Goal: Information Seeking & Learning: Check status

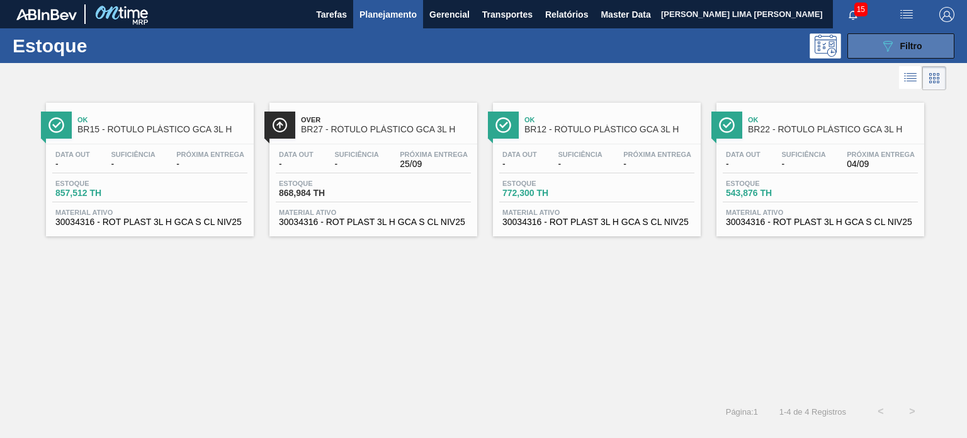
click at [864, 52] on button "089F7B8B-B2A5-4AFE-B5C0-19BA573D28AC Filtro" at bounding box center [901, 45] width 107 height 25
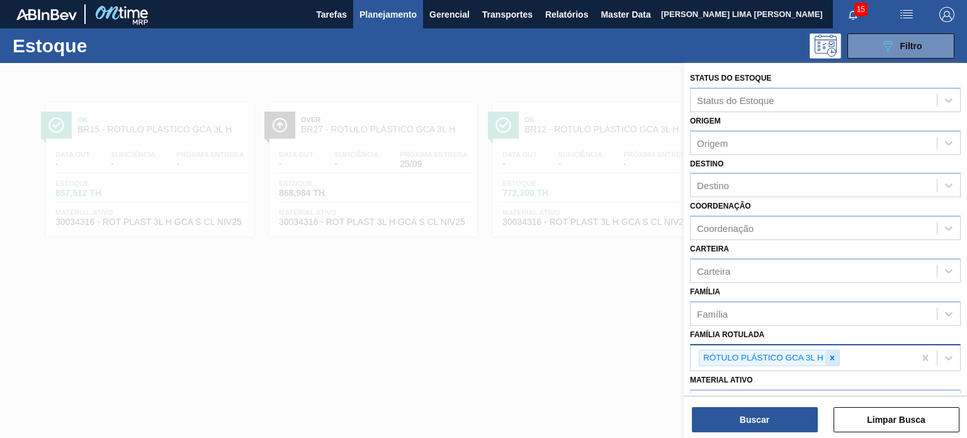
click at [834, 350] on div at bounding box center [833, 358] width 14 height 16
paste Rotulada "RÓTULO PLÁSTICO GCA 200ML H"
type Rotulada "RÓTULO PLÁSTICO GCA 200ML H"
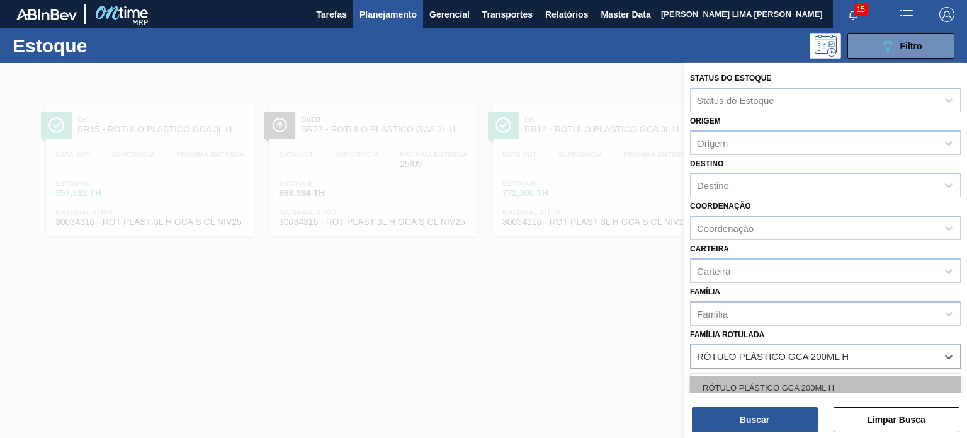
click at [815, 377] on div "RÓTULO PLÁSTICO GCA 200ML H" at bounding box center [825, 387] width 271 height 23
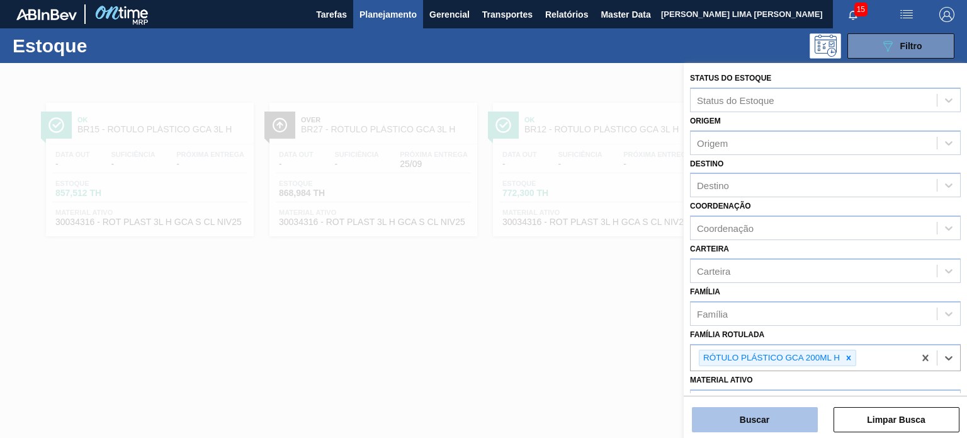
click at [794, 414] on button "Buscar" at bounding box center [755, 419] width 126 height 25
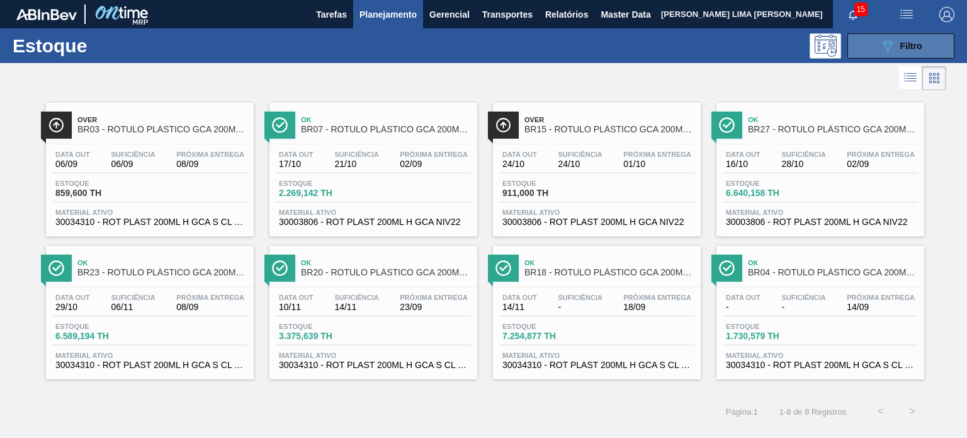
click at [878, 45] on button "089F7B8B-B2A5-4AFE-B5C0-19BA573D28AC Filtro" at bounding box center [901, 45] width 107 height 25
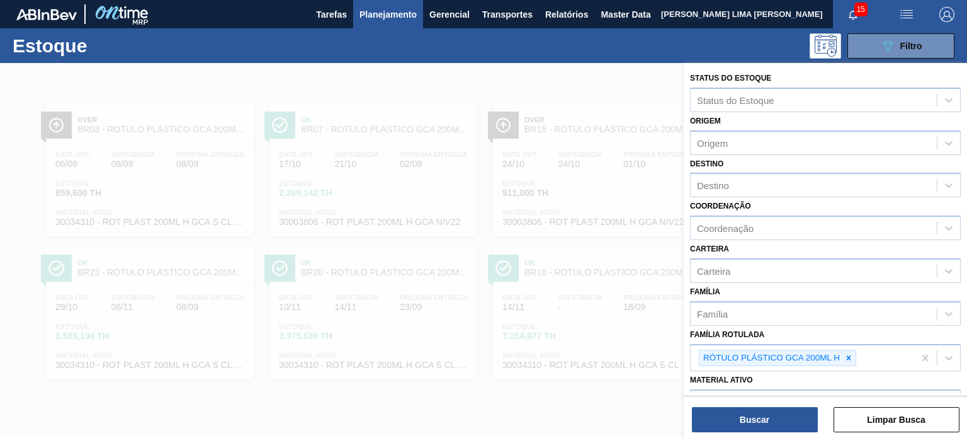
click at [844, 358] on icon at bounding box center [848, 357] width 9 height 9
paste Rotulada "RÓTULO PLÁSTICO PC 2L H"
type Rotulada "RÓTULO PLÁSTICO PC 2L H"
click at [811, 380] on div "RÓTULO PLÁSTICO PC 2L H" at bounding box center [825, 387] width 271 height 23
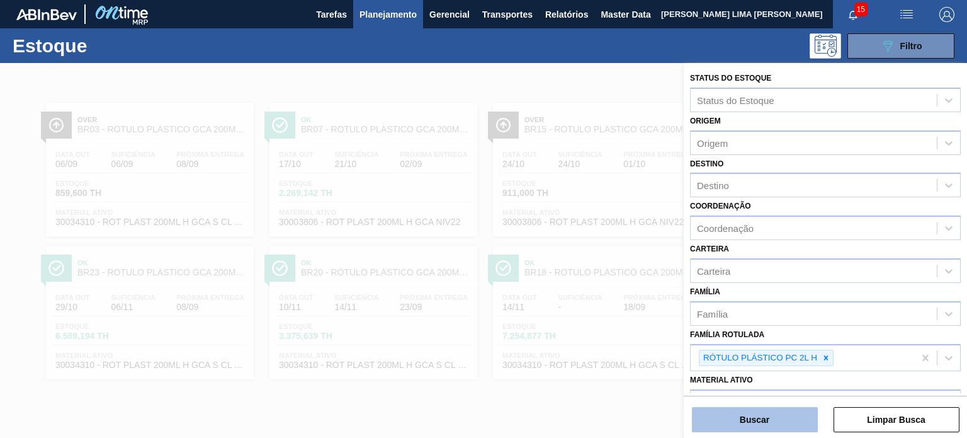
click at [792, 426] on button "Buscar" at bounding box center [755, 419] width 126 height 25
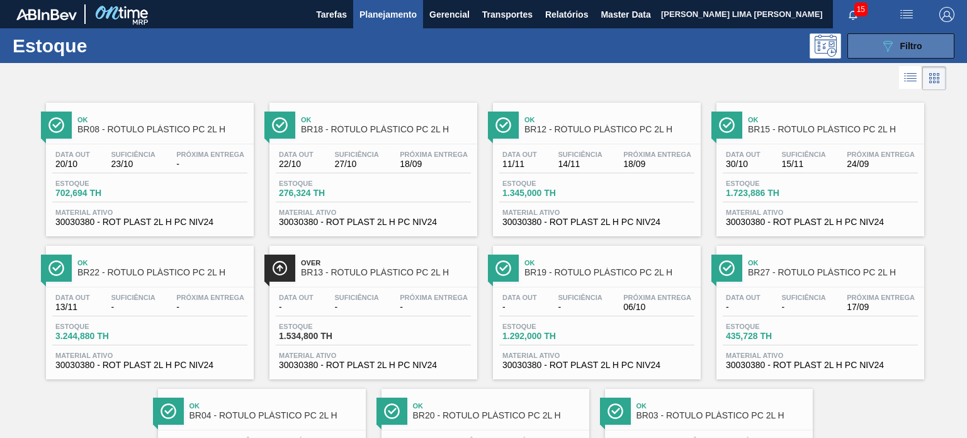
click at [909, 57] on button "089F7B8B-B2A5-4AFE-B5C0-19BA573D28AC Filtro" at bounding box center [901, 45] width 107 height 25
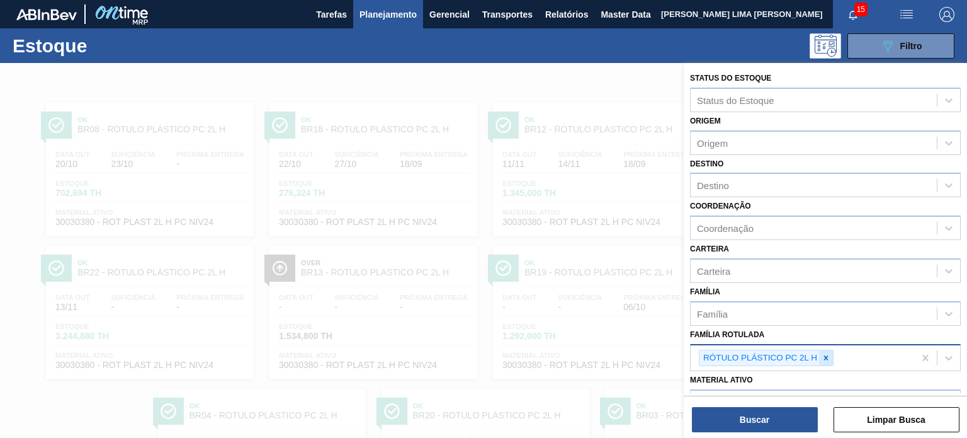
click at [827, 349] on div "RÓTULO PLÁSTICO PC 2L H" at bounding box center [766, 357] width 135 height 17
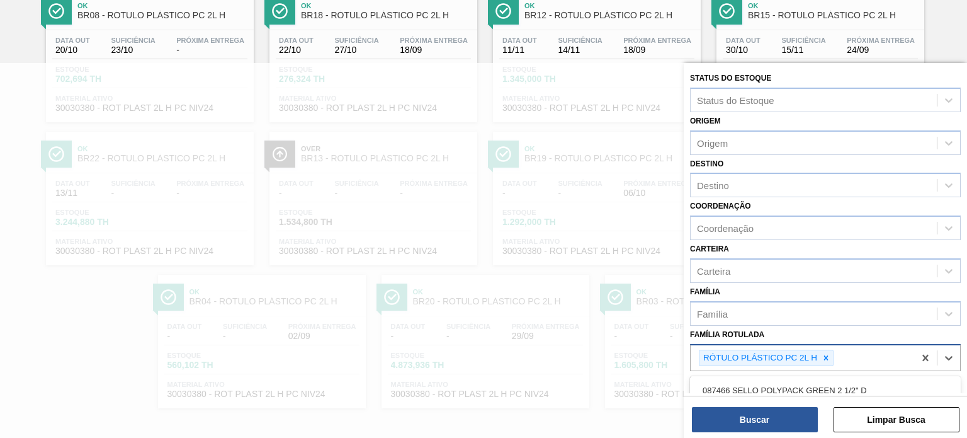
click at [826, 353] on icon at bounding box center [826, 357] width 9 height 9
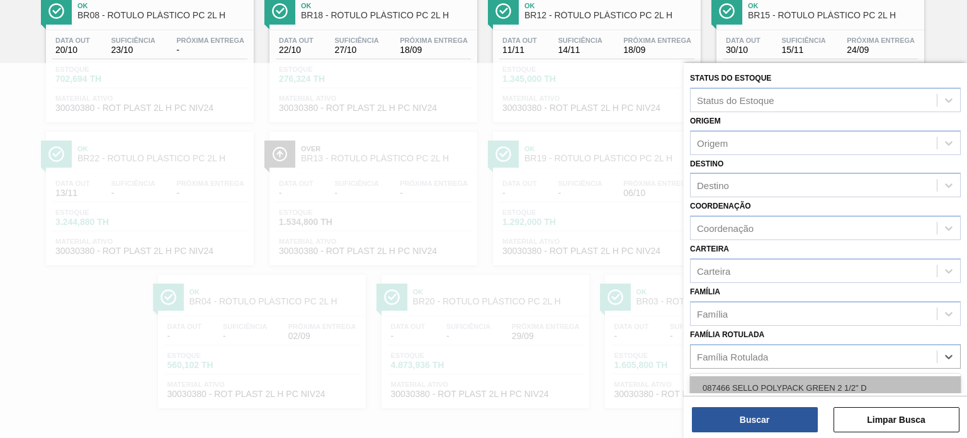
paste Rotulada "RÓTULO PLÁSTICO GCA 2,5L H"
type Rotulada "RÓTULO PLÁSTICO GCA 2,5L H"
click at [805, 382] on div "RÓTULO PLÁSTICO GCA 2,5L H" at bounding box center [825, 387] width 271 height 23
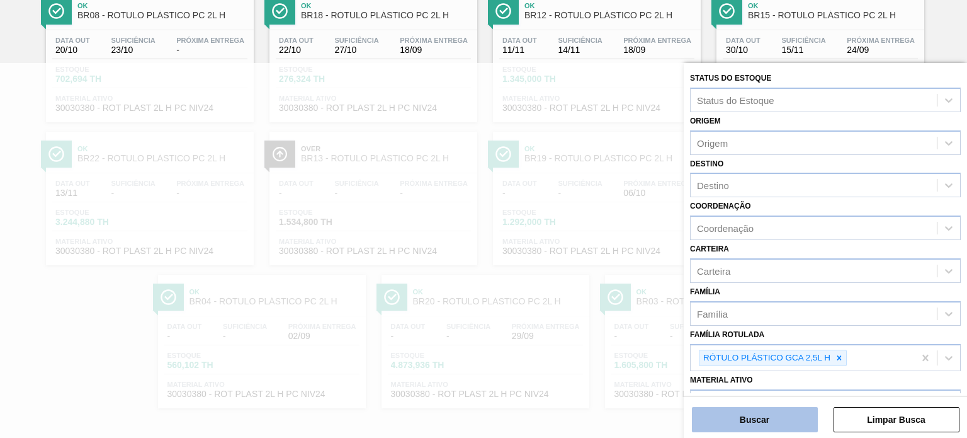
click at [791, 415] on button "Buscar" at bounding box center [755, 419] width 126 height 25
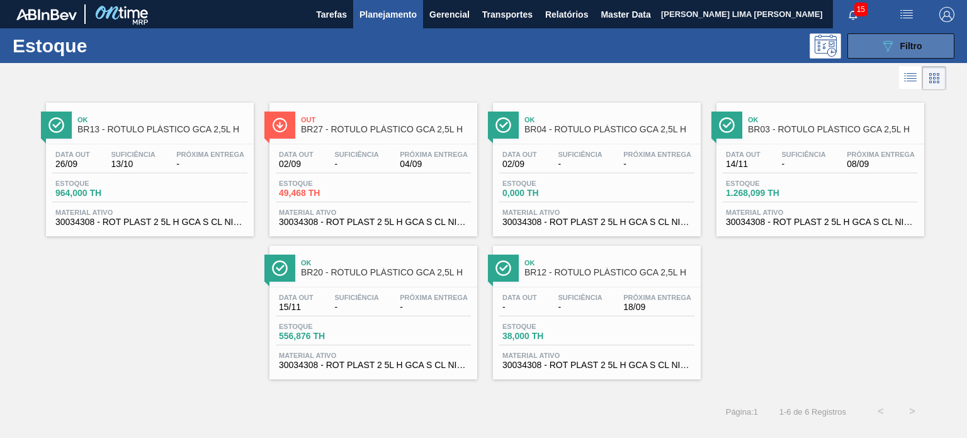
click at [916, 50] on span "Filtro" at bounding box center [911, 46] width 22 height 10
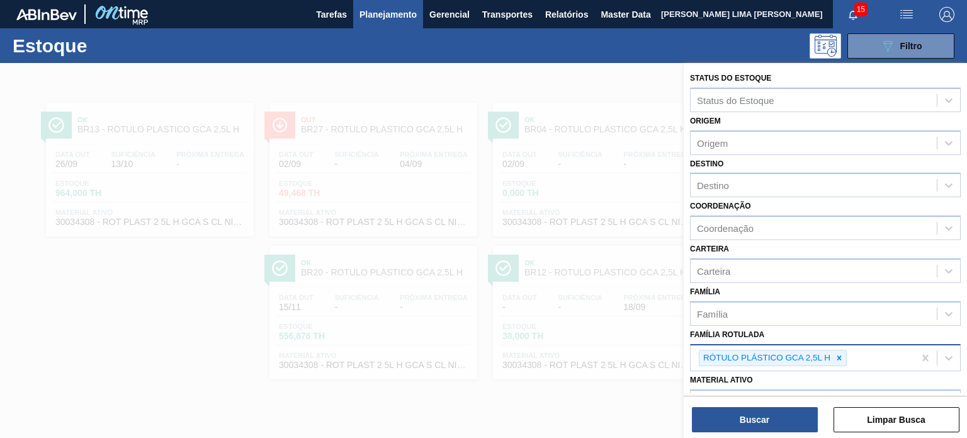
click at [833, 356] on div at bounding box center [839, 358] width 14 height 16
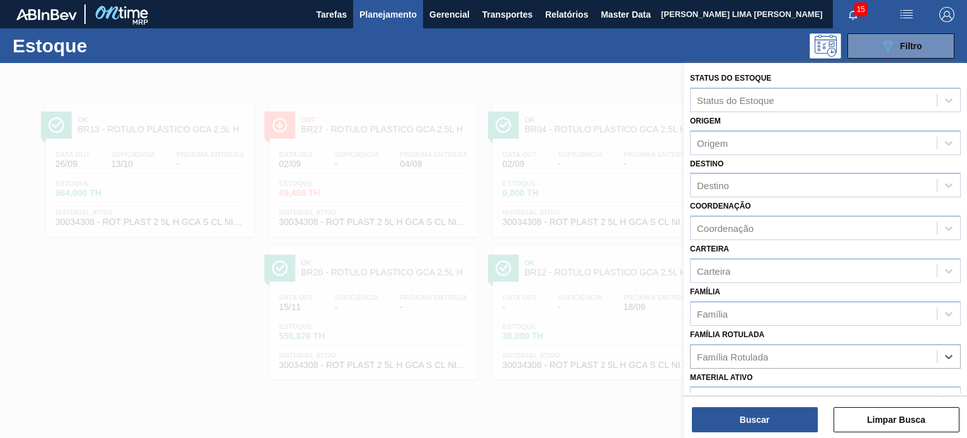
paste Rotulada "RÓTULO PLÁSTICO GCA 2L H"
type Rotulada "RÓTULO PLÁSTICO GCA 2L H"
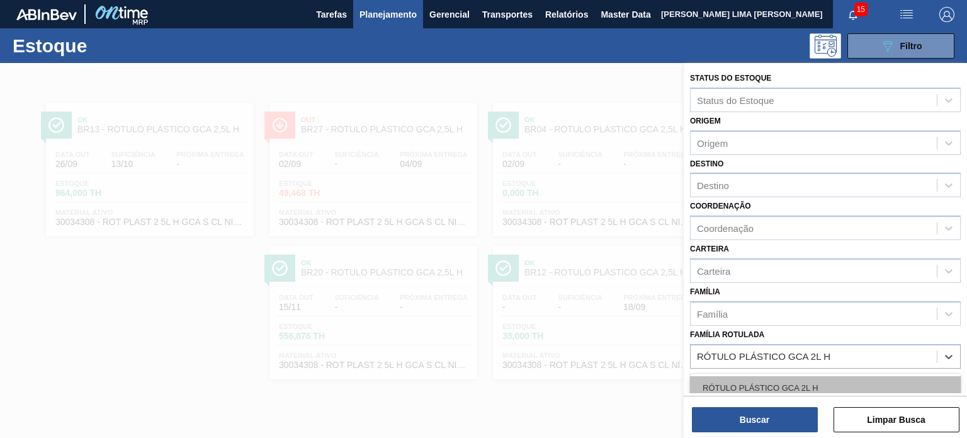
click at [801, 382] on div "RÓTULO PLÁSTICO GCA 2L H" at bounding box center [825, 387] width 271 height 23
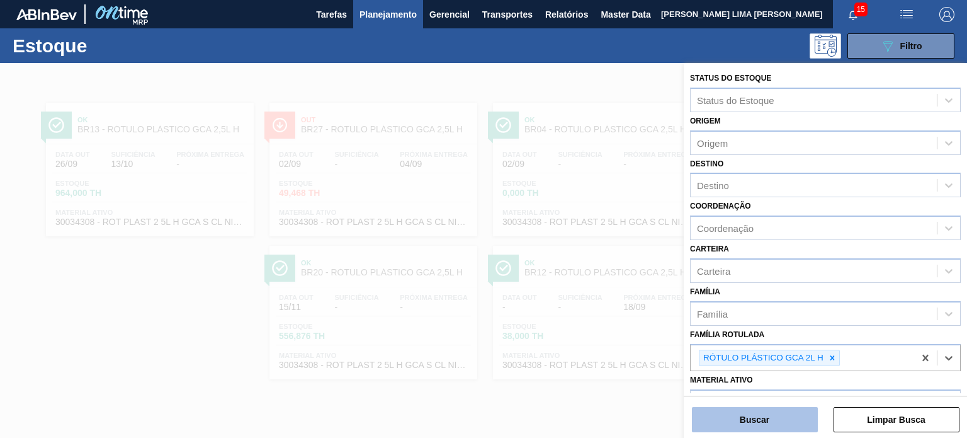
click at [778, 421] on button "Buscar" at bounding box center [755, 419] width 126 height 25
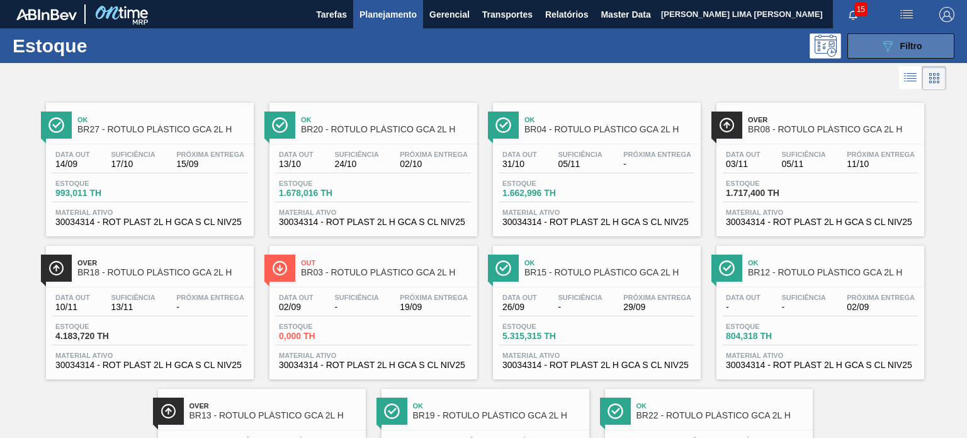
click at [917, 45] on span "Filtro" at bounding box center [911, 46] width 22 height 10
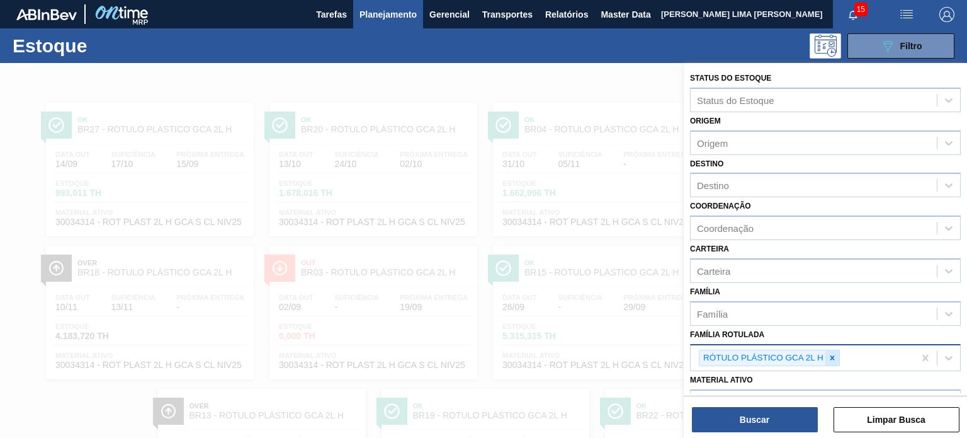
click at [832, 350] on div at bounding box center [833, 358] width 14 height 16
paste Rotulada "RÓTULO PLÁSTICO H2OH LIMAO 1,5L H"
type Rotulada "RÓTULO PLÁSTICO H2OH LIMAO 1,5L H"
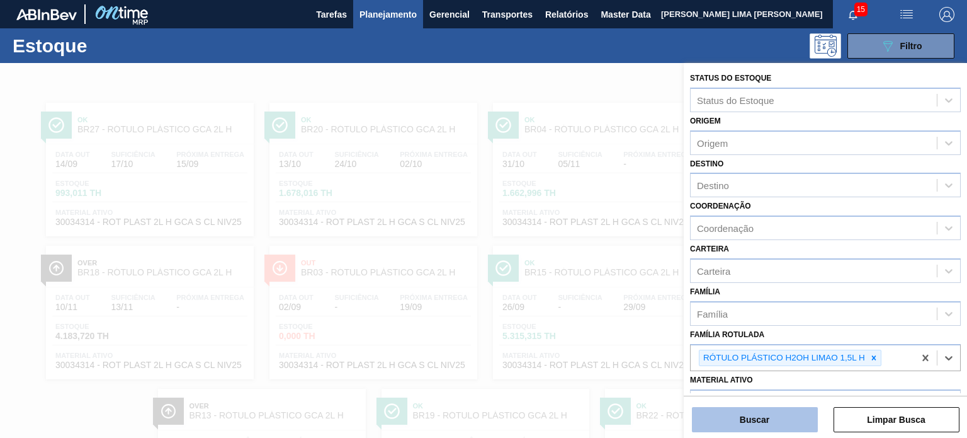
click at [768, 421] on button "Buscar" at bounding box center [755, 419] width 126 height 25
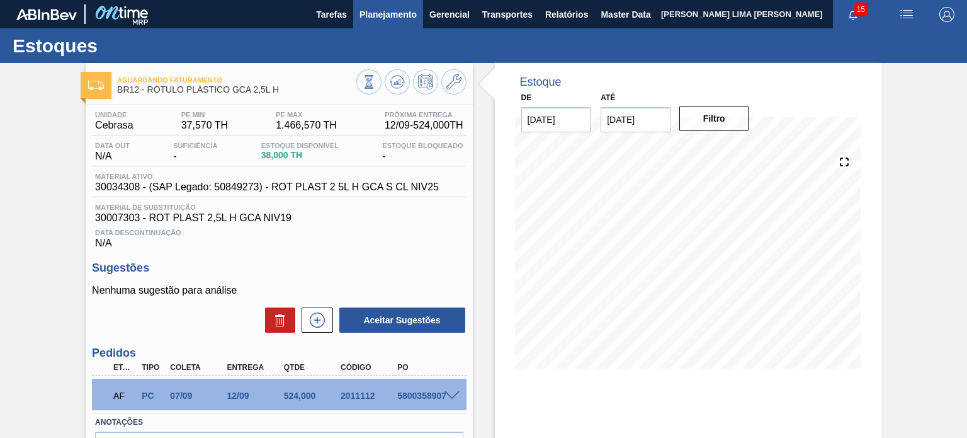
click at [368, 20] on span "Planejamento" at bounding box center [388, 14] width 57 height 15
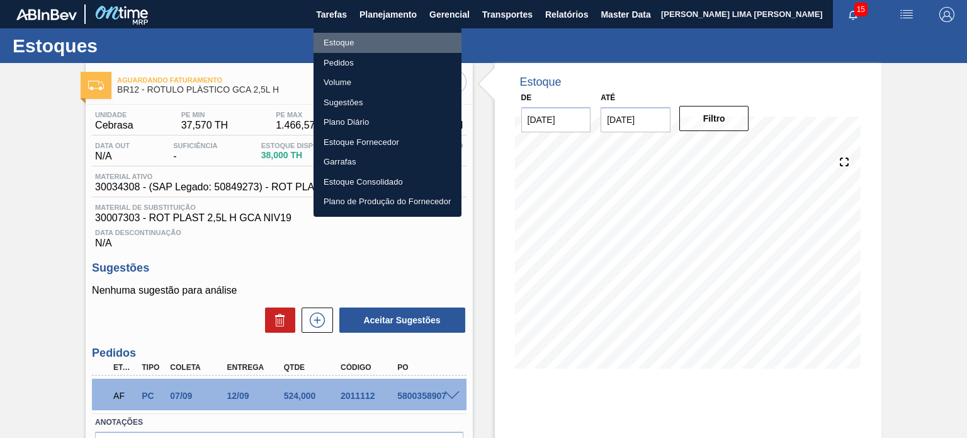
click at [360, 37] on li "Estoque" at bounding box center [388, 43] width 148 height 20
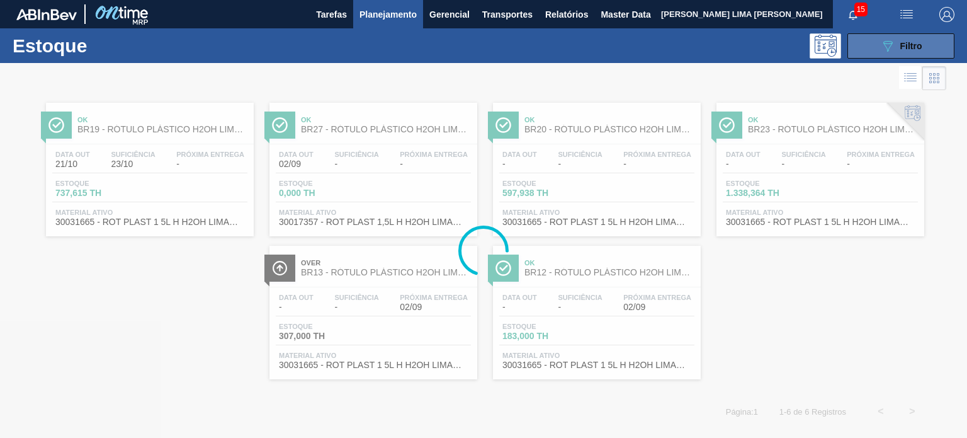
drag, startPoint x: 893, startPoint y: 31, endPoint x: 890, endPoint y: 39, distance: 8.2
click at [892, 31] on div "Estoque 089F7B8B-B2A5-4AFE-B5C0-19BA573D28AC Filtro" at bounding box center [483, 45] width 967 height 35
click at [890, 39] on icon "089F7B8B-B2A5-4AFE-B5C0-19BA573D28AC" at bounding box center [887, 45] width 15 height 15
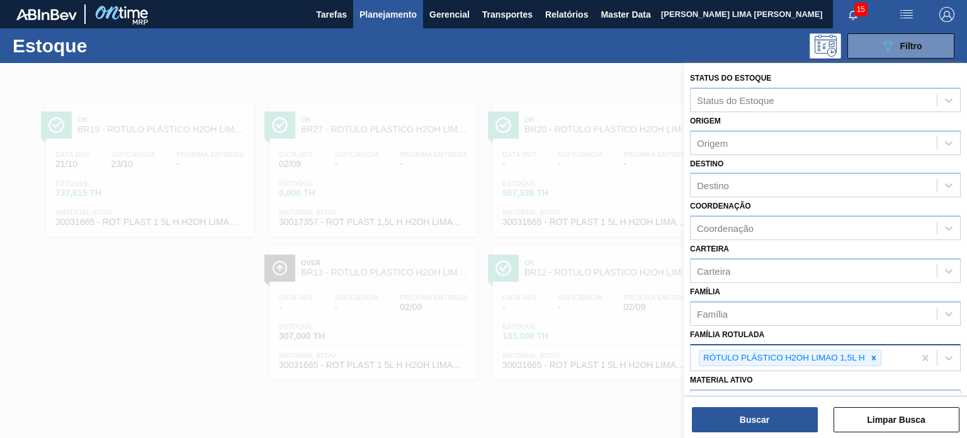
click at [879, 352] on div at bounding box center [874, 358] width 14 height 16
paste Rotulada "RÓTULO PLÁSTICO GCA 2L H"
type Rotulada "RÓTULO PLÁSTICO GCA 2L H"
click at [838, 377] on div "Status do Estoque Status do Estoque Origem Origem Destino Destino Coordenação C…" at bounding box center [825, 311] width 283 height 497
click at [875, 353] on icon at bounding box center [874, 357] width 9 height 9
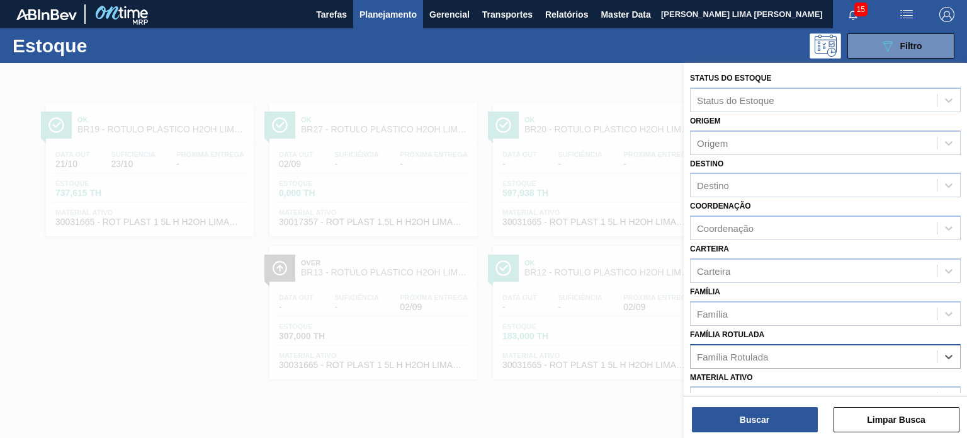
paste Rotulada "RÓTULO PLÁSTICO GCA 2L H"
type Rotulada "RÓTULO PLÁSTICO GCA 2L H"
click at [802, 383] on div "RÓTULO PLÁSTICO GCA 2L H" at bounding box center [825, 387] width 271 height 23
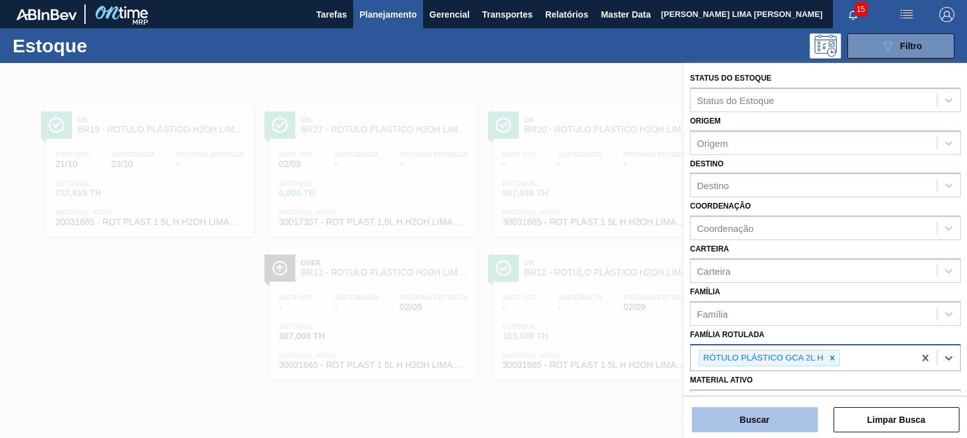
click at [780, 424] on button "Buscar" at bounding box center [755, 419] width 126 height 25
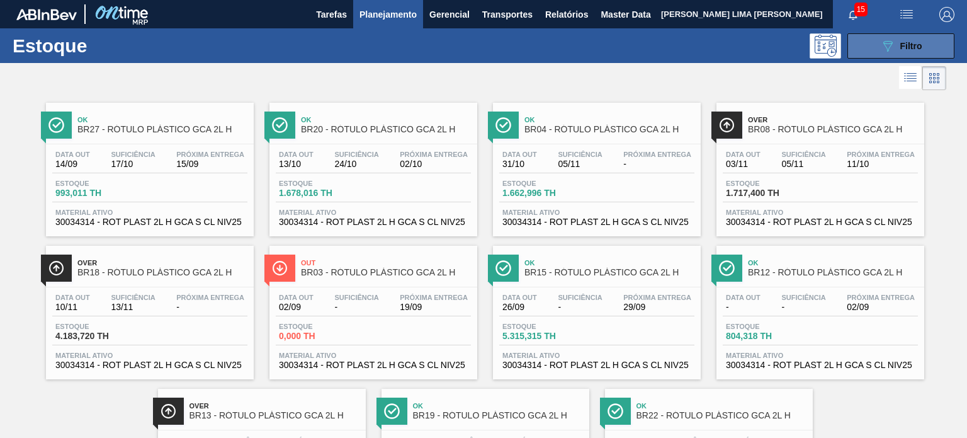
click at [900, 42] on span "Filtro" at bounding box center [911, 46] width 22 height 10
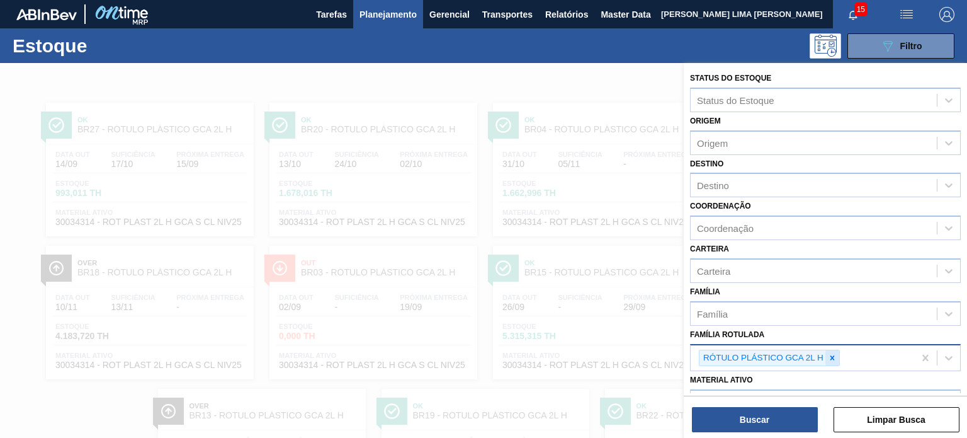
click at [831, 355] on icon at bounding box center [833, 357] width 4 height 4
paste Rotulada "RÓTULO PLÁSTICO H2OH LIMAO 1,5L H"
type Rotulada "RÓTULO PLÁSTICO H2OH LIMAO 1,5L H"
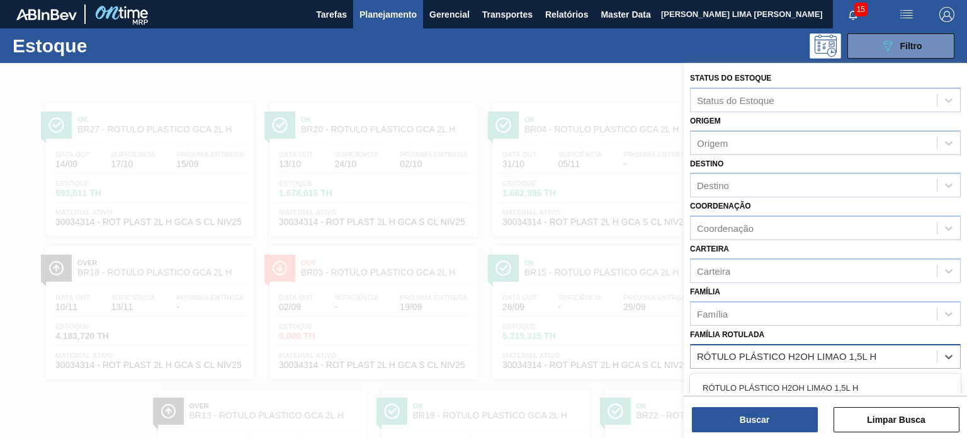
click at [811, 377] on div "RÓTULO PLÁSTICO H2OH LIMAO 1,5L H" at bounding box center [825, 387] width 271 height 23
click at [810, 380] on div "Material ativo Material ativo" at bounding box center [825, 389] width 271 height 43
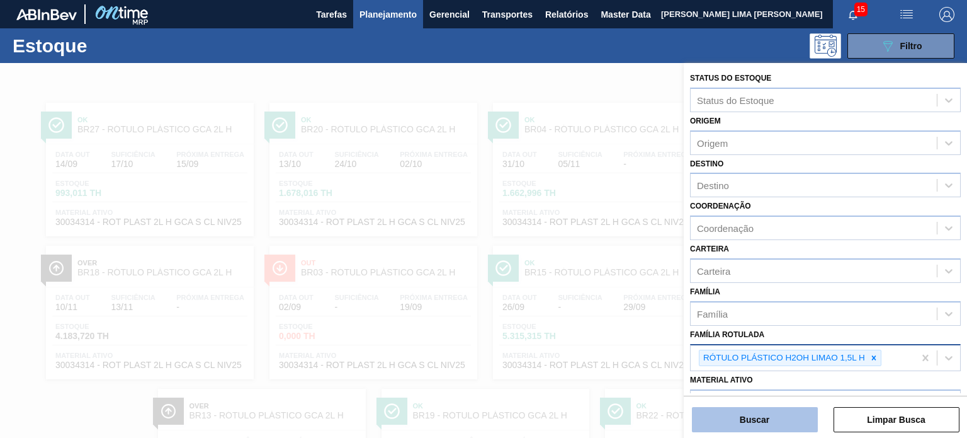
click at [802, 409] on button "Buscar" at bounding box center [755, 419] width 126 height 25
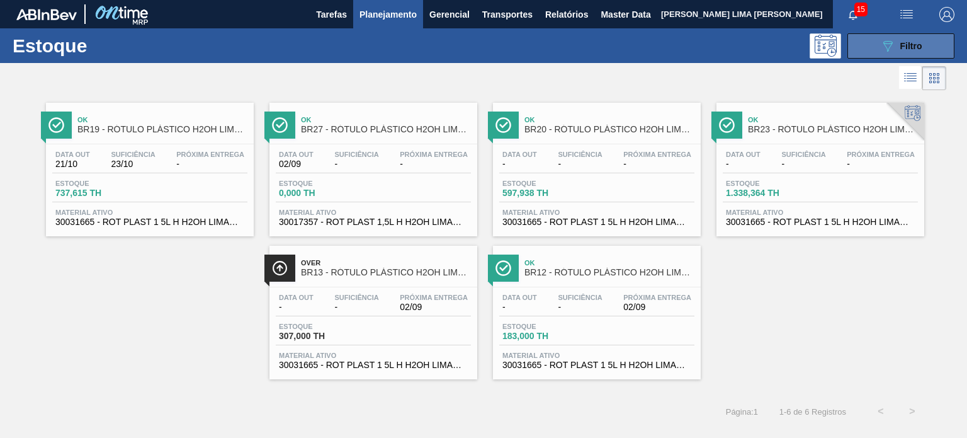
click at [925, 54] on button "089F7B8B-B2A5-4AFE-B5C0-19BA573D28AC Filtro" at bounding box center [901, 45] width 107 height 25
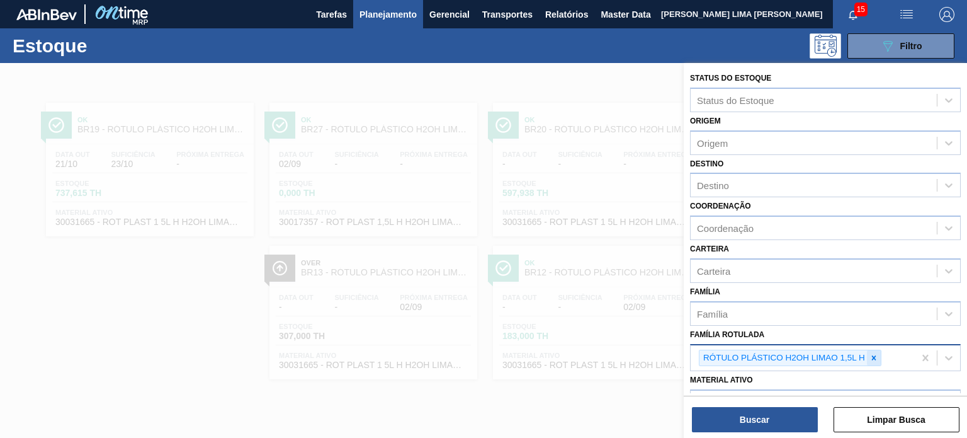
click at [876, 355] on icon at bounding box center [874, 357] width 9 height 9
paste Rotulada "RÓTULO PLÁSTICO H2OH LIMONETO 1,5L H"
type Rotulada "RÓTULO PLÁSTICO H2OH LIMONETO 1,5L H"
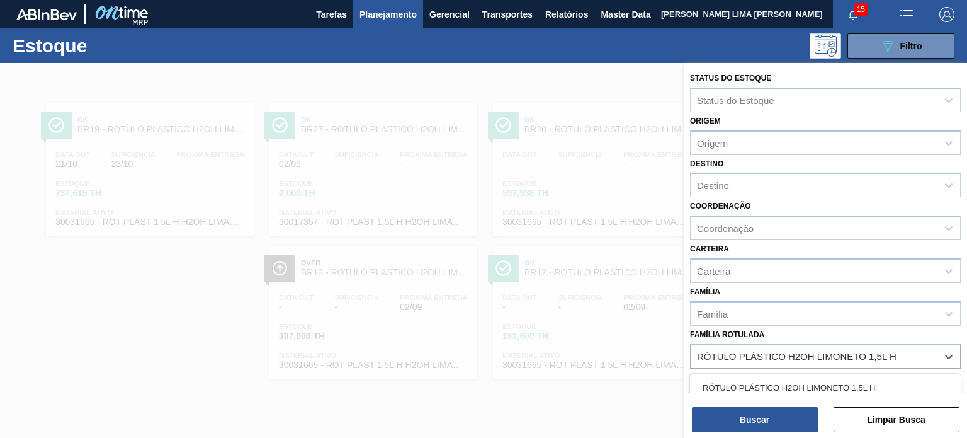
drag, startPoint x: 831, startPoint y: 382, endPoint x: 814, endPoint y: 390, distance: 19.7
click at [829, 378] on div "RÓTULO PLÁSTICO H2OH LIMONETO 1,5L H" at bounding box center [825, 387] width 271 height 23
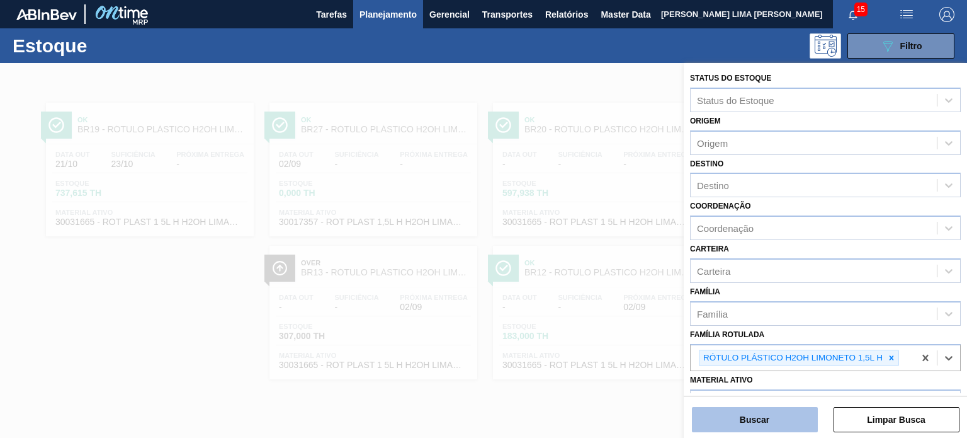
click at [793, 411] on button "Buscar" at bounding box center [755, 419] width 126 height 25
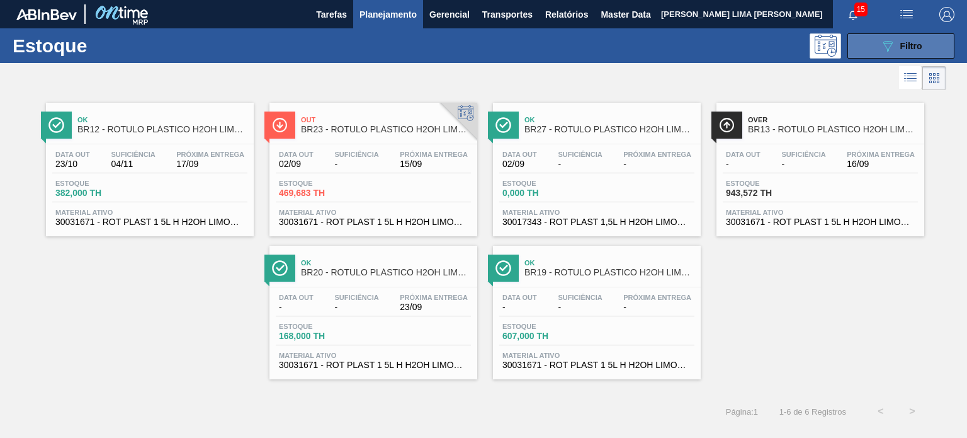
click at [914, 41] on span "Filtro" at bounding box center [911, 46] width 22 height 10
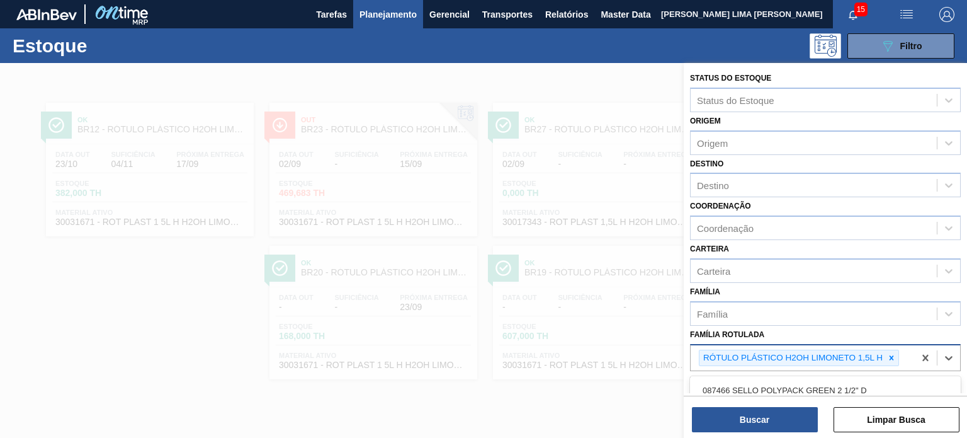
click at [890, 345] on div "RÓTULO PLÁSTICO H2OH LIMONETO 1,5L H" at bounding box center [803, 358] width 224 height 26
click at [889, 353] on icon at bounding box center [891, 357] width 9 height 9
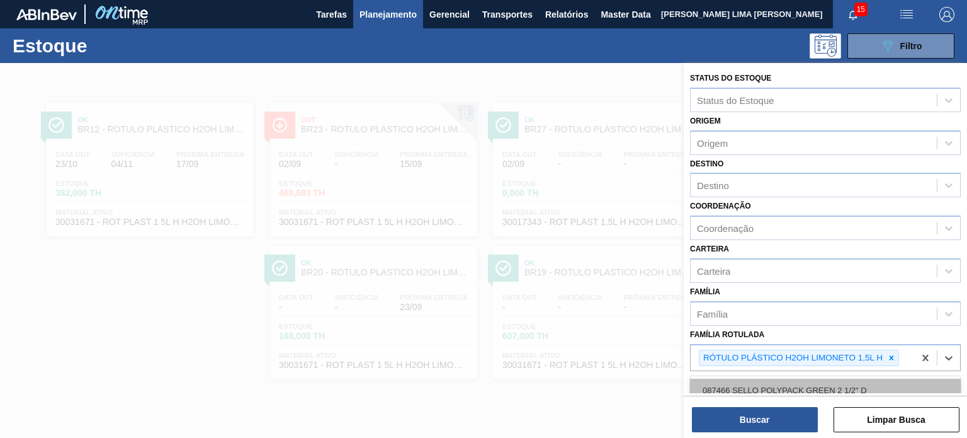
paste Rotulada "RÓTULO PLÁSTICO H2OH LIMONETO 500ML H"
type Rotulada "RÓTULO PLÁSTICO H2OH LIMONETO 500ML H"
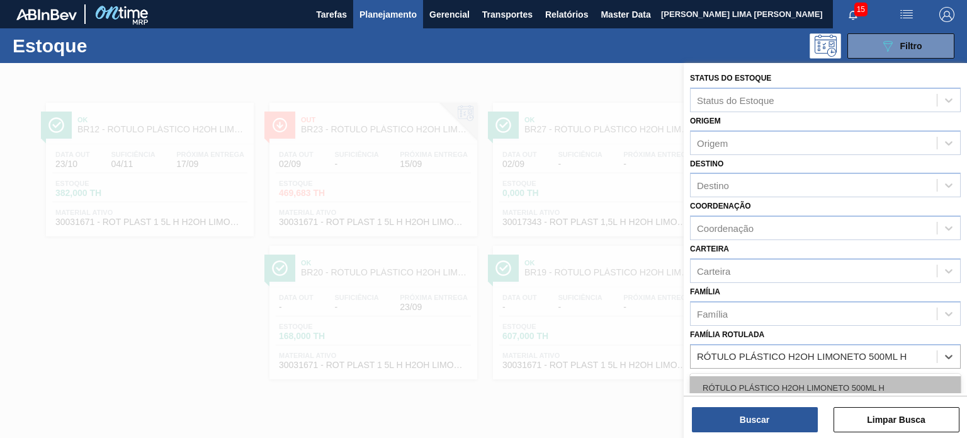
click at [836, 380] on div "RÓTULO PLÁSTICO H2OH LIMONETO 500ML H" at bounding box center [825, 387] width 271 height 23
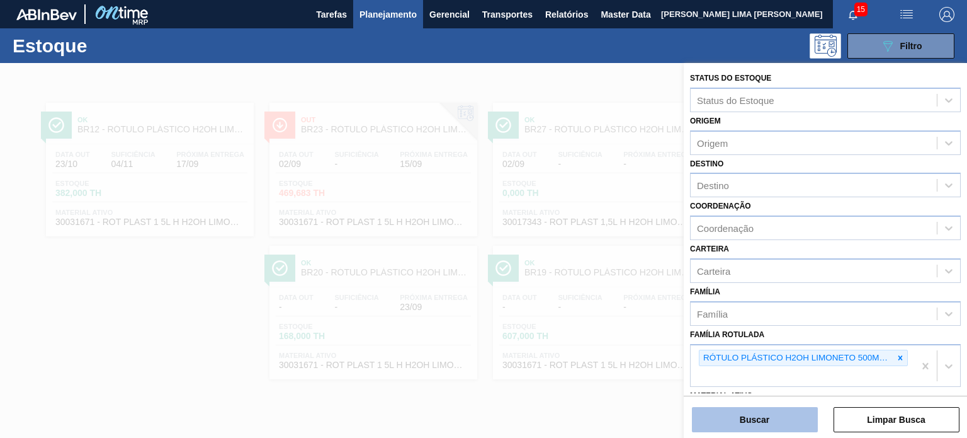
click at [793, 423] on button "Buscar" at bounding box center [755, 419] width 126 height 25
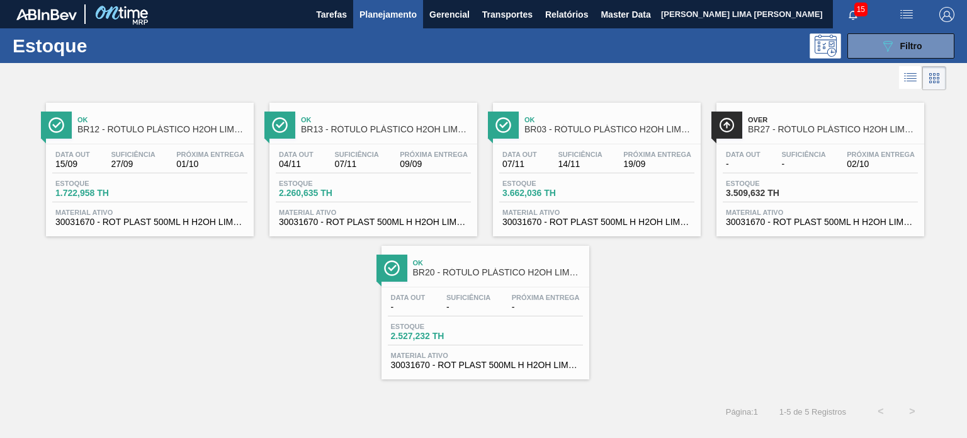
drag, startPoint x: 208, startPoint y: 164, endPoint x: 217, endPoint y: 172, distance: 12.0
click at [929, 51] on button "089F7B8B-B2A5-4AFE-B5C0-19BA573D28AC Filtro" at bounding box center [901, 45] width 107 height 25
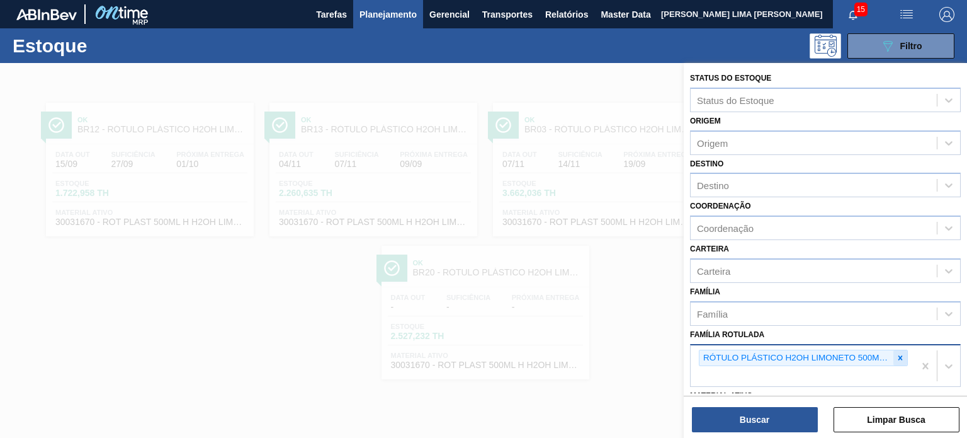
click at [895, 350] on div at bounding box center [901, 358] width 14 height 16
paste Rotulada "RÓTULO PLÁSTICO PC 2,5L H"
type Rotulada "RÓTULO PLÁSTICO PC 2,5L H"
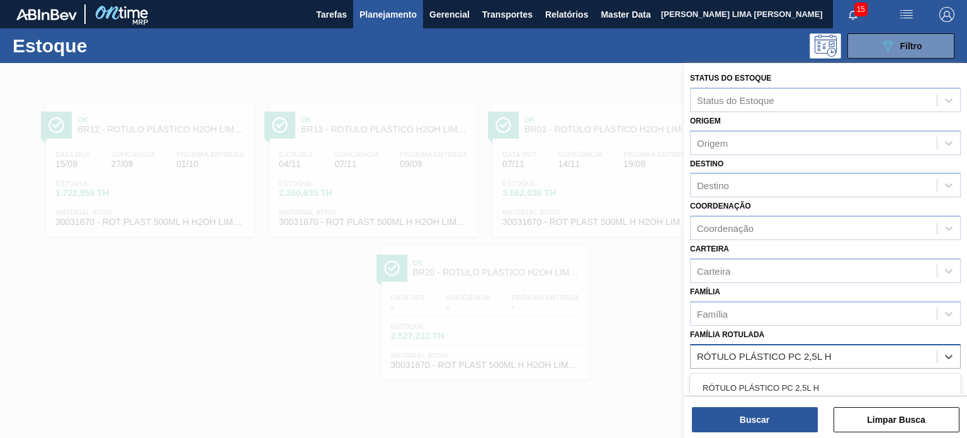
click at [812, 378] on div "RÓTULO PLÁSTICO PC 2,5L H" at bounding box center [825, 387] width 271 height 23
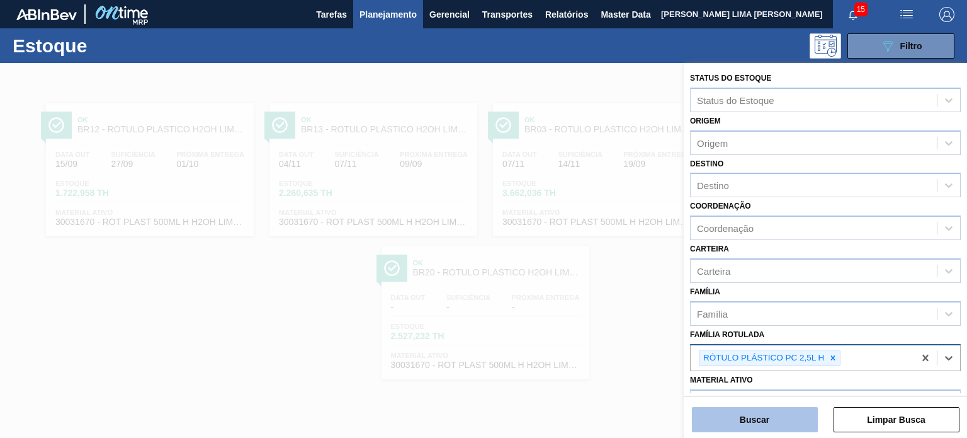
click at [791, 412] on button "Buscar" at bounding box center [755, 419] width 126 height 25
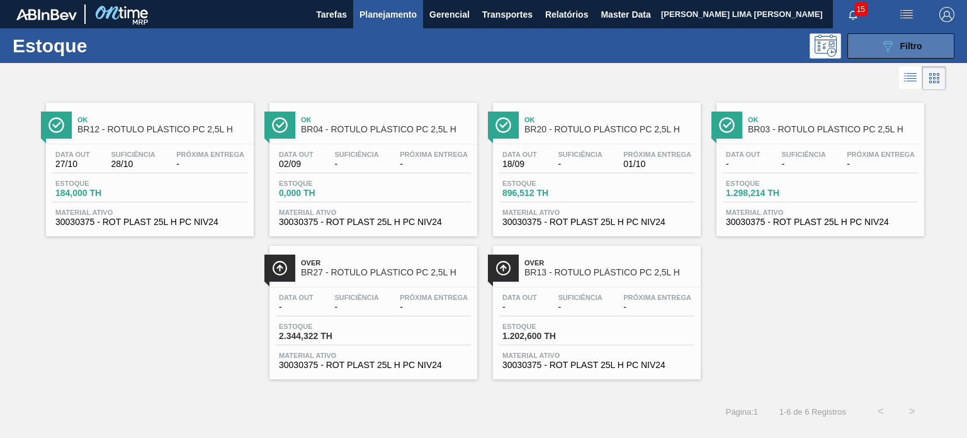
click at [918, 53] on button "089F7B8B-B2A5-4AFE-B5C0-19BA573D28AC Filtro" at bounding box center [901, 45] width 107 height 25
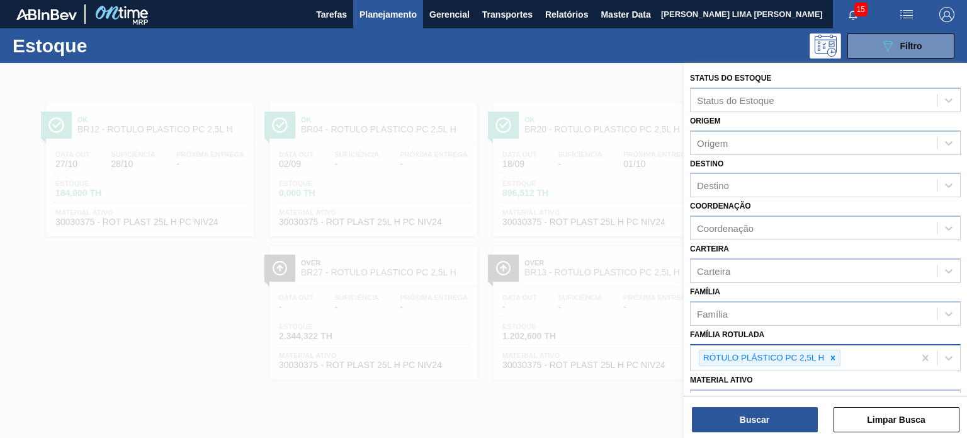
click at [829, 355] on icon at bounding box center [833, 357] width 9 height 9
paste Rotulada "RÓTULO PLÁSTICO GCA 1,5L AH"
type Rotulada "RÓTULO PLÁSTICO GCA 1,5L AH"
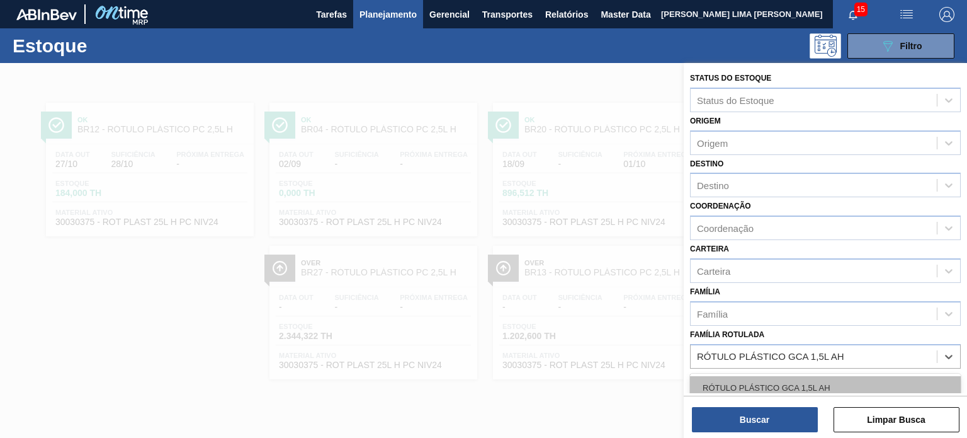
click at [814, 387] on div "RÓTULO PLÁSTICO GCA 1,5L AH" at bounding box center [825, 387] width 271 height 23
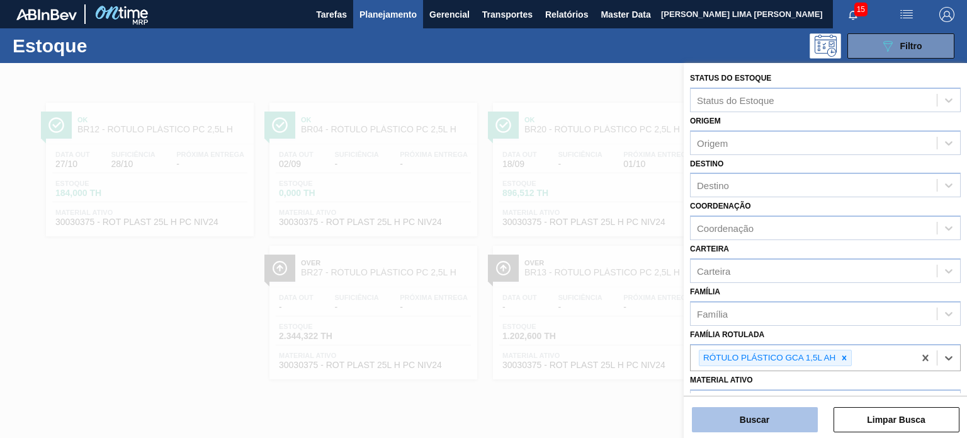
click at [793, 417] on button "Buscar" at bounding box center [755, 419] width 126 height 25
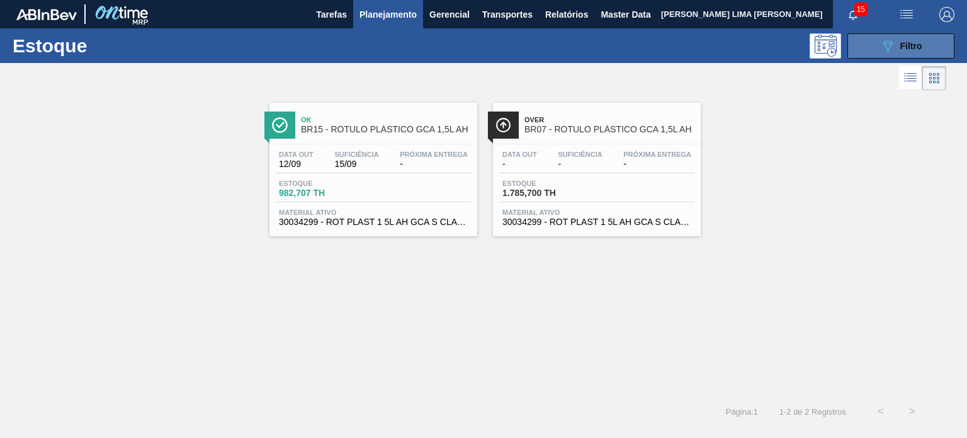
click at [932, 54] on button "089F7B8B-B2A5-4AFE-B5C0-19BA573D28AC Filtro" at bounding box center [901, 45] width 107 height 25
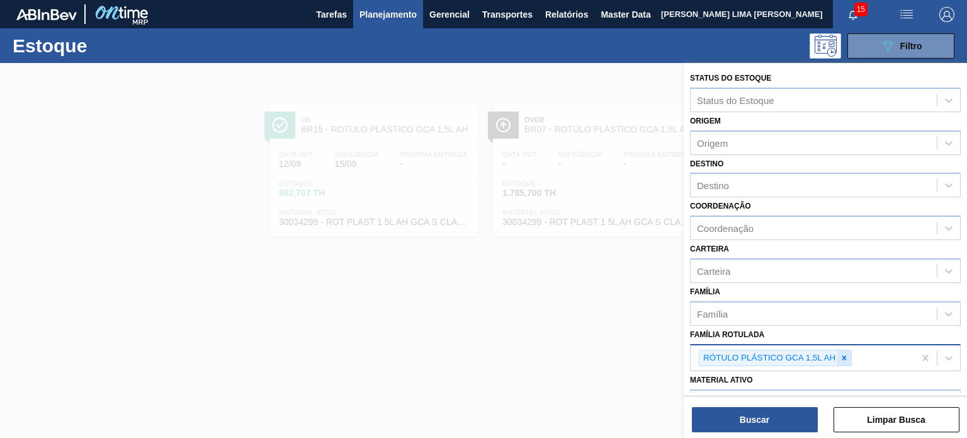
click at [837, 351] on div at bounding box center [844, 358] width 14 height 16
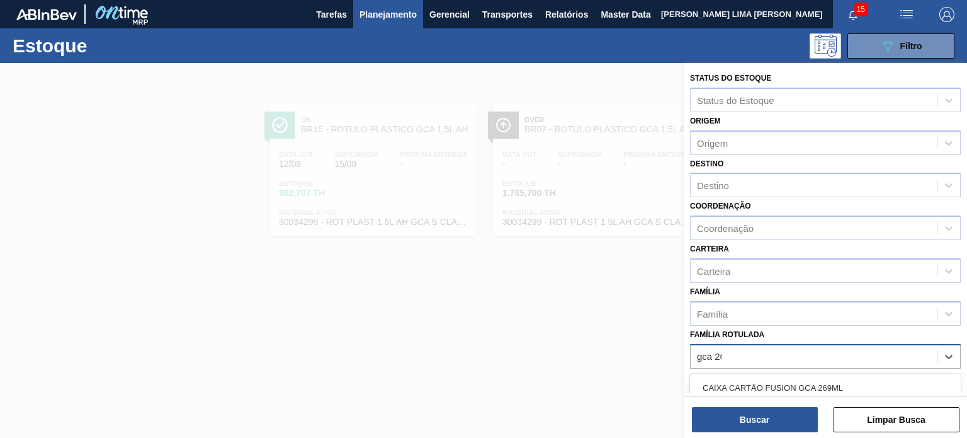
type Rotulada "gca 200"
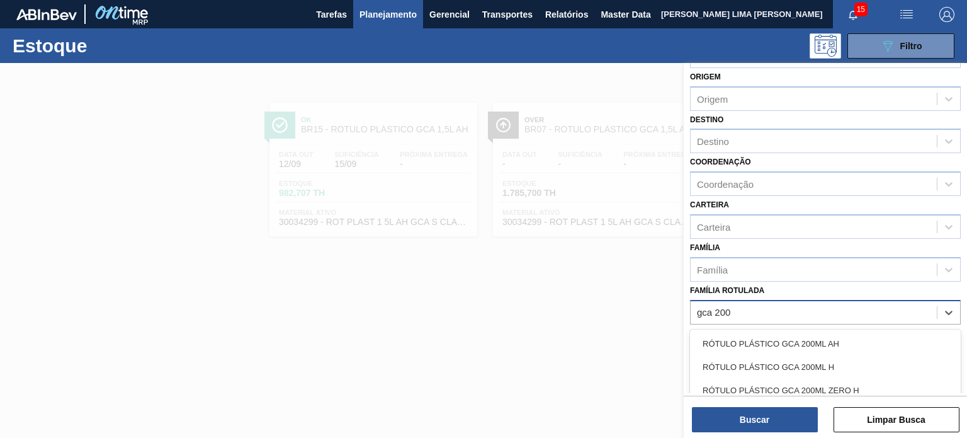
scroll to position [63, 0]
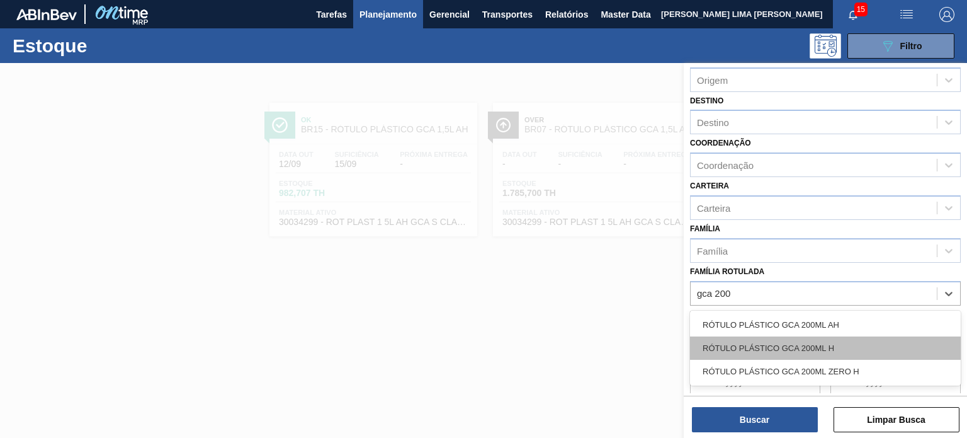
click at [817, 338] on div "RÓTULO PLÁSTICO GCA 200ML H" at bounding box center [825, 347] width 271 height 23
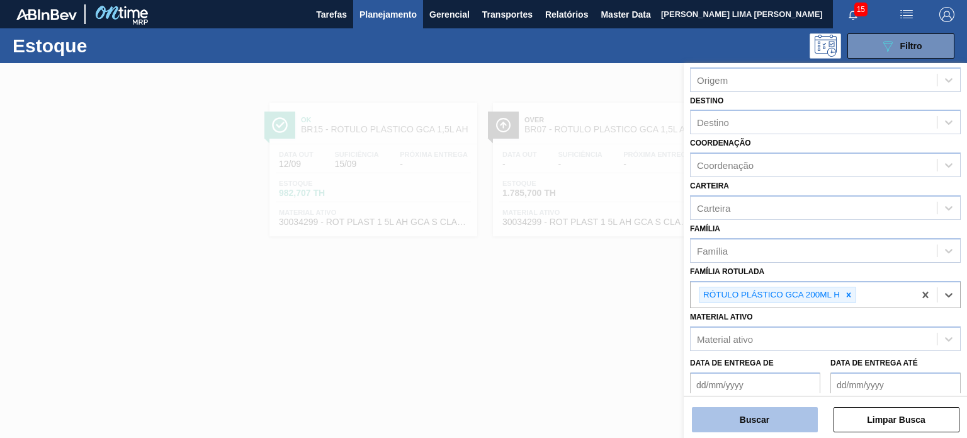
click at [784, 415] on button "Buscar" at bounding box center [755, 419] width 126 height 25
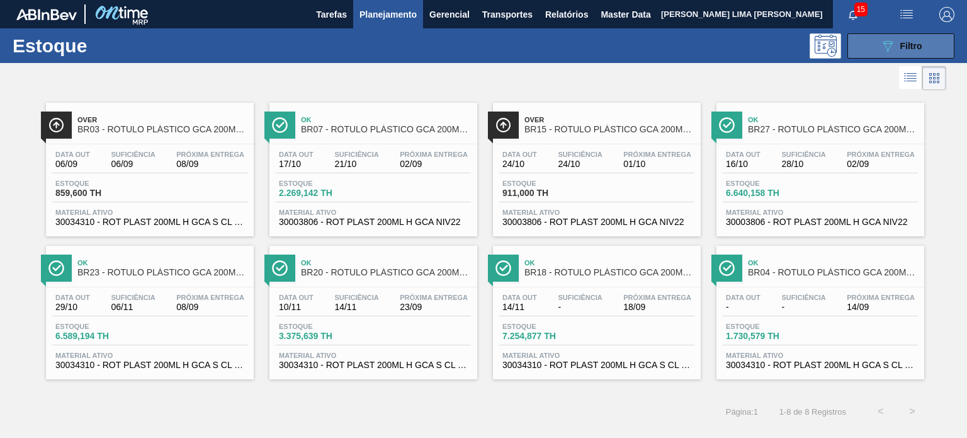
click at [875, 55] on button "089F7B8B-B2A5-4AFE-B5C0-19BA573D28AC Filtro" at bounding box center [901, 45] width 107 height 25
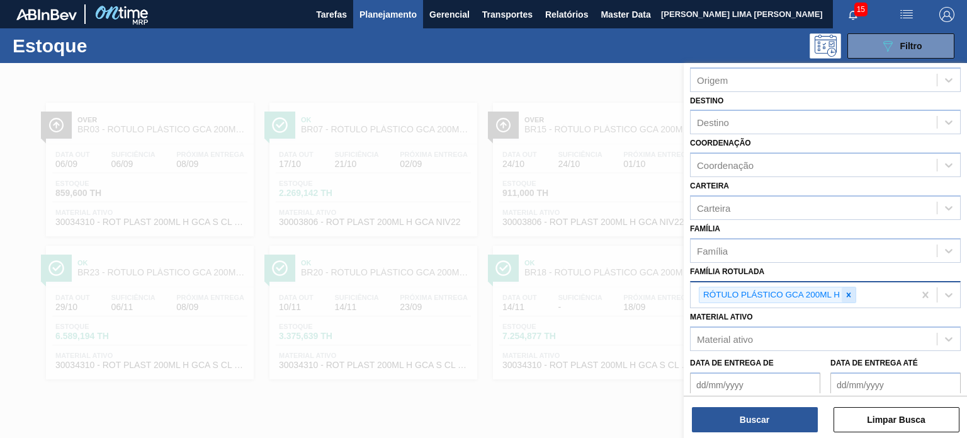
click at [849, 294] on icon at bounding box center [848, 294] width 9 height 9
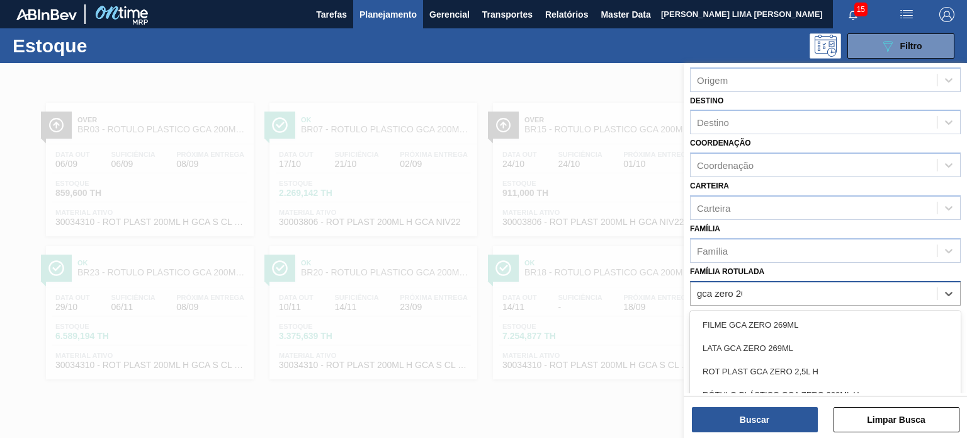
type Rotulada "gca zero 200"
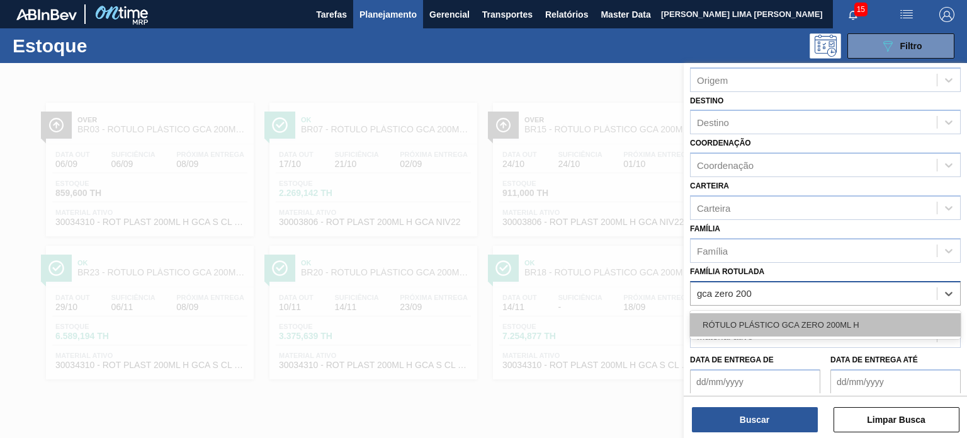
click at [836, 321] on div "RÓTULO PLÁSTICO GCA ZERO 200ML H" at bounding box center [825, 324] width 271 height 23
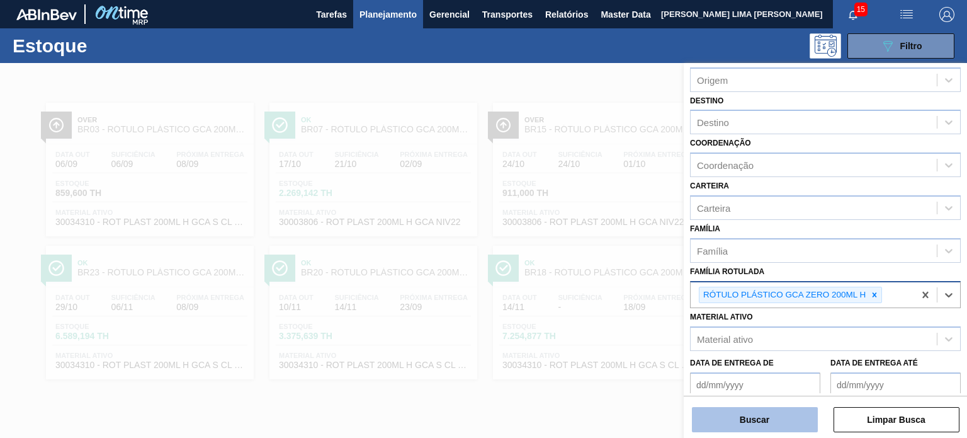
click at [796, 407] on div "Buscar Limpar Busca" at bounding box center [825, 412] width 283 height 35
click at [791, 408] on button "Buscar" at bounding box center [755, 419] width 126 height 25
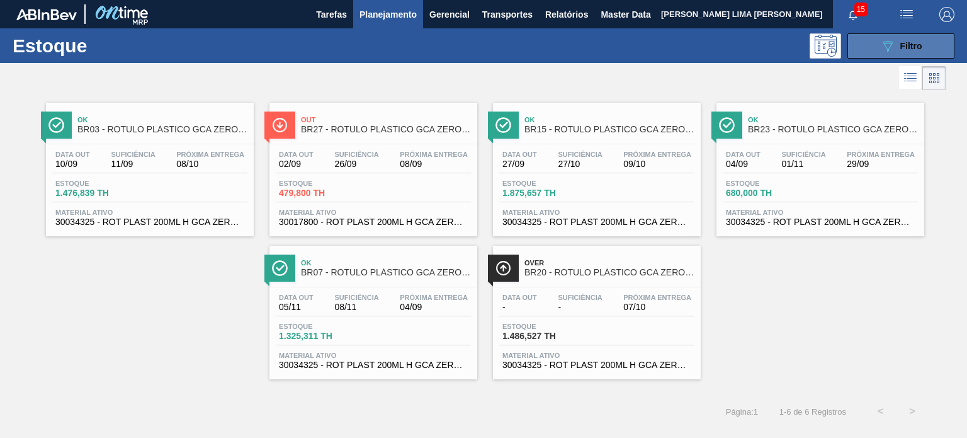
click at [865, 47] on button "089F7B8B-B2A5-4AFE-B5C0-19BA573D28AC Filtro" at bounding box center [901, 45] width 107 height 25
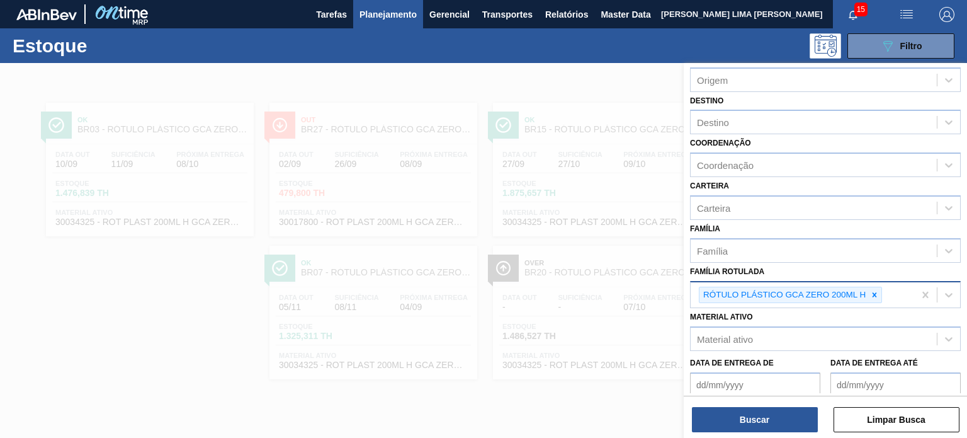
click at [475, 156] on div at bounding box center [483, 282] width 967 height 438
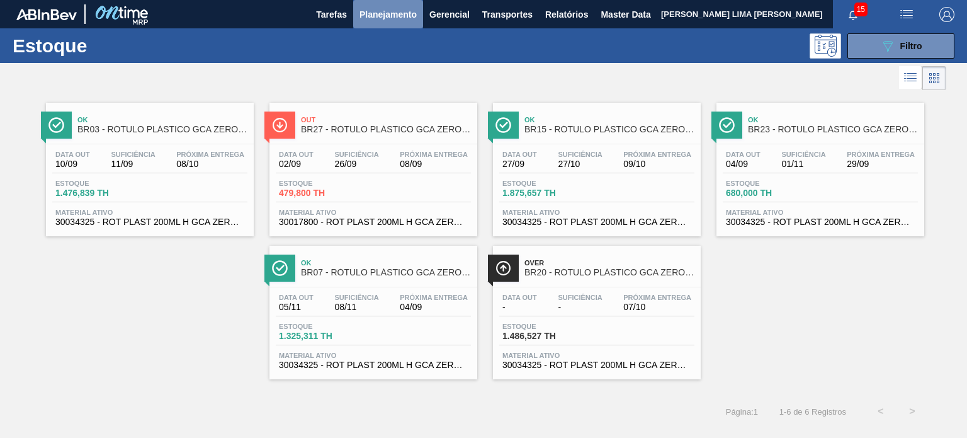
click at [369, 18] on span "Planejamento" at bounding box center [388, 14] width 57 height 15
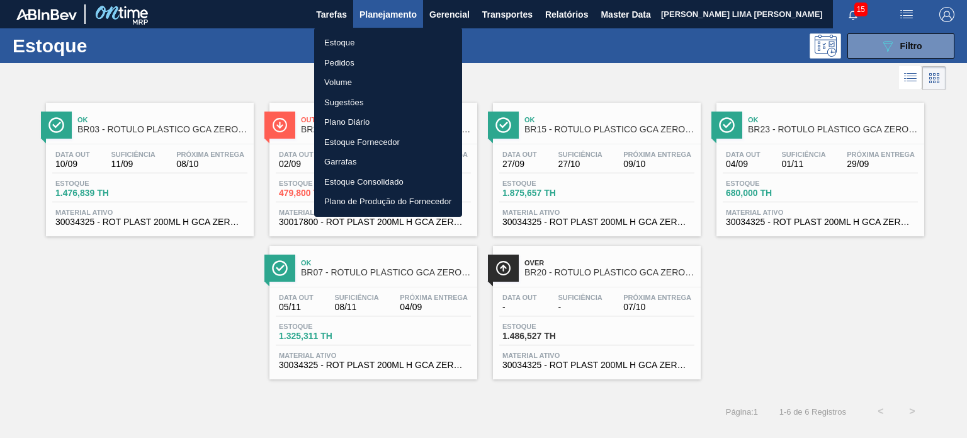
click at [358, 61] on li "Pedidos" at bounding box center [388, 63] width 148 height 20
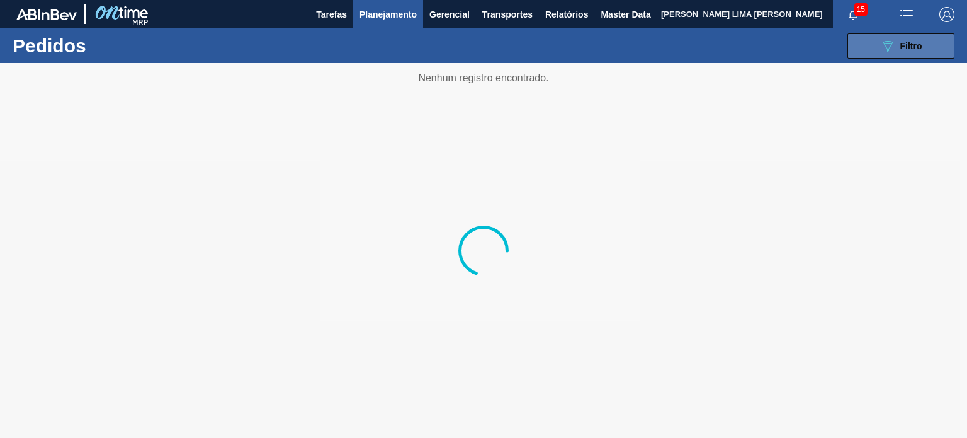
click at [936, 48] on button "089F7B8B-B2A5-4AFE-B5C0-19BA573D28AC Filtro" at bounding box center [901, 45] width 107 height 25
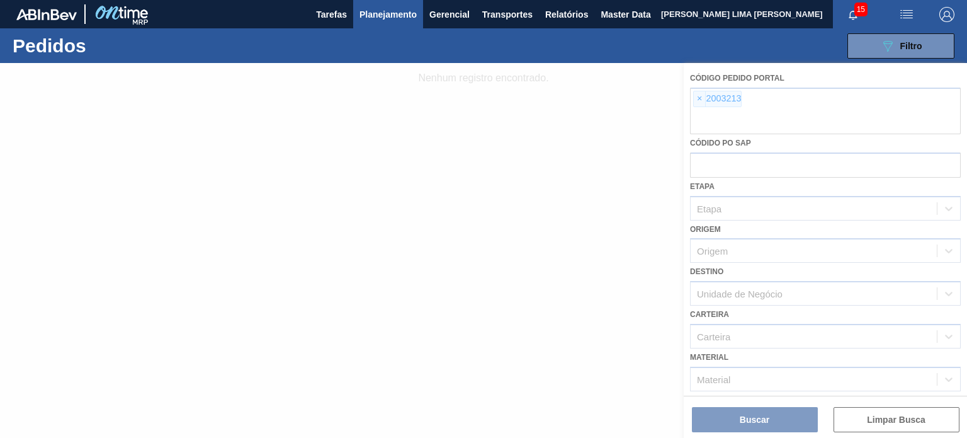
click at [707, 94] on div at bounding box center [483, 250] width 967 height 375
click at [698, 95] on div at bounding box center [483, 250] width 967 height 375
click at [697, 96] on div at bounding box center [483, 250] width 967 height 375
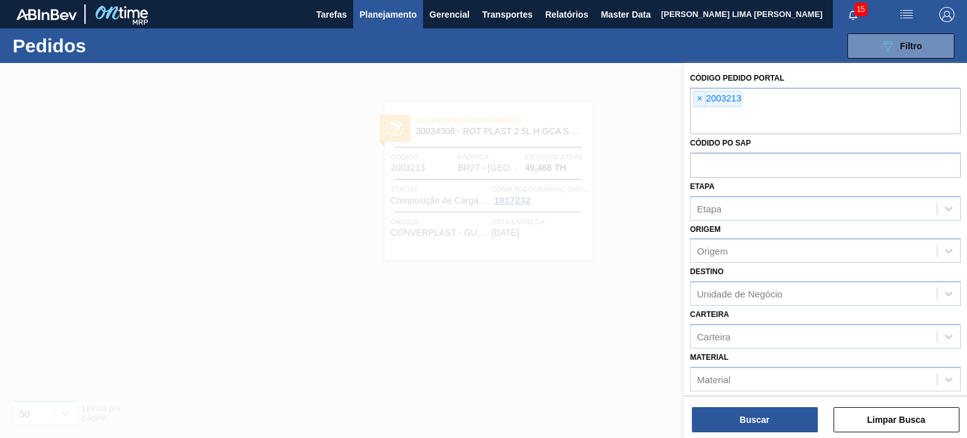
click at [697, 96] on span "×" at bounding box center [700, 98] width 12 height 15
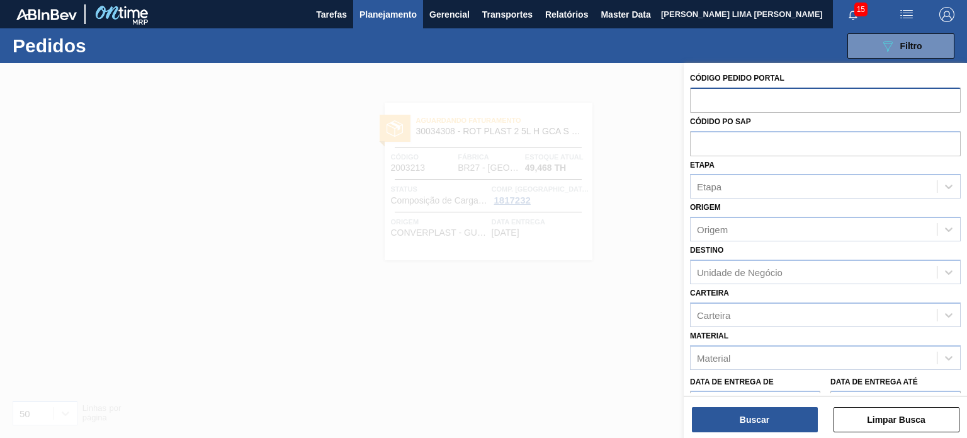
paste input "2003192"
type input "2003192"
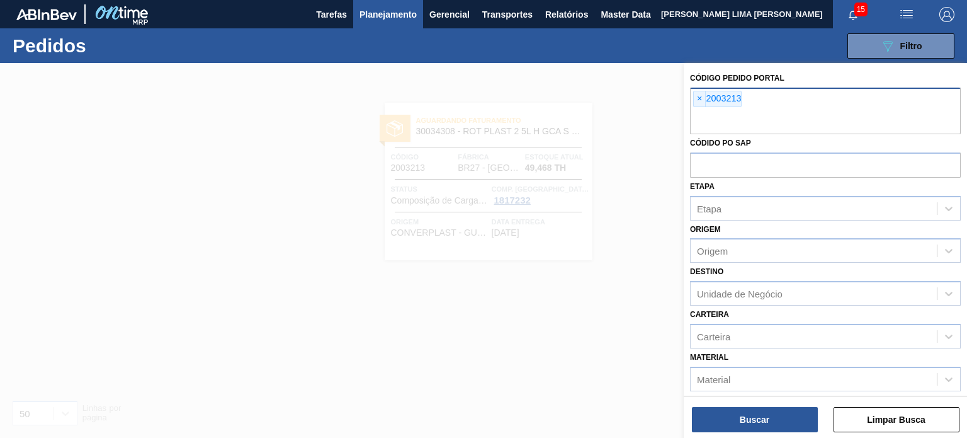
paste input "1998370"
type input "1998370"
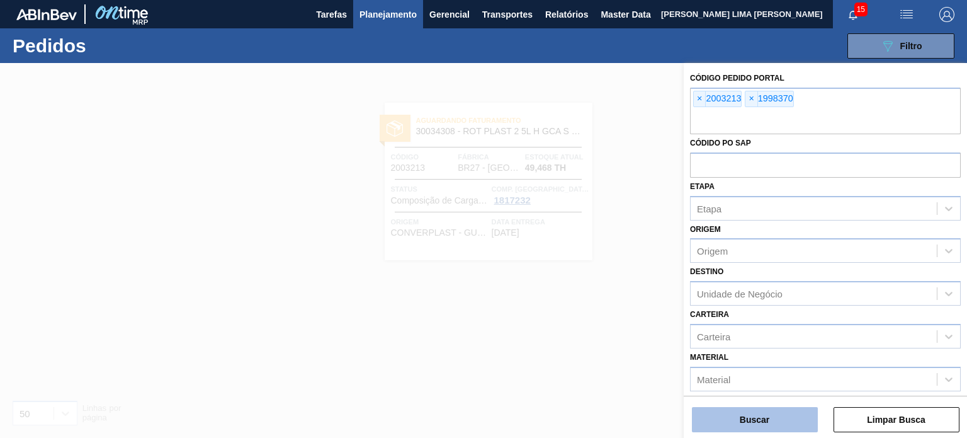
click at [748, 429] on button "Buscar" at bounding box center [755, 419] width 126 height 25
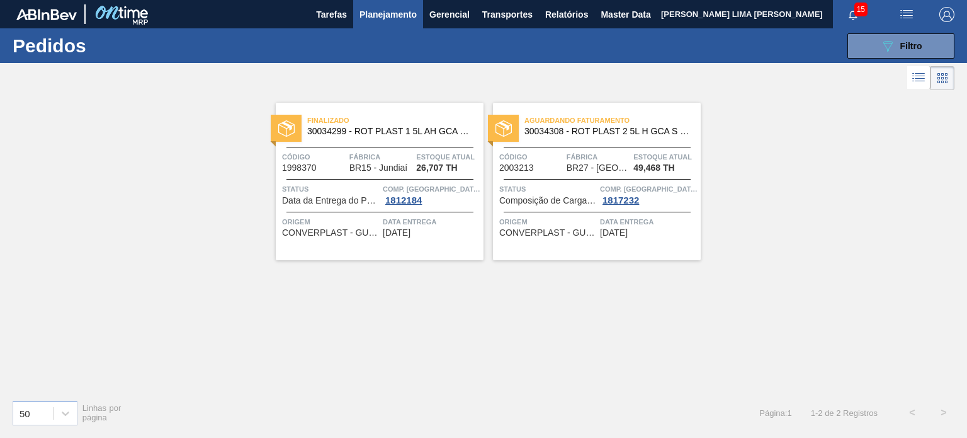
click at [552, 156] on span "Código" at bounding box center [531, 156] width 64 height 13
click at [420, 135] on span "30034299 - ROT PLAST 1 5L AH GCA S CLAIM NIV25" at bounding box center [390, 131] width 166 height 9
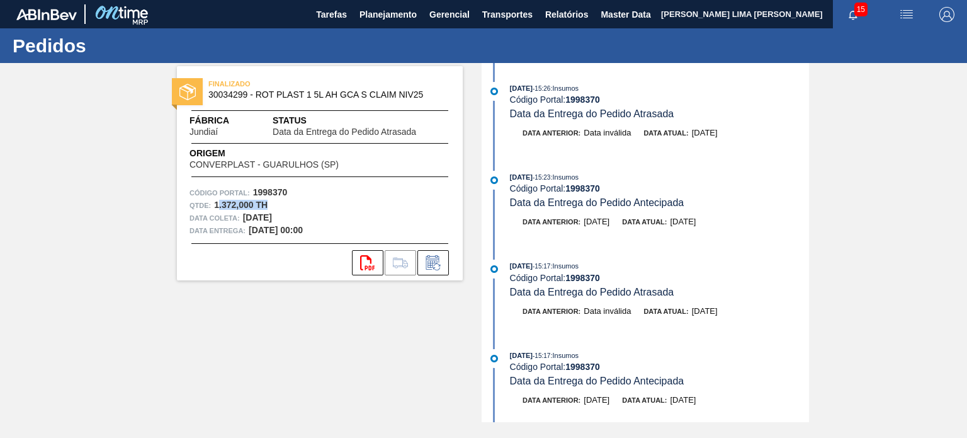
drag, startPoint x: 278, startPoint y: 210, endPoint x: 215, endPoint y: 201, distance: 63.5
click at [216, 201] on div "Qtde : 1.372,000 TH" at bounding box center [320, 205] width 261 height 13
click at [590, 183] on div "28/08/2025 - 15:23 : Insumos" at bounding box center [659, 177] width 299 height 13
drag, startPoint x: 602, startPoint y: 106, endPoint x: 552, endPoint y: 127, distance: 54.7
click at [574, 109] on div "28/08/2025 - 15:26 : Insumos Código Portal: 1998370 Data da Entrega do Pedido A…" at bounding box center [659, 101] width 299 height 38
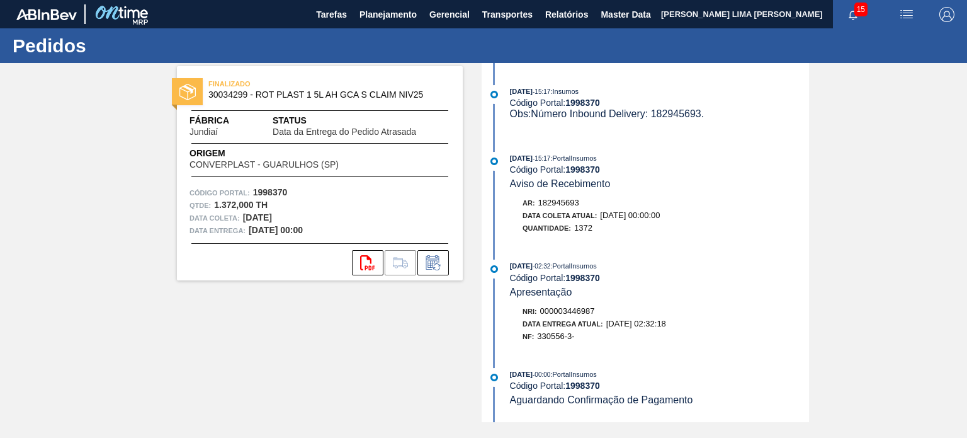
scroll to position [378, 0]
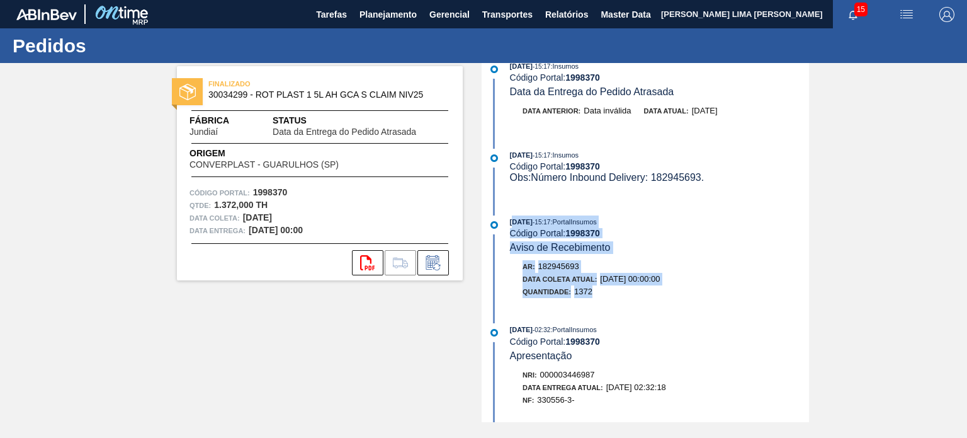
drag, startPoint x: 608, startPoint y: 299, endPoint x: 514, endPoint y: 236, distance: 113.5
click at [514, 236] on div "28/08/2025 - 15:17 : PortalInsumos Código Portal: 1998370 Aviso de Recebimento …" at bounding box center [647, 259] width 324 height 89
click at [574, 253] on span "Aviso de Recebimento" at bounding box center [560, 247] width 101 height 11
drag, startPoint x: 595, startPoint y: 299, endPoint x: 503, endPoint y: 226, distance: 117.4
click at [503, 226] on div "28/08/2025 - 15:17 : PortalInsumos Código Portal: 1998370 Aviso de Recebimento …" at bounding box center [647, 259] width 324 height 89
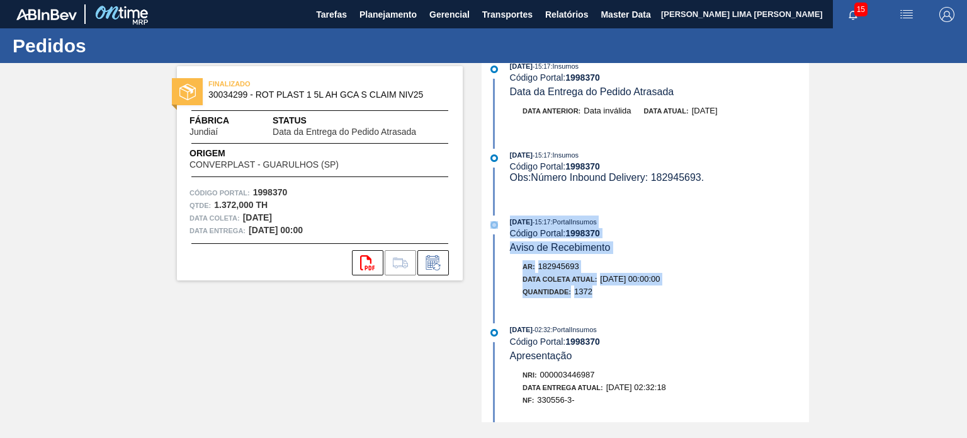
click at [567, 295] on span "Quantidade:" at bounding box center [547, 292] width 48 height 8
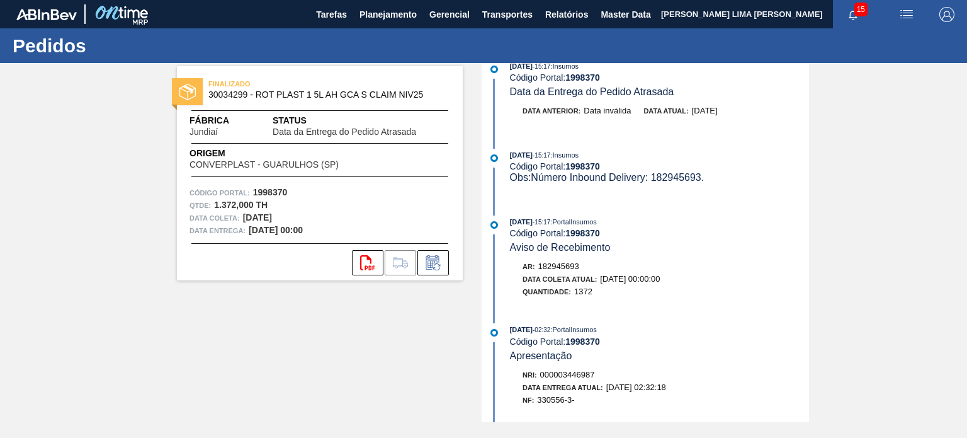
click at [591, 298] on div "Quantidade: 1372" at bounding box center [666, 291] width 287 height 13
click at [587, 296] on span "1372" at bounding box center [583, 291] width 18 height 9
click at [315, 99] on div "FINALIZADO 30034299 - ROT PLAST 1 5L AH GCA S CLAIM NIV25" at bounding box center [320, 90] width 286 height 28
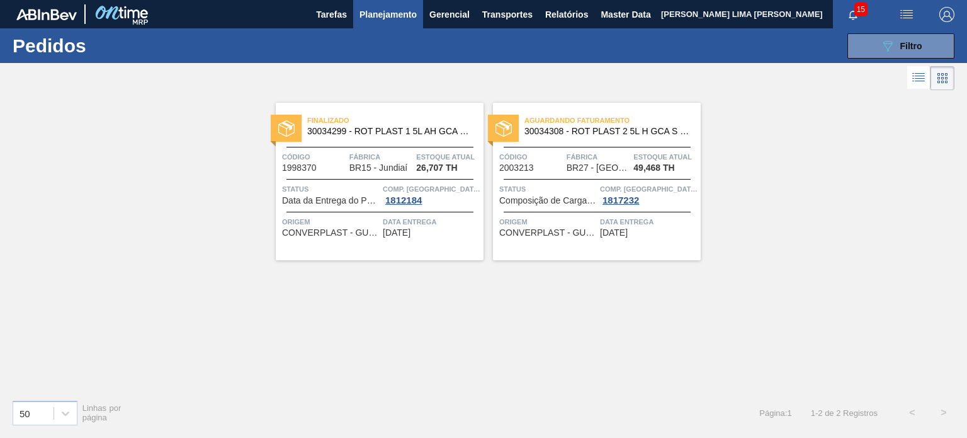
click at [552, 176] on div "Aguardando Faturamento 30034308 - ROT PLAST 2 5L H GCA S CL NIV25 Código 200321…" at bounding box center [597, 181] width 208 height 157
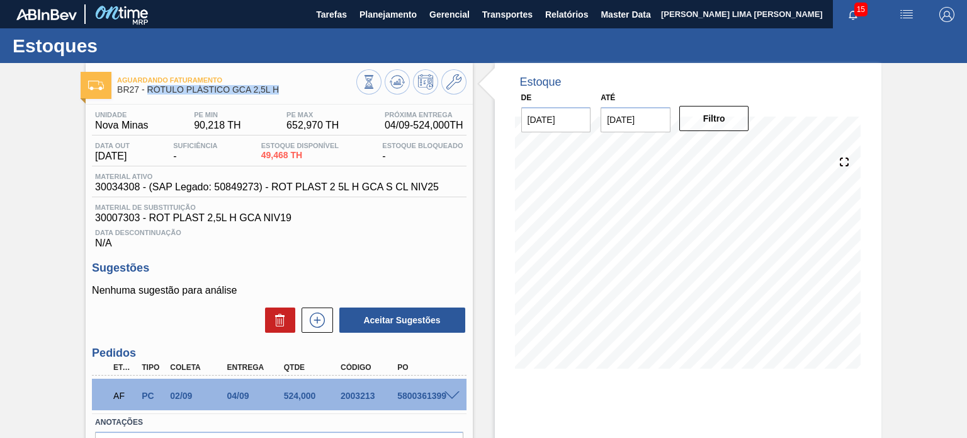
drag, startPoint x: 285, startPoint y: 88, endPoint x: 146, endPoint y: 85, distance: 138.6
click at [146, 85] on span "BR27 - RÓTULO PLÁSTICO GCA 2,5L H" at bounding box center [236, 89] width 239 height 9
copy span "RÓTULO PLÁSTICO GCA 2,5L H"
click at [446, 395] on span at bounding box center [452, 395] width 15 height 9
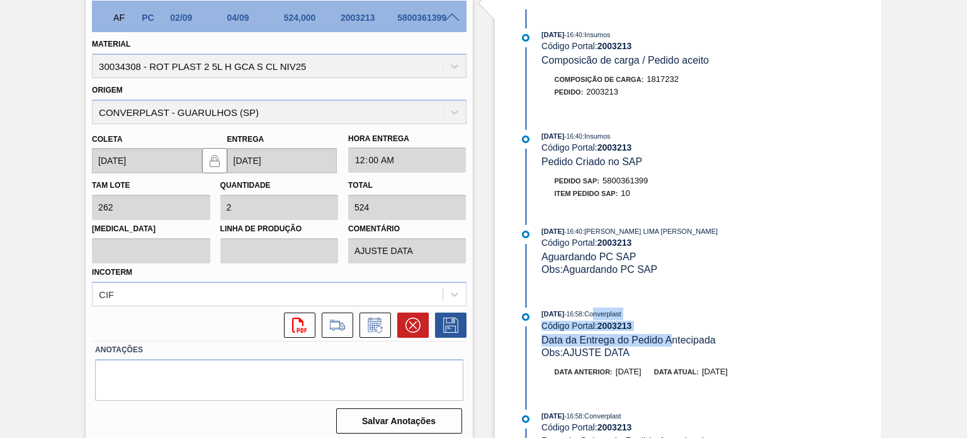
drag, startPoint x: 660, startPoint y: 342, endPoint x: 604, endPoint y: 280, distance: 83.8
click at [608, 305] on div "02/09/2025 - 16:40 : Insumos Código Portal: 2003213 Composicão de carga / Pedid…" at bounding box center [679, 226] width 324 height 434
drag, startPoint x: 613, startPoint y: 263, endPoint x: 602, endPoint y: 261, distance: 10.8
click at [604, 261] on span "Aguardando PC SAP" at bounding box center [589, 256] width 94 height 11
click at [728, 376] on span "04/09/2025" at bounding box center [715, 370] width 26 height 9
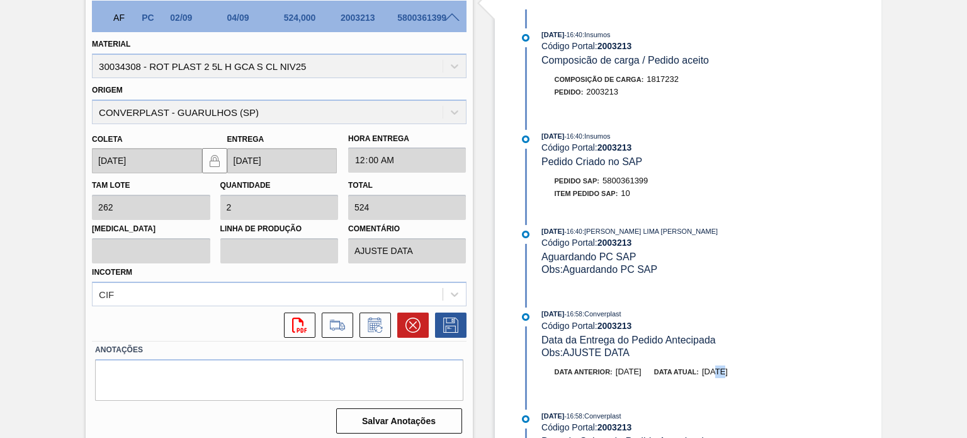
click at [728, 376] on span "04/09/2025" at bounding box center [715, 370] width 26 height 9
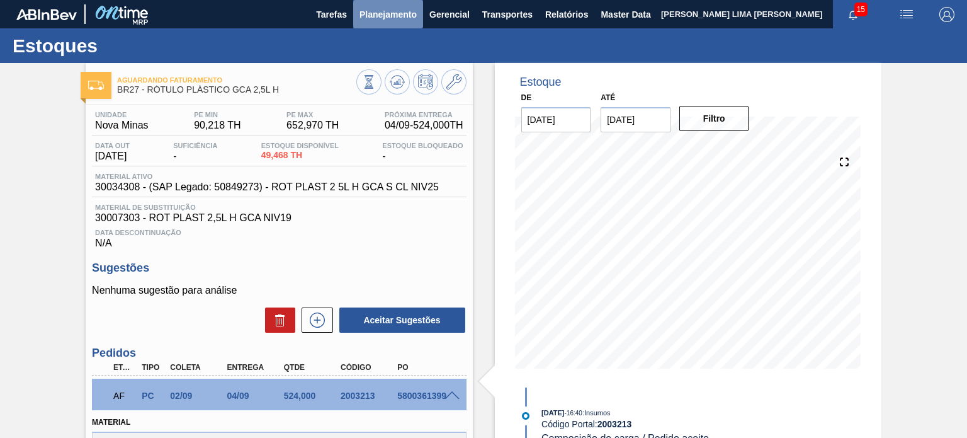
click at [380, 20] on span "Planejamento" at bounding box center [388, 14] width 57 height 15
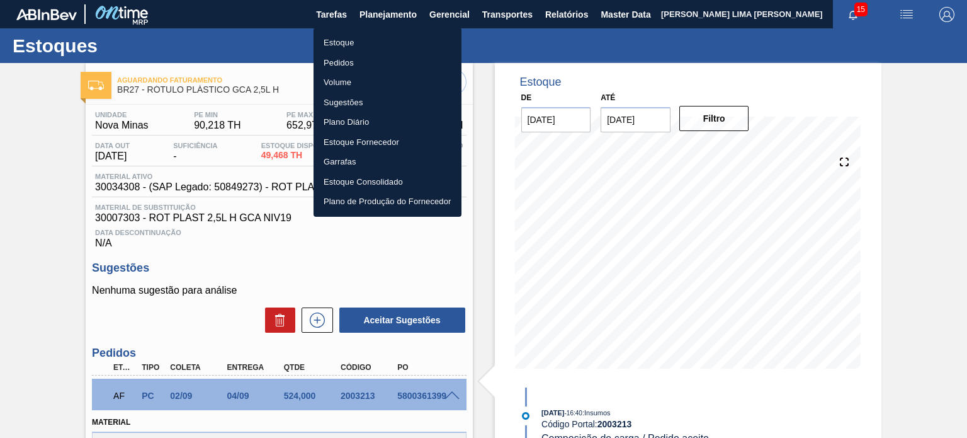
click at [375, 35] on li "Estoque" at bounding box center [388, 43] width 148 height 20
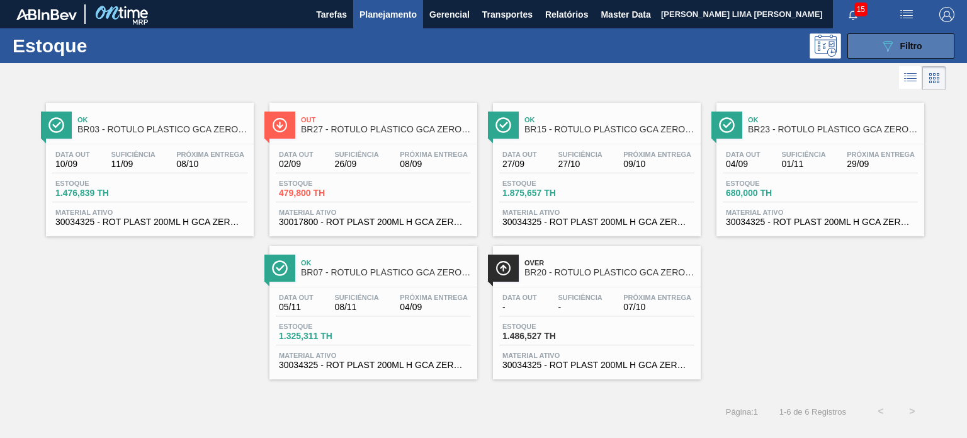
click at [891, 47] on icon "089F7B8B-B2A5-4AFE-B5C0-19BA573D28AC" at bounding box center [887, 45] width 15 height 15
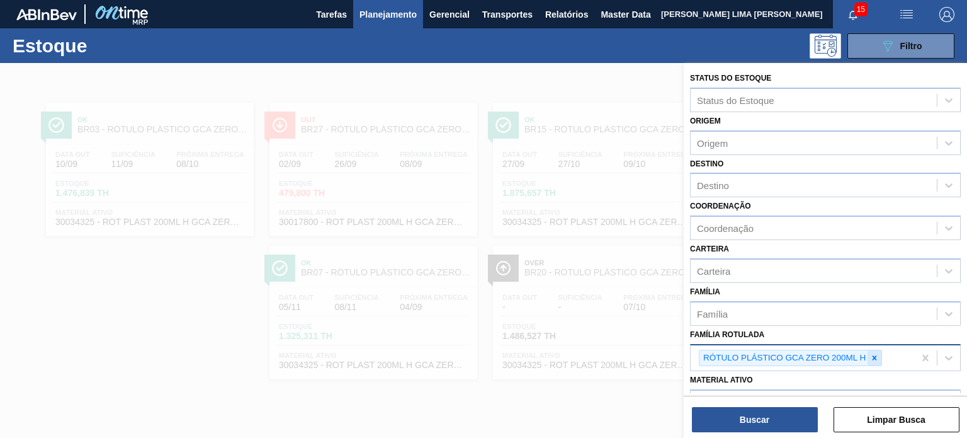
click at [877, 355] on icon at bounding box center [874, 357] width 9 height 9
paste Rotulada "RÓTULO PLÁSTICO GCA 1L H"
type Rotulada "RÓTULO PLÁSTICO GCA 1L H"
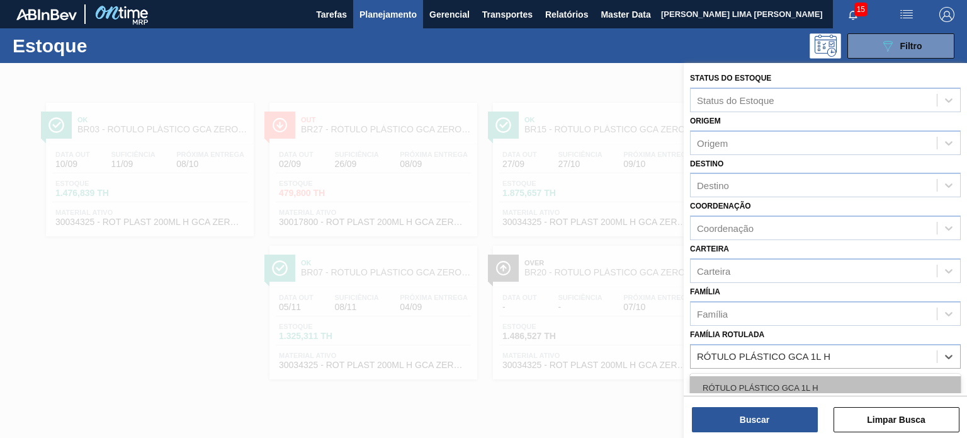
click at [815, 385] on div "RÓTULO PLÁSTICO GCA 1L H" at bounding box center [825, 387] width 271 height 23
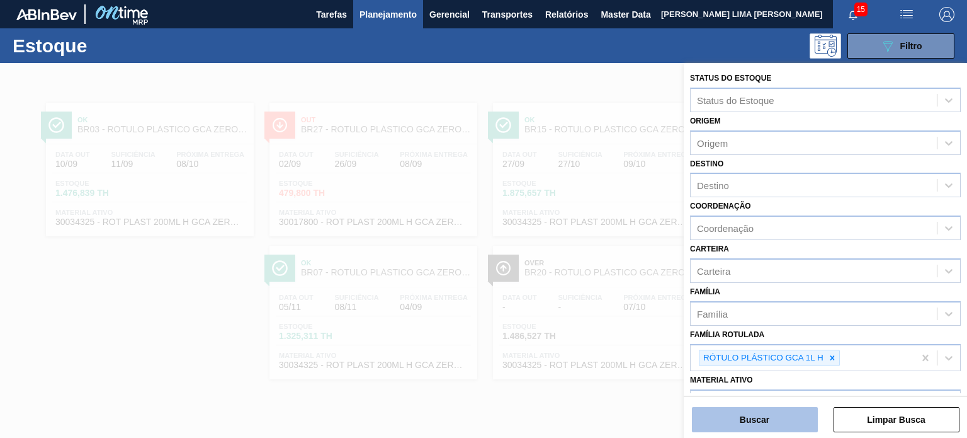
click at [802, 412] on button "Buscar" at bounding box center [755, 419] width 126 height 25
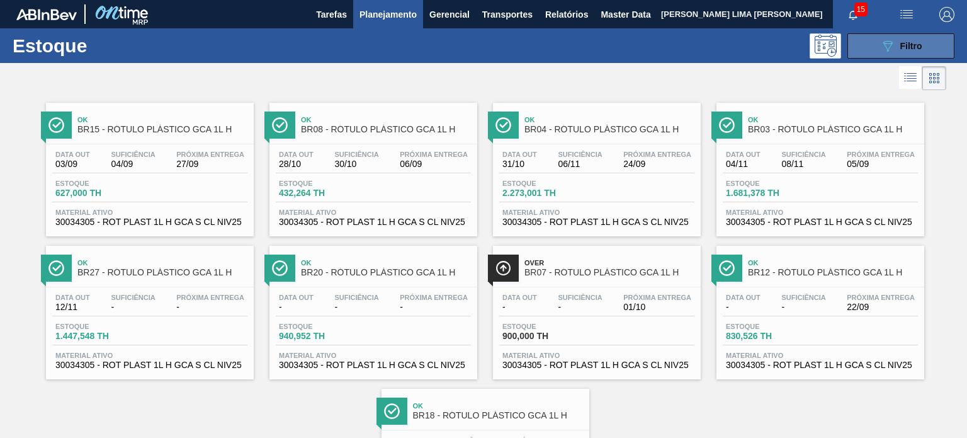
click at [866, 48] on button "089F7B8B-B2A5-4AFE-B5C0-19BA573D28AC Filtro" at bounding box center [901, 45] width 107 height 25
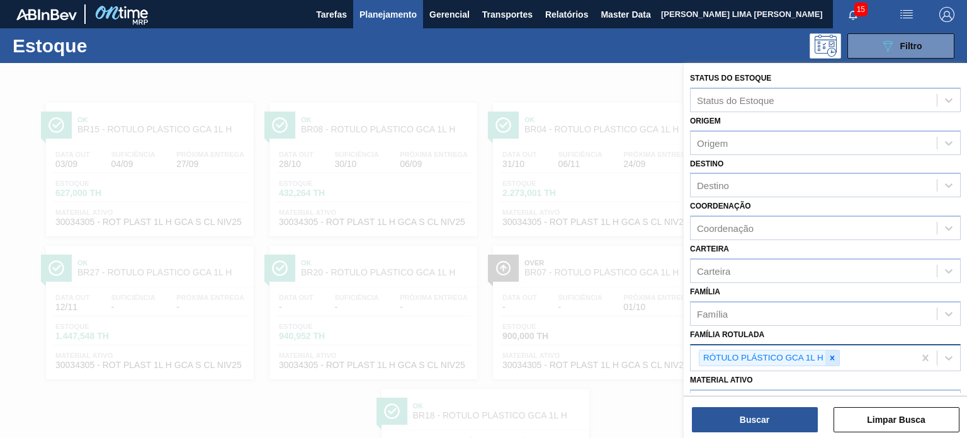
click at [830, 355] on icon at bounding box center [832, 357] width 9 height 9
paste Rotulada "RÓTULO PLÁSTICO 200ML PC H"
type Rotulada "RÓTULO PLÁSTICO 200ML PC H"
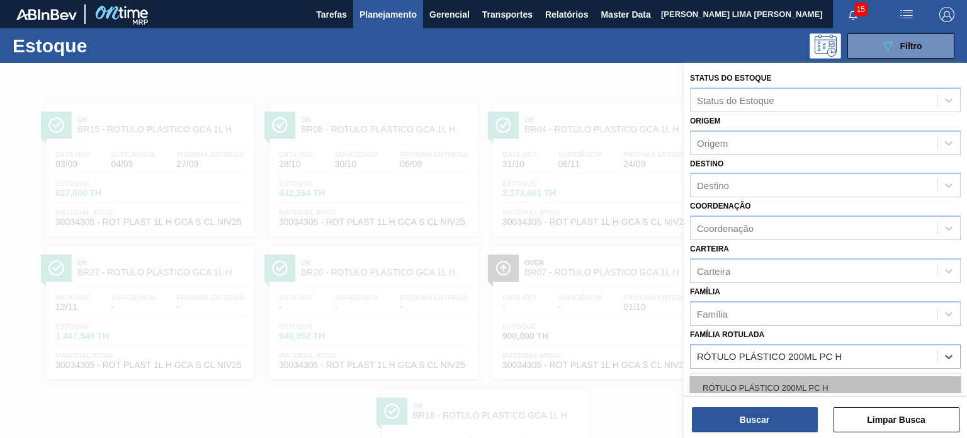
click at [798, 383] on div "RÓTULO PLÁSTICO 200ML PC H" at bounding box center [825, 387] width 271 height 23
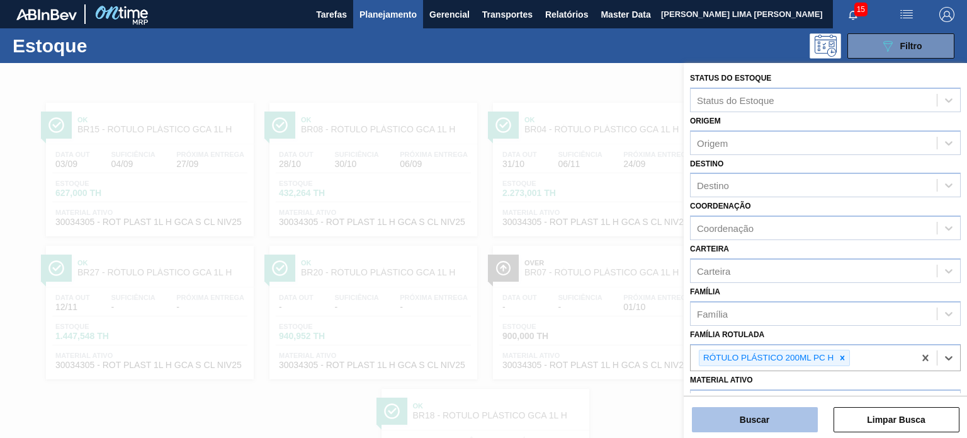
click at [781, 423] on button "Buscar" at bounding box center [755, 419] width 126 height 25
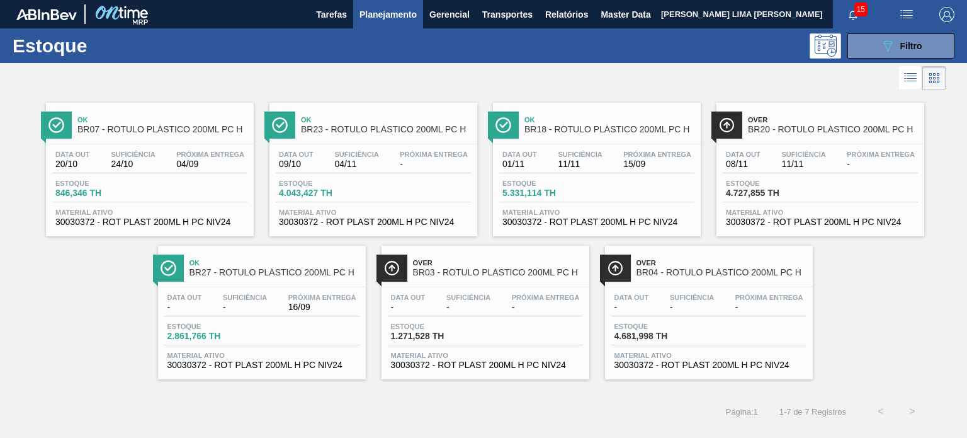
drag, startPoint x: 926, startPoint y: 49, endPoint x: 917, endPoint y: 88, distance: 39.6
click at [926, 49] on button "089F7B8B-B2A5-4AFE-B5C0-19BA573D28AC Filtro" at bounding box center [901, 45] width 107 height 25
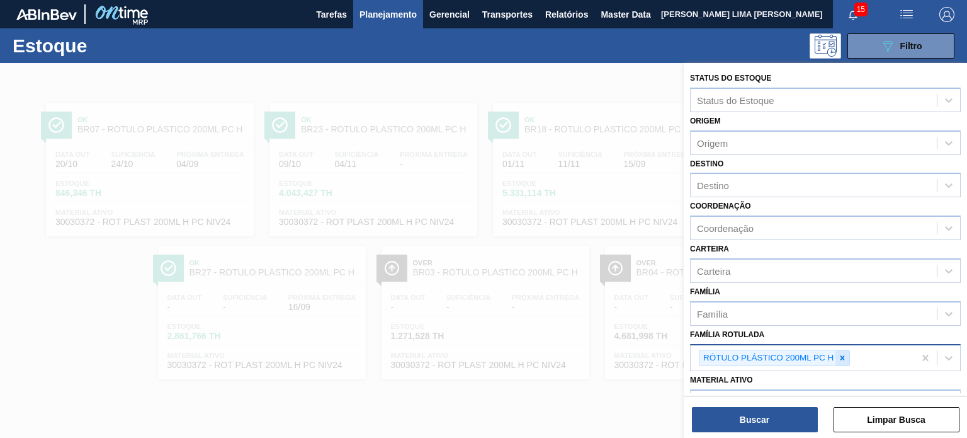
click at [835, 354] on div "RÓTULO PLÁSTICO 200ML PC H" at bounding box center [774, 357] width 151 height 17
click at [837, 354] on div at bounding box center [843, 358] width 14 height 16
paste Rotulada "RÓTULO PLÁSTICO GCA 200ML H"
type Rotulada "RÓTULO PLÁSTICO GCA 200ML H"
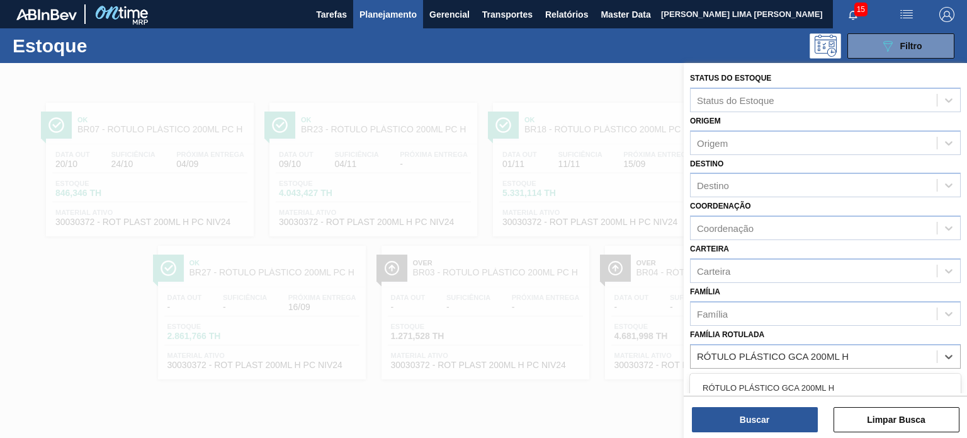
drag, startPoint x: 812, startPoint y: 377, endPoint x: 789, endPoint y: 400, distance: 32.5
click at [811, 378] on div "RÓTULO PLÁSTICO GCA 200ML H" at bounding box center [825, 387] width 271 height 23
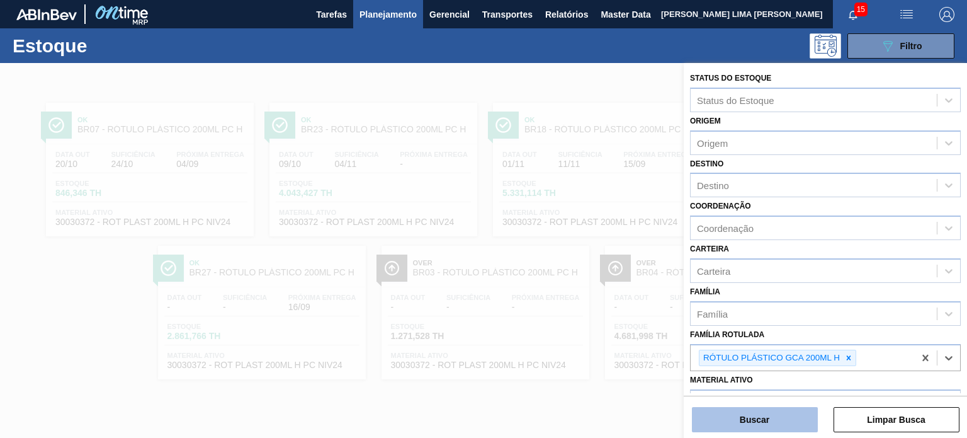
click at [772, 423] on button "Buscar" at bounding box center [755, 419] width 126 height 25
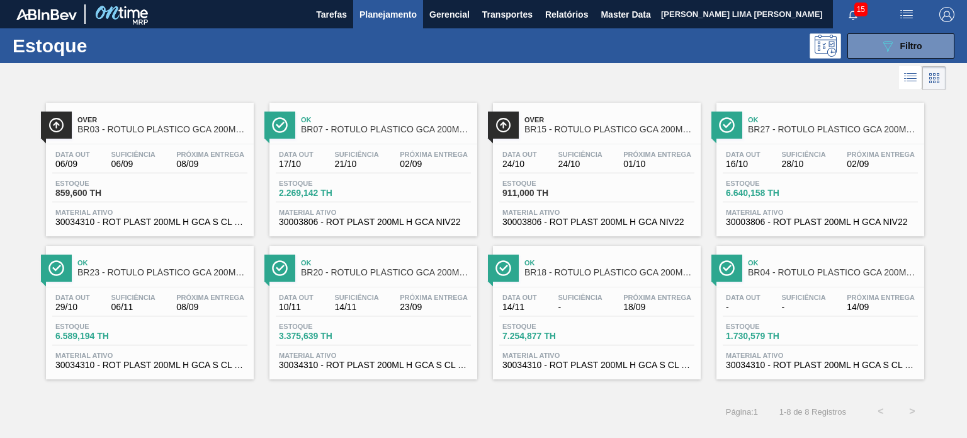
click at [691, 334] on div "Estoque 7.254,877 TH" at bounding box center [596, 333] width 195 height 23
click at [866, 43] on button "089F7B8B-B2A5-4AFE-B5C0-19BA573D28AC Filtro" at bounding box center [901, 45] width 107 height 25
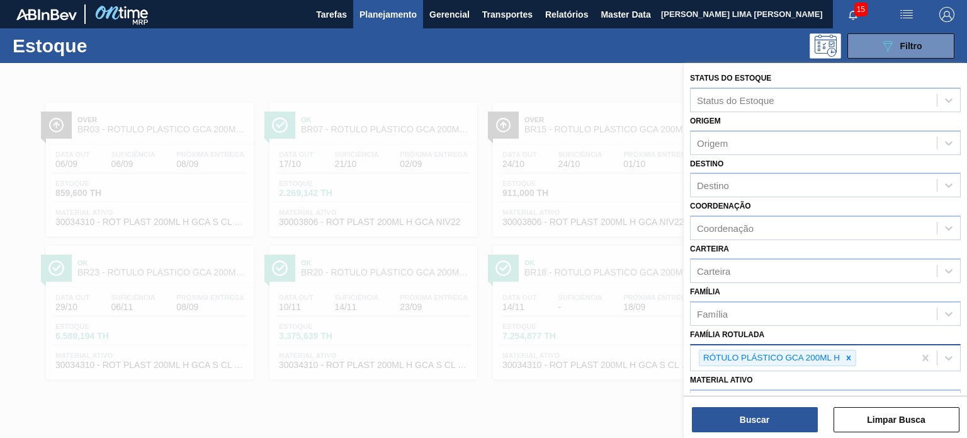
click at [849, 355] on icon at bounding box center [848, 357] width 9 height 9
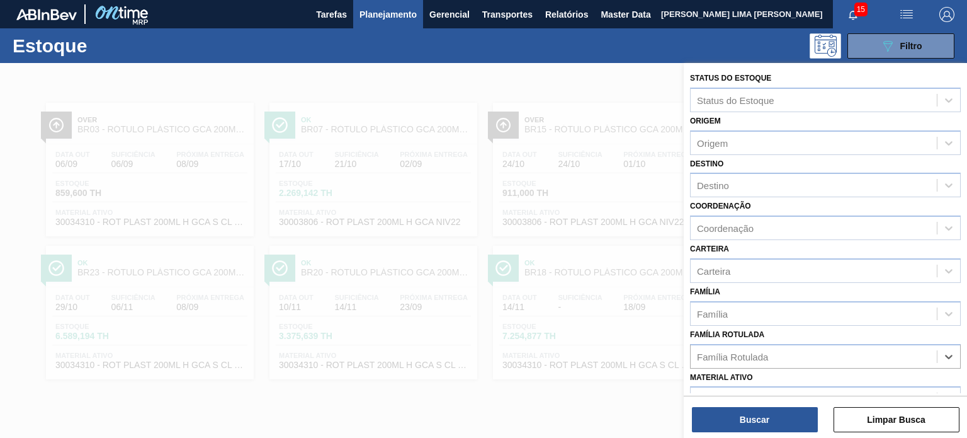
paste Rotulada "RÓTULO PLÁSTICO GCA ZERO 200ML H"
type Rotulada "RÓTULO PLÁSTICO GCA ZERO 200ML H"
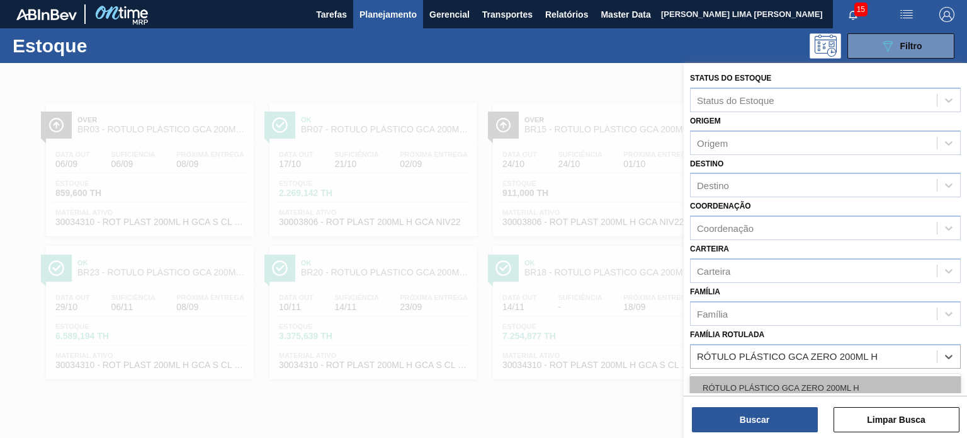
click at [785, 387] on div "RÓTULO PLÁSTICO GCA ZERO 200ML H" at bounding box center [825, 387] width 271 height 23
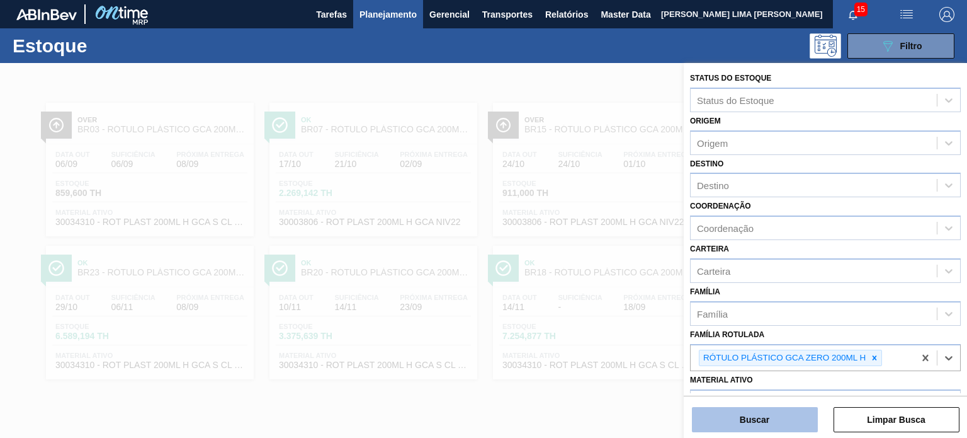
click at [776, 415] on button "Buscar" at bounding box center [755, 419] width 126 height 25
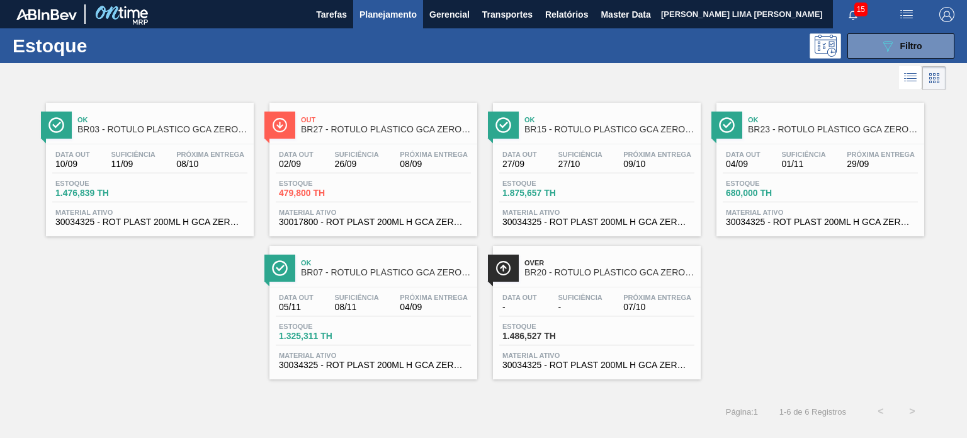
drag, startPoint x: 343, startPoint y: 143, endPoint x: 393, endPoint y: 321, distance: 184.4
click at [877, 50] on button "089F7B8B-B2A5-4AFE-B5C0-19BA573D28AC Filtro" at bounding box center [901, 45] width 107 height 25
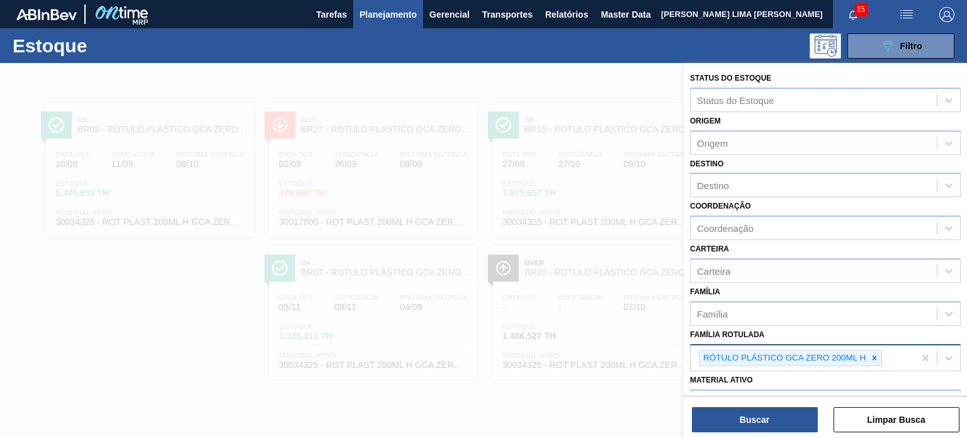
click at [868, 351] on div at bounding box center [875, 358] width 14 height 16
paste Rotulada "RÓTULO PLÁSTICO GCA 1L AH SUFRAMA"
type Rotulada "RÓTULO PLÁSTICO GCA 1L AH SUFRAMA"
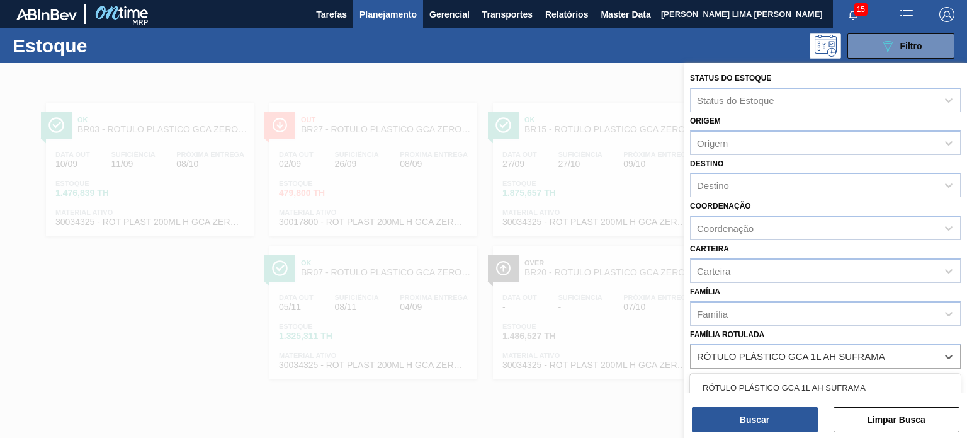
click at [821, 383] on div "RÓTULO PLÁSTICO GCA 1L AH SUFRAMA" at bounding box center [825, 387] width 271 height 23
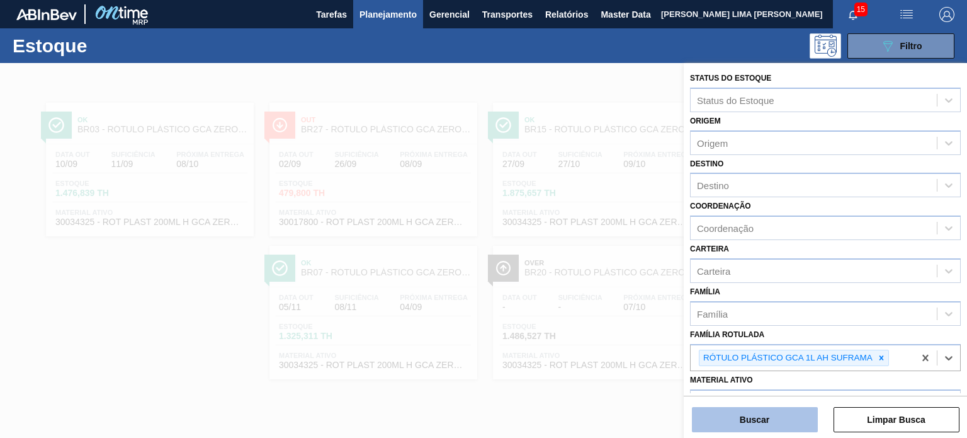
click at [790, 420] on button "Buscar" at bounding box center [755, 419] width 126 height 25
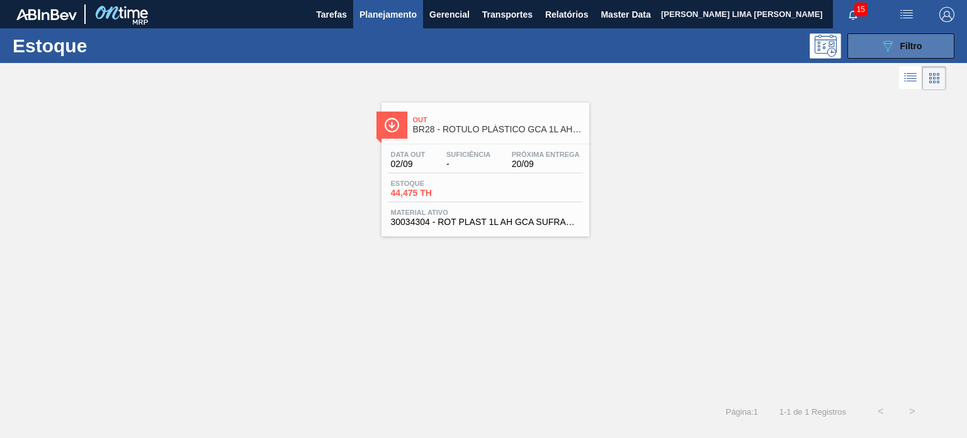
click at [899, 57] on div "Estoque 089F7B8B-B2A5-4AFE-B5C0-19BA573D28AC Filtro" at bounding box center [483, 45] width 967 height 35
click at [890, 56] on button "089F7B8B-B2A5-4AFE-B5C0-19BA573D28AC Filtro" at bounding box center [901, 45] width 107 height 25
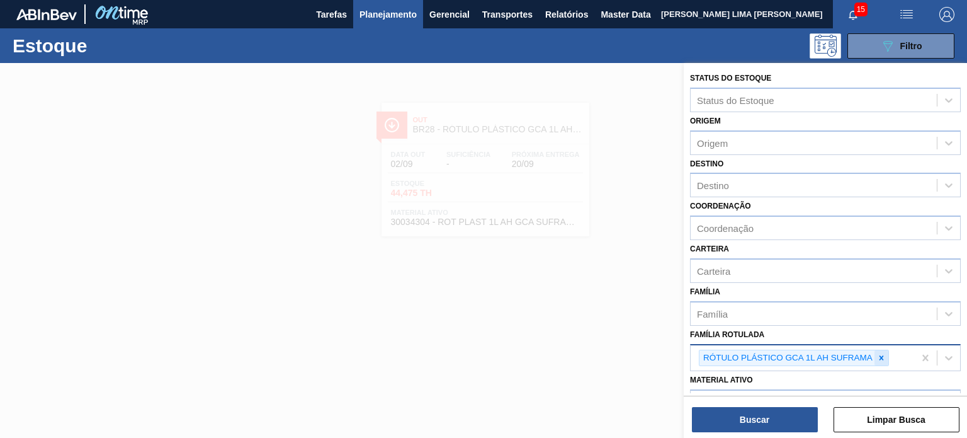
click at [882, 350] on div at bounding box center [882, 358] width 14 height 16
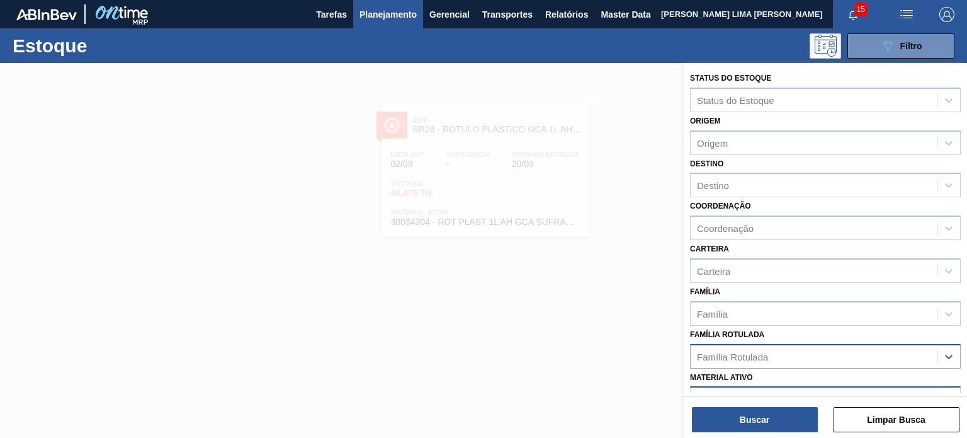
paste Rotulada "RÓTULO PLÁSTICO GCA 2L H"
type Rotulada "RÓTULO PLÁSTICO GCA 2L H"
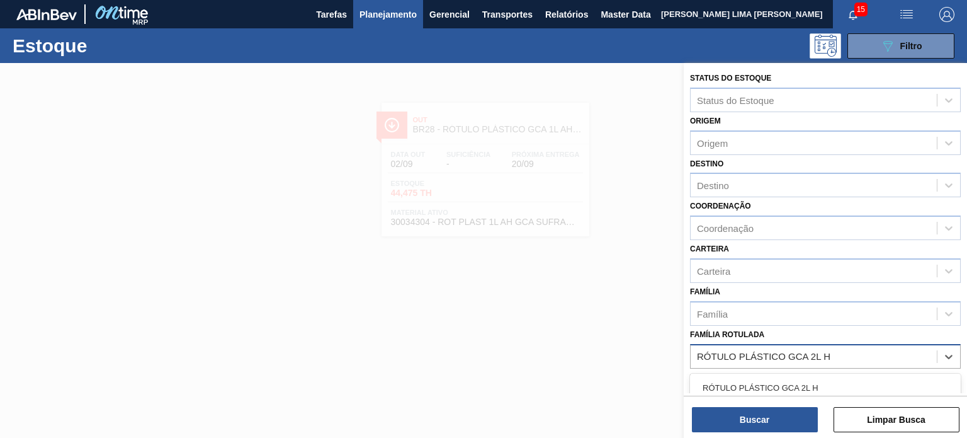
click at [815, 392] on div "RÓTULO PLÁSTICO GCA 2L H" at bounding box center [825, 387] width 271 height 23
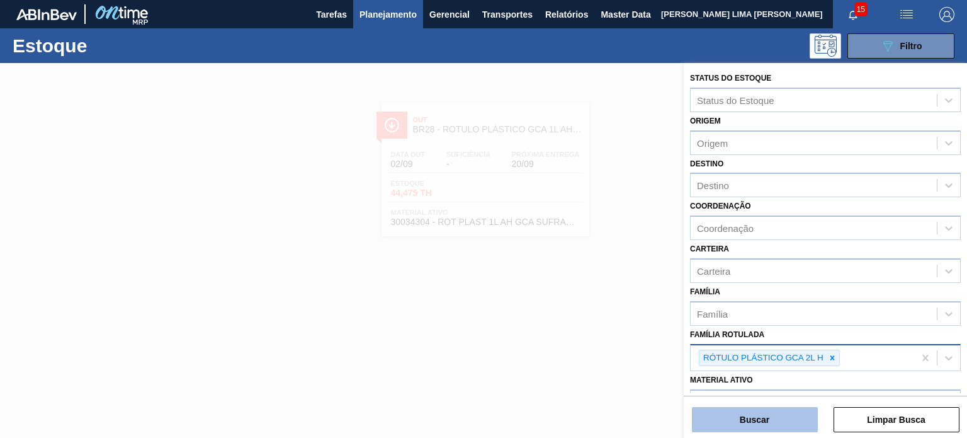
click at [800, 407] on button "Buscar" at bounding box center [755, 419] width 126 height 25
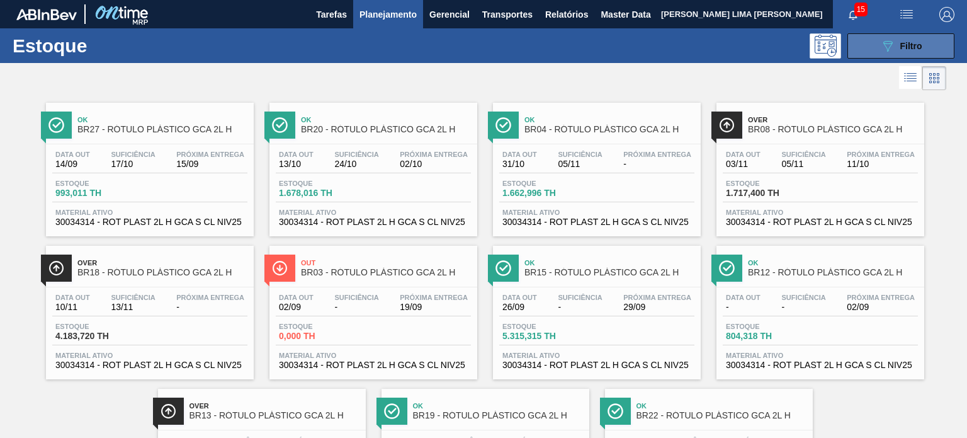
click at [909, 38] on div "089F7B8B-B2A5-4AFE-B5C0-19BA573D28AC Filtro" at bounding box center [901, 45] width 42 height 15
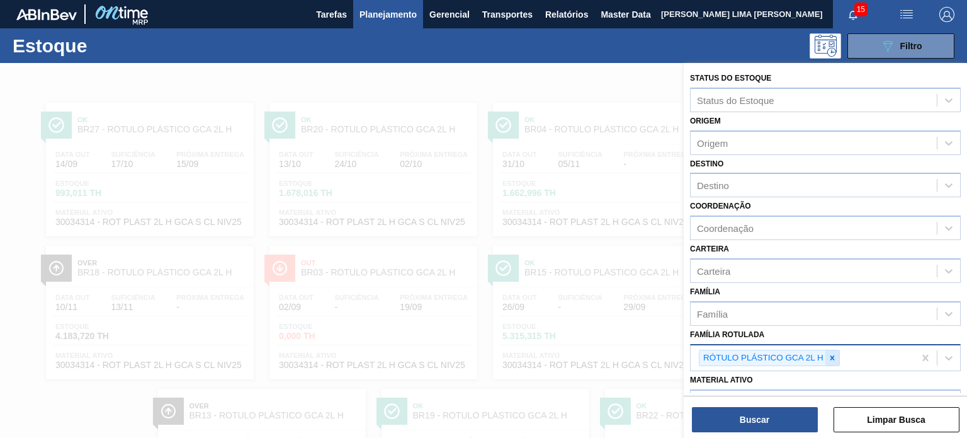
click at [831, 353] on icon at bounding box center [832, 357] width 9 height 9
paste Rotulada "RÓTULO PLÁSTICO GCA ZERO 200ML H"
type Rotulada "RÓTULO PLÁSTICO GCA ZERO 200ML H"
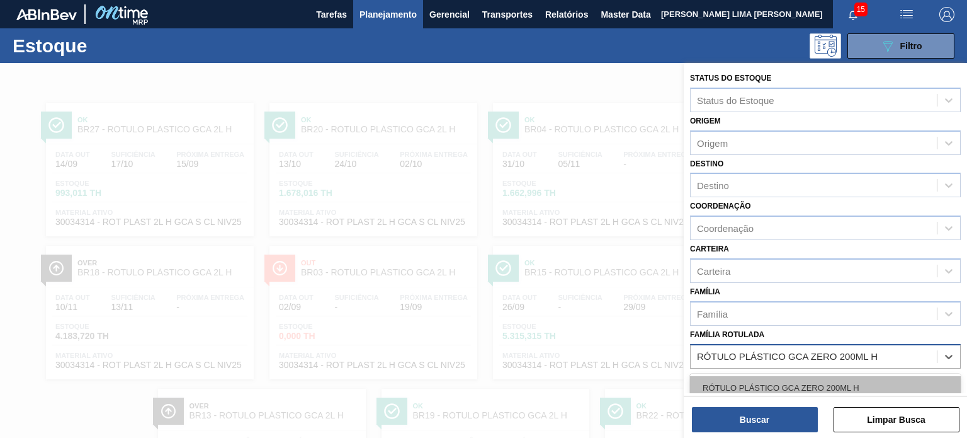
drag, startPoint x: 802, startPoint y: 385, endPoint x: 792, endPoint y: 409, distance: 25.1
click at [802, 385] on div "RÓTULO PLÁSTICO GCA ZERO 200ML H" at bounding box center [825, 387] width 271 height 23
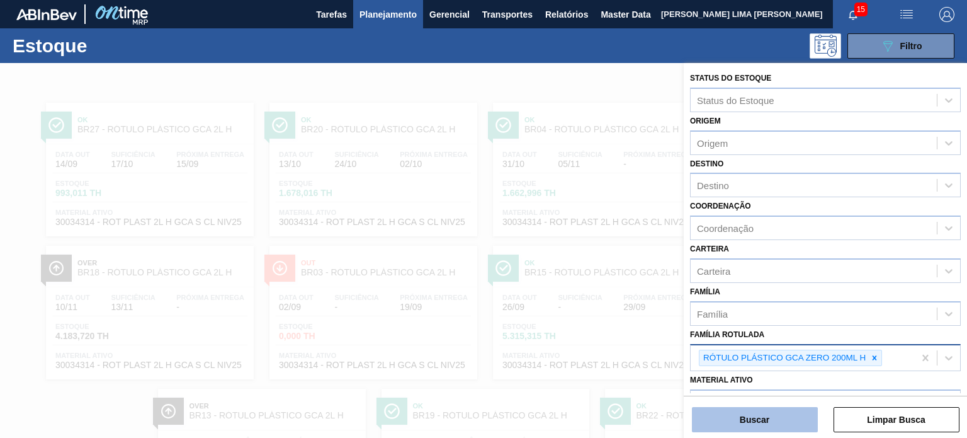
click at [791, 411] on button "Buscar" at bounding box center [755, 419] width 126 height 25
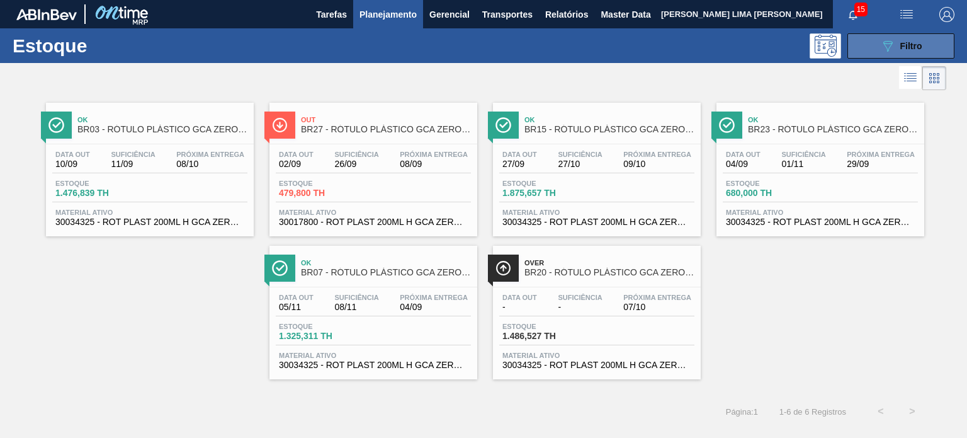
click at [880, 40] on icon "089F7B8B-B2A5-4AFE-B5C0-19BA573D28AC" at bounding box center [887, 45] width 15 height 15
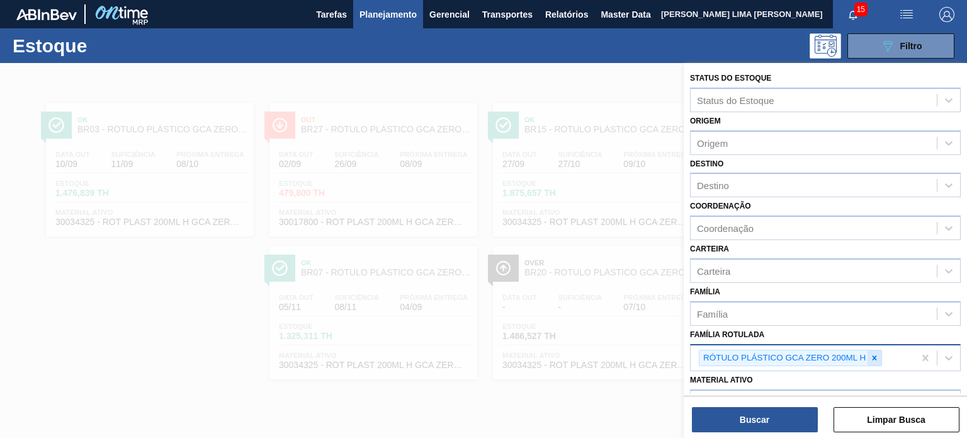
click at [872, 358] on icon at bounding box center [874, 357] width 9 height 9
paste Rotulada "RÓTULO PLÁSTICO PC 1L H"
type Rotulada "RÓTULO PLÁSTICO PC 1L H"
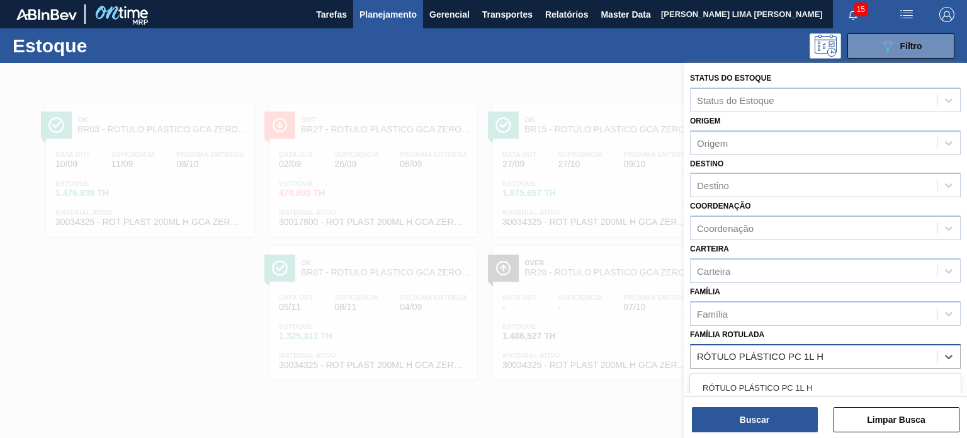
click at [839, 380] on div "RÓTULO PLÁSTICO PC 1L H" at bounding box center [825, 387] width 271 height 23
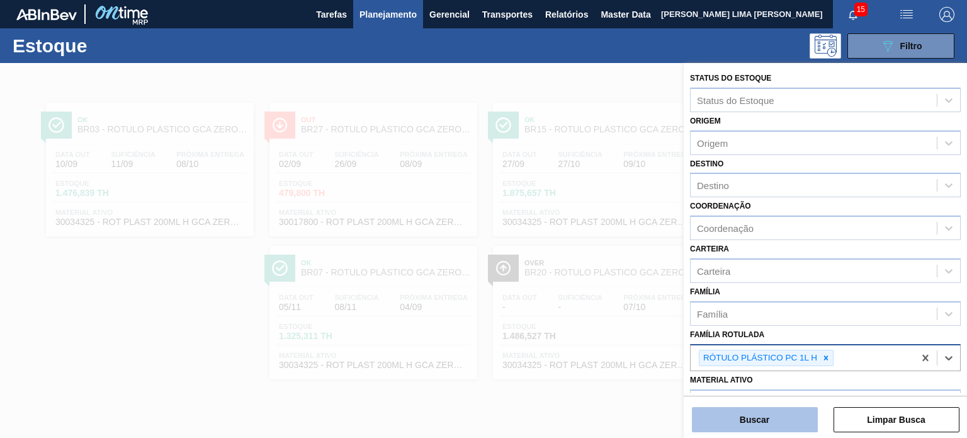
click at [797, 407] on button "Buscar" at bounding box center [755, 419] width 126 height 25
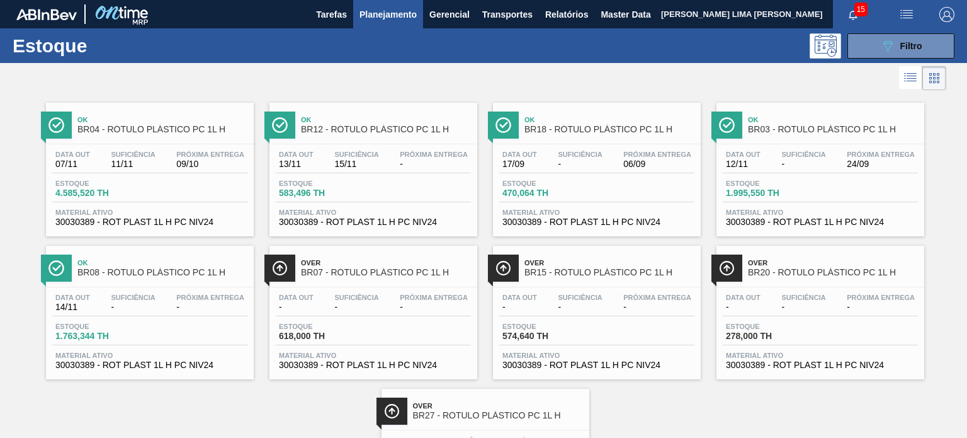
drag, startPoint x: 797, startPoint y: 407, endPoint x: 718, endPoint y: 365, distance: 90.2
click at [781, 420] on div at bounding box center [483, 282] width 967 height 438
click at [922, 52] on button "089F7B8B-B2A5-4AFE-B5C0-19BA573D28AC Filtro" at bounding box center [901, 45] width 107 height 25
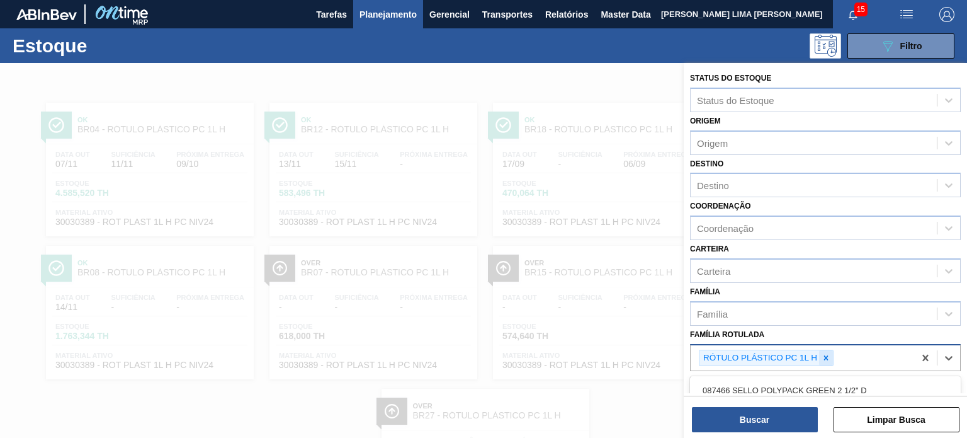
click at [833, 351] on div "RÓTULO PLÁSTICO PC 1L H" at bounding box center [803, 358] width 224 height 26
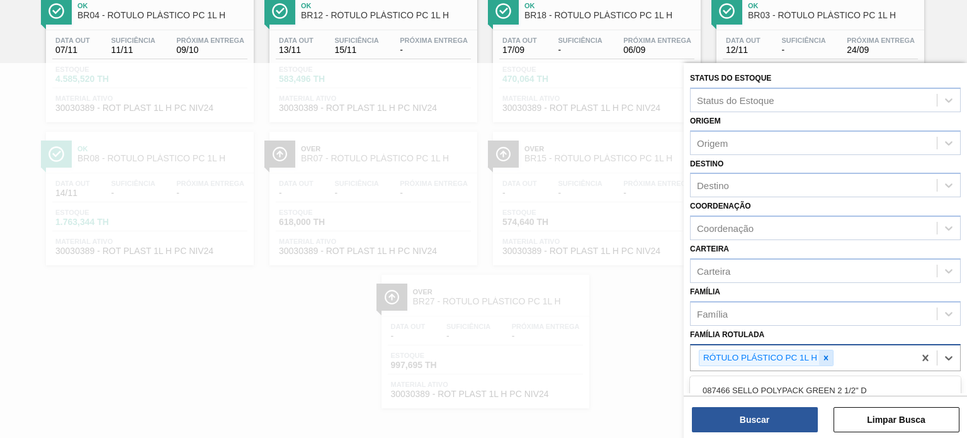
click at [829, 353] on icon at bounding box center [826, 357] width 9 height 9
paste Rotulada "RÓTULO PLÁSTICO H2OH LIMONETO 500ML H"
type Rotulada "RÓTULO PLÁSTICO H2OH LIMONETO 500ML H"
click at [809, 380] on div "RÓTULO PLÁSTICO H2OH LIMONETO 500ML H" at bounding box center [825, 387] width 271 height 23
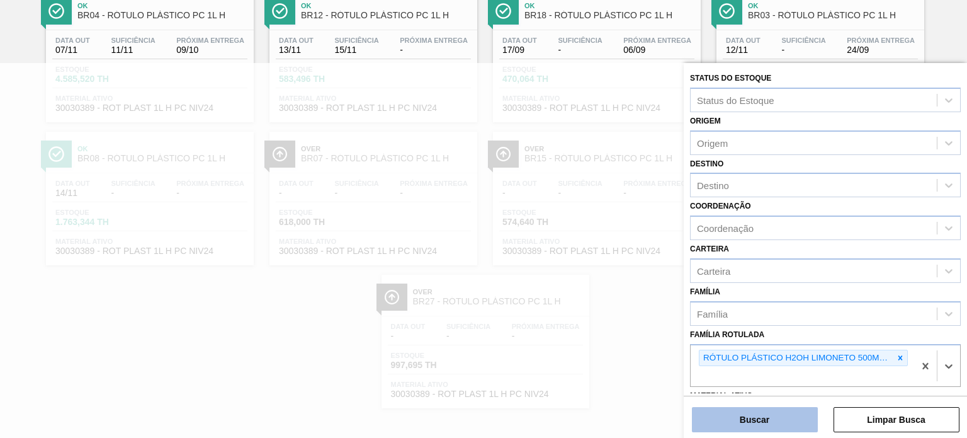
click at [796, 407] on button "Buscar" at bounding box center [755, 419] width 126 height 25
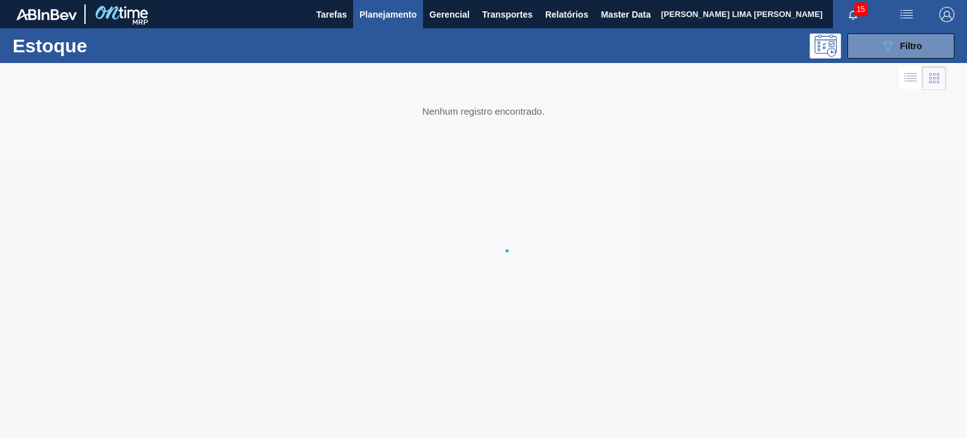
scroll to position [0, 0]
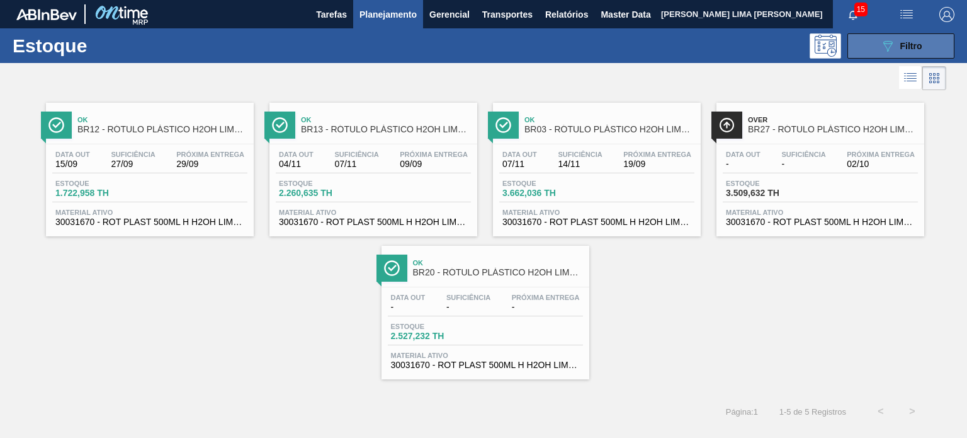
click at [864, 45] on button "089F7B8B-B2A5-4AFE-B5C0-19BA573D28AC Filtro" at bounding box center [901, 45] width 107 height 25
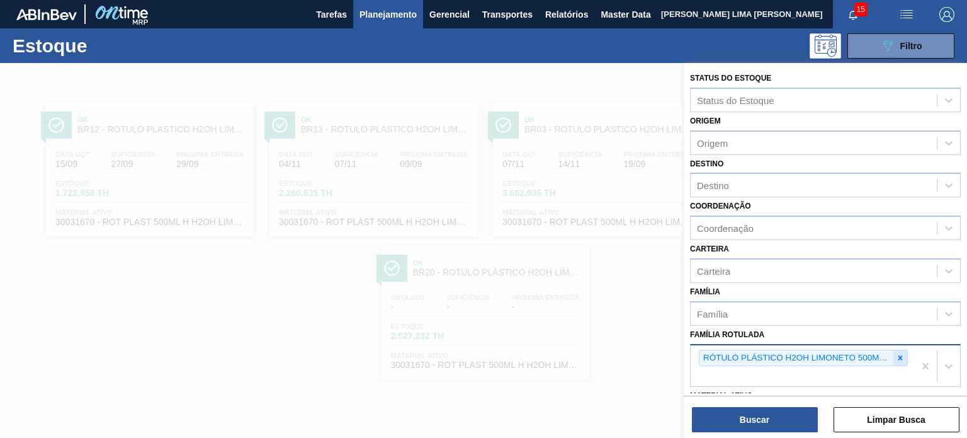
click at [900, 357] on icon at bounding box center [900, 357] width 9 height 9
paste Rotulada "RÓTULO PLÁSTICO GCA 1L H"
type Rotulada "RÓTULO PLÁSTICO GCA 1L H"
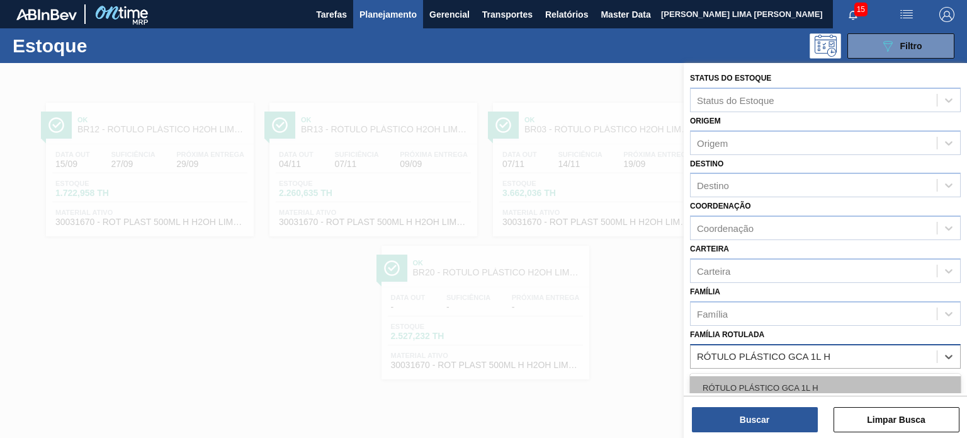
click at [816, 382] on div "RÓTULO PLÁSTICO GCA 1L H" at bounding box center [825, 387] width 271 height 23
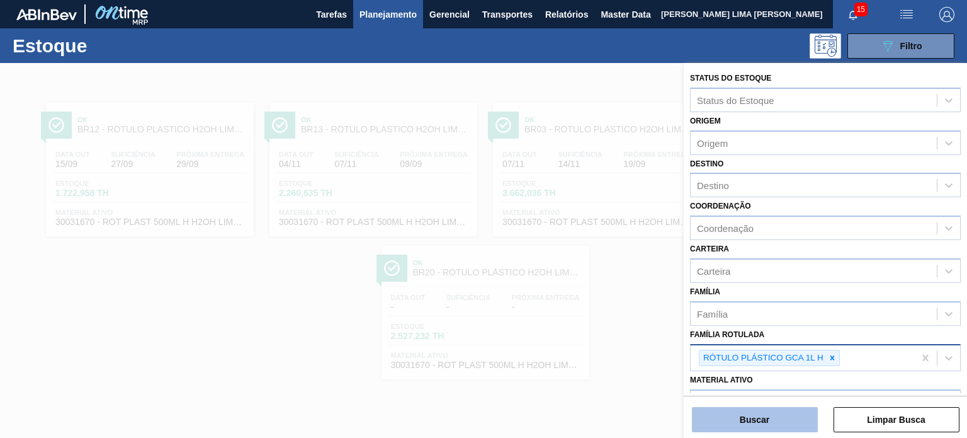
click at [788, 407] on button "Buscar" at bounding box center [755, 419] width 126 height 25
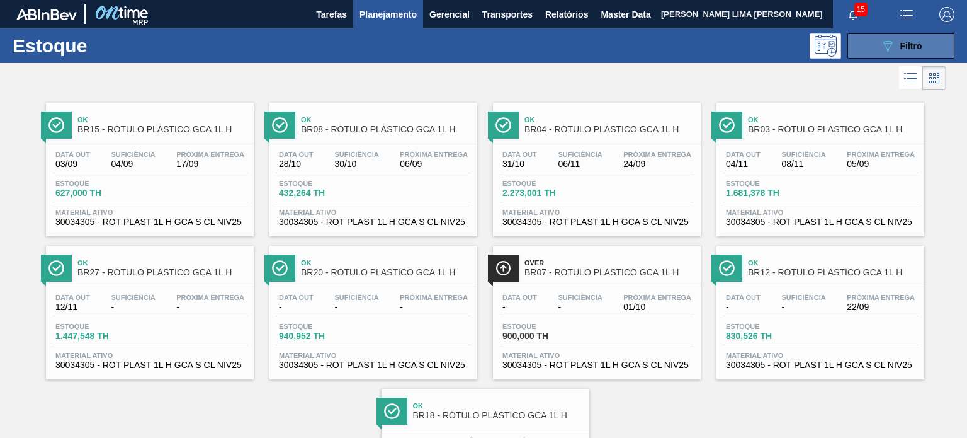
click at [909, 54] on button "089F7B8B-B2A5-4AFE-B5C0-19BA573D28AC Filtro" at bounding box center [901, 45] width 107 height 25
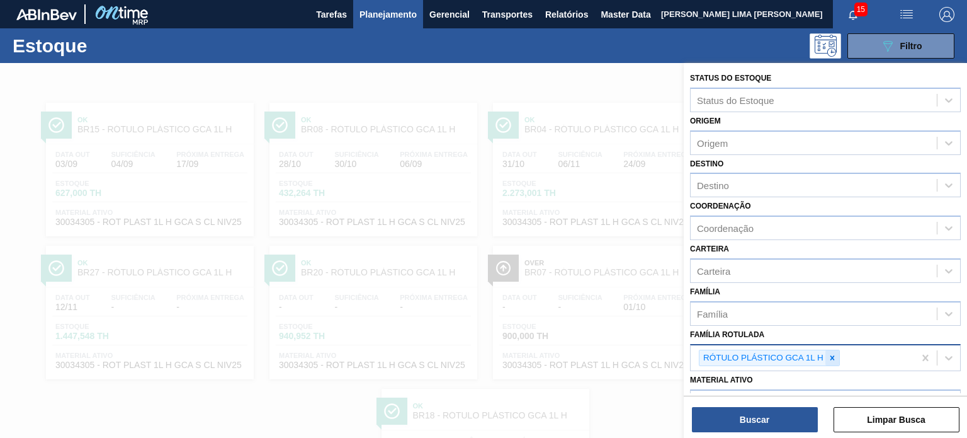
click at [836, 357] on icon at bounding box center [832, 357] width 9 height 9
paste Rotulada "RÓTULO PLÁSTICO SODA 2L H"
type Rotulada "RÓTULO PLÁSTICO SODA 2L H"
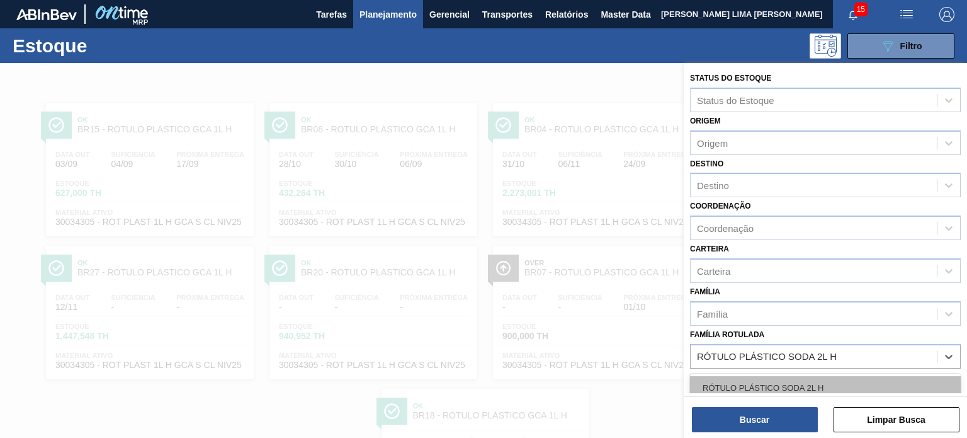
click at [811, 383] on div "RÓTULO PLÁSTICO SODA 2L H" at bounding box center [825, 387] width 271 height 23
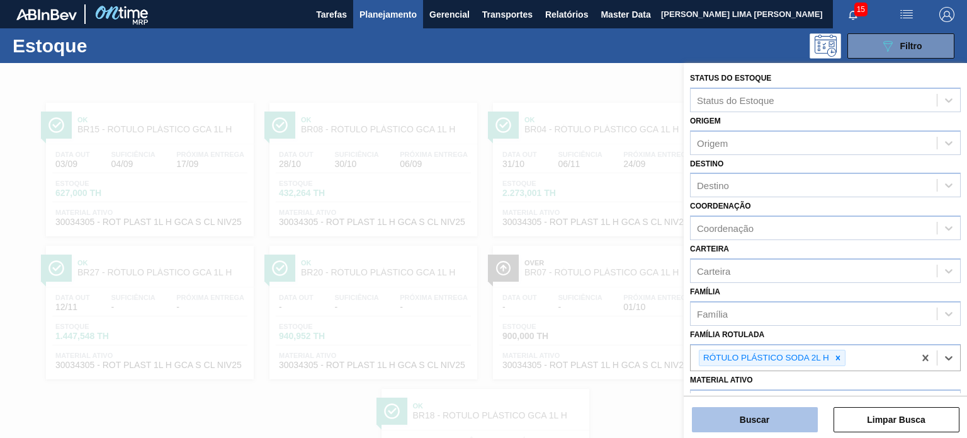
click at [790, 421] on button "Buscar" at bounding box center [755, 419] width 126 height 25
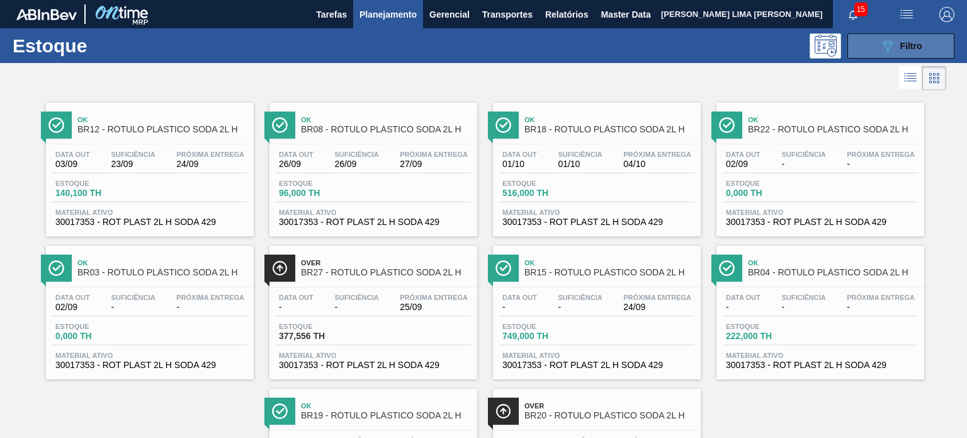
click at [868, 57] on button "089F7B8B-B2A5-4AFE-B5C0-19BA573D28AC Filtro" at bounding box center [901, 45] width 107 height 25
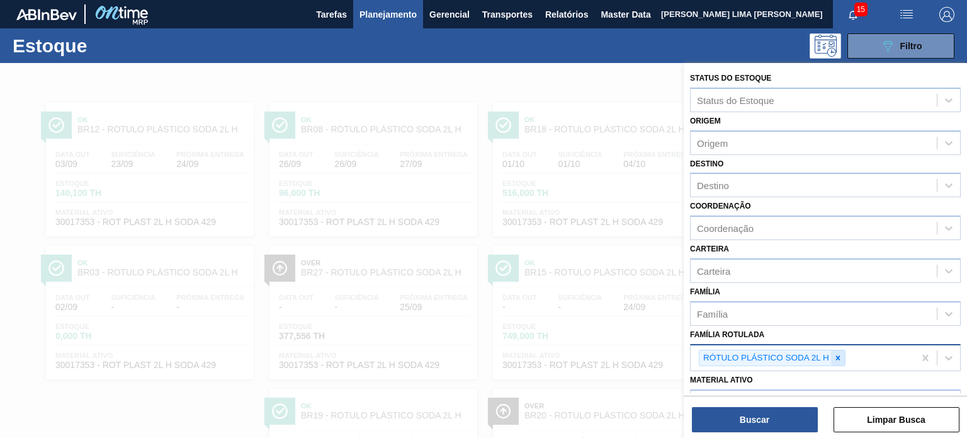
click at [837, 353] on icon at bounding box center [838, 357] width 9 height 9
paste Rotulada "RÓTULO PLÁSTICO SUKITA 1L H"
type Rotulada "RÓTULO PLÁSTICO SUKITA 1L H"
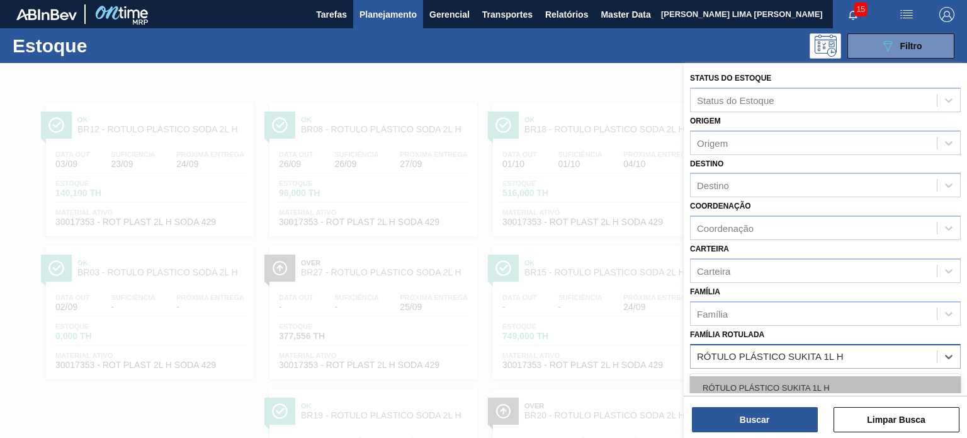
click at [798, 384] on div "RÓTULO PLÁSTICO SUKITA 1L H" at bounding box center [825, 387] width 271 height 23
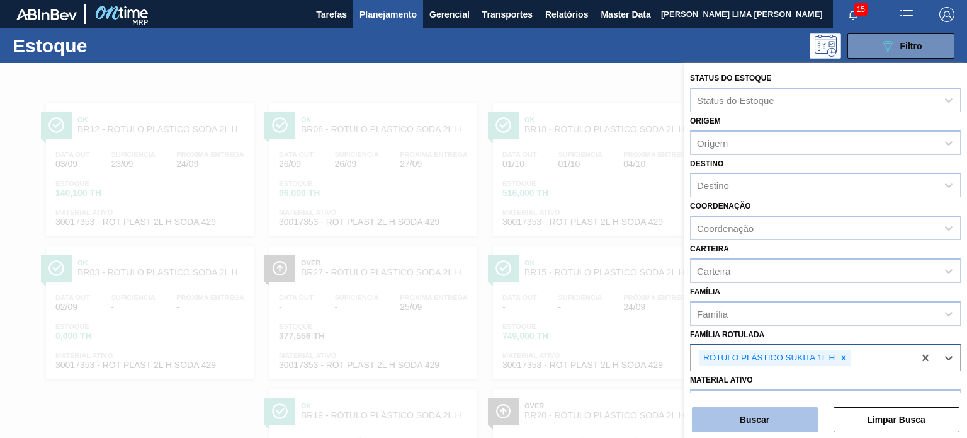
click at [790, 424] on button "Buscar" at bounding box center [755, 419] width 126 height 25
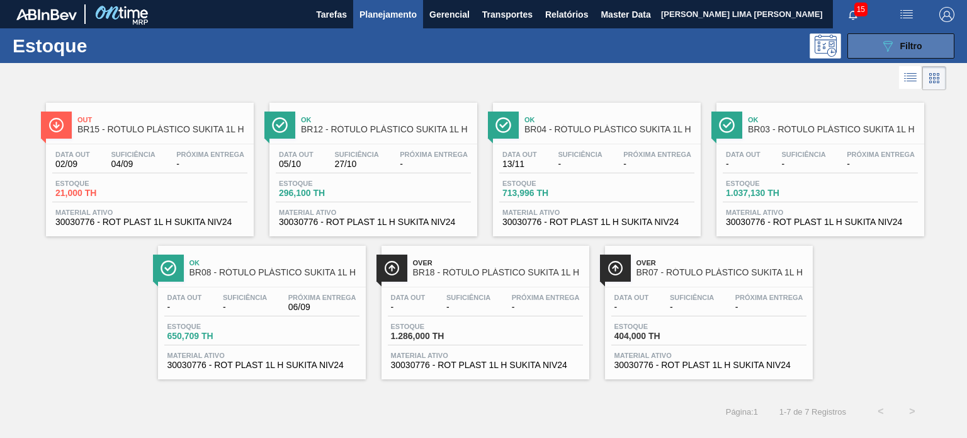
click at [890, 56] on button "089F7B8B-B2A5-4AFE-B5C0-19BA573D28AC Filtro" at bounding box center [901, 45] width 107 height 25
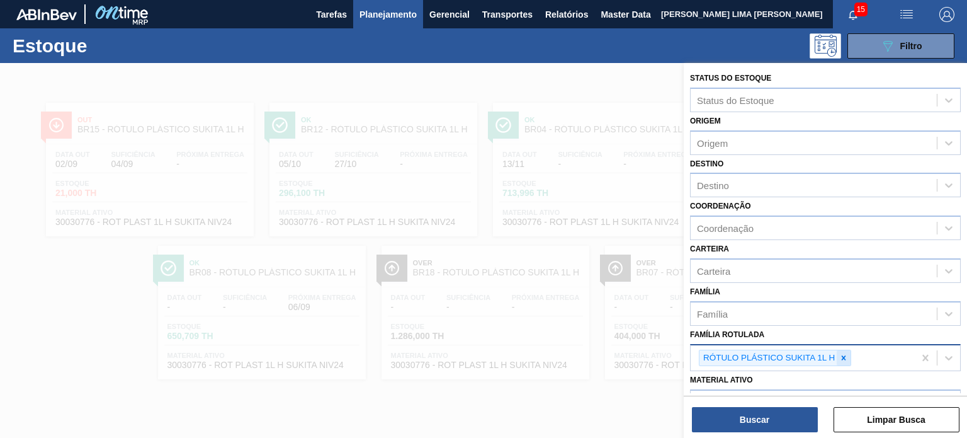
click at [846, 353] on icon at bounding box center [843, 357] width 9 height 9
paste Rotulada "RÓTULO PLÁSTICO SUKITA 2L H"
type Rotulada "RÓTULO PLÁSTICO SUKITA 2L H"
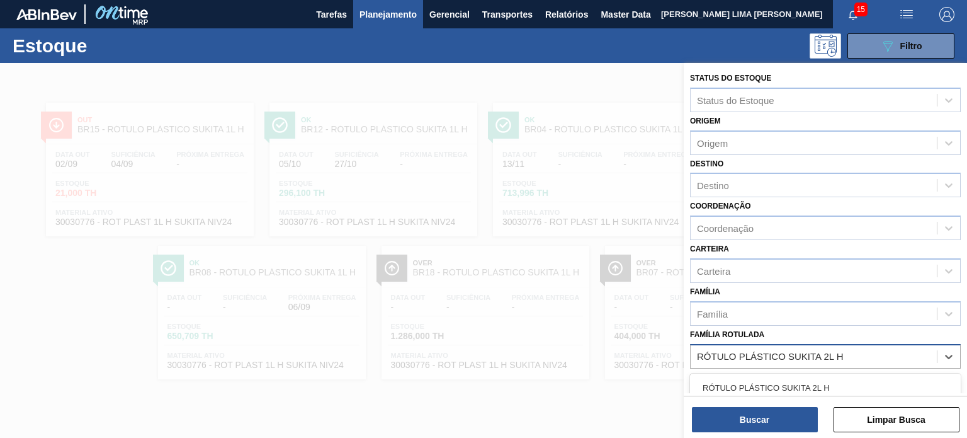
drag, startPoint x: 838, startPoint y: 380, endPoint x: 820, endPoint y: 396, distance: 24.5
click at [831, 380] on div "RÓTULO PLÁSTICO SUKITA 2L H" at bounding box center [825, 387] width 271 height 23
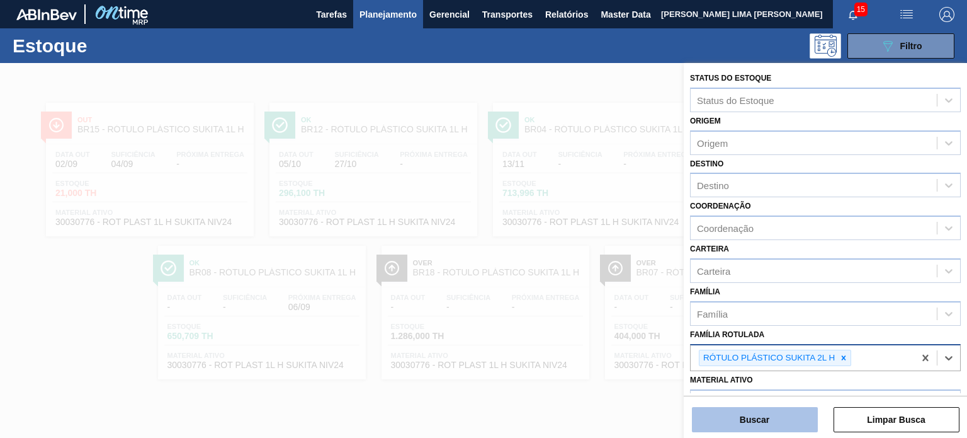
click at [795, 416] on button "Buscar" at bounding box center [755, 419] width 126 height 25
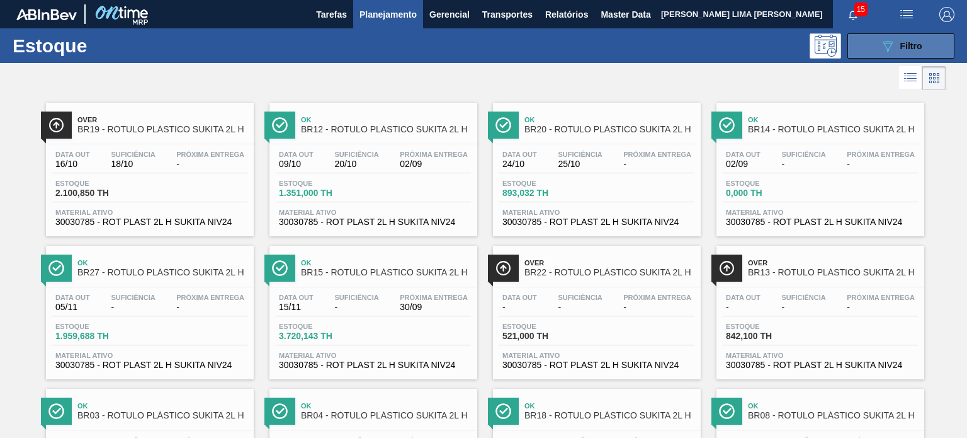
click at [864, 43] on button "089F7B8B-B2A5-4AFE-B5C0-19BA573D28AC Filtro" at bounding box center [901, 45] width 107 height 25
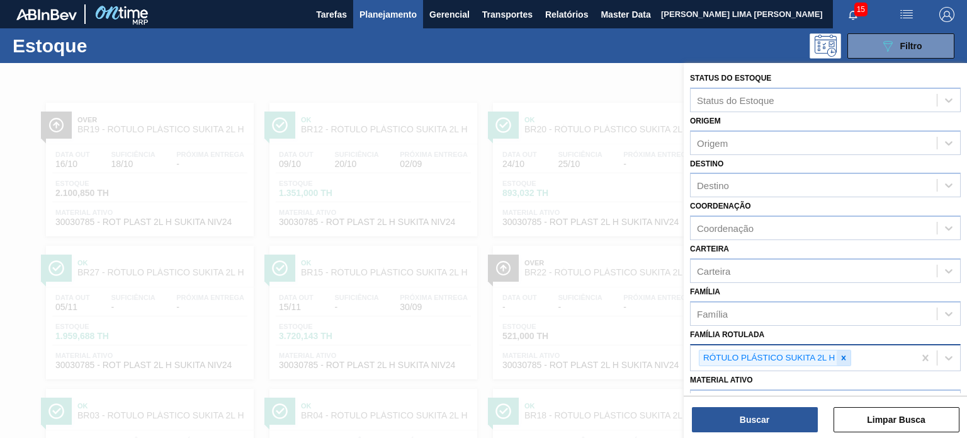
click at [844, 356] on icon at bounding box center [843, 357] width 9 height 9
paste Rotulada "RÓTULO PLÁSTICO GCA 200ML AH"
type Rotulada "RÓTULO PLÁSTICO GCA 200ML AH"
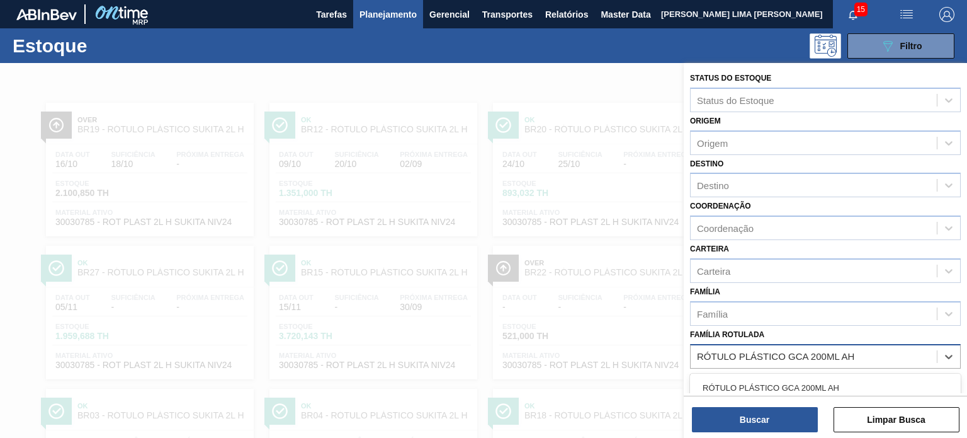
click at [819, 380] on div "RÓTULO PLÁSTICO GCA 200ML AH" at bounding box center [825, 387] width 271 height 23
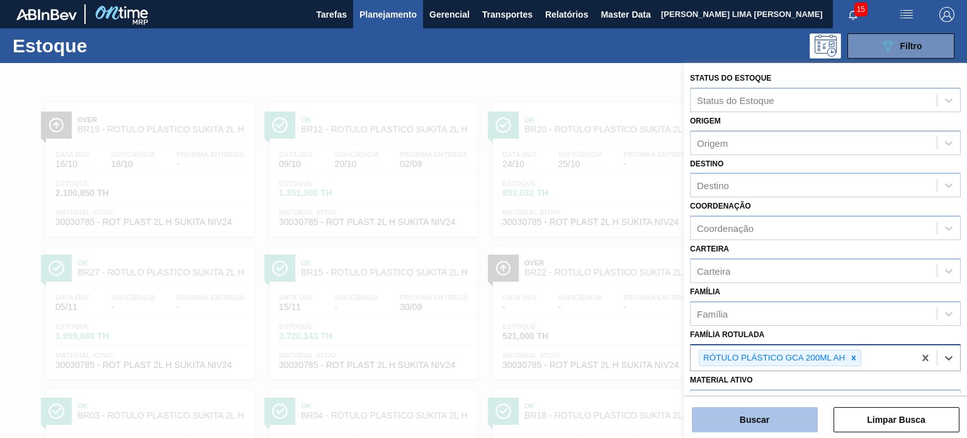
click at [786, 430] on button "Buscar" at bounding box center [755, 419] width 126 height 25
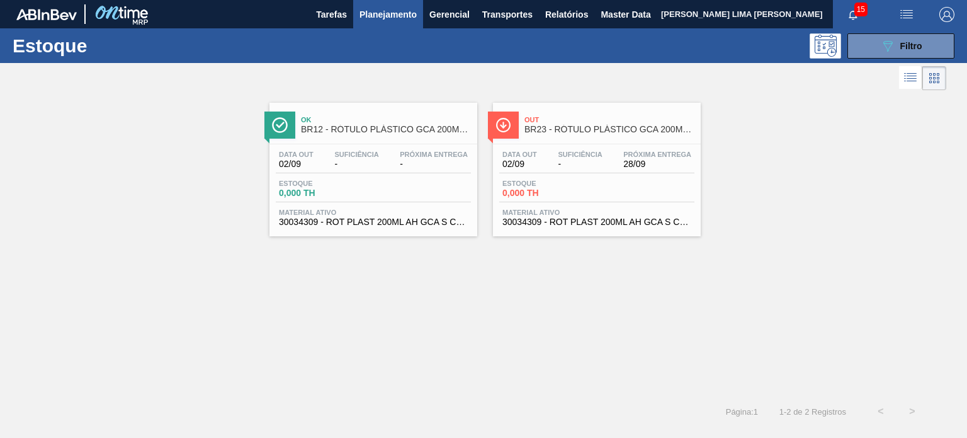
click at [778, 416] on div at bounding box center [483, 282] width 967 height 438
click at [889, 50] on icon "089F7B8B-B2A5-4AFE-B5C0-19BA573D28AC" at bounding box center [887, 45] width 15 height 15
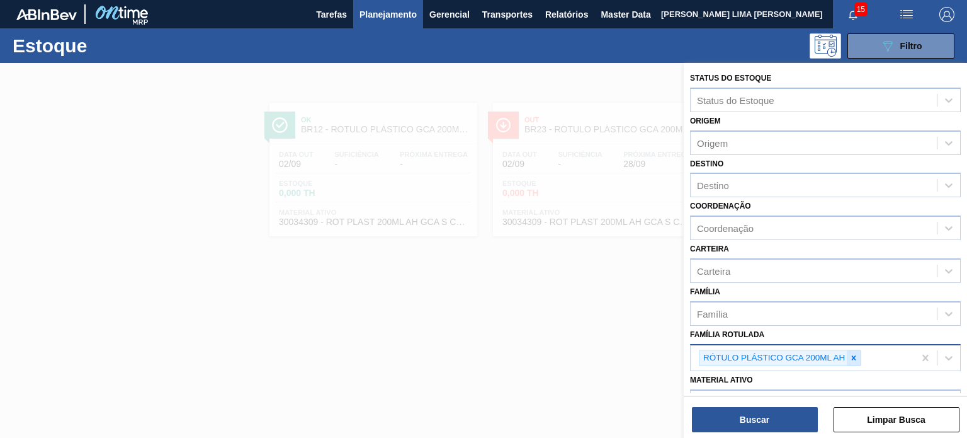
click at [851, 354] on icon at bounding box center [853, 357] width 9 height 9
paste Rotulada "RÓTULO PLÁSTICO GCA 200ML H"
type Rotulada "RÓTULO PLÁSTICO GCA 200ML H"
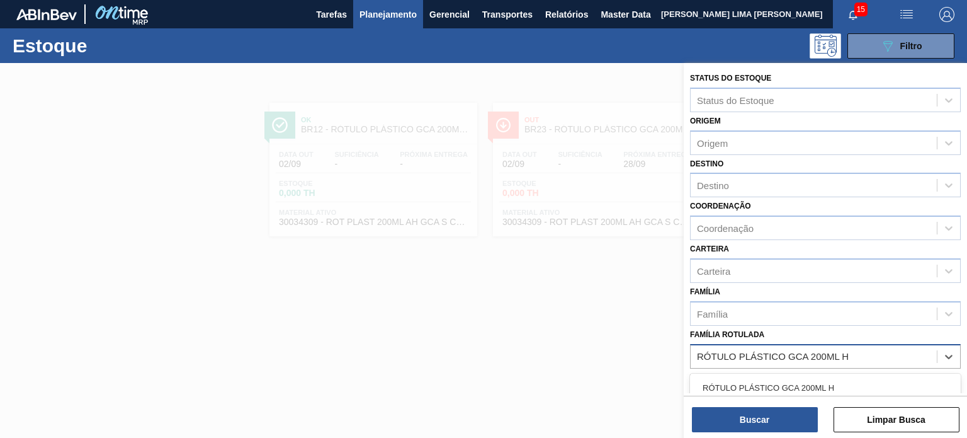
drag, startPoint x: 809, startPoint y: 387, endPoint x: 792, endPoint y: 400, distance: 21.0
click at [808, 387] on div "RÓTULO PLÁSTICO GCA 200ML H" at bounding box center [825, 387] width 271 height 23
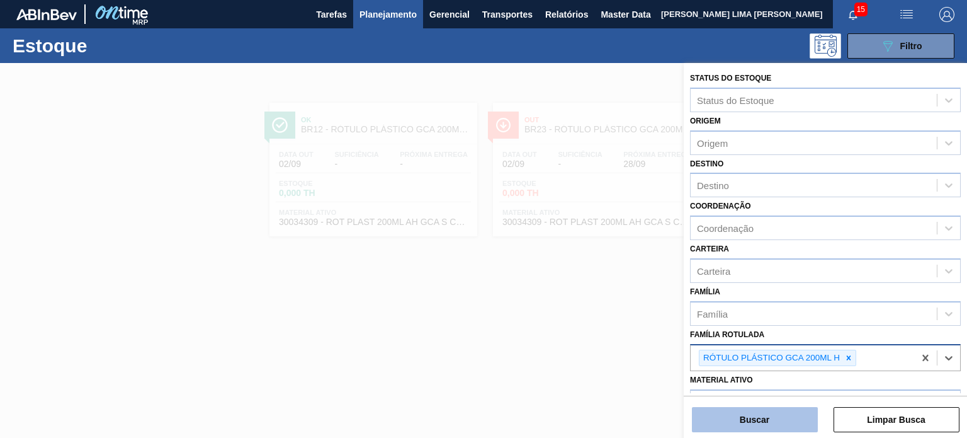
click at [781, 415] on button "Buscar" at bounding box center [755, 419] width 126 height 25
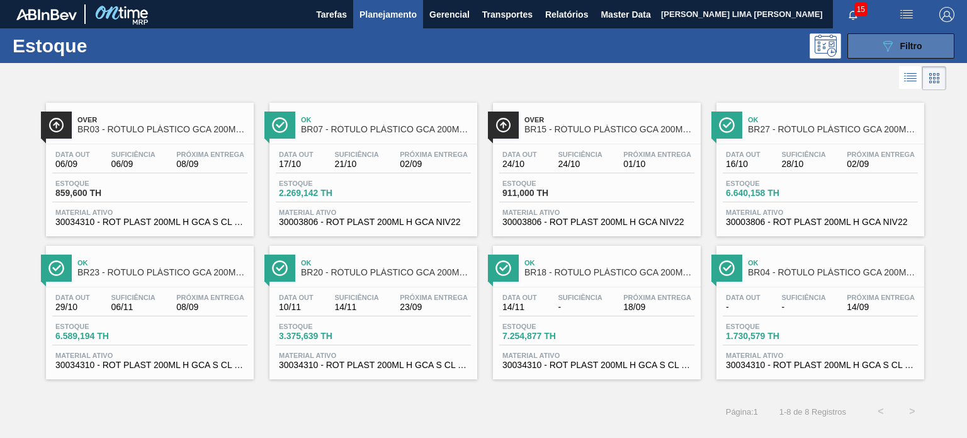
drag, startPoint x: 871, startPoint y: 43, endPoint x: 866, endPoint y: 69, distance: 26.2
click at [869, 43] on button "089F7B8B-B2A5-4AFE-B5C0-19BA573D28AC Filtro" at bounding box center [901, 45] width 107 height 25
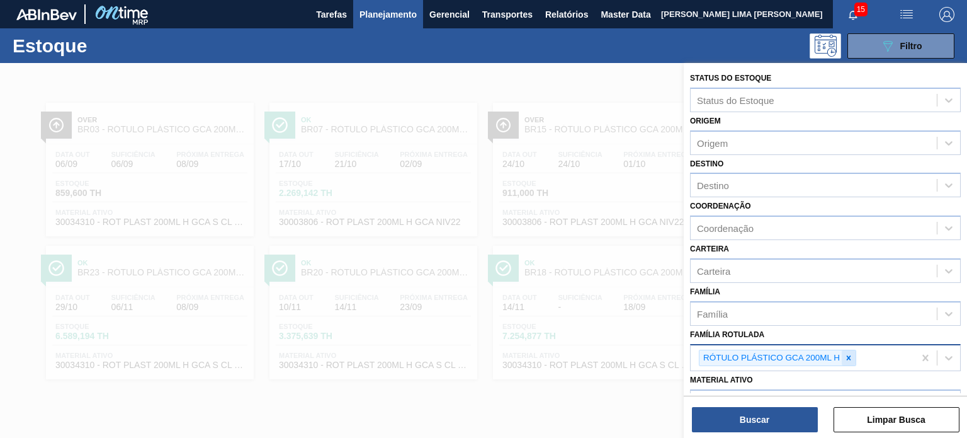
click at [846, 356] on icon at bounding box center [848, 357] width 9 height 9
paste Rotulada "RÓTULO PLÁSTICO H2OH LIMÃO 500ML AH"
type Rotulada "RÓTULO PLÁSTICO H2OH LIMÃO 500ML AH"
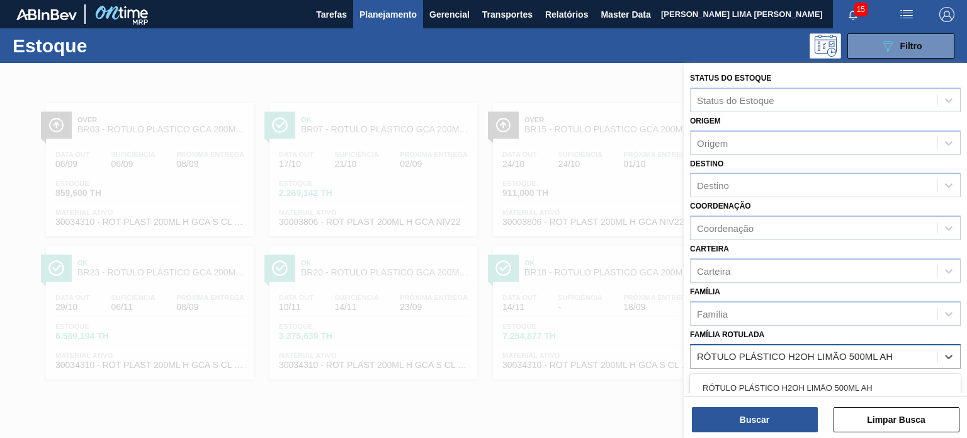
click at [798, 380] on div "RÓTULO PLÁSTICO H2OH LIMÃO 500ML AH" at bounding box center [825, 387] width 271 height 23
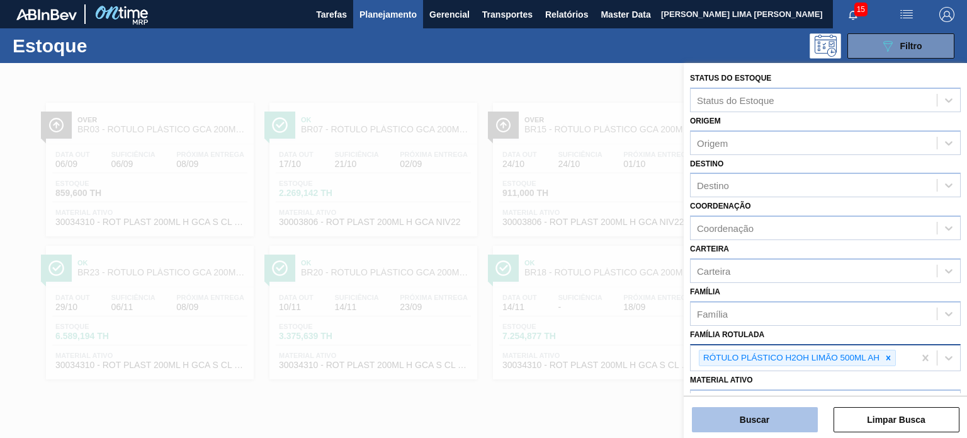
click at [788, 409] on button "Buscar" at bounding box center [755, 419] width 126 height 25
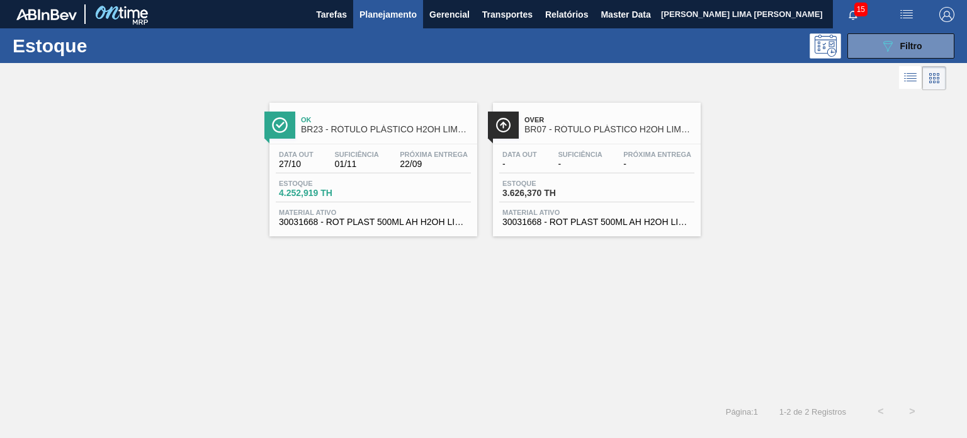
drag, startPoint x: 882, startPoint y: 48, endPoint x: 871, endPoint y: 116, distance: 68.7
click at [881, 48] on icon "089F7B8B-B2A5-4AFE-B5C0-19BA573D28AC" at bounding box center [887, 45] width 15 height 15
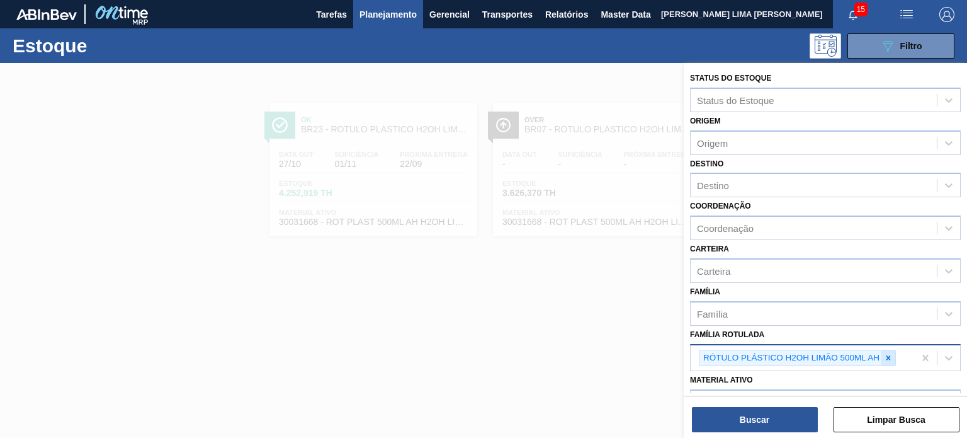
click at [893, 355] on div at bounding box center [889, 358] width 14 height 16
paste Rotulada "RÓTULO PLÁSTICO H2OH LIMONETO 1,5L H"
type Rotulada "RÓTULO PLÁSTICO H2OH LIMONETO 1,5L H"
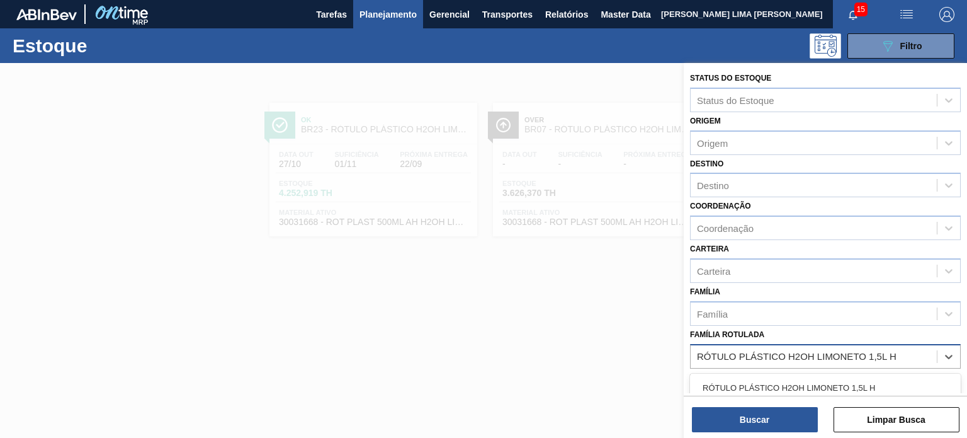
click at [814, 379] on div "RÓTULO PLÁSTICO H2OH LIMONETO 1,5L H" at bounding box center [825, 387] width 271 height 23
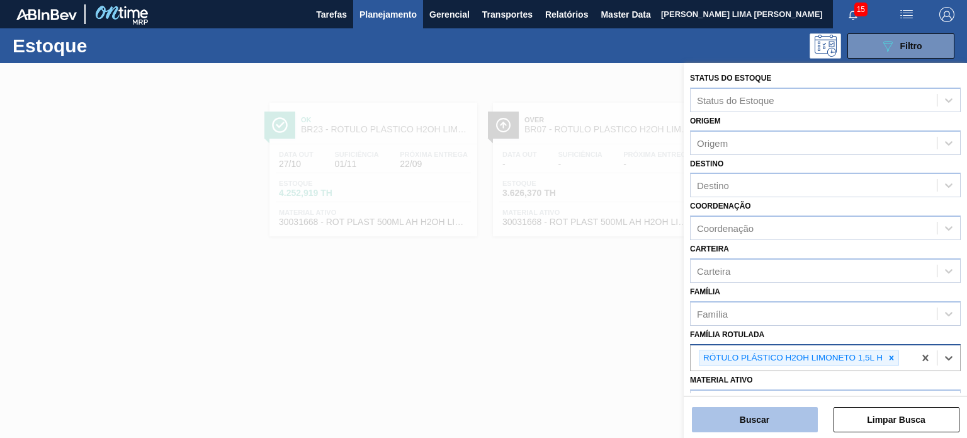
click at [790, 415] on button "Buscar" at bounding box center [755, 419] width 126 height 25
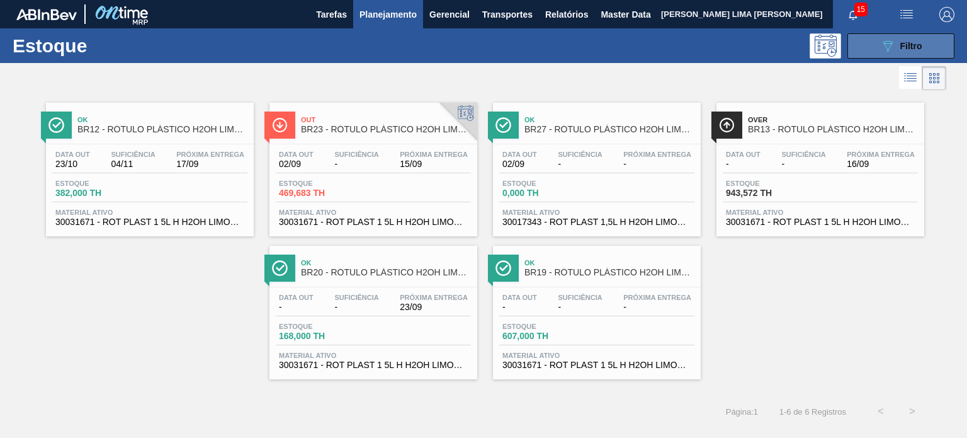
click at [873, 40] on button "089F7B8B-B2A5-4AFE-B5C0-19BA573D28AC Filtro" at bounding box center [901, 45] width 107 height 25
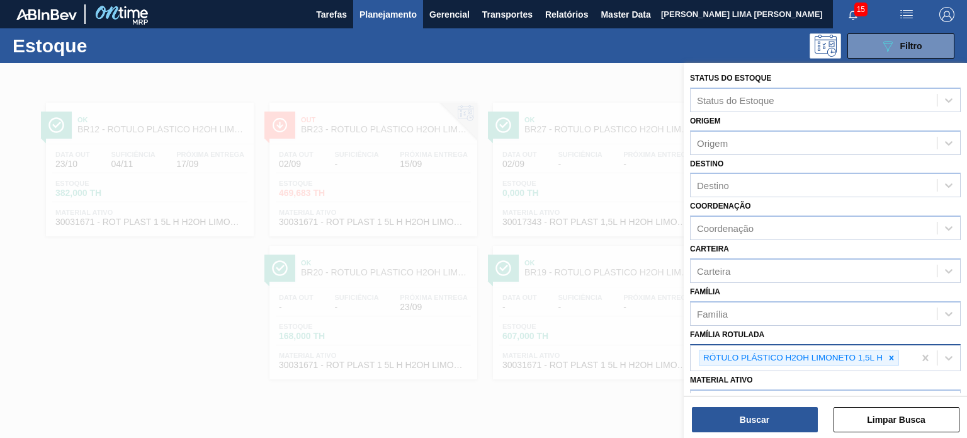
click at [902, 353] on Rotulada "Família Rotulada" at bounding box center [902, 358] width 1 height 11
click at [895, 355] on icon at bounding box center [891, 357] width 9 height 9
paste Rotulada "RÓTULO PLÁSTICO H2OH LIMONETO 500ML AH"
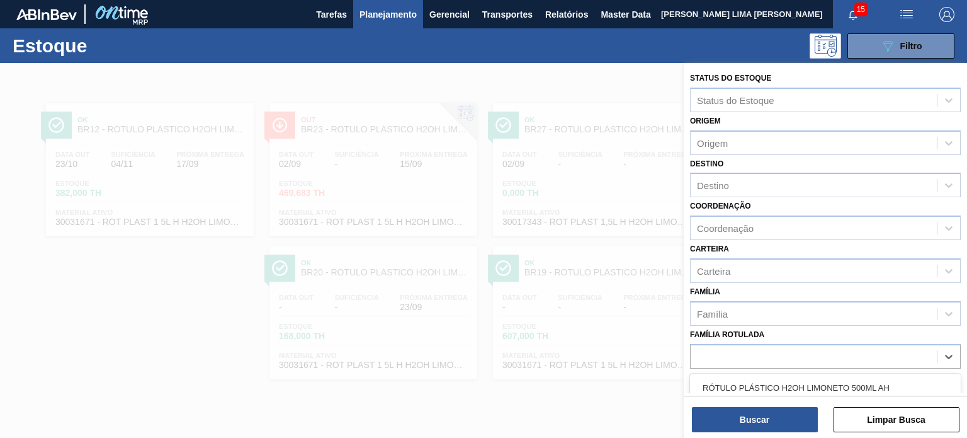
type Rotulada "RÓTULO PLÁSTICO H2OH LIMONETO 500ML AH"
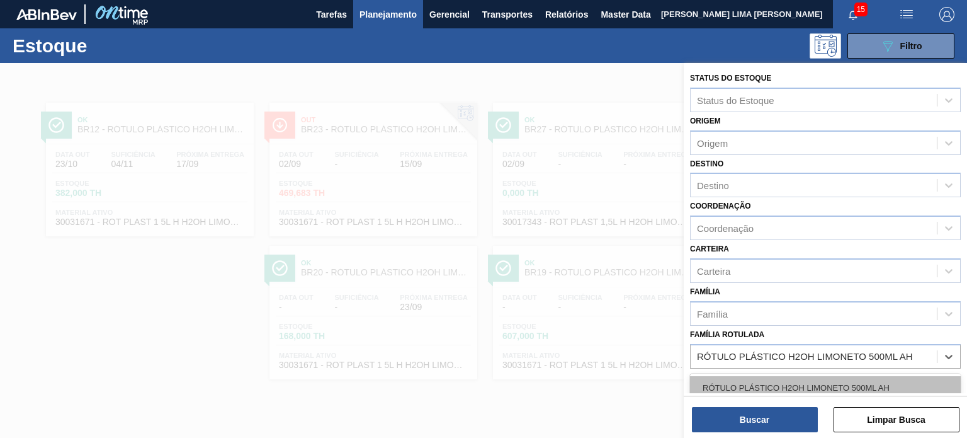
click at [839, 380] on div "RÓTULO PLÁSTICO H2OH LIMONETO 500ML AH" at bounding box center [825, 387] width 271 height 23
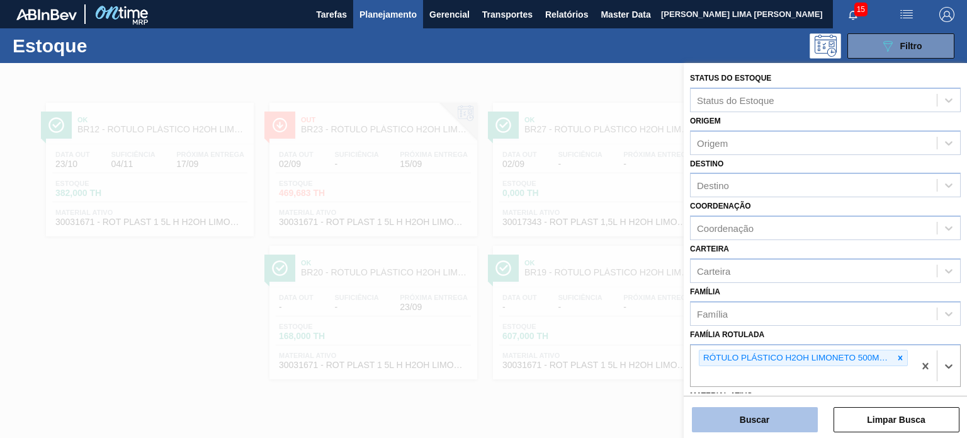
click at [791, 413] on button "Buscar" at bounding box center [755, 419] width 126 height 25
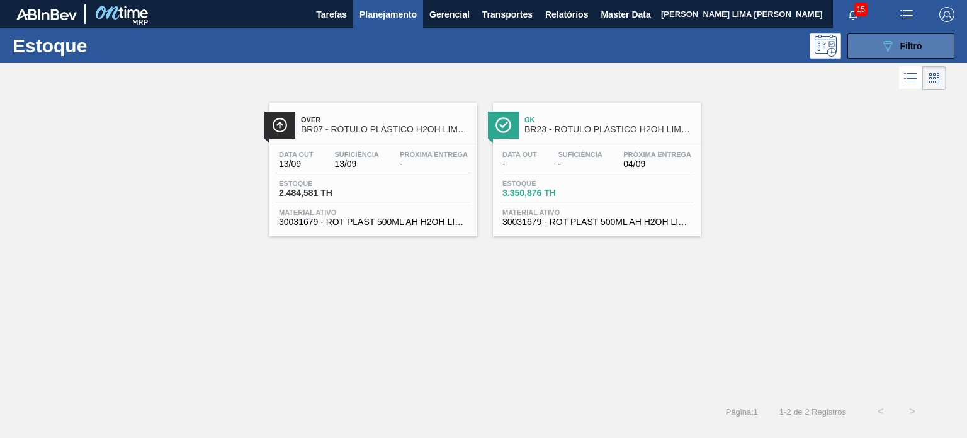
click at [914, 55] on button "089F7B8B-B2A5-4AFE-B5C0-19BA573D28AC Filtro" at bounding box center [901, 45] width 107 height 25
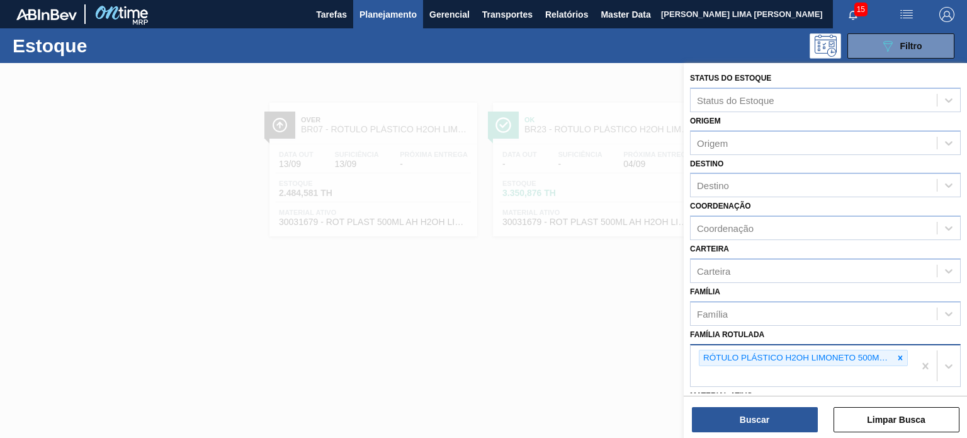
click at [888, 349] on div "RÓTULO PLÁSTICO H2OH LIMONETO 500ML AH" at bounding box center [803, 357] width 209 height 17
click at [899, 355] on icon at bounding box center [901, 357] width 4 height 4
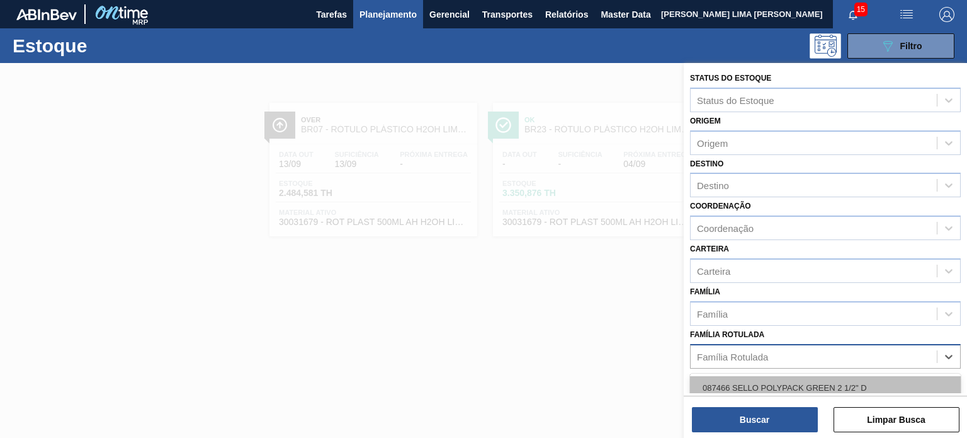
paste Rotulada "RÓTULO PLÁSTICO PC 200ML AH"
type Rotulada "RÓTULO PLÁSTICO PC 200ML AH"
click at [831, 382] on div "RÓTULO PLÁSTICO PC 200ML AH" at bounding box center [825, 387] width 271 height 23
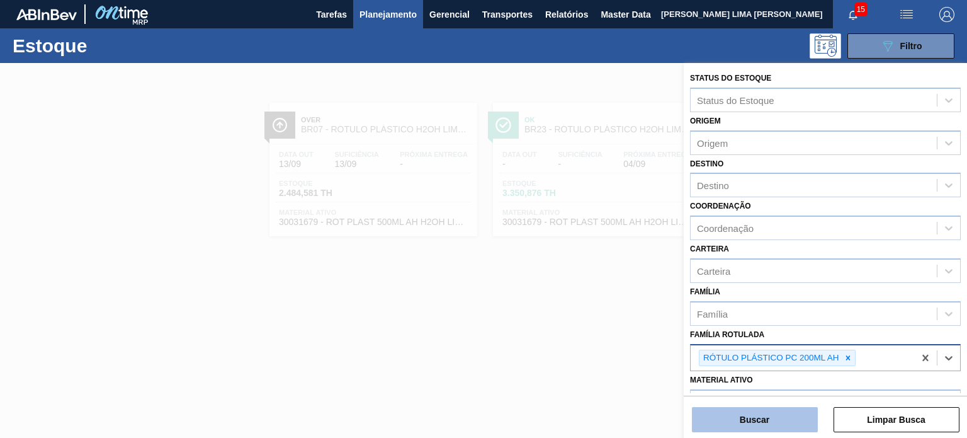
click at [796, 419] on button "Buscar" at bounding box center [755, 419] width 126 height 25
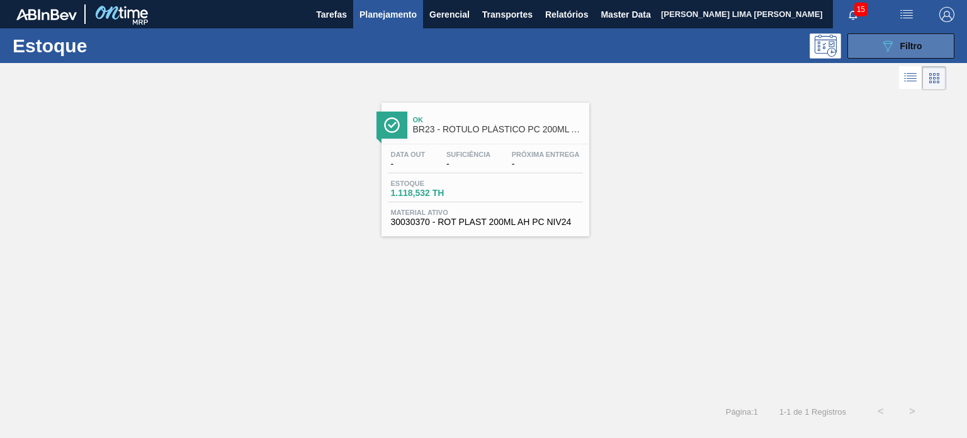
click at [873, 48] on button "089F7B8B-B2A5-4AFE-B5C0-19BA573D28AC Filtro" at bounding box center [901, 45] width 107 height 25
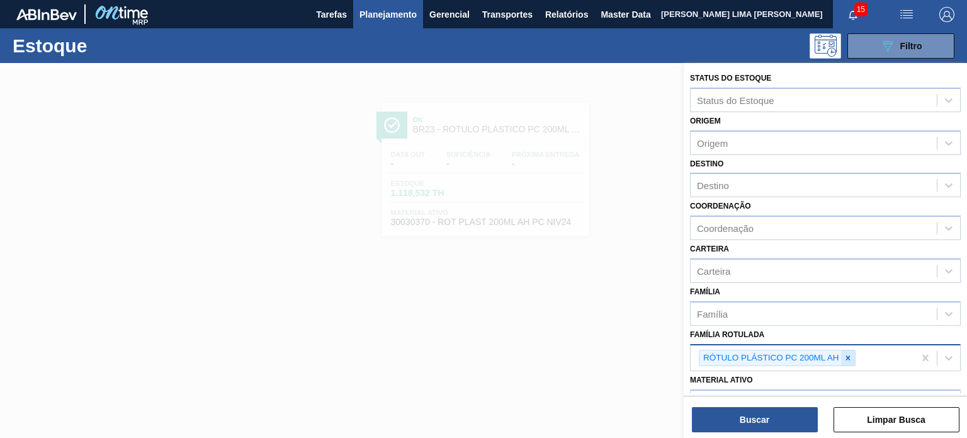
click at [847, 350] on div at bounding box center [848, 358] width 14 height 16
paste Rotulada "RÓTULO PLÁSTICO PC TWIST 2L H"
type Rotulada "RÓTULO PLÁSTICO PC TWIST 2L H"
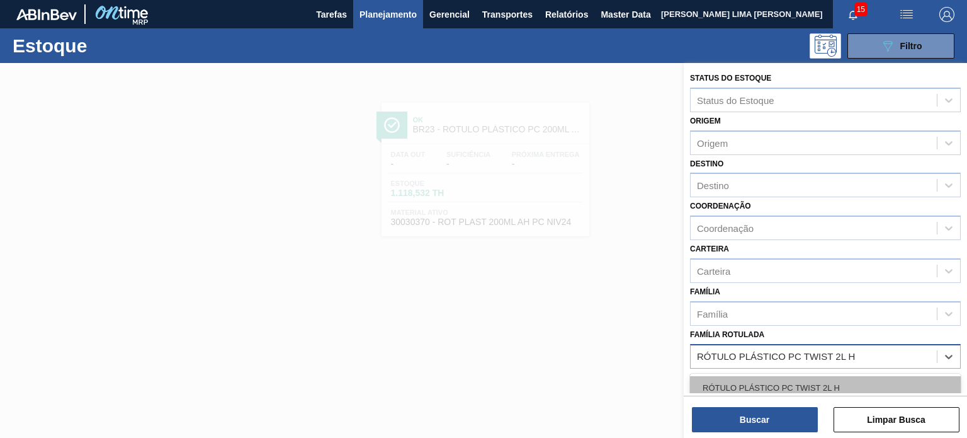
click at [810, 378] on div "RÓTULO PLÁSTICO PC TWIST 2L H" at bounding box center [825, 387] width 271 height 23
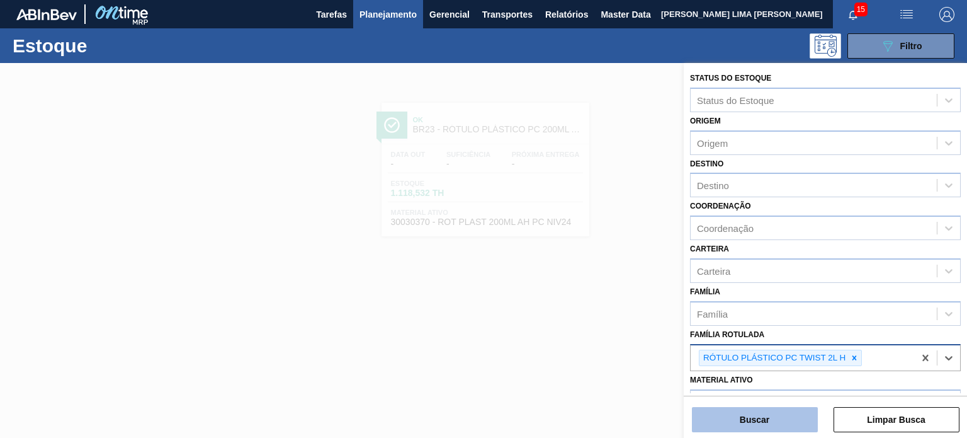
click at [775, 417] on button "Buscar" at bounding box center [755, 419] width 126 height 25
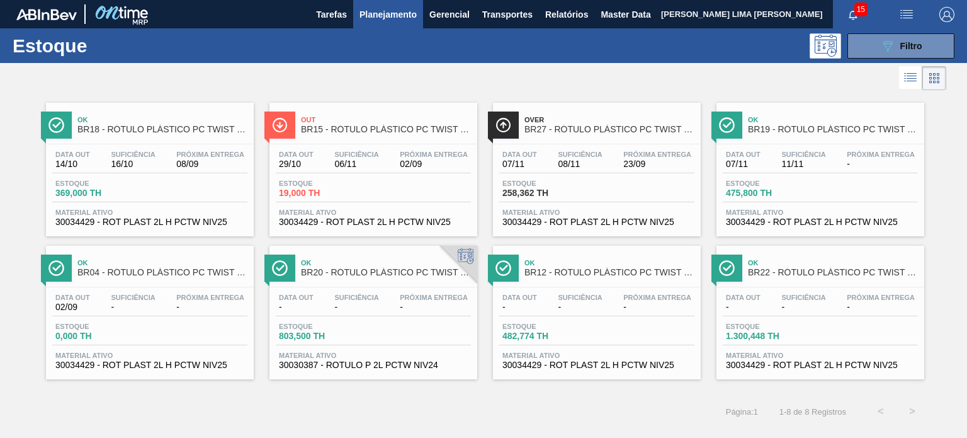
click at [879, 58] on div "Estoque 089F7B8B-B2A5-4AFE-B5C0-19BA573D28AC Filtro" at bounding box center [483, 45] width 967 height 35
click at [879, 52] on button "089F7B8B-B2A5-4AFE-B5C0-19BA573D28AC Filtro" at bounding box center [901, 45] width 107 height 25
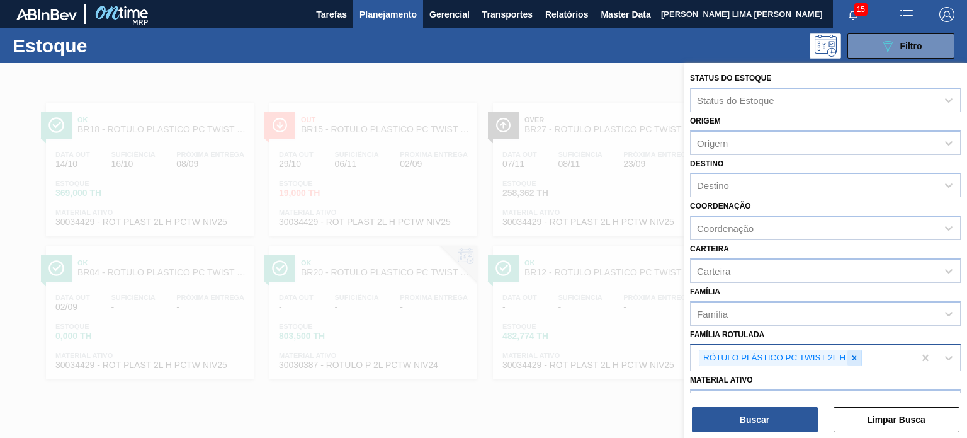
click at [851, 353] on icon at bounding box center [854, 357] width 9 height 9
paste Rotulada "RÓTULO PLÁSTICO PC ZERO 2L H"
type Rotulada "RÓTULO PLÁSTICO PC ZERO 2L H"
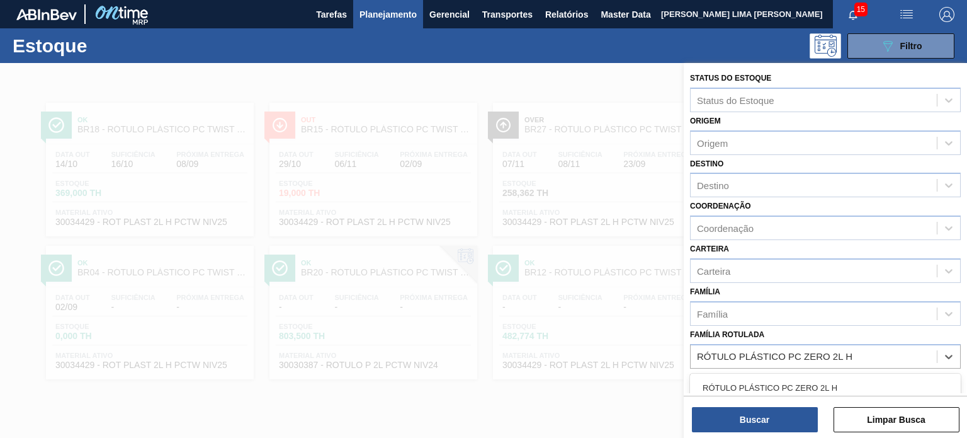
drag, startPoint x: 817, startPoint y: 368, endPoint x: 792, endPoint y: 405, distance: 44.0
click at [807, 376] on div "RÓTULO PLÁSTICO PC ZERO 2L H" at bounding box center [825, 387] width 271 height 23
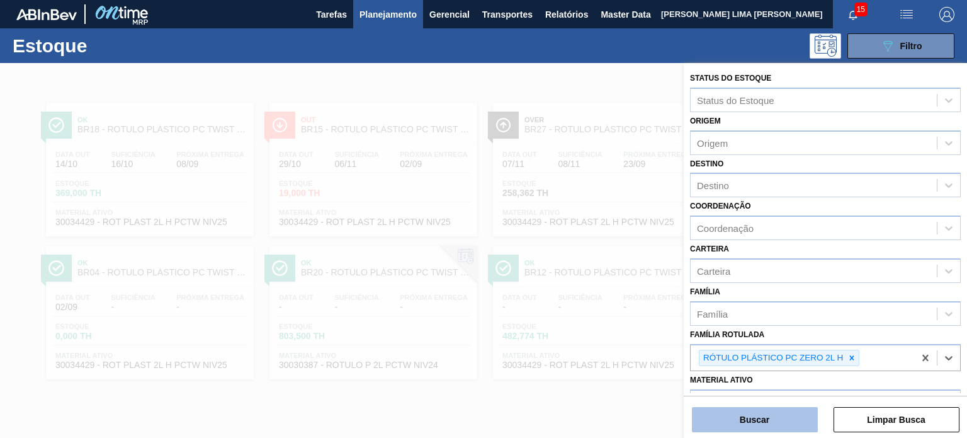
click at [786, 417] on button "Buscar" at bounding box center [755, 419] width 126 height 25
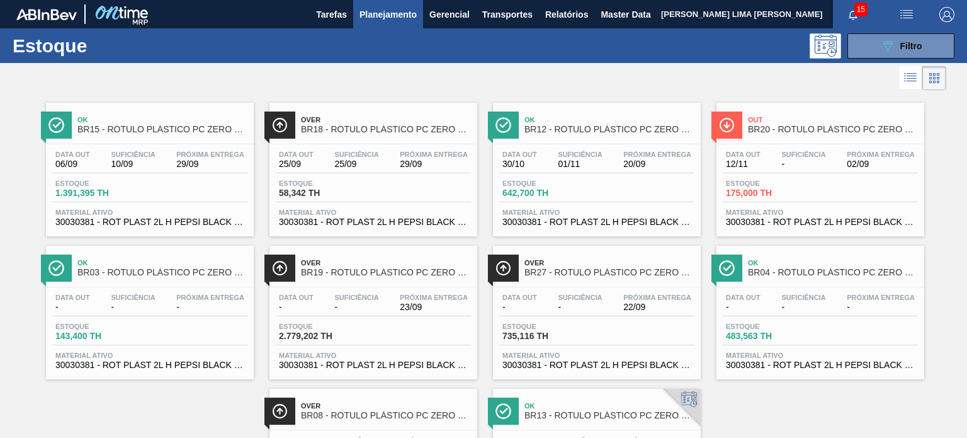
click at [387, 8] on span "Planejamento" at bounding box center [388, 14] width 57 height 15
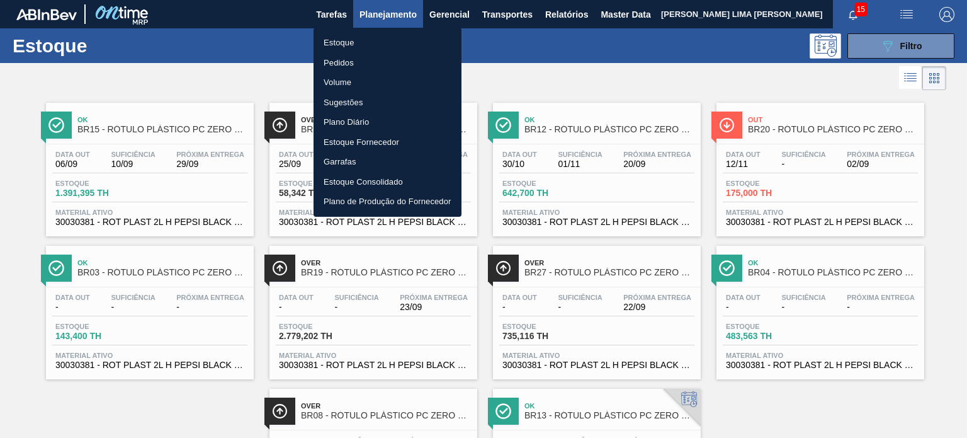
drag, startPoint x: 349, startPoint y: 62, endPoint x: 494, endPoint y: 69, distance: 145.0
click at [349, 62] on li "Pedidos" at bounding box center [388, 63] width 148 height 20
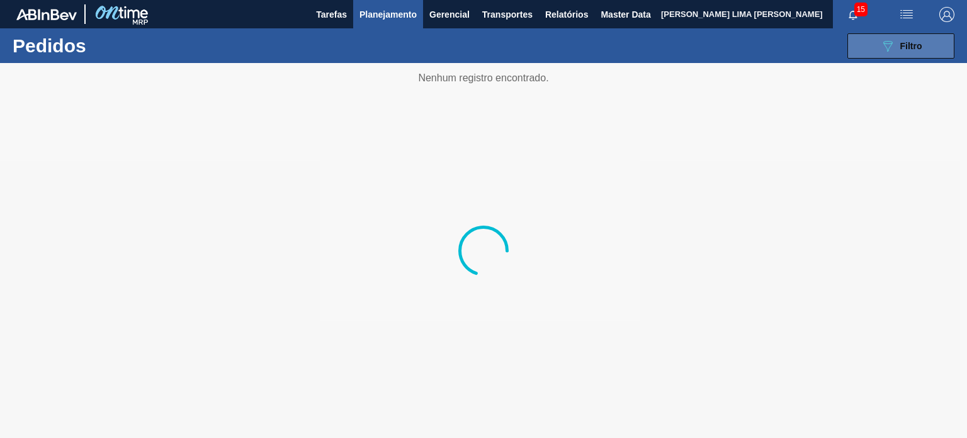
click at [905, 47] on span "Filtro" at bounding box center [911, 46] width 22 height 10
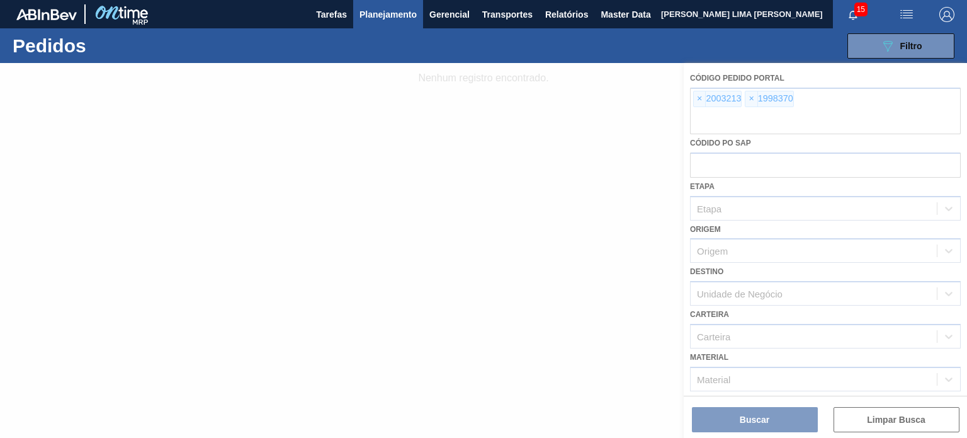
click at [751, 96] on div at bounding box center [483, 250] width 967 height 375
click at [715, 96] on div at bounding box center [483, 250] width 967 height 375
click at [698, 98] on div at bounding box center [483, 250] width 967 height 375
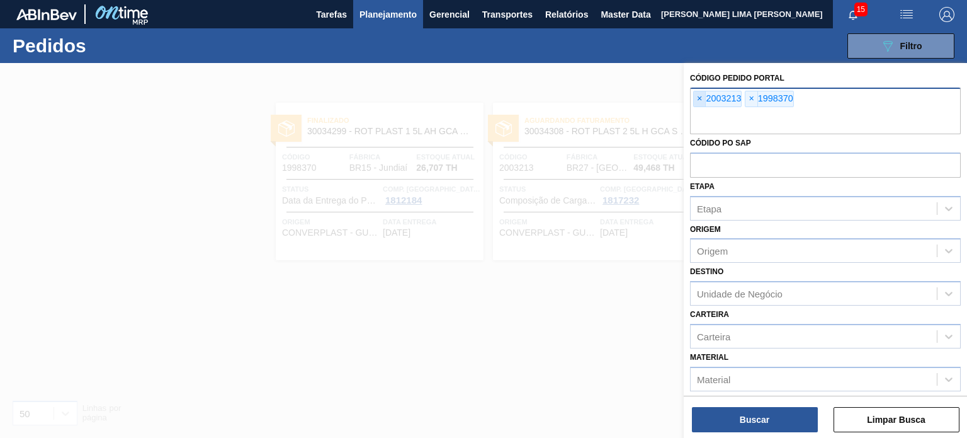
click at [700, 99] on span "×" at bounding box center [700, 98] width 12 height 15
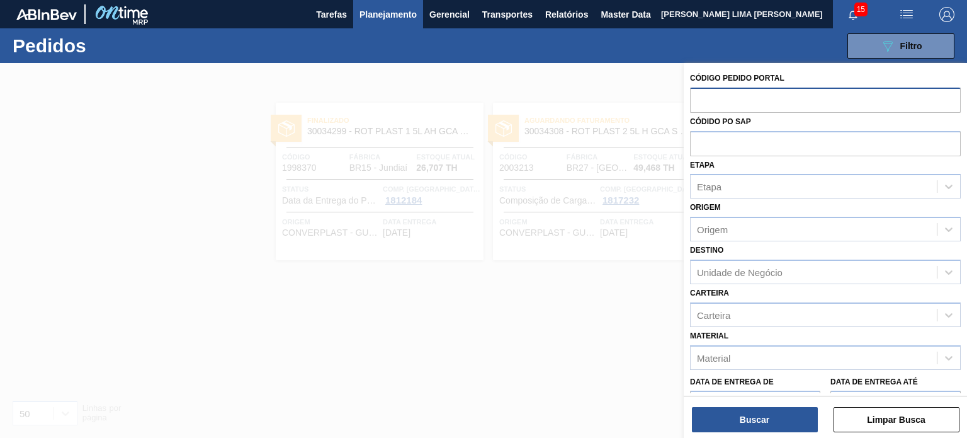
paste input "1996890"
type input "1996890"
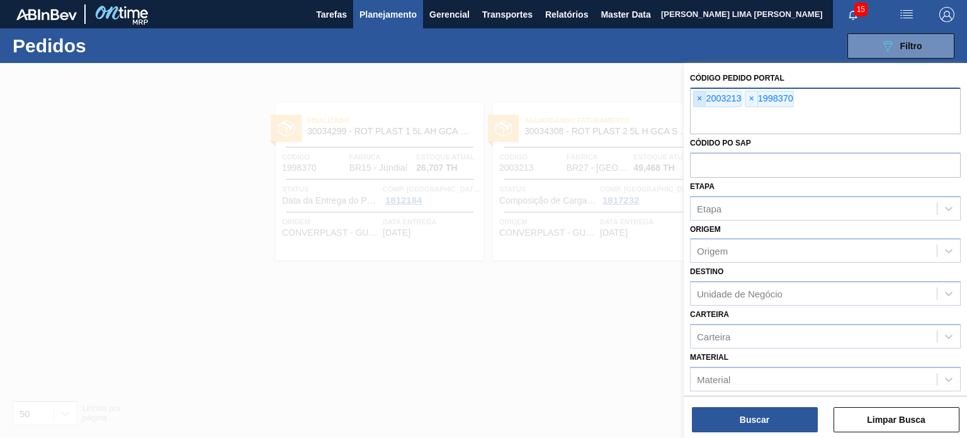
click at [698, 98] on span "×" at bounding box center [700, 98] width 12 height 15
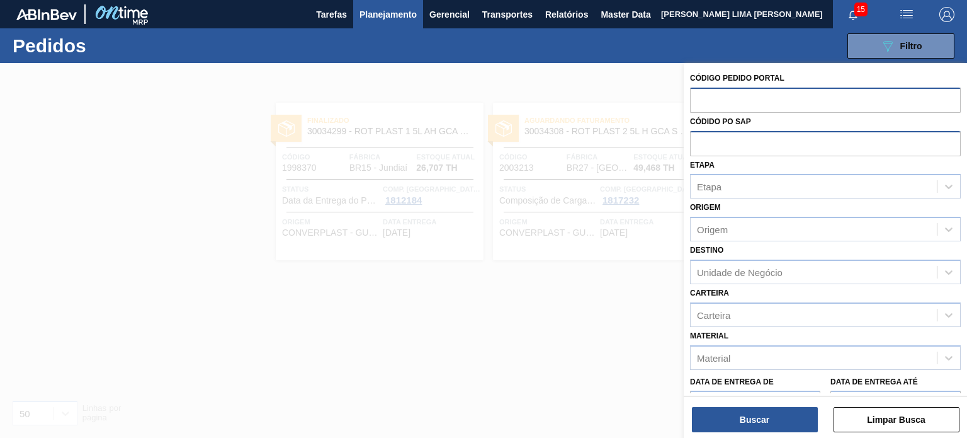
paste input "1996890"
type input "1996890"
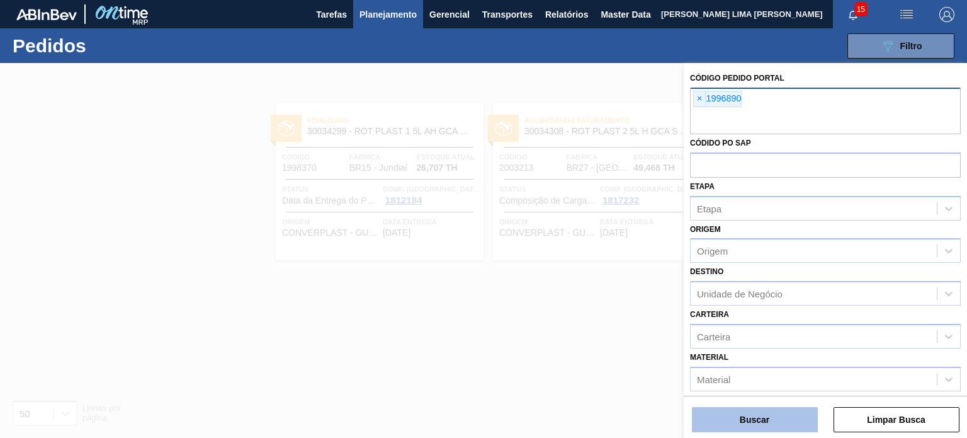
click at [766, 411] on button "Buscar" at bounding box center [755, 419] width 126 height 25
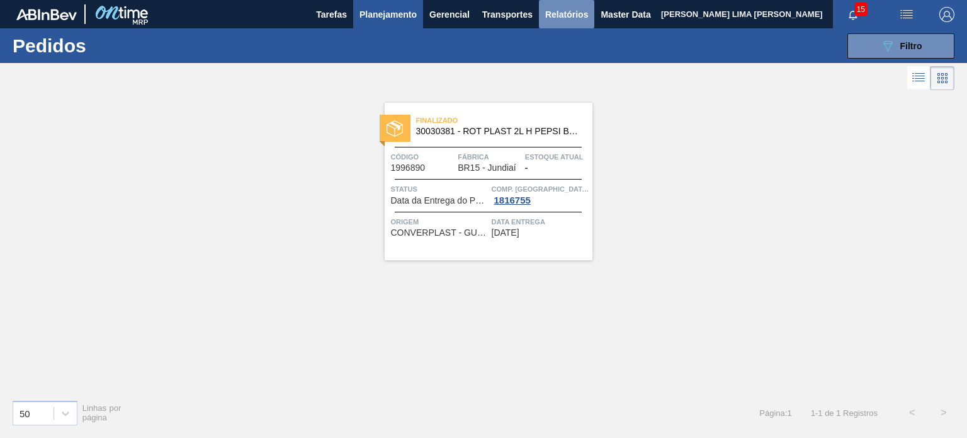
click at [551, 17] on span "Relatórios" at bounding box center [566, 14] width 43 height 15
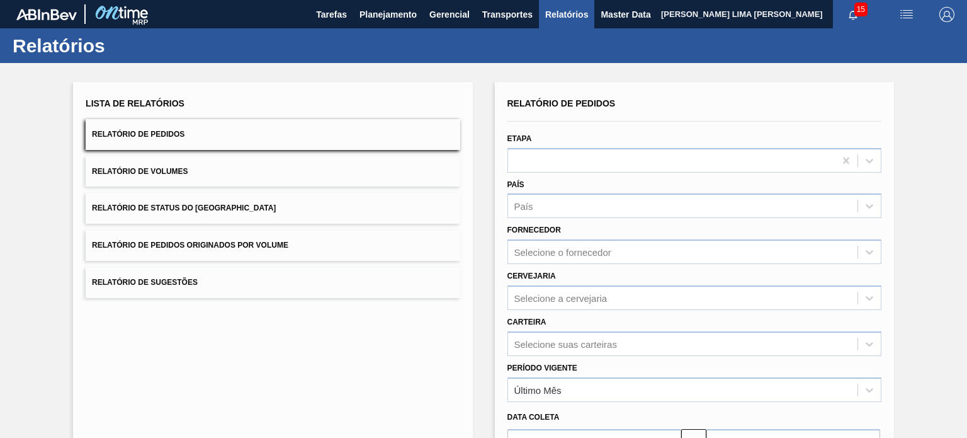
click at [262, 206] on button "Relatório de Status do Estoque" at bounding box center [273, 208] width 374 height 31
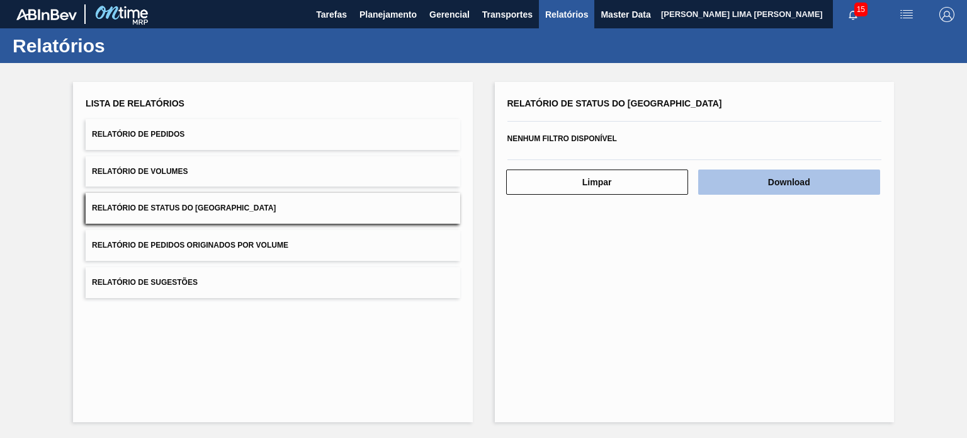
click at [831, 186] on button "Download" at bounding box center [789, 181] width 182 height 25
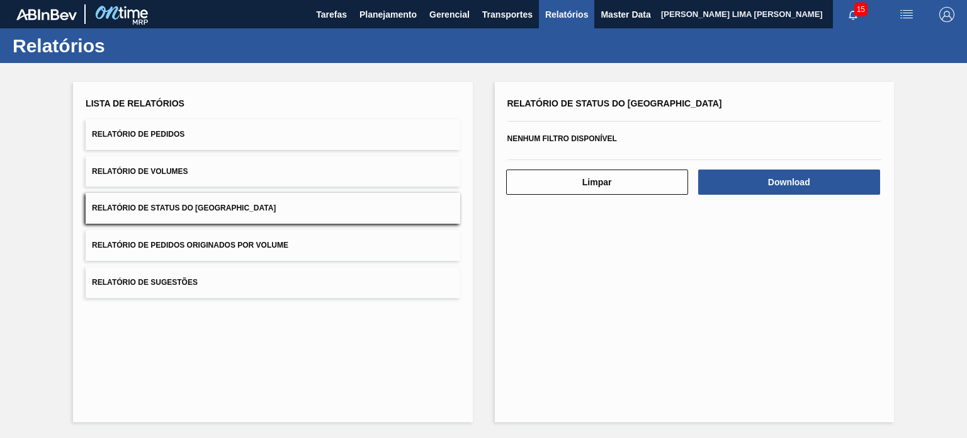
click at [235, 176] on button "Relatório de Volumes" at bounding box center [273, 171] width 374 height 31
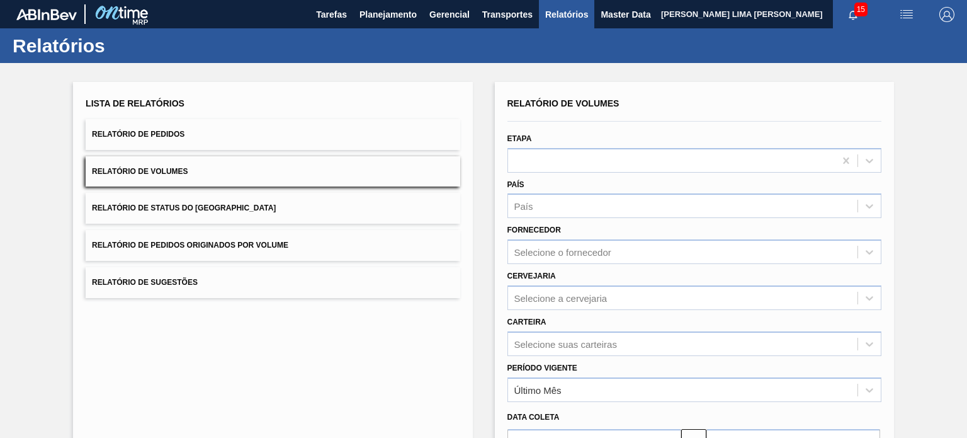
click at [306, 133] on button "Relatório de Pedidos" at bounding box center [273, 134] width 374 height 31
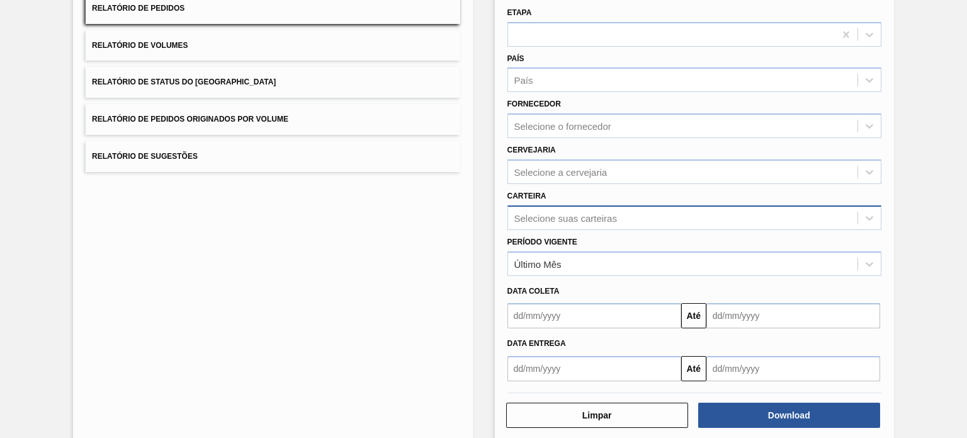
scroll to position [143, 0]
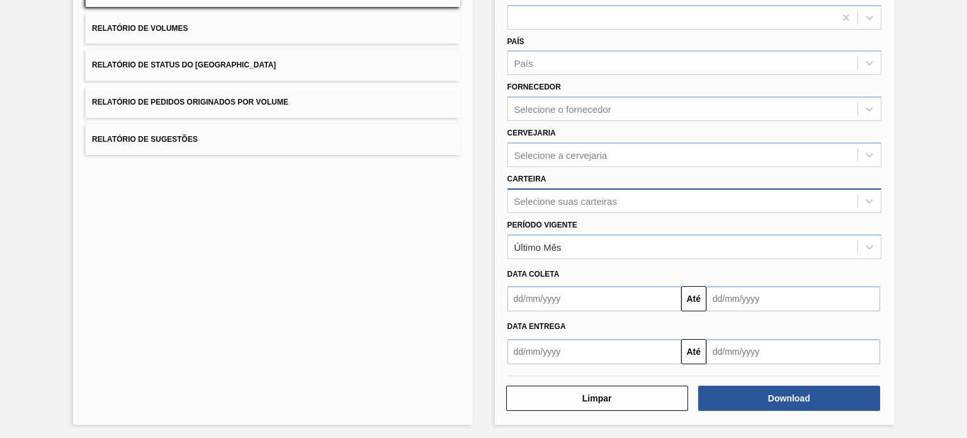
click at [592, 204] on div "Selecione suas carteiras" at bounding box center [682, 200] width 349 height 18
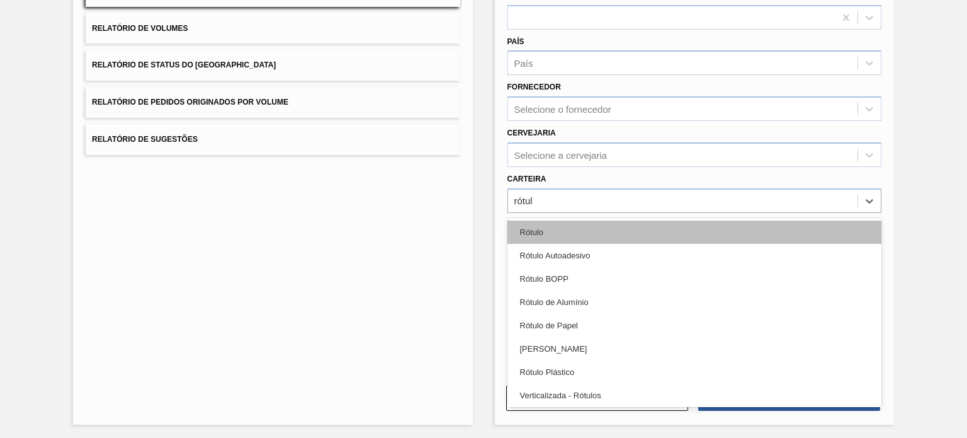
type input "rótulo"
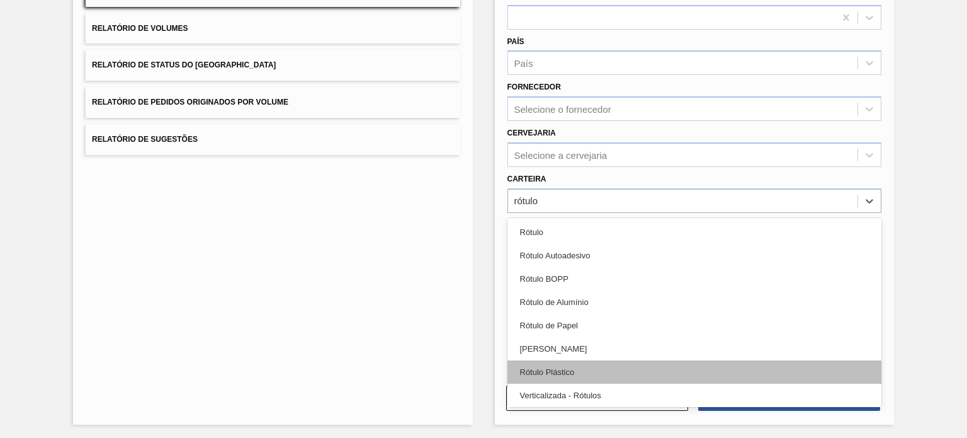
click at [610, 363] on div "Rótulo Plástico" at bounding box center [695, 371] width 374 height 23
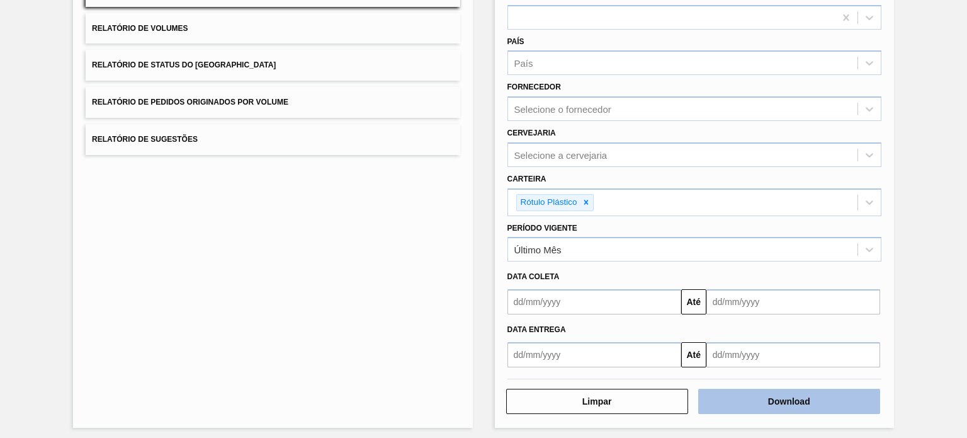
click at [749, 389] on button "Download" at bounding box center [789, 401] width 182 height 25
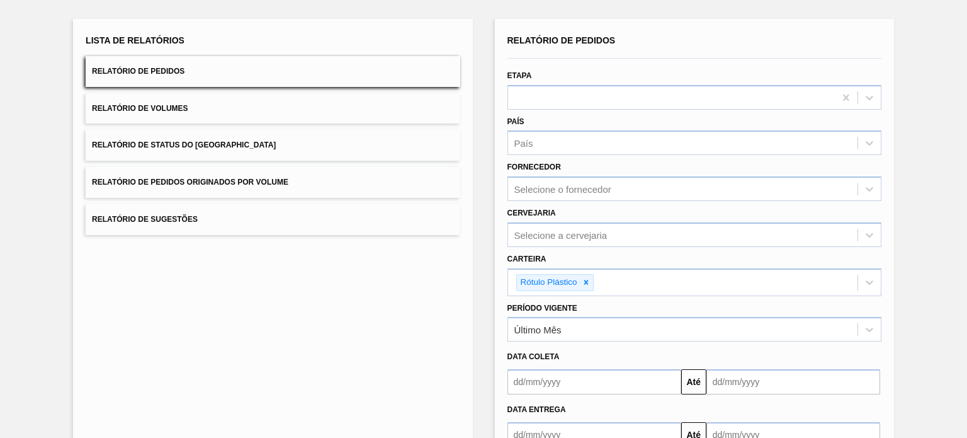
scroll to position [0, 0]
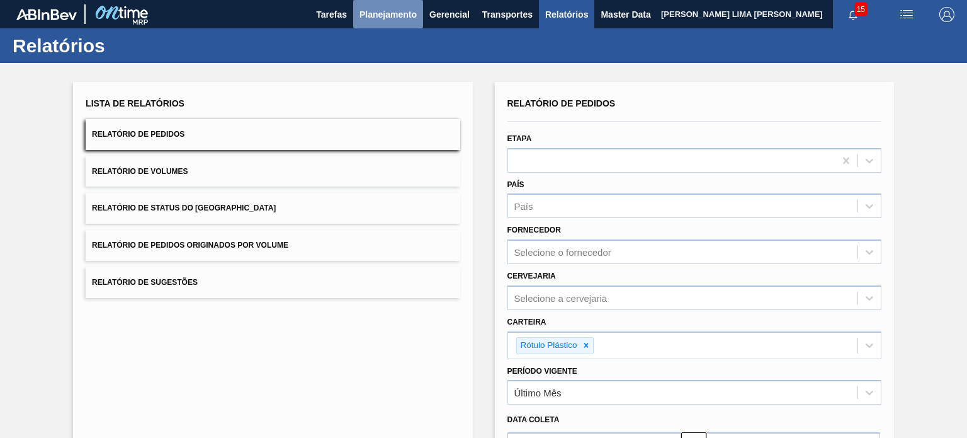
click at [358, 22] on button "Planejamento" at bounding box center [388, 14] width 70 height 28
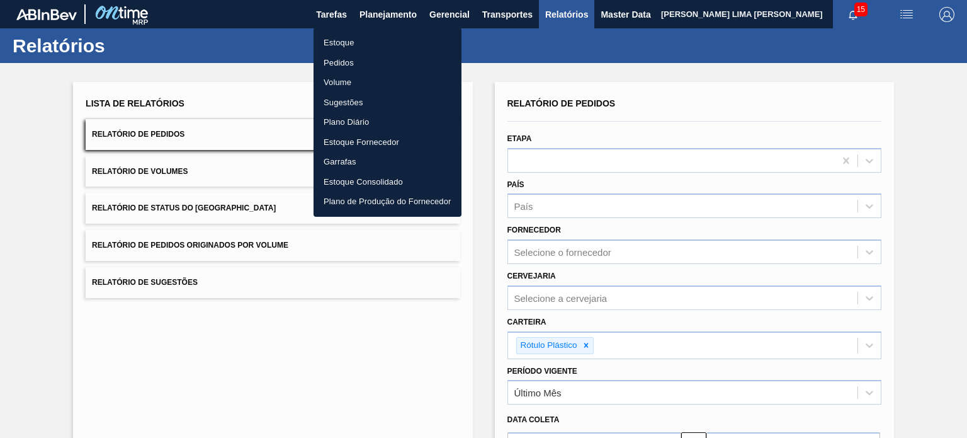
click at [349, 43] on li "Estoque" at bounding box center [388, 43] width 148 height 20
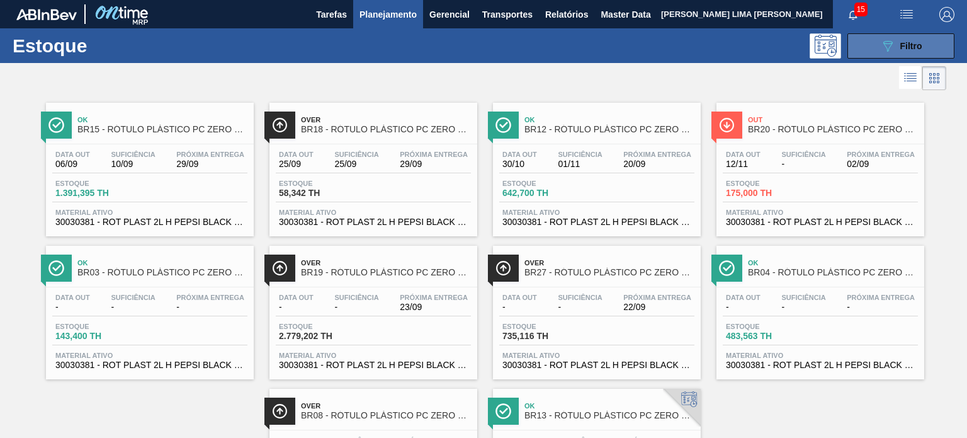
click at [902, 47] on span "Filtro" at bounding box center [911, 46] width 22 height 10
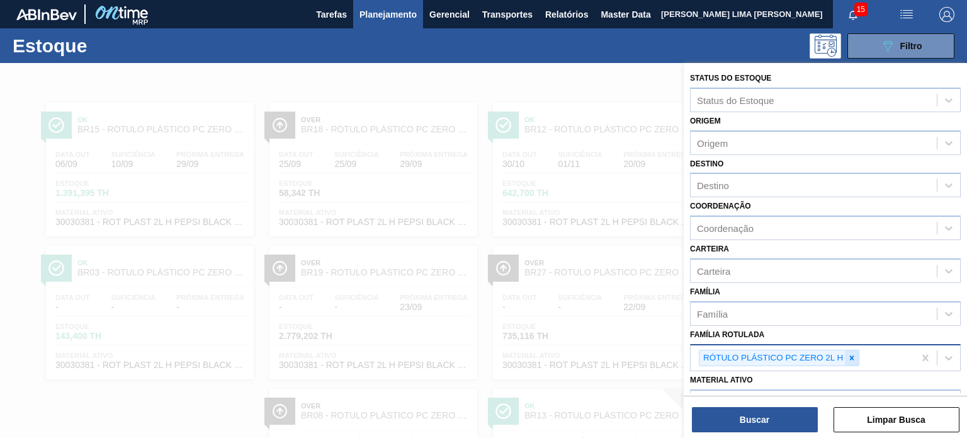
click at [854, 356] on icon at bounding box center [852, 357] width 9 height 9
paste Rotulada "RÓTULO PLÁSTICO SODA 200ML H"
type Rotulada "RÓTULO PLÁSTICO SODA 200ML H"
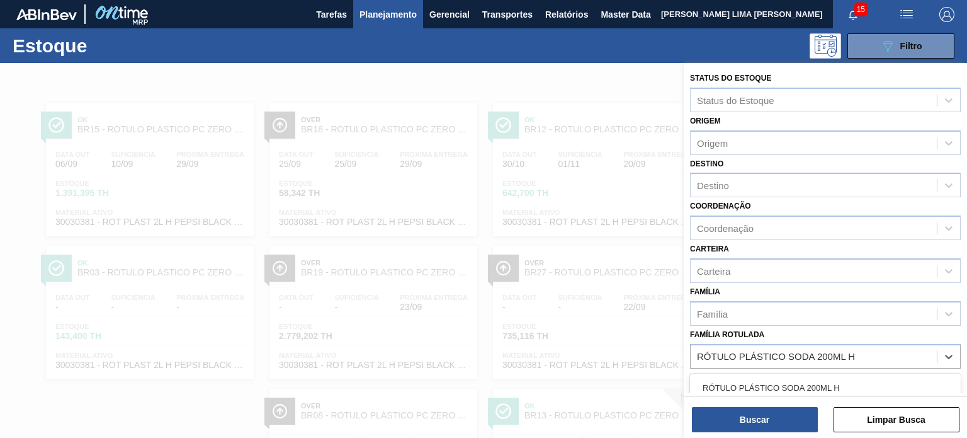
click at [798, 392] on div "RÓTULO PLÁSTICO SODA 200ML H" at bounding box center [825, 387] width 271 height 23
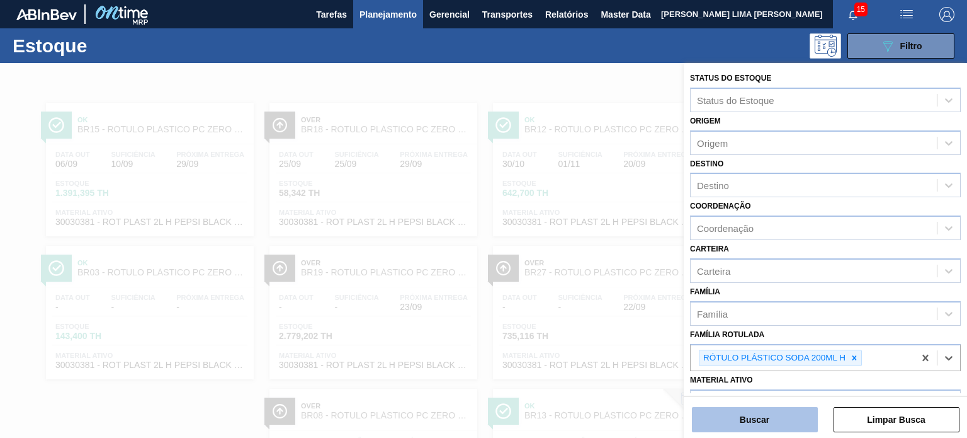
click at [777, 420] on button "Buscar" at bounding box center [755, 419] width 126 height 25
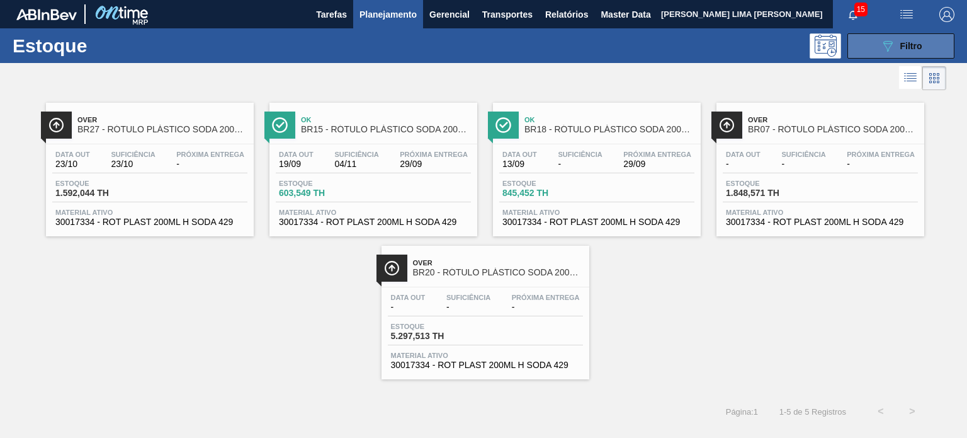
click at [866, 50] on button "089F7B8B-B2A5-4AFE-B5C0-19BA573D28AC Filtro" at bounding box center [901, 45] width 107 height 25
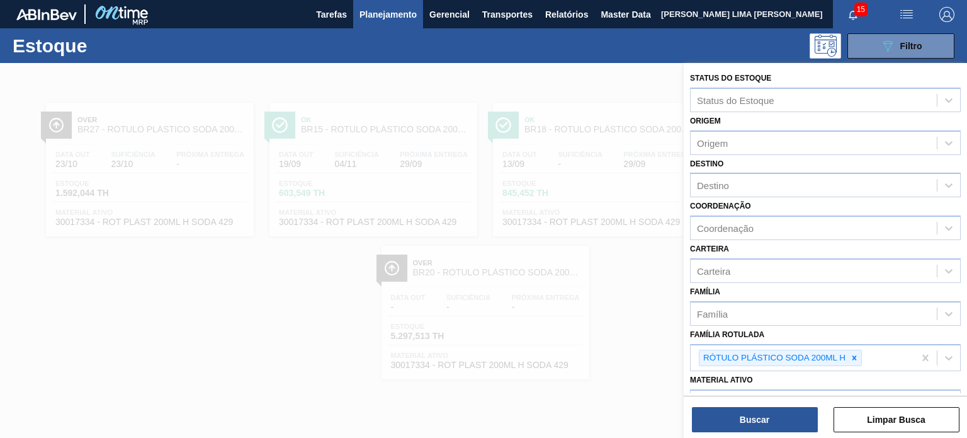
click at [850, 355] on icon at bounding box center [854, 357] width 9 height 9
paste Rotulada "RÓTULO PLÁSTICO SUKITA 1L H"
type Rotulada "RÓTULO PLÁSTICO SUKITA 1L H"
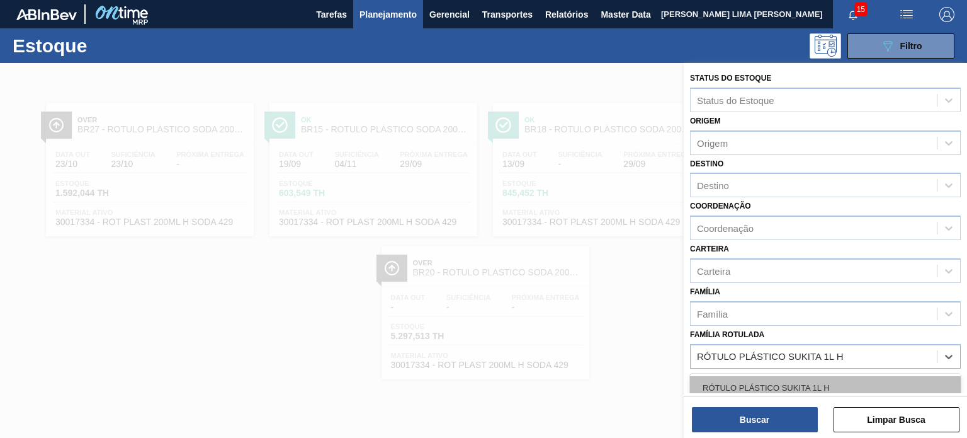
click at [809, 382] on div "RÓTULO PLÁSTICO SUKITA 1L H" at bounding box center [825, 387] width 271 height 23
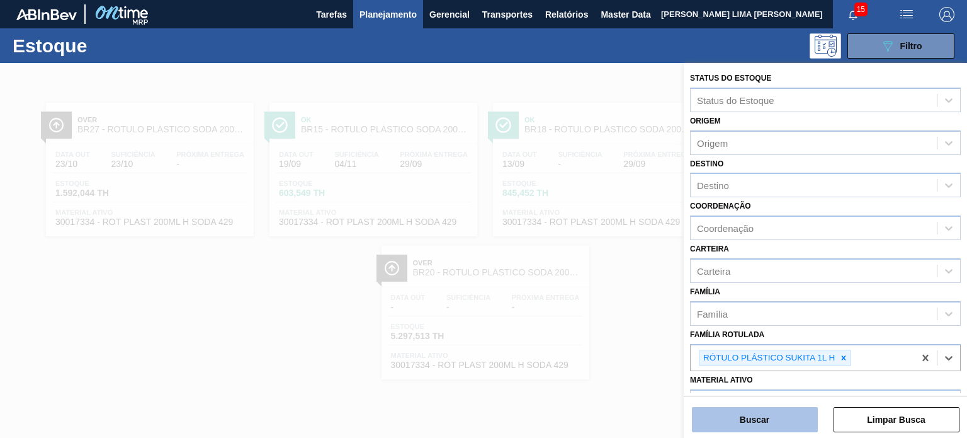
click at [791, 414] on button "Buscar" at bounding box center [755, 419] width 126 height 25
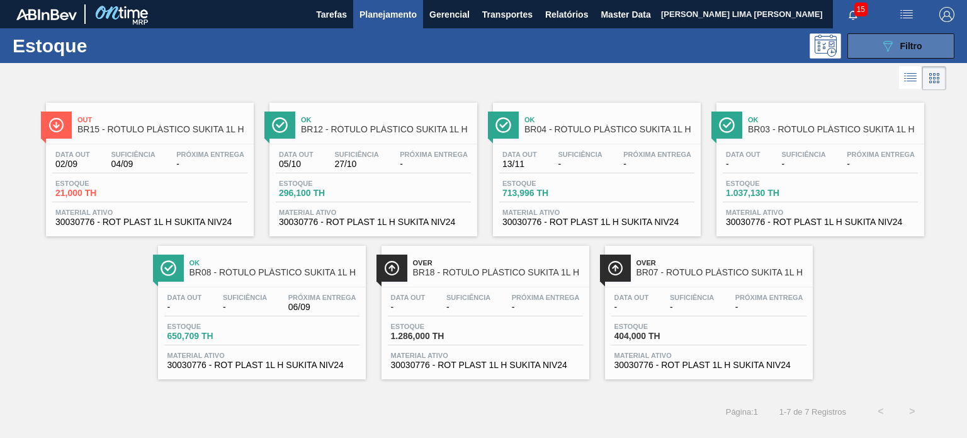
click at [892, 57] on button "089F7B8B-B2A5-4AFE-B5C0-19BA573D28AC Filtro" at bounding box center [901, 45] width 107 height 25
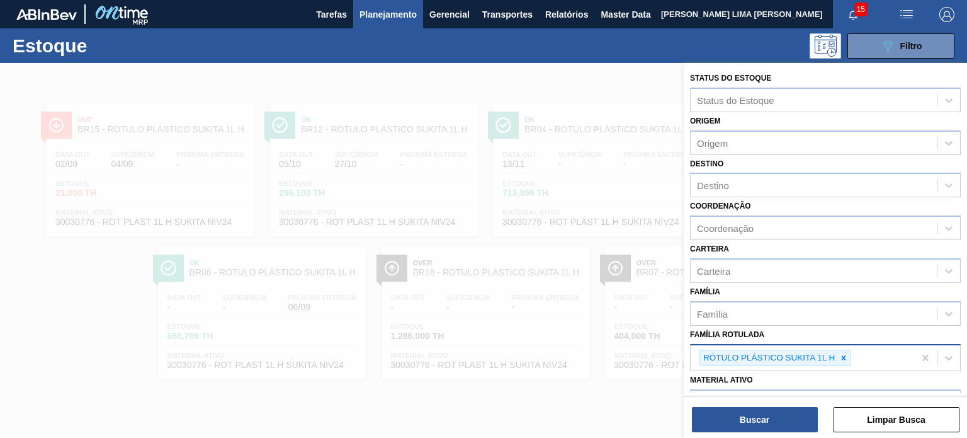
click at [844, 358] on icon at bounding box center [843, 357] width 9 height 9
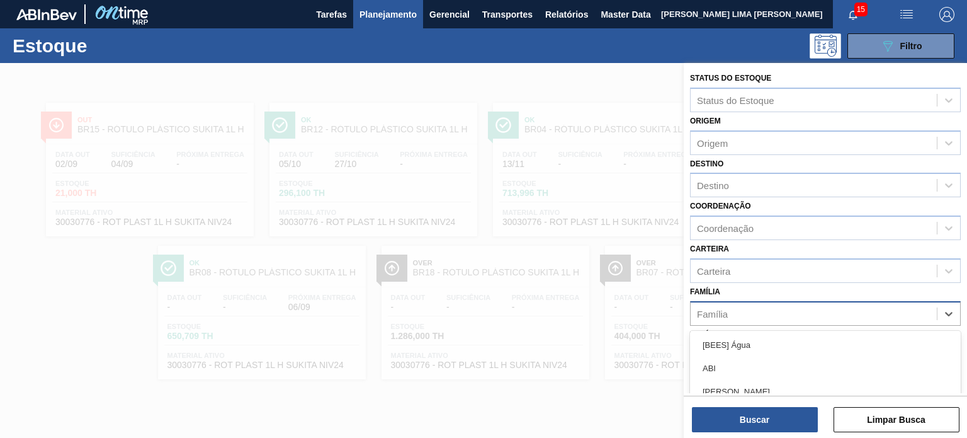
click at [786, 307] on div "Família" at bounding box center [814, 313] width 246 height 18
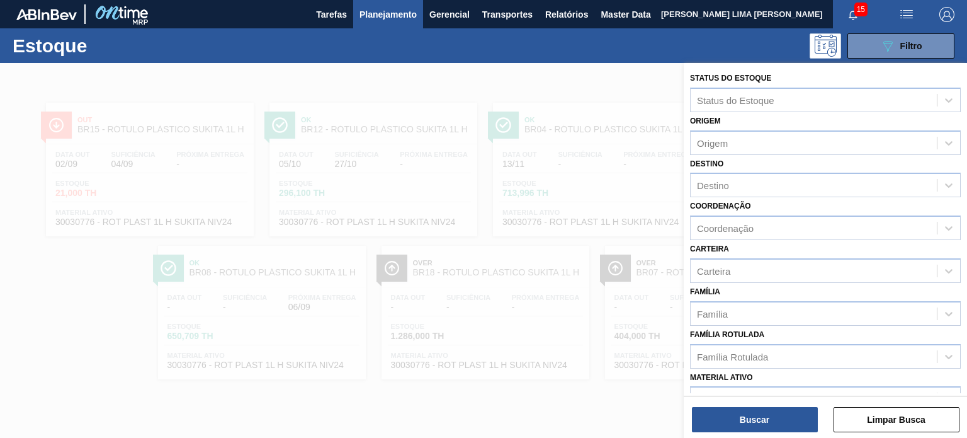
drag, startPoint x: 766, startPoint y: 292, endPoint x: 756, endPoint y: 327, distance: 36.7
click at [766, 288] on div "Família Família" at bounding box center [825, 304] width 271 height 43
click at [744, 351] on div "Família Rotulada" at bounding box center [732, 356] width 71 height 11
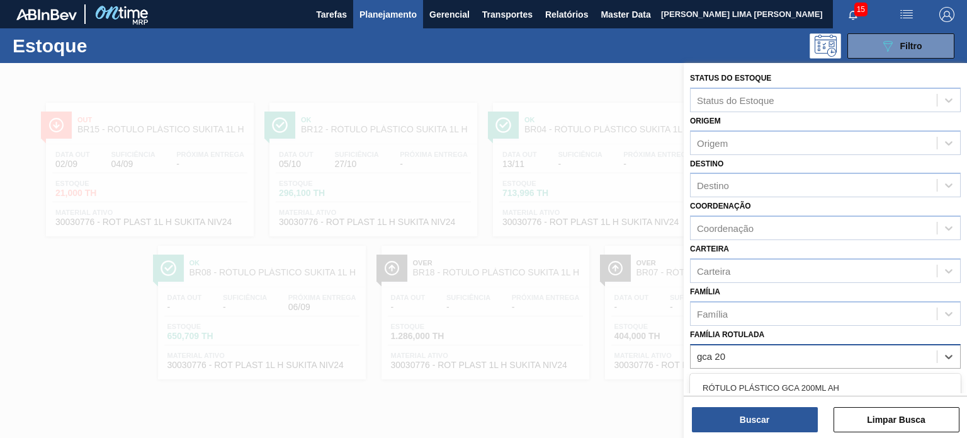
type Rotulada "gca 200"
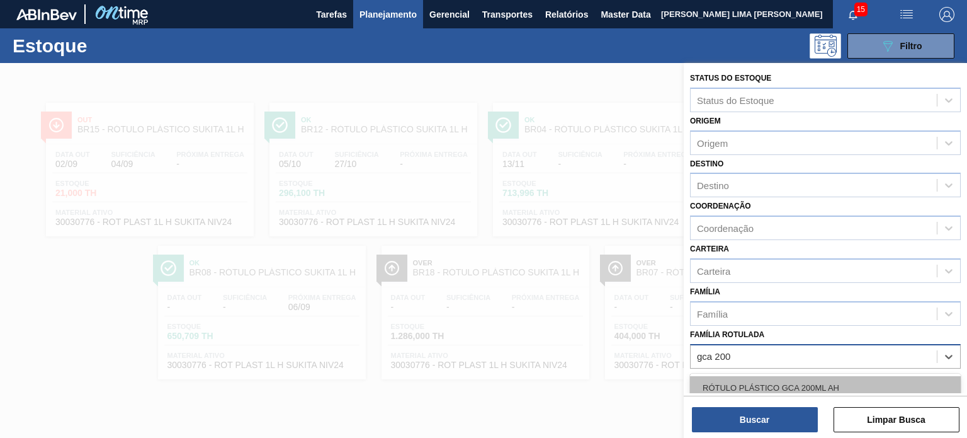
click at [749, 385] on div "RÓTULO PLÁSTICO GCA 200ML AH" at bounding box center [825, 387] width 271 height 23
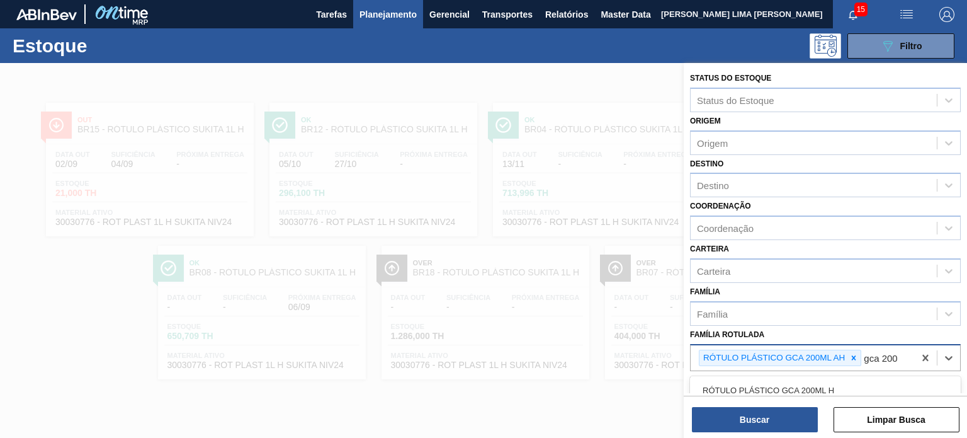
type Rotulada "gca 200"
click at [795, 389] on div "Status do Estoque Status do Estoque Origem Origem Destino Destino Coordenação C…" at bounding box center [825, 228] width 283 height 330
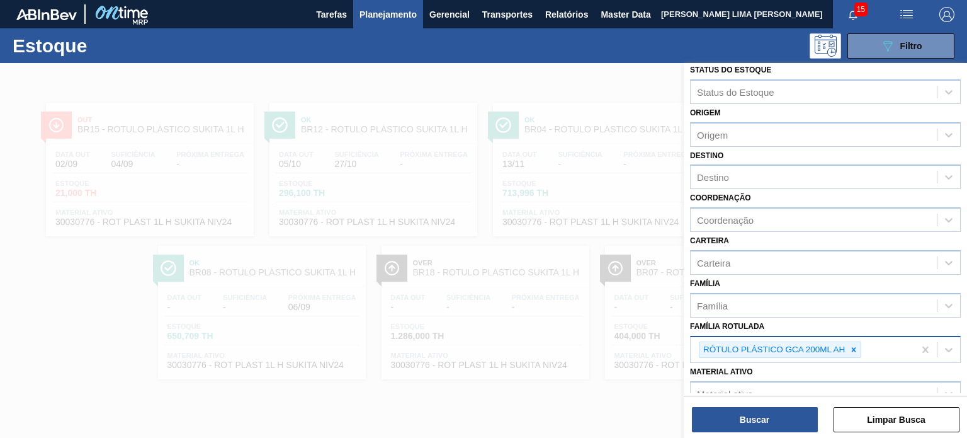
click at [877, 351] on div "RÓTULO PLÁSTICO GCA 200ML AH" at bounding box center [803, 350] width 224 height 26
type Rotulada "gca 200"
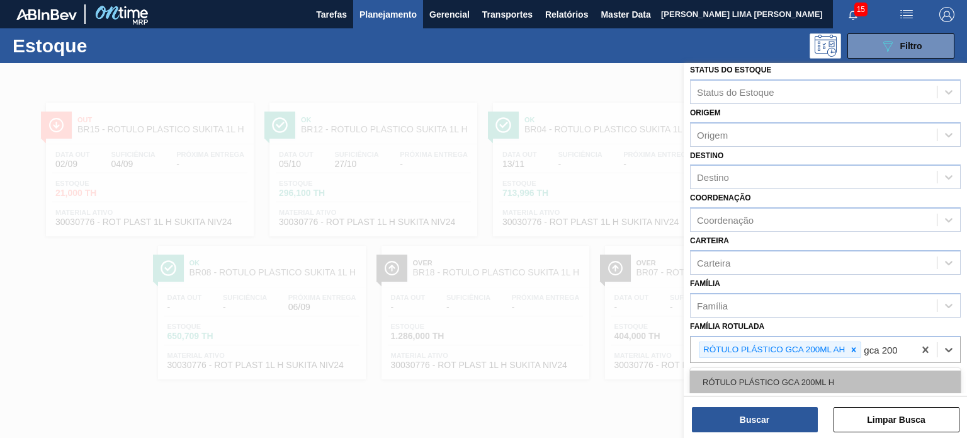
click at [833, 377] on div "RÓTULO PLÁSTICO GCA 200ML H" at bounding box center [825, 381] width 271 height 23
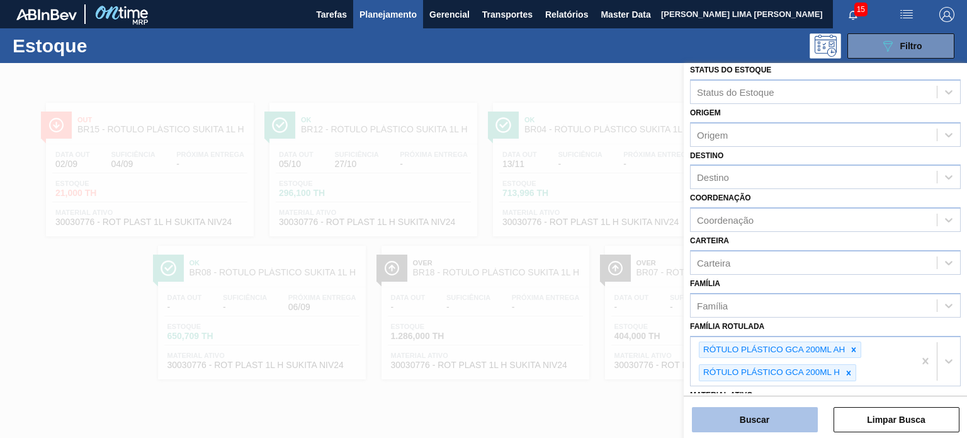
click at [780, 411] on button "Buscar" at bounding box center [755, 419] width 126 height 25
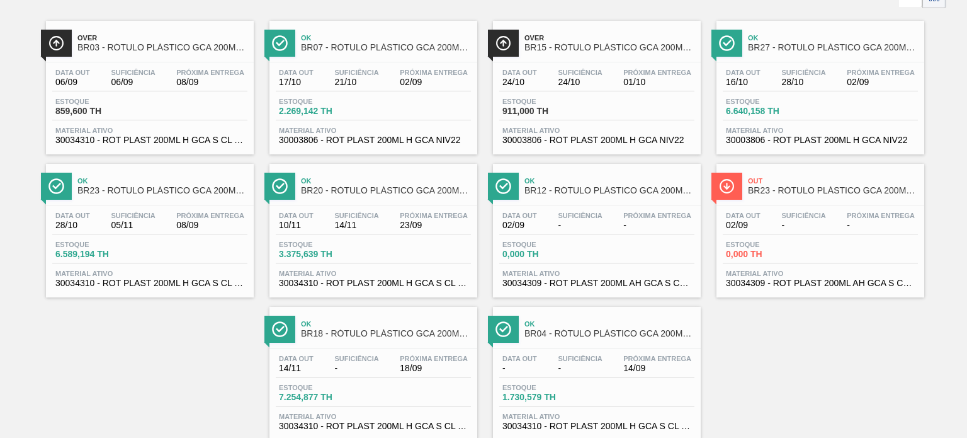
scroll to position [51, 0]
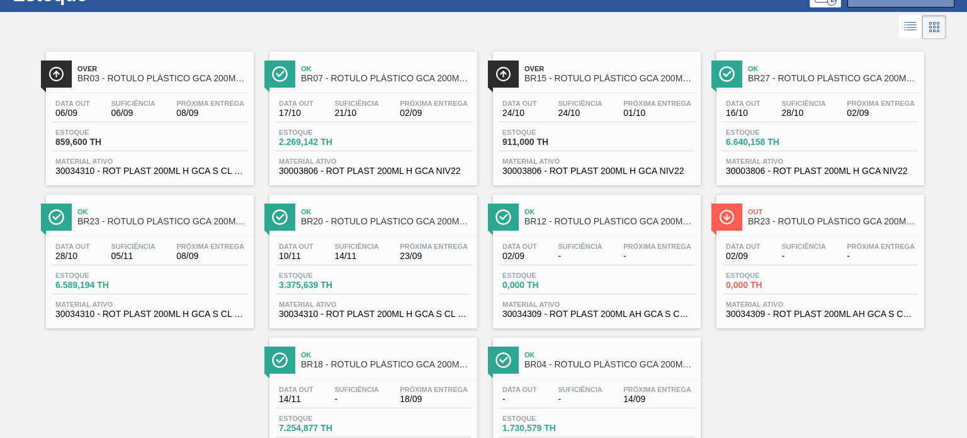
drag, startPoint x: 552, startPoint y: 249, endPoint x: 837, endPoint y: 353, distance: 303.6
click at [836, 355] on div "Over BR03 - RÓTULO PLÁSTICO GCA 200ML H Data out 06/09 Suficiência 06/09 Próxim…" at bounding box center [483, 256] width 967 height 429
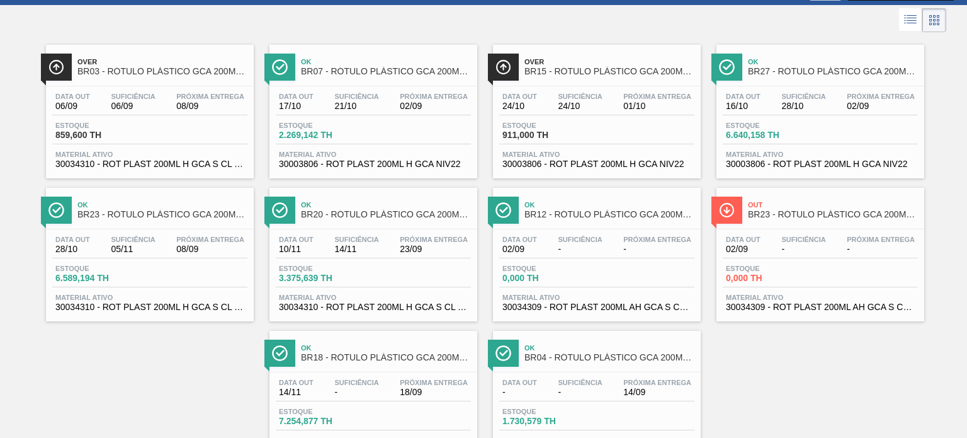
scroll to position [0, 0]
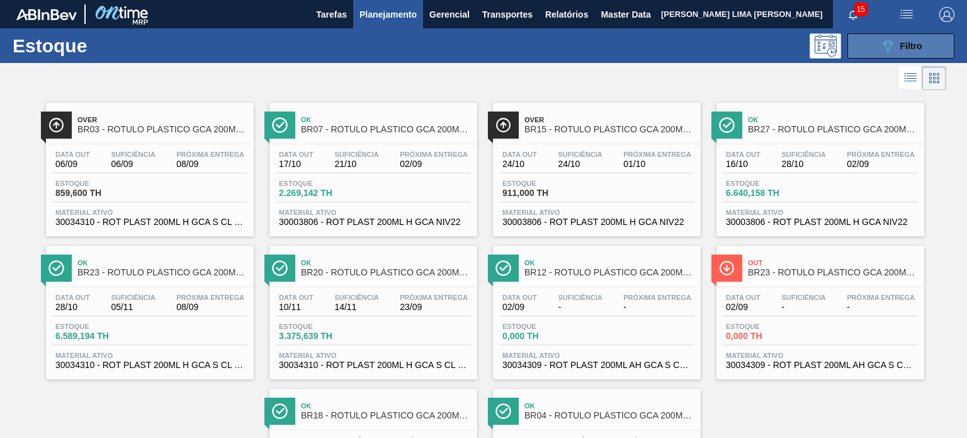
click at [890, 43] on icon "089F7B8B-B2A5-4AFE-B5C0-19BA573D28AC" at bounding box center [887, 45] width 15 height 15
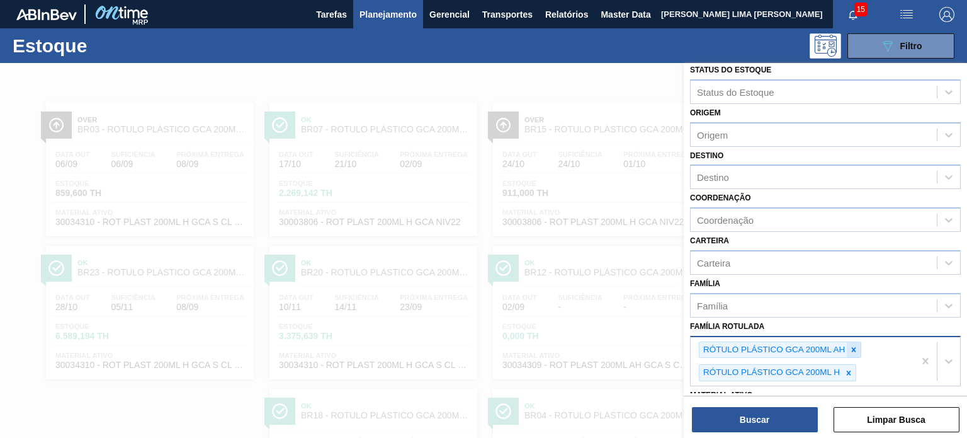
click at [852, 349] on icon at bounding box center [853, 349] width 9 height 9
click at [848, 350] on icon at bounding box center [848, 349] width 9 height 9
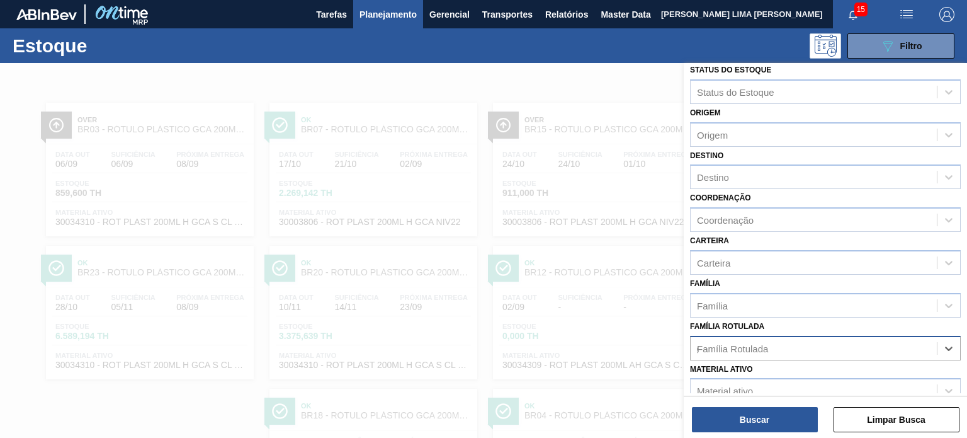
scroll to position [114, 0]
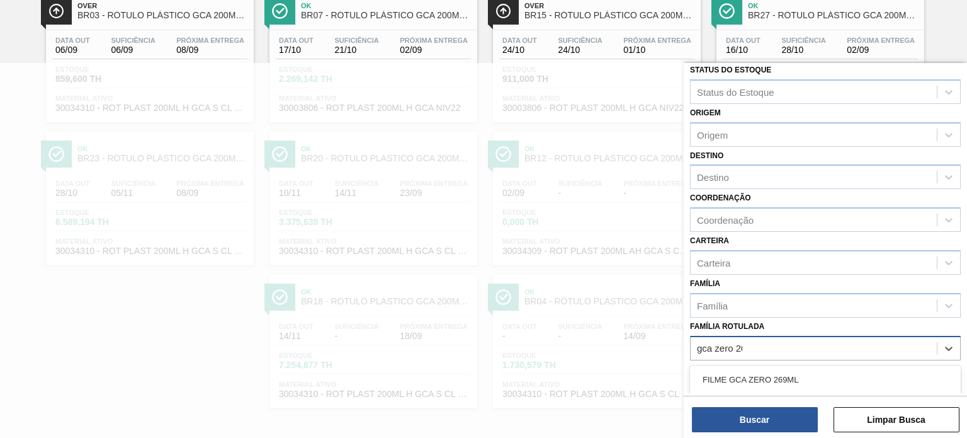
type Rotulada "gca zero 200"
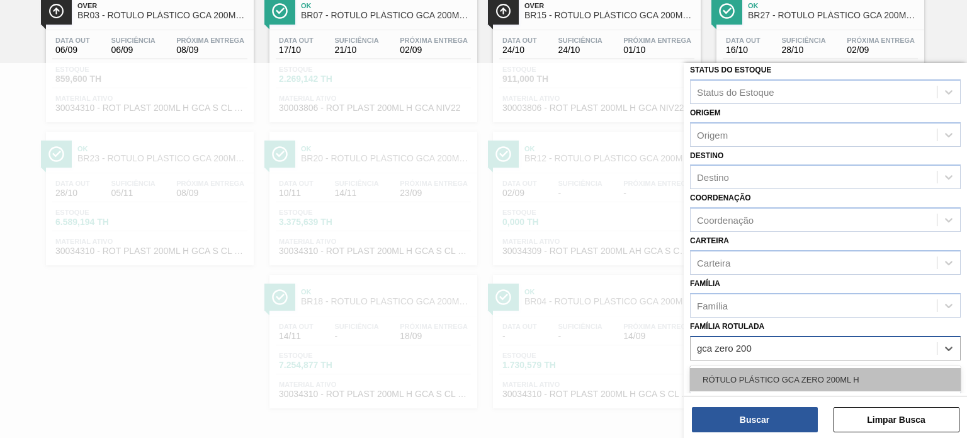
click at [863, 369] on div "RÓTULO PLÁSTICO GCA ZERO 200ML H" at bounding box center [825, 379] width 271 height 23
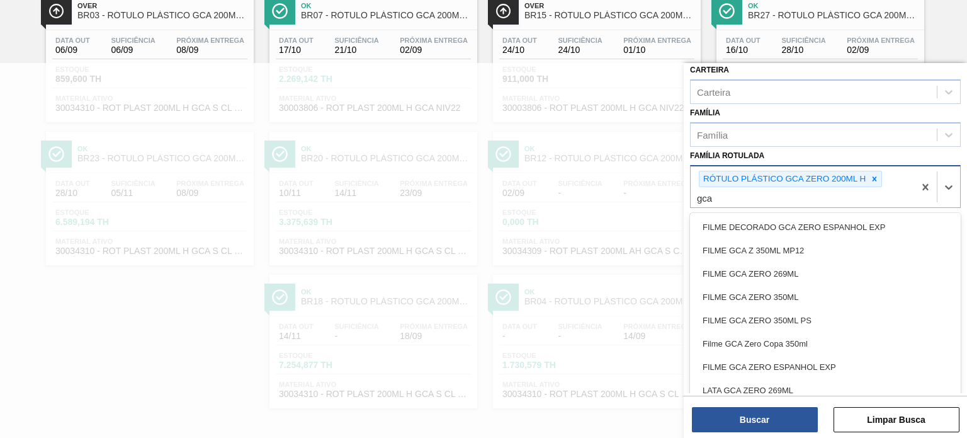
scroll to position [169, 0]
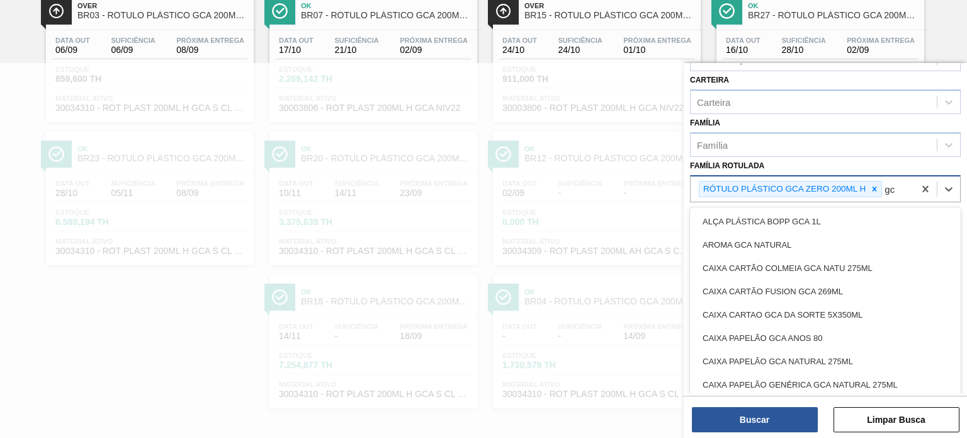
type Rotulada "g"
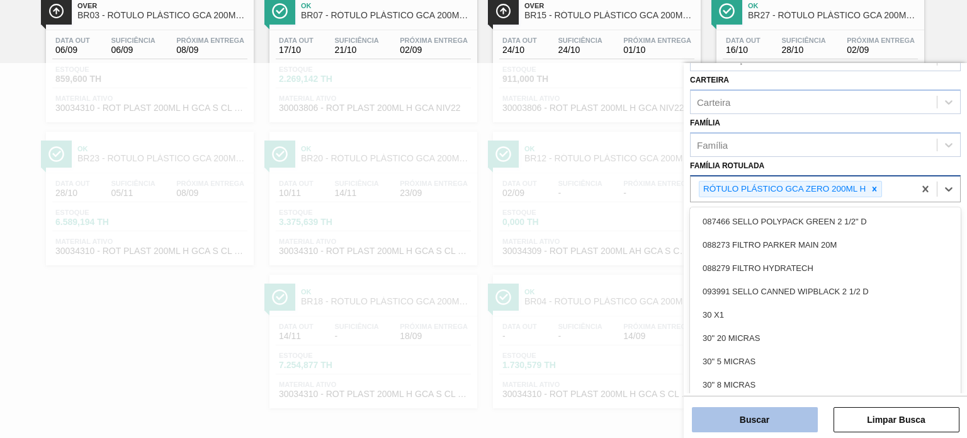
click at [799, 420] on button "Buscar" at bounding box center [755, 419] width 126 height 25
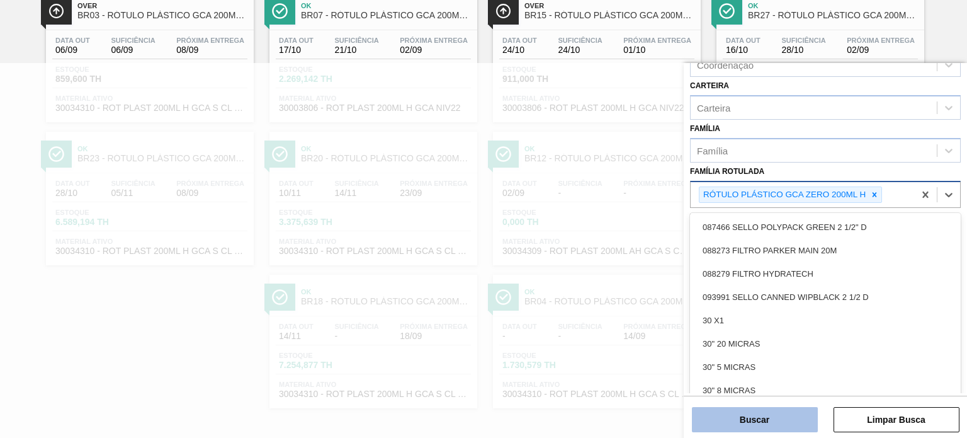
scroll to position [0, 0]
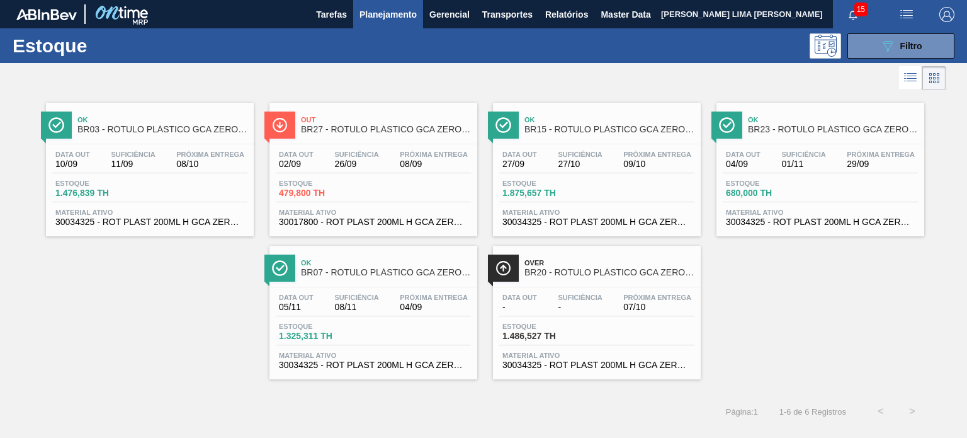
drag, startPoint x: 407, startPoint y: 297, endPoint x: 591, endPoint y: 304, distance: 184.0
drag, startPoint x: 605, startPoint y: 178, endPoint x: 479, endPoint y: 407, distance: 261.5
click at [480, 407] on div "Página : 1 1 - 6 de 6 Registros < >" at bounding box center [464, 410] width 928 height 31
drag, startPoint x: 329, startPoint y: 264, endPoint x: 326, endPoint y: 172, distance: 92.0
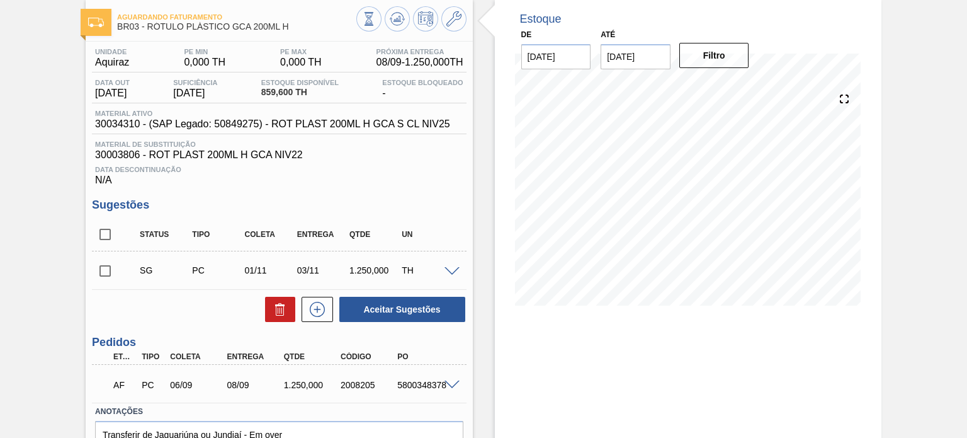
scroll to position [126, 0]
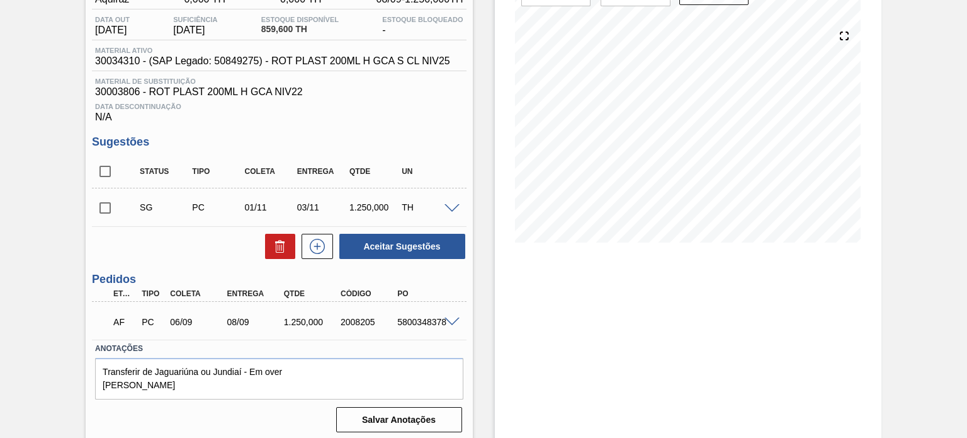
click at [456, 324] on span at bounding box center [452, 321] width 15 height 9
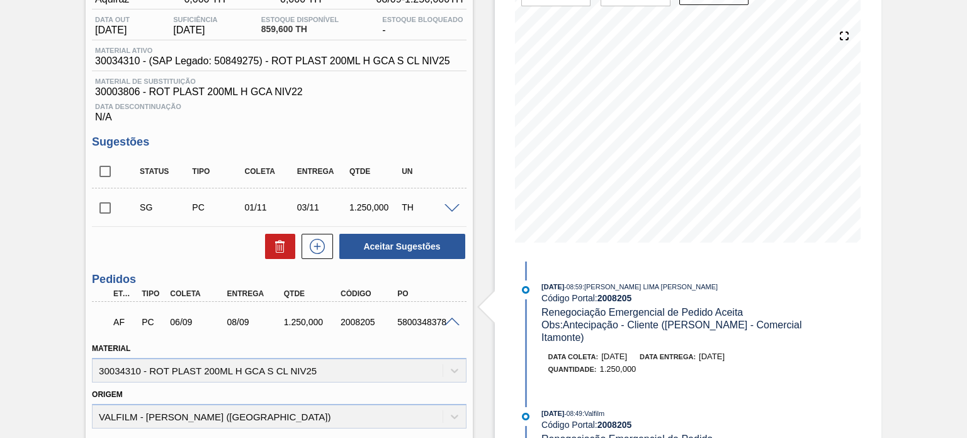
click at [358, 322] on div "2008205" at bounding box center [369, 322] width 62 height 10
copy div "2008205"
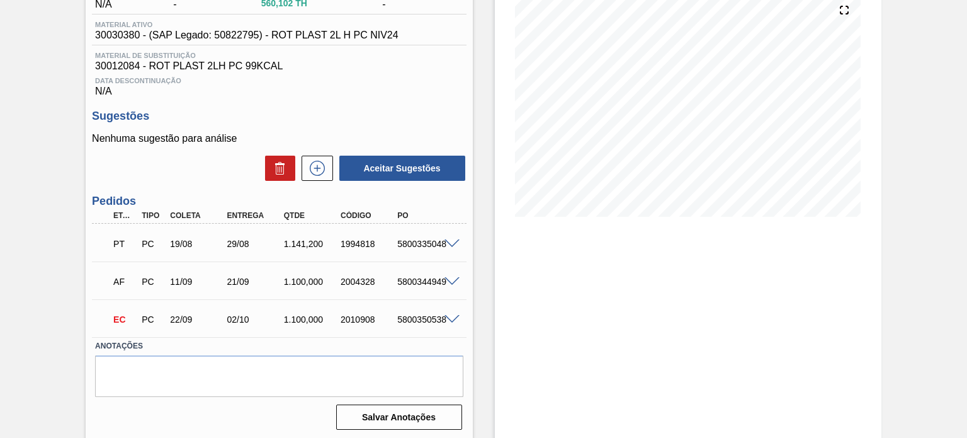
scroll to position [154, 0]
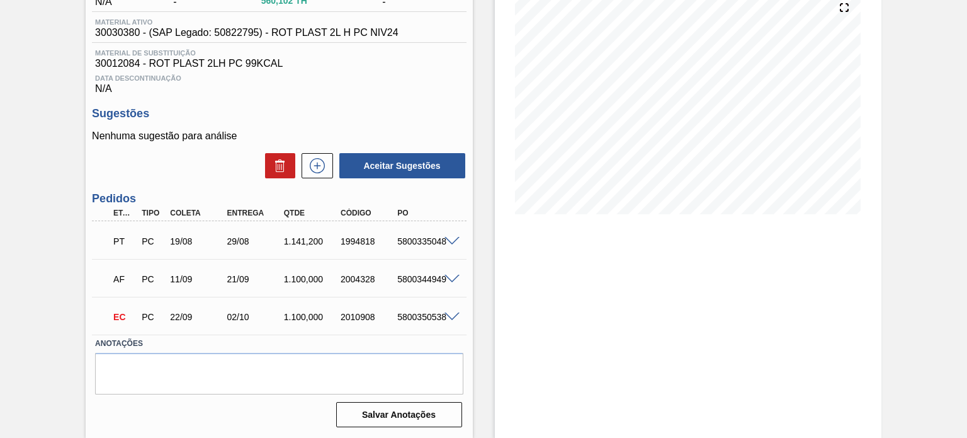
click at [445, 244] on span at bounding box center [452, 241] width 15 height 9
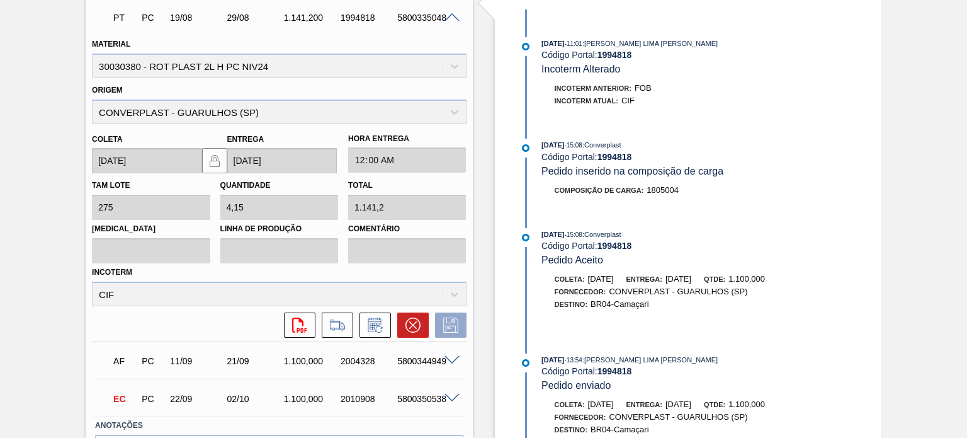
scroll to position [406, 0]
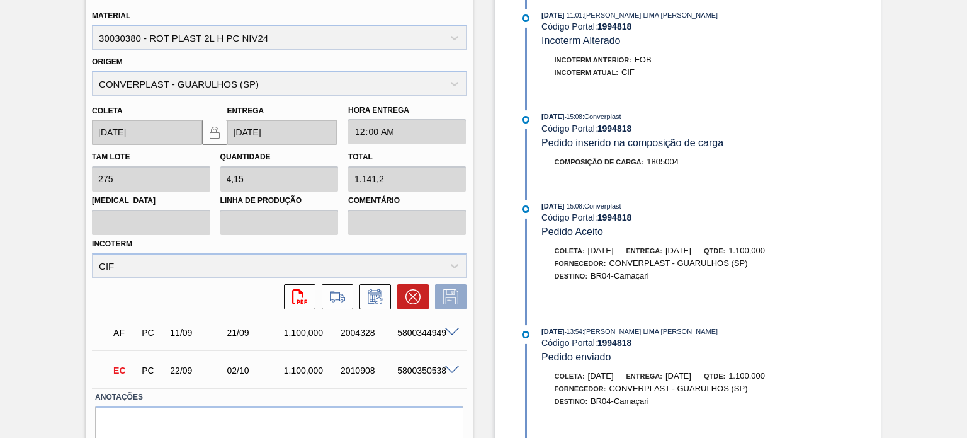
drag, startPoint x: 710, startPoint y: 249, endPoint x: 689, endPoint y: 249, distance: 20.8
click at [689, 249] on span "04/09/2025" at bounding box center [679, 250] width 26 height 9
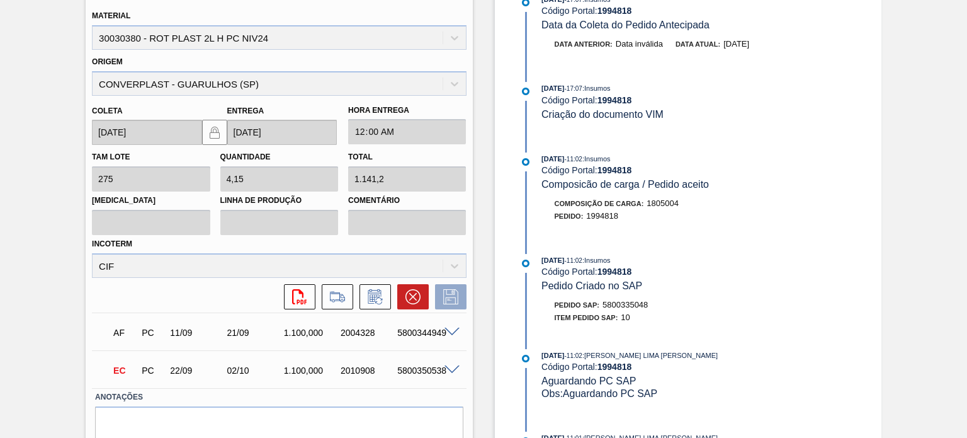
scroll to position [0, 0]
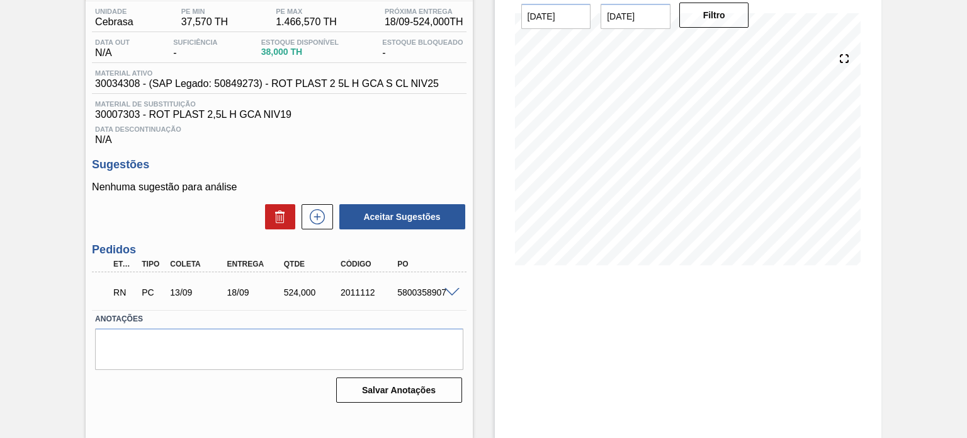
scroll to position [103, 0]
click at [456, 292] on span at bounding box center [452, 292] width 15 height 9
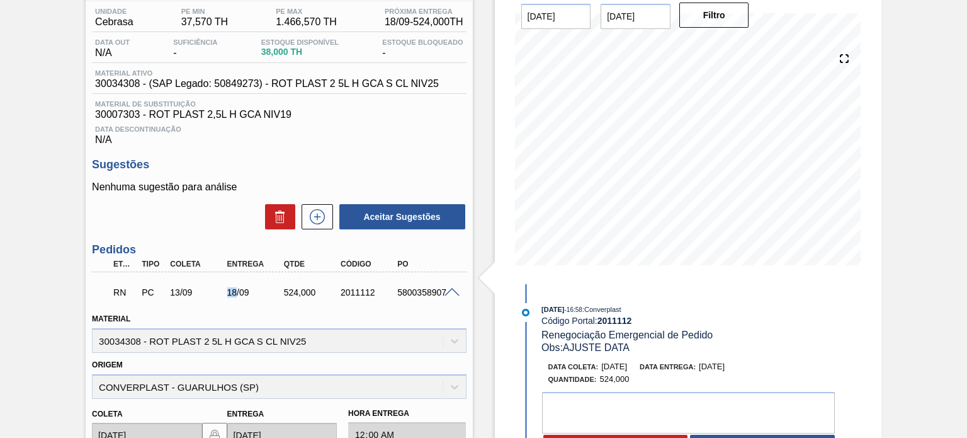
drag, startPoint x: 222, startPoint y: 290, endPoint x: 249, endPoint y: 288, distance: 27.1
click at [247, 289] on div "18/09" at bounding box center [247, 292] width 57 height 10
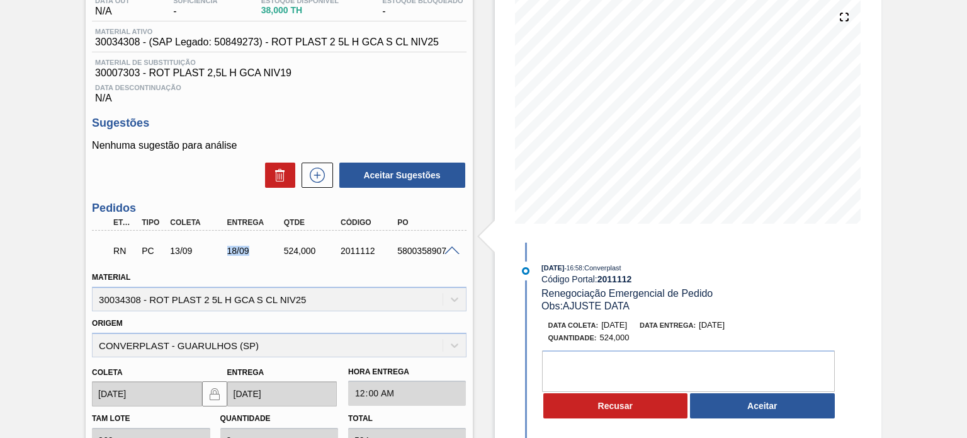
scroll to position [229, 0]
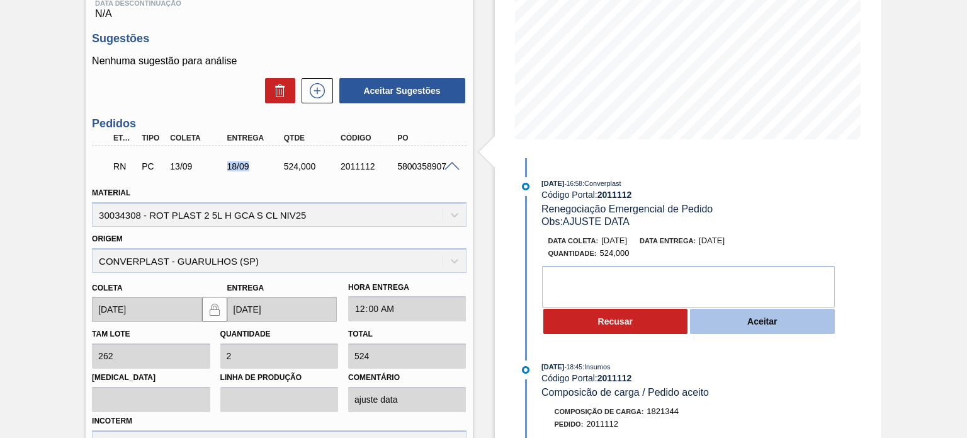
click at [749, 327] on button "Aceitar" at bounding box center [762, 321] width 145 height 25
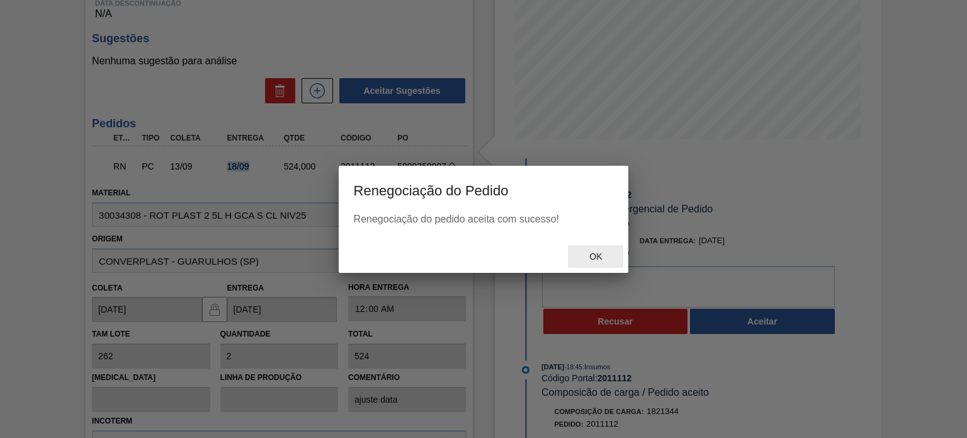
click at [594, 256] on span "Ok" at bounding box center [595, 256] width 33 height 10
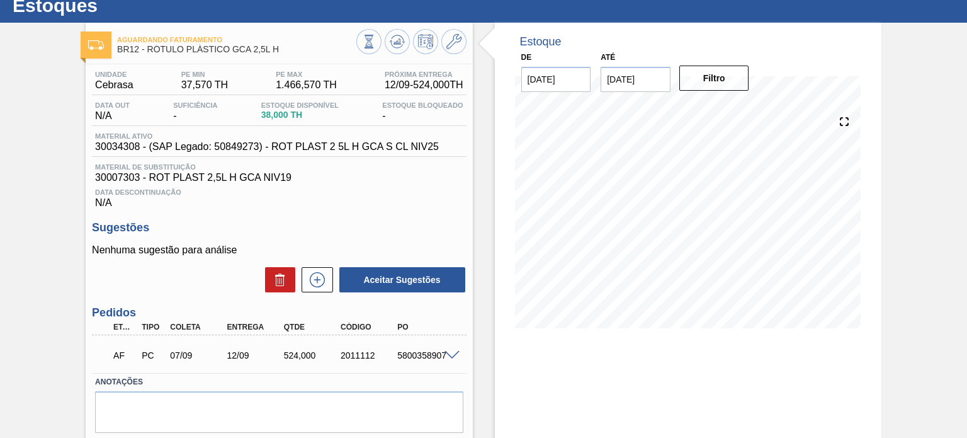
scroll to position [63, 0]
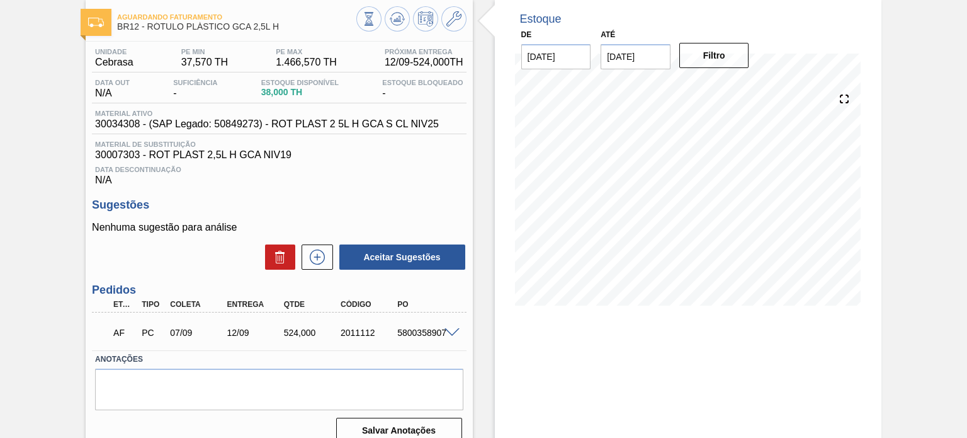
click at [361, 335] on div "2011112" at bounding box center [369, 332] width 62 height 10
copy div "2011112"
click at [448, 331] on span at bounding box center [452, 332] width 15 height 9
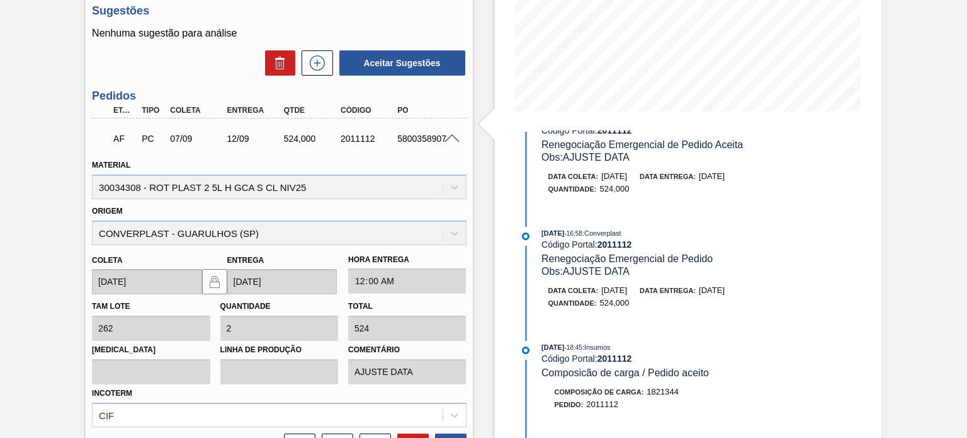
scroll to position [0, 0]
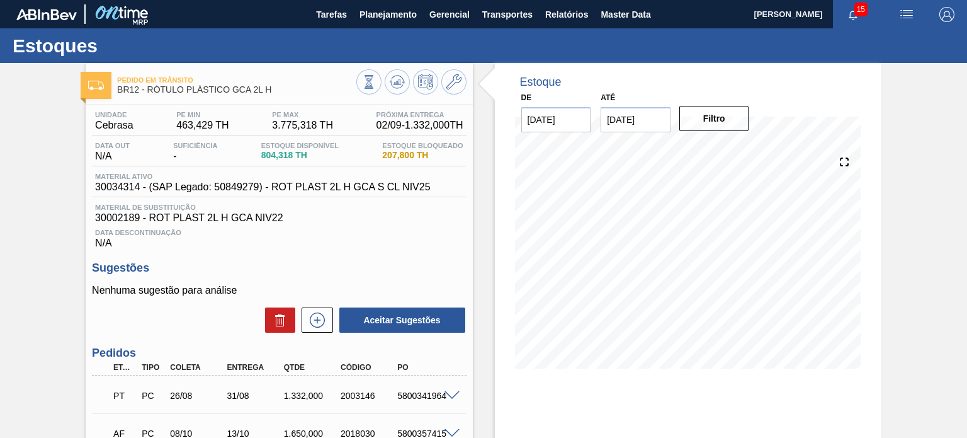
scroll to position [116, 0]
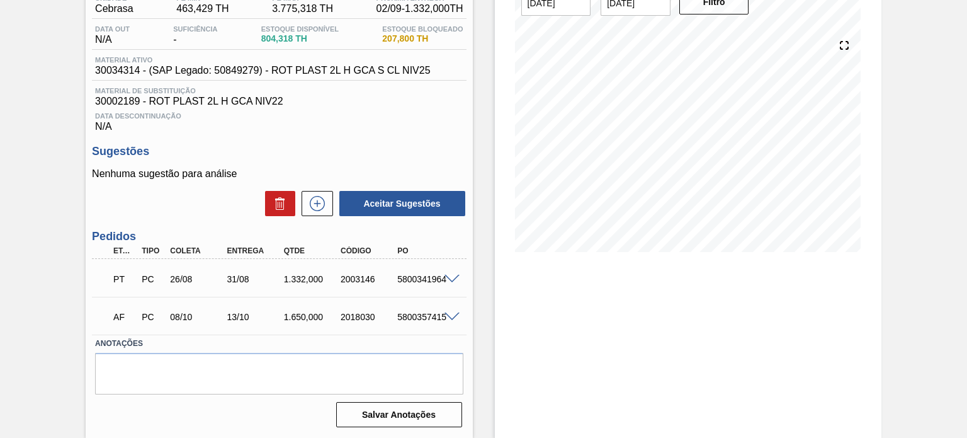
click at [448, 281] on span at bounding box center [452, 279] width 15 height 9
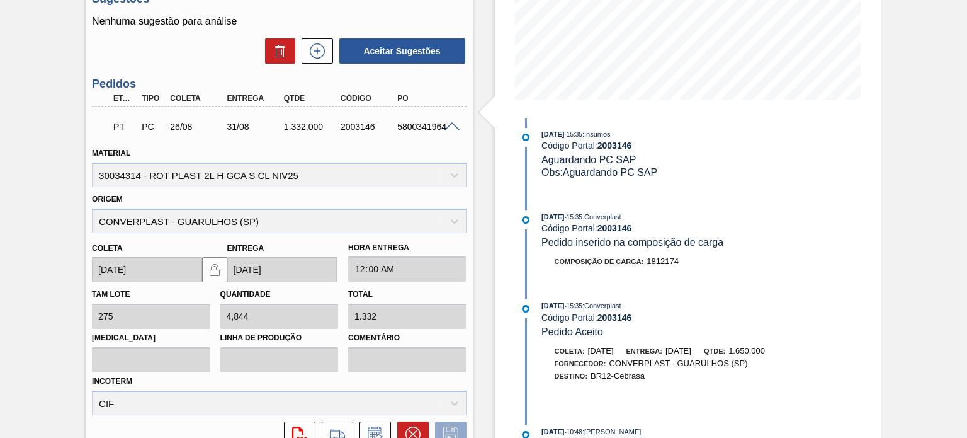
scroll to position [169, 0]
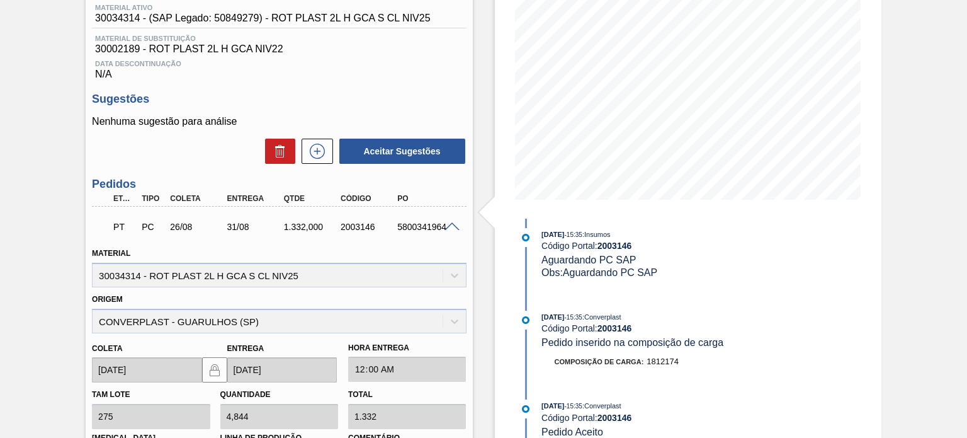
click at [360, 229] on div "2003146" at bounding box center [369, 227] width 62 height 10
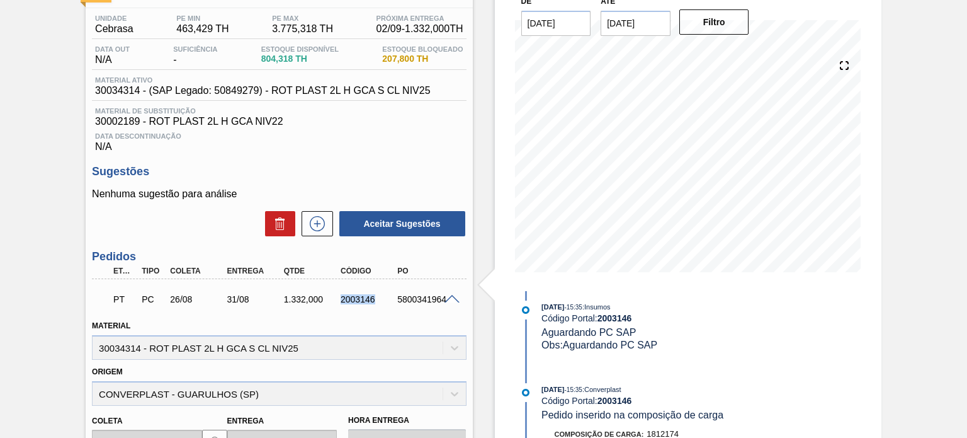
scroll to position [0, 0]
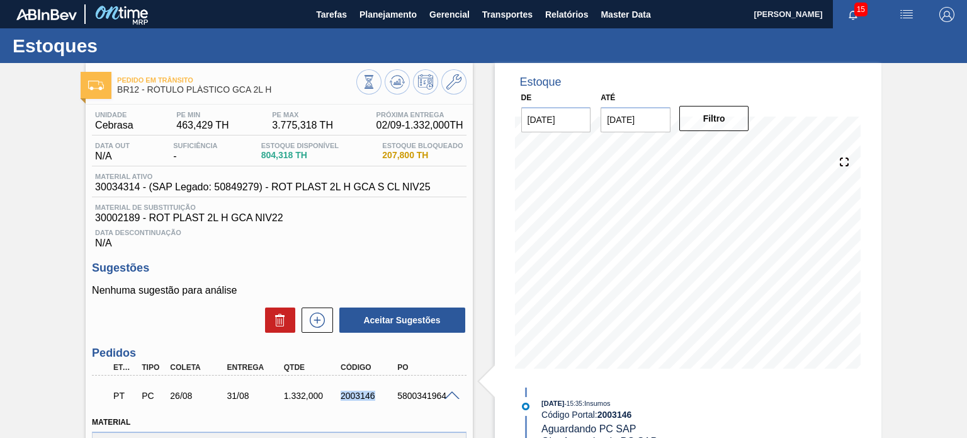
copy div "2003146"
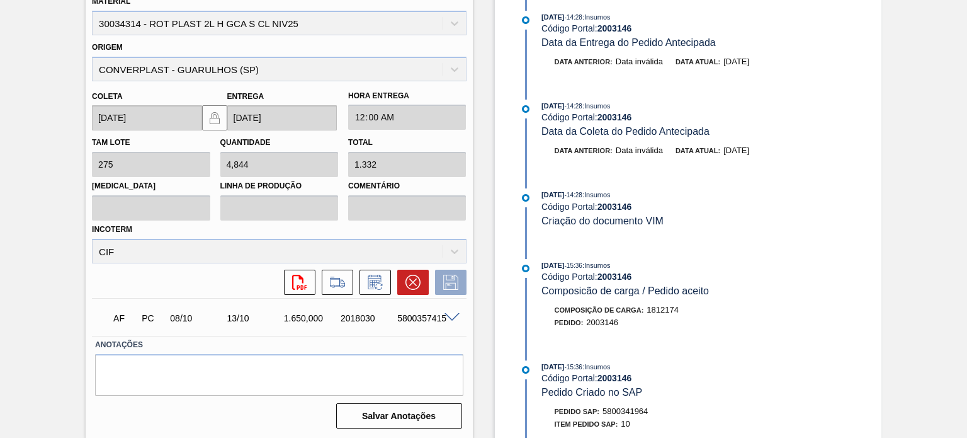
scroll to position [55, 0]
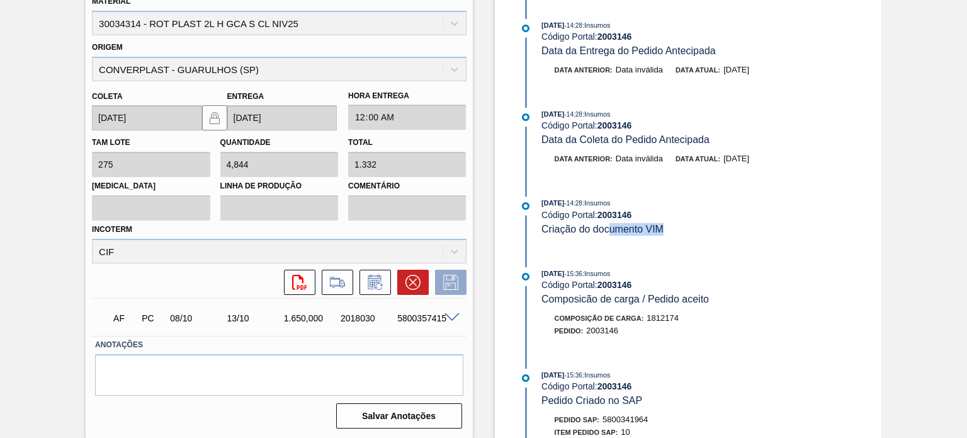
drag, startPoint x: 657, startPoint y: 233, endPoint x: 576, endPoint y: 229, distance: 81.9
click at [577, 230] on span "Criação do documento VIM" at bounding box center [603, 229] width 122 height 11
click at [573, 229] on span "Criação do documento VIM" at bounding box center [603, 229] width 122 height 11
click at [553, 204] on span "26/08/2025" at bounding box center [553, 203] width 23 height 8
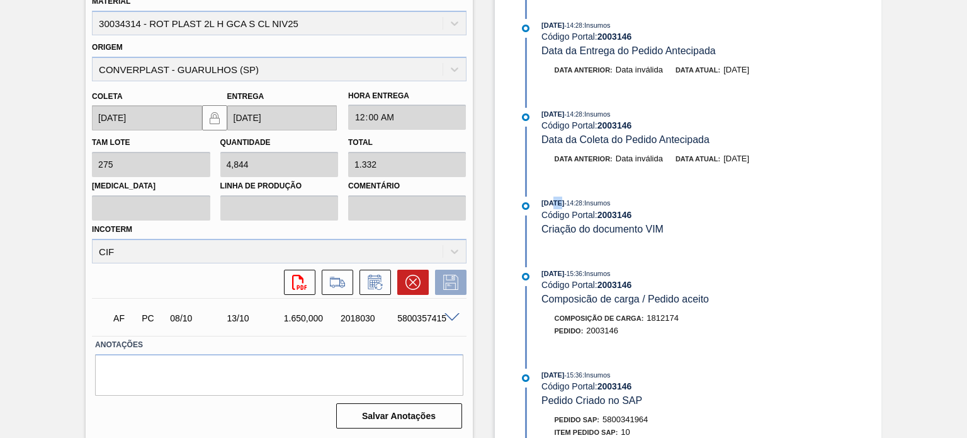
click at [553, 204] on span "26/08/2025" at bounding box center [553, 203] width 23 height 8
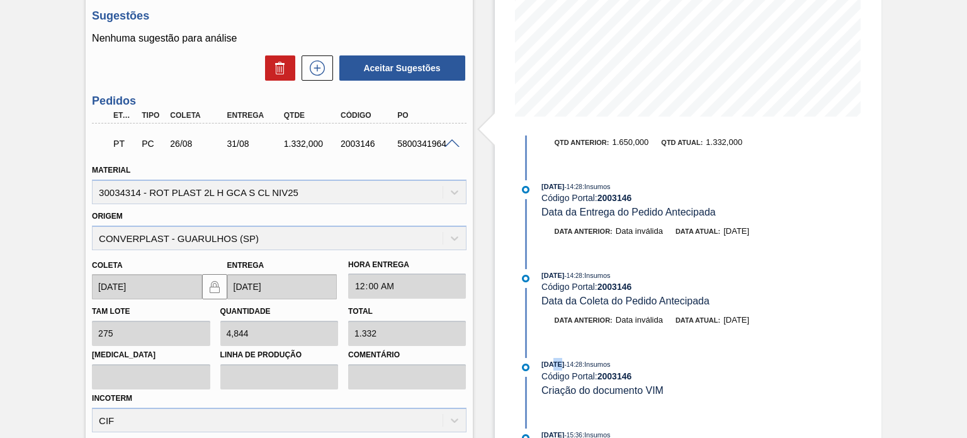
scroll to position [0, 0]
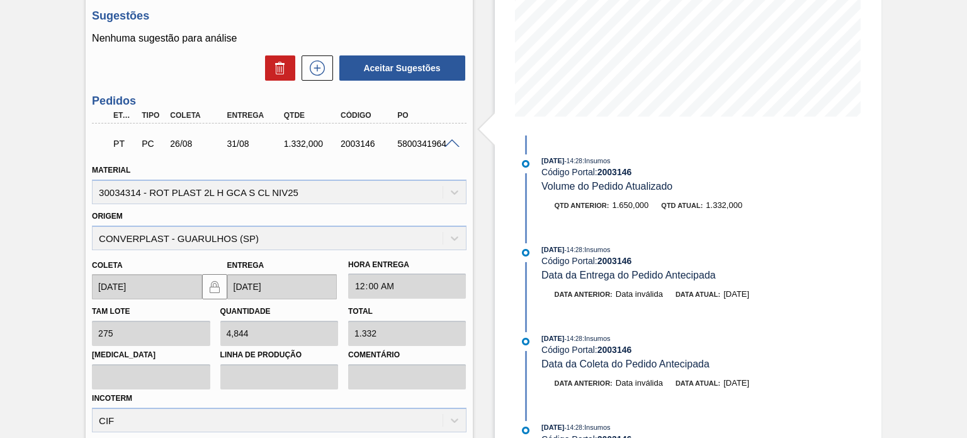
click at [451, 143] on span at bounding box center [452, 143] width 15 height 9
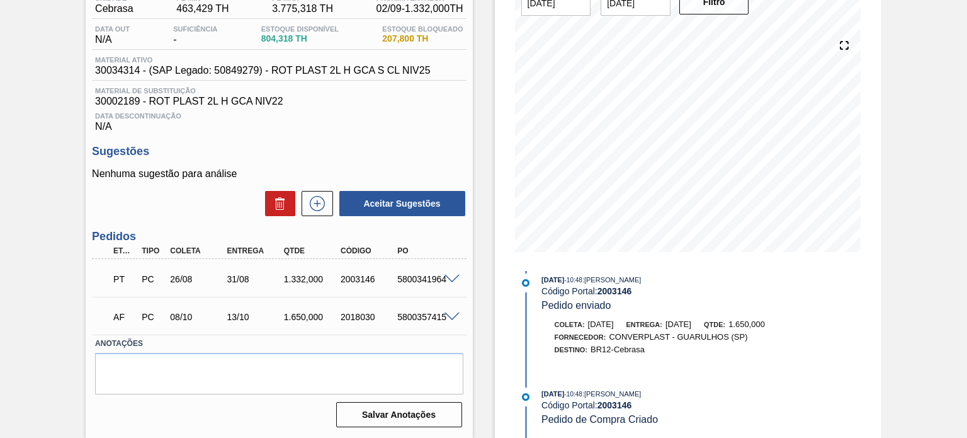
scroll to position [801, 0]
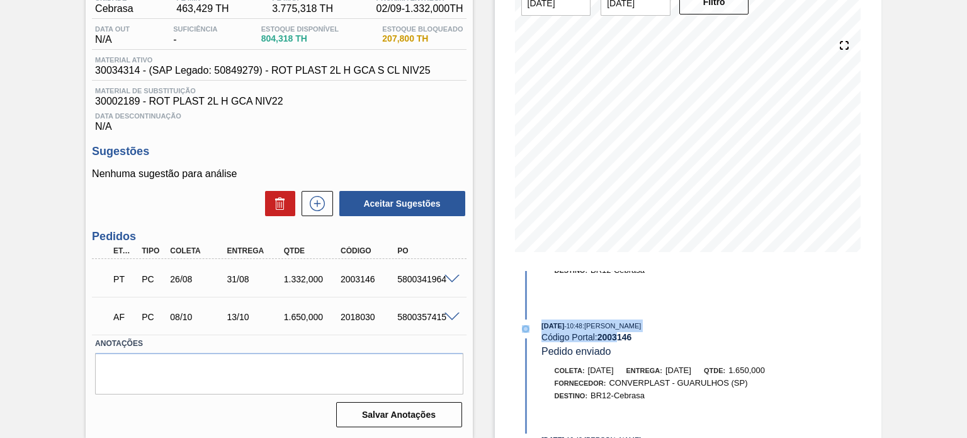
drag, startPoint x: 618, startPoint y: 355, endPoint x: 519, endPoint y: 338, distance: 99.7
click at [519, 338] on div "05/08/2025 - 10:48 : MATHEUS FARIA LIMA DA SILVA Código Portal: 2003146 Pedido …" at bounding box center [679, 338] width 324 height 38
click at [597, 342] on div "Código Portal: 2003146" at bounding box center [691, 337] width 299 height 10
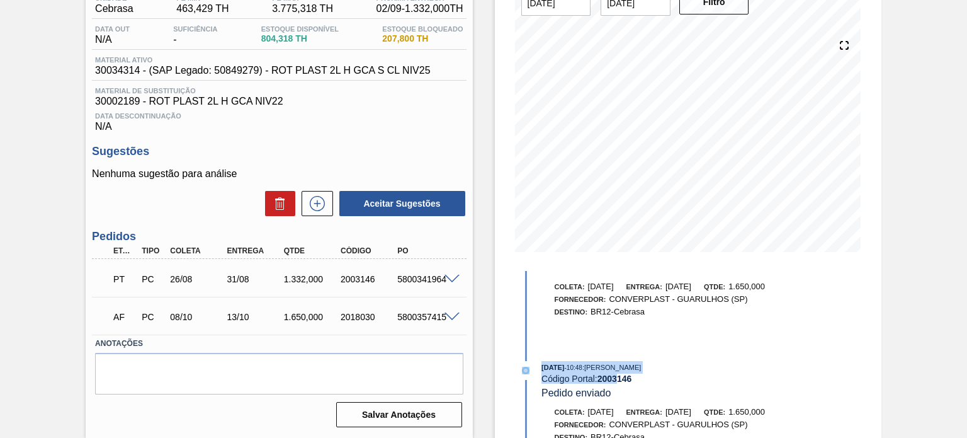
scroll to position [738, 0]
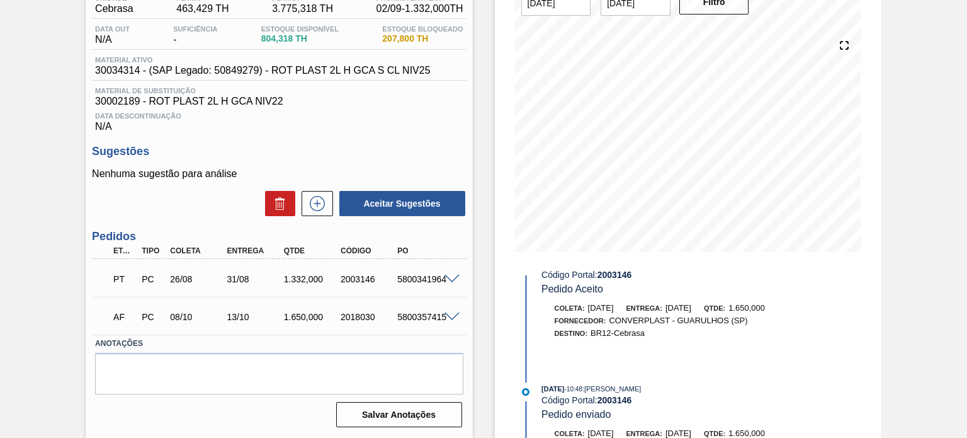
click at [646, 339] on div "Destino: BR12-Cebrasa" at bounding box center [691, 333] width 299 height 13
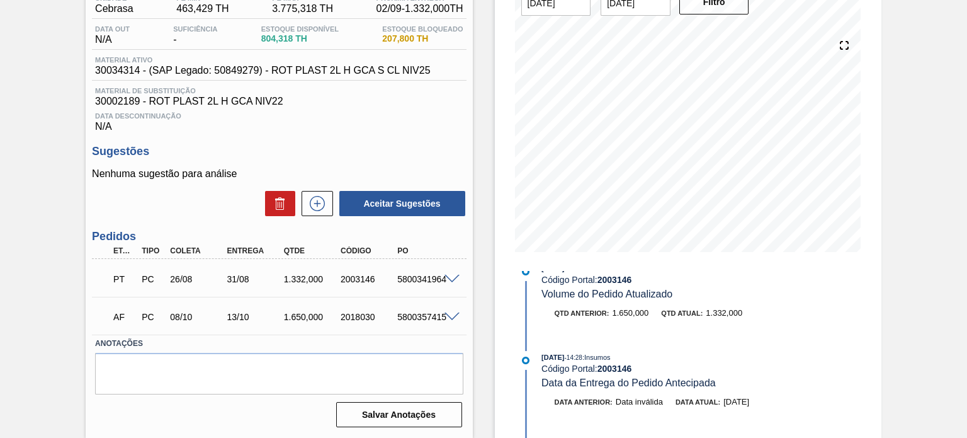
scroll to position [0, 0]
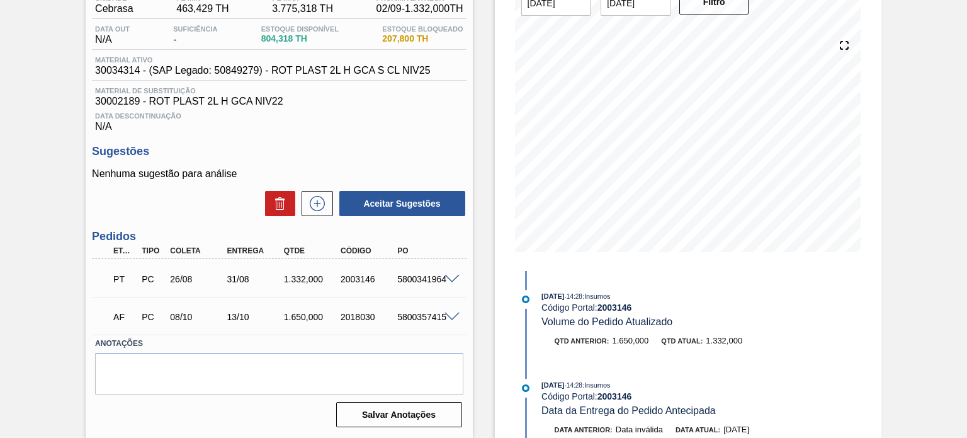
click at [368, 269] on div "PT PC 26/08 31/08 1.332,000 2003146 5800341964" at bounding box center [275, 277] width 341 height 25
click at [361, 275] on div "2003146" at bounding box center [369, 279] width 62 height 10
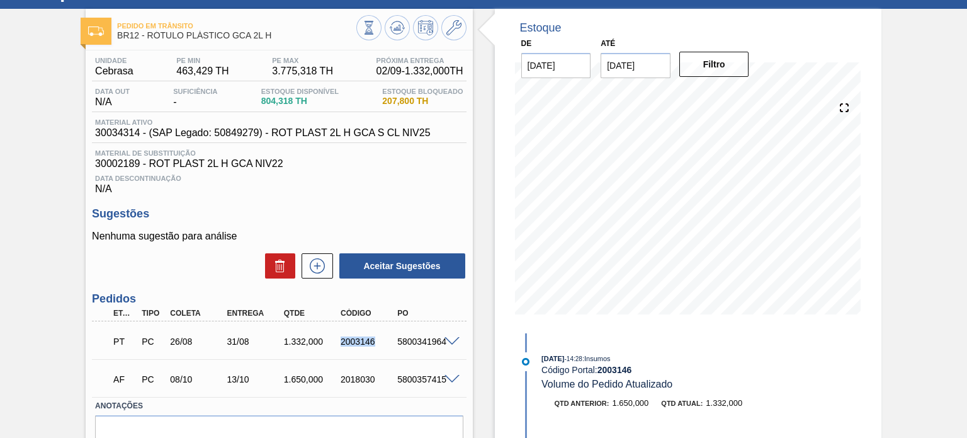
scroll to position [54, 0]
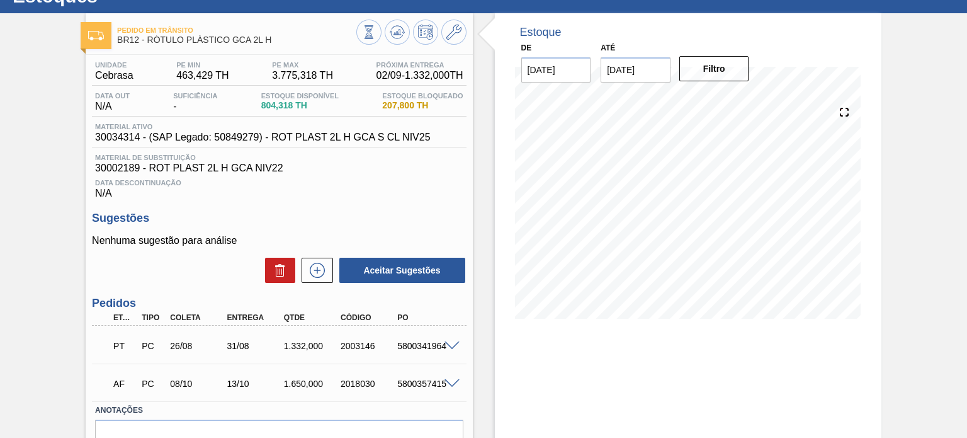
scroll to position [116, 0]
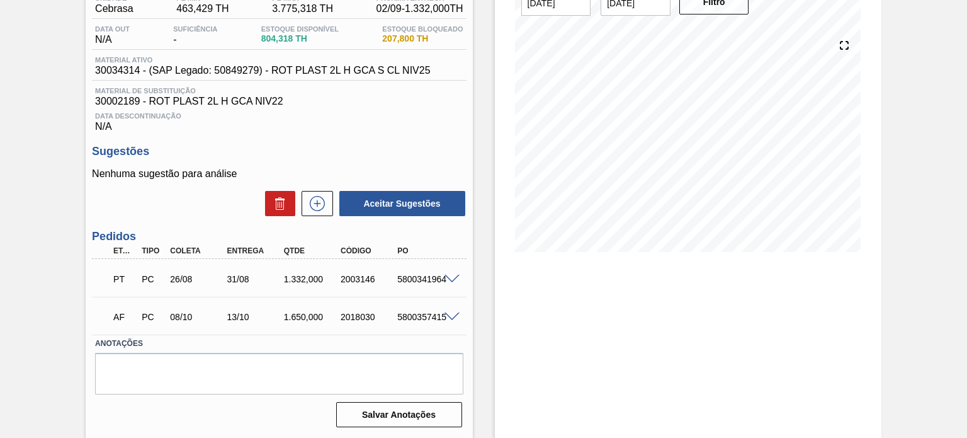
click at [455, 281] on span at bounding box center [452, 279] width 15 height 9
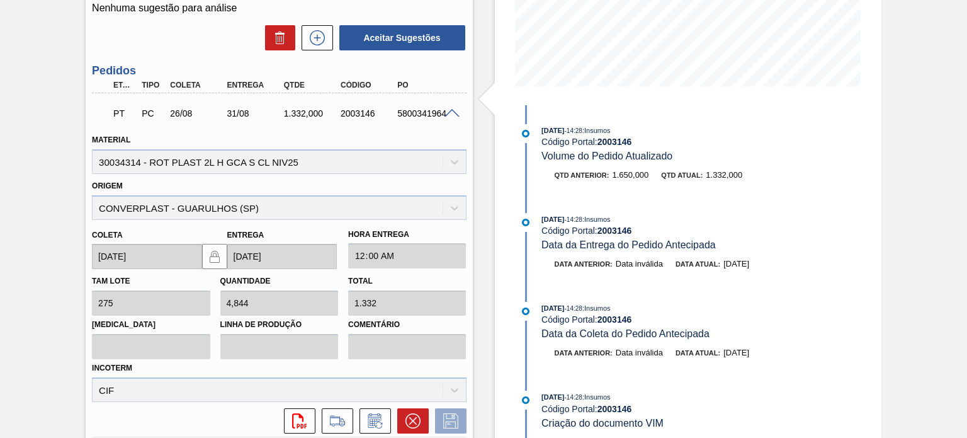
scroll to position [232, 0]
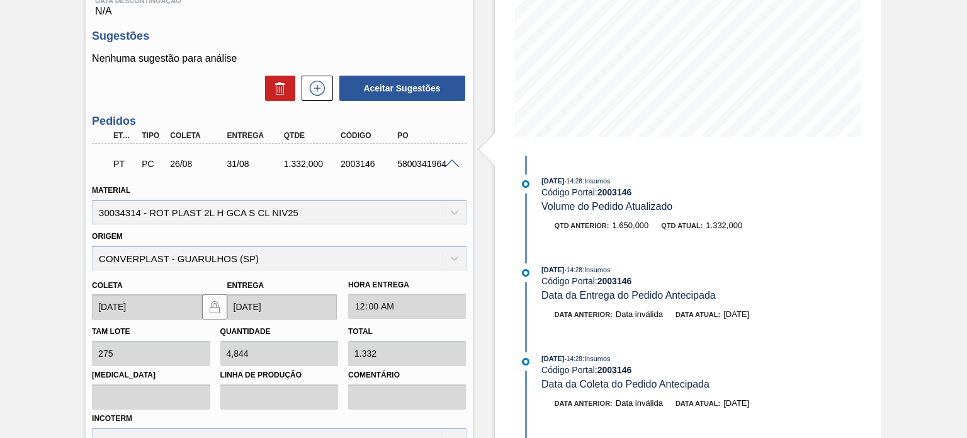
click at [365, 163] on div "2003146" at bounding box center [369, 164] width 62 height 10
copy div "2003146"
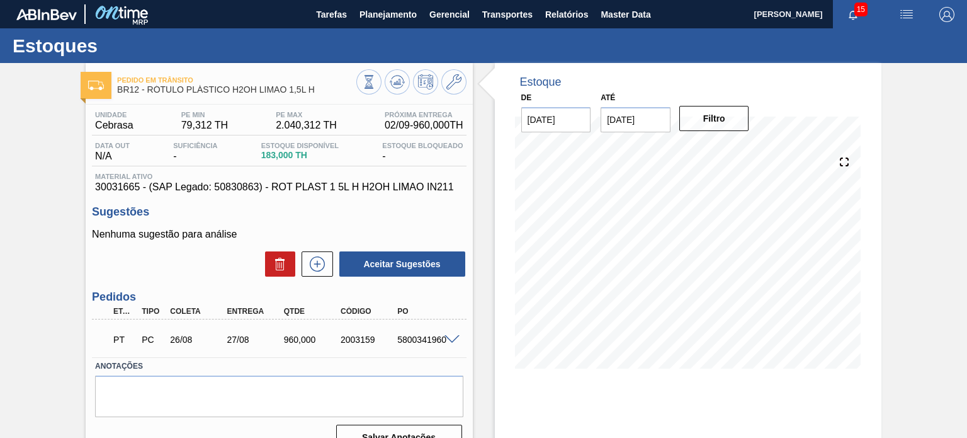
click at [458, 339] on span at bounding box center [452, 339] width 15 height 9
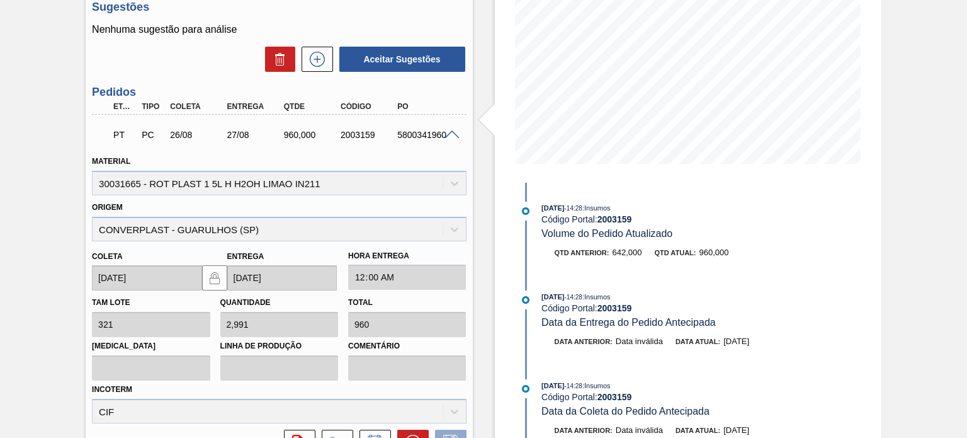
scroll to position [138, 0]
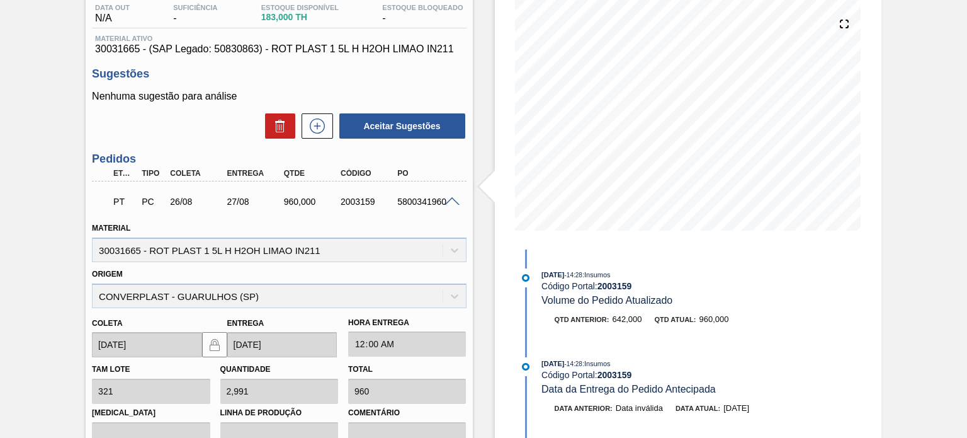
click at [362, 204] on div "2003159" at bounding box center [369, 201] width 62 height 10
click at [363, 204] on div "2003159" at bounding box center [369, 201] width 62 height 10
copy div "2003159"
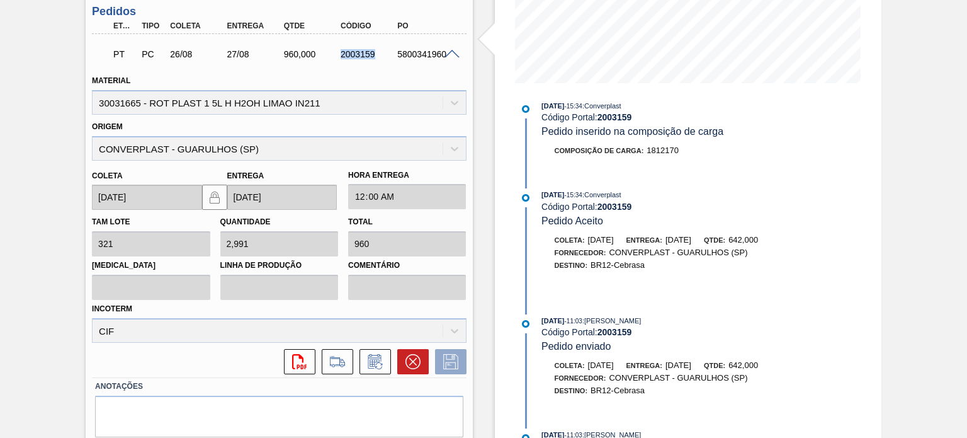
scroll to position [327, 0]
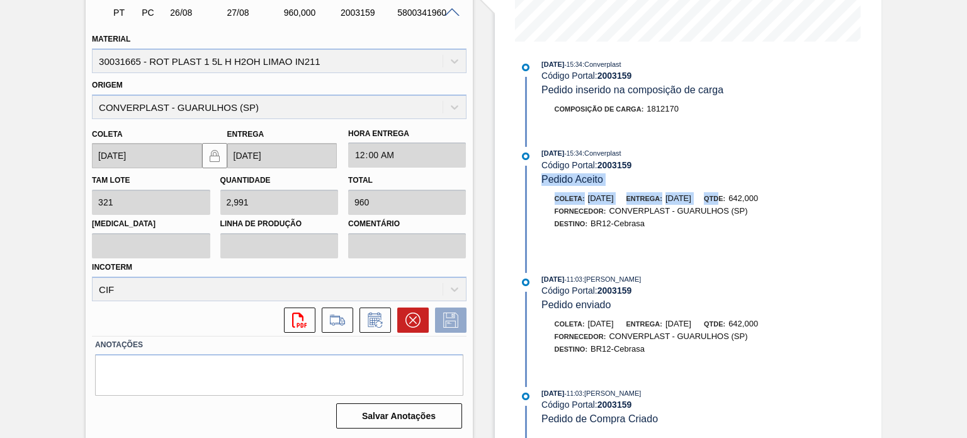
drag, startPoint x: 733, startPoint y: 191, endPoint x: 666, endPoint y: 183, distance: 67.8
click at [666, 183] on div "06/08/2025 - 15:34 : Converplast Código Portal: 2003159 Pedido Aceito Coleta: 0…" at bounding box center [679, 200] width 324 height 106
click at [691, 194] on span "08/09/2025" at bounding box center [679, 197] width 26 height 9
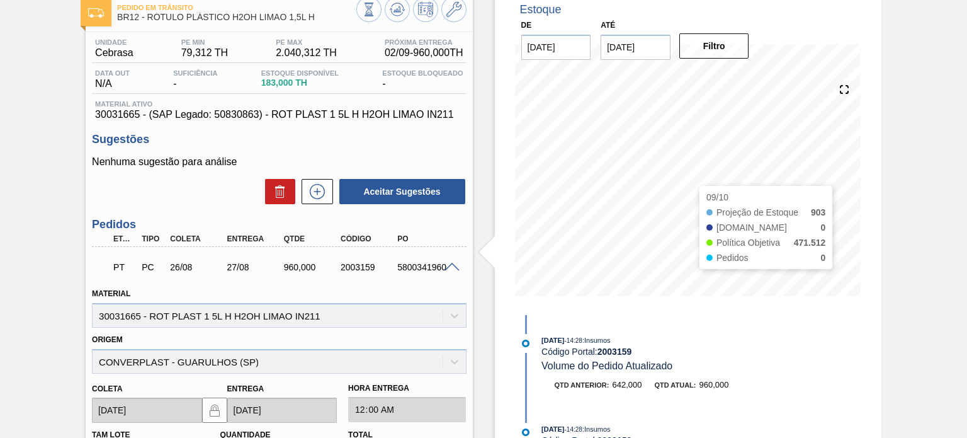
scroll to position [12, 0]
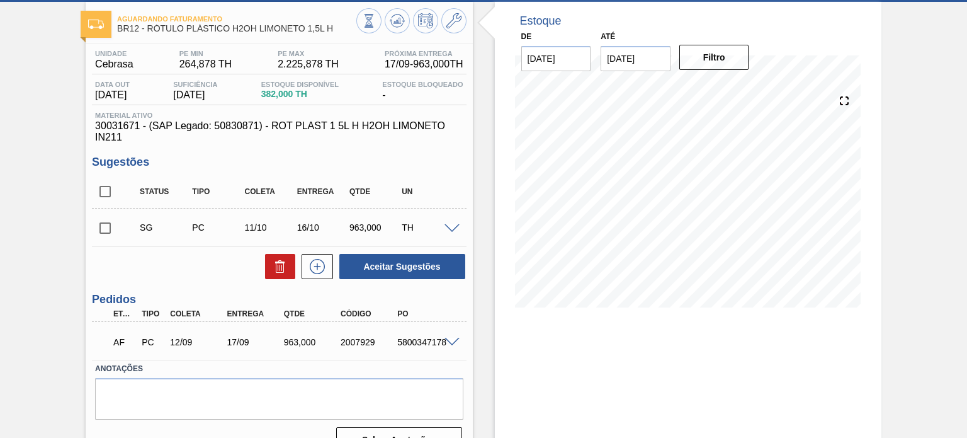
scroll to position [103, 0]
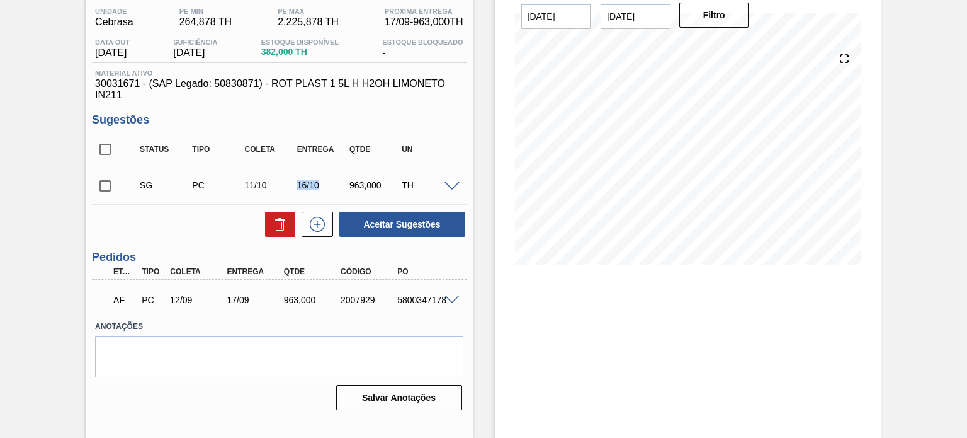
drag, startPoint x: 292, startPoint y: 182, endPoint x: 344, endPoint y: 185, distance: 52.4
click at [344, 185] on div "SG PC 11/10 16/10 963,000 TH" at bounding box center [289, 185] width 314 height 25
click at [320, 183] on div "16/10" at bounding box center [322, 185] width 57 height 10
click at [313, 182] on div "16/10" at bounding box center [322, 185] width 57 height 10
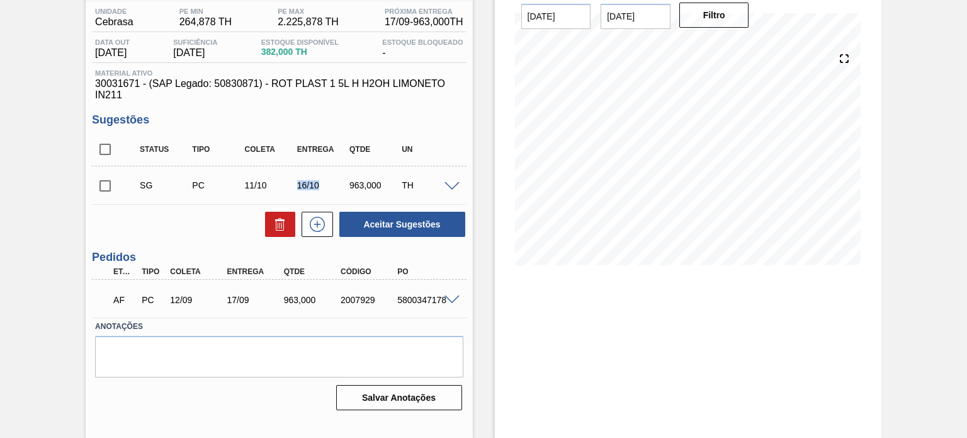
click at [313, 182] on div "16/10" at bounding box center [322, 185] width 57 height 10
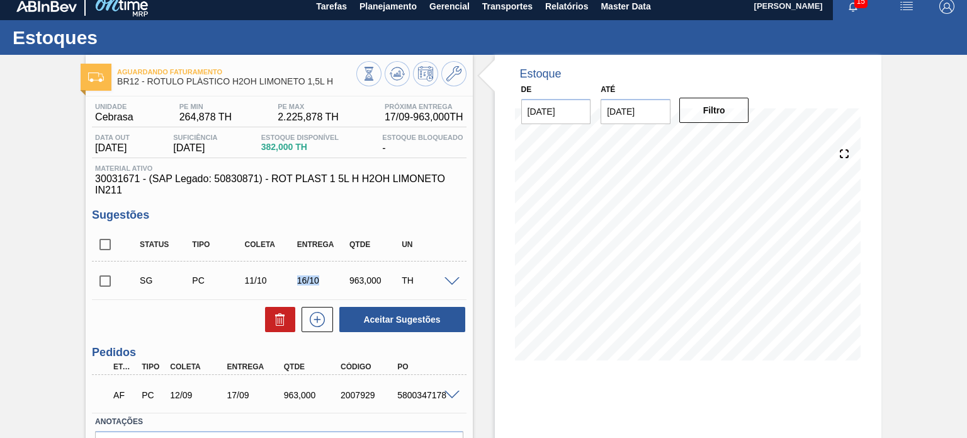
scroll to position [0, 0]
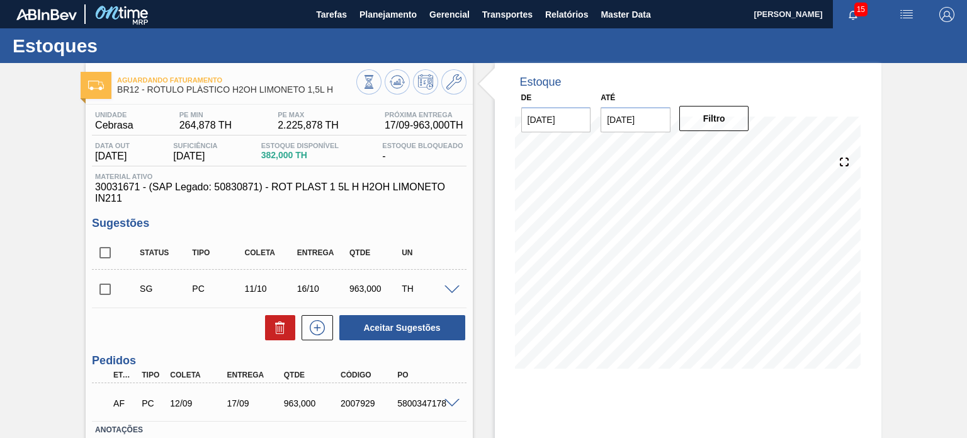
click at [365, 206] on div "Unidade Cebrasa PE MIN 264,878 TH PE MAX 2.225,878 TH Próxima Entrega 17/09 - 9…" at bounding box center [279, 311] width 387 height 413
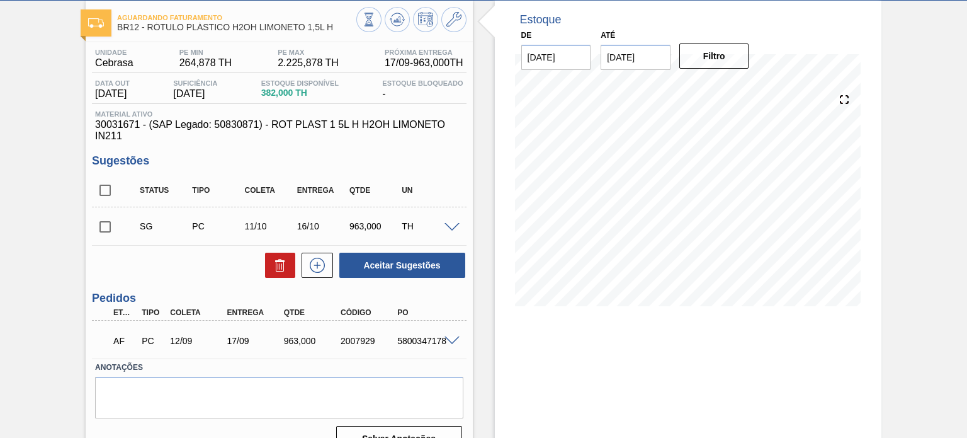
scroll to position [40, 0]
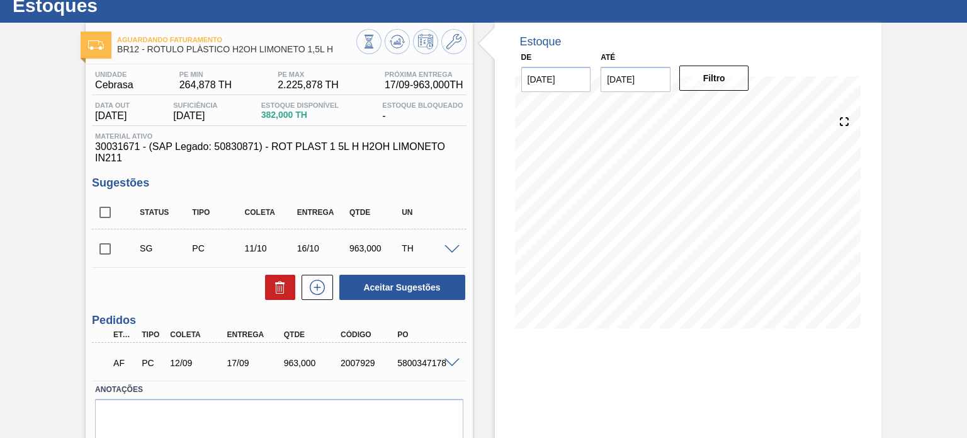
click at [128, 234] on div "SG PC 11/10 16/10 963,000 TH" at bounding box center [279, 247] width 374 height 31
click at [127, 234] on div "SG PC 11/10 16/10 963,000 TH" at bounding box center [279, 247] width 374 height 31
click at [108, 247] on input "checkbox" at bounding box center [105, 249] width 26 height 26
click at [419, 291] on button "Aceitar Sugestões" at bounding box center [402, 287] width 126 height 25
checkbox input "false"
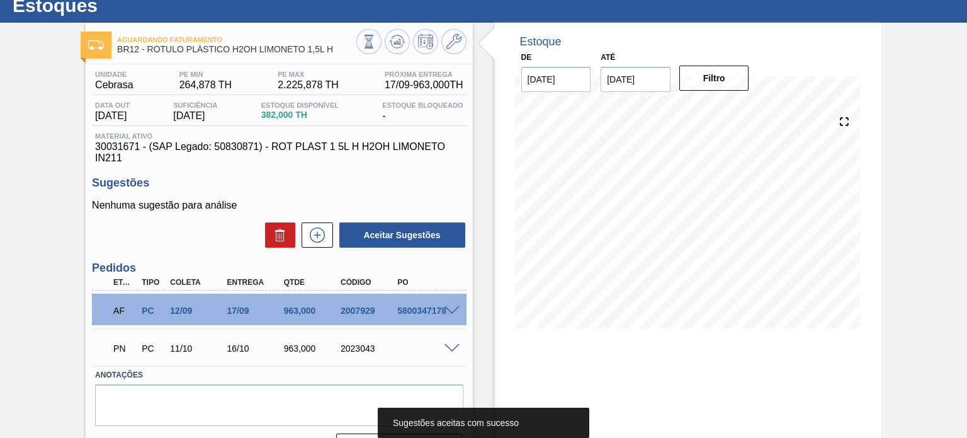
click at [358, 344] on div "2023043" at bounding box center [369, 348] width 62 height 10
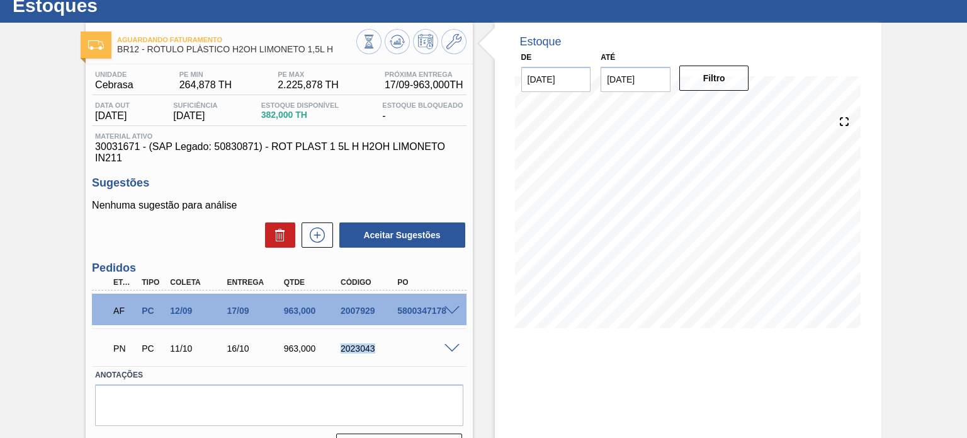
click at [358, 344] on div "2023043" at bounding box center [369, 348] width 62 height 10
copy div "2023043"
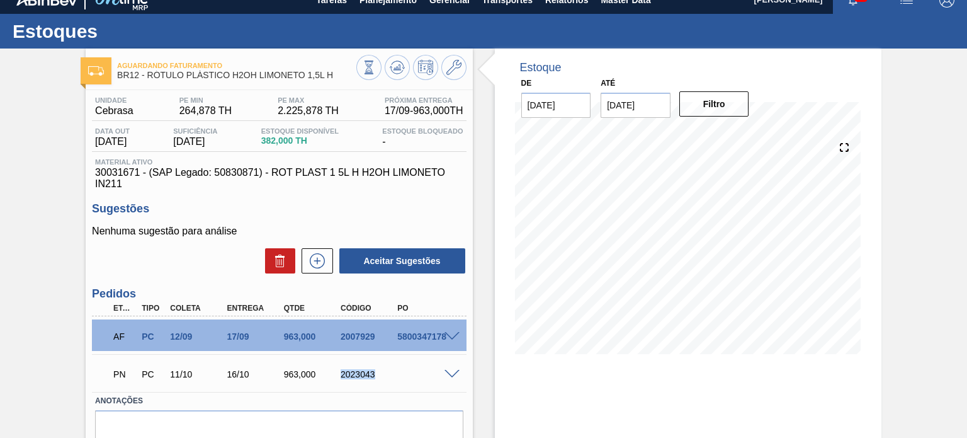
scroll to position [0, 0]
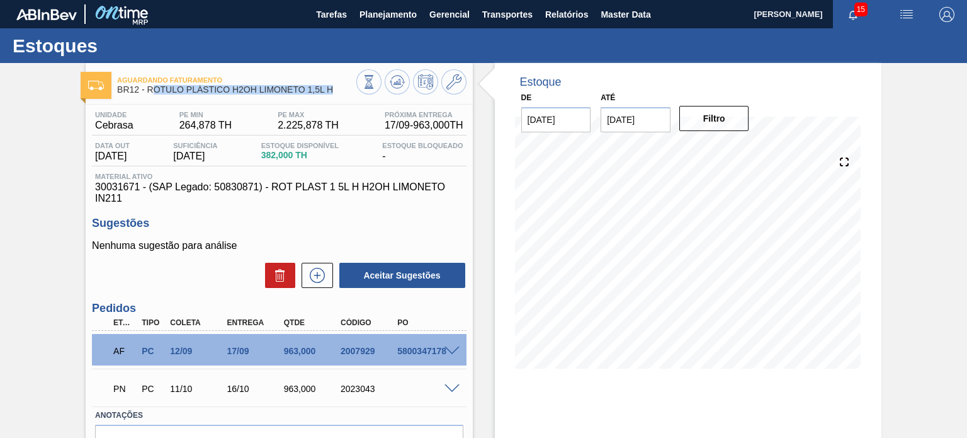
drag, startPoint x: 334, startPoint y: 90, endPoint x: 150, endPoint y: 90, distance: 183.9
click at [150, 90] on span "BR12 - RÓTULO PLÁSTICO H2OH LIMONETO 1,5L H" at bounding box center [236, 89] width 239 height 9
drag, startPoint x: 150, startPoint y: 90, endPoint x: 280, endPoint y: 92, distance: 129.7
click at [281, 92] on span "BR12 - RÓTULO PLÁSTICO H2OH LIMONETO 1,5L H" at bounding box center [236, 89] width 239 height 9
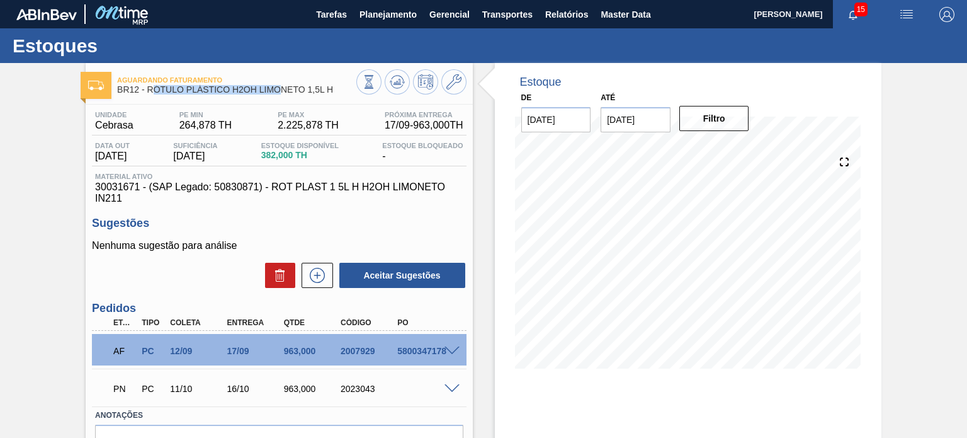
drag, startPoint x: 280, startPoint y: 92, endPoint x: 217, endPoint y: 95, distance: 62.4
click at [280, 92] on span "BR12 - RÓTULO PLÁSTICO H2OH LIMONETO 1,5L H" at bounding box center [236, 89] width 239 height 9
click at [149, 88] on span "BR12 - RÓTULO PLÁSTICO H2OH LIMONETO 1,5L H" at bounding box center [236, 89] width 239 height 9
click at [146, 88] on span "BR12 - RÓTULO PLÁSTICO H2OH LIMONETO 1,5L H" at bounding box center [236, 89] width 239 height 9
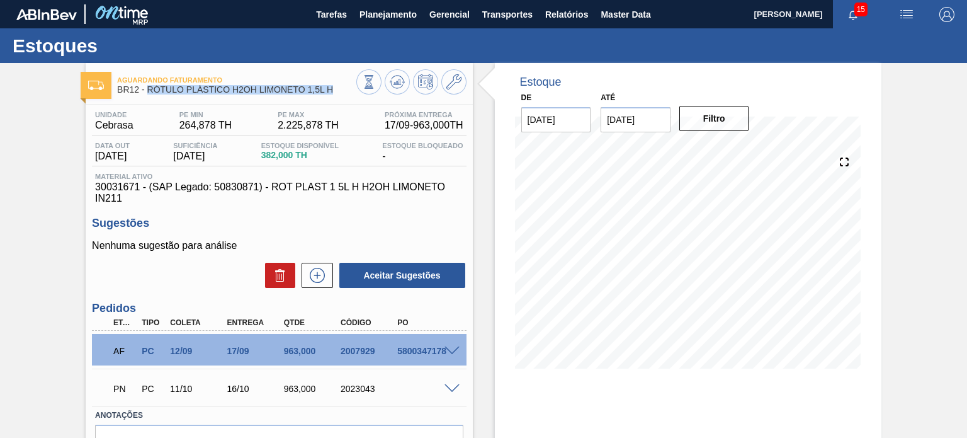
drag, startPoint x: 147, startPoint y: 89, endPoint x: 332, endPoint y: 90, distance: 184.5
click at [332, 90] on span "BR12 - RÓTULO PLÁSTICO H2OH LIMONETO 1,5L H" at bounding box center [236, 89] width 239 height 9
copy span "RÓTULO PLÁSTICO H2OH LIMONETO 1,5L H"
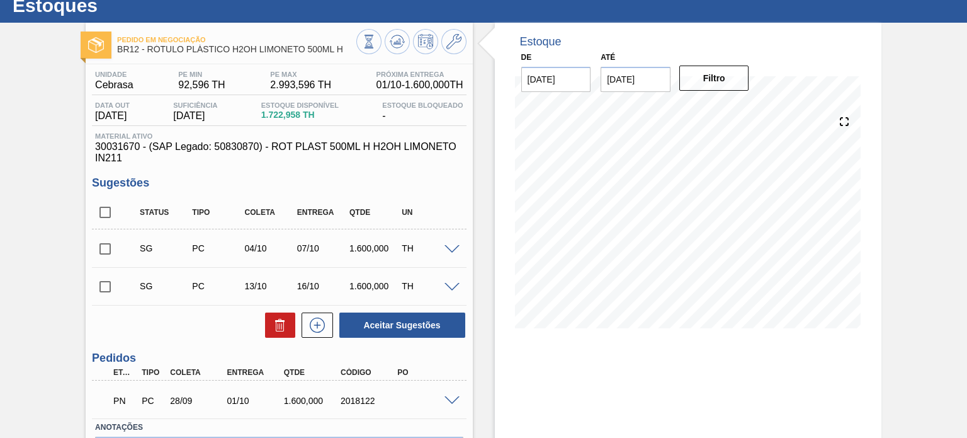
scroll to position [63, 0]
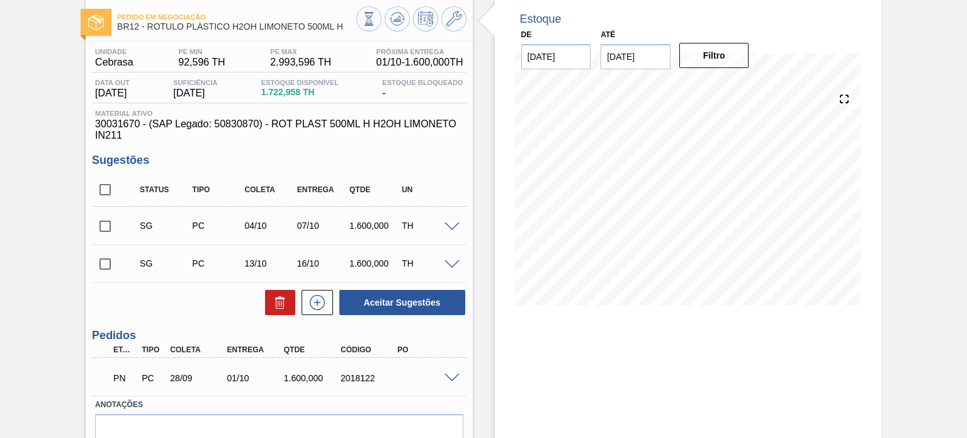
click at [453, 375] on span at bounding box center [452, 377] width 15 height 9
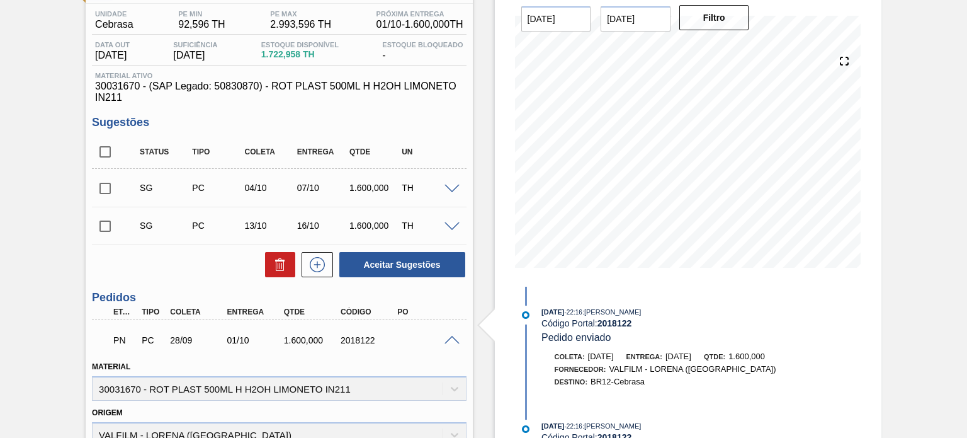
scroll to position [0, 0]
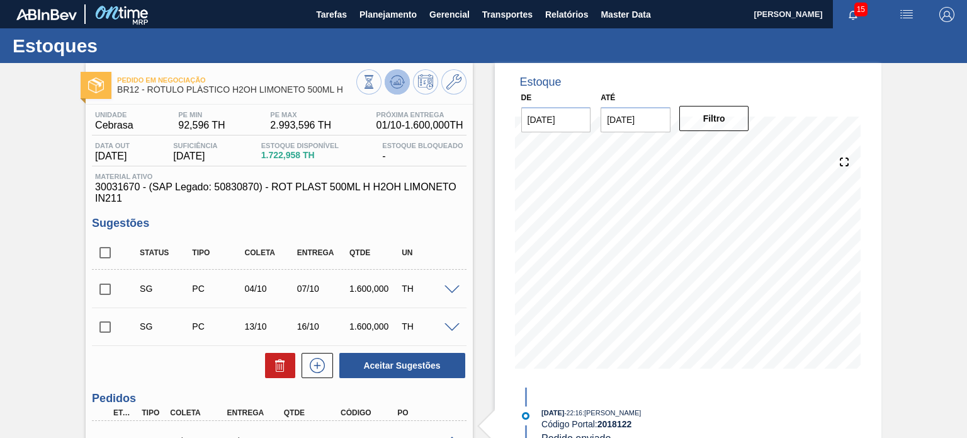
click at [393, 82] on icon at bounding box center [397, 81] width 15 height 15
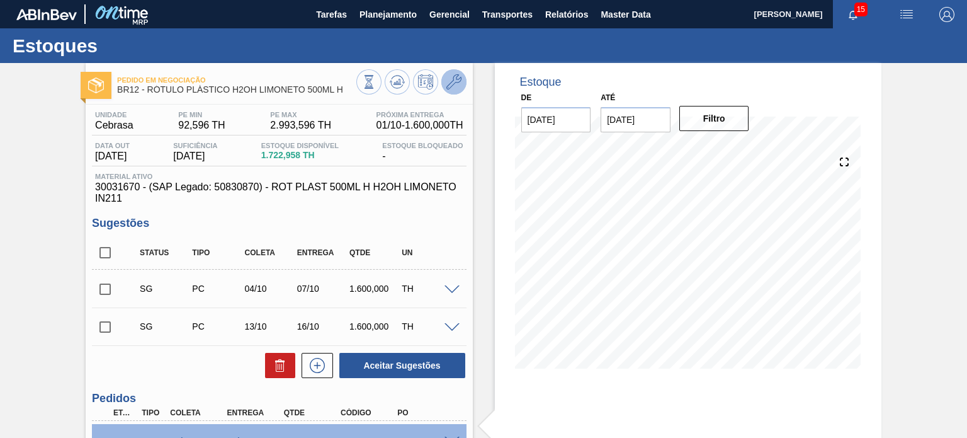
click at [455, 88] on icon at bounding box center [453, 81] width 15 height 15
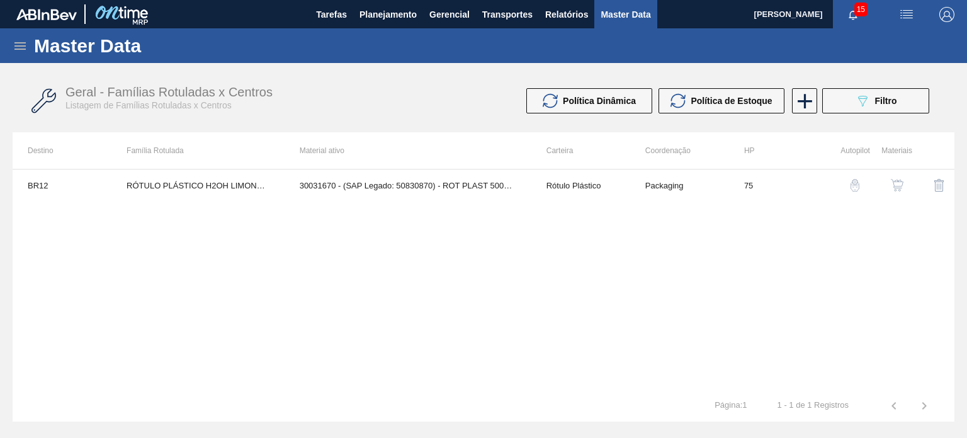
click at [902, 188] on img "button" at bounding box center [897, 185] width 13 height 13
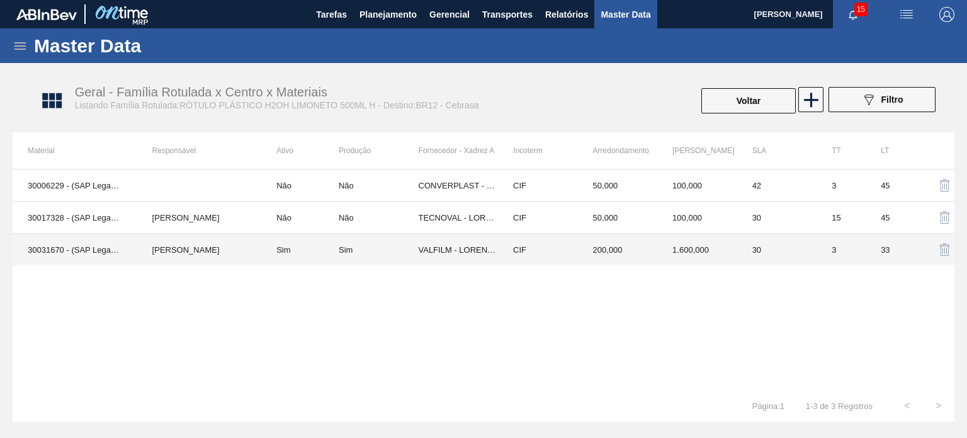
click at [674, 248] on td "1.600,000" at bounding box center [697, 250] width 80 height 32
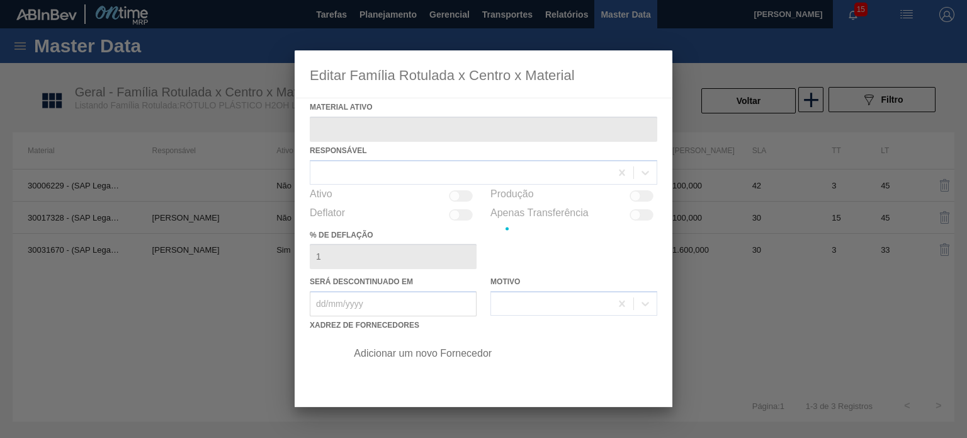
type ativo "30031670 - (SAP Legado: 50830870) - ROT PLAST 500ML H H2OH LIMONETO IN211"
checkbox input "true"
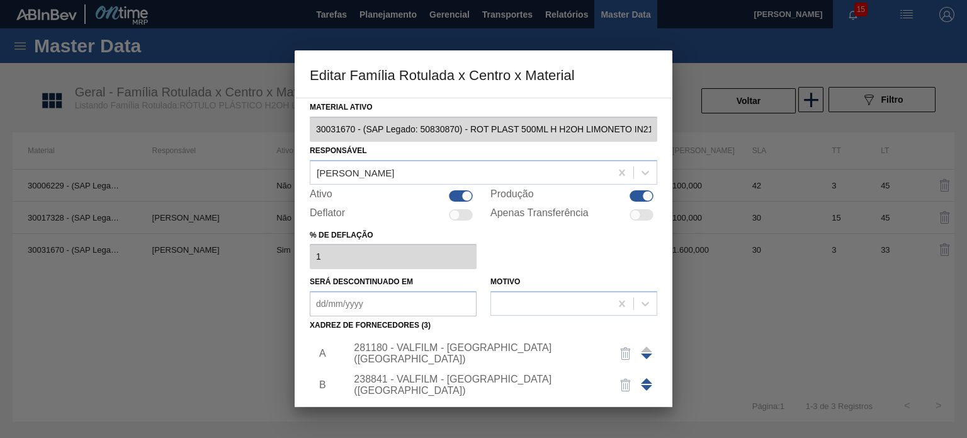
scroll to position [63, 0]
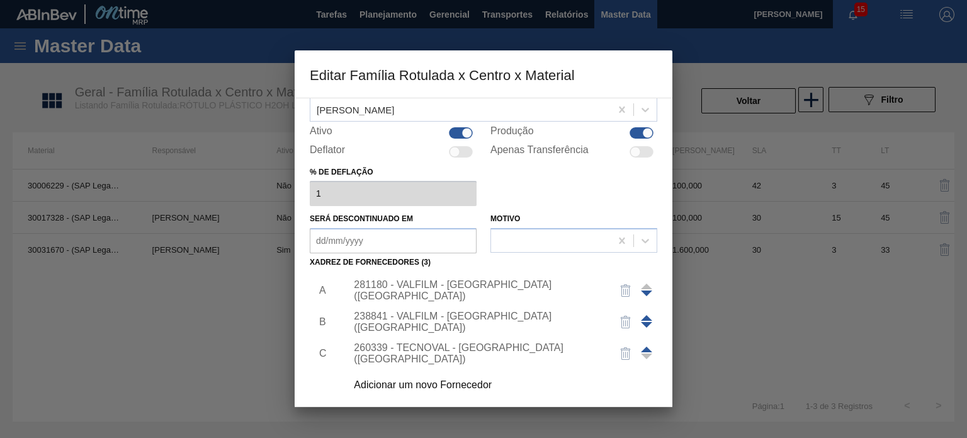
click at [483, 294] on div "281180 - VALFILM - [GEOGRAPHIC_DATA] ([GEOGRAPHIC_DATA])" at bounding box center [477, 290] width 247 height 23
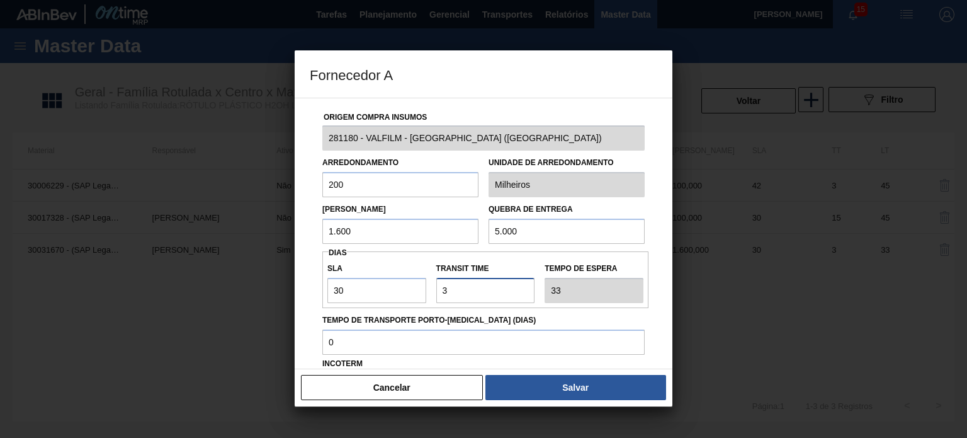
drag, startPoint x: 443, startPoint y: 286, endPoint x: 416, endPoint y: 287, distance: 26.5
click at [417, 287] on div "SLA 30 Transit Time Tempo de espera 33" at bounding box center [485, 279] width 326 height 47
type input "0"
type input "30"
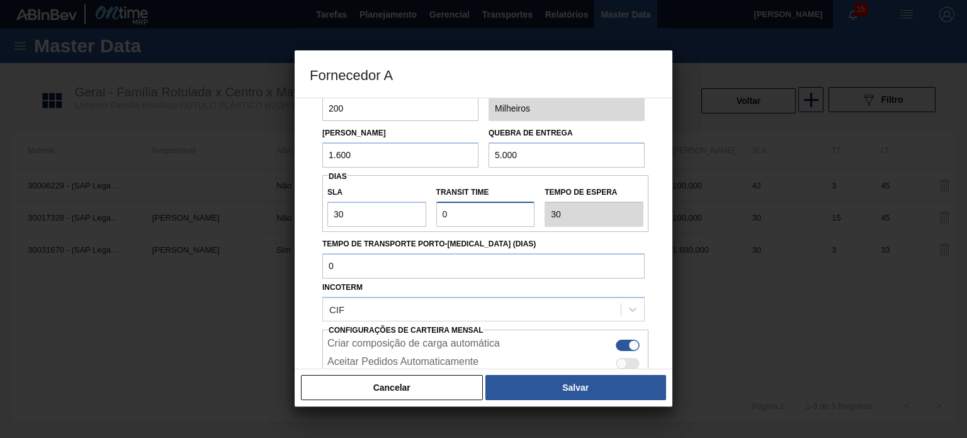
scroll to position [161, 0]
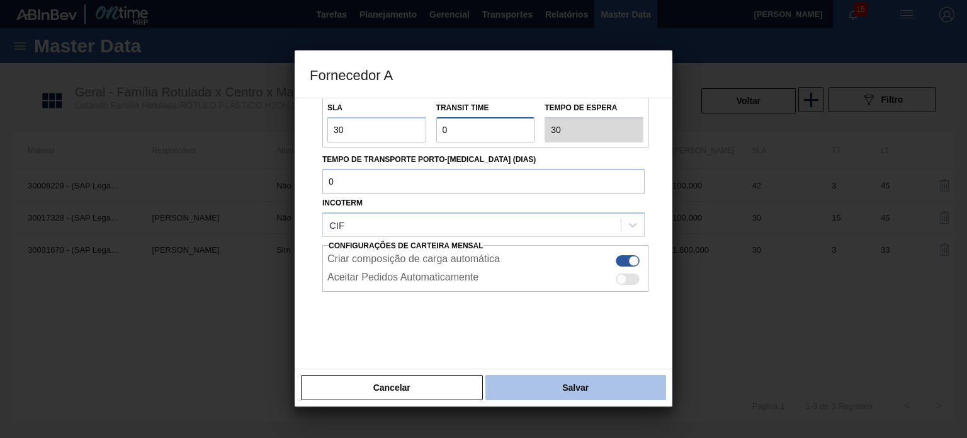
type input "0"
click at [535, 383] on button "Salvar" at bounding box center [575, 387] width 181 height 25
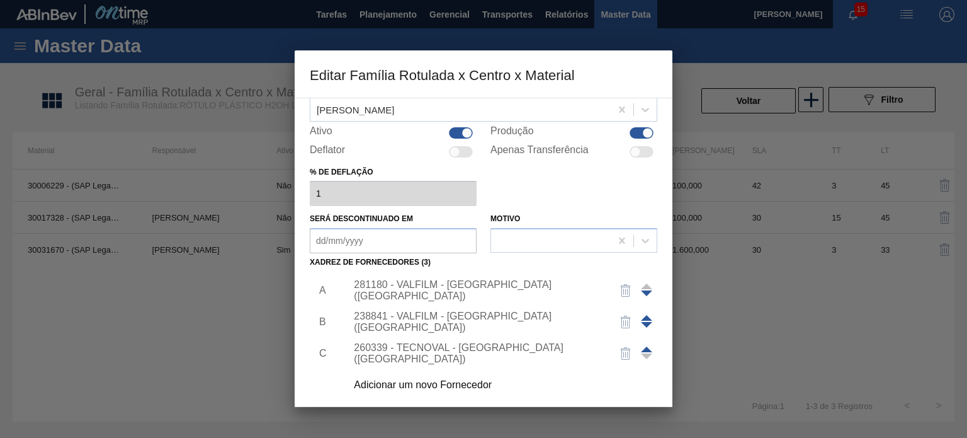
scroll to position [128, 0]
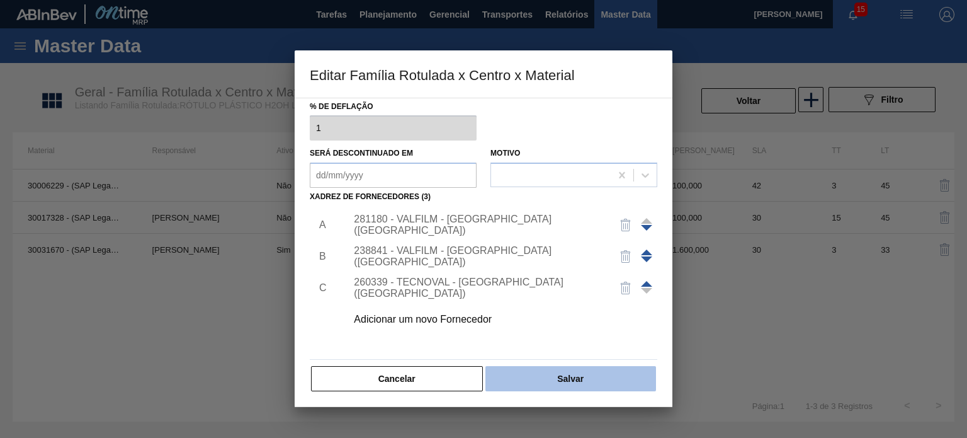
click at [545, 372] on button "Salvar" at bounding box center [570, 378] width 171 height 25
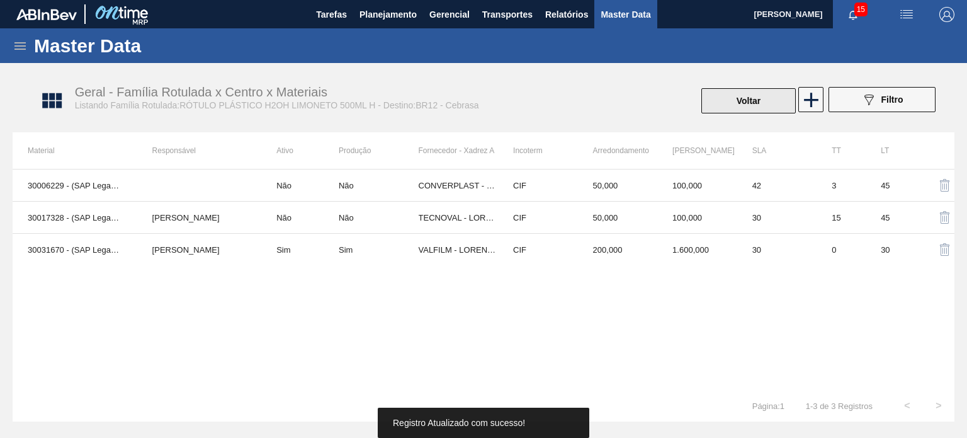
click at [743, 106] on button "Voltar" at bounding box center [748, 100] width 94 height 25
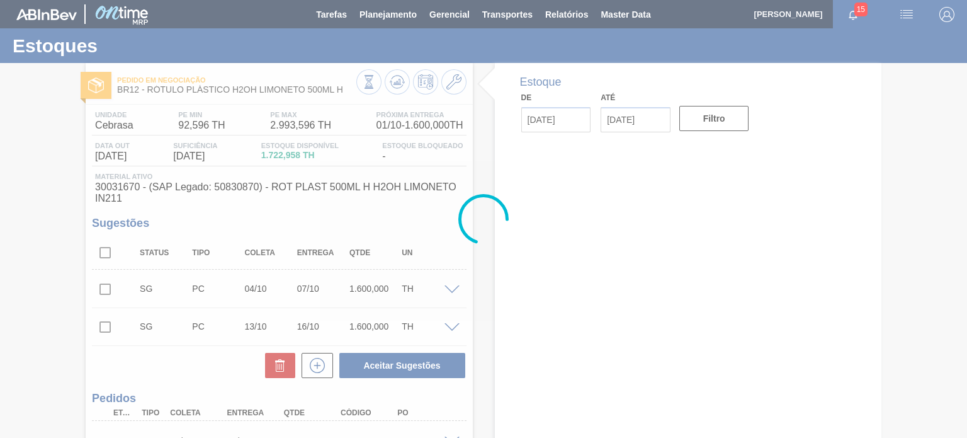
click at [383, 84] on div at bounding box center [411, 83] width 110 height 28
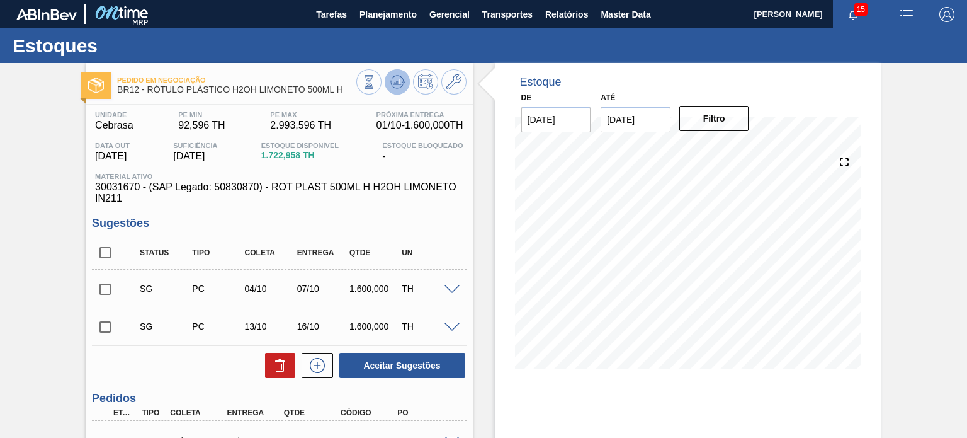
click at [392, 84] on icon at bounding box center [397, 81] width 15 height 15
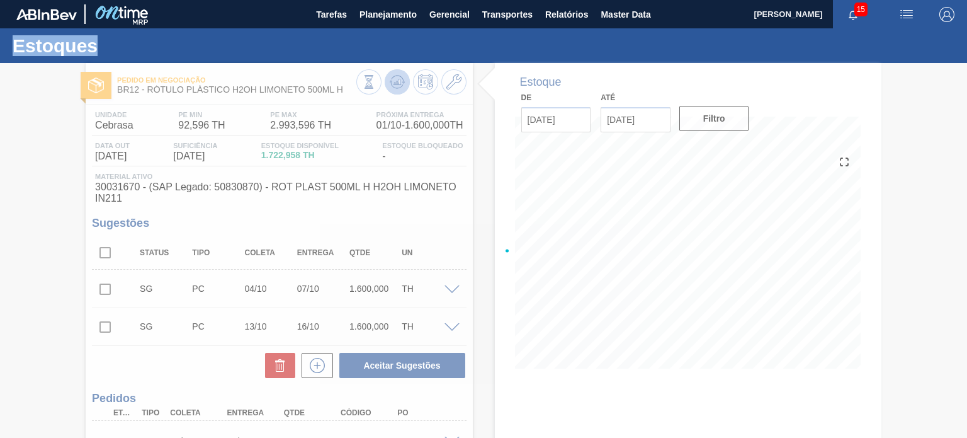
click at [392, 84] on div at bounding box center [483, 250] width 967 height 375
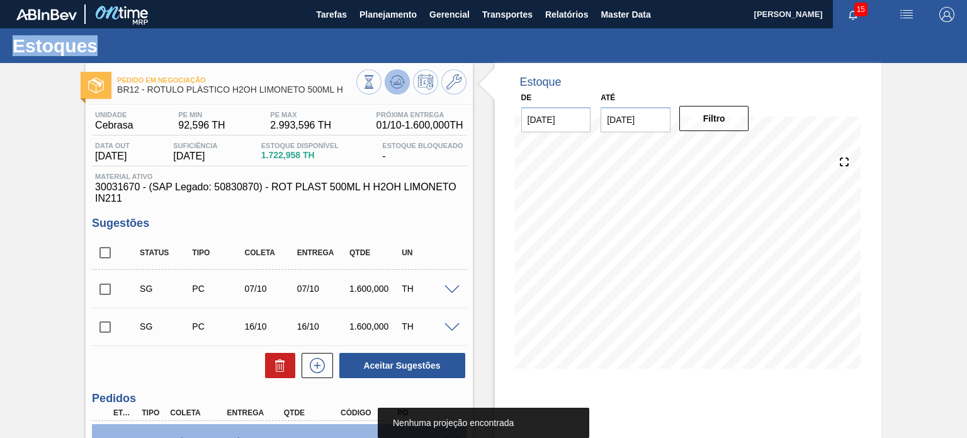
click at [387, 82] on button at bounding box center [397, 81] width 25 height 25
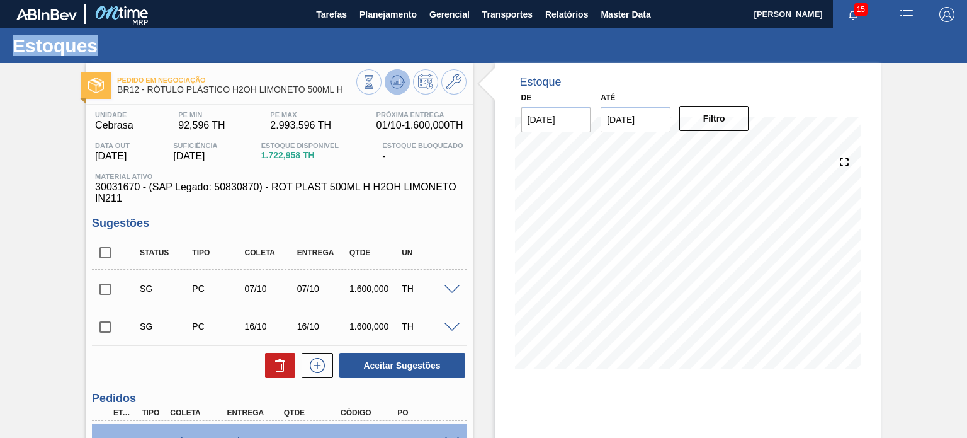
click at [387, 84] on button at bounding box center [397, 81] width 25 height 25
click at [462, 89] on button at bounding box center [453, 81] width 25 height 25
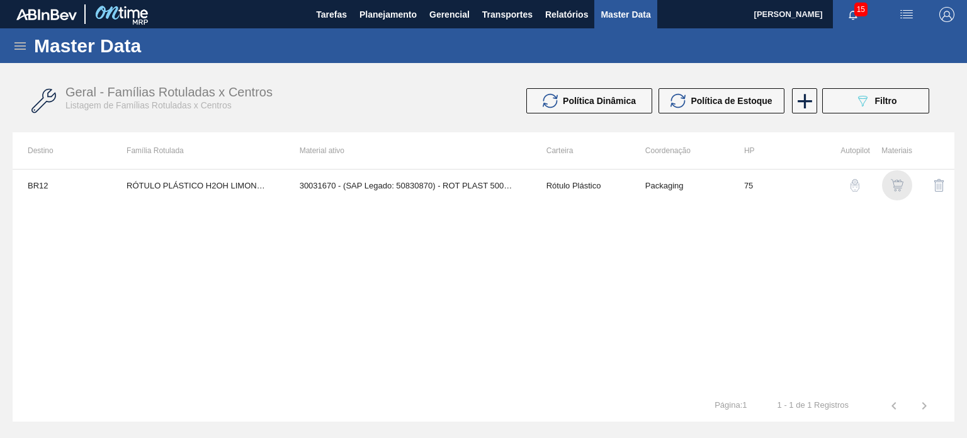
click at [897, 190] on img "button" at bounding box center [897, 185] width 13 height 13
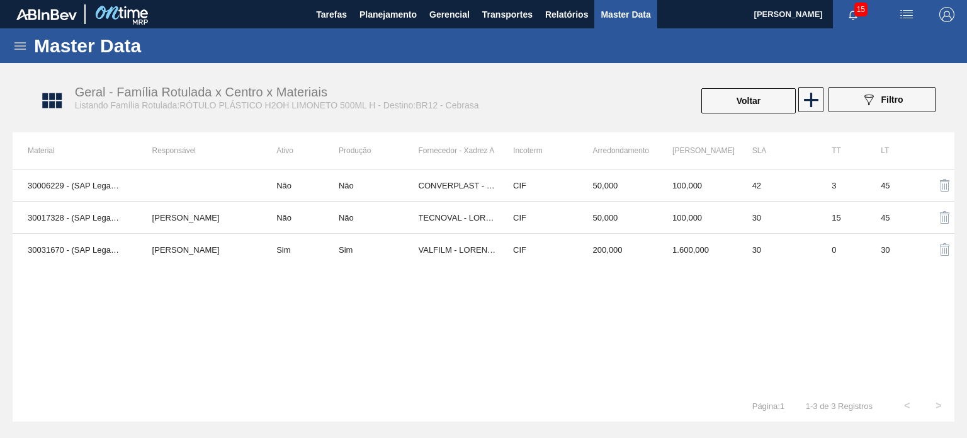
click at [654, 266] on div "30006229 - (SAP Legado: 50503299) - ROT PLAST 500ML H H2O LIMONETO PROMO. Não N…" at bounding box center [484, 279] width 942 height 221
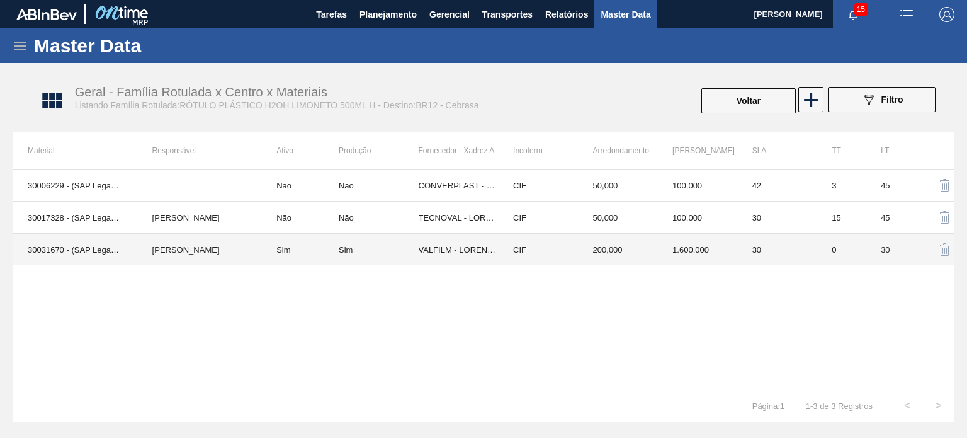
click at [642, 257] on td "200,000" at bounding box center [618, 250] width 80 height 32
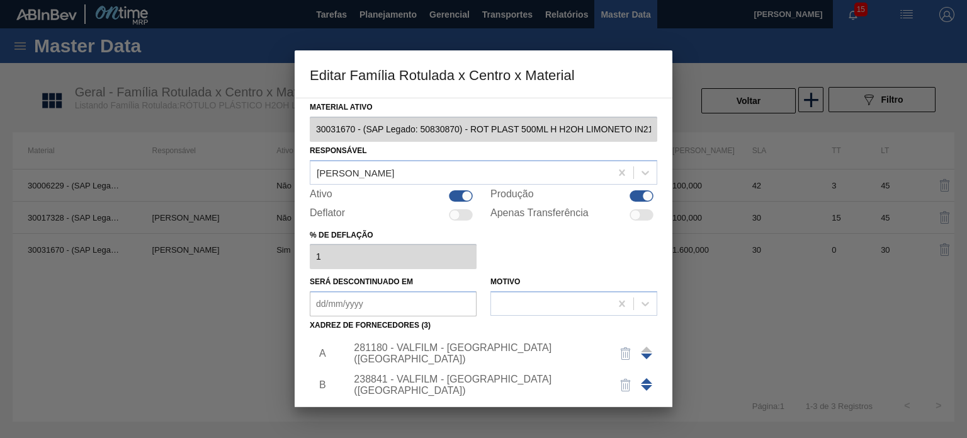
click at [491, 355] on div "281180 - VALFILM - LORENA (SP)" at bounding box center [477, 353] width 247 height 23
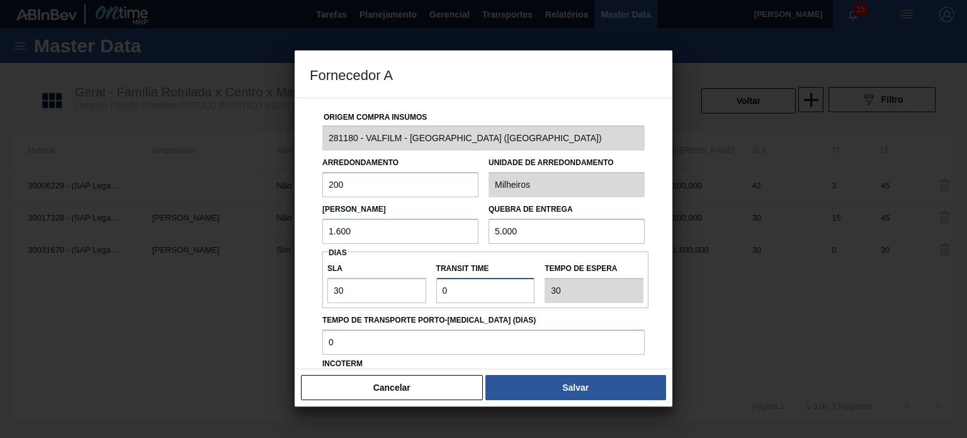
drag, startPoint x: 444, startPoint y: 292, endPoint x: 429, endPoint y: 289, distance: 15.3
click at [436, 291] on input "Transit Time" at bounding box center [485, 290] width 99 height 25
click at [393, 292] on input "30" at bounding box center [376, 290] width 99 height 25
drag, startPoint x: 361, startPoint y: 296, endPoint x: 330, endPoint y: 295, distance: 30.9
click at [330, 295] on input "30" at bounding box center [376, 290] width 99 height 25
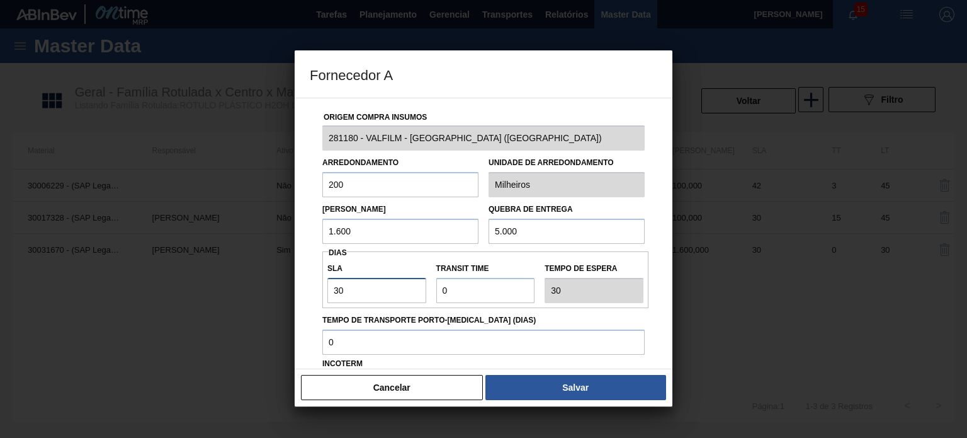
type input "2"
type input "25"
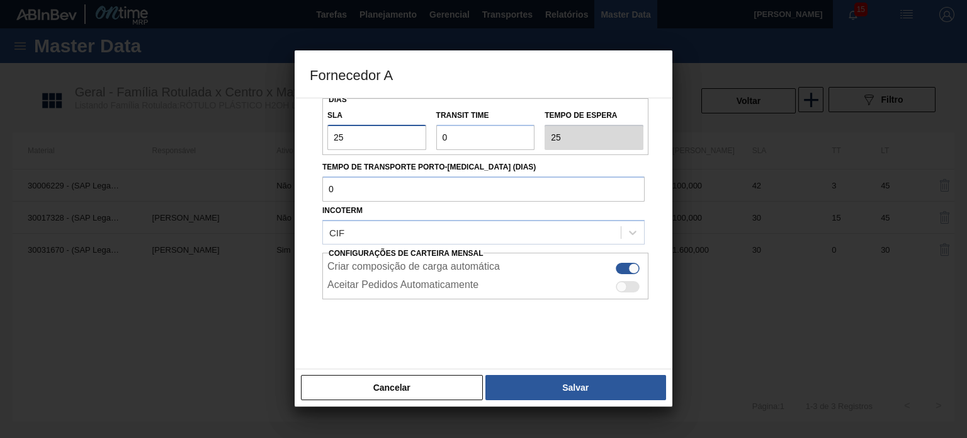
scroll to position [161, 0]
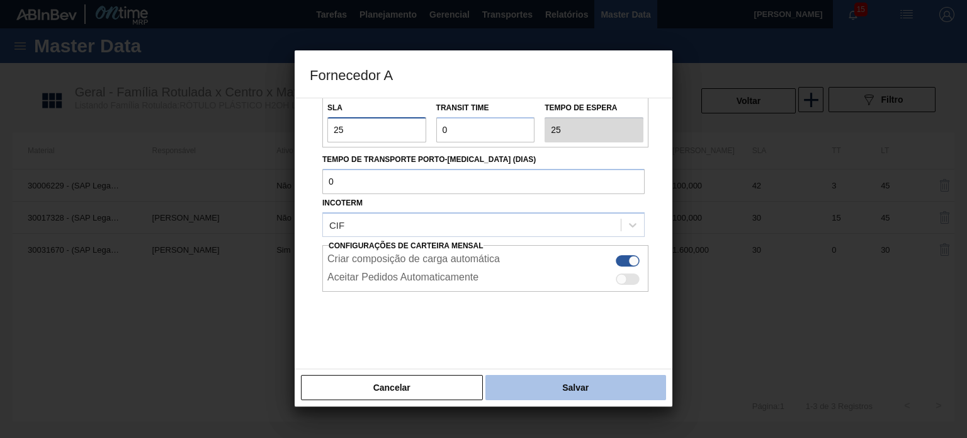
type input "25"
click at [528, 387] on button "Salvar" at bounding box center [575, 387] width 181 height 25
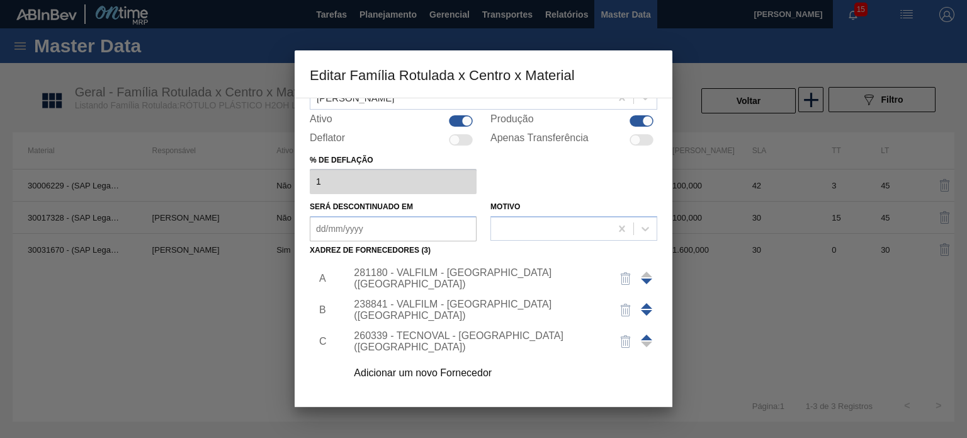
scroll to position [128, 0]
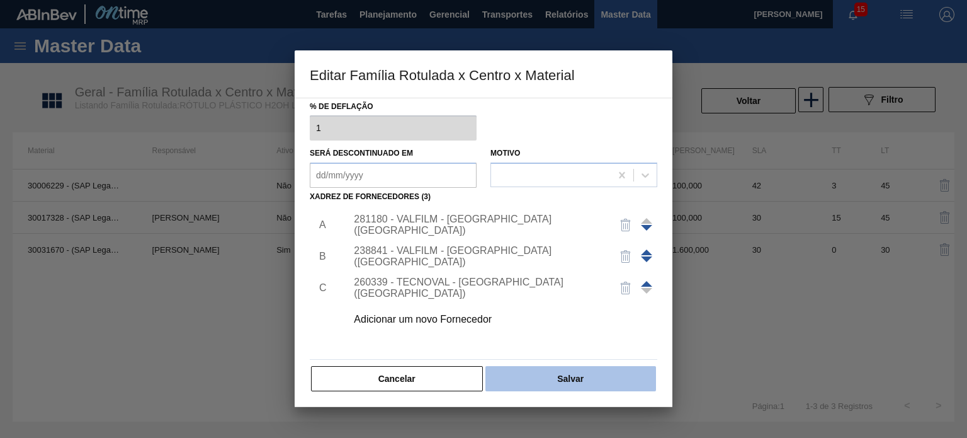
click at [539, 377] on button "Salvar" at bounding box center [570, 378] width 171 height 25
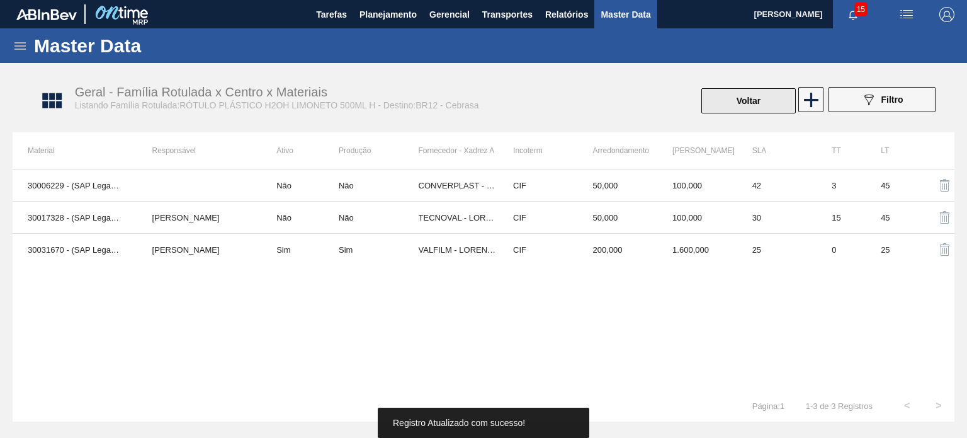
click at [738, 100] on button "Voltar" at bounding box center [748, 100] width 94 height 25
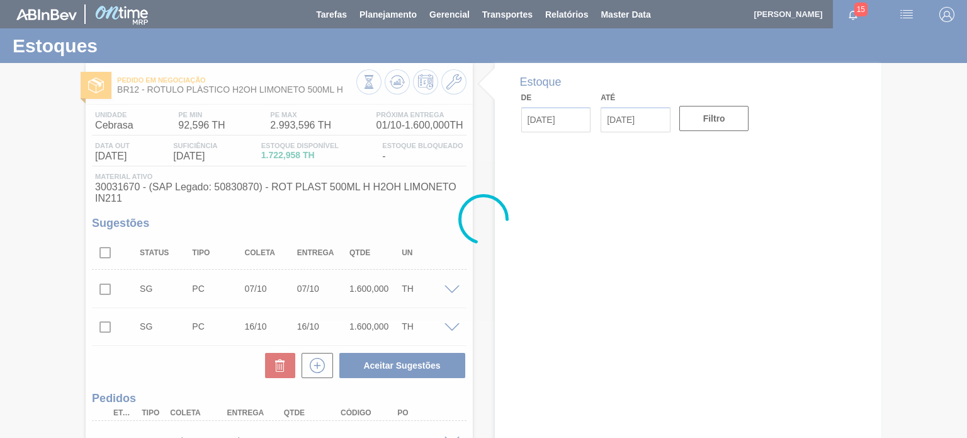
click at [403, 82] on icon at bounding box center [403, 83] width 3 height 2
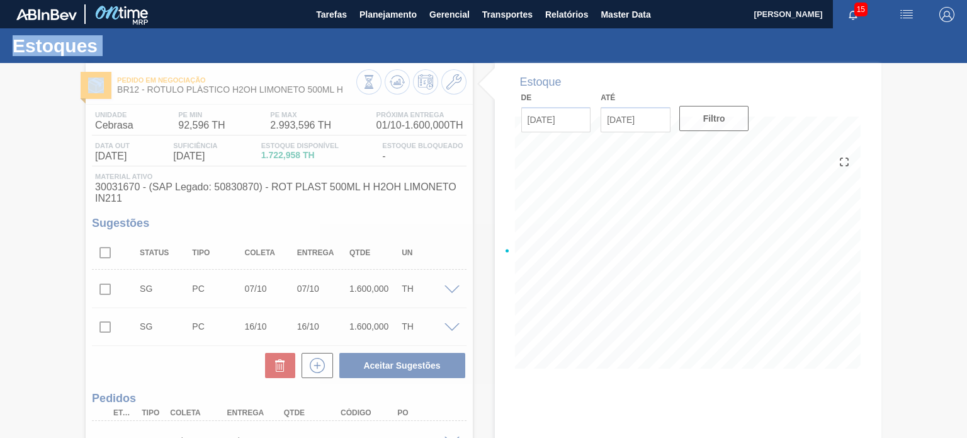
click at [403, 82] on div at bounding box center [483, 250] width 967 height 375
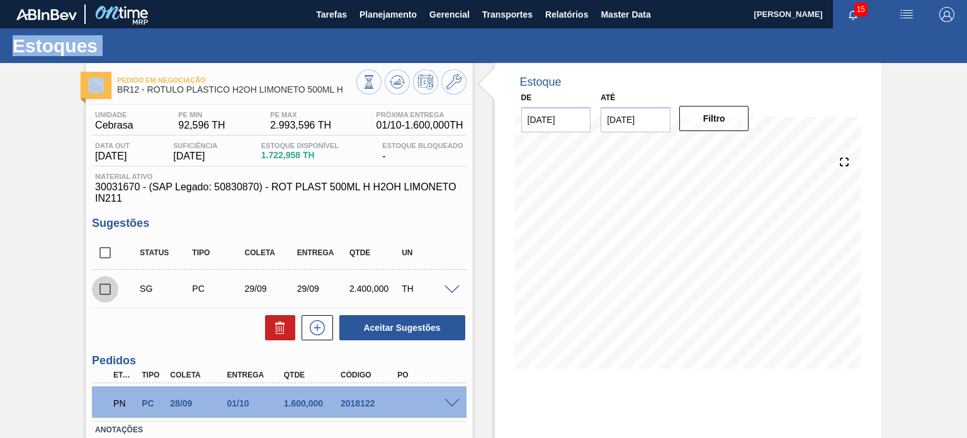
click at [101, 284] on input "checkbox" at bounding box center [105, 289] width 26 height 26
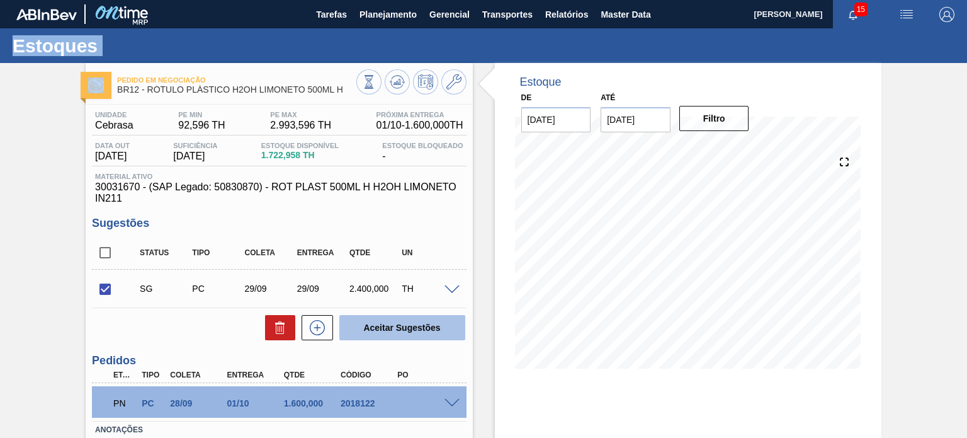
click at [390, 317] on button "Aceitar Sugestões" at bounding box center [402, 327] width 126 height 25
checkbox input "false"
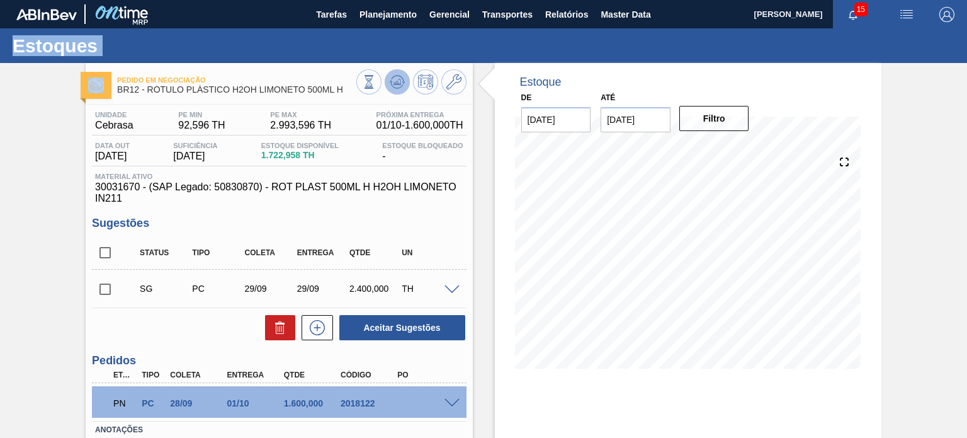
click at [395, 84] on icon at bounding box center [397, 82] width 8 height 6
click at [108, 287] on input "checkbox" at bounding box center [105, 289] width 26 height 26
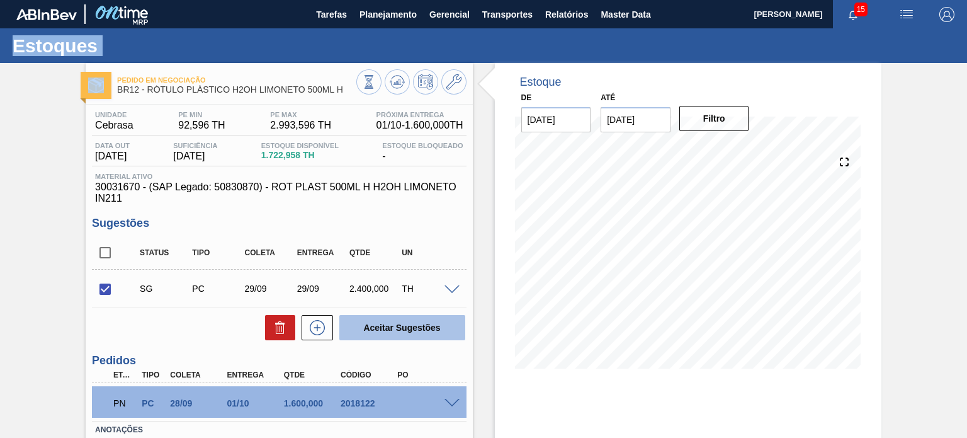
click at [390, 316] on button "Aceitar Sugestões" at bounding box center [402, 327] width 126 height 25
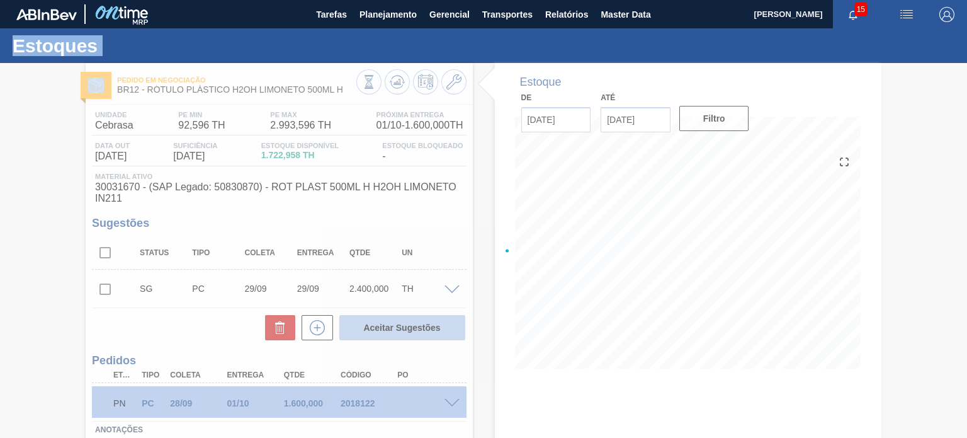
checkbox input "false"
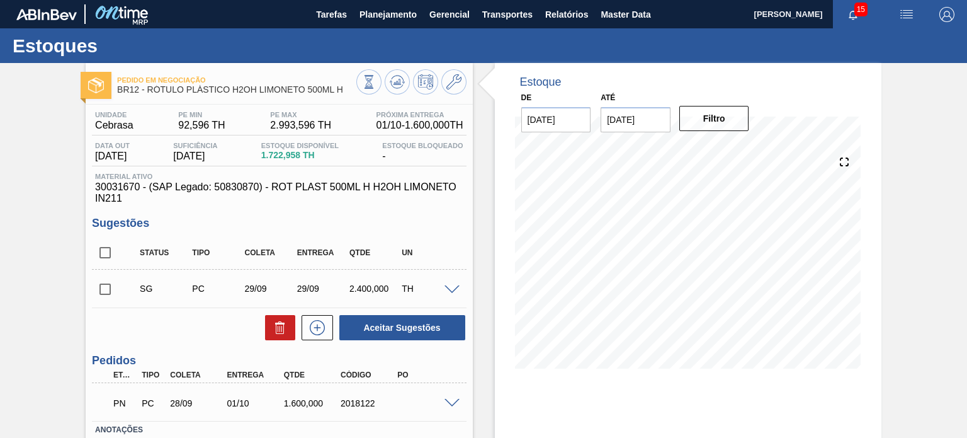
click at [108, 285] on input "checkbox" at bounding box center [105, 289] width 26 height 26
click at [390, 319] on button "Aceitar Sugestões" at bounding box center [402, 327] width 126 height 25
checkbox input "false"
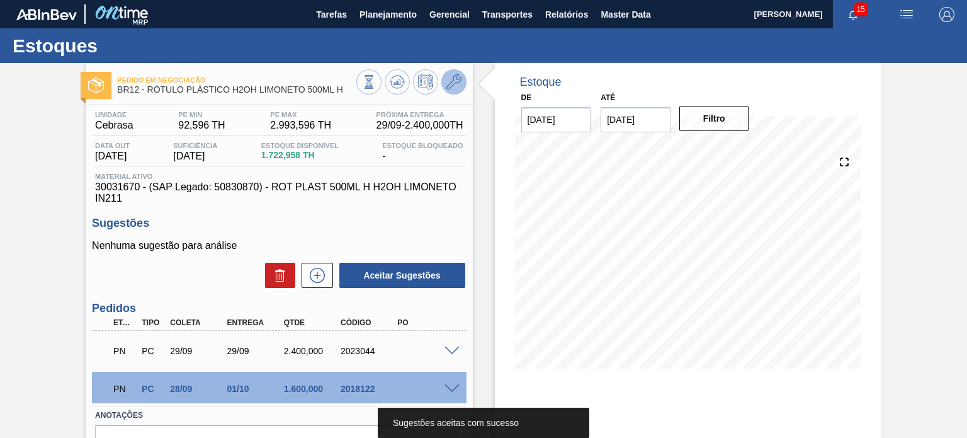
click at [444, 88] on button at bounding box center [453, 81] width 25 height 25
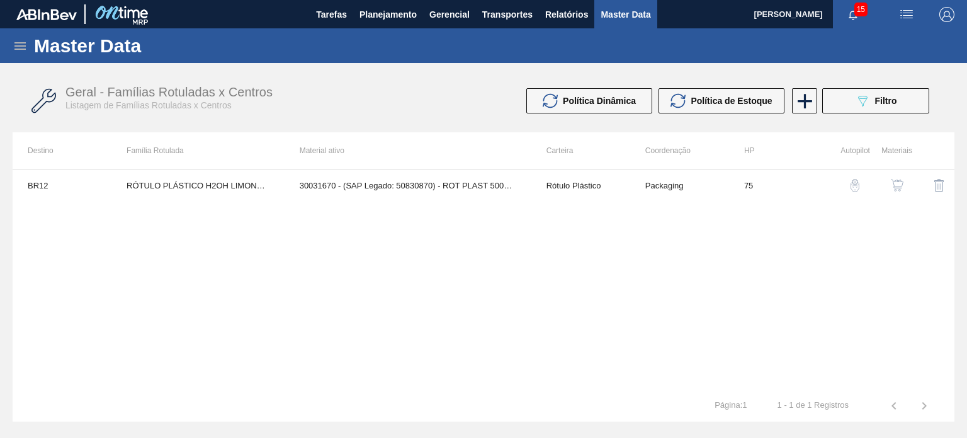
click at [897, 180] on img "button" at bounding box center [897, 185] width 13 height 13
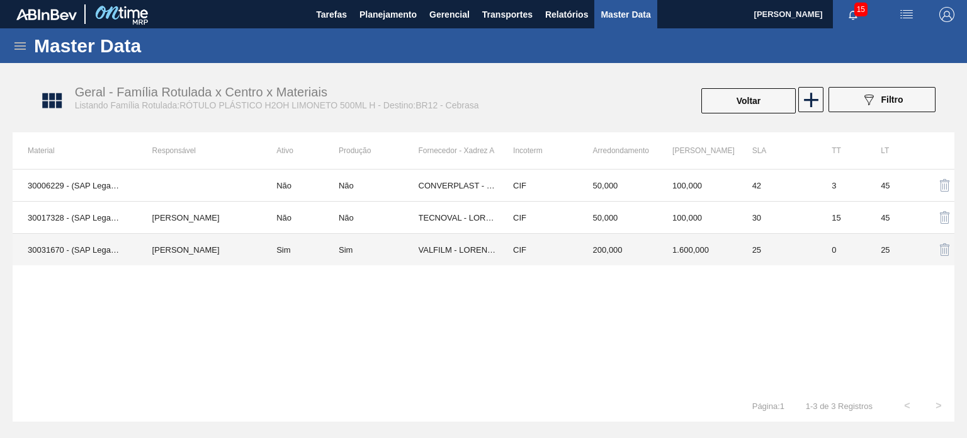
click at [509, 258] on td "CIF" at bounding box center [538, 250] width 80 height 32
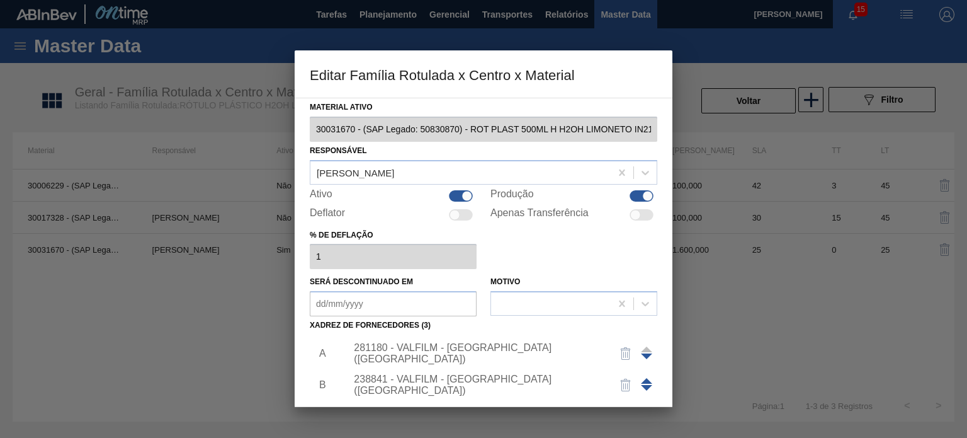
click at [445, 343] on div "281180 - VALFILM - LORENA (SP)" at bounding box center [498, 353] width 318 height 31
click at [453, 358] on div "281180 - VALFILM - LORENA (SP)" at bounding box center [498, 353] width 318 height 31
click at [457, 361] on div "281180 - VALFILM - LORENA (SP)" at bounding box center [498, 353] width 318 height 31
click at [437, 341] on div "281180 - VALFILM - LORENA (SP)" at bounding box center [498, 353] width 318 height 31
click at [430, 351] on div "281180 - VALFILM - LORENA (SP)" at bounding box center [477, 353] width 247 height 23
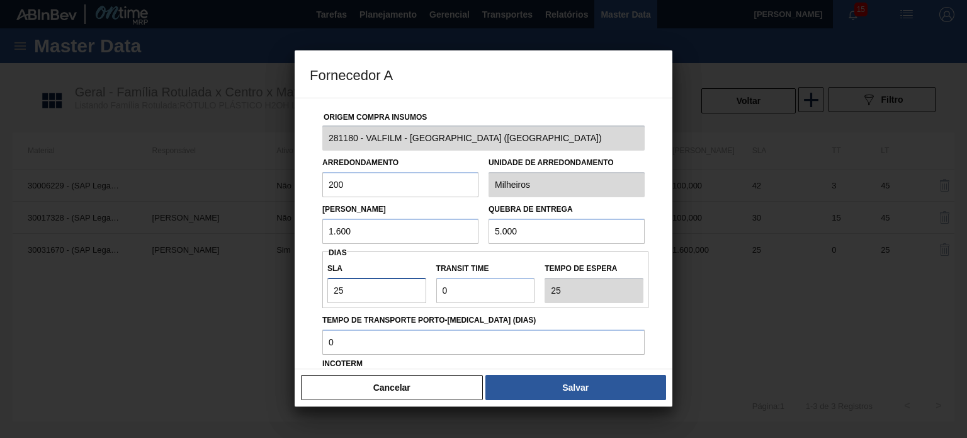
drag, startPoint x: 344, startPoint y: 290, endPoint x: 300, endPoint y: 284, distance: 44.5
click at [300, 284] on div "Origem Compra Insumos 281180 - VALFILM - LORENA (SP) Arredondamento 200 Unidade…" at bounding box center [484, 233] width 378 height 271
type input "3"
type input "30"
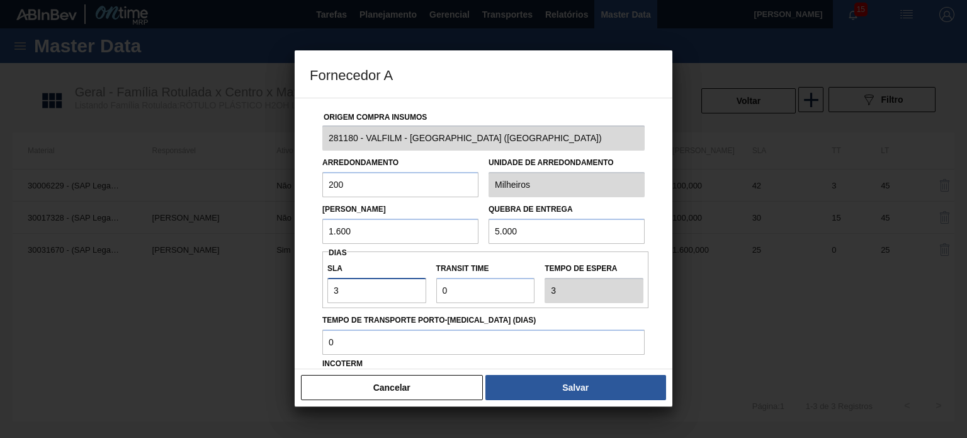
type input "30"
type input "3"
type input "33"
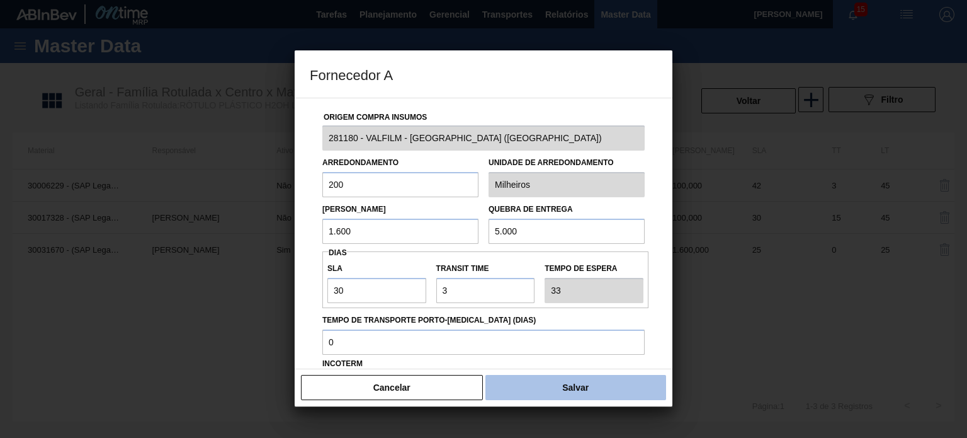
click at [572, 390] on button "Salvar" at bounding box center [575, 387] width 181 height 25
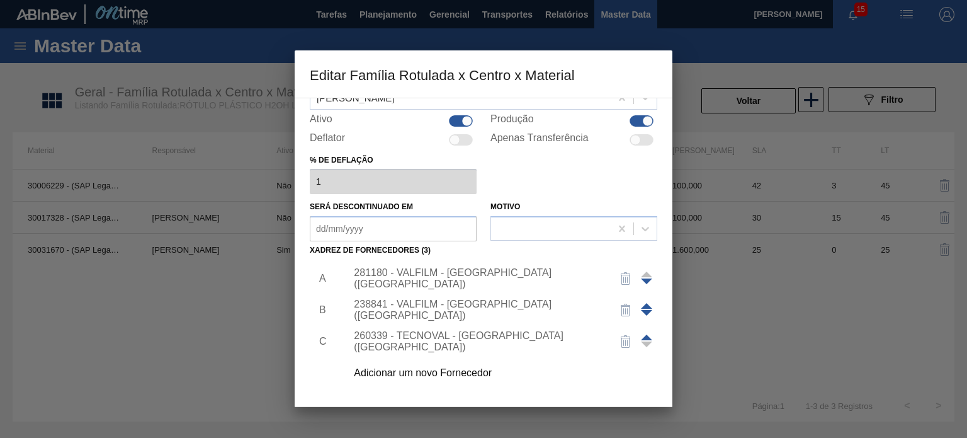
scroll to position [128, 0]
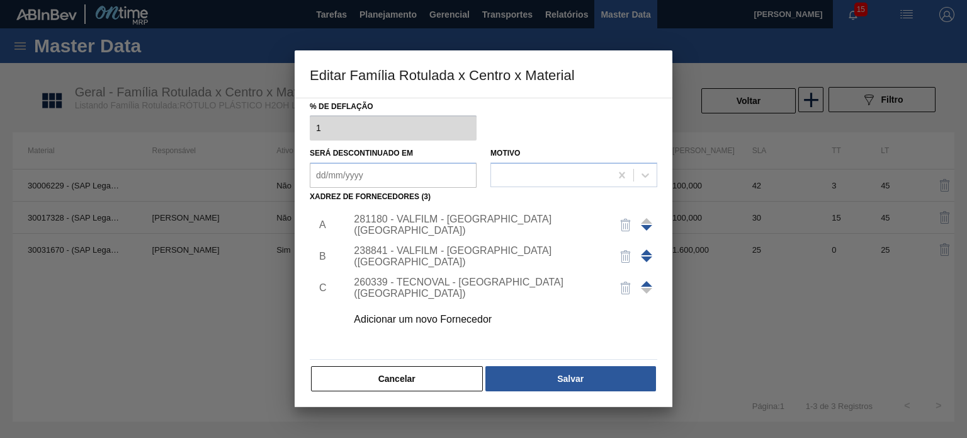
click at [572, 390] on button "Salvar" at bounding box center [570, 378] width 171 height 25
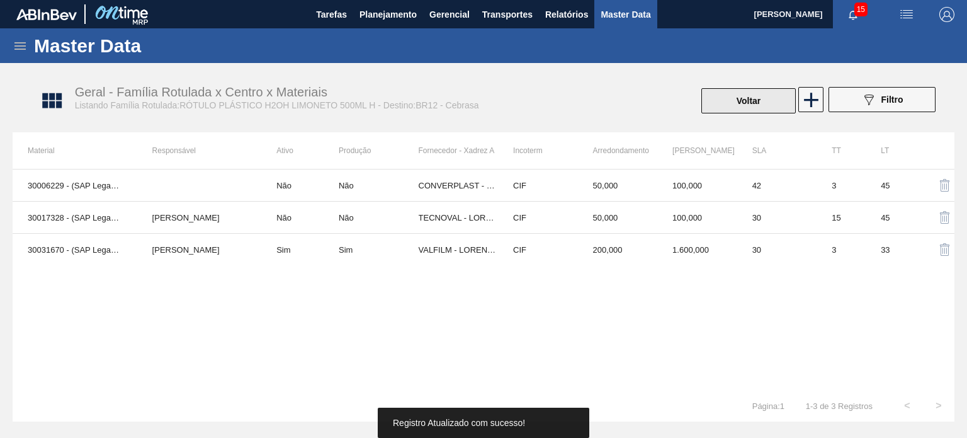
click button "Voltar"
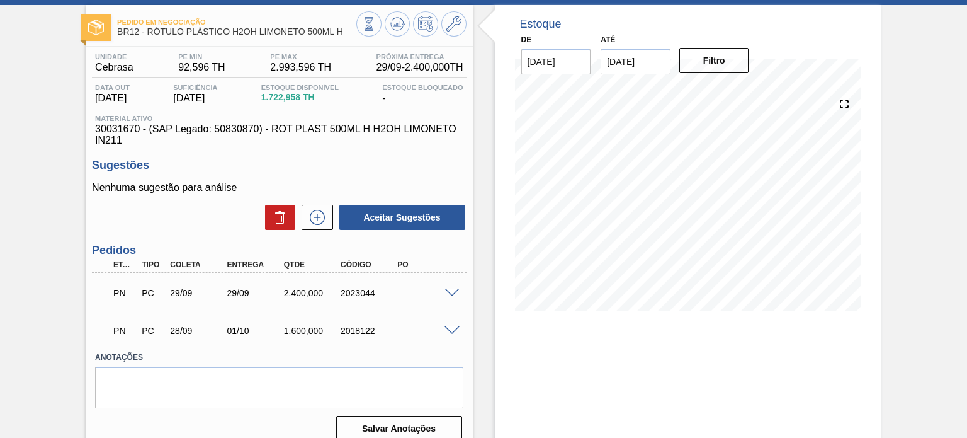
scroll to position [103, 0]
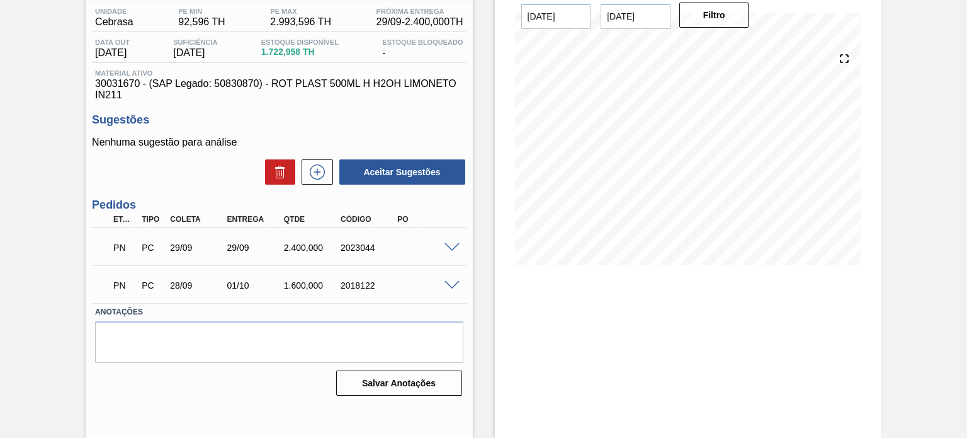
click div "2023044"
copy div "2023044"
click div "2018122"
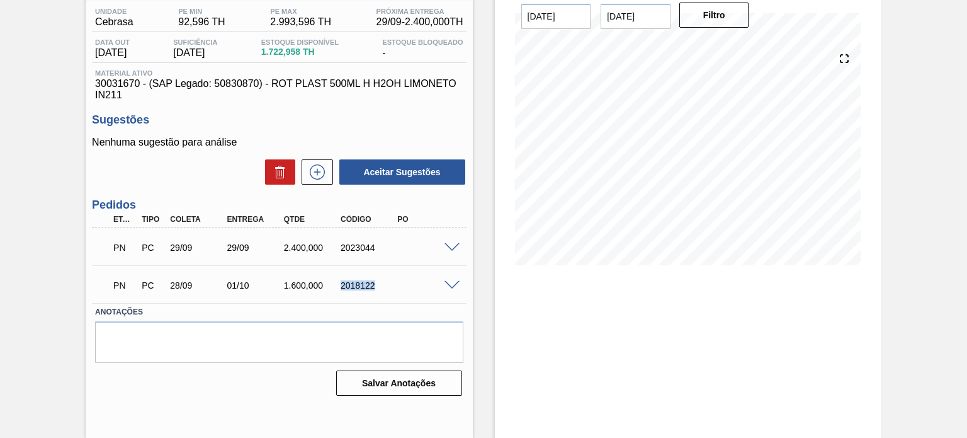
copy div "2018122"
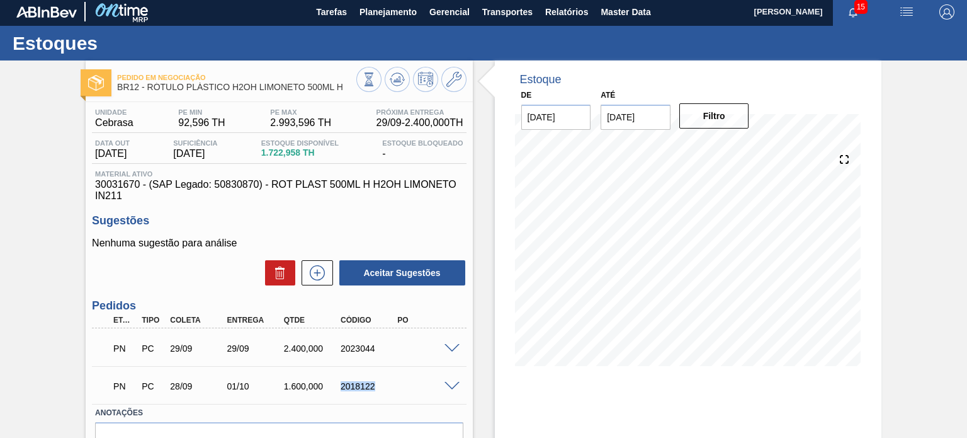
scroll to position [0, 0]
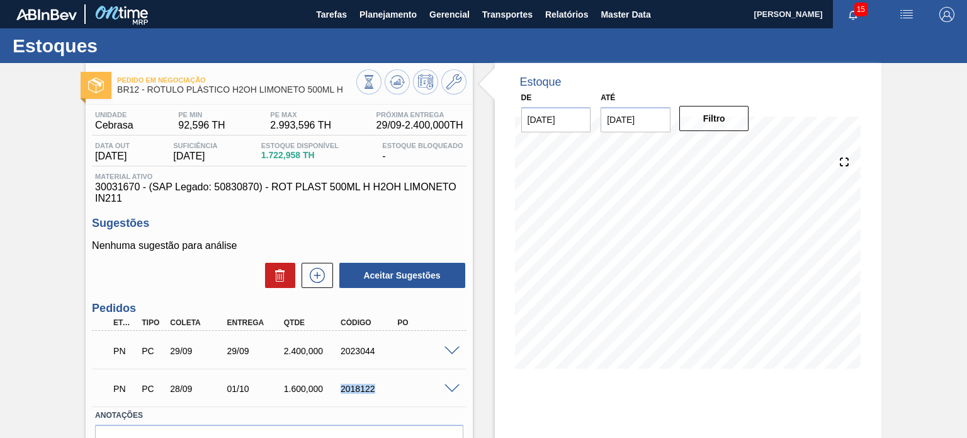
copy div "2018122"
drag, startPoint x: 327, startPoint y: 93, endPoint x: 149, endPoint y: 90, distance: 178.2
click span "BR12 - RÓTULO PLÁSTICO H2OH LIMONETO 500ML H"
copy span "RÓTULO PLÁSTICO H2OH LIMONETO 500ML H"
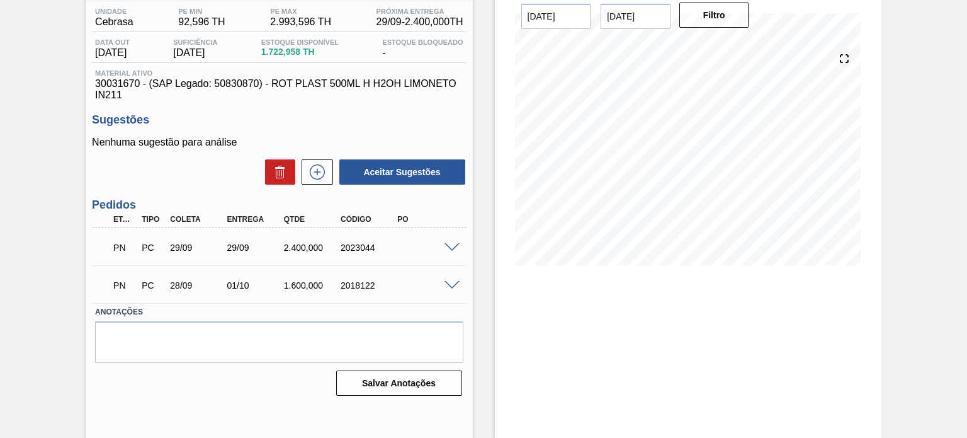
scroll to position [103, 0]
click div "1.600,000"
click div "2023044"
copy div "2023044"
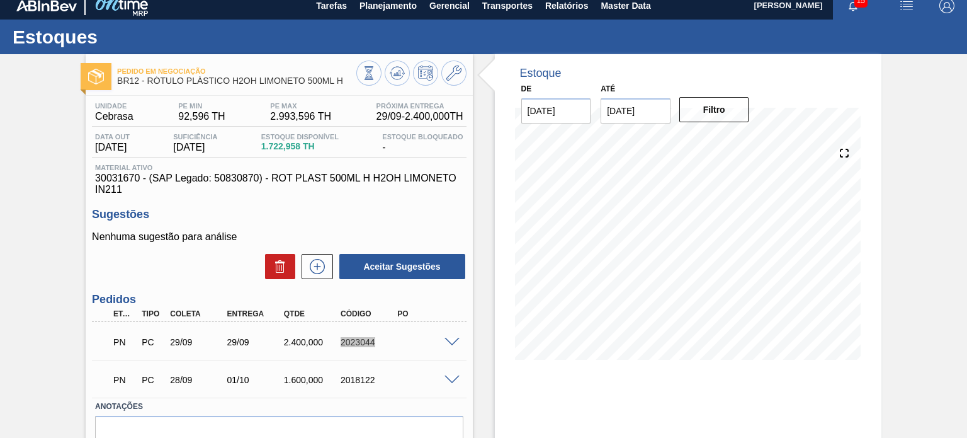
scroll to position [0, 0]
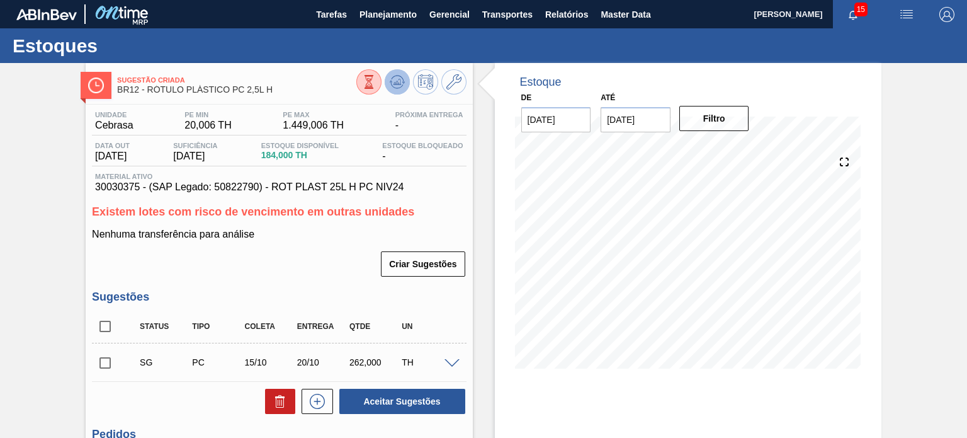
click at [394, 77] on icon at bounding box center [397, 81] width 15 height 15
click at [444, 80] on button at bounding box center [453, 81] width 25 height 25
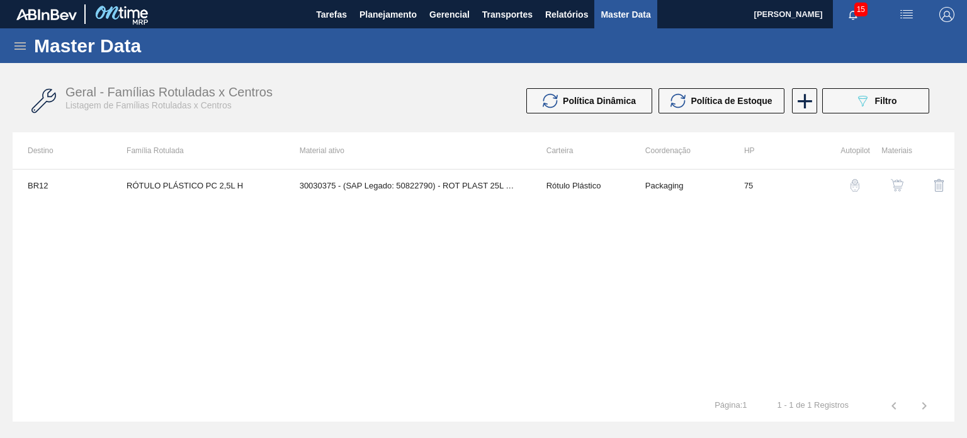
click at [893, 190] on img "button" at bounding box center [897, 185] width 13 height 13
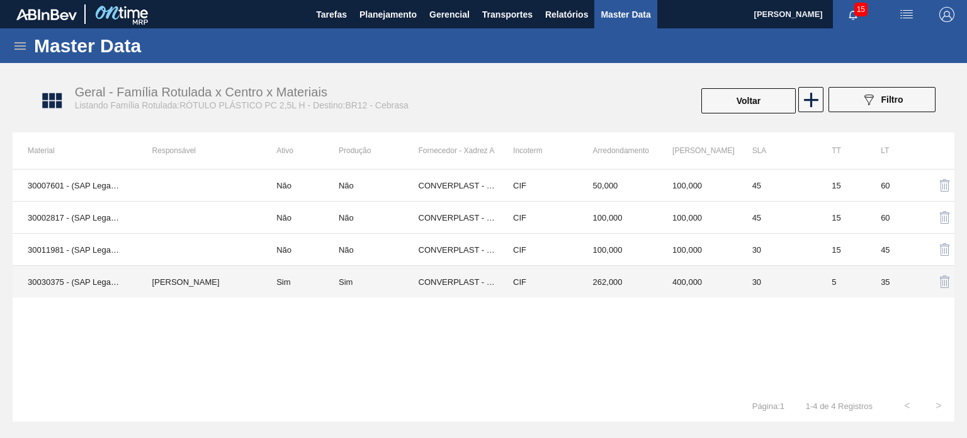
click at [617, 288] on td "262,000" at bounding box center [618, 282] width 80 height 32
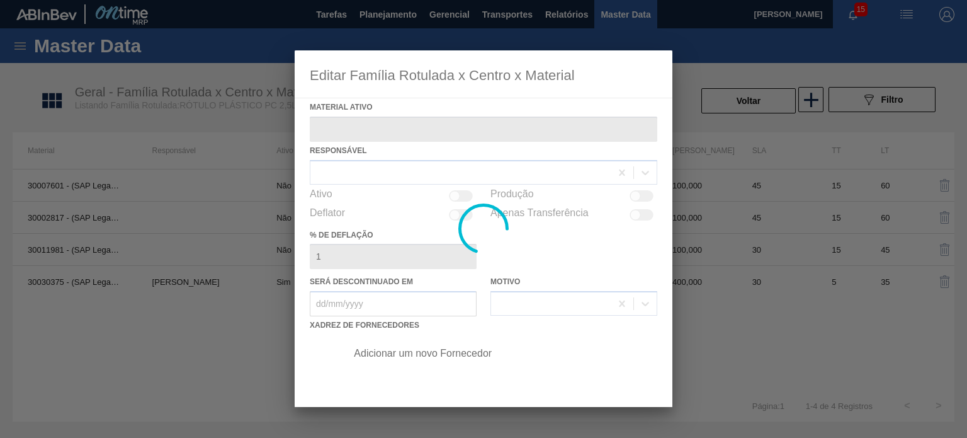
type ativo "30030375 - (SAP Legado: 50822790) - ROT PLAST 25L H PC NIV24"
checkbox input "true"
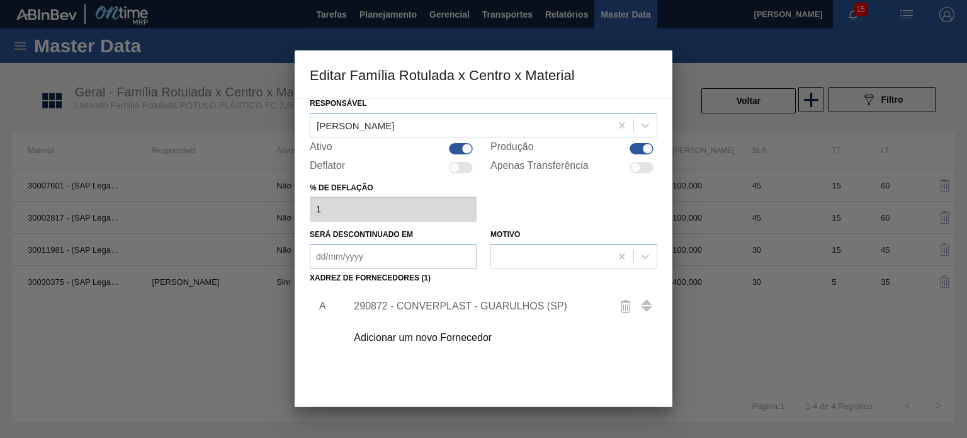
scroll to position [126, 0]
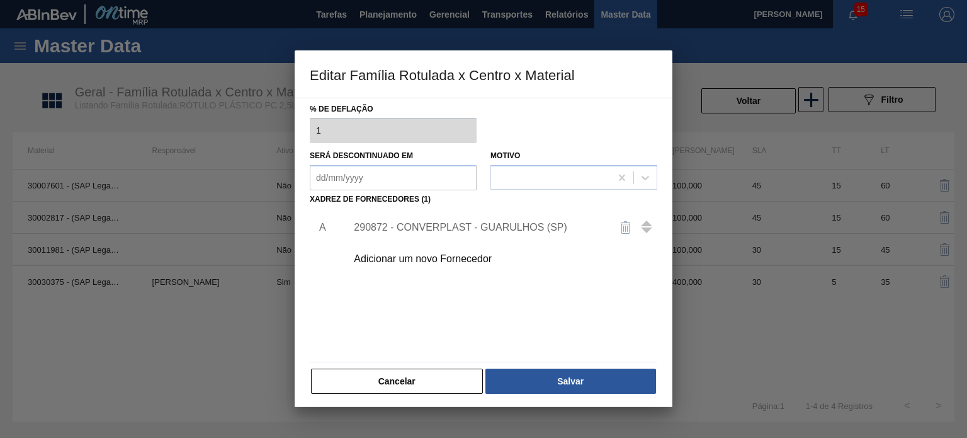
click at [493, 220] on div "290872 - CONVERPLAST - GUARULHOS (SP)" at bounding box center [498, 227] width 318 height 31
click at [496, 227] on div "290872 - CONVERPLAST - GUARULHOS (SP)" at bounding box center [477, 227] width 247 height 11
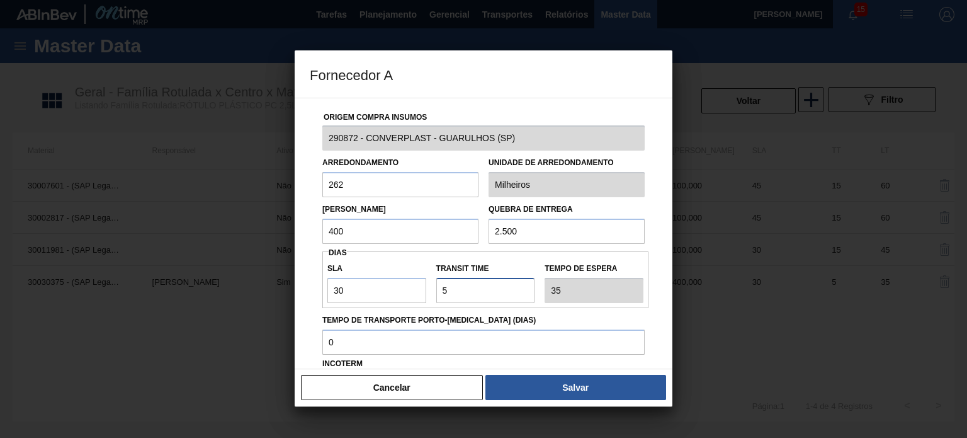
drag, startPoint x: 457, startPoint y: 291, endPoint x: 426, endPoint y: 290, distance: 30.3
click at [426, 290] on div "SLA 30 Transit Time Tempo de espera 35" at bounding box center [485, 279] width 326 height 47
type input "0"
type input "30"
type input "0"
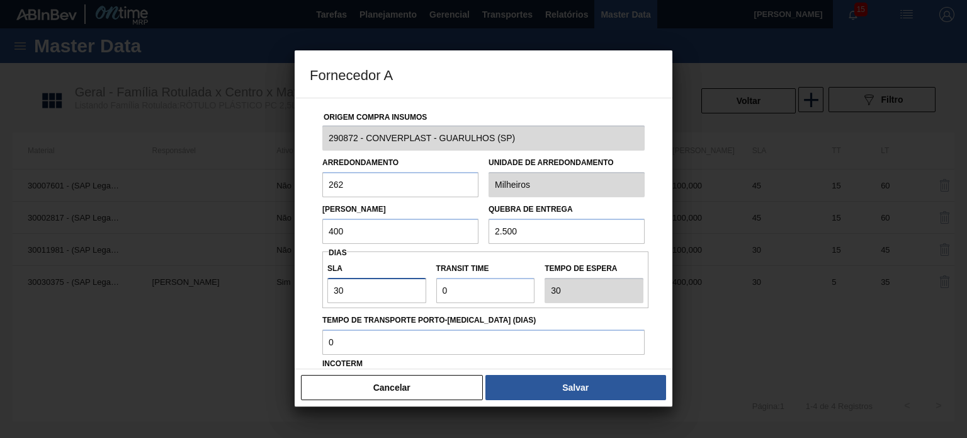
drag, startPoint x: 375, startPoint y: 293, endPoint x: 331, endPoint y: 296, distance: 44.2
click at [331, 297] on input "30" at bounding box center [376, 290] width 99 height 25
type input "2"
type input "29"
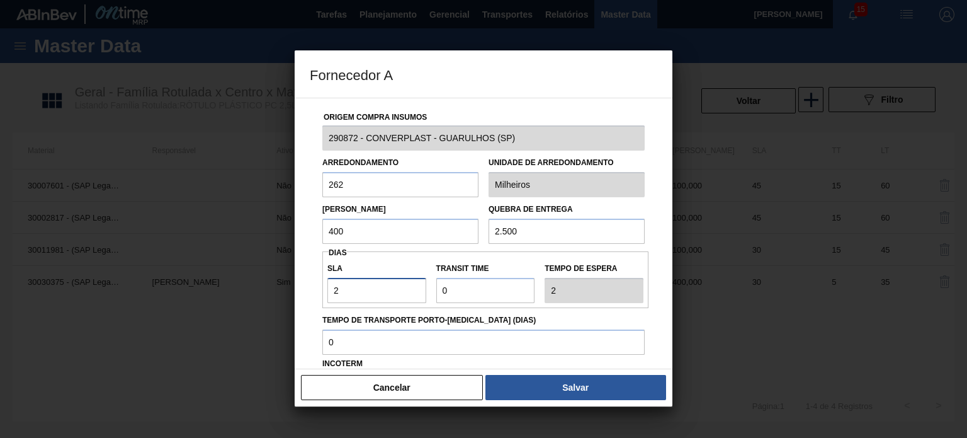
type input "29"
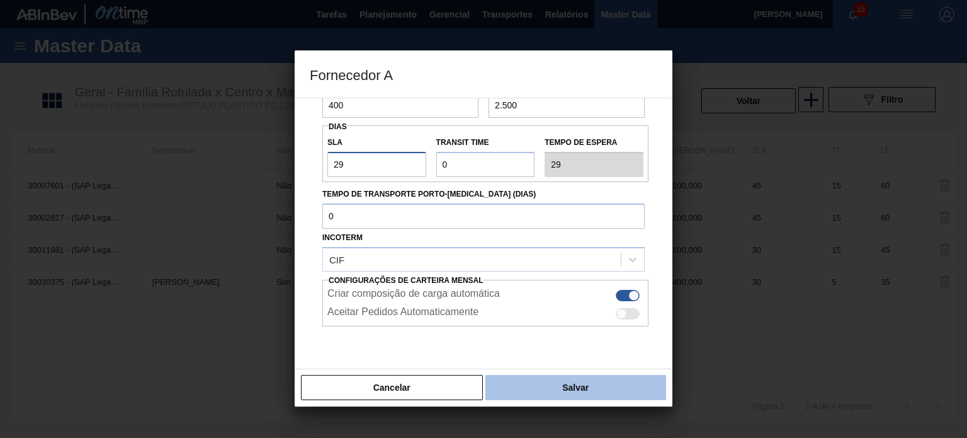
type input "29"
click at [549, 390] on button "Salvar" at bounding box center [575, 387] width 181 height 25
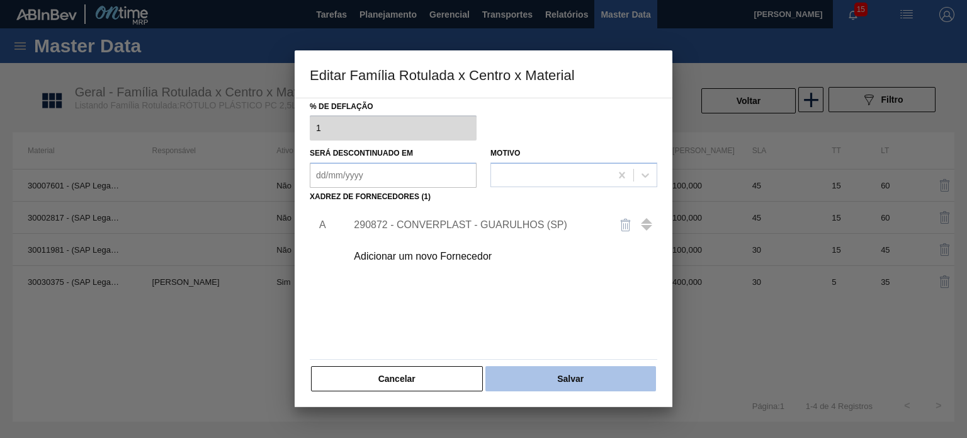
scroll to position [128, 0]
click at [548, 375] on button "Salvar" at bounding box center [570, 378] width 171 height 25
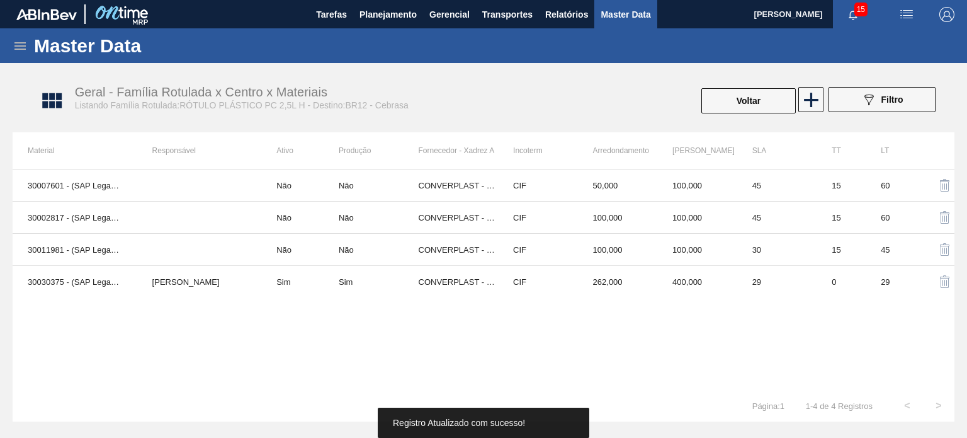
click at [758, 93] on button "Voltar" at bounding box center [748, 100] width 94 height 25
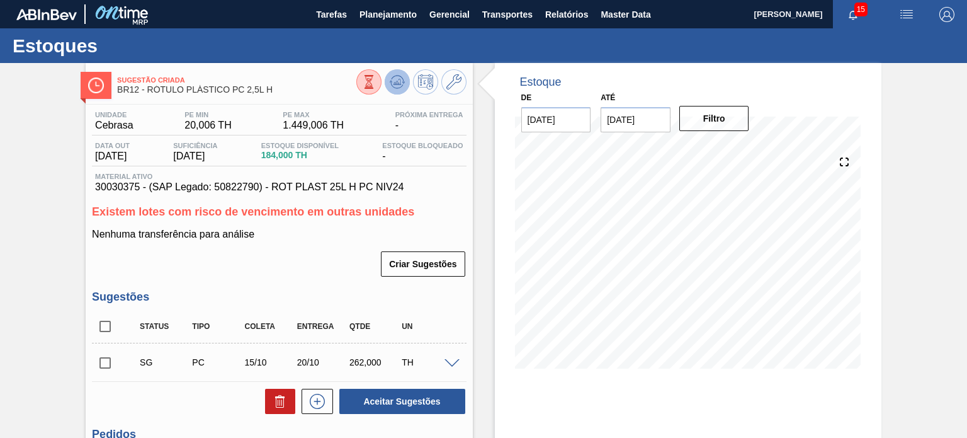
click at [391, 79] on icon at bounding box center [397, 81] width 15 height 15
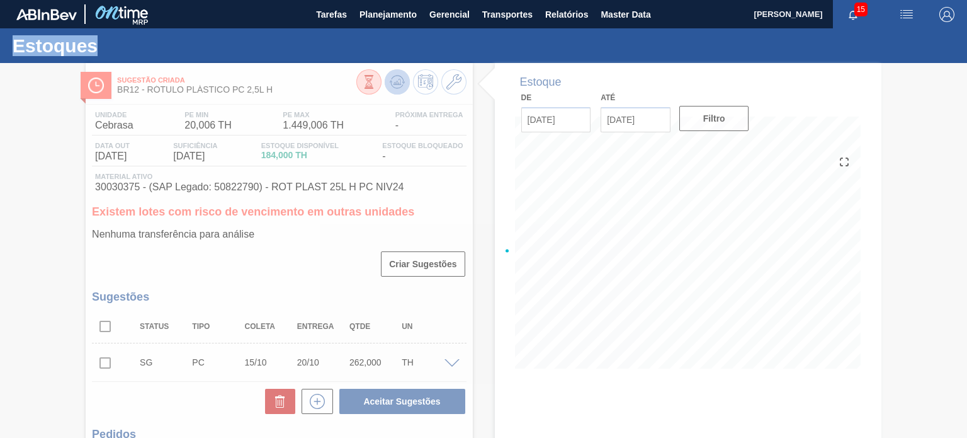
click at [392, 80] on div at bounding box center [483, 250] width 967 height 375
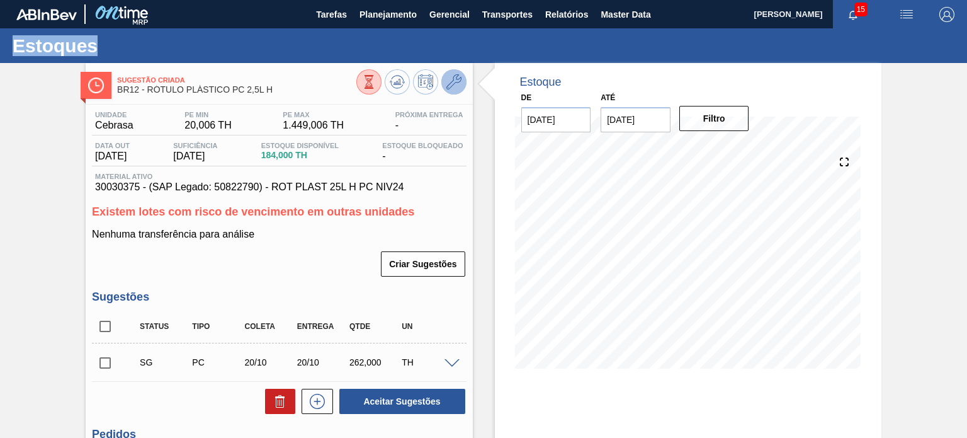
click at [449, 86] on icon at bounding box center [453, 81] width 15 height 15
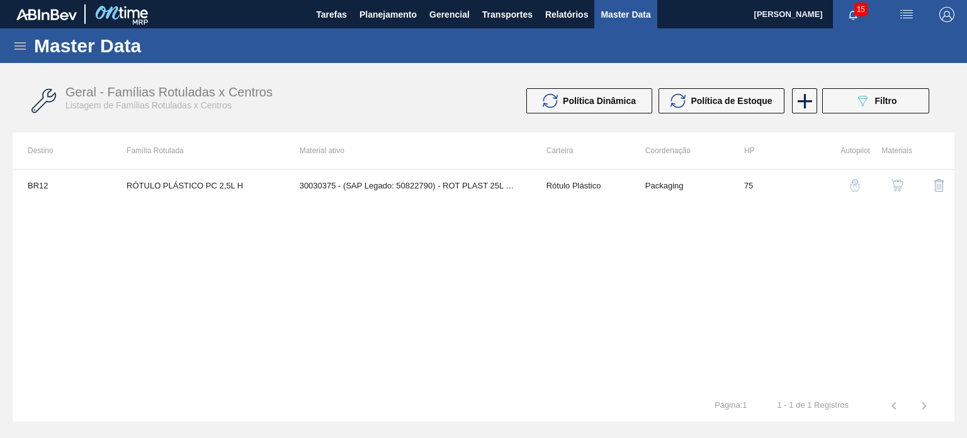
click at [897, 183] on img "button" at bounding box center [897, 185] width 13 height 13
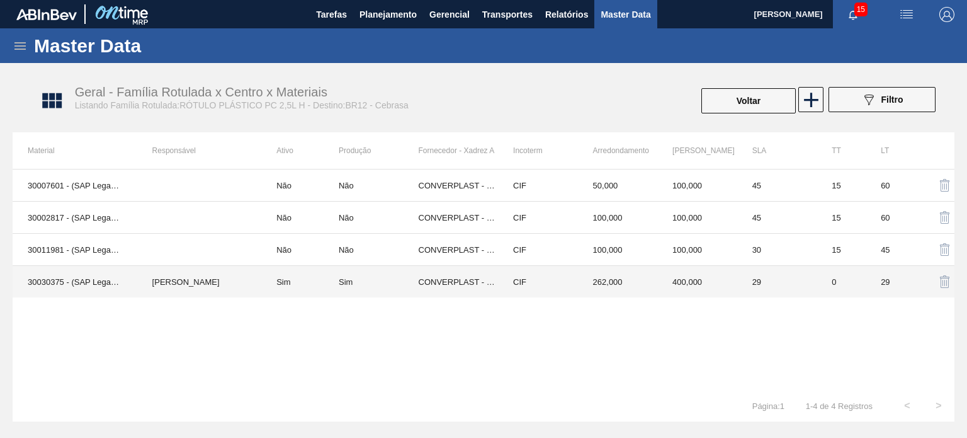
click at [544, 276] on td "CIF" at bounding box center [538, 282] width 80 height 32
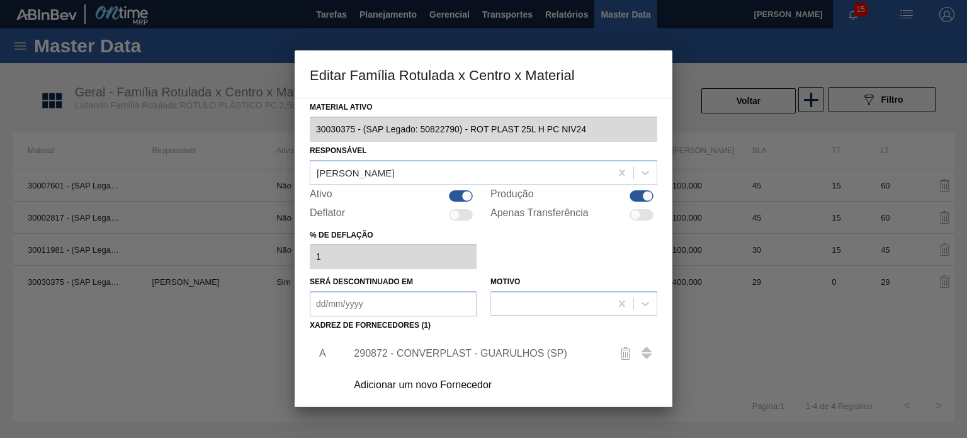
click at [448, 350] on div "290872 - CONVERPLAST - GUARULHOS (SP)" at bounding box center [477, 353] width 247 height 11
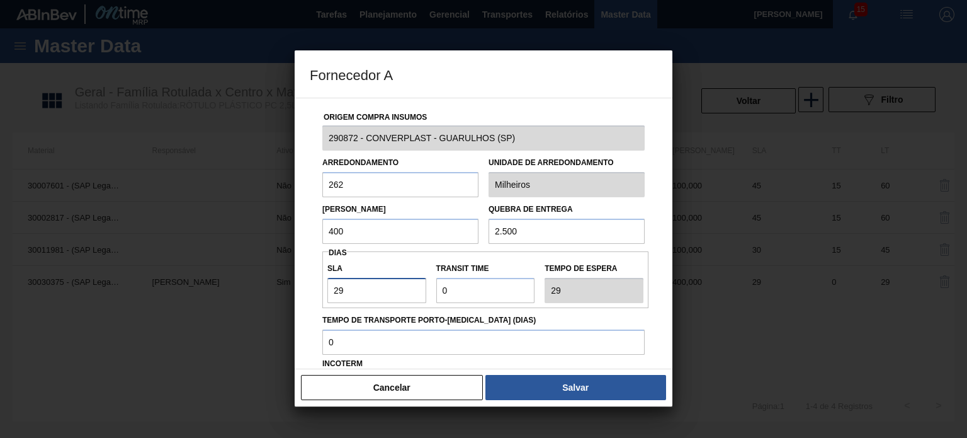
drag, startPoint x: 321, startPoint y: 289, endPoint x: 302, endPoint y: 291, distance: 19.0
click at [302, 291] on div "Origem Compra Insumos 290872 - CONVERPLAST - GUARULHOS (SP) Arredondamento 262 …" at bounding box center [484, 233] width 378 height 271
type input "3"
type input "30"
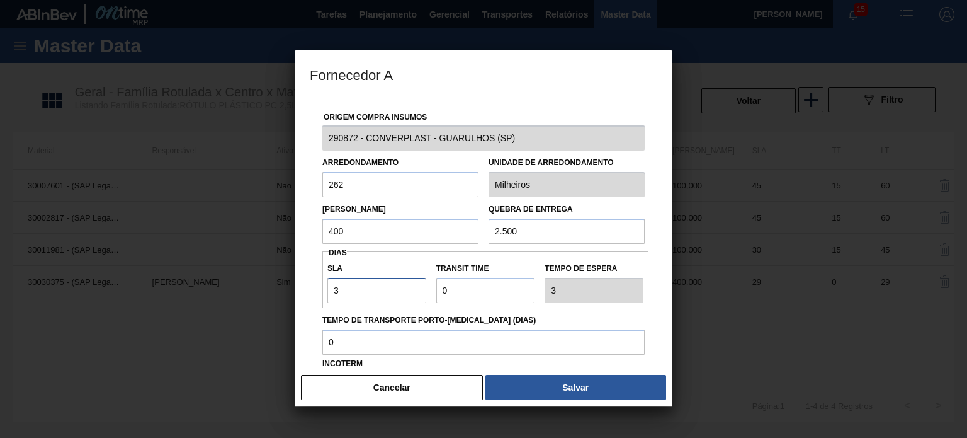
type input "30"
drag, startPoint x: 446, startPoint y: 284, endPoint x: 434, endPoint y: 286, distance: 11.5
click at [434, 286] on div "Transit Time" at bounding box center [485, 280] width 109 height 43
type input "5"
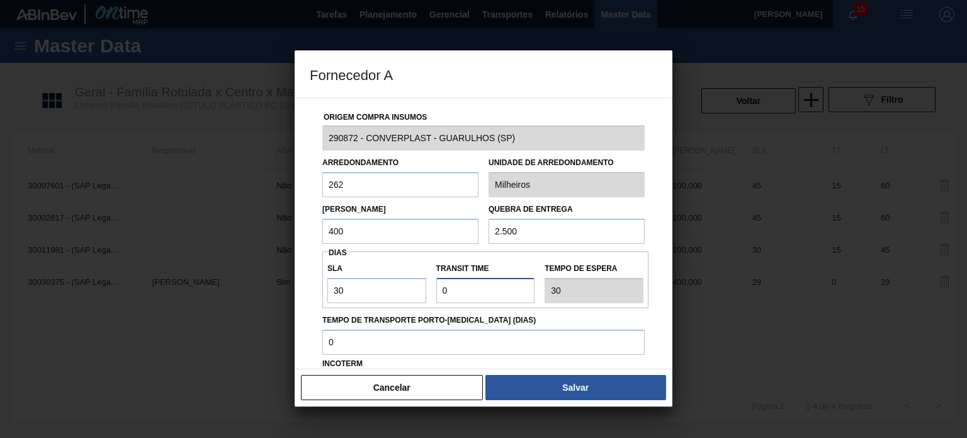
type input "35"
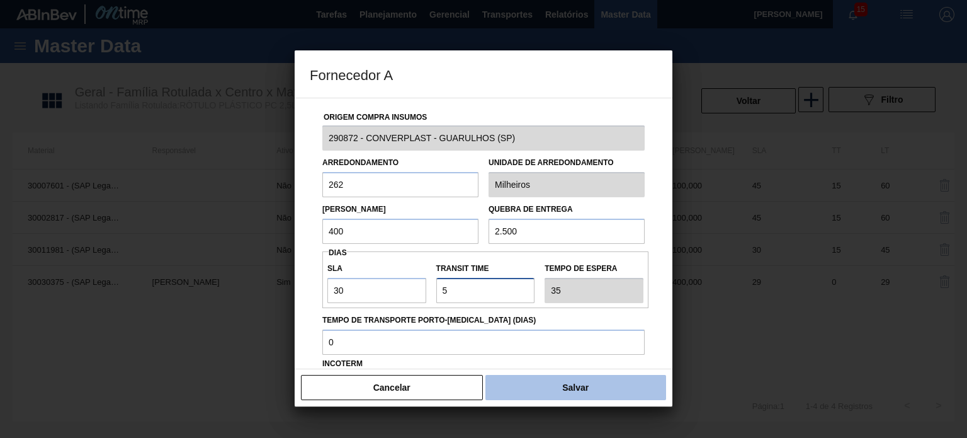
type input "5"
click at [540, 383] on button "Salvar" at bounding box center [575, 387] width 181 height 25
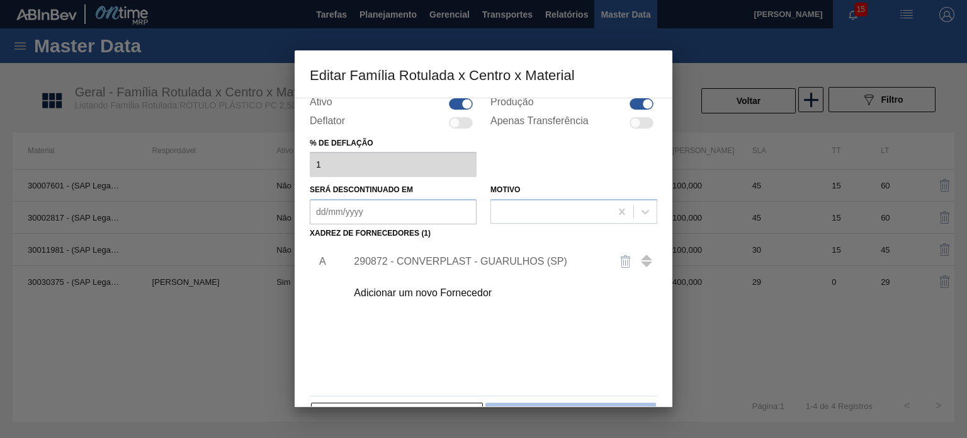
scroll to position [128, 0]
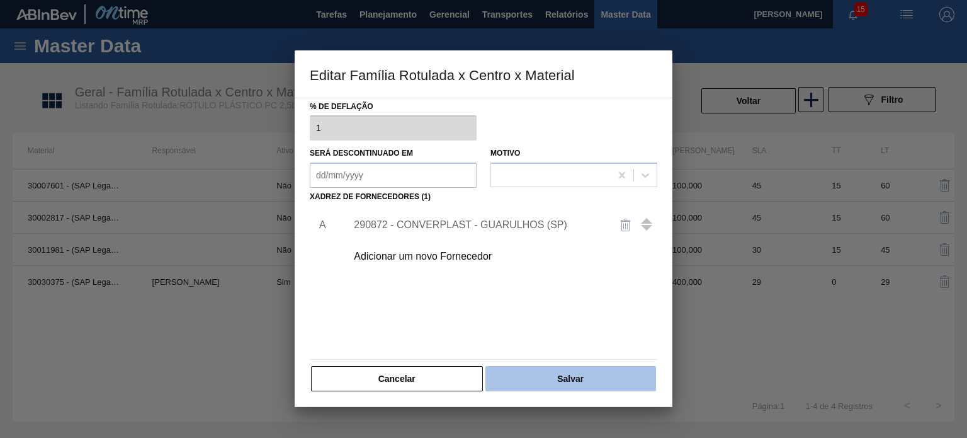
click at [565, 370] on button "Salvar" at bounding box center [570, 378] width 171 height 25
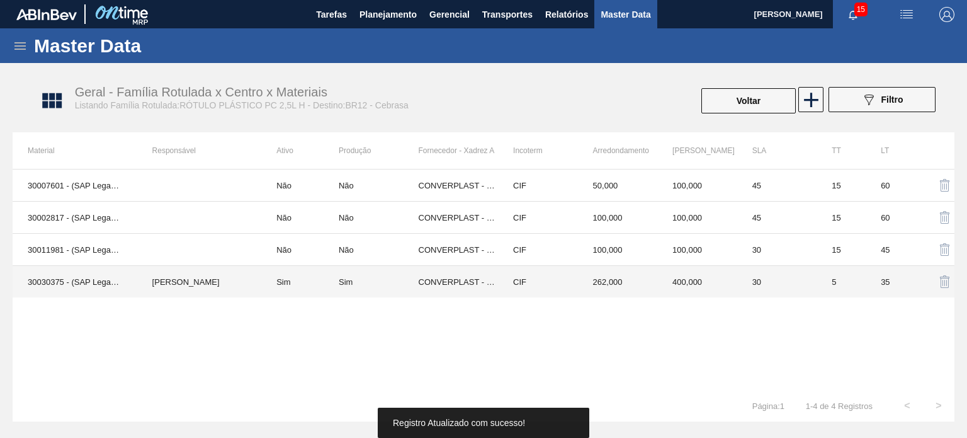
click at [604, 276] on td "262,000" at bounding box center [618, 282] width 80 height 32
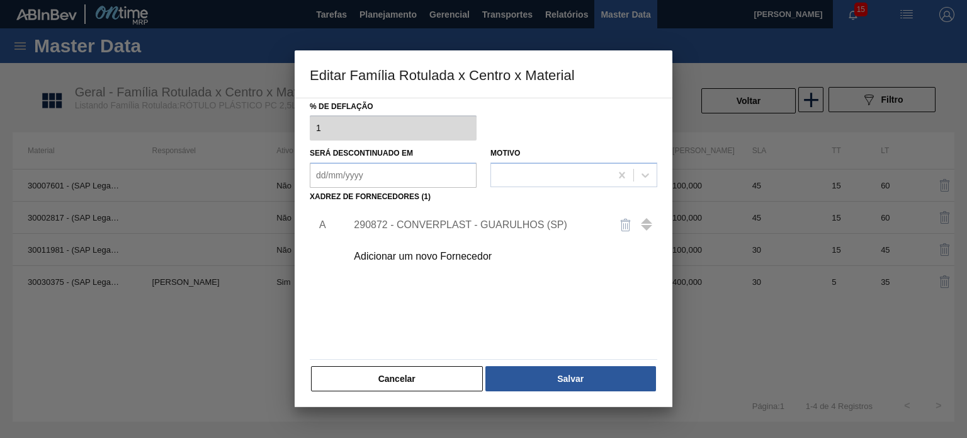
click at [495, 220] on div "290872 - CONVERPLAST - GUARULHOS (SP)" at bounding box center [477, 224] width 247 height 11
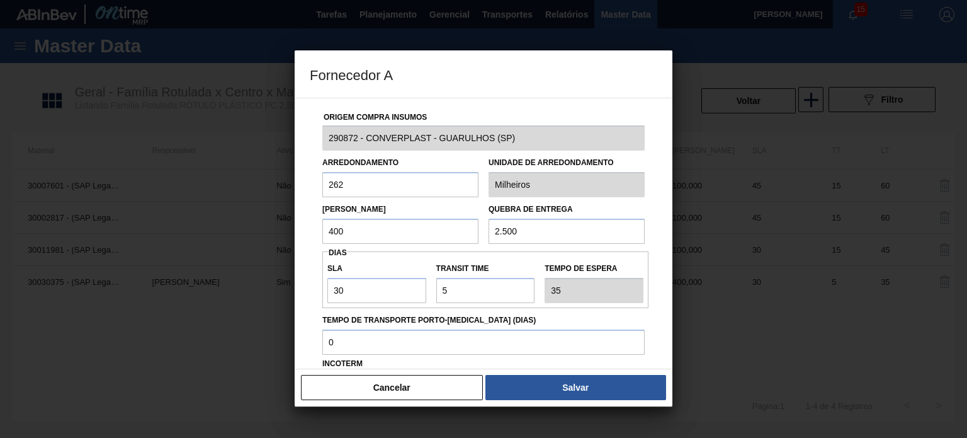
drag, startPoint x: 371, startPoint y: 236, endPoint x: 296, endPoint y: 231, distance: 75.1
click at [296, 231] on div "Origem Compra Insumos 290872 - CONVERPLAST - GUARULHOS (SP) Arredondamento 262 …" at bounding box center [484, 233] width 378 height 271
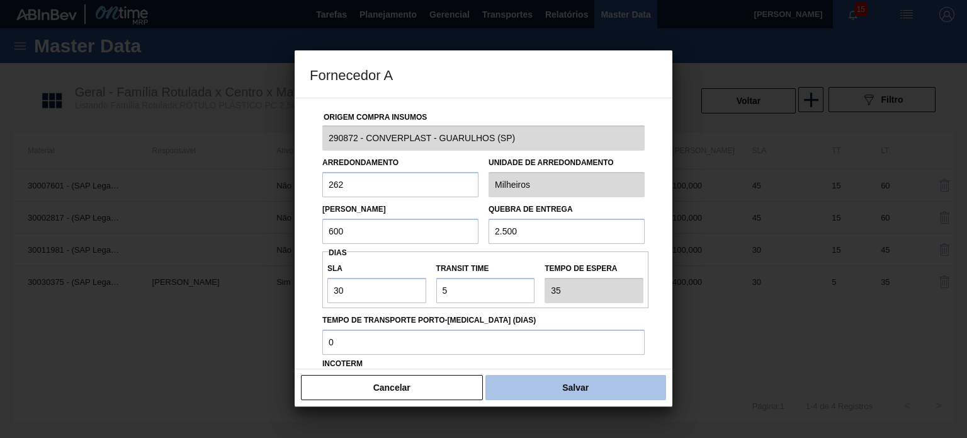
type input "600"
click at [586, 391] on button "Salvar" at bounding box center [575, 387] width 181 height 25
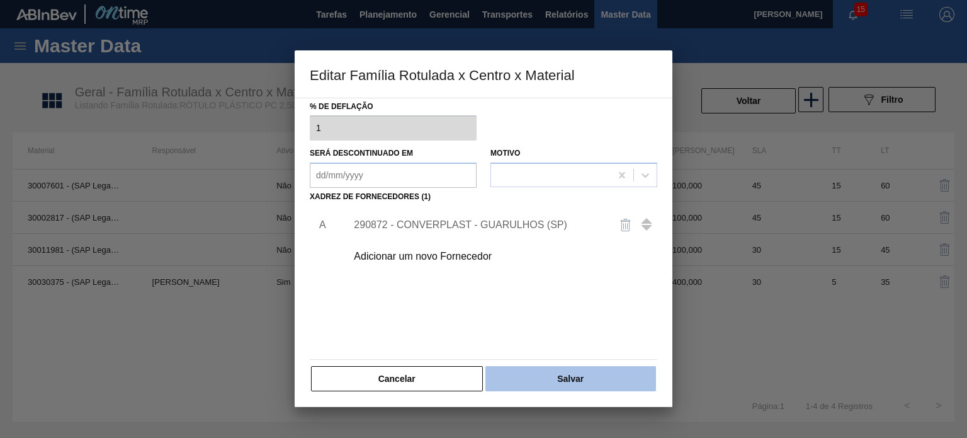
click at [589, 378] on button "Salvar" at bounding box center [570, 378] width 171 height 25
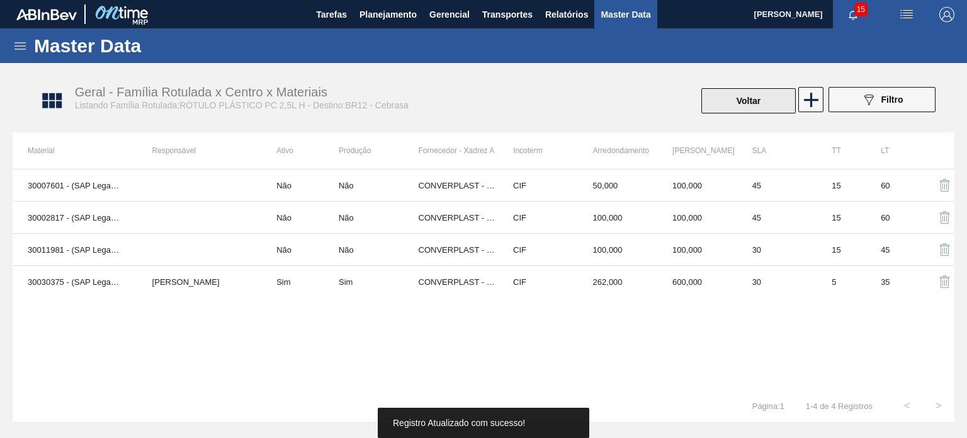
click at [756, 98] on button "Voltar" at bounding box center [748, 100] width 94 height 25
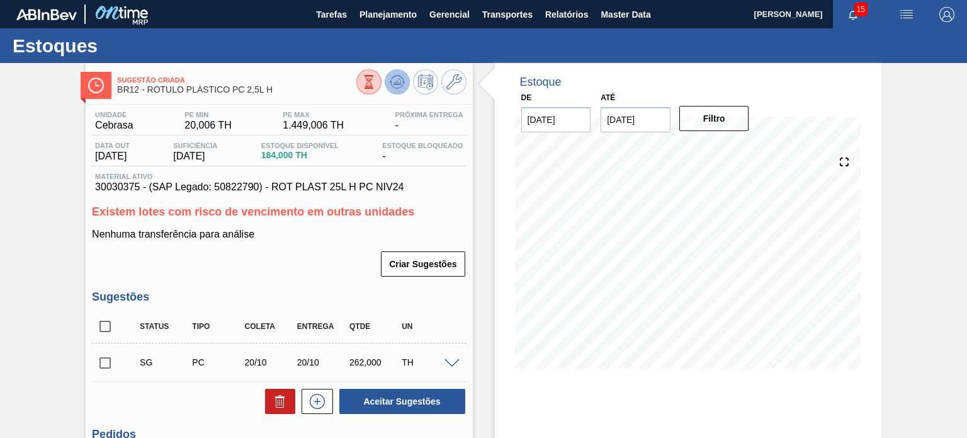
click at [402, 88] on icon at bounding box center [397, 81] width 15 height 15
click at [105, 319] on input "checkbox" at bounding box center [105, 326] width 26 height 26
checkbox input "true"
click at [370, 392] on button "Aceitar Sugestões" at bounding box center [402, 401] width 126 height 25
checkbox input "false"
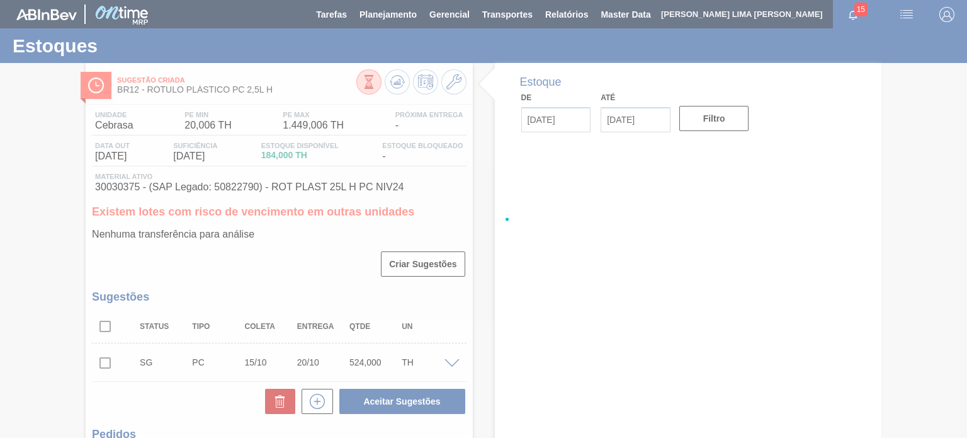
click at [103, 363] on div at bounding box center [483, 219] width 967 height 438
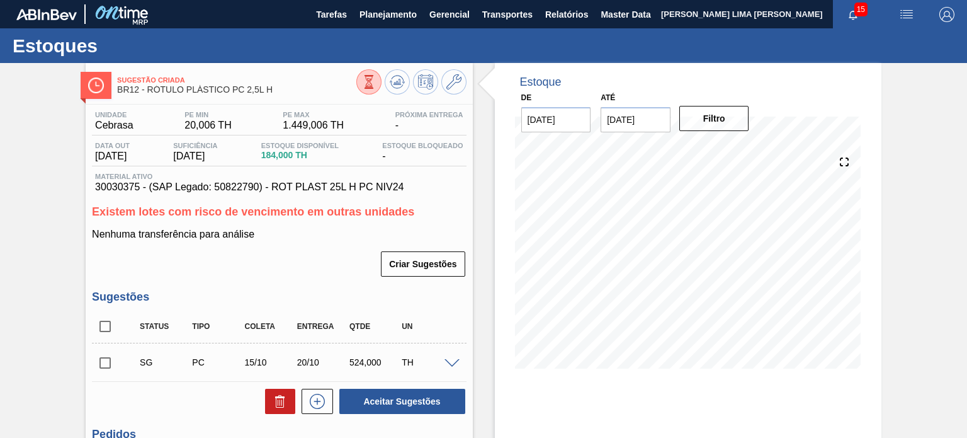
click at [103, 363] on input "checkbox" at bounding box center [105, 362] width 26 height 26
click at [418, 389] on button "Aceitar Sugestões" at bounding box center [402, 401] width 126 height 25
checkbox input "false"
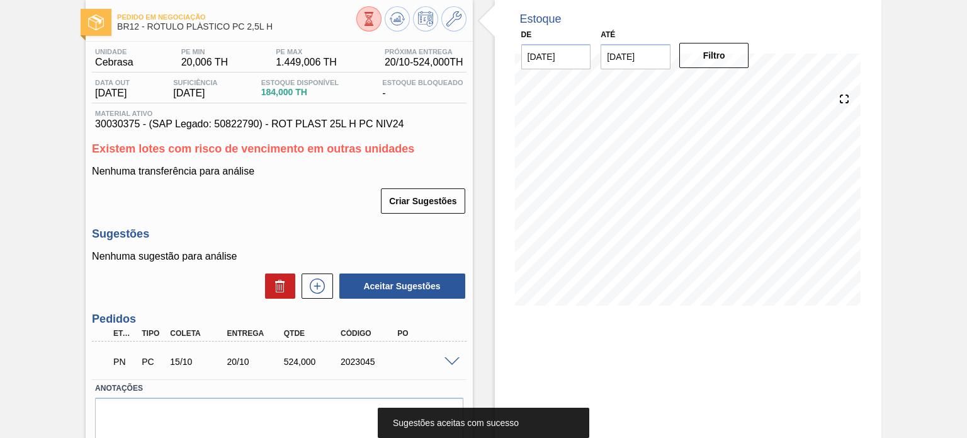
scroll to position [108, 0]
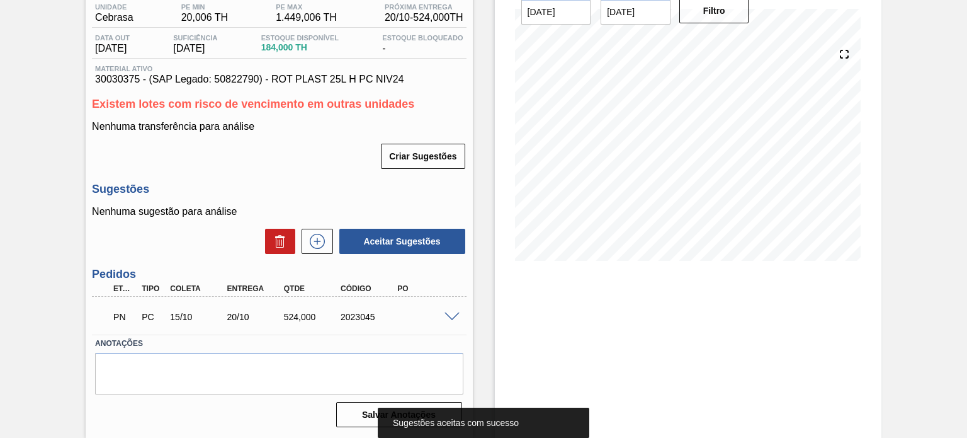
click at [361, 311] on div "PN PC 15/10 20/10 524,000 2023045" at bounding box center [275, 315] width 341 height 25
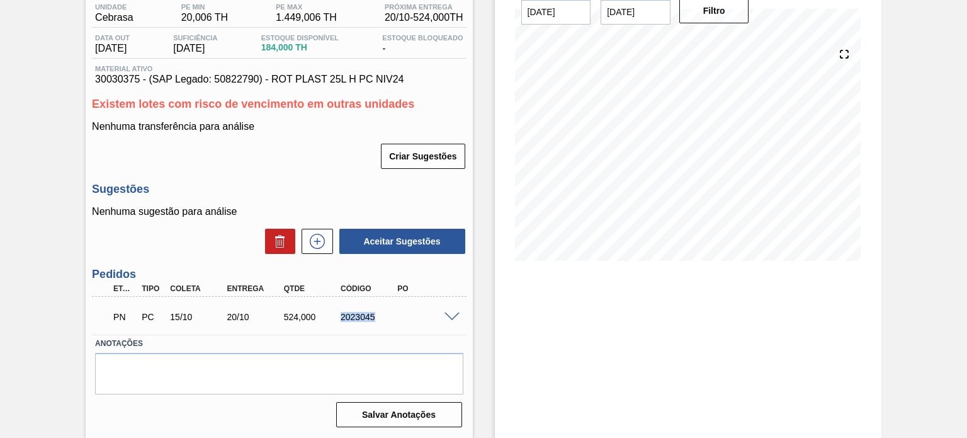
click at [361, 311] on div "PN PC 15/10 20/10 524,000 2023045" at bounding box center [275, 315] width 341 height 25
copy div "2023045"
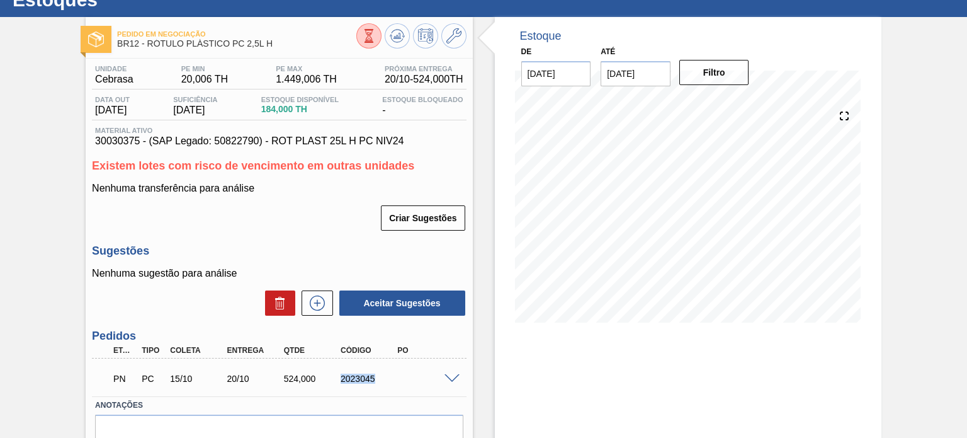
scroll to position [0, 0]
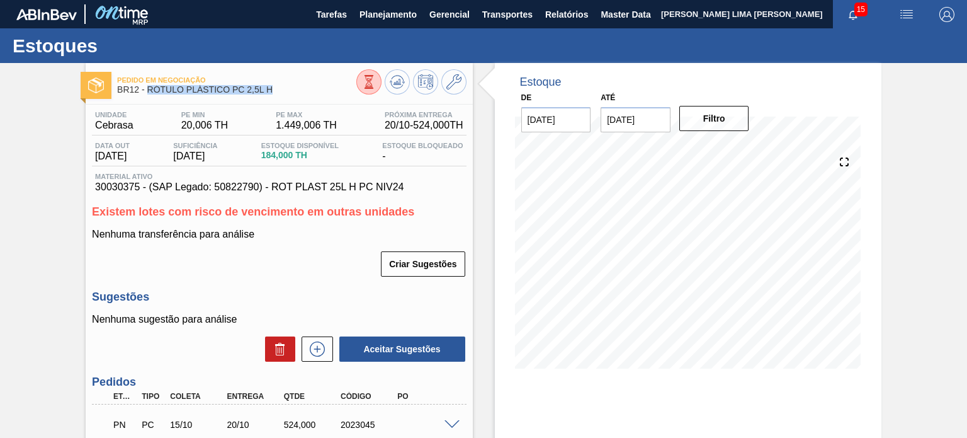
drag, startPoint x: 280, startPoint y: 93, endPoint x: 149, endPoint y: 86, distance: 131.1
click at [149, 86] on span "BR12 - RÓTULO PLÁSTICO PC 2,5L H" at bounding box center [236, 89] width 239 height 9
copy span "RÓTULO PLÁSTICO PC 2,5L H"
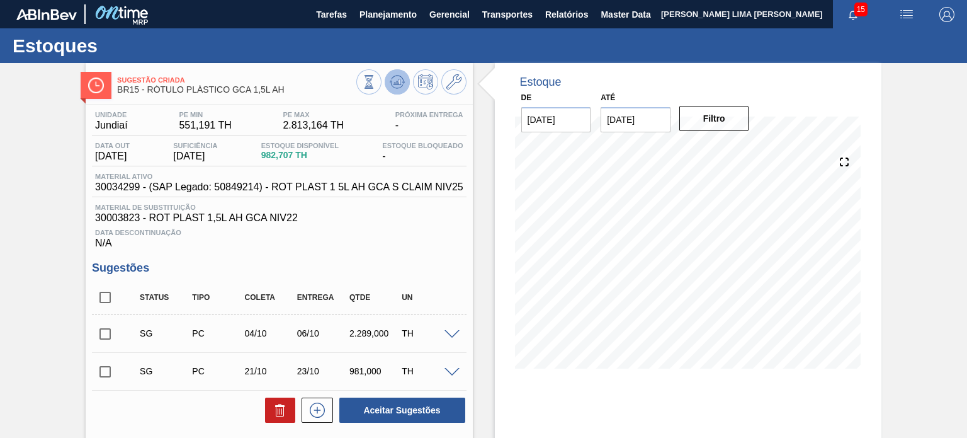
click at [393, 91] on button at bounding box center [397, 81] width 25 height 25
click at [395, 90] on button at bounding box center [397, 81] width 25 height 25
click at [392, 122] on div "Próxima Entrega -" at bounding box center [429, 121] width 74 height 20
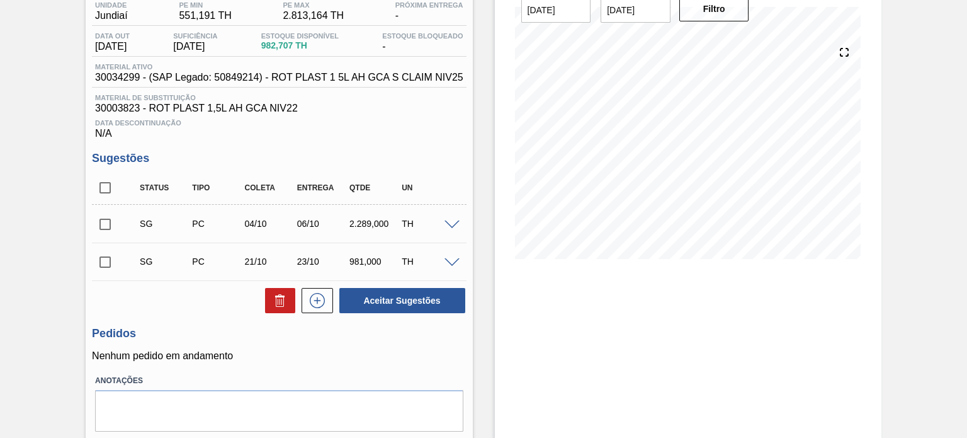
scroll to position [63, 0]
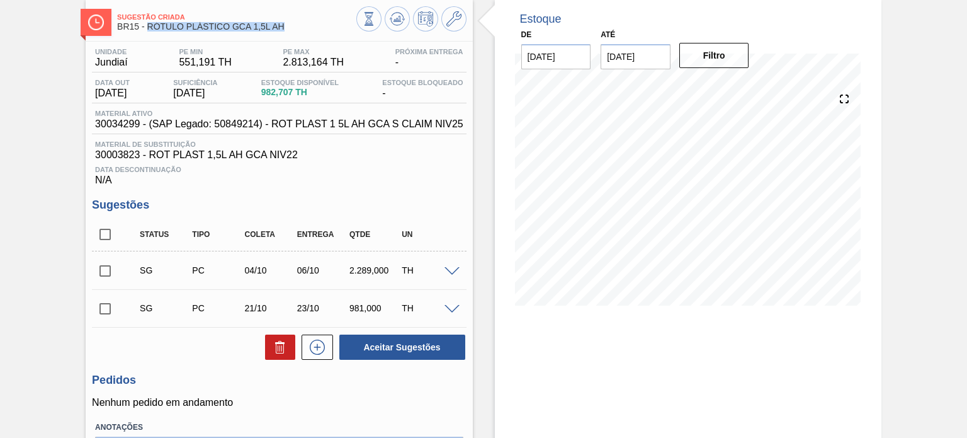
drag, startPoint x: 287, startPoint y: 33, endPoint x: 149, endPoint y: 25, distance: 138.2
click at [149, 25] on div "Sugestão Criada BR15 - RÓTULO PLÁSTICO GCA 1,5L AH" at bounding box center [236, 22] width 239 height 28
copy span "RÓTULO PLÁSTICO GCA 1,5L AH"
click at [368, 21] on icon at bounding box center [369, 19] width 14 height 14
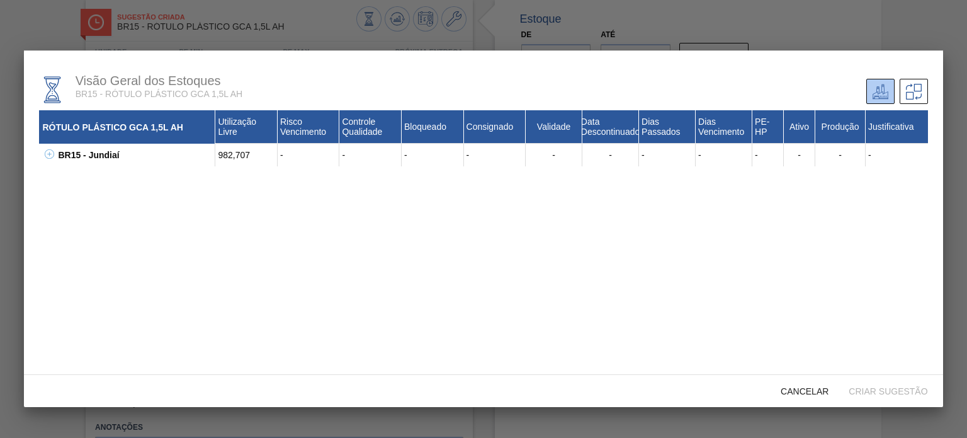
click at [55, 150] on div "BR15 - Jundiaí" at bounding box center [135, 155] width 161 height 23
click at [50, 154] on icon at bounding box center [49, 153] width 9 height 9
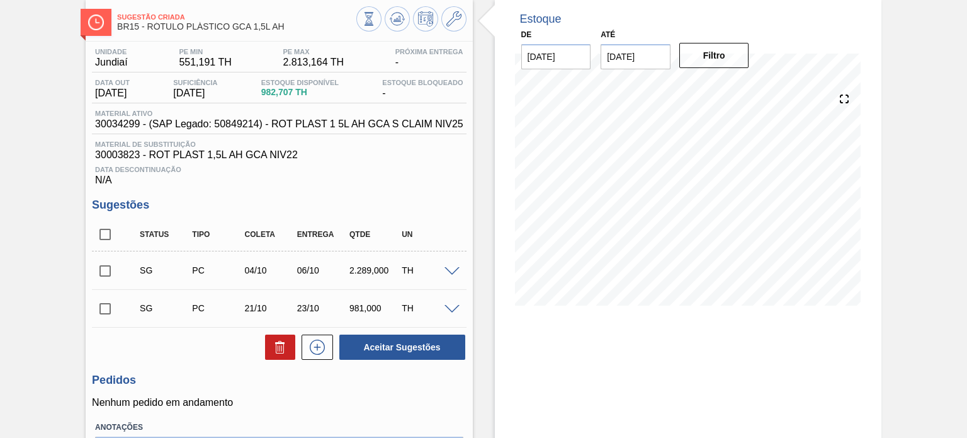
click at [119, 123] on span "30034299 - (SAP Legado: 50849214) - ROT PLAST 1 5L AH GCA S CLAIM NIV25" at bounding box center [279, 123] width 368 height 11
copy span "30034299"
drag, startPoint x: 297, startPoint y: 31, endPoint x: 201, endPoint y: 20, distance: 95.8
click at [201, 20] on div "Sugestão Criada BR15 - RÓTULO PLÁSTICO GCA 1,5L AH" at bounding box center [236, 22] width 239 height 28
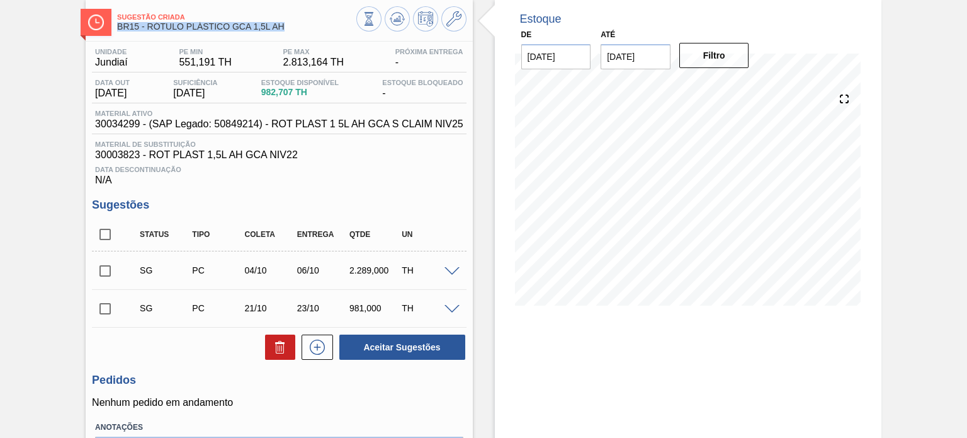
click at [203, 20] on span "Sugestão Criada" at bounding box center [236, 17] width 239 height 8
drag, startPoint x: 278, startPoint y: 35, endPoint x: 149, endPoint y: 27, distance: 130.0
click at [150, 27] on div "Sugestão Criada BR15 - RÓTULO PLÁSTICO GCA 1,5L AH" at bounding box center [236, 22] width 239 height 28
drag, startPoint x: 147, startPoint y: 24, endPoint x: 285, endPoint y: 23, distance: 137.3
click at [289, 26] on span "BR15 - RÓTULO PLÁSTICO GCA 1,5L AH" at bounding box center [236, 26] width 239 height 9
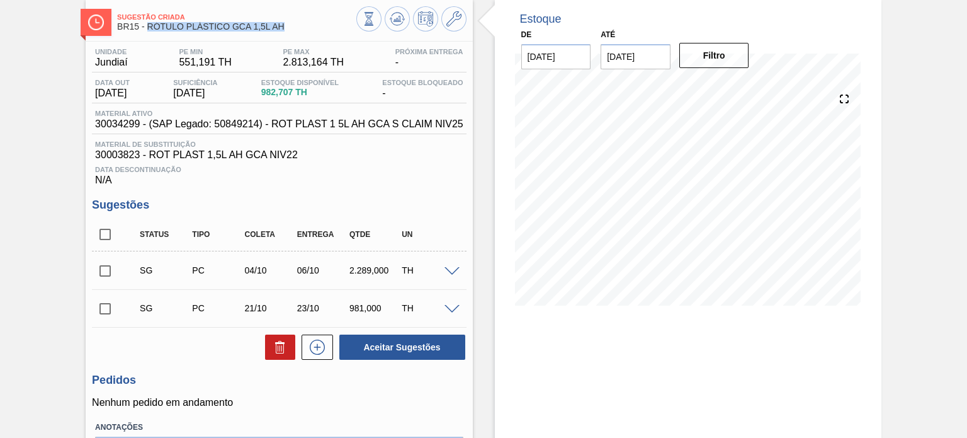
copy span "RÓTULO PLÁSTICO GCA 1,5L AH"
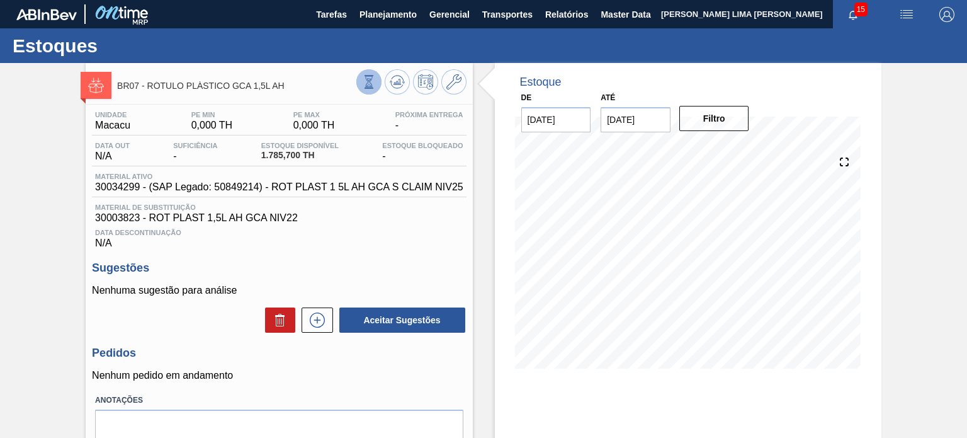
click at [362, 84] on icon at bounding box center [369, 82] width 14 height 14
click at [451, 83] on icon at bounding box center [453, 81] width 15 height 15
click at [256, 96] on div "BR07 - RÓTULO PLÁSTICO GCA 1,5L AH" at bounding box center [236, 85] width 239 height 28
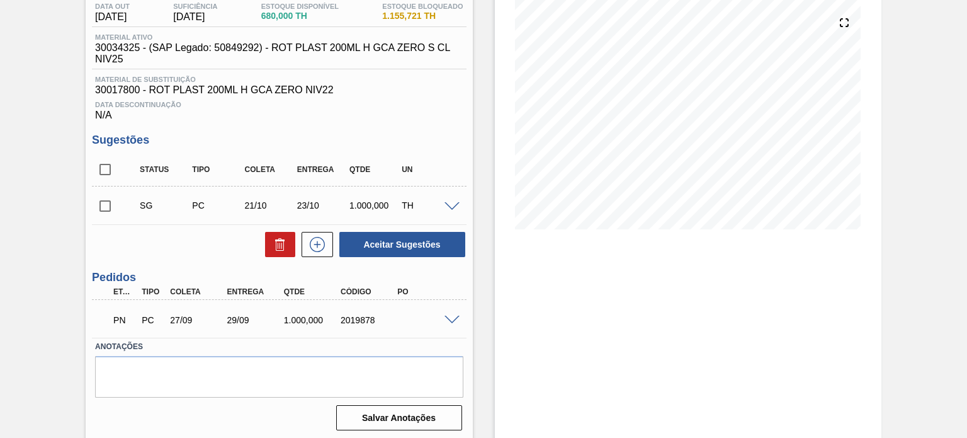
scroll to position [142, 0]
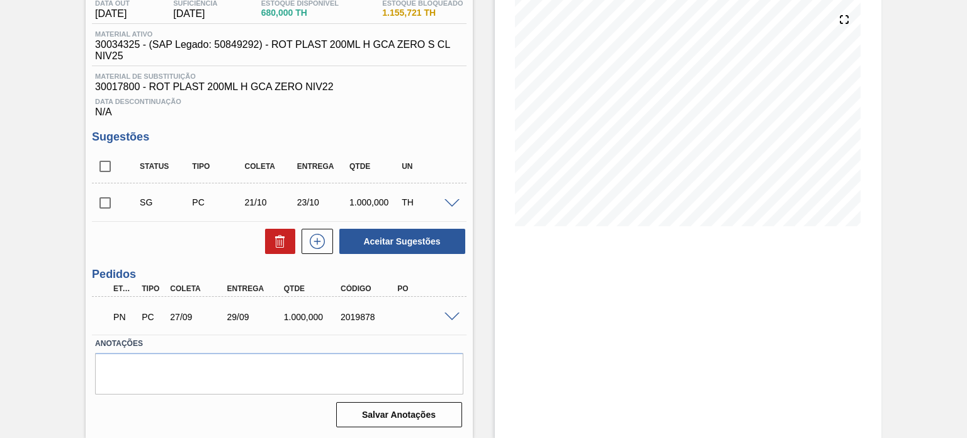
click at [448, 314] on span at bounding box center [452, 316] width 15 height 9
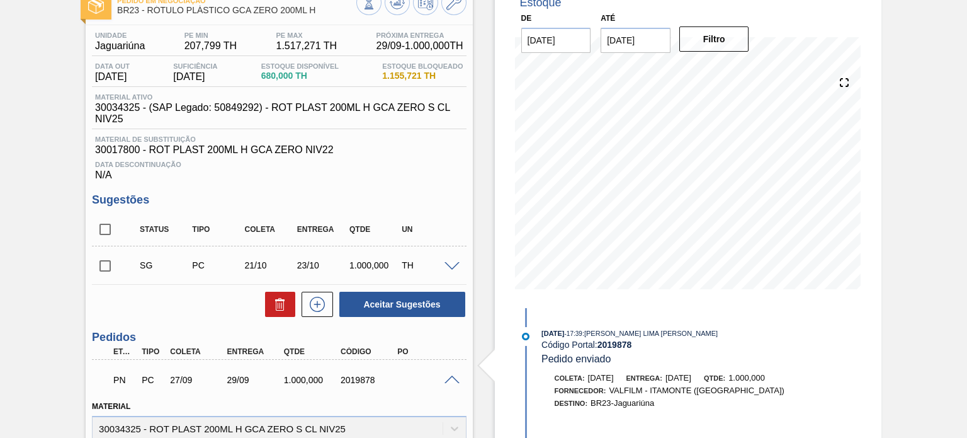
scroll to position [16, 0]
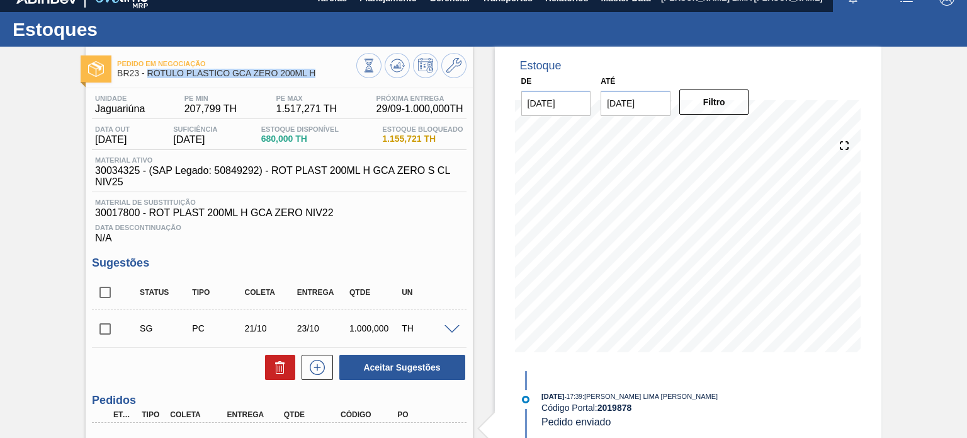
drag, startPoint x: 319, startPoint y: 76, endPoint x: 149, endPoint y: 69, distance: 170.1
click at [149, 69] on span "BR23 - RÓTULO PLÁSTICO GCA ZERO 200ML H" at bounding box center [236, 73] width 239 height 9
copy span "RÓTULO PLÁSTICO GCA ZERO 200ML H"
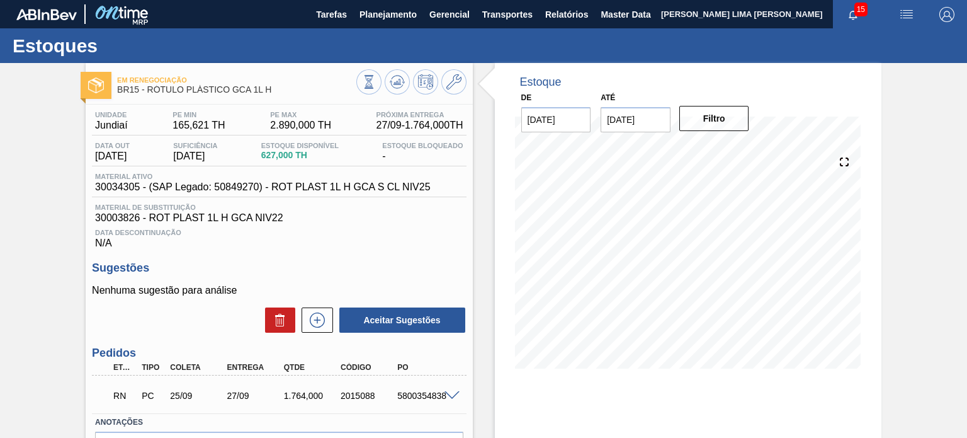
click at [455, 395] on span at bounding box center [452, 395] width 15 height 9
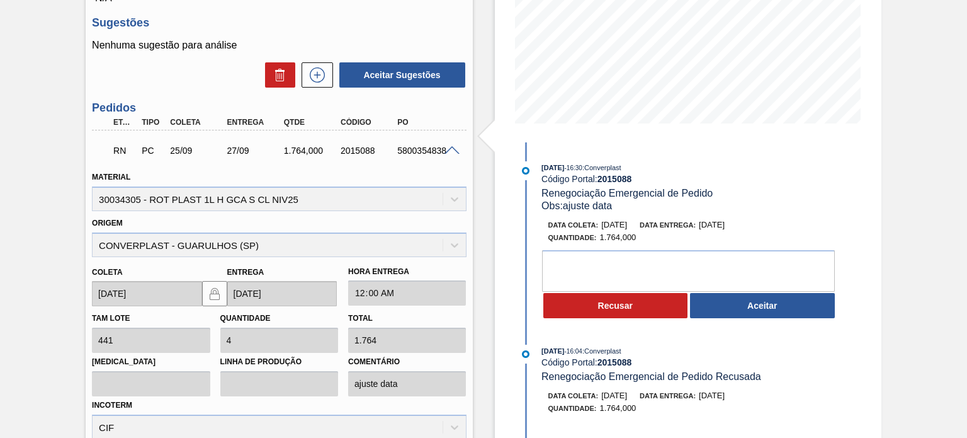
scroll to position [252, 0]
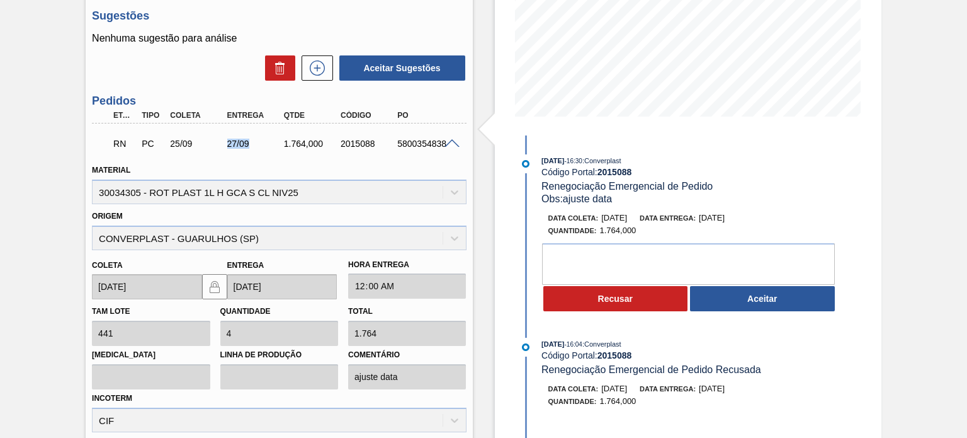
drag, startPoint x: 222, startPoint y: 144, endPoint x: 271, endPoint y: 143, distance: 49.1
click at [271, 143] on div "27/09" at bounding box center [247, 144] width 57 height 10
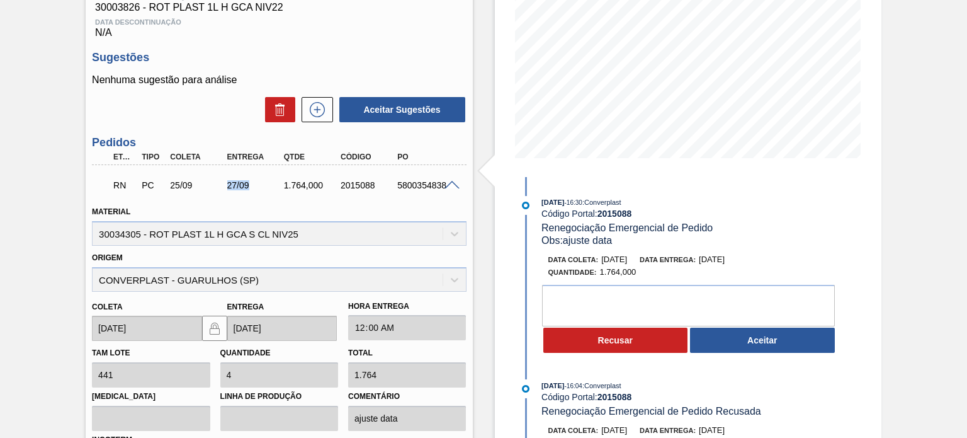
scroll to position [189, 0]
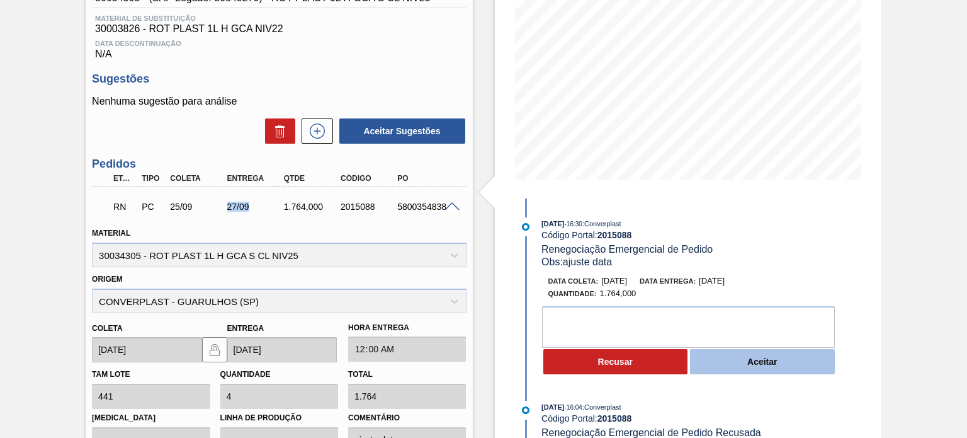
click at [753, 357] on button "Aceitar" at bounding box center [762, 361] width 145 height 25
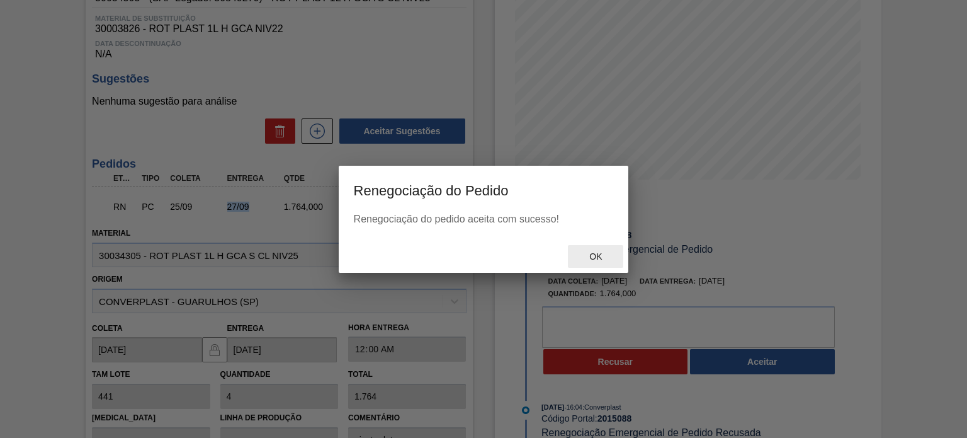
click at [587, 261] on span "Ok" at bounding box center [595, 256] width 33 height 10
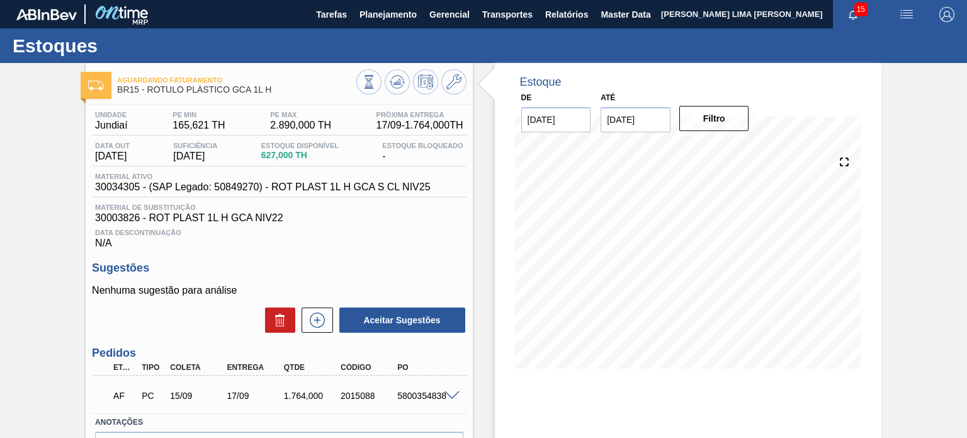
click at [383, 85] on div at bounding box center [411, 83] width 110 height 28
click at [388, 80] on button at bounding box center [397, 81] width 25 height 25
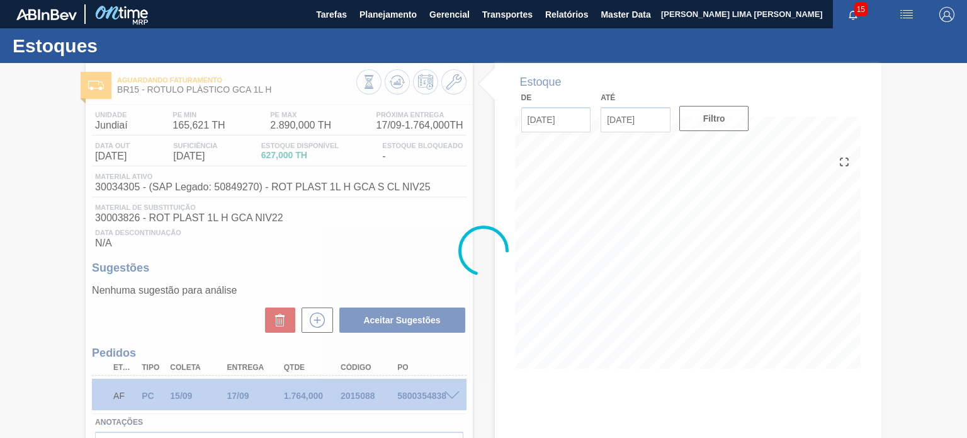
click at [363, 392] on div at bounding box center [483, 250] width 967 height 375
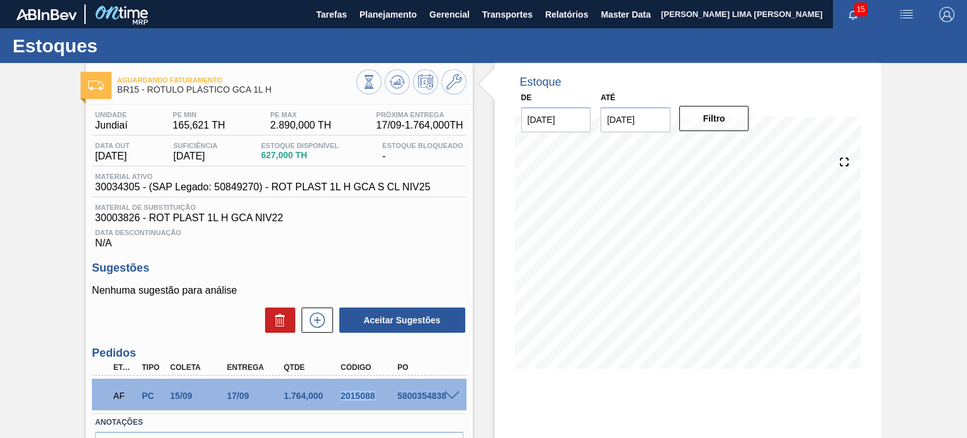
click at [363, 392] on div "2015088" at bounding box center [369, 395] width 62 height 10
copy div "2015088"
click at [441, 390] on div at bounding box center [453, 394] width 25 height 9
click at [445, 394] on span at bounding box center [452, 395] width 15 height 9
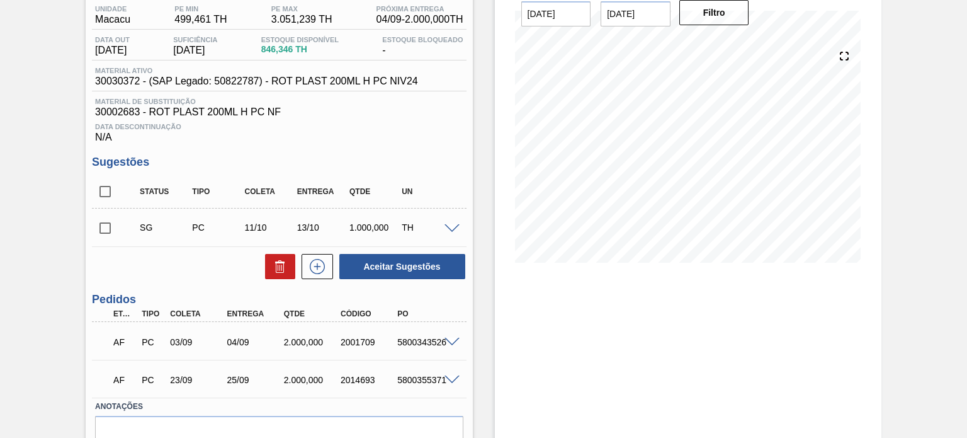
scroll to position [106, 0]
click at [343, 342] on div "2001709" at bounding box center [369, 342] width 62 height 10
click at [343, 341] on div "2001709" at bounding box center [369, 342] width 62 height 10
copy div "2001709"
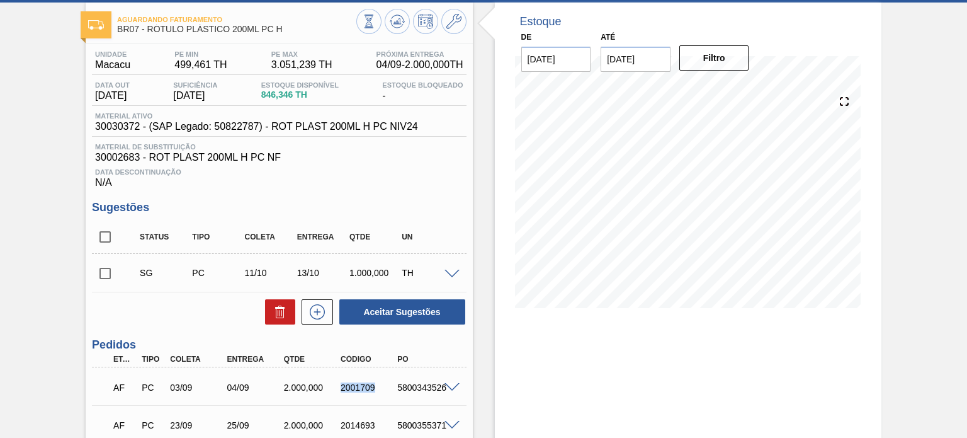
scroll to position [0, 0]
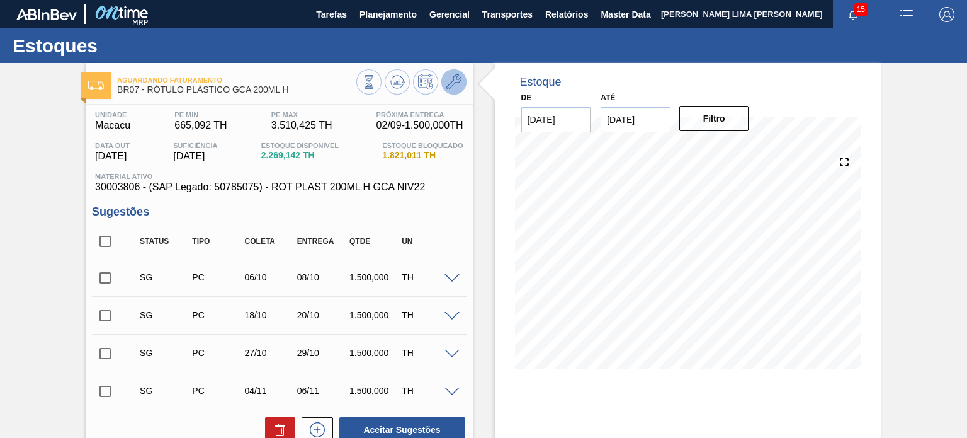
click at [453, 82] on icon at bounding box center [453, 81] width 15 height 15
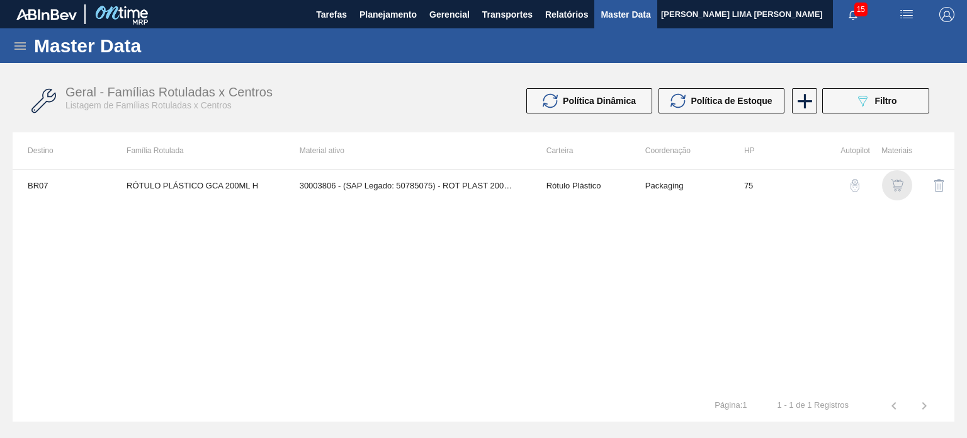
click at [899, 190] on img "button" at bounding box center [897, 185] width 13 height 13
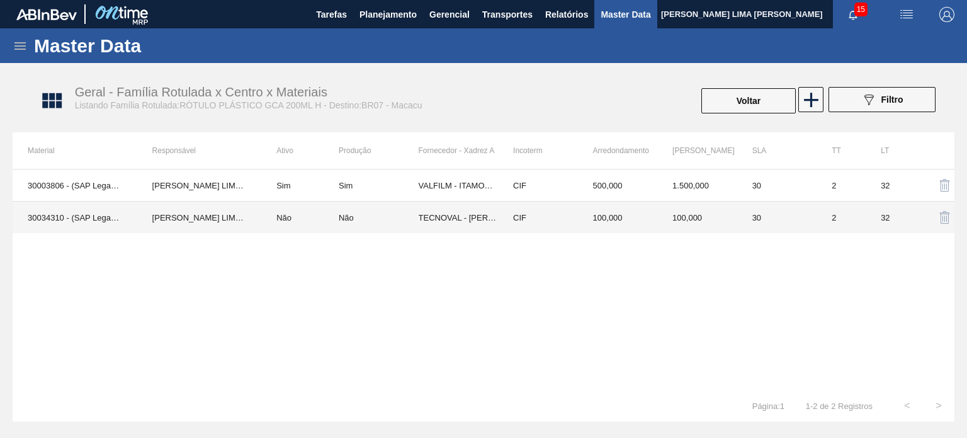
click at [539, 220] on td "CIF" at bounding box center [538, 217] width 80 height 32
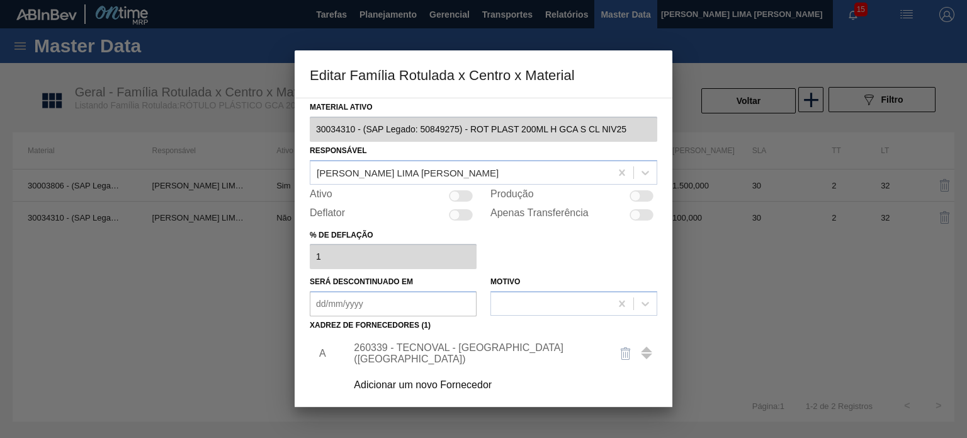
click at [458, 351] on div "260339 - TECNOVAL - LORENA (SP)" at bounding box center [477, 353] width 247 height 23
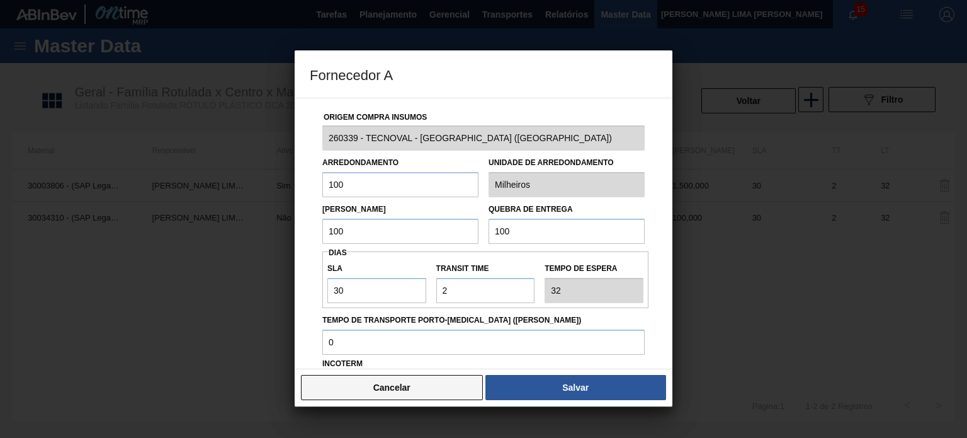
click at [445, 379] on button "Cancelar" at bounding box center [392, 387] width 182 height 25
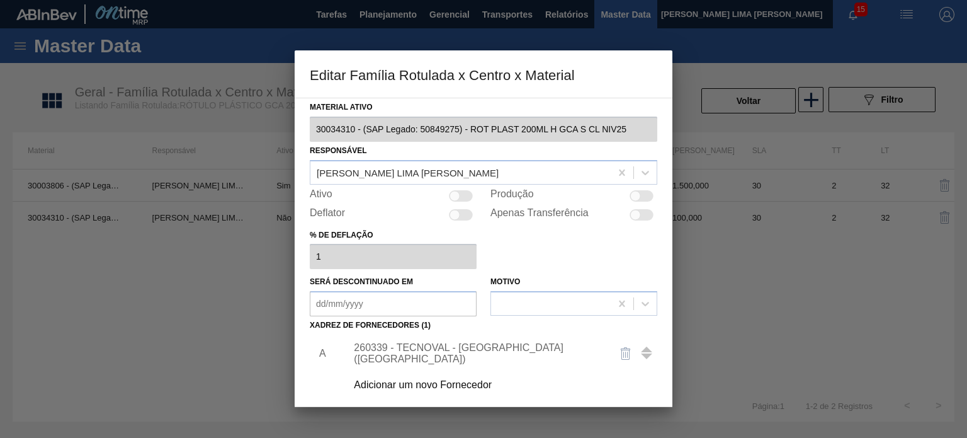
click at [445, 385] on div "Adicionar um novo Fornecedor" at bounding box center [477, 384] width 247 height 11
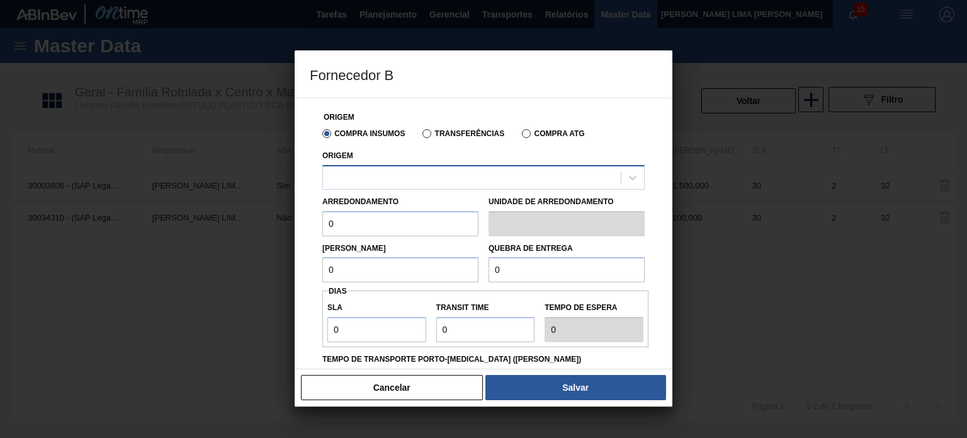
click at [468, 183] on div at bounding box center [472, 177] width 298 height 18
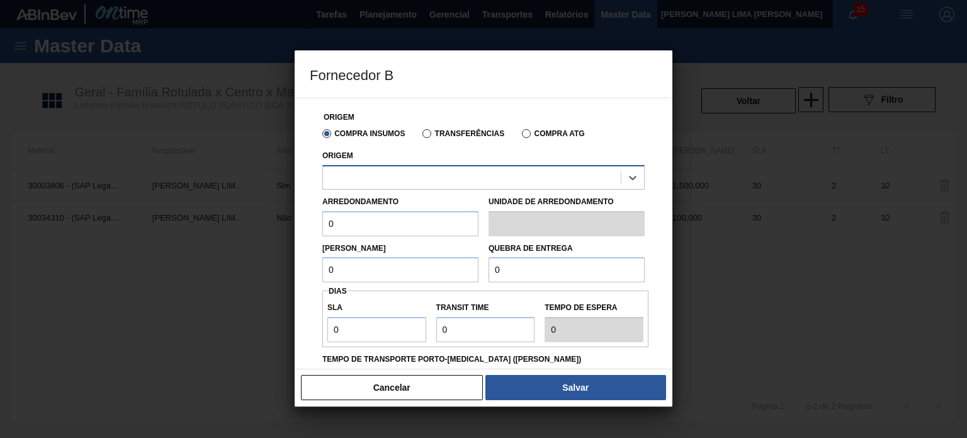
click at [468, 183] on div at bounding box center [472, 177] width 298 height 18
click at [455, 382] on button "Cancelar" at bounding box center [392, 387] width 182 height 25
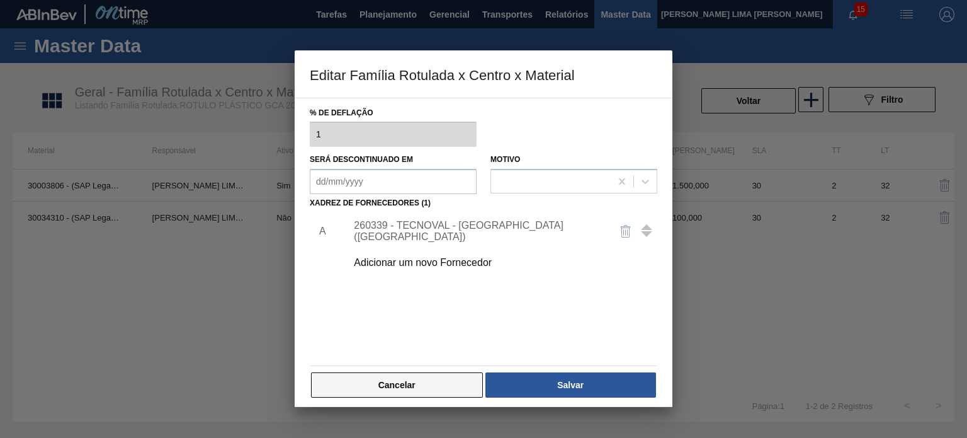
scroll to position [128, 0]
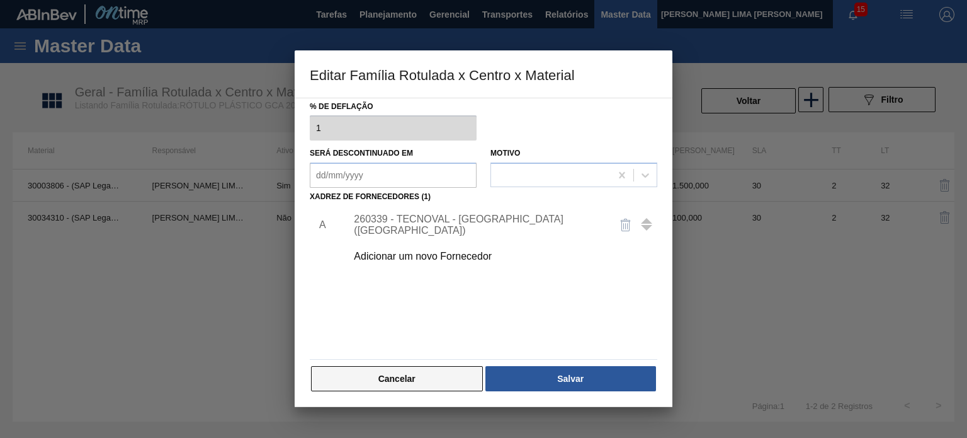
click at [460, 375] on button "Cancelar" at bounding box center [397, 378] width 172 height 25
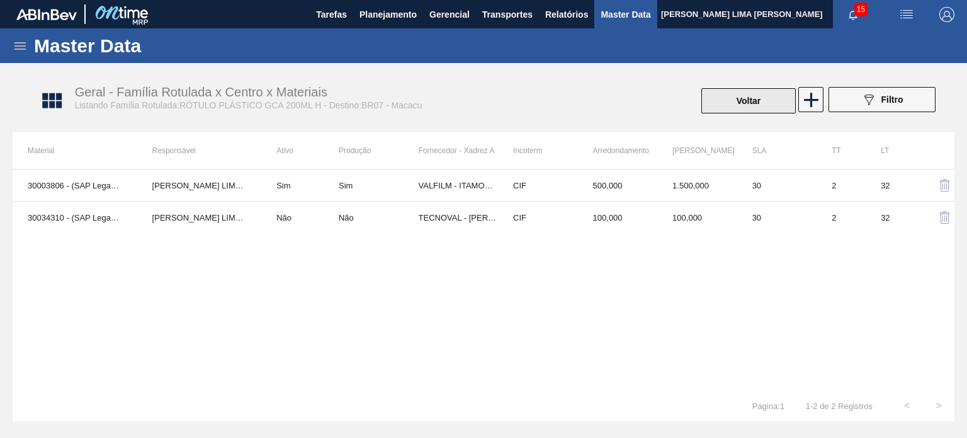
click at [729, 105] on button "Voltar" at bounding box center [748, 100] width 94 height 25
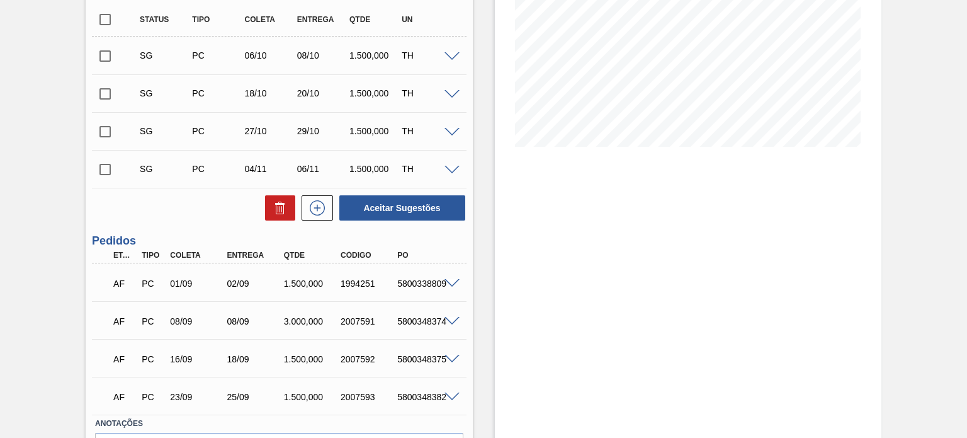
scroll to position [252, 0]
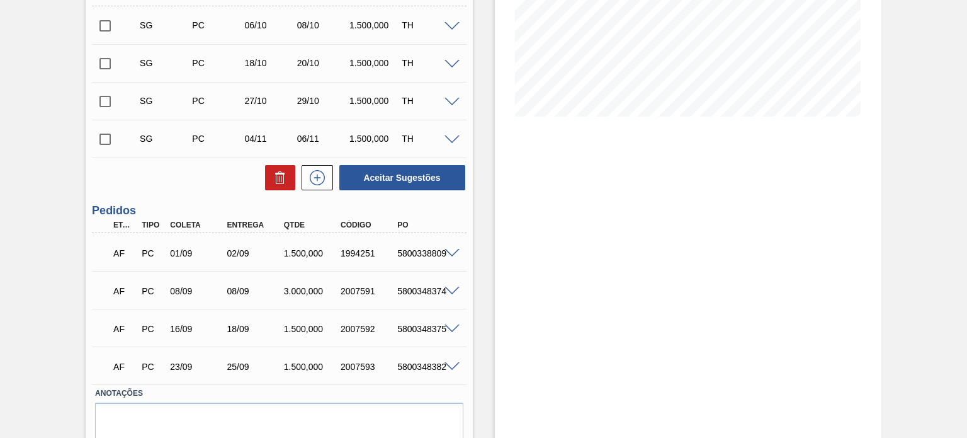
click at [346, 252] on div "1994251" at bounding box center [369, 253] width 62 height 10
copy div "1994251"
click at [351, 292] on div "2007591" at bounding box center [369, 291] width 62 height 10
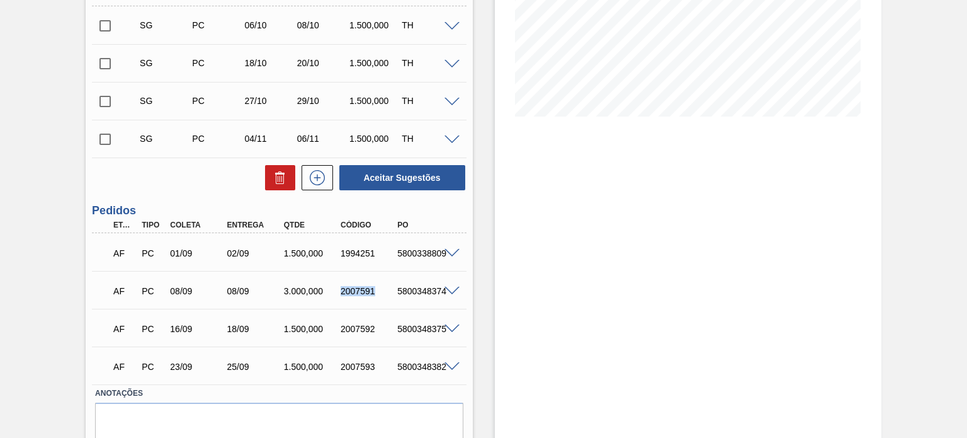
copy div "2007591"
click at [360, 326] on div "2007592" at bounding box center [369, 329] width 62 height 10
click at [360, 328] on div "2007592" at bounding box center [369, 329] width 62 height 10
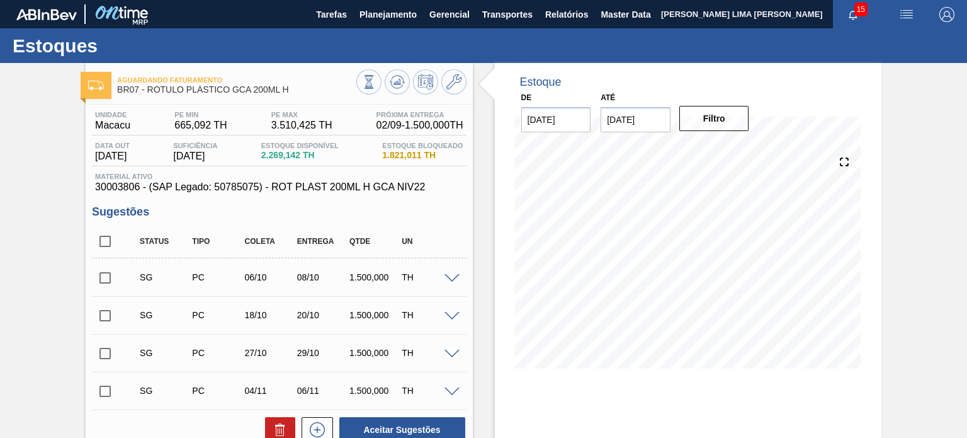
scroll to position [126, 0]
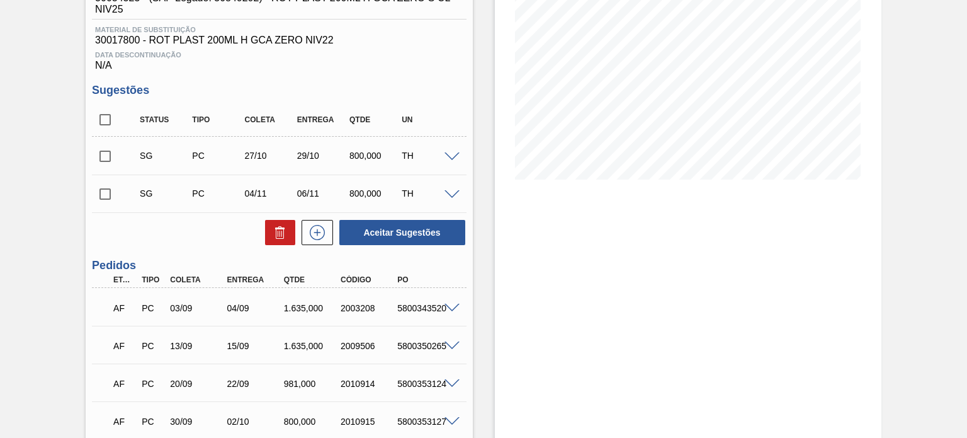
scroll to position [252, 0]
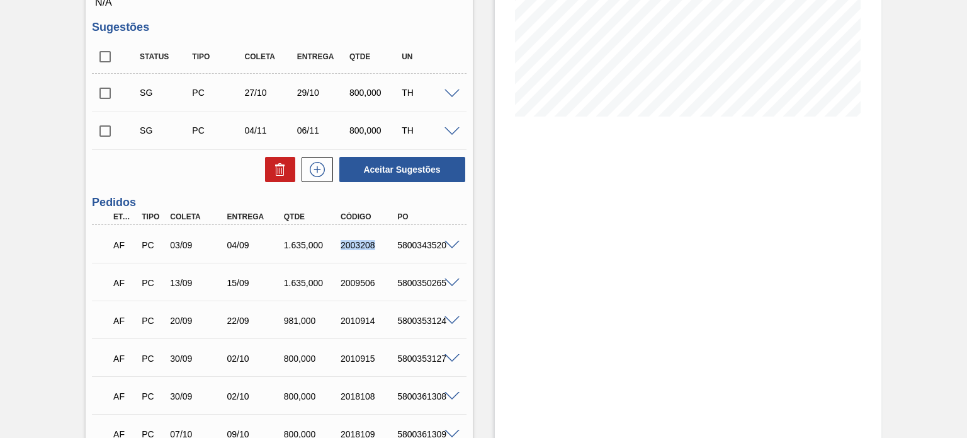
drag, startPoint x: 322, startPoint y: 241, endPoint x: 391, endPoint y: 244, distance: 69.4
click at [388, 244] on div "AF PC 03/09 04/09 1.635,000 2003208 5800343520" at bounding box center [275, 243] width 341 height 25
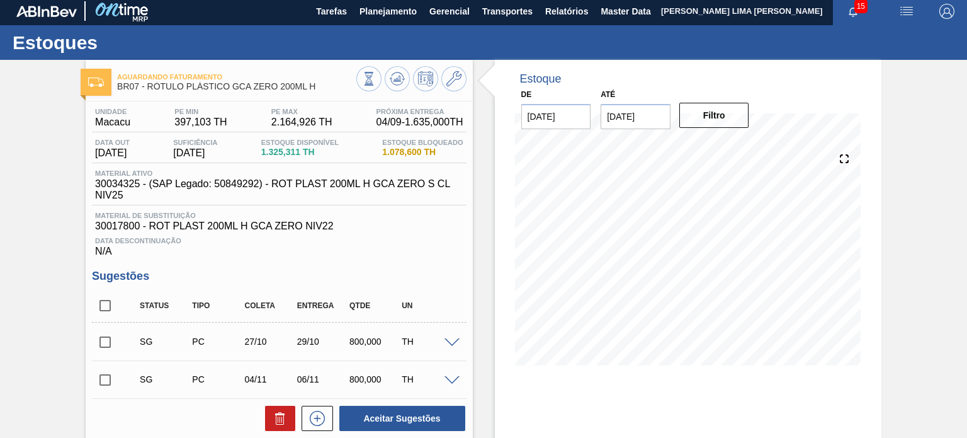
scroll to position [0, 0]
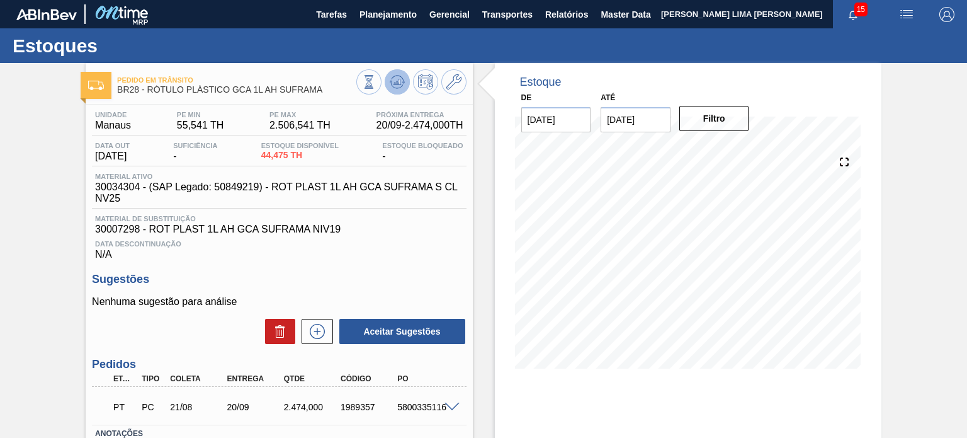
click at [406, 82] on button at bounding box center [397, 81] width 25 height 25
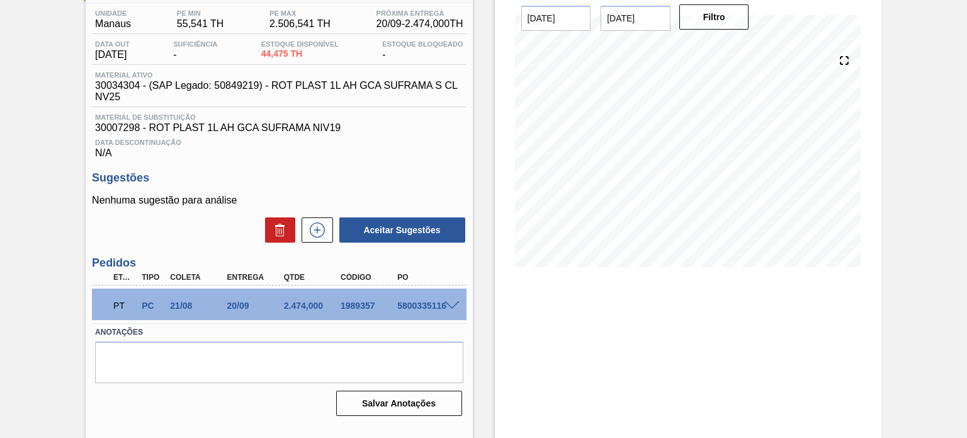
scroll to position [103, 0]
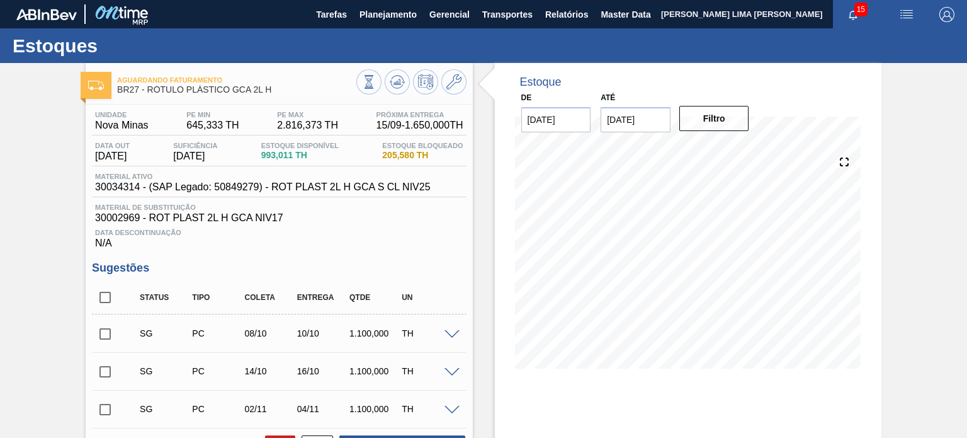
scroll to position [63, 0]
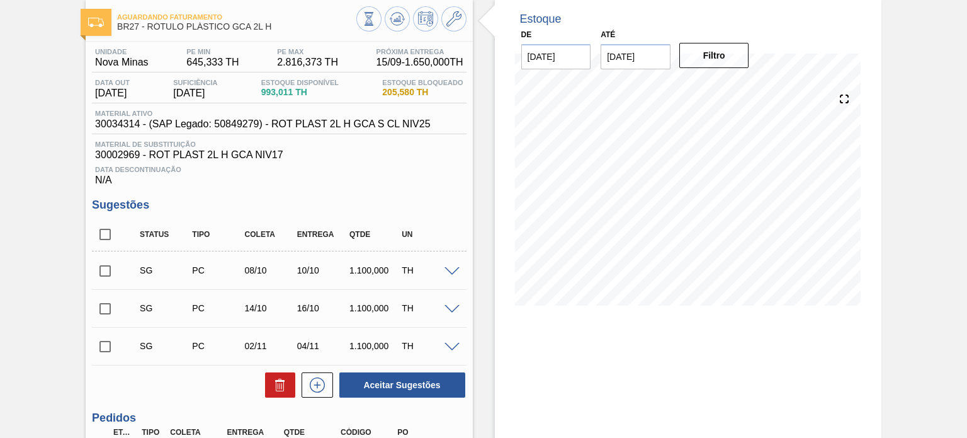
click at [102, 266] on input "checkbox" at bounding box center [105, 271] width 26 height 26
checkbox input "true"
click at [98, 304] on input "checkbox" at bounding box center [105, 308] width 26 height 26
checkbox input "true"
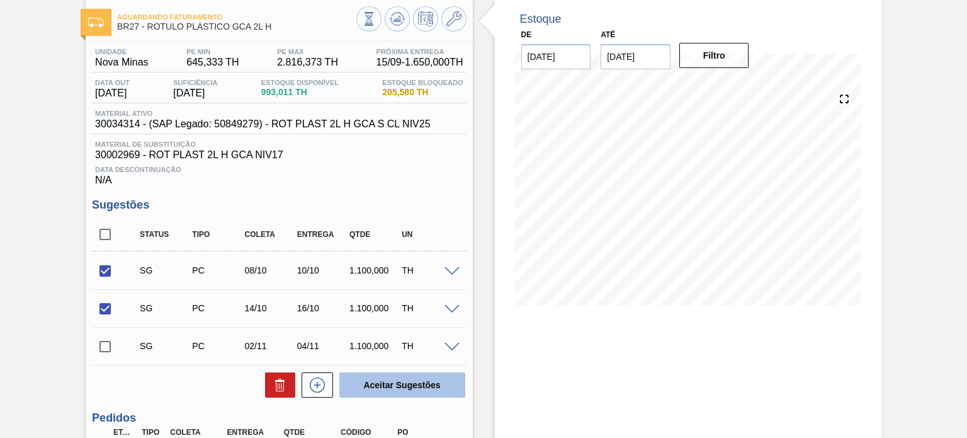
click at [409, 383] on button "Aceitar Sugestões" at bounding box center [402, 384] width 126 height 25
checkbox input "false"
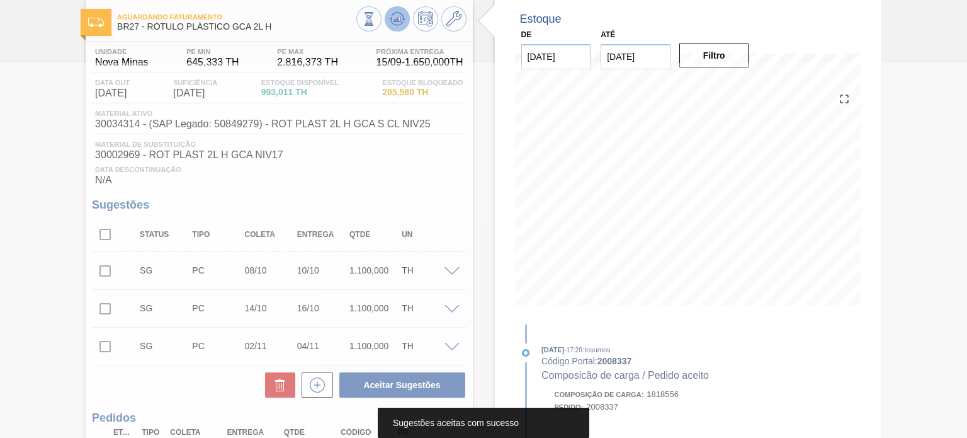
click at [398, 21] on icon at bounding box center [397, 19] width 8 height 6
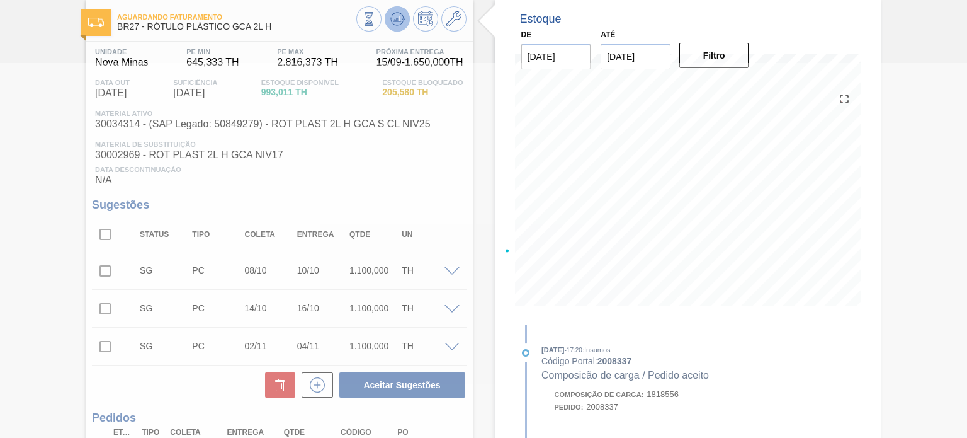
click at [398, 21] on icon at bounding box center [397, 19] width 8 height 6
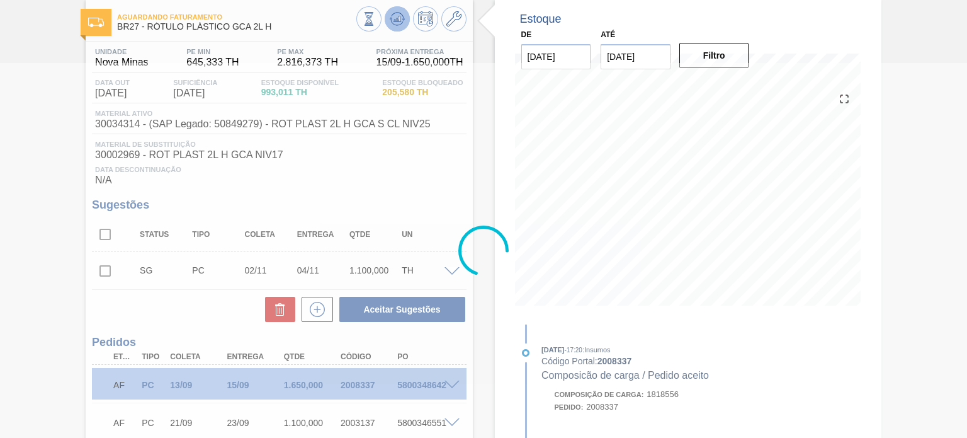
click at [398, 21] on icon at bounding box center [397, 19] width 8 height 6
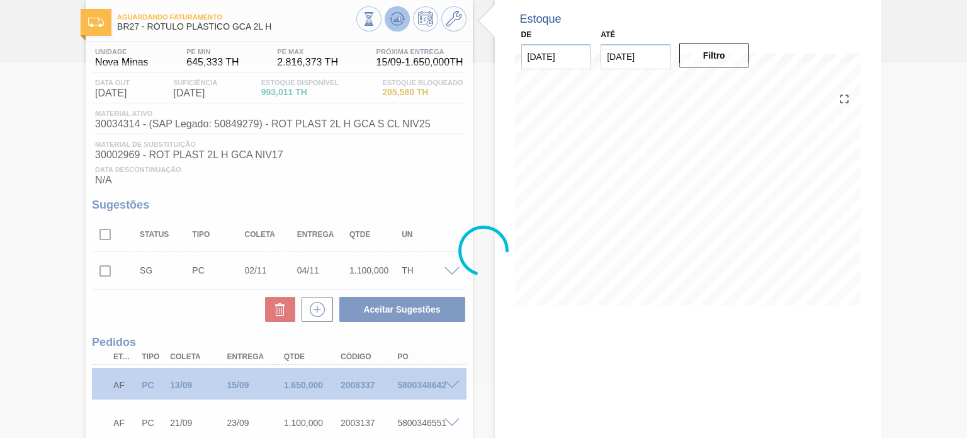
click at [398, 21] on icon at bounding box center [397, 19] width 8 height 6
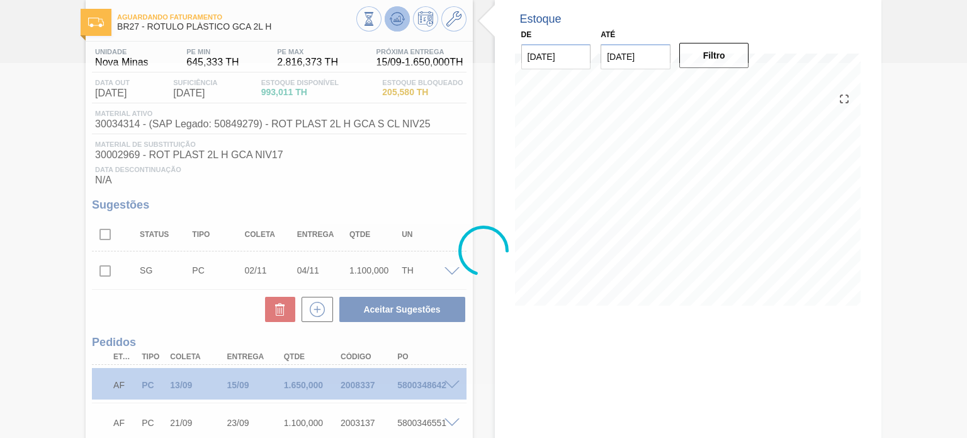
click at [398, 21] on icon at bounding box center [397, 19] width 8 height 6
click at [272, 27] on span "BR27 - RÓTULO PLÁSTICO GCA 2L H" at bounding box center [236, 26] width 239 height 9
click at [280, 32] on div "Aguardando Faturamento BR27 - RÓTULO PLÁSTICO GCA 2L H" at bounding box center [236, 22] width 239 height 28
click at [268, 21] on div "Aguardando Faturamento BR27 - RÓTULO PLÁSTICO GCA 2L H" at bounding box center [236, 22] width 239 height 28
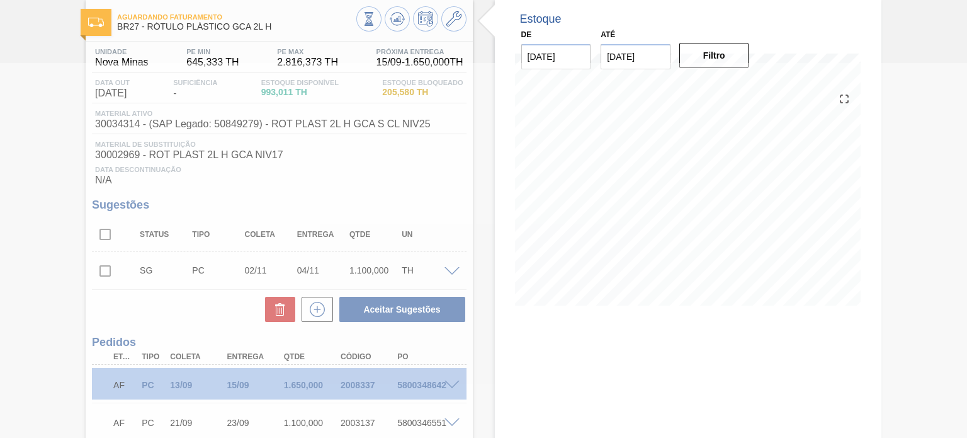
click at [272, 30] on span "BR27 - RÓTULO PLÁSTICO GCA 2L H" at bounding box center [236, 26] width 239 height 9
click at [277, 30] on span "BR27 - RÓTULO PLÁSTICO GCA 2L H" at bounding box center [236, 26] width 239 height 9
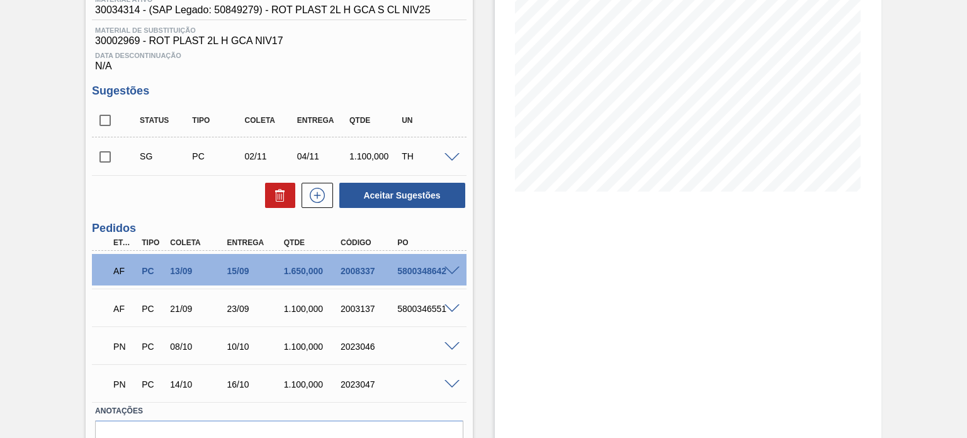
scroll to position [55, 0]
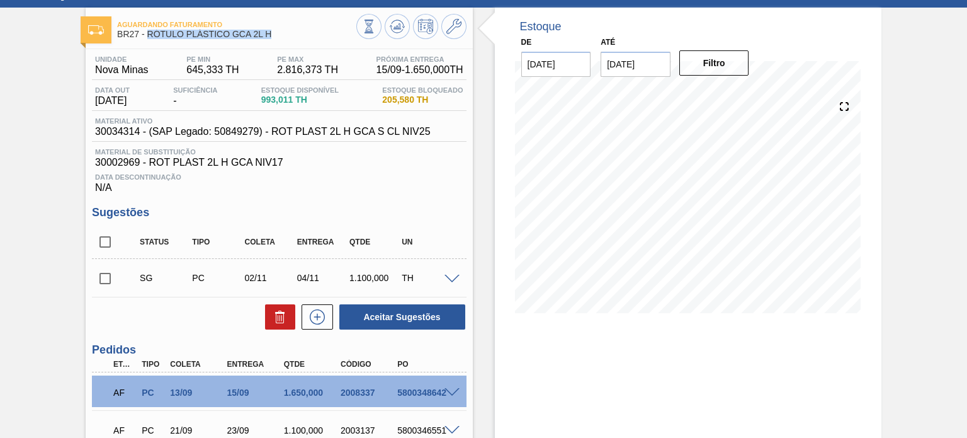
drag, startPoint x: 281, startPoint y: 37, endPoint x: 149, endPoint y: 30, distance: 132.4
click at [149, 30] on span "BR27 - RÓTULO PLÁSTICO GCA 2L H" at bounding box center [236, 34] width 239 height 9
copy span "RÓTULO PLÁSTICO GCA 2L H"
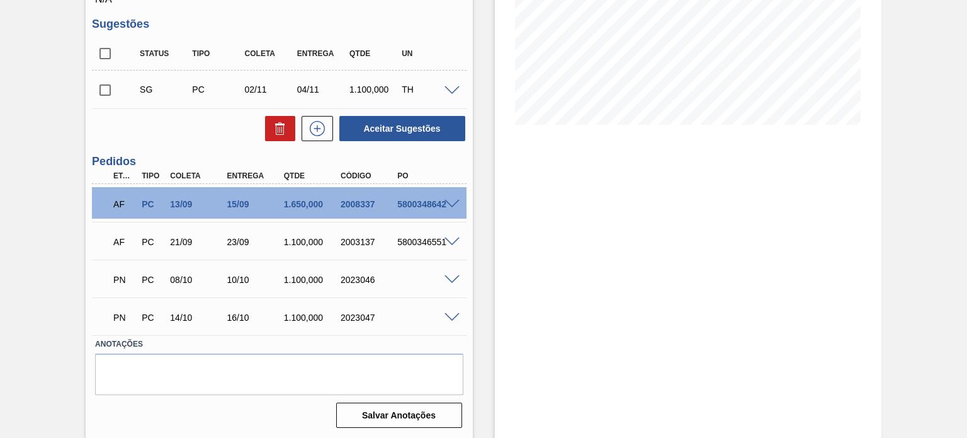
scroll to position [244, 0]
click at [353, 274] on div "2023046" at bounding box center [369, 279] width 62 height 10
copy div "2023046"
click at [362, 315] on div "2023047" at bounding box center [369, 317] width 62 height 10
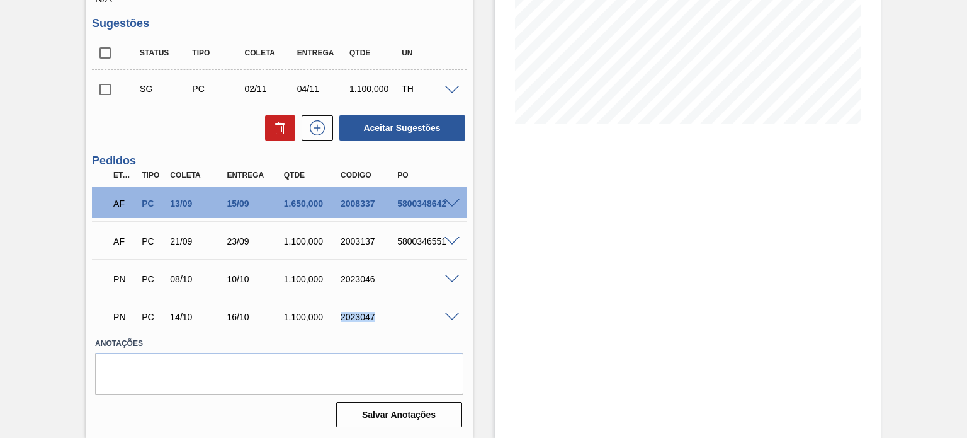
click at [362, 315] on div "2023047" at bounding box center [369, 317] width 62 height 10
copy div "2023047"
click at [399, 300] on div "PN PC 14/10 16/10 1.100,000 2023047" at bounding box center [279, 315] width 374 height 31
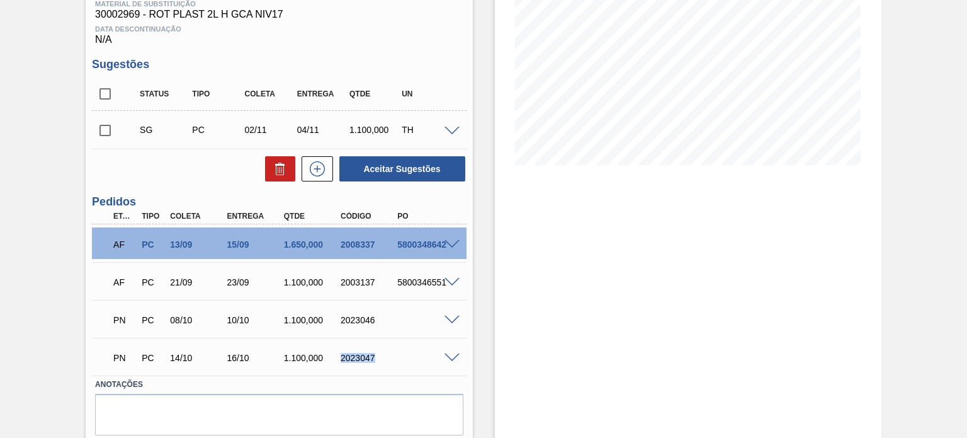
scroll to position [181, 0]
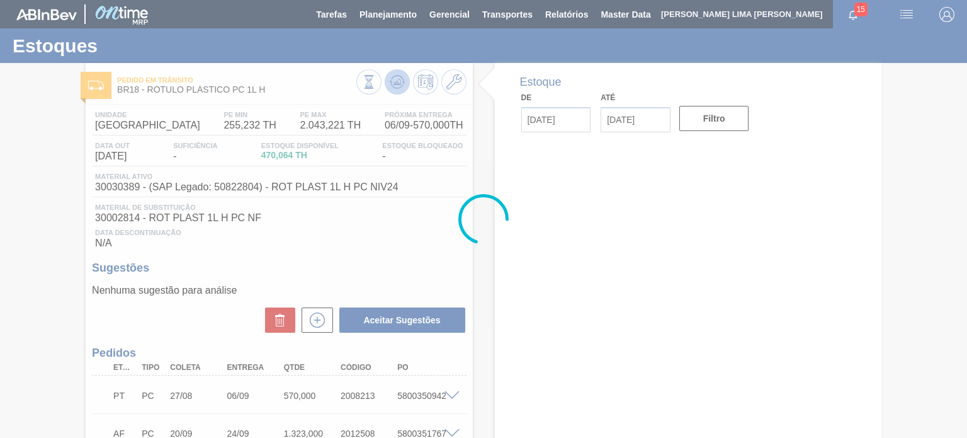
click at [399, 81] on icon at bounding box center [397, 82] width 8 height 6
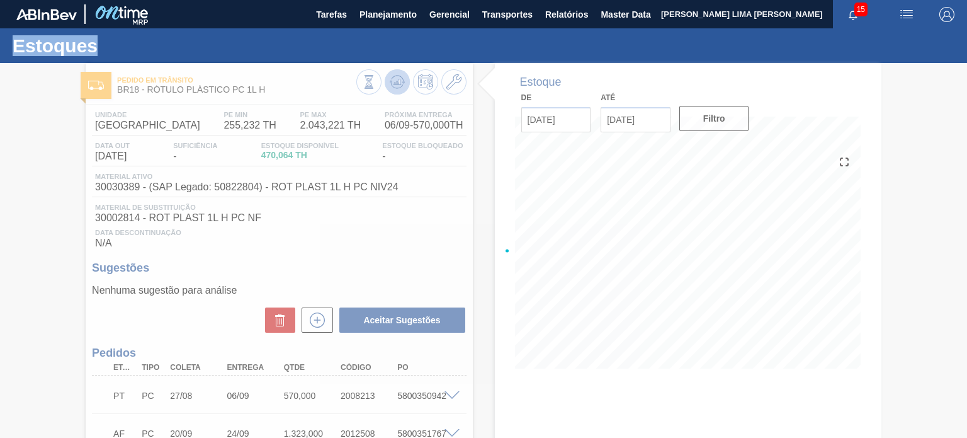
click at [399, 81] on div at bounding box center [483, 250] width 967 height 375
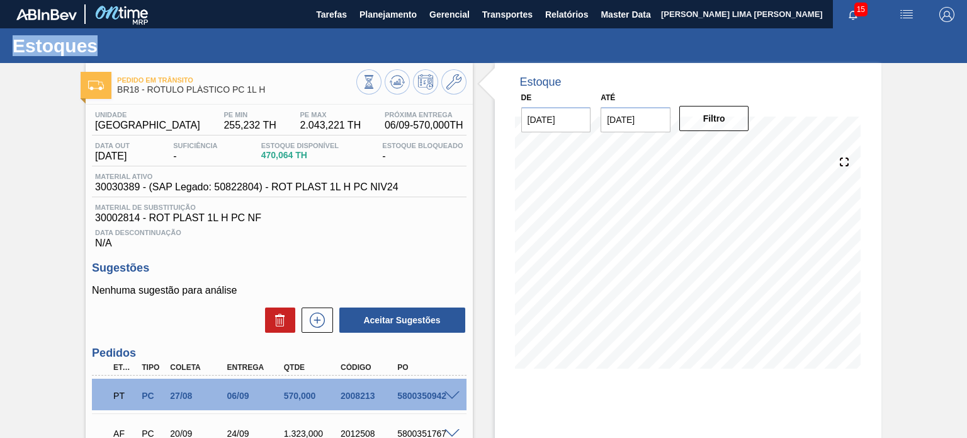
scroll to position [116, 0]
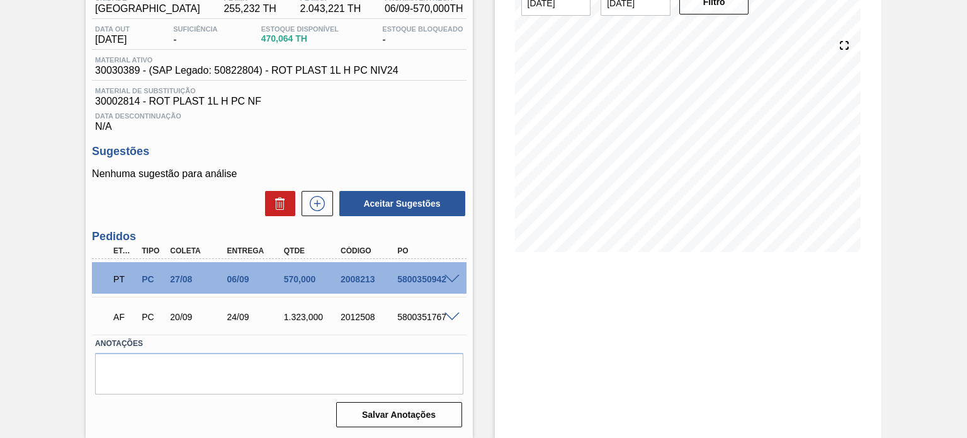
click at [438, 276] on div "5800350942" at bounding box center [425, 279] width 62 height 10
click at [452, 281] on span at bounding box center [452, 279] width 15 height 9
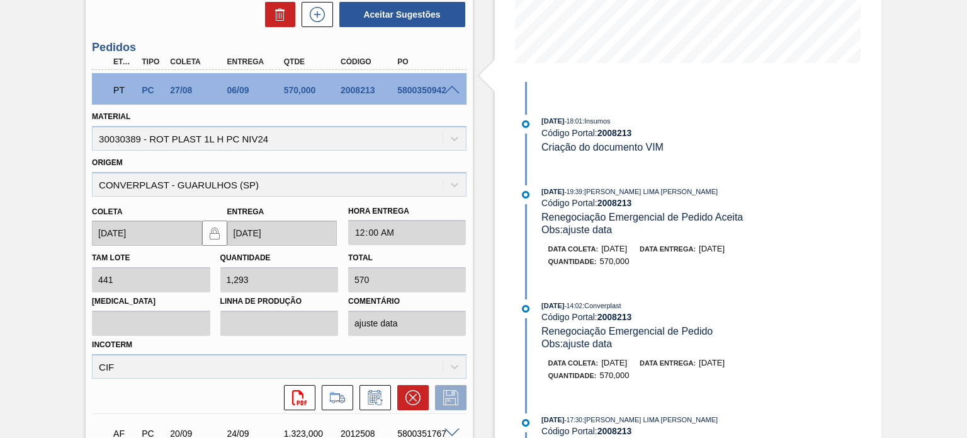
scroll to position [630, 0]
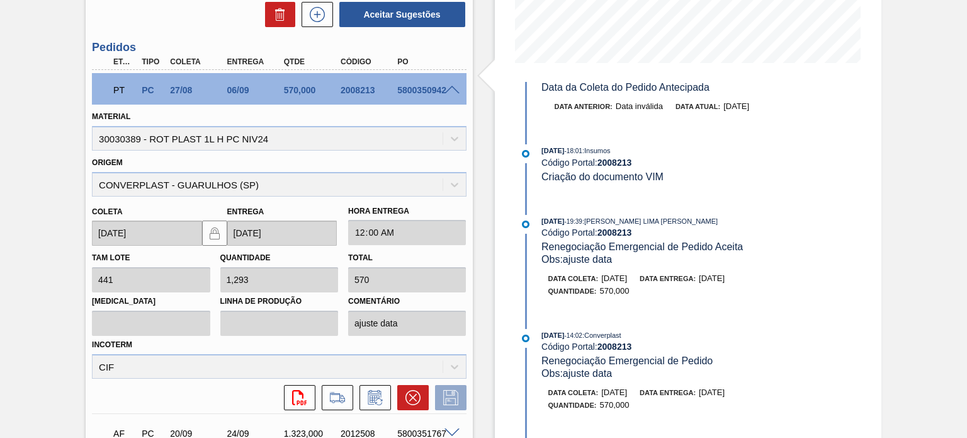
drag, startPoint x: 751, startPoint y: 275, endPoint x: 721, endPoint y: 275, distance: 29.6
click at [721, 266] on div "Obs: ajuste data" at bounding box center [691, 259] width 299 height 13
click at [725, 283] on span "[DATE]" at bounding box center [712, 277] width 26 height 9
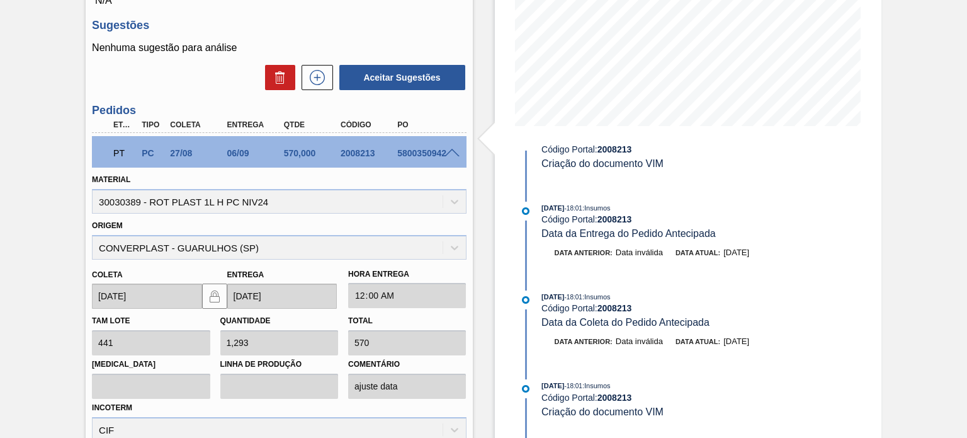
scroll to position [441, 0]
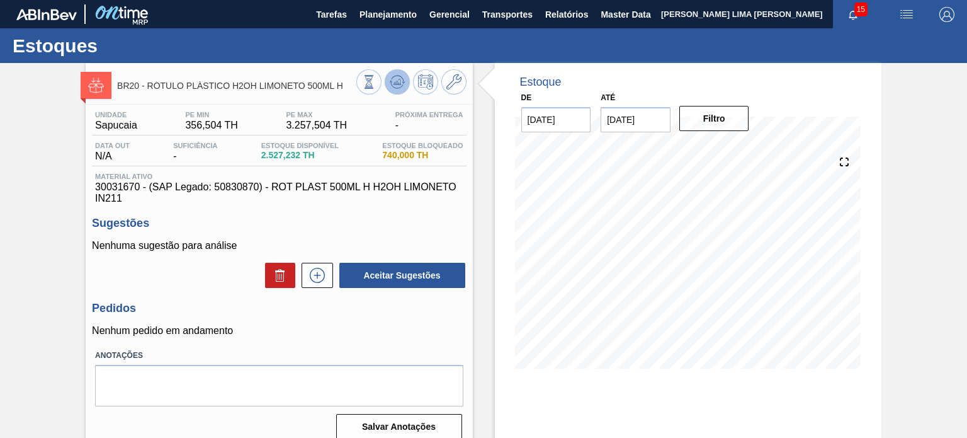
click at [406, 79] on button at bounding box center [397, 81] width 25 height 25
click at [373, 80] on icon at bounding box center [369, 82] width 14 height 14
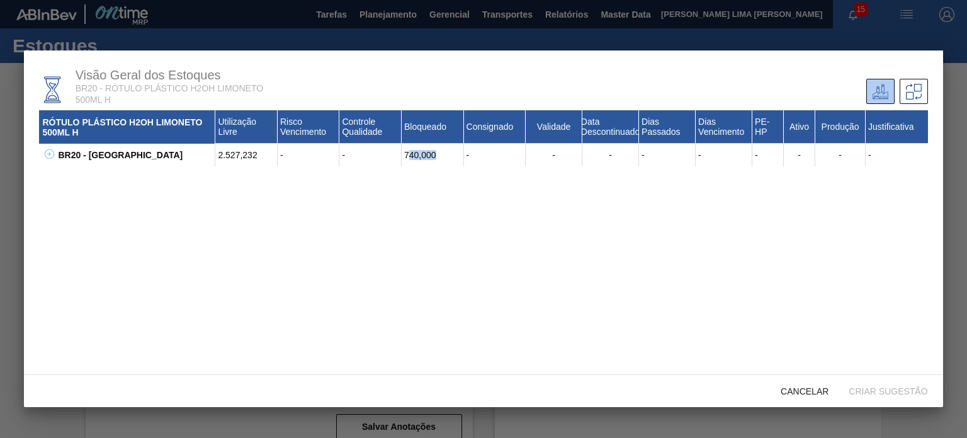
click at [406, 153] on div "740,000" at bounding box center [433, 155] width 62 height 23
click at [344, 151] on div "-" at bounding box center [370, 155] width 62 height 23
click at [52, 152] on icon at bounding box center [49, 153] width 9 height 9
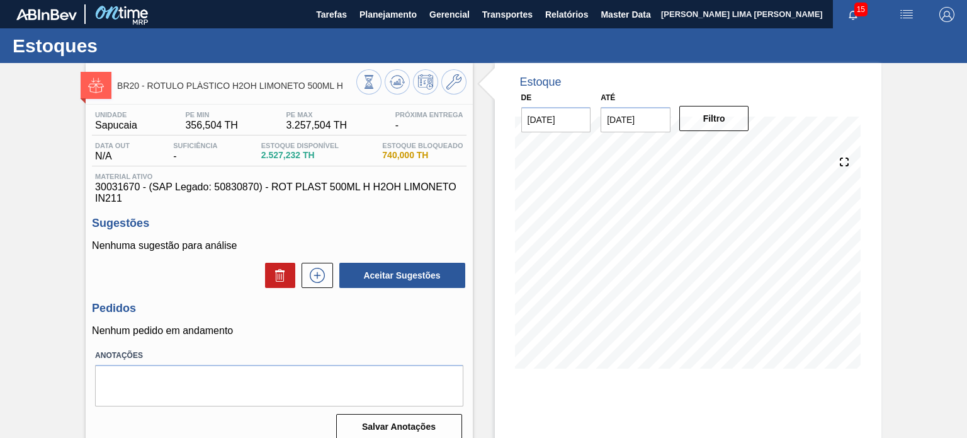
click at [386, 211] on div "Unidade Sapucaia PE MIN 356,504 TH PE MAX 3.257,504 TH Próxima Entrega - Data o…" at bounding box center [279, 274] width 387 height 339
click at [407, 183] on span "30031670 - (SAP Legado: 50830870) - ROT PLAST 500ML H H2OH LIMONETO IN211" at bounding box center [279, 192] width 368 height 23
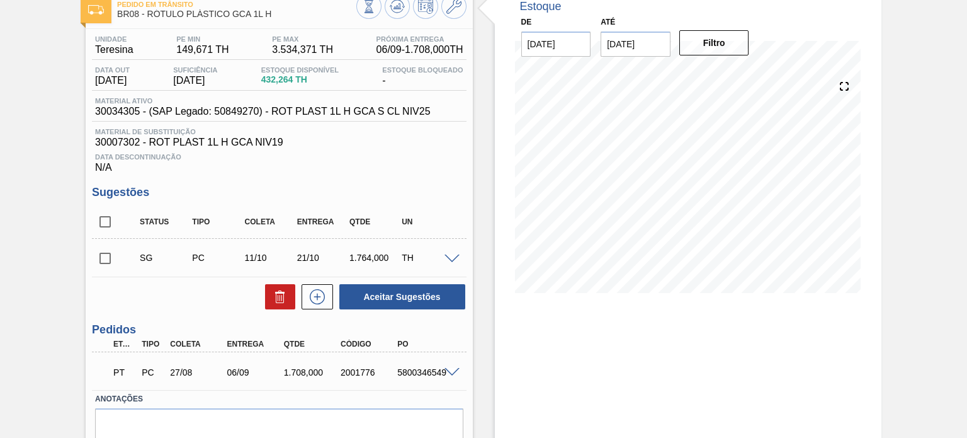
scroll to position [126, 0]
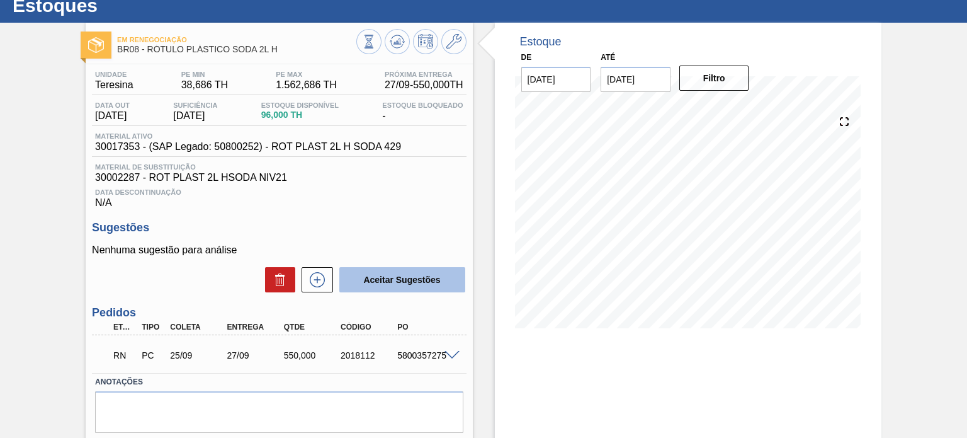
scroll to position [103, 0]
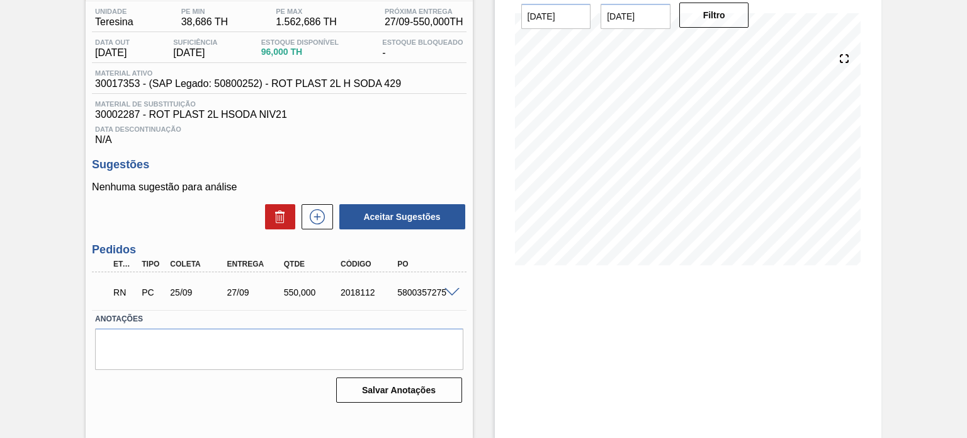
click at [446, 294] on span at bounding box center [452, 292] width 15 height 9
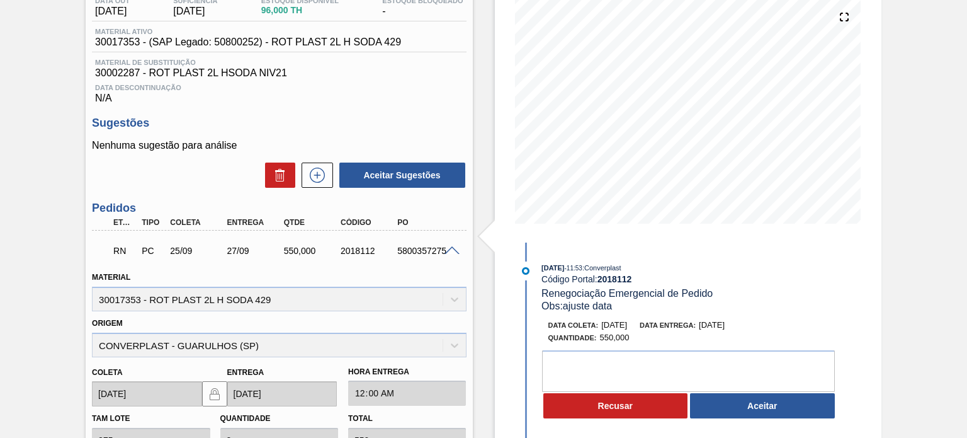
scroll to position [166, 0]
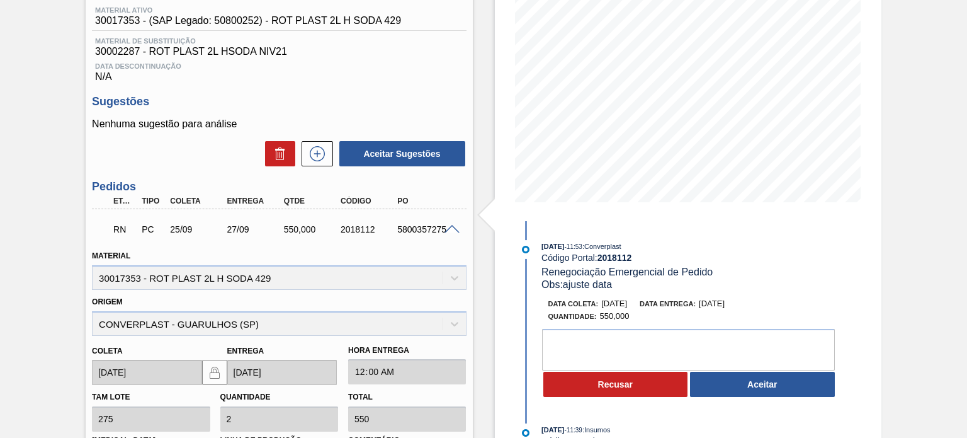
drag, startPoint x: 739, startPoint y: 303, endPoint x: 730, endPoint y: 304, distance: 9.5
click at [725, 304] on span "[DATE]" at bounding box center [712, 302] width 26 height 9
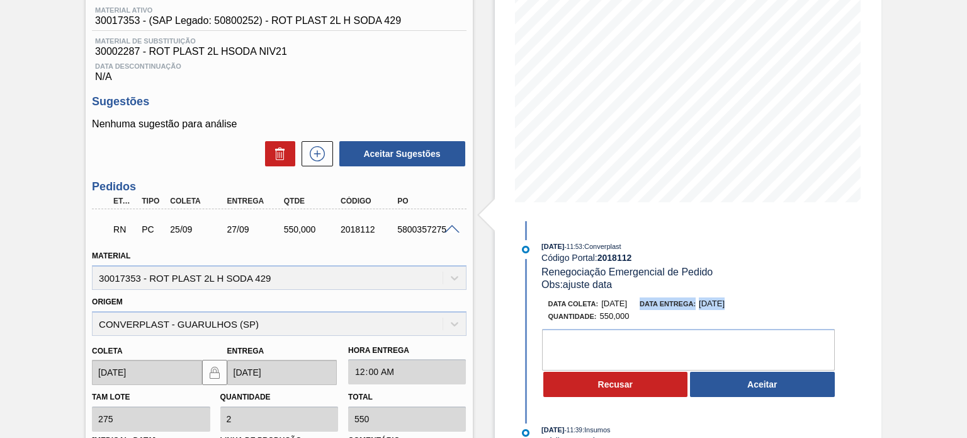
scroll to position [229, 0]
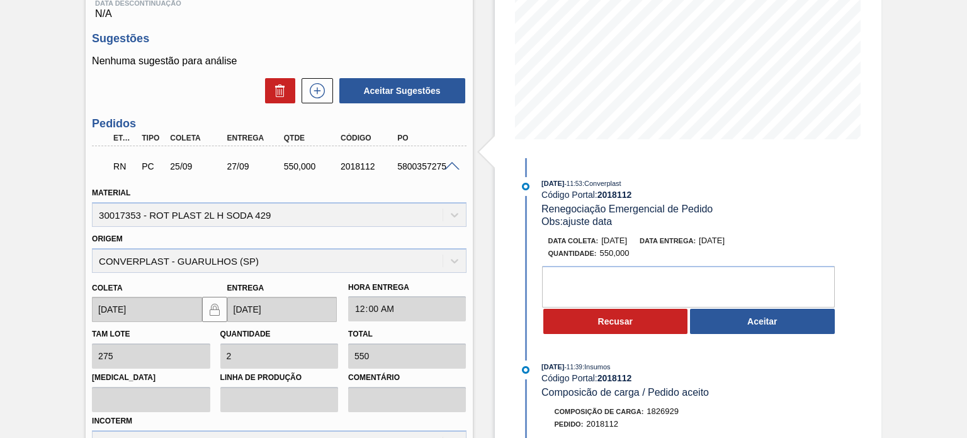
click at [247, 164] on div "27/09" at bounding box center [255, 166] width 62 height 10
click at [244, 166] on div "27/09" at bounding box center [255, 166] width 62 height 10
click at [246, 166] on div "27/09" at bounding box center [255, 166] width 62 height 10
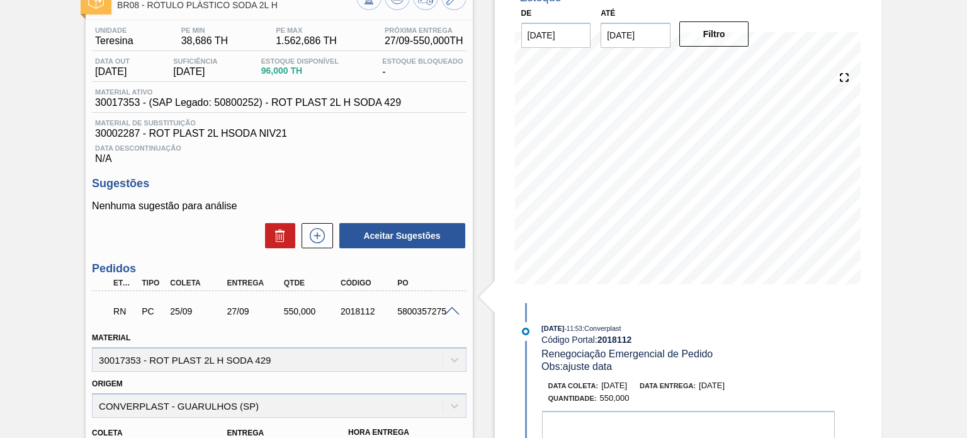
scroll to position [189, 0]
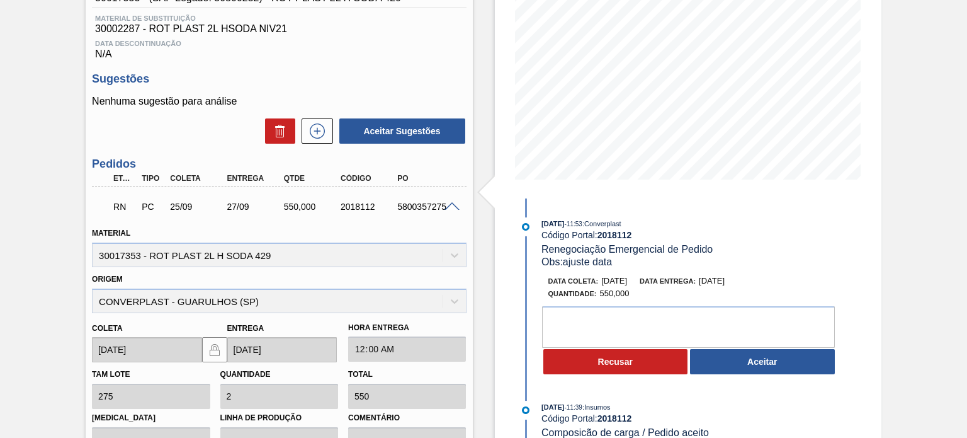
click at [360, 211] on div "2018112" at bounding box center [369, 206] width 62 height 10
copy div "2018112"
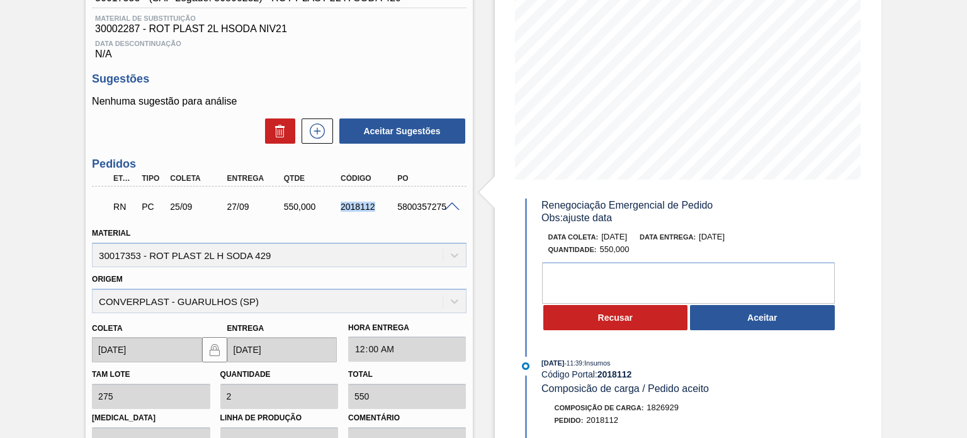
scroll to position [0, 0]
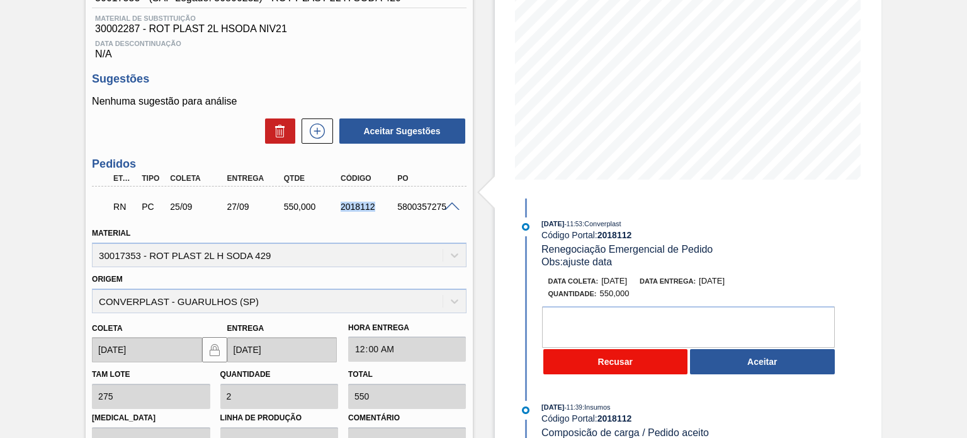
click at [664, 356] on button "Recusar" at bounding box center [615, 361] width 145 height 25
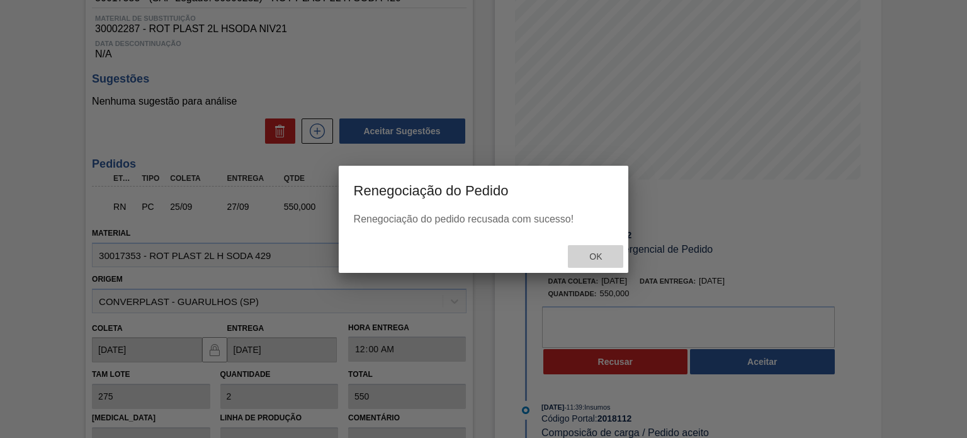
click at [589, 255] on span "Ok" at bounding box center [595, 256] width 33 height 10
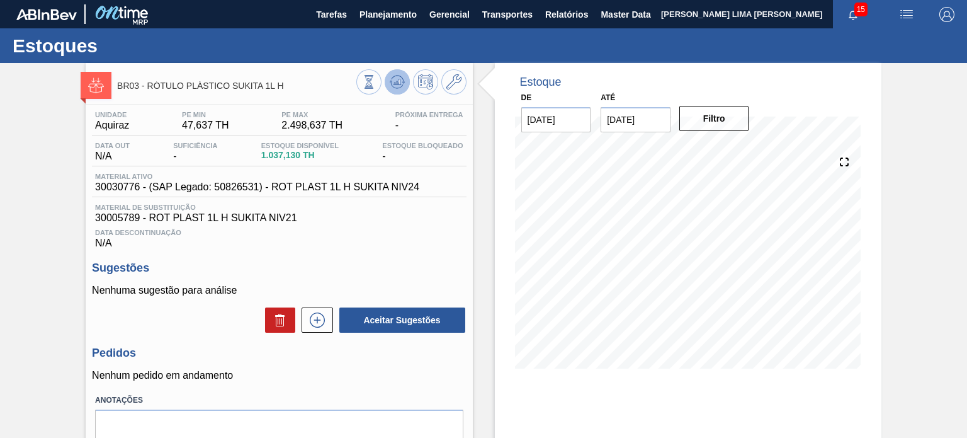
click at [392, 91] on button at bounding box center [397, 81] width 25 height 25
click at [463, 82] on button at bounding box center [453, 81] width 25 height 25
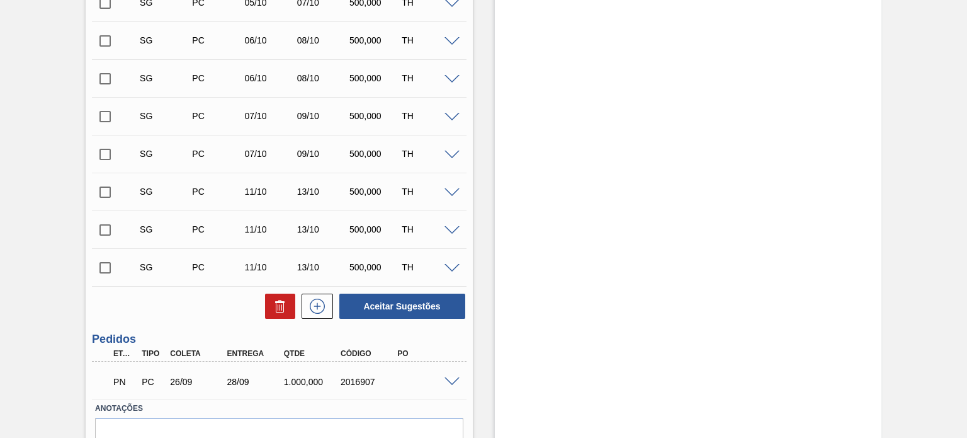
scroll to position [584, 0]
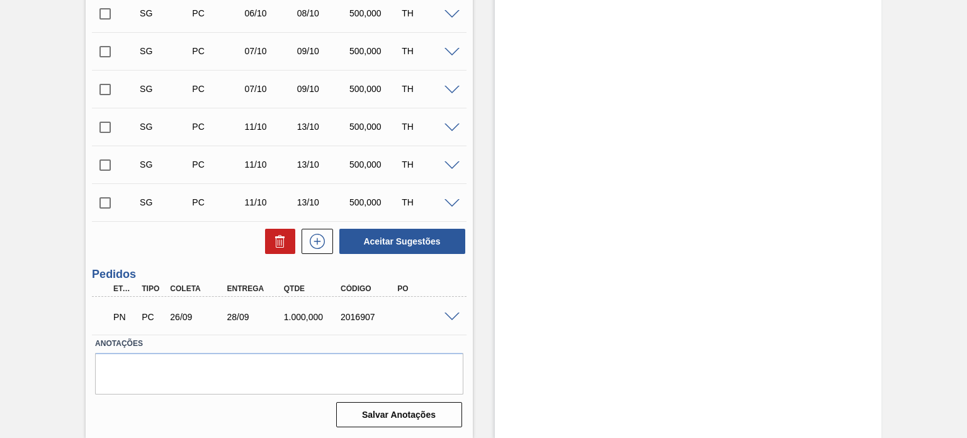
click at [448, 316] on span at bounding box center [452, 316] width 15 height 9
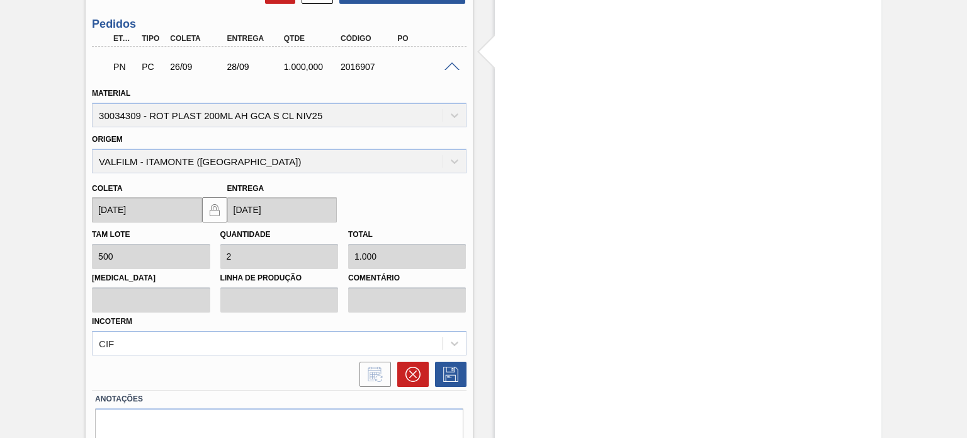
scroll to position [888, 0]
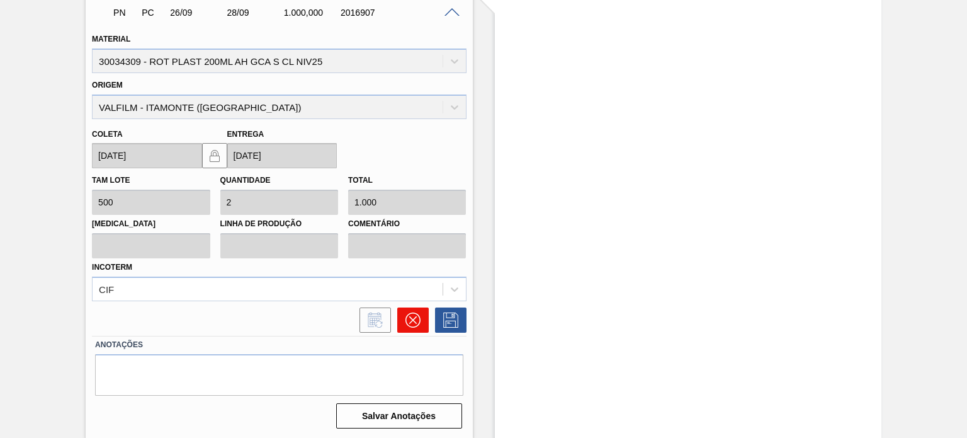
click at [406, 327] on button at bounding box center [412, 319] width 31 height 25
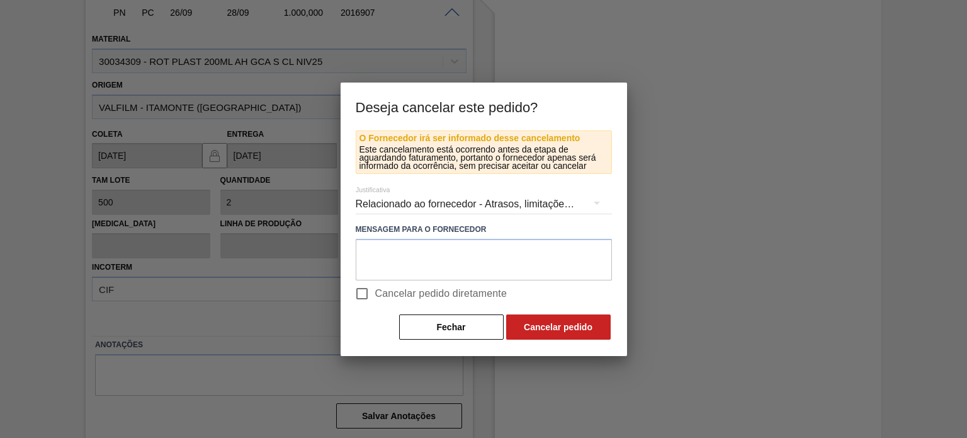
click at [417, 208] on div "Relacionado ao fornecedor - Atrasos, limitações de capacidade, etc." at bounding box center [484, 203] width 256 height 35
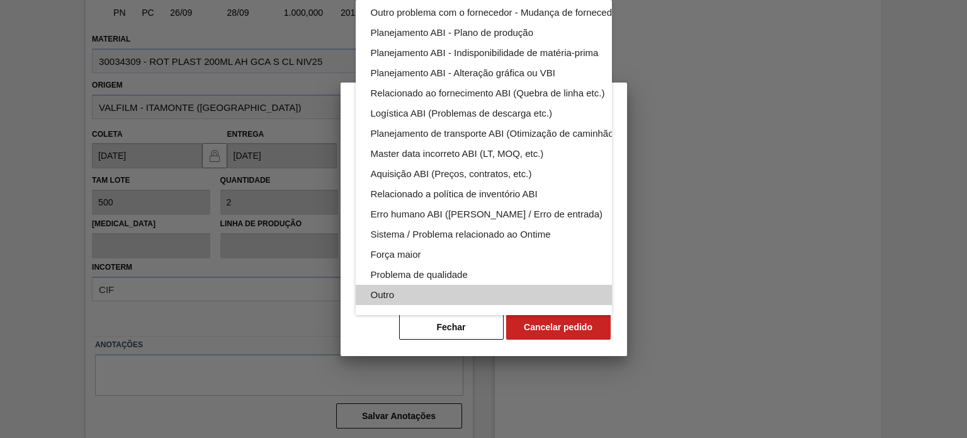
click at [423, 285] on div "Outro" at bounding box center [513, 295] width 285 height 20
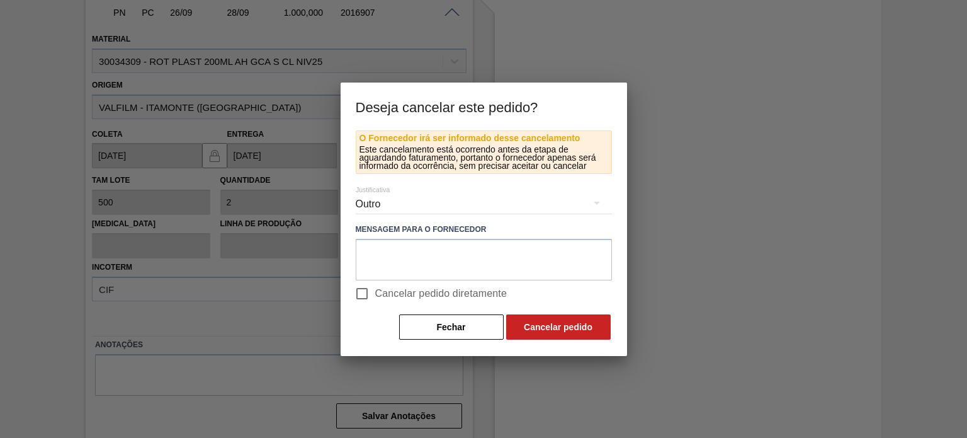
click at [365, 290] on div "Relacionado ao fornecedor - Atrasos, limitações de capacidade, etc. Relacionado…" at bounding box center [483, 219] width 967 height 438
click at [418, 297] on span "Cancelar pedido diretamente" at bounding box center [441, 293] width 132 height 15
click at [375, 297] on input "Cancelar pedido diretamente" at bounding box center [362, 293] width 26 height 26
checkbox input "true"
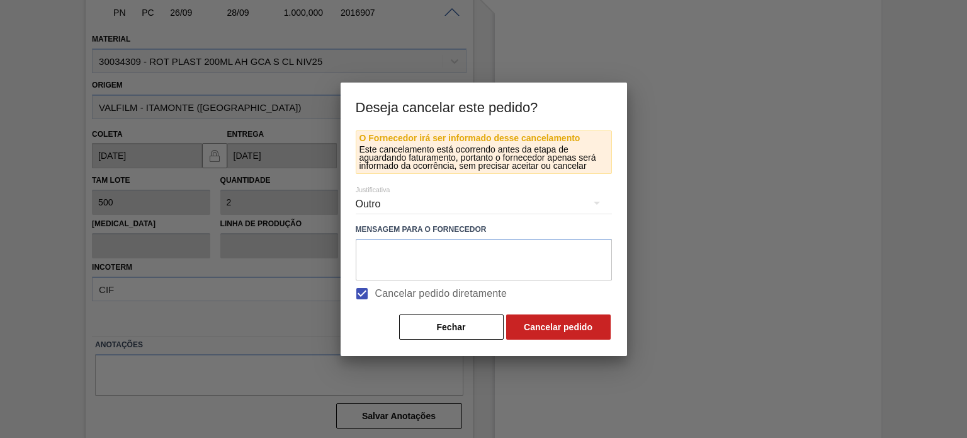
click at [615, 334] on div "O Fornecedor irá ser informado desse cancelamento Este cancelamento está ocorre…" at bounding box center [484, 242] width 287 height 225
click at [584, 326] on button "Cancelar pedido" at bounding box center [558, 326] width 105 height 25
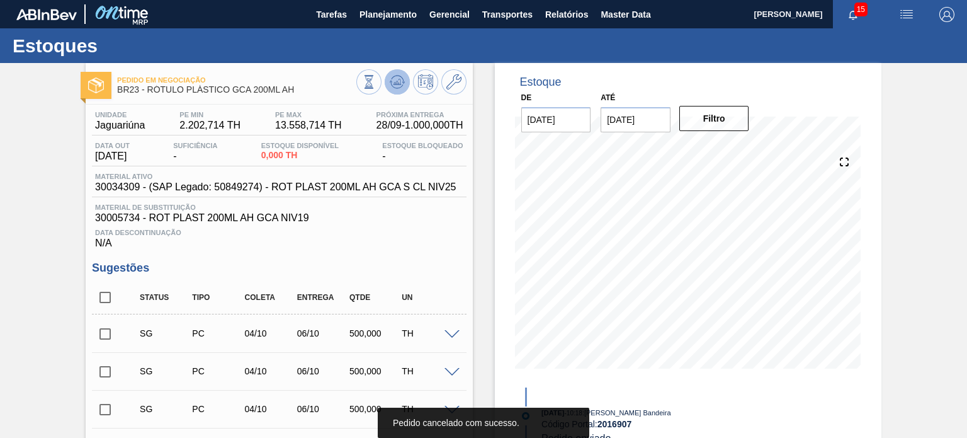
click at [402, 82] on icon at bounding box center [397, 79] width 13 height 7
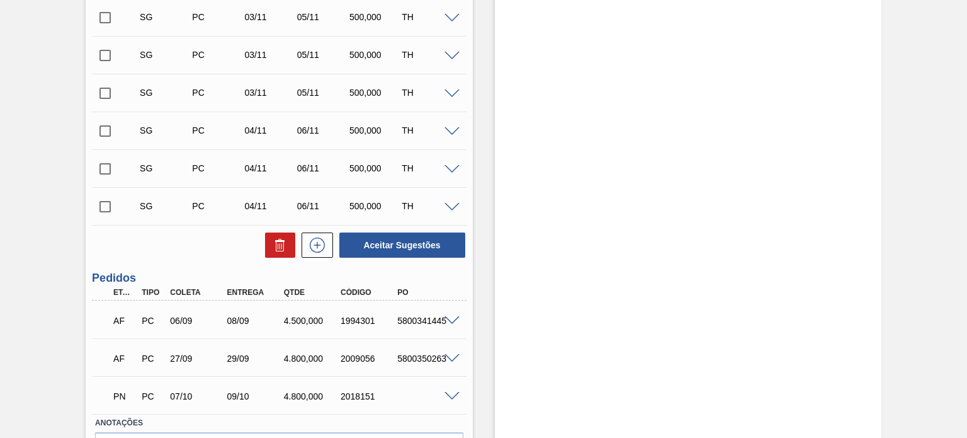
scroll to position [849, 0]
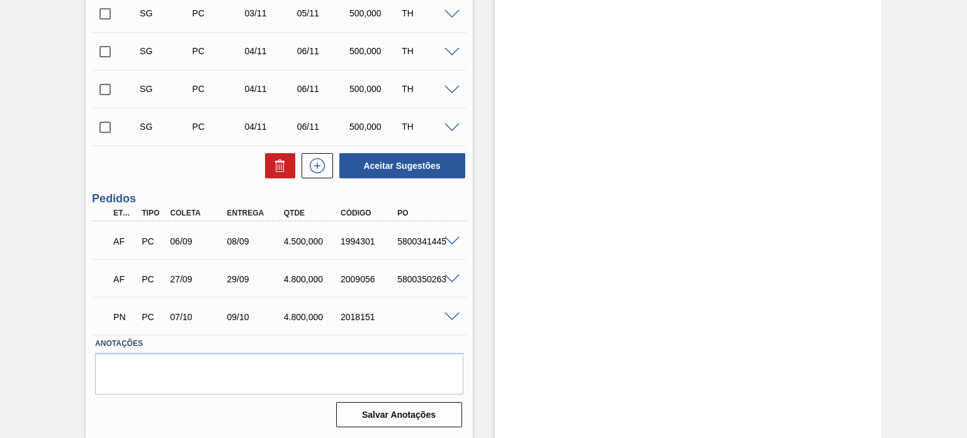
click at [446, 314] on span at bounding box center [452, 316] width 15 height 9
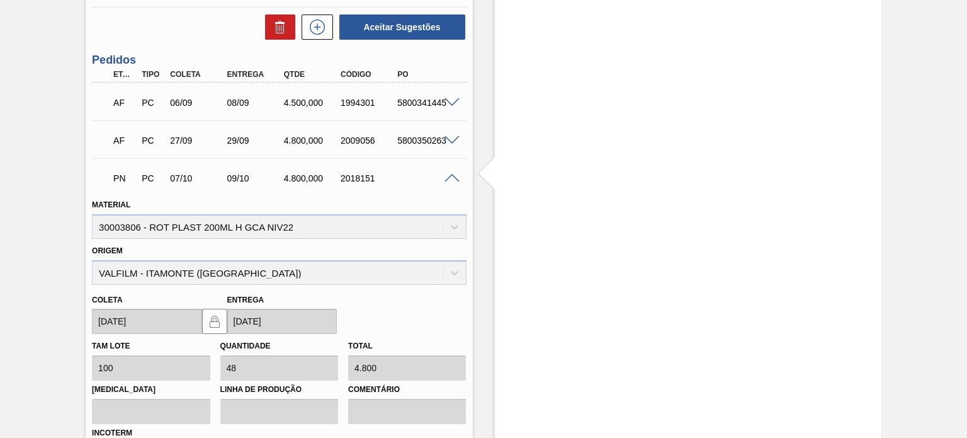
scroll to position [1038, 0]
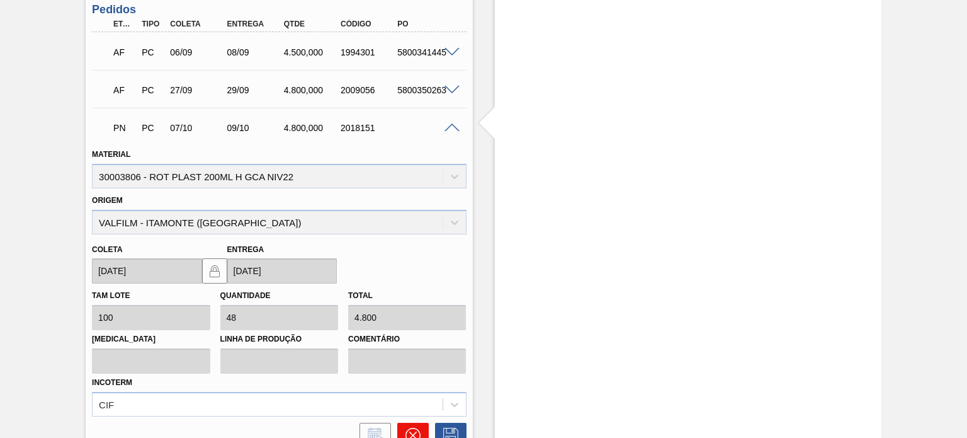
click at [406, 423] on button at bounding box center [412, 435] width 31 height 25
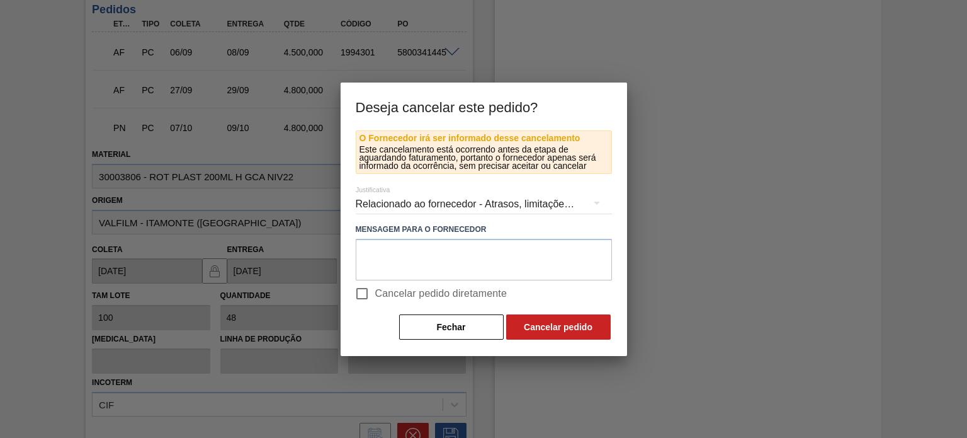
click at [449, 196] on div "Relacionado ao fornecedor - Atrasos, limitações de capacidade, etc." at bounding box center [484, 203] width 256 height 35
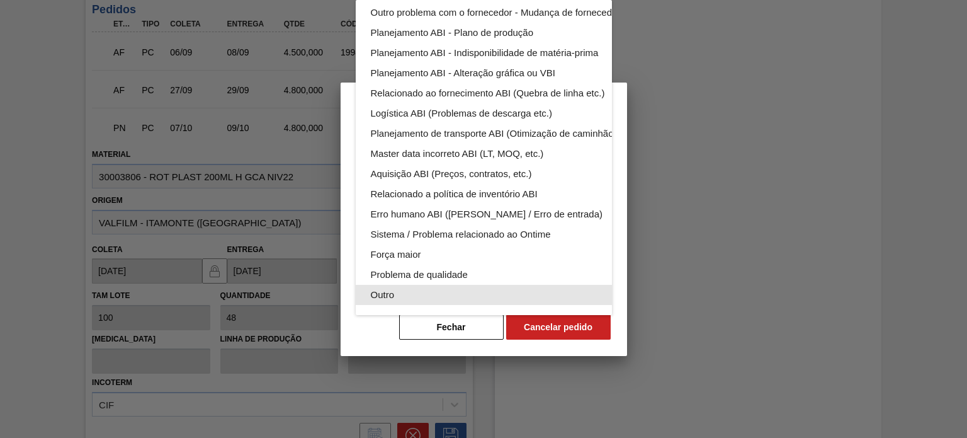
click at [416, 285] on div "Outro" at bounding box center [513, 295] width 285 height 20
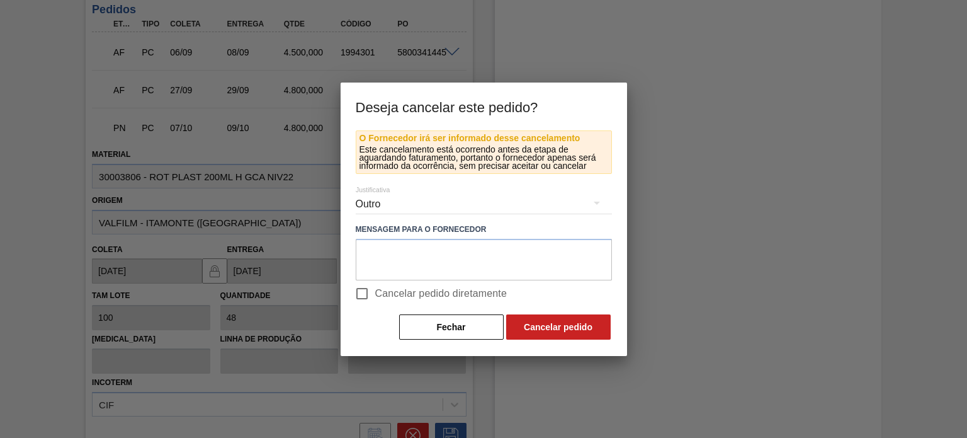
scroll to position [77, 0]
click at [367, 297] on div "Relacionado ao fornecedor - Atrasos, limitações de capacidade, etc. Relacionado…" at bounding box center [483, 219] width 967 height 438
click at [351, 289] on input "Cancelar pedido diretamente" at bounding box center [362, 293] width 26 height 26
checkbox input "true"
click at [594, 329] on button "Cancelar pedido" at bounding box center [558, 326] width 105 height 25
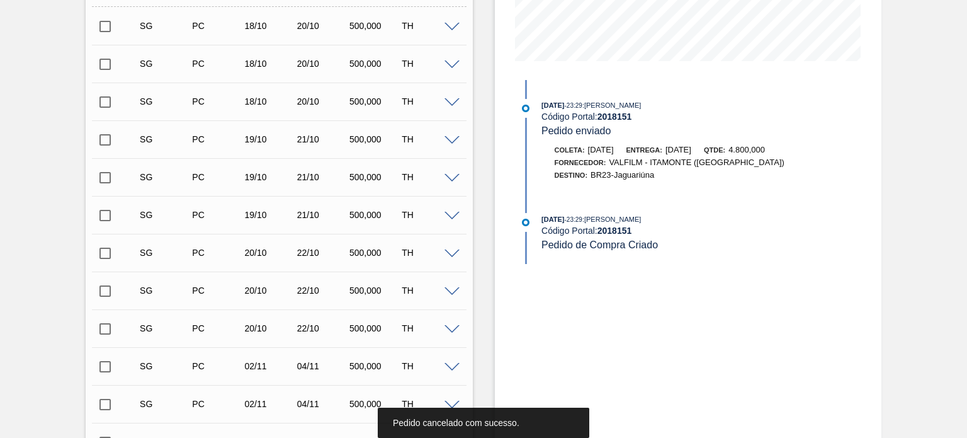
scroll to position [0, 0]
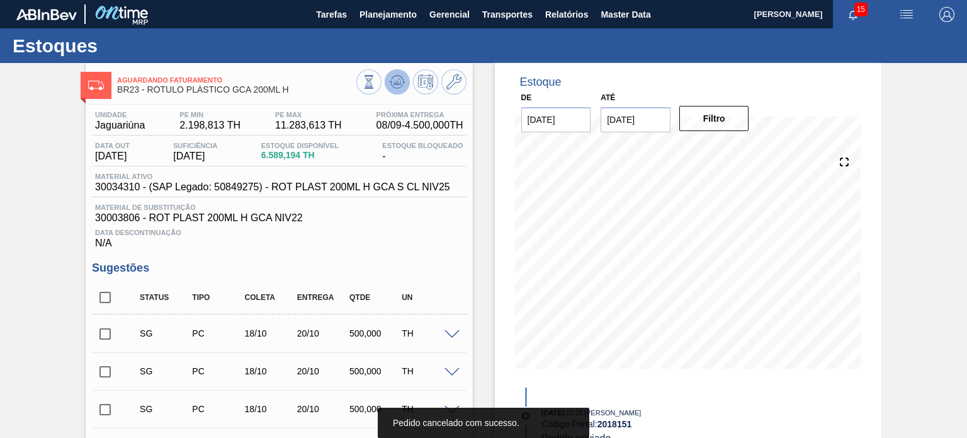
click at [395, 90] on button at bounding box center [397, 81] width 25 height 25
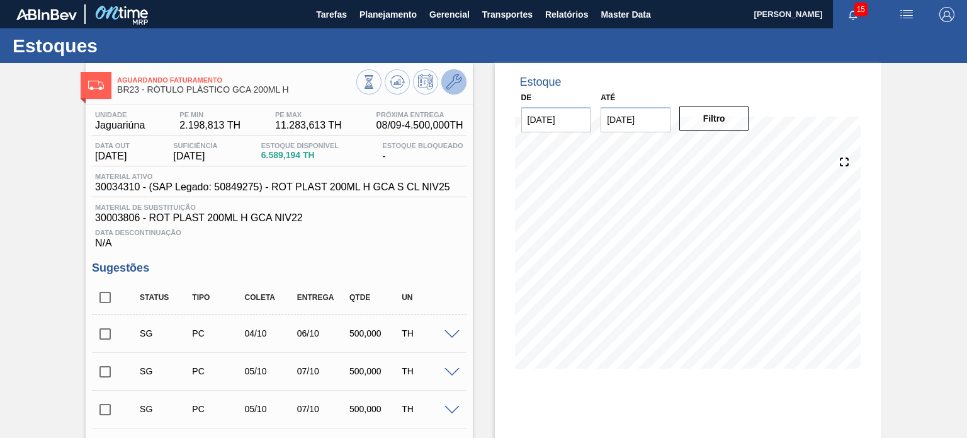
click at [455, 76] on icon at bounding box center [453, 81] width 15 height 15
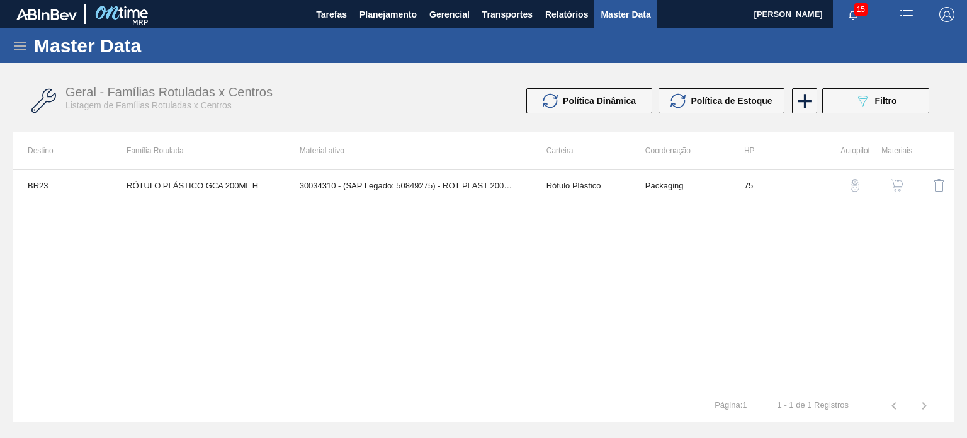
click at [901, 186] on img "button" at bounding box center [897, 185] width 13 height 13
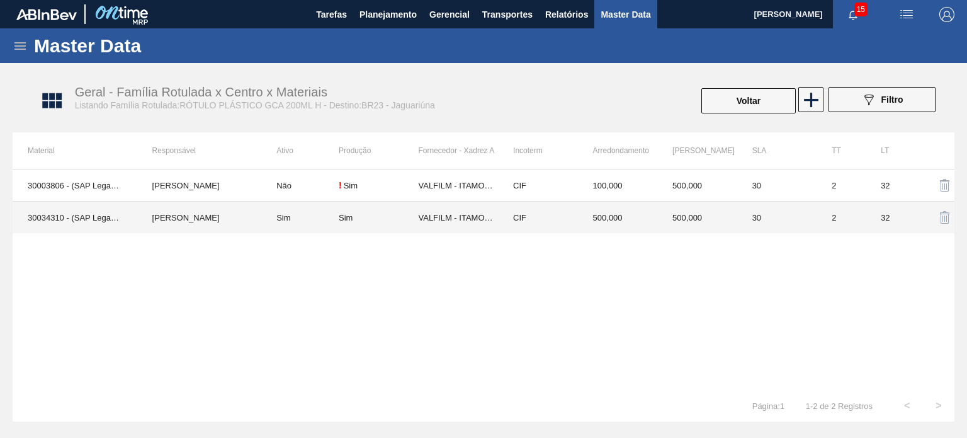
click at [603, 223] on td "500,000" at bounding box center [618, 217] width 80 height 32
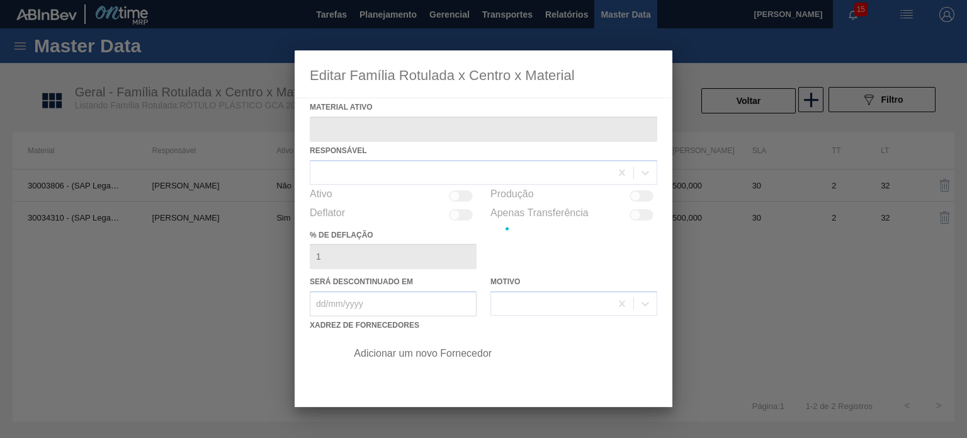
type ativo "30034310 - (SAP Legado: 50849275) - ROT PLAST 200ML H GCA S CL NIV25"
checkbox input "true"
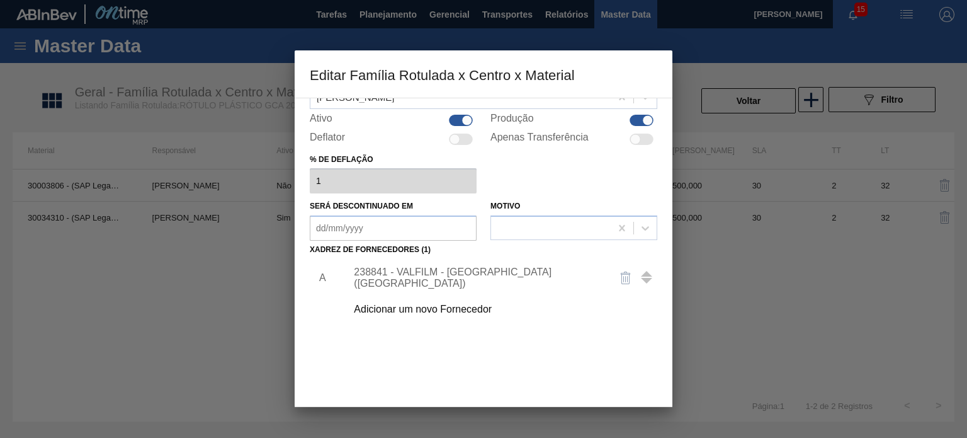
scroll to position [128, 0]
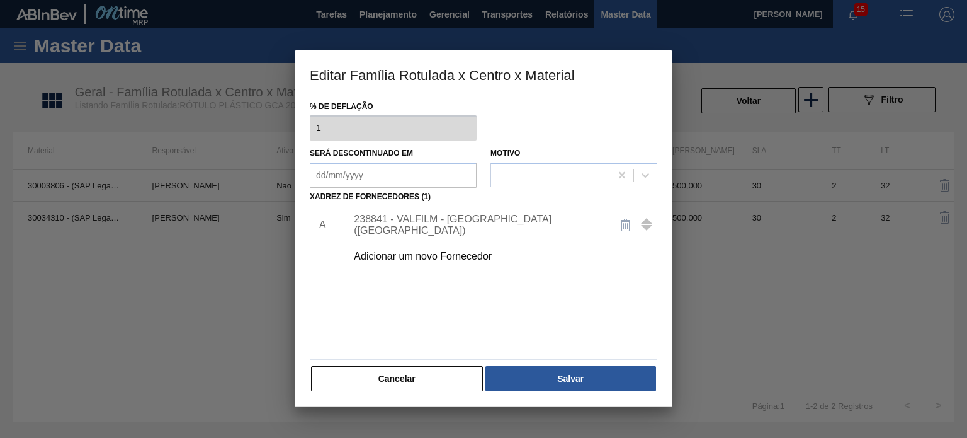
click at [471, 225] on div "238841 - VALFILM - ITAMONTE (MG)" at bounding box center [477, 224] width 247 height 23
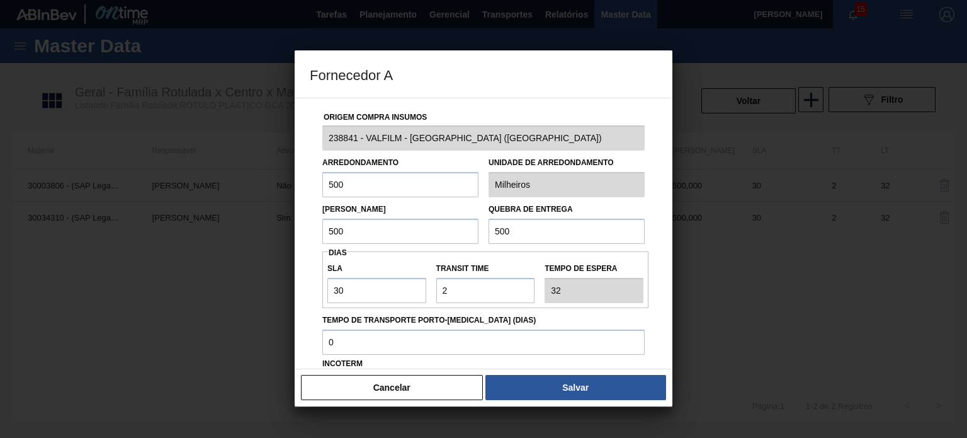
click at [373, 224] on input "500" at bounding box center [400, 231] width 156 height 25
drag, startPoint x: 369, startPoint y: 183, endPoint x: 361, endPoint y: 183, distance: 8.2
click at [363, 183] on input "500" at bounding box center [400, 184] width 156 height 25
click at [446, 228] on div "Lote Mínimo 500 Quebra de entrega 500" at bounding box center [483, 220] width 332 height 47
type input "3.500"
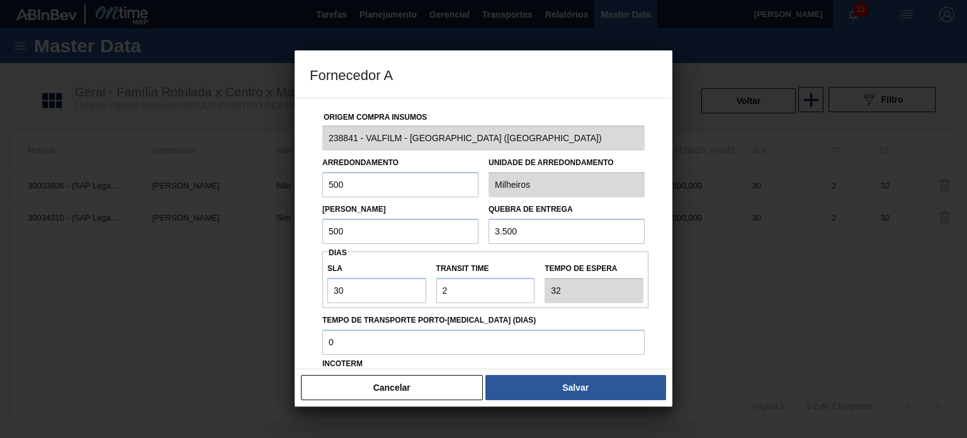
drag, startPoint x: 290, startPoint y: 215, endPoint x: 242, endPoint y: 212, distance: 48.0
click at [244, 212] on div "Fornecedor A Origem Compra Insumos 238841 - VALFILM - ITAMONTE (MG) Arredondame…" at bounding box center [483, 219] width 967 height 438
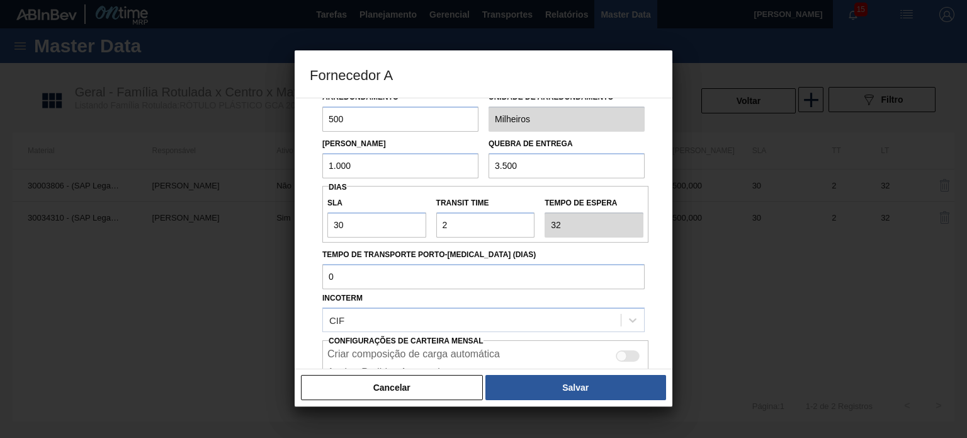
scroll to position [126, 0]
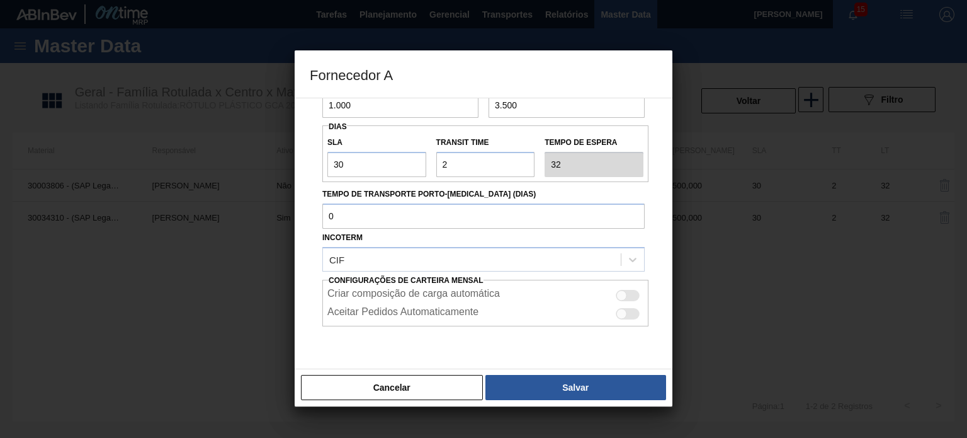
type input "1.000"
click at [630, 292] on div at bounding box center [628, 295] width 24 height 11
checkbox input "true"
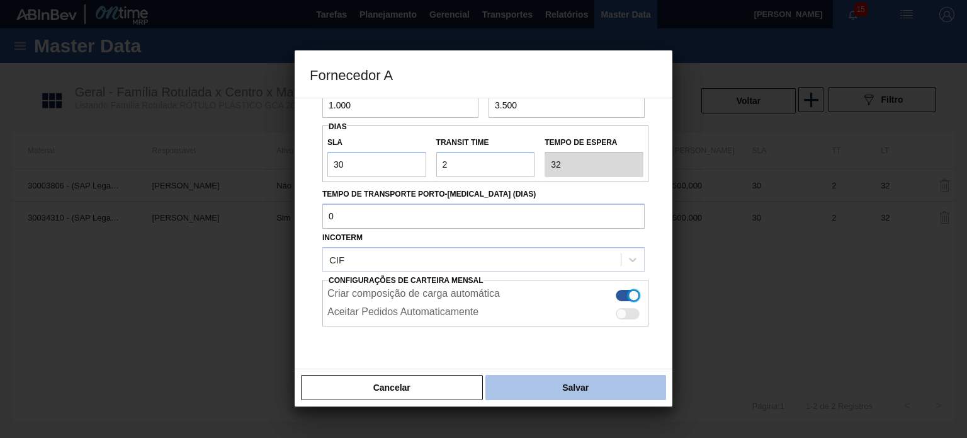
click at [589, 384] on button "Salvar" at bounding box center [575, 387] width 181 height 25
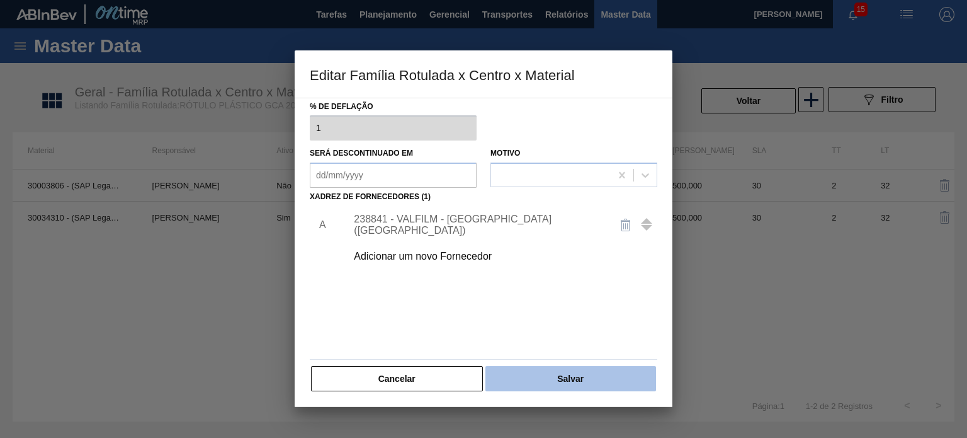
click at [601, 379] on button "Salvar" at bounding box center [570, 378] width 171 height 25
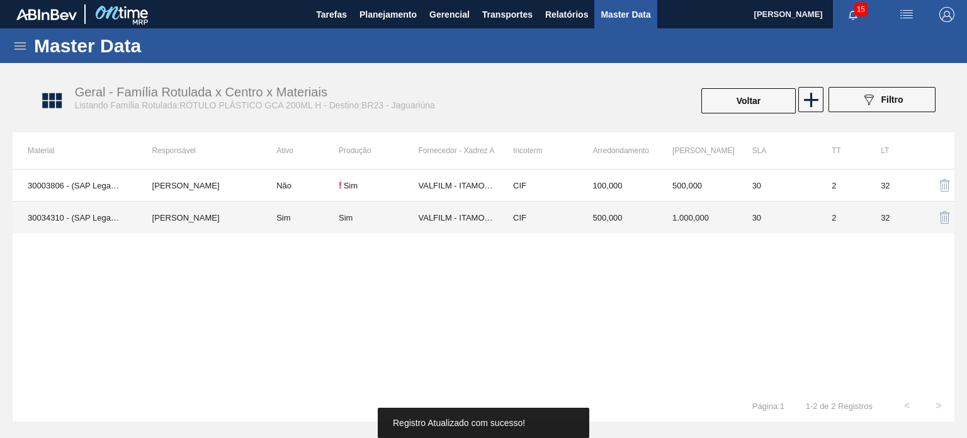
click at [698, 208] on td "1.000,000" at bounding box center [697, 217] width 80 height 32
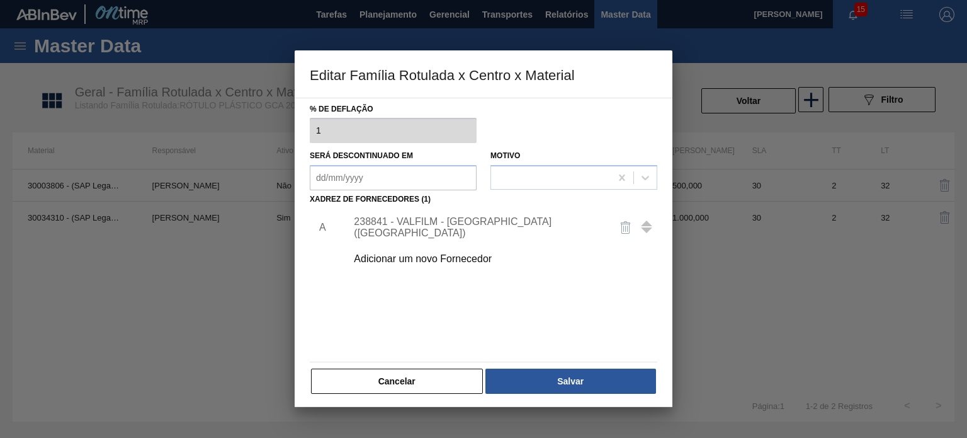
click at [491, 217] on div "238841 - VALFILM - ITAMONTE (MG)" at bounding box center [498, 227] width 318 height 31
click at [484, 236] on div "238841 - VALFILM - ITAMONTE (MG)" at bounding box center [498, 227] width 318 height 31
click at [484, 231] on div "238841 - VALFILM - ITAMONTE (MG)" at bounding box center [477, 227] width 247 height 23
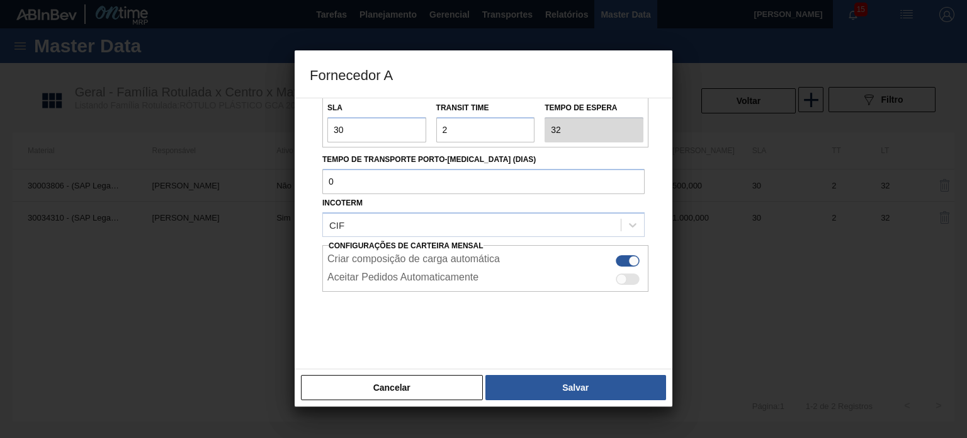
scroll to position [0, 0]
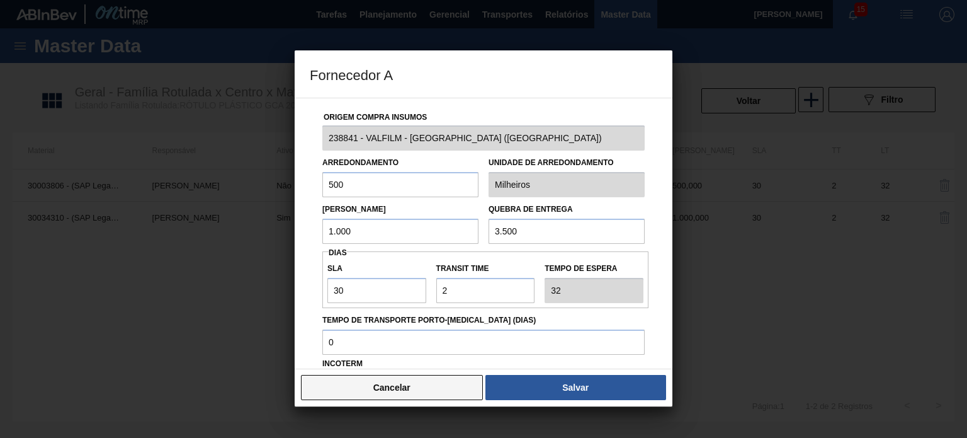
click at [421, 389] on button "Cancelar" at bounding box center [392, 387] width 182 height 25
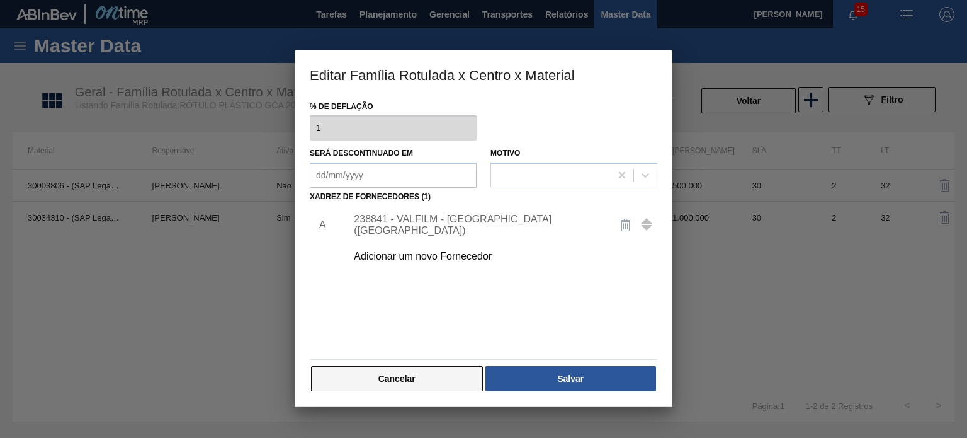
scroll to position [128, 0]
drag, startPoint x: 415, startPoint y: 382, endPoint x: 484, endPoint y: 325, distance: 89.4
click at [416, 382] on button "Cancelar" at bounding box center [397, 378] width 172 height 25
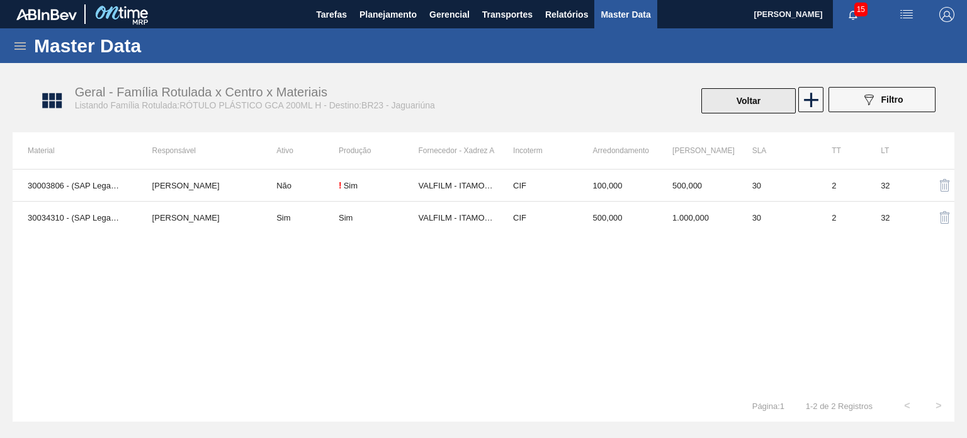
click at [742, 98] on button "Voltar" at bounding box center [748, 100] width 94 height 25
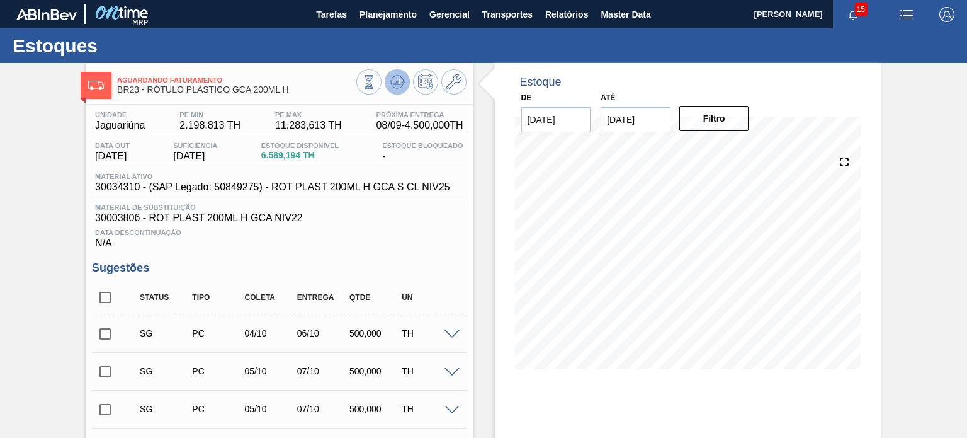
click at [394, 85] on icon at bounding box center [397, 81] width 15 height 15
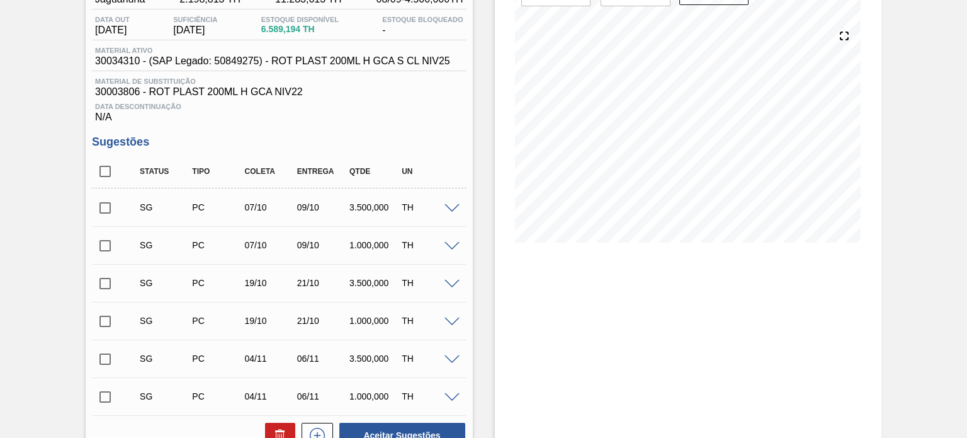
click at [106, 203] on input "checkbox" at bounding box center [105, 208] width 26 height 26
checkbox input "true"
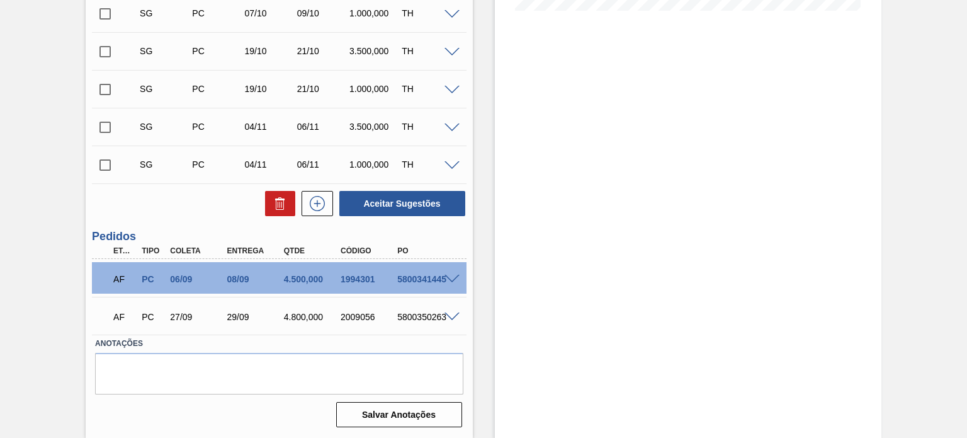
scroll to position [0, 0]
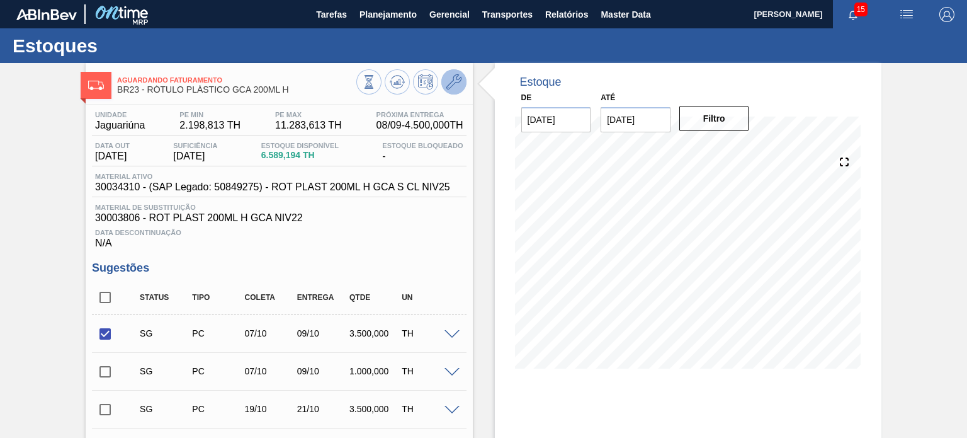
click at [448, 89] on icon at bounding box center [453, 81] width 15 height 15
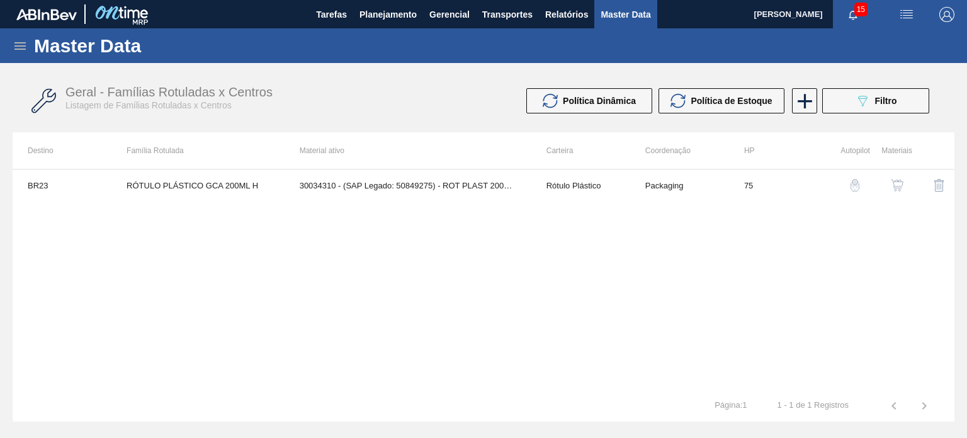
click at [894, 183] on img "button" at bounding box center [897, 185] width 13 height 13
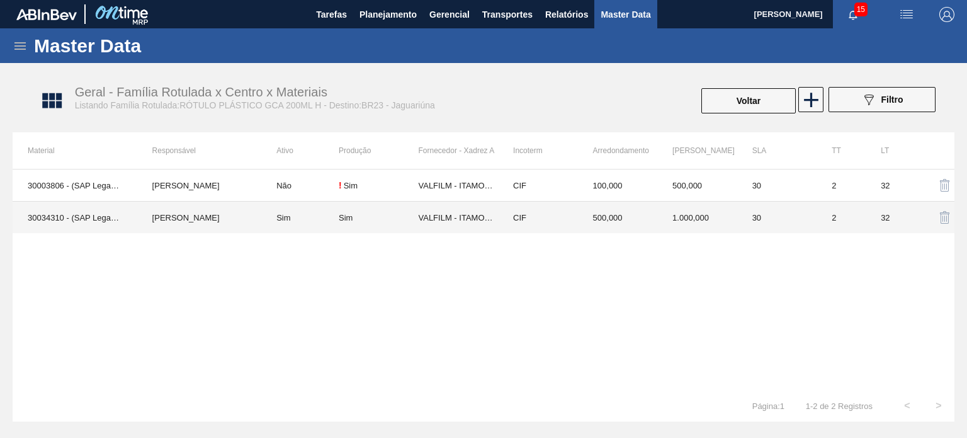
click at [728, 226] on td "1.000,000" at bounding box center [697, 217] width 80 height 32
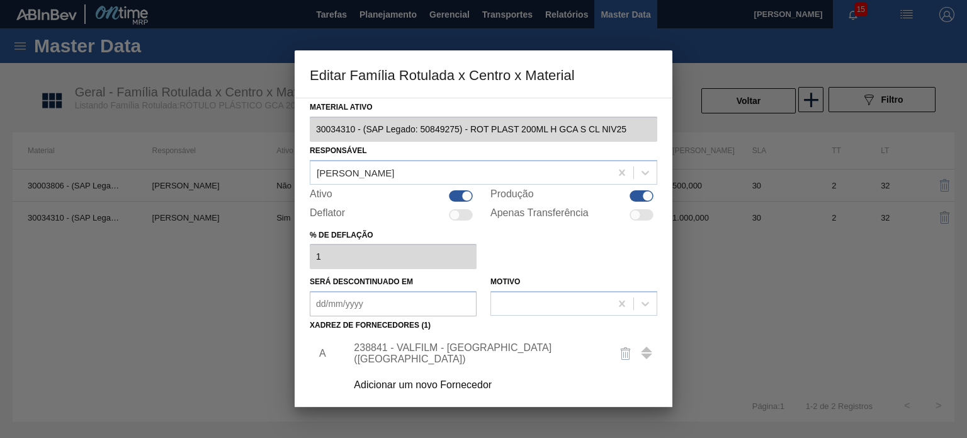
click at [481, 356] on div "238841 - VALFILM - ITAMONTE (MG)" at bounding box center [477, 353] width 247 height 23
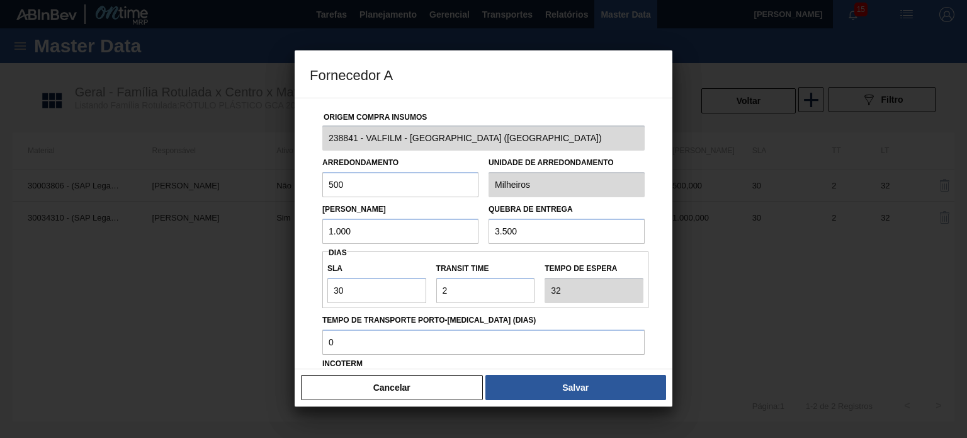
drag, startPoint x: 403, startPoint y: 226, endPoint x: 378, endPoint y: 241, distance: 29.4
click at [331, 230] on input "1.000" at bounding box center [400, 231] width 156 height 25
drag, startPoint x: 487, startPoint y: 237, endPoint x: 460, endPoint y: 236, distance: 27.1
click at [460, 236] on div "Lote Mínimo 1.000 Quebra de entrega 3.500" at bounding box center [483, 220] width 332 height 47
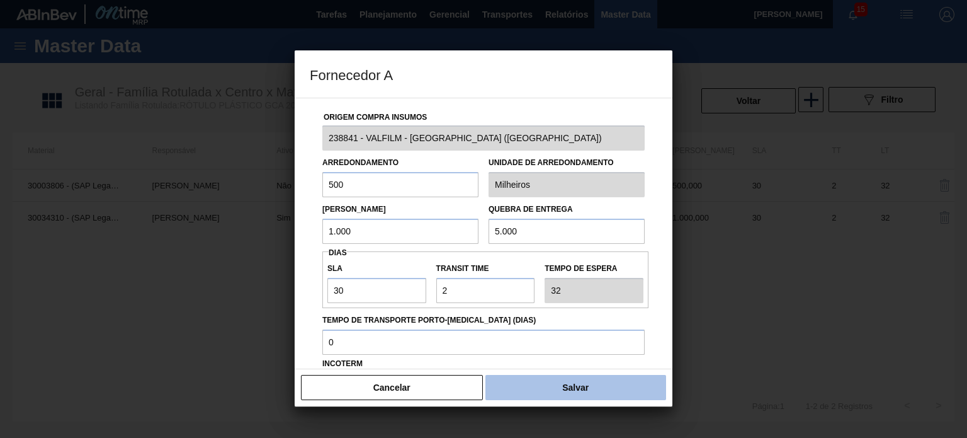
type input "5.000"
click at [560, 383] on button "Salvar" at bounding box center [575, 387] width 181 height 25
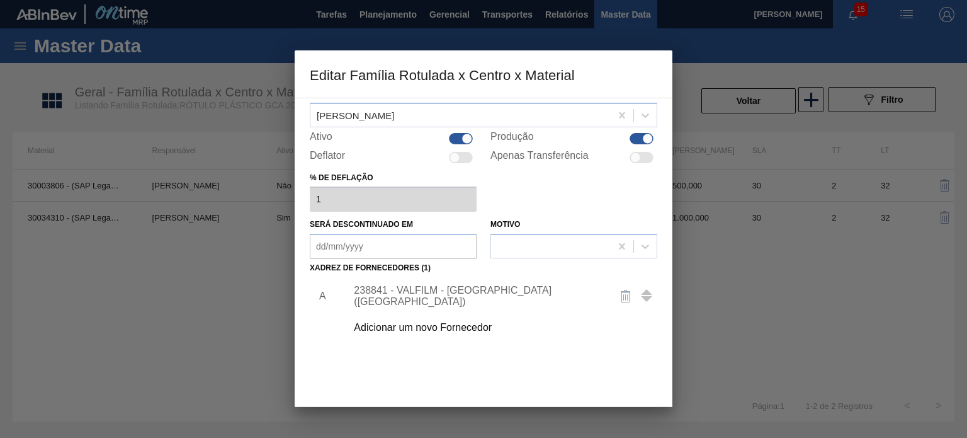
scroll to position [126, 0]
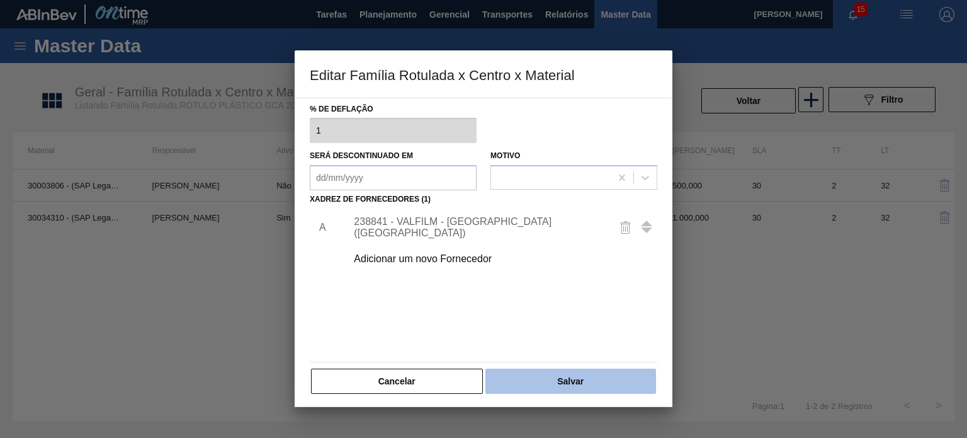
click at [560, 382] on button "Salvar" at bounding box center [570, 380] width 171 height 25
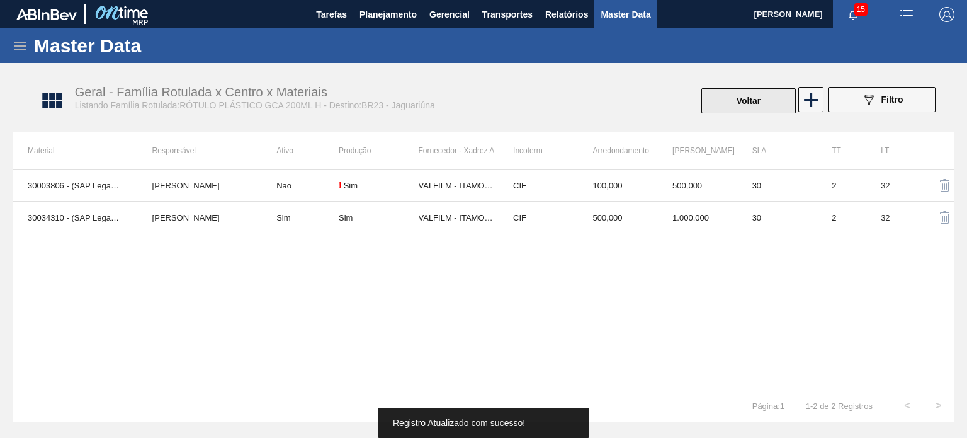
click at [744, 104] on button "Voltar" at bounding box center [748, 100] width 94 height 25
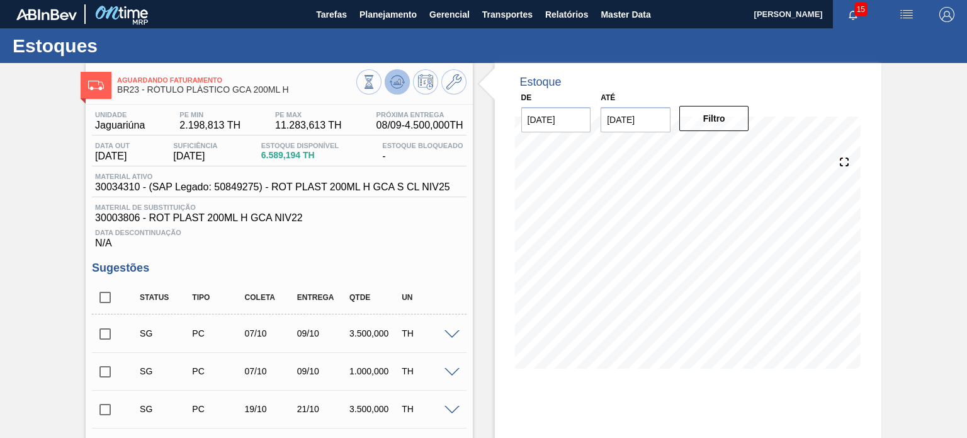
click at [396, 93] on button at bounding box center [397, 81] width 25 height 25
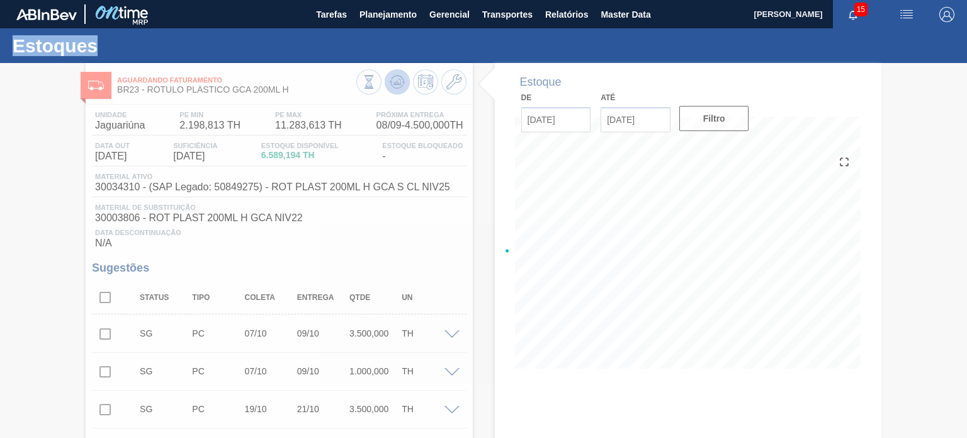
click at [396, 93] on div at bounding box center [483, 250] width 967 height 375
click at [450, 334] on span at bounding box center [452, 334] width 15 height 9
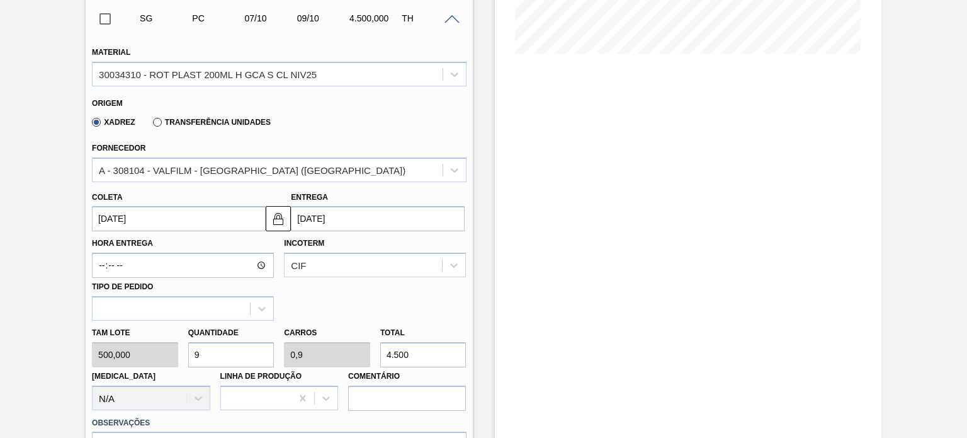
scroll to position [63, 0]
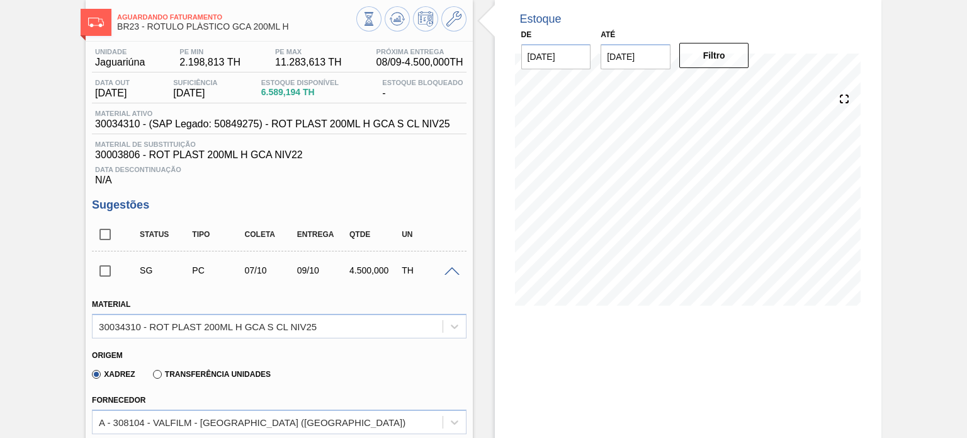
click at [452, 267] on span at bounding box center [452, 271] width 15 height 9
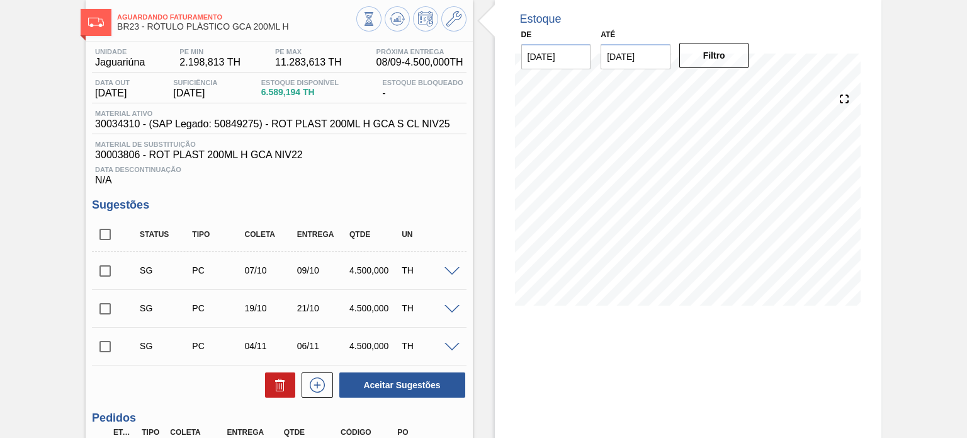
click at [110, 266] on input "checkbox" at bounding box center [105, 271] width 26 height 26
click at [427, 381] on button "Aceitar Sugestões" at bounding box center [402, 384] width 126 height 25
checkbox input "false"
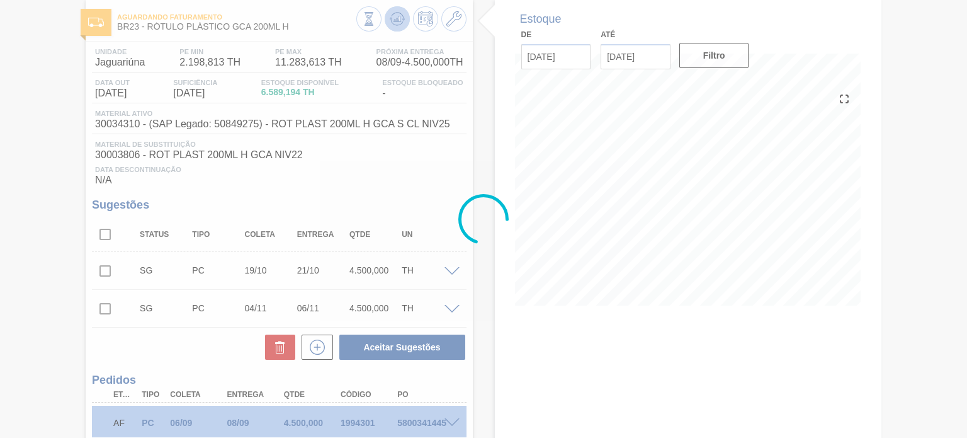
click at [397, 23] on icon at bounding box center [397, 18] width 15 height 15
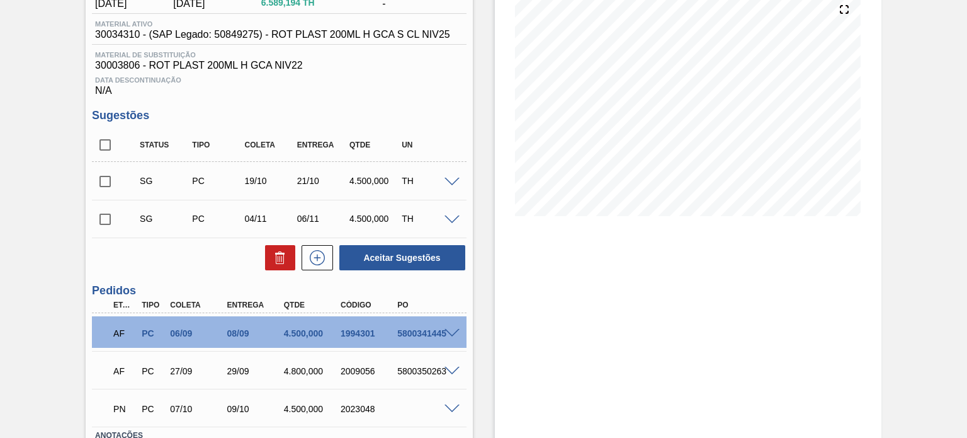
scroll to position [244, 0]
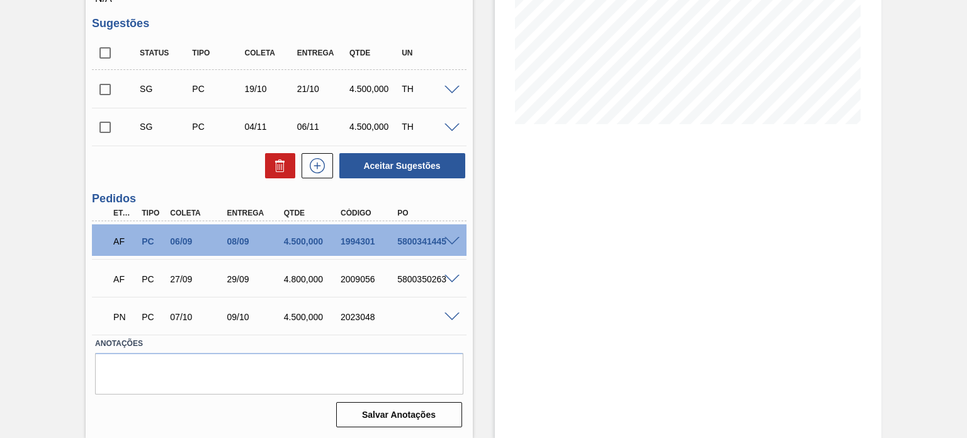
click at [346, 311] on div "PN PC 07/10 09/10 4.500,000 2023048" at bounding box center [275, 315] width 341 height 25
click at [347, 312] on div "2023048" at bounding box center [369, 317] width 62 height 10
copy div "2023048"
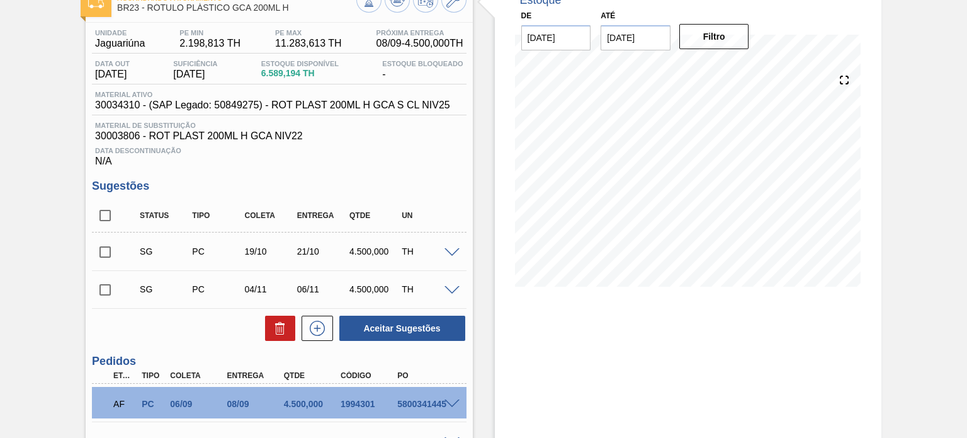
scroll to position [0, 0]
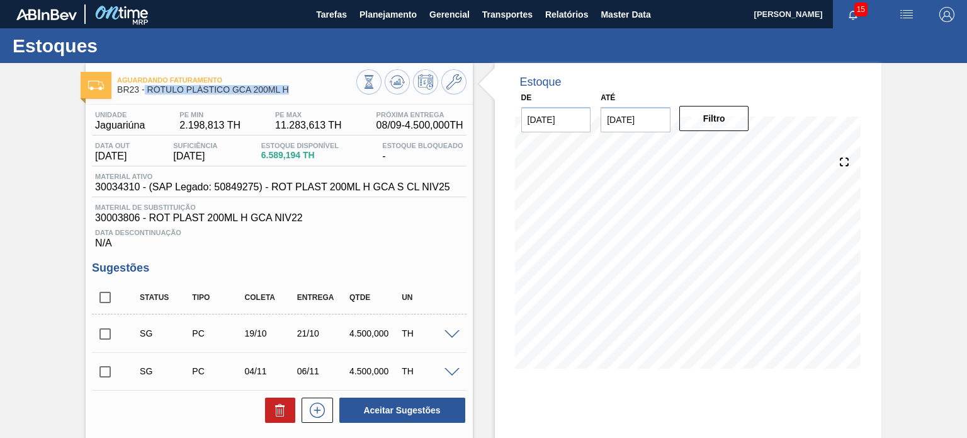
drag, startPoint x: 290, startPoint y: 91, endPoint x: 143, endPoint y: 90, distance: 146.7
click at [143, 90] on span "BR23 - RÓTULO PLÁSTICO GCA 200ML H" at bounding box center [236, 89] width 239 height 9
copy span "RÓTULO PLÁSTICO GCA 200ML H"
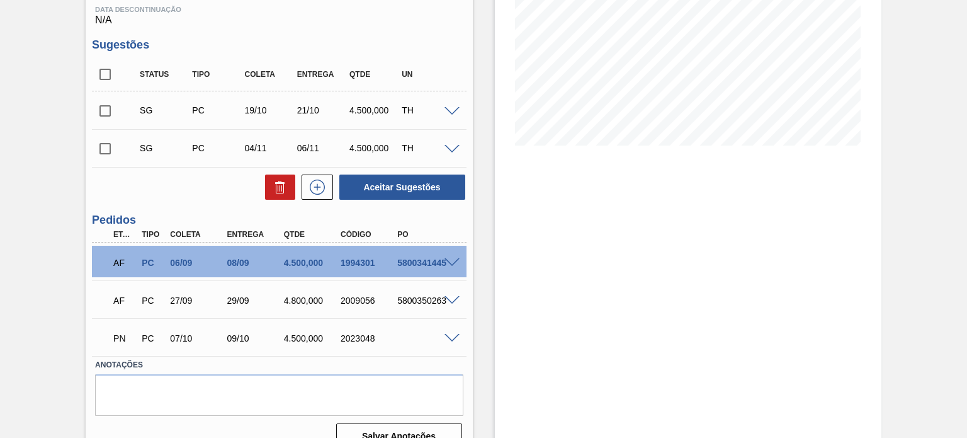
scroll to position [244, 0]
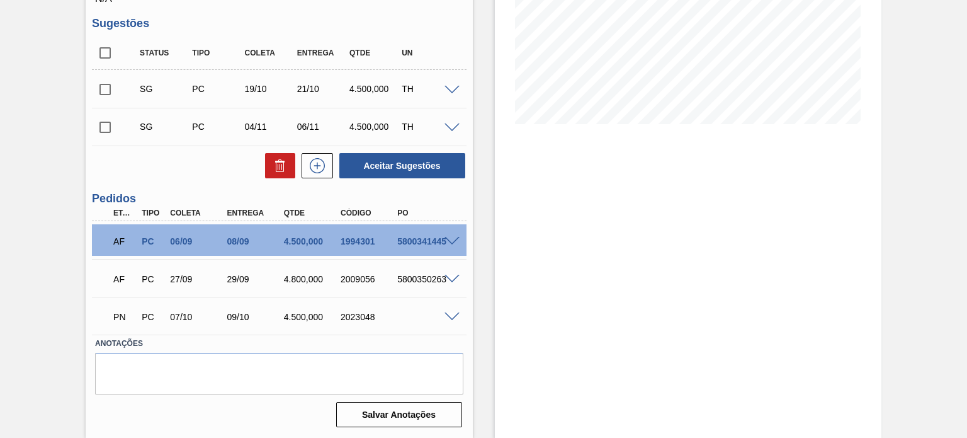
click at [344, 320] on div "2023048" at bounding box center [369, 317] width 62 height 10
click at [343, 318] on div "2023048" at bounding box center [369, 317] width 62 height 10
copy div "2023048"
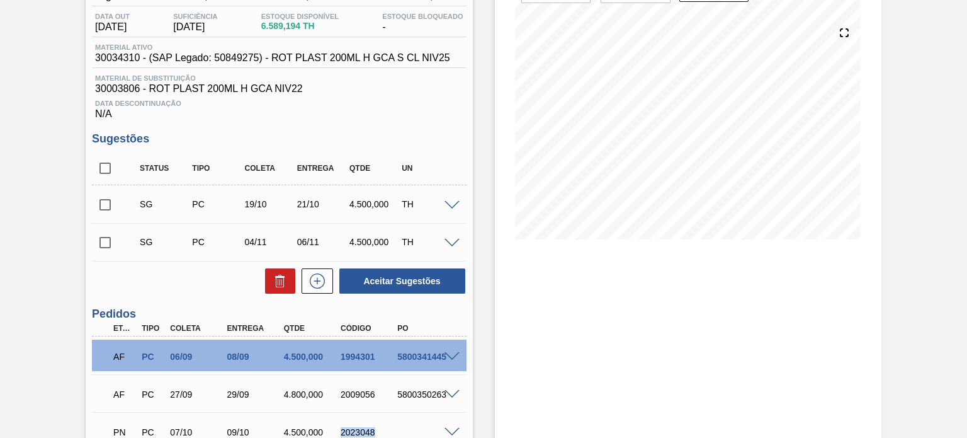
scroll to position [55, 0]
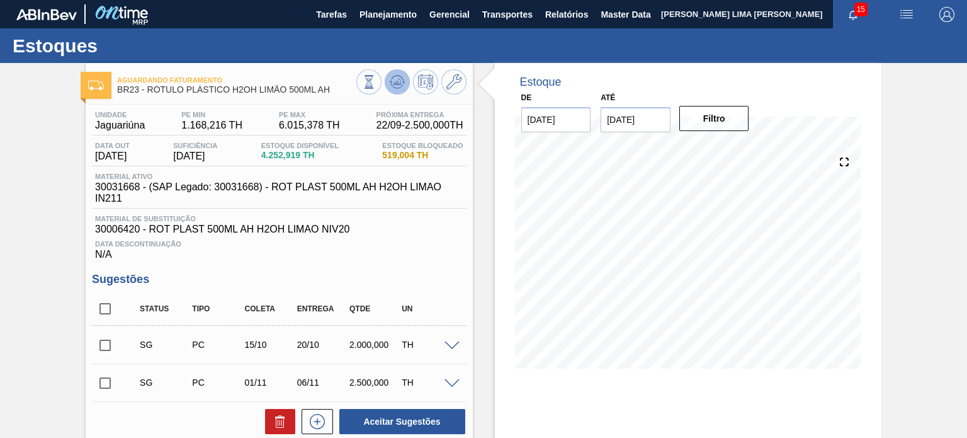
click at [395, 82] on icon at bounding box center [397, 81] width 15 height 15
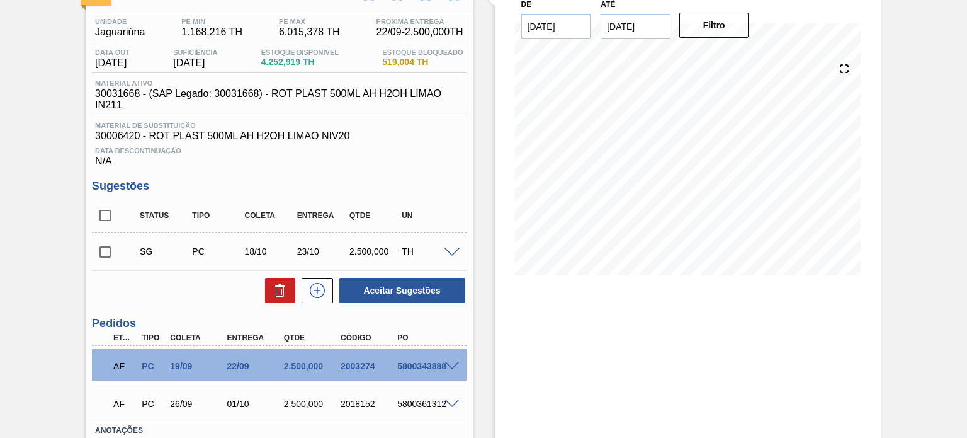
scroll to position [180, 0]
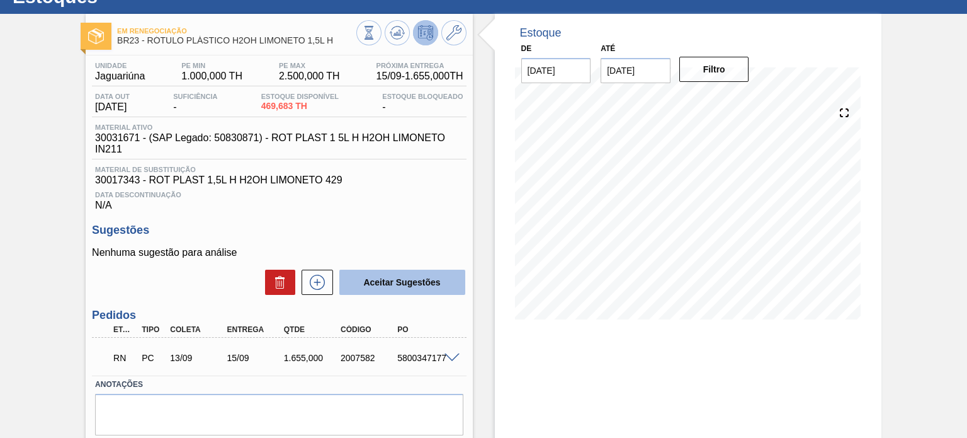
scroll to position [103, 0]
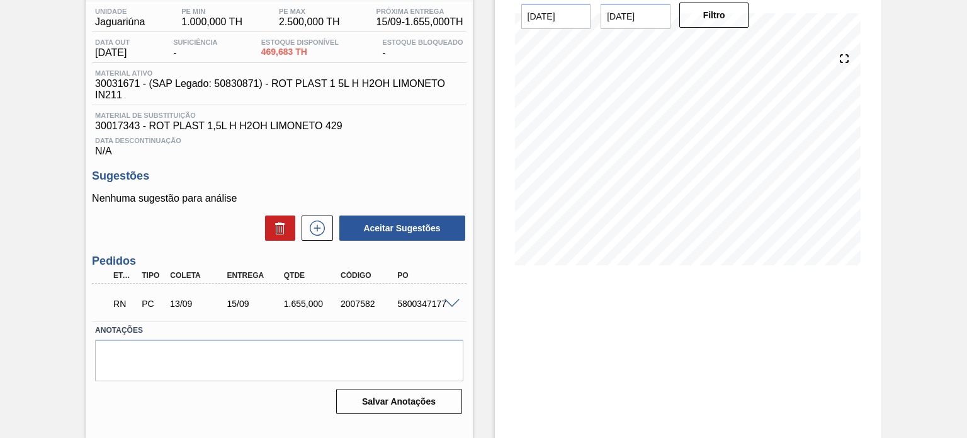
click at [451, 311] on div "RN PC 13/09 15/09 1.655,000 2007582 5800347177" at bounding box center [279, 302] width 374 height 31
click at [451, 303] on span at bounding box center [452, 303] width 15 height 9
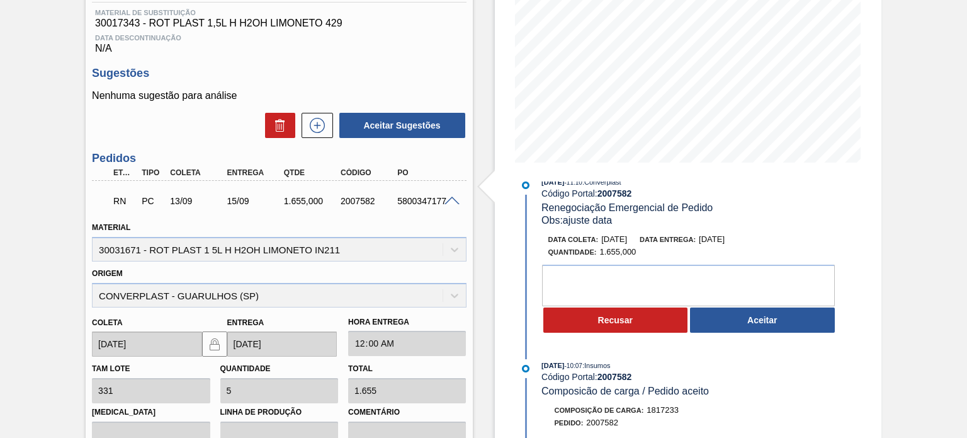
scroll to position [0, 0]
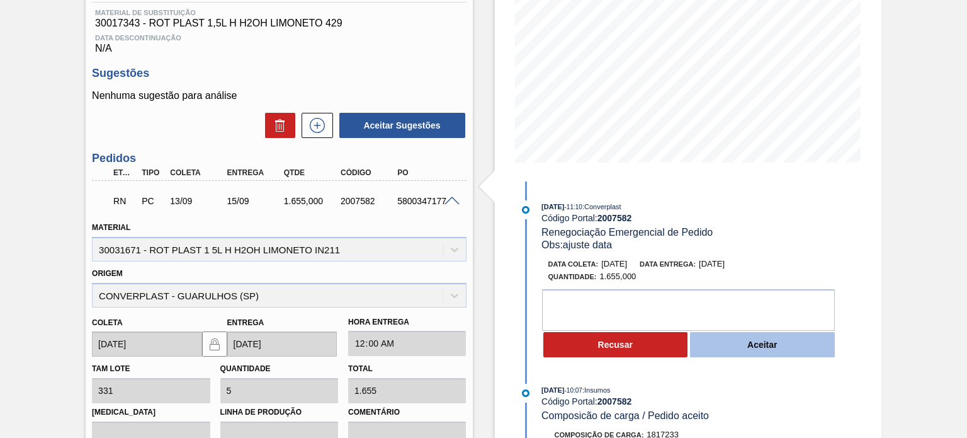
click at [766, 344] on button "Aceitar" at bounding box center [762, 344] width 145 height 25
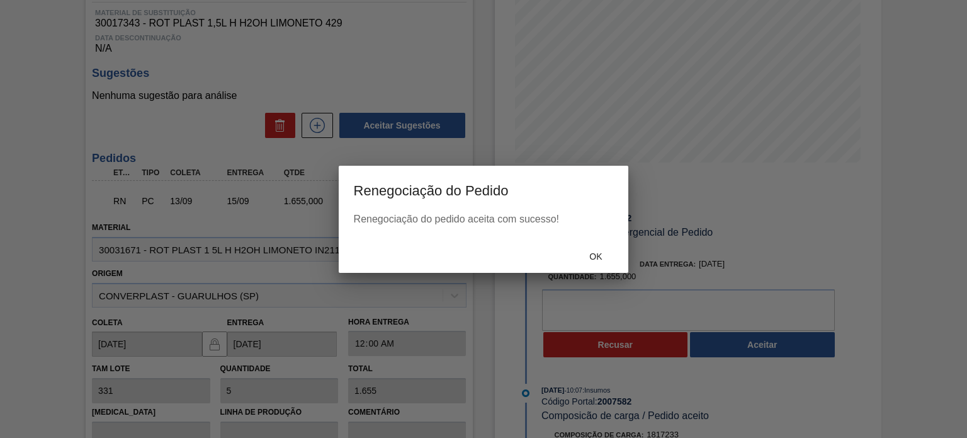
click at [610, 269] on div "Ok" at bounding box center [484, 256] width 290 height 33
click at [607, 260] on span "Ok" at bounding box center [595, 256] width 33 height 10
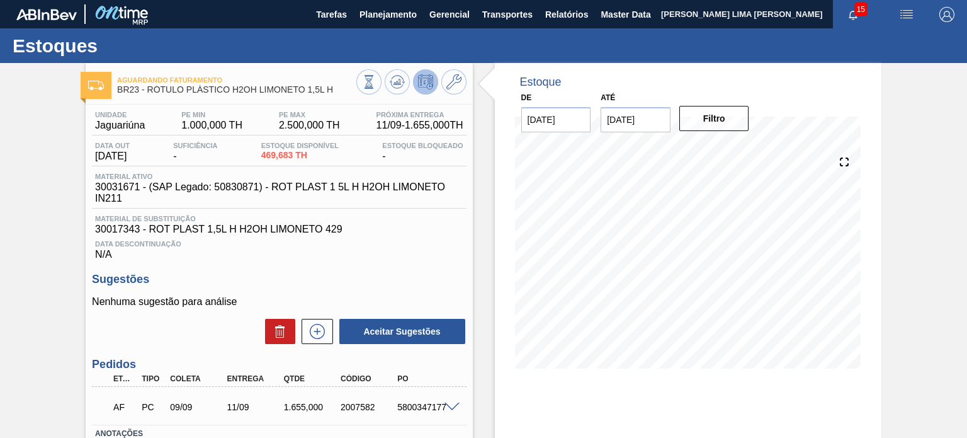
click at [352, 401] on div "AF PC 09/09 11/09 1.655,000 2007582 5800347177" at bounding box center [275, 405] width 341 height 25
copy div "2007582"
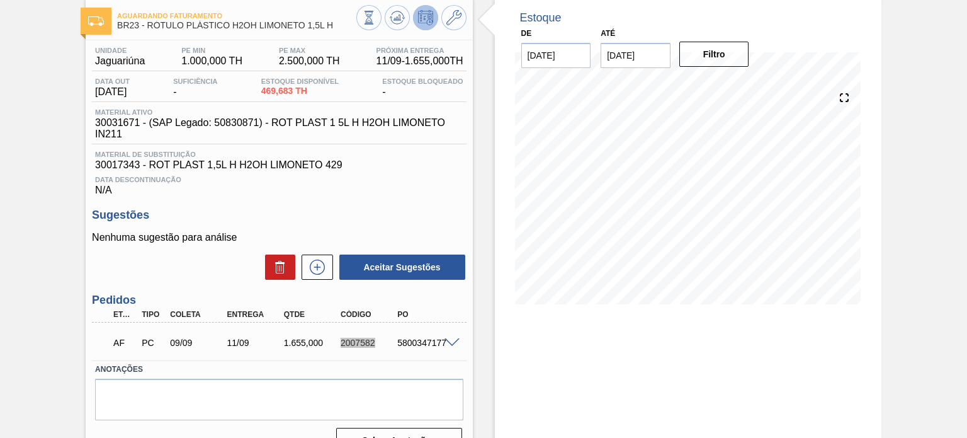
scroll to position [103, 0]
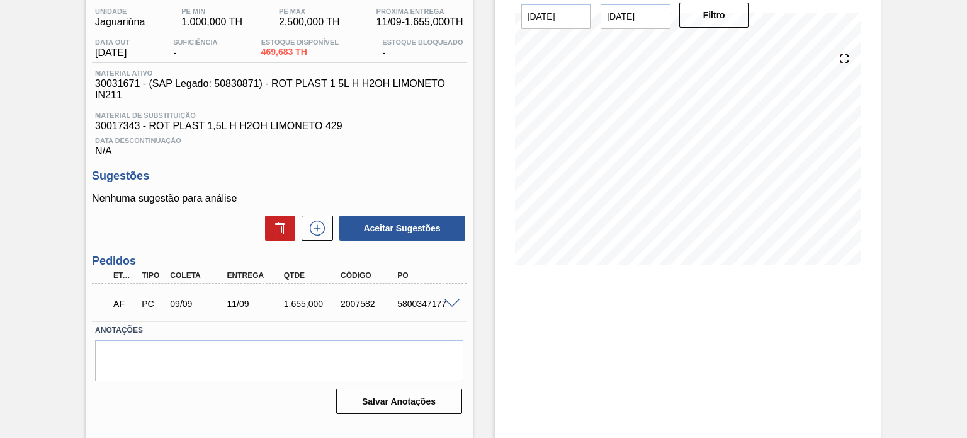
click at [448, 293] on div "AF PC 09/09 11/09 1.655,000 2007582 5800347177" at bounding box center [279, 302] width 374 height 31
click at [450, 302] on span at bounding box center [452, 303] width 15 height 9
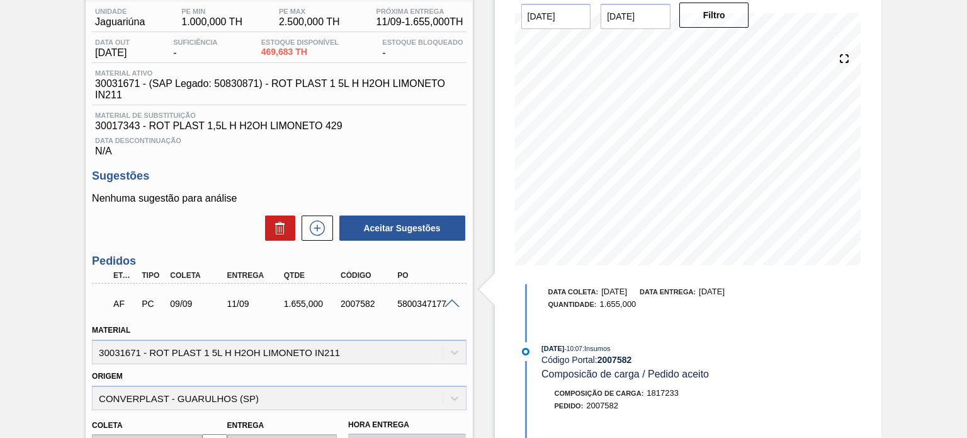
scroll to position [126, 0]
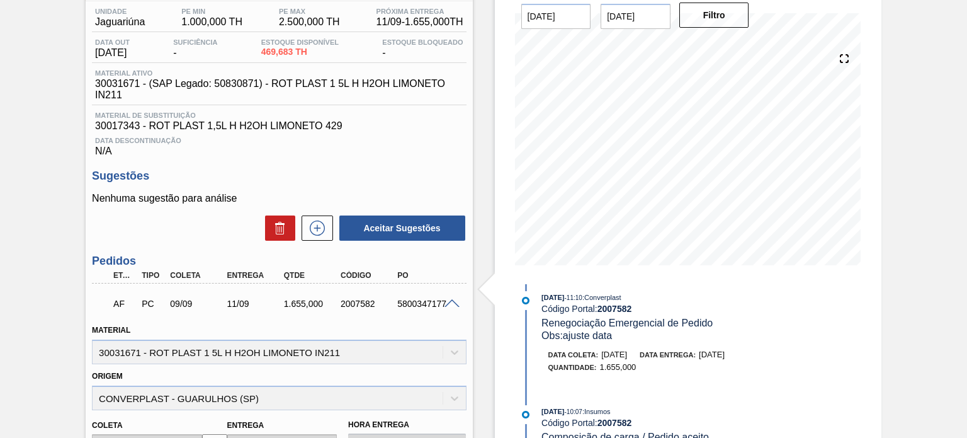
click at [625, 356] on span "[DATE]" at bounding box center [614, 353] width 26 height 9
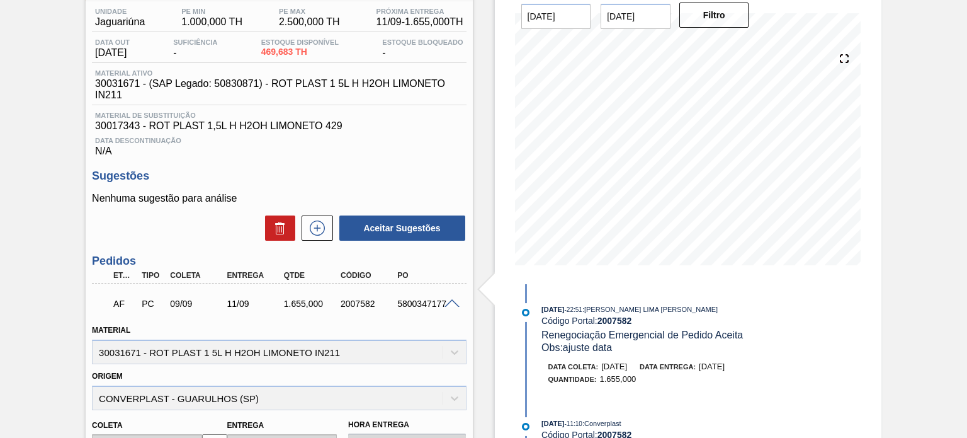
scroll to position [63, 0]
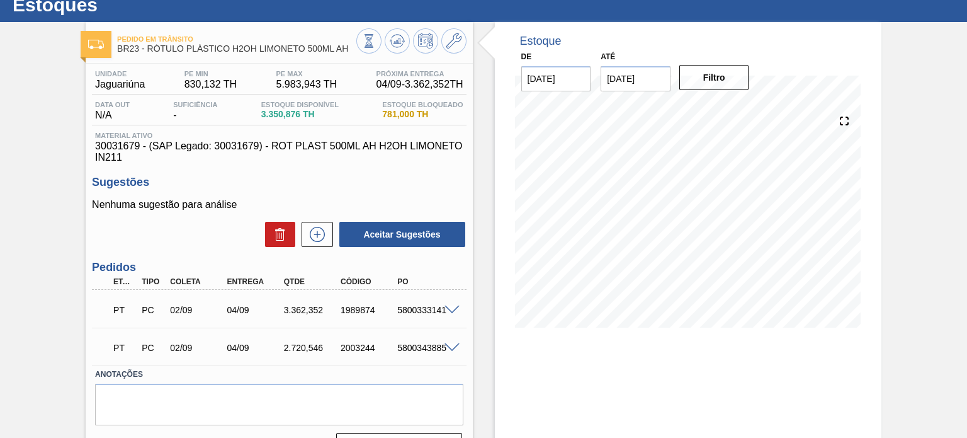
scroll to position [63, 0]
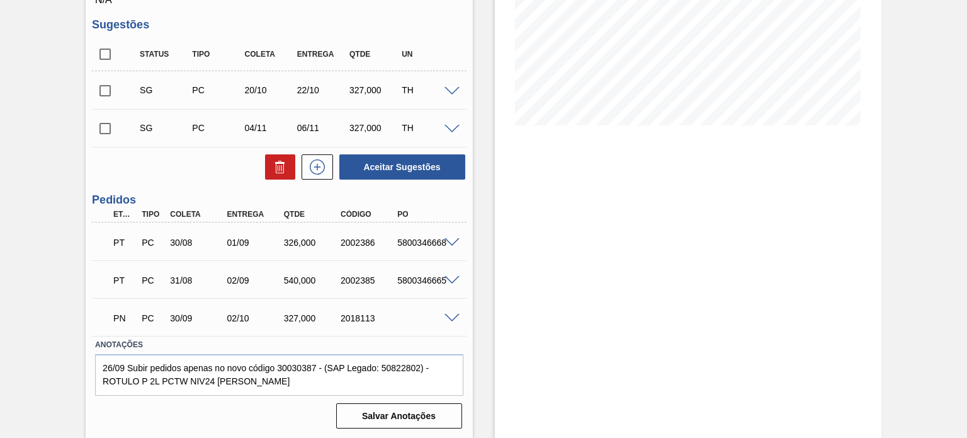
scroll to position [244, 0]
click at [456, 316] on span at bounding box center [452, 316] width 15 height 9
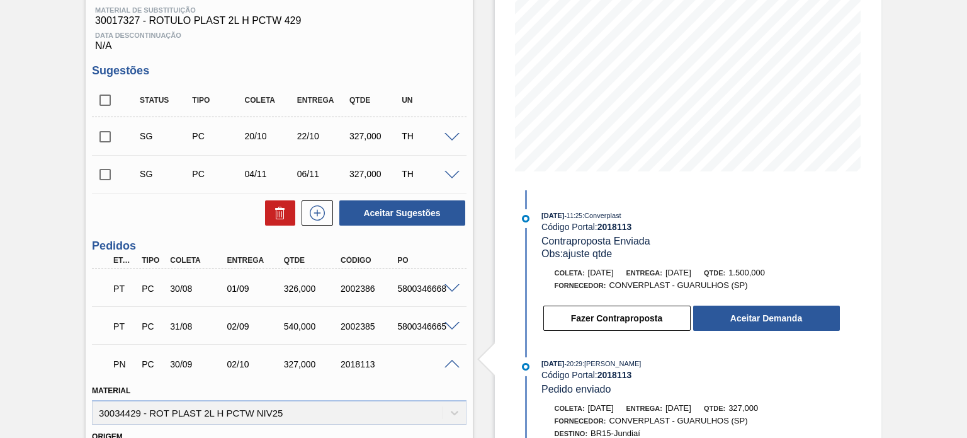
scroll to position [181, 0]
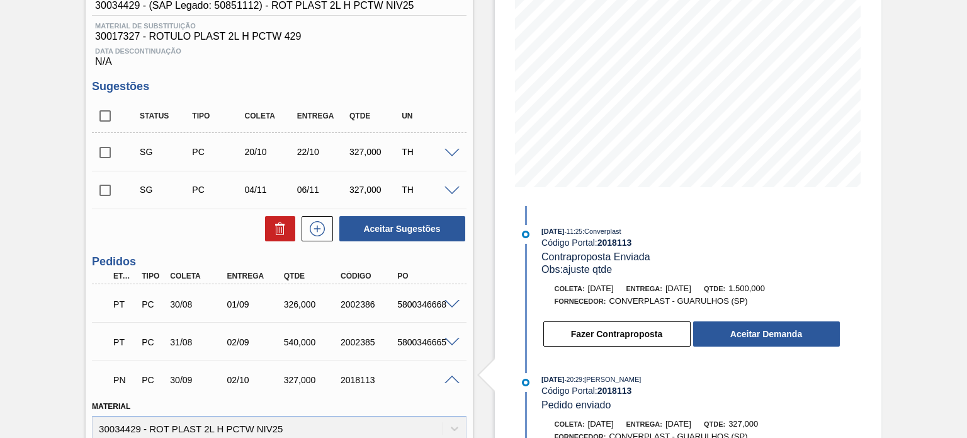
click at [451, 377] on span at bounding box center [452, 379] width 15 height 9
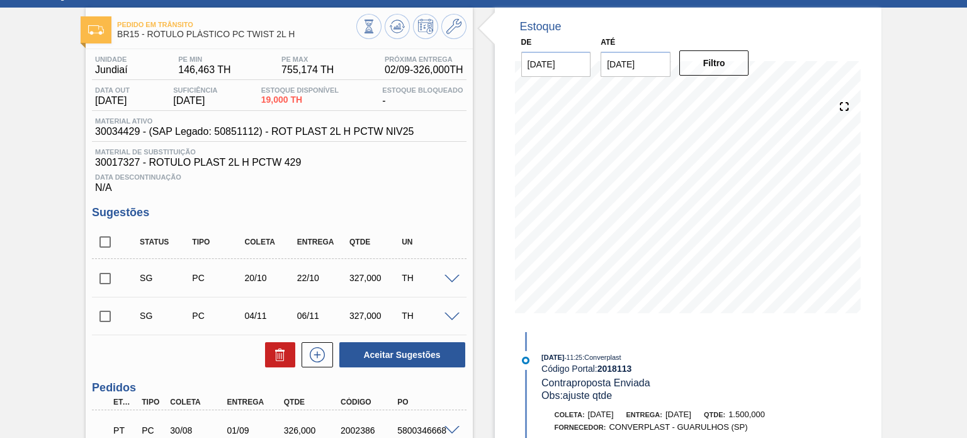
click at [514, 255] on div at bounding box center [688, 206] width 356 height 252
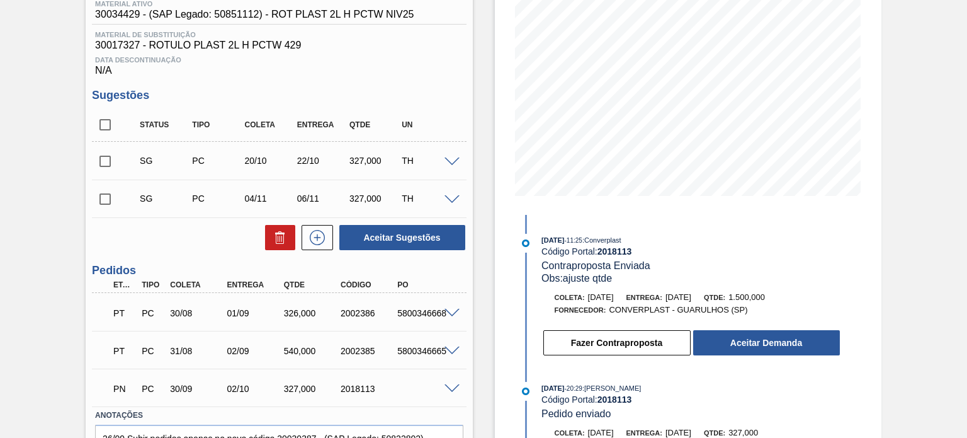
scroll to position [244, 0]
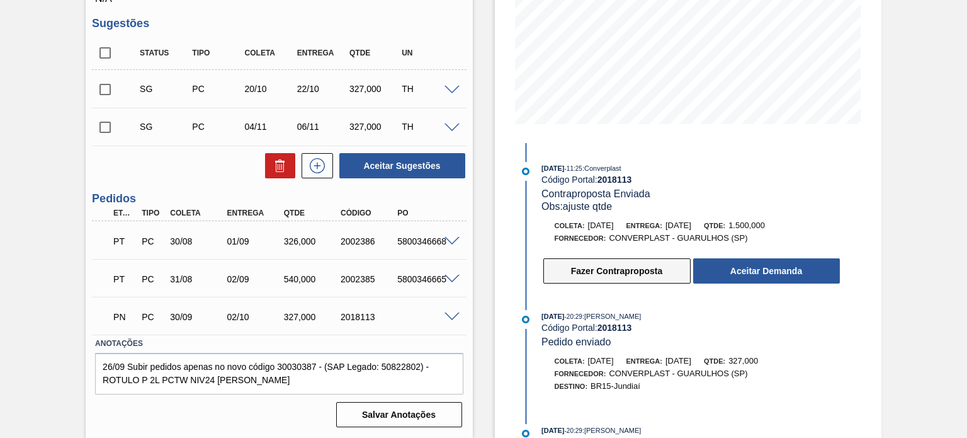
click at [601, 279] on button "Fazer Contraproposta" at bounding box center [616, 270] width 147 height 25
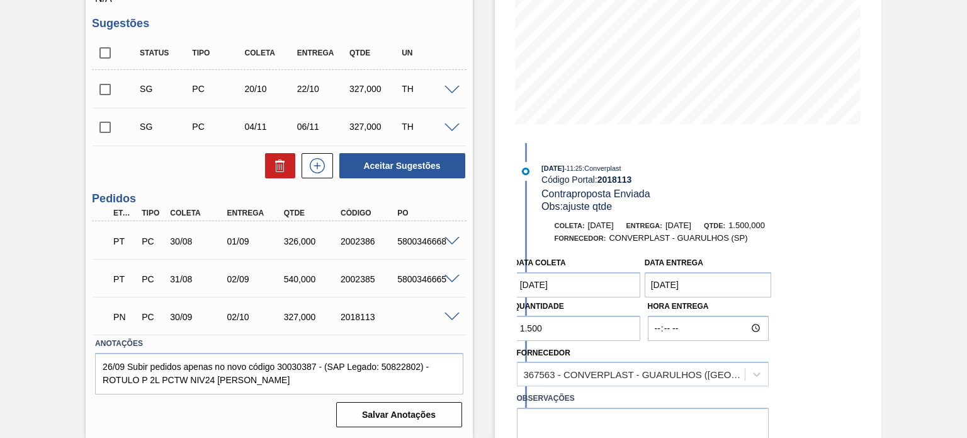
drag, startPoint x: 536, startPoint y: 327, endPoint x: 506, endPoint y: 324, distance: 30.3
click at [506, 324] on div "Estoque De [DATE] Até [DATE] Filtro [DATE] 11:25 : Converplast Código Portal: 2…" at bounding box center [688, 128] width 387 height 619
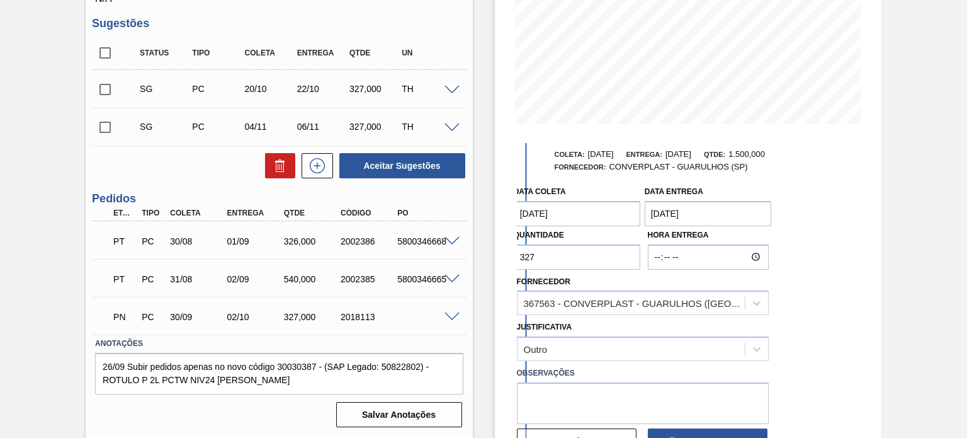
scroll to position [126, 0]
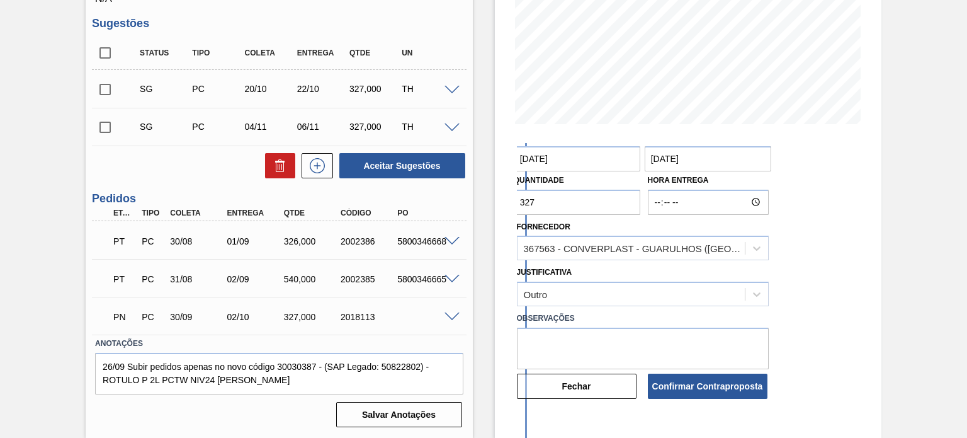
type input "327"
click at [607, 344] on textarea at bounding box center [643, 348] width 252 height 42
click at [713, 349] on textarea "Haverá outros pedidos que compõem seu lote minimo." at bounding box center [643, 348] width 252 height 42
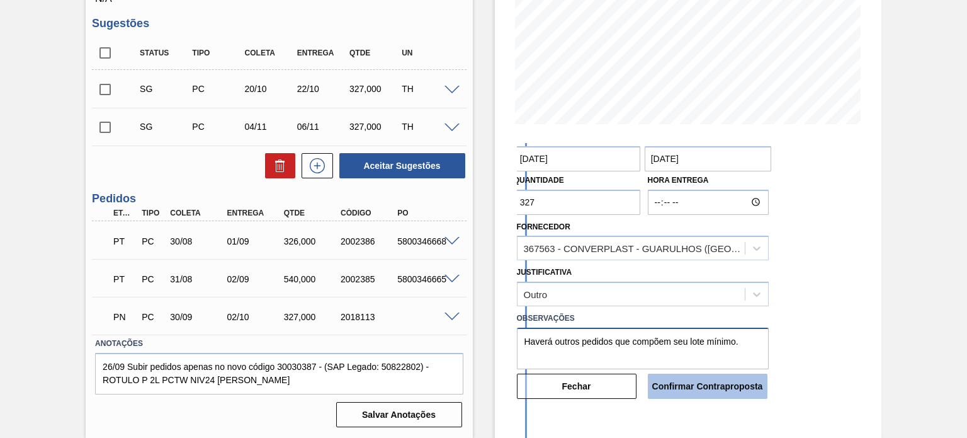
type textarea "Haverá outros pedidos que compõem seu lote mínimo."
click at [705, 377] on button "Confirmar Contraproposta" at bounding box center [708, 385] width 120 height 25
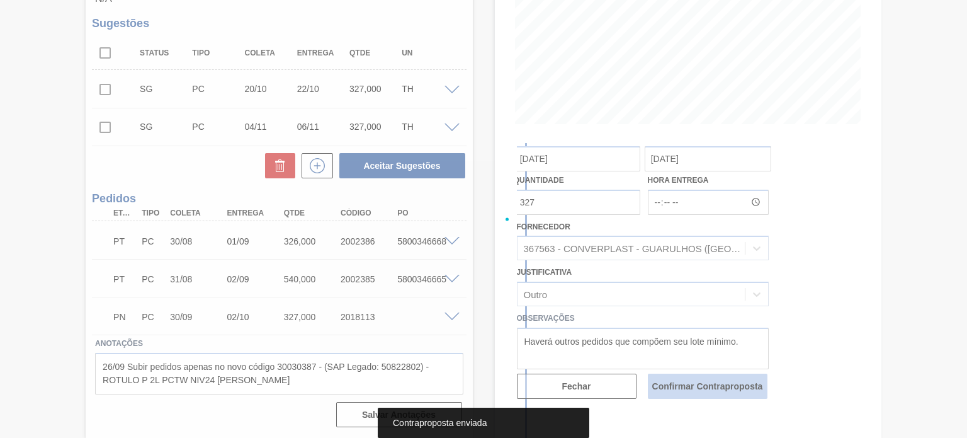
scroll to position [125, 0]
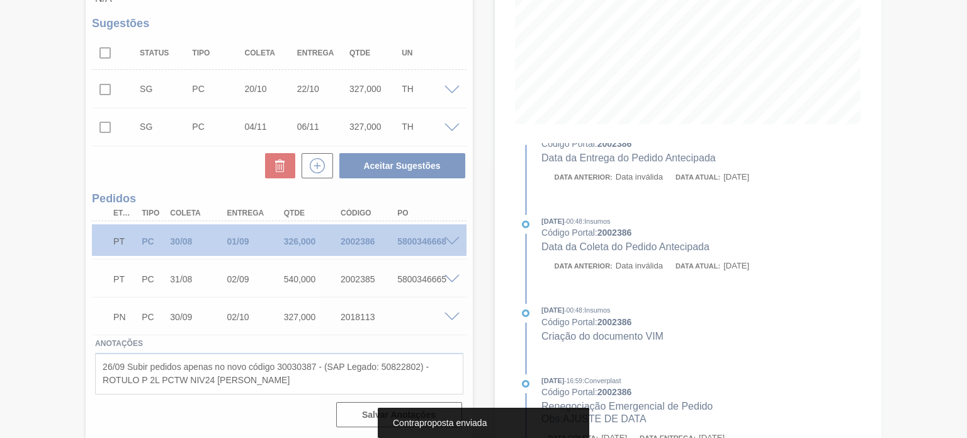
click at [347, 320] on div at bounding box center [483, 219] width 967 height 438
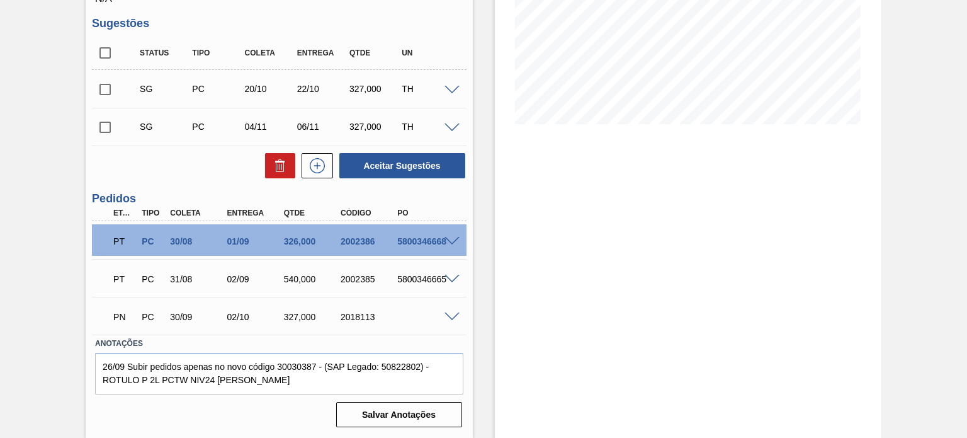
scroll to position [0, 0]
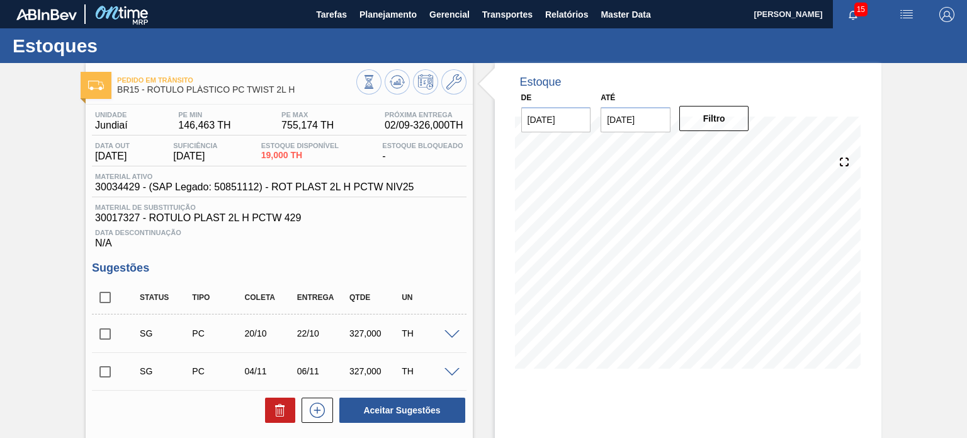
click at [112, 326] on input "checkbox" at bounding box center [105, 334] width 26 height 26
click at [384, 409] on button "Aceitar Sugestões" at bounding box center [402, 409] width 126 height 25
checkbox input "false"
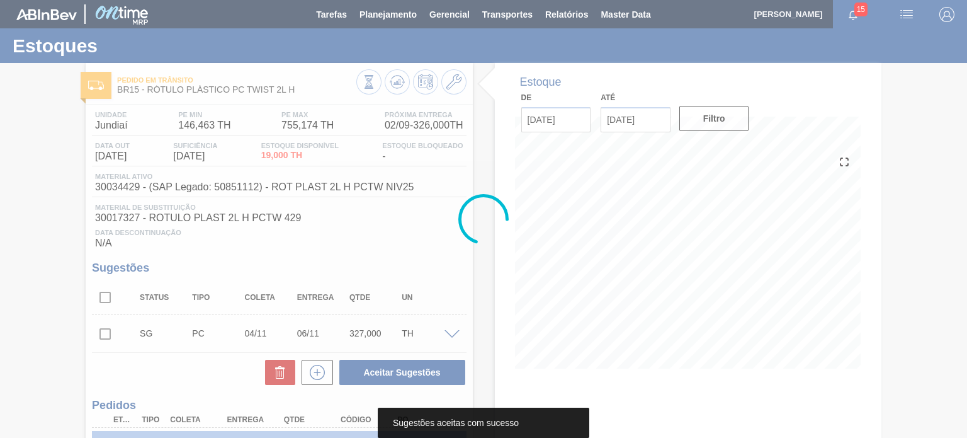
click at [395, 80] on div at bounding box center [483, 219] width 967 height 438
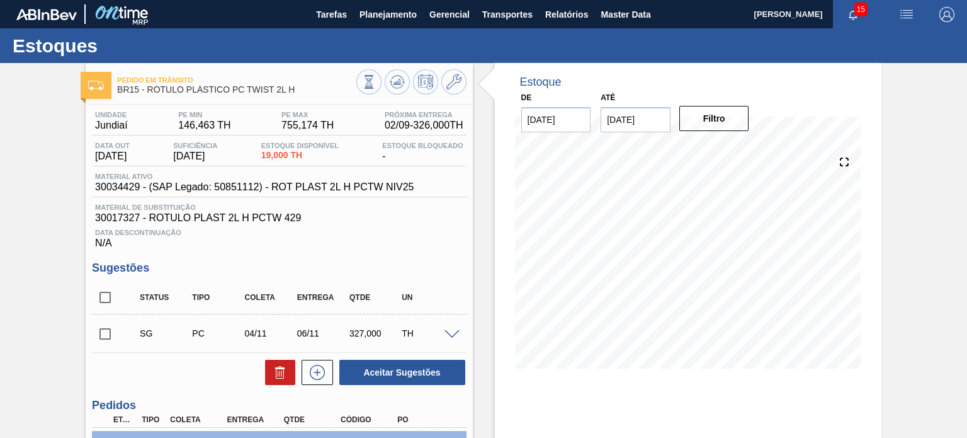
click at [395, 80] on icon at bounding box center [397, 81] width 15 height 15
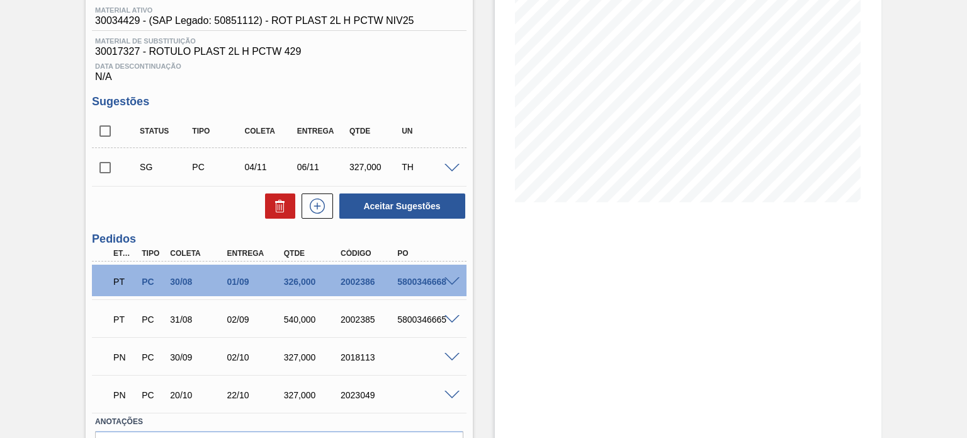
scroll to position [244, 0]
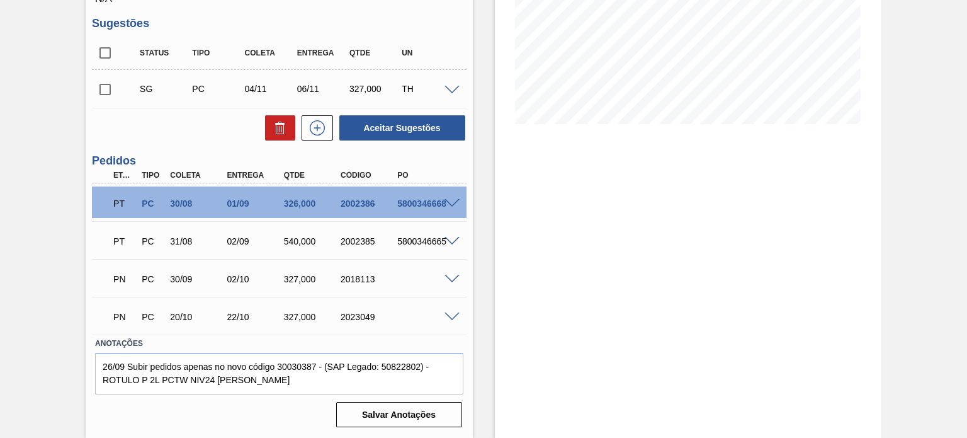
click at [450, 200] on span at bounding box center [452, 203] width 15 height 9
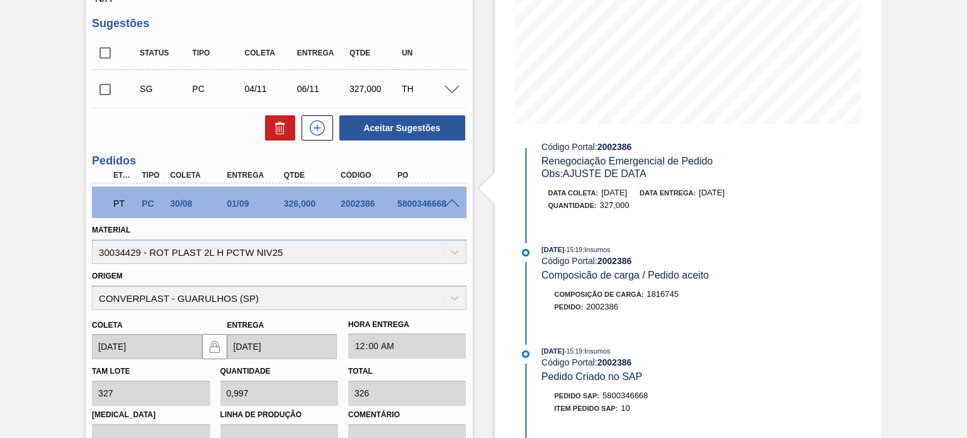
scroll to position [378, 0]
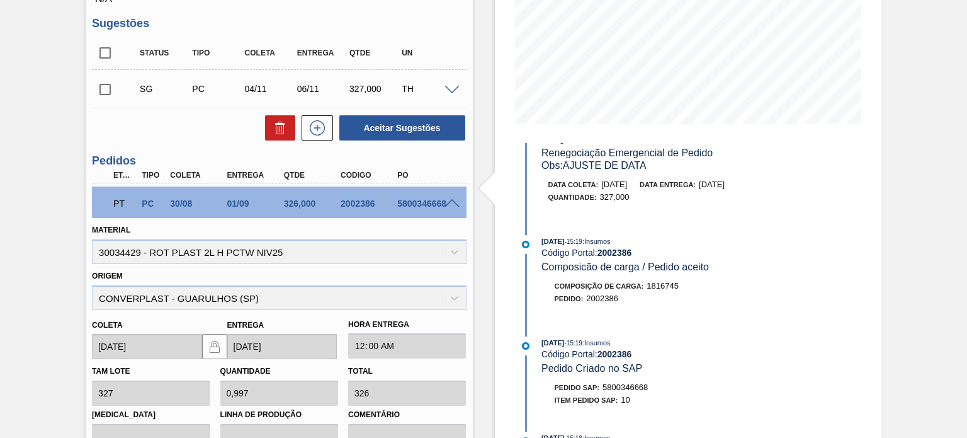
click at [725, 189] on span "04/09/2025" at bounding box center [712, 183] width 26 height 9
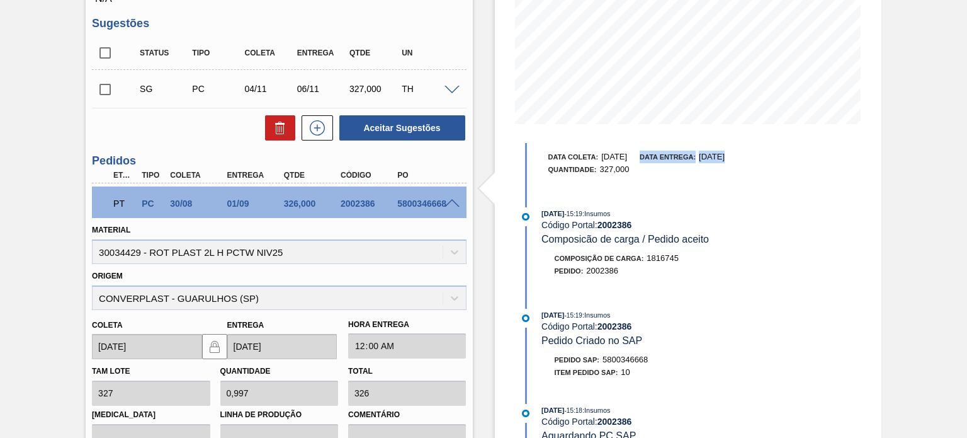
scroll to position [315, 0]
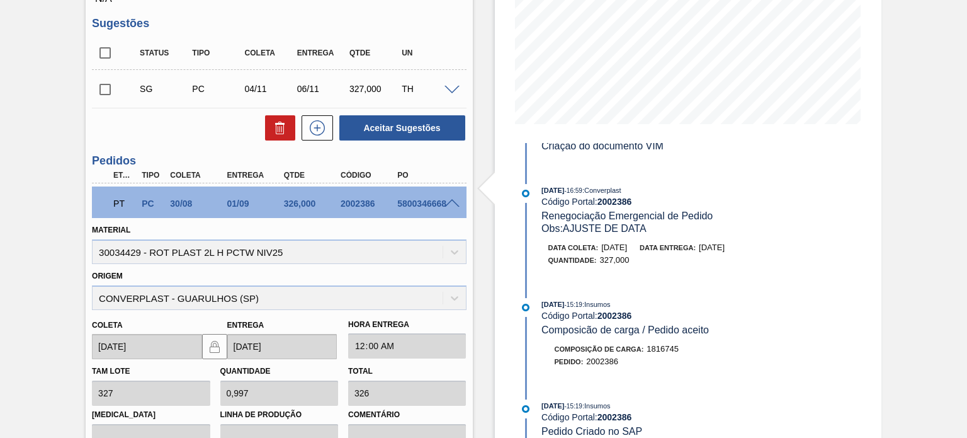
click at [696, 261] on div "Quantidade : 327,000" at bounding box center [697, 260] width 299 height 13
click at [725, 252] on span "04/09/2025" at bounding box center [712, 246] width 26 height 9
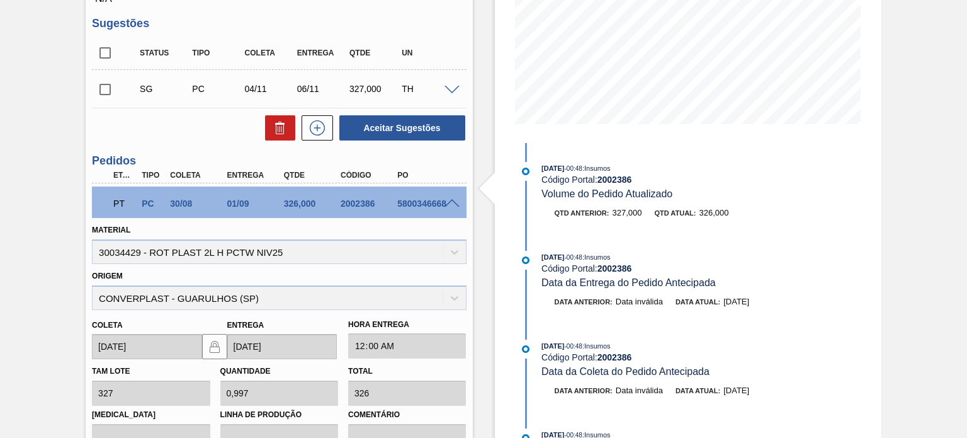
scroll to position [0, 0]
click at [374, 201] on div "2002386" at bounding box center [369, 203] width 62 height 10
click at [445, 203] on span at bounding box center [452, 203] width 15 height 9
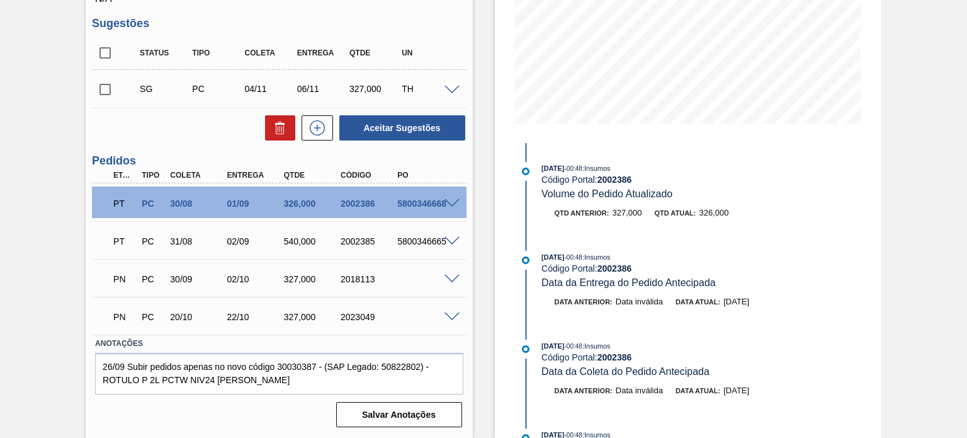
click at [358, 312] on div "2023049" at bounding box center [369, 317] width 62 height 10
click at [348, 205] on div "2002386" at bounding box center [369, 203] width 62 height 10
copy div "2002386"
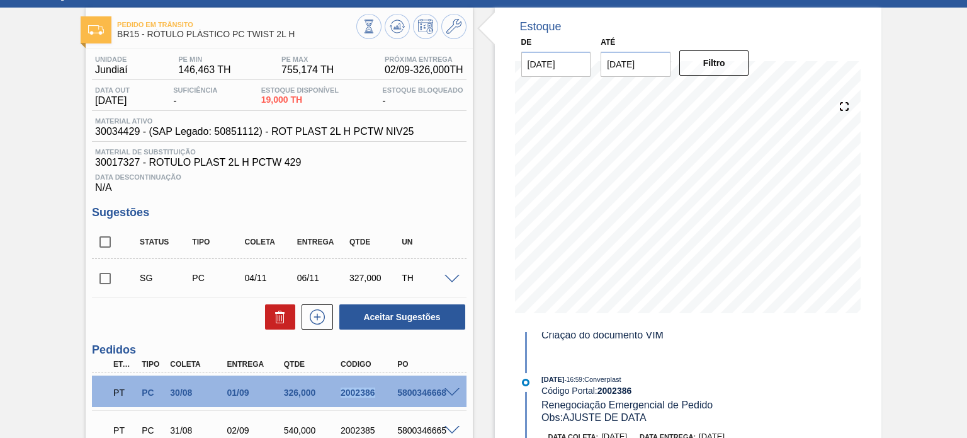
scroll to position [244, 0]
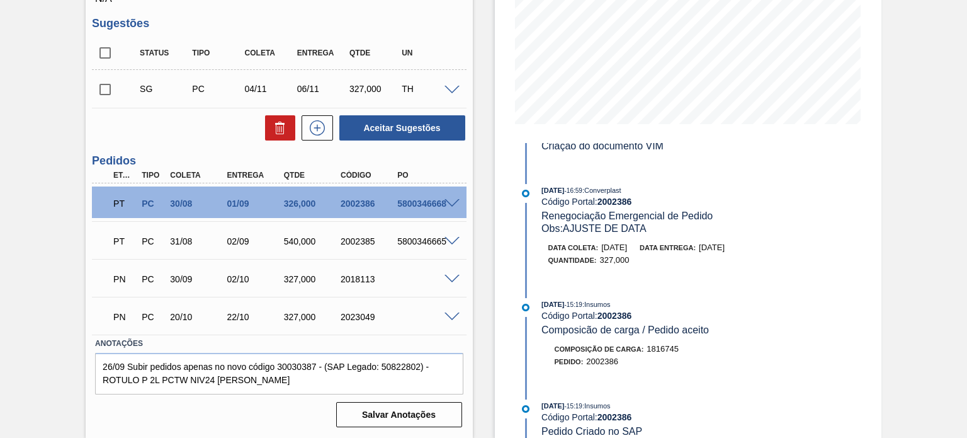
click at [355, 314] on div "2023049" at bounding box center [369, 317] width 62 height 10
copy div "2023049"
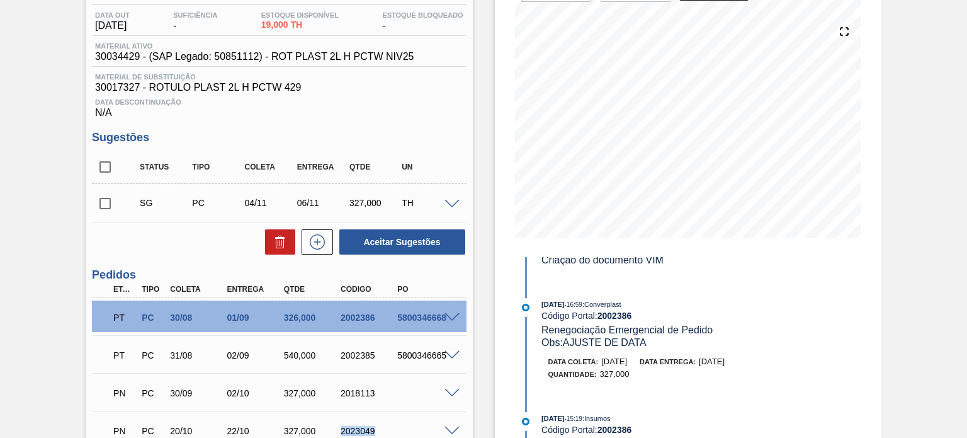
scroll to position [0, 0]
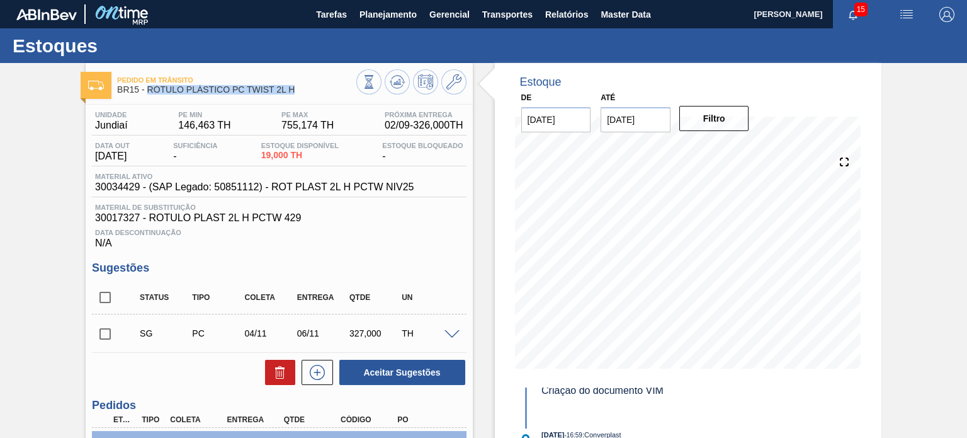
drag, startPoint x: 298, startPoint y: 93, endPoint x: 146, endPoint y: 88, distance: 152.5
click at [146, 88] on span "BR15 - RÓTULO PLÁSTICO PC TWIST 2L H" at bounding box center [236, 89] width 239 height 9
copy span "RÓTULO PLÁSTICO PC TWIST 2L H"
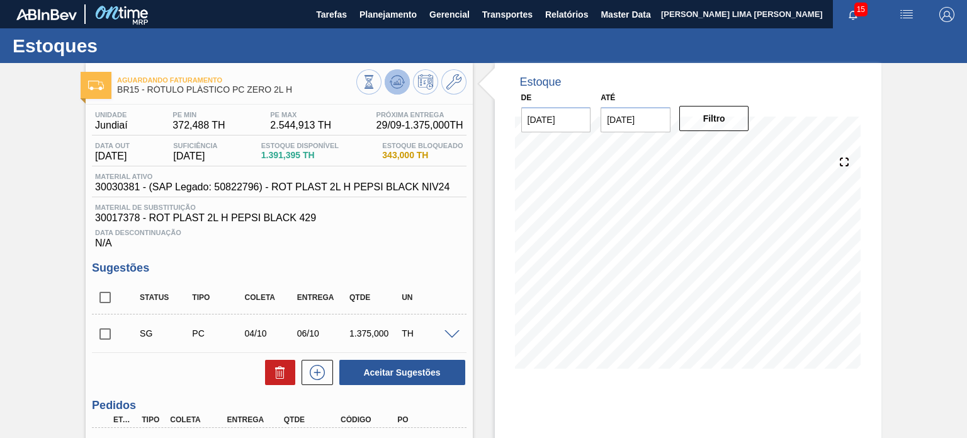
click at [394, 77] on icon at bounding box center [397, 81] width 15 height 15
click at [350, 92] on span "BR15 - RÓTULO PLÁSTICO PC ZERO 2L H" at bounding box center [236, 89] width 239 height 9
click at [356, 86] on button at bounding box center [368, 81] width 25 height 25
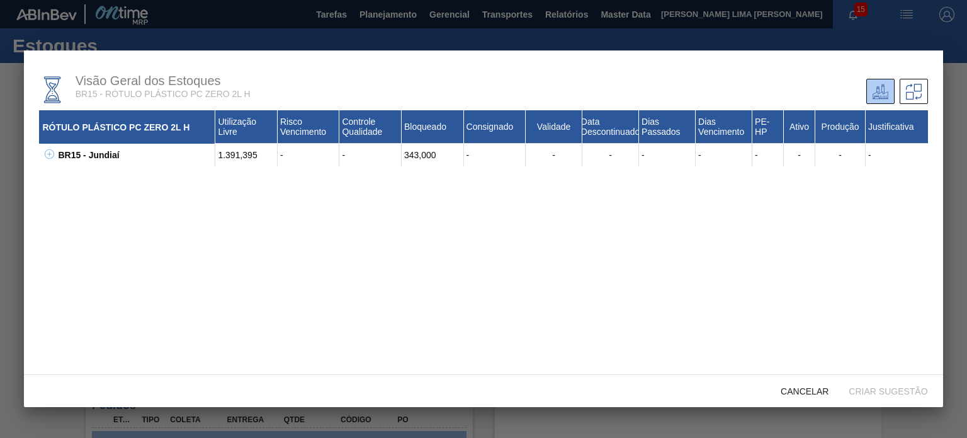
click at [47, 157] on icon at bounding box center [49, 153] width 9 height 9
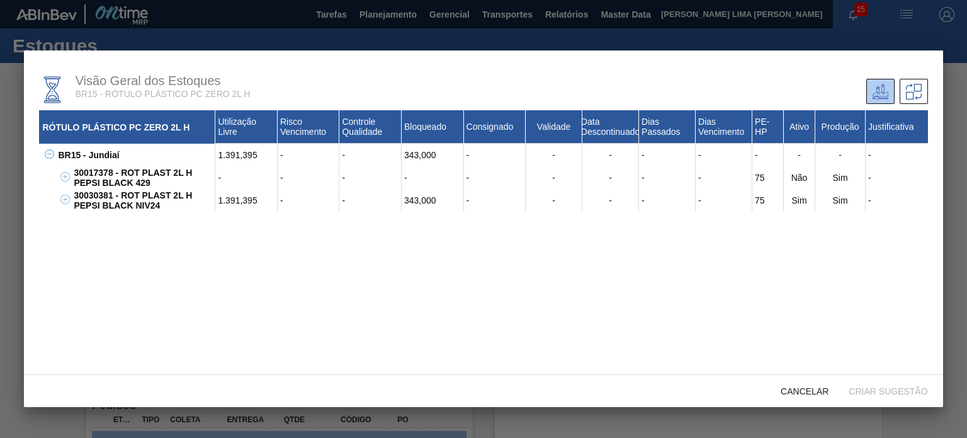
click at [100, 191] on div "30030381 - ROT PLAST 2L H PEPSI BLACK NIV24" at bounding box center [143, 200] width 145 height 23
copy div "30030381"
click at [787, 383] on div "Cancelar" at bounding box center [805, 390] width 68 height 23
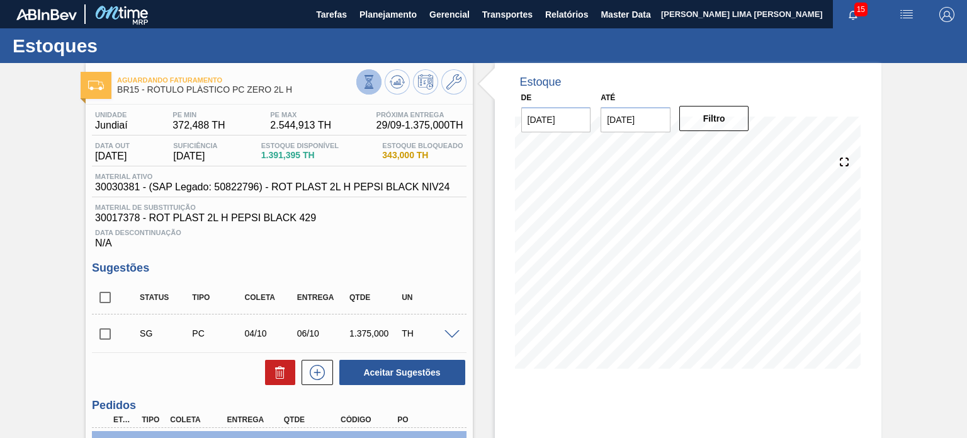
click at [369, 87] on icon at bounding box center [369, 82] width 14 height 14
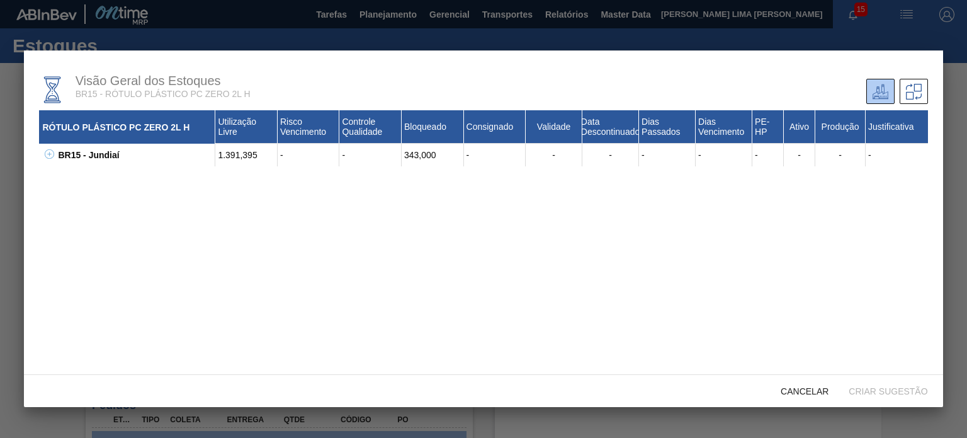
click at [60, 152] on div "BR15 - Jundiaí" at bounding box center [135, 155] width 161 height 23
click at [54, 153] on icon at bounding box center [49, 153] width 9 height 9
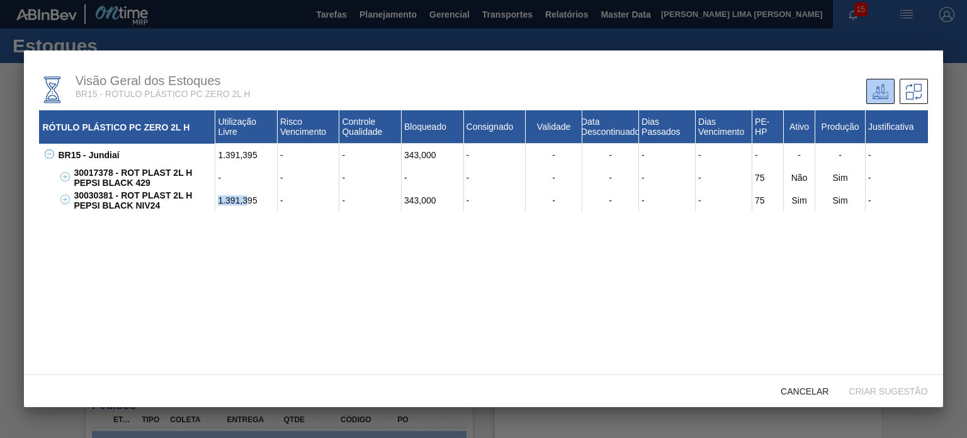
drag, startPoint x: 212, startPoint y: 203, endPoint x: 248, endPoint y: 203, distance: 36.5
click at [248, 203] on div "30030381 - ROT PLAST 2L H PEPSI BLACK NIV24 1.391,395 - - 343,000 - - - - - 75 …" at bounding box center [499, 200] width 857 height 23
click at [247, 203] on div "1.391,395" at bounding box center [246, 200] width 62 height 23
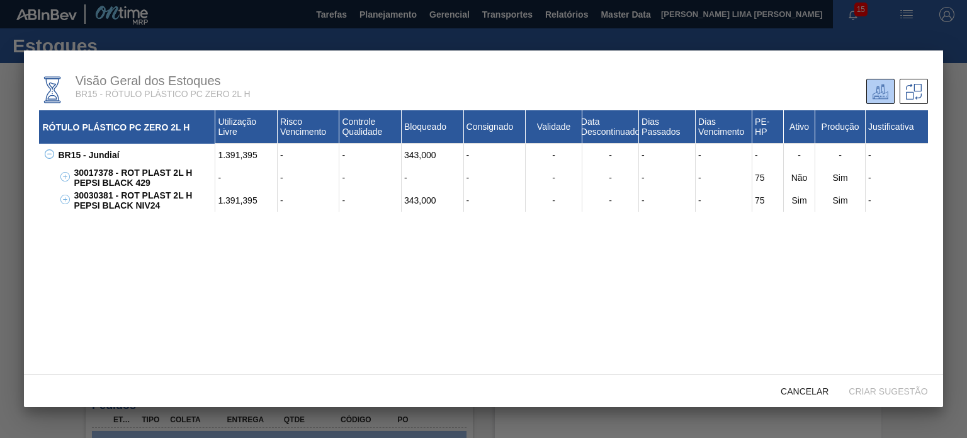
click at [411, 201] on div "343,000" at bounding box center [433, 200] width 62 height 23
click at [244, 204] on div "1.391,395" at bounding box center [246, 200] width 62 height 23
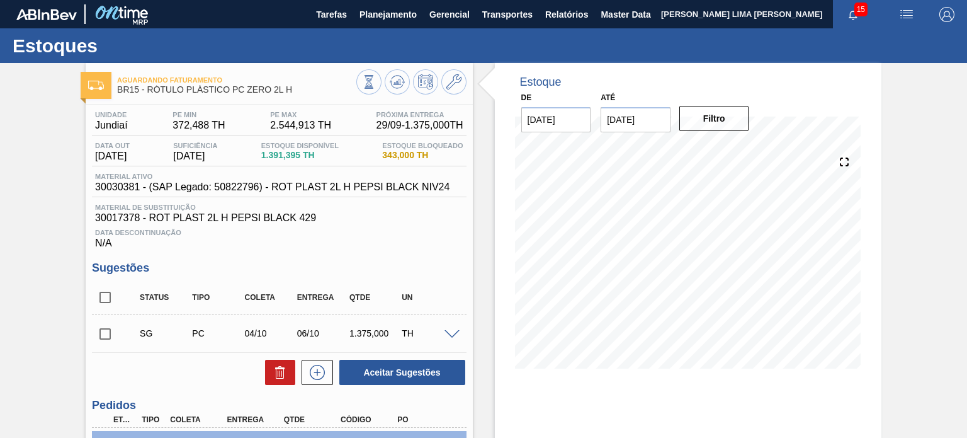
click at [394, 150] on span "343,000 TH" at bounding box center [422, 154] width 81 height 9
drag, startPoint x: 291, startPoint y: 88, endPoint x: 149, endPoint y: 87, distance: 142.3
click at [149, 87] on span "BR15 - RÓTULO PLÁSTICO PC ZERO 2L H" at bounding box center [236, 89] width 239 height 9
copy span "RÓTULO PLÁSTICO PC ZERO 2L H"
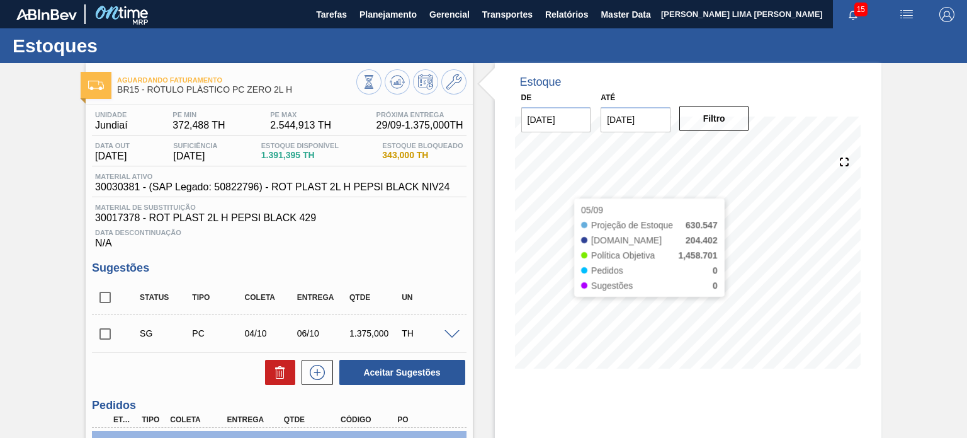
click at [531, 368] on div "05/09 Projeção de Estoque 630.547 Nec.SAP 204.402 Política Objetiva 1,458.701 P…" at bounding box center [688, 261] width 346 height 252
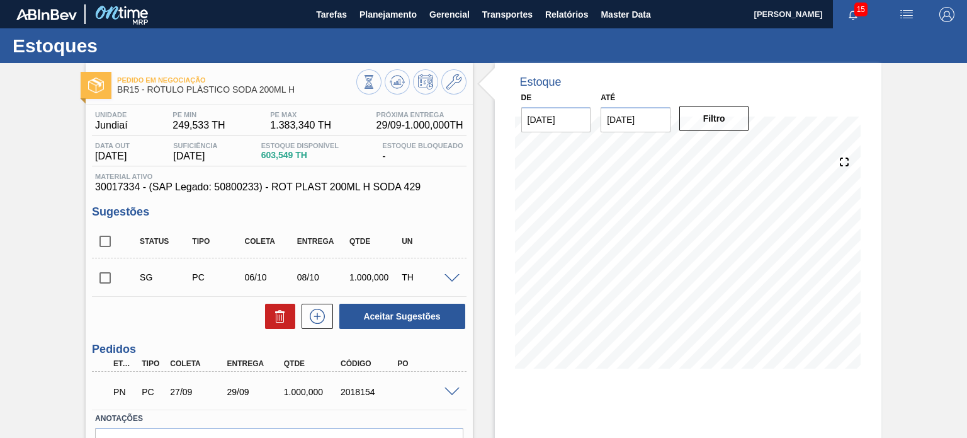
scroll to position [103, 0]
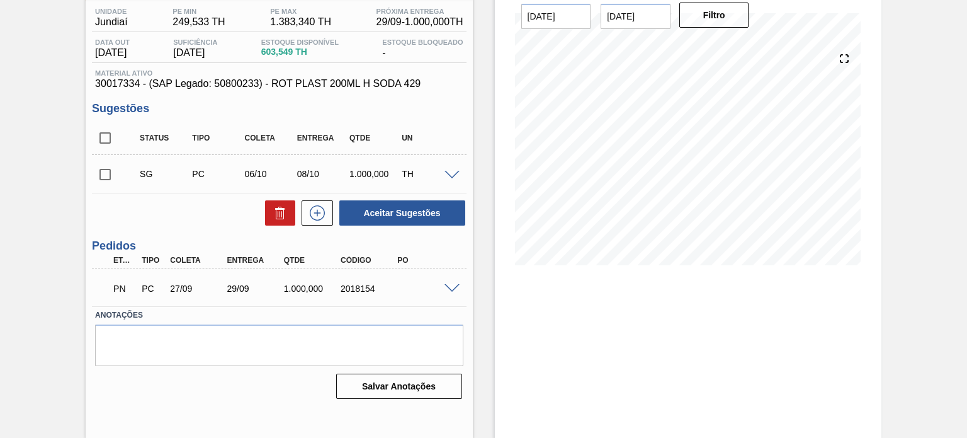
click at [453, 287] on span at bounding box center [452, 288] width 15 height 9
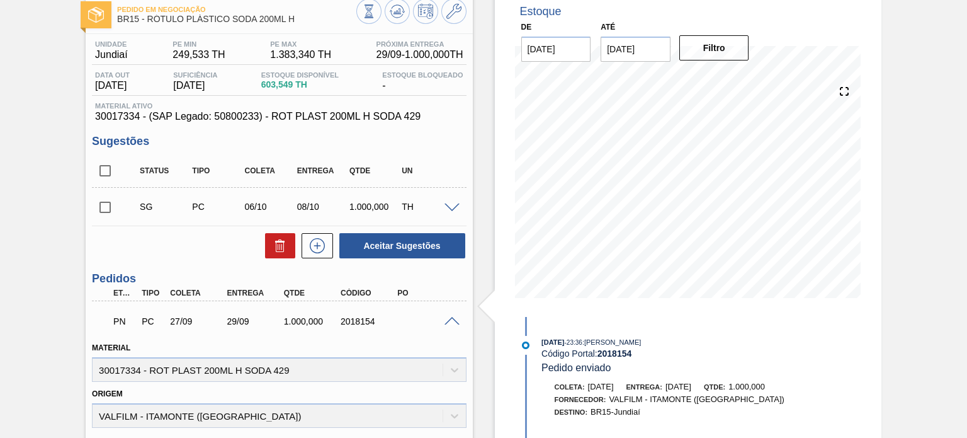
scroll to position [40, 0]
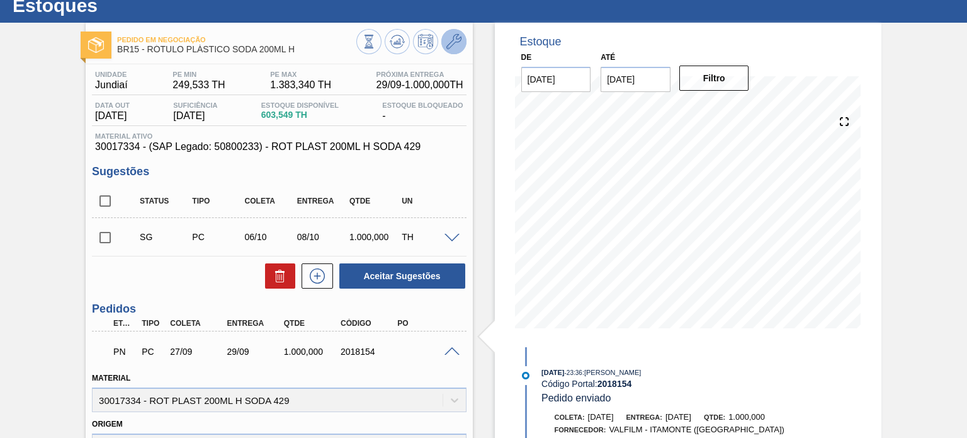
click at [450, 42] on icon at bounding box center [453, 41] width 15 height 15
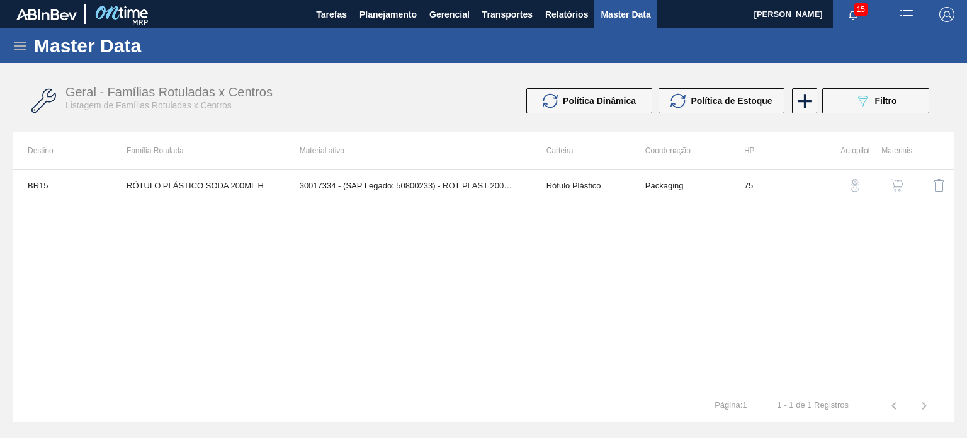
click at [896, 186] on img "button" at bounding box center [897, 185] width 13 height 13
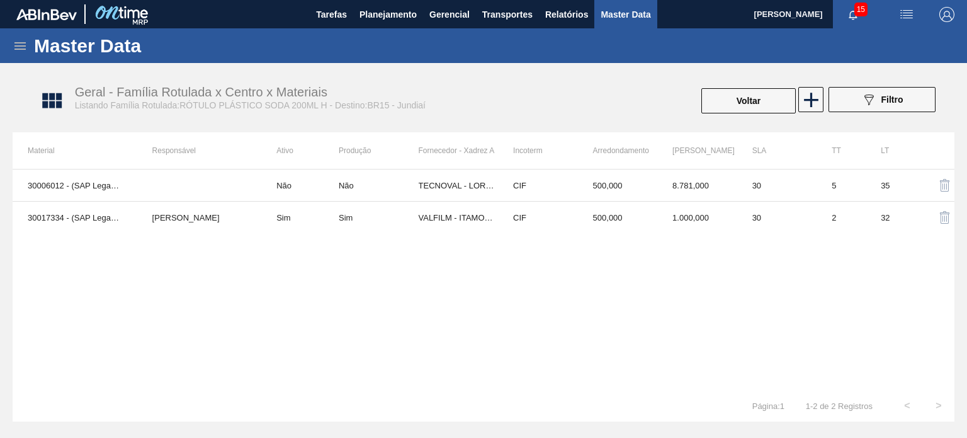
click at [618, 231] on td "500,000" at bounding box center [618, 217] width 80 height 32
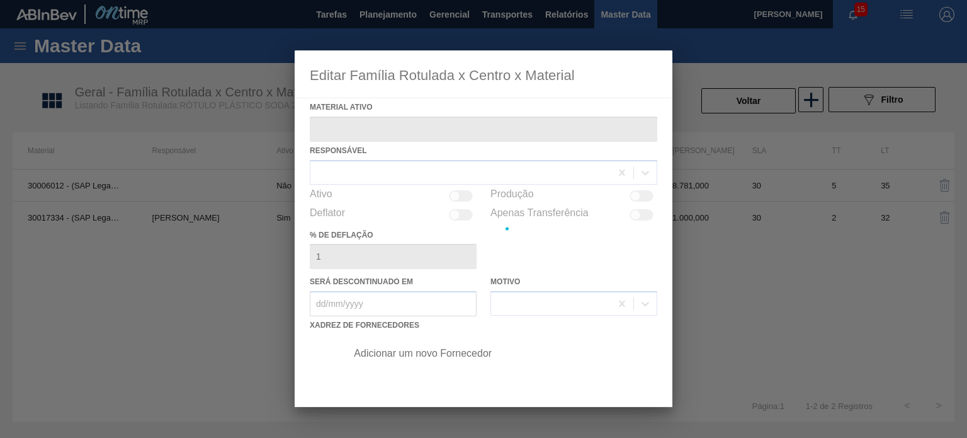
type ativo "30017334 - (SAP Legado: 50800233) - ROT PLAST 200ML H SODA 429"
checkbox input "true"
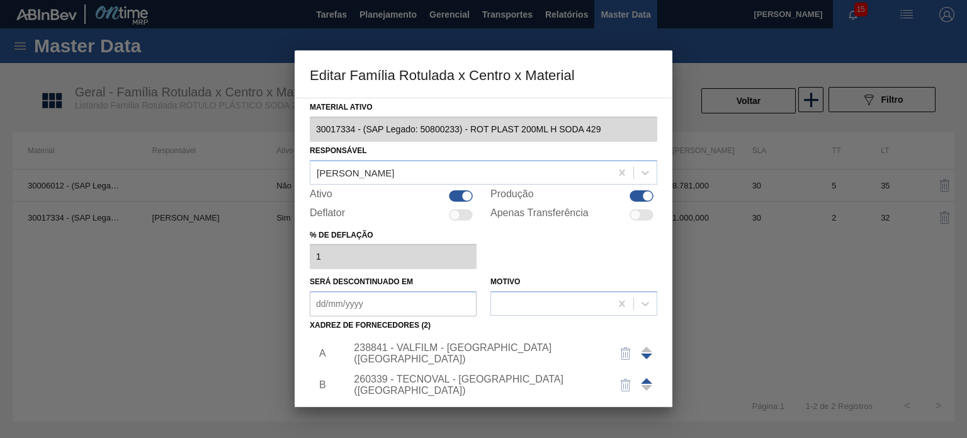
click at [481, 352] on div "238841 - VALFILM - ITAMONTE (MG)" at bounding box center [477, 353] width 247 height 23
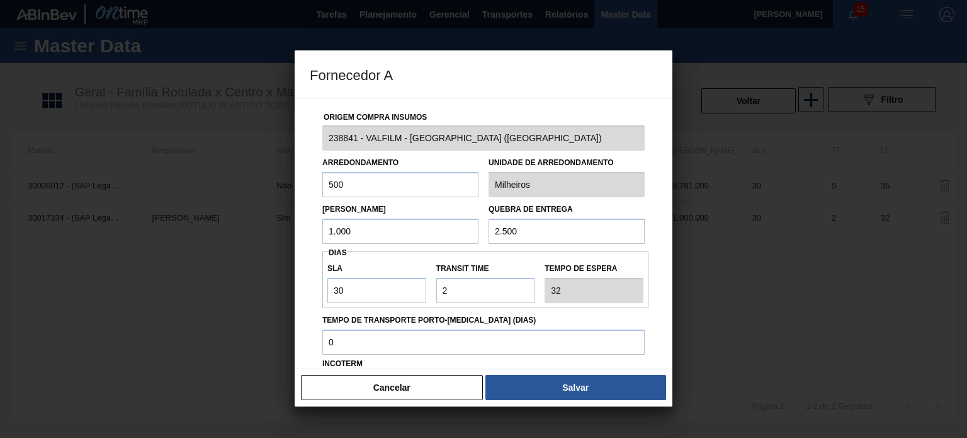
drag, startPoint x: 383, startPoint y: 222, endPoint x: 293, endPoint y: 223, distance: 90.0
click at [293, 223] on div "Fornecedor A Origem Compra Insumos 238841 - VALFILM - ITAMONTE (MG) Arredondame…" at bounding box center [483, 219] width 967 height 438
click at [347, 233] on input "1.000" at bounding box center [400, 231] width 156 height 25
click at [366, 226] on input "1.000" at bounding box center [400, 231] width 156 height 25
click at [349, 232] on input "1.000" at bounding box center [400, 231] width 156 height 25
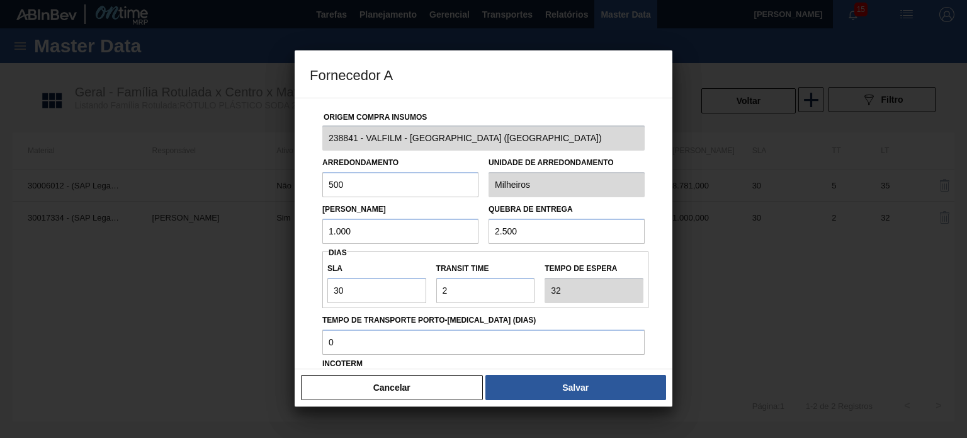
click at [349, 231] on input "1.000" at bounding box center [400, 231] width 156 height 25
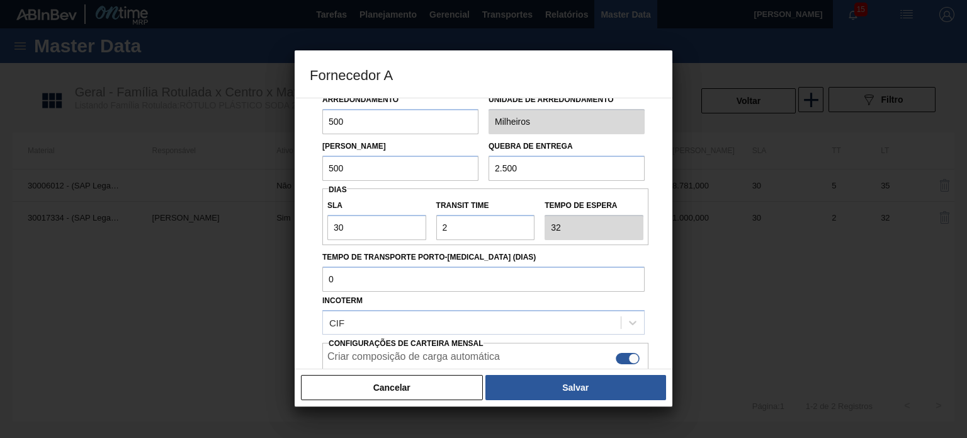
type input "500"
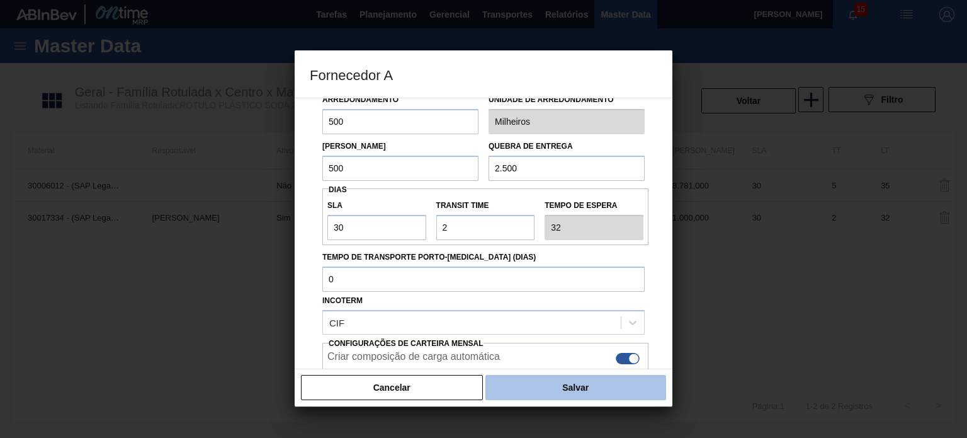
drag, startPoint x: 568, startPoint y: 414, endPoint x: 564, endPoint y: 399, distance: 15.6
click at [569, 414] on div at bounding box center [483, 219] width 967 height 438
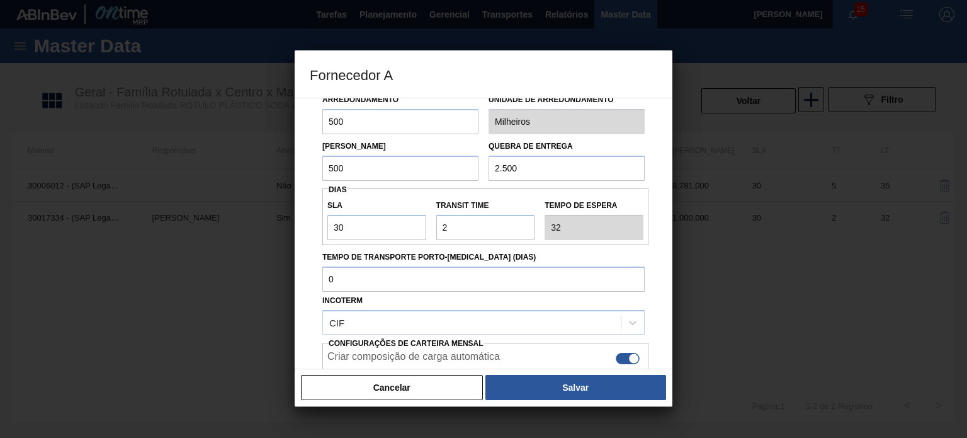
click at [565, 400] on div "Cancelar Salvar" at bounding box center [484, 387] width 378 height 38
click at [565, 386] on button "Salvar" at bounding box center [575, 387] width 181 height 25
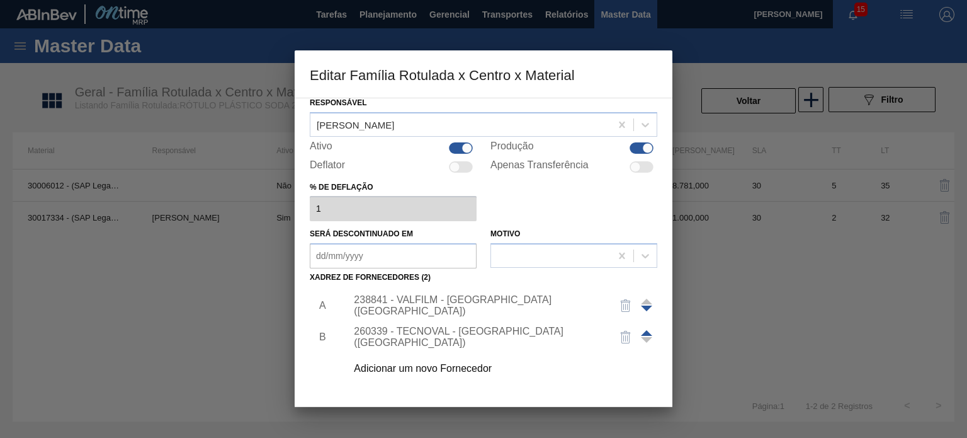
scroll to position [128, 0]
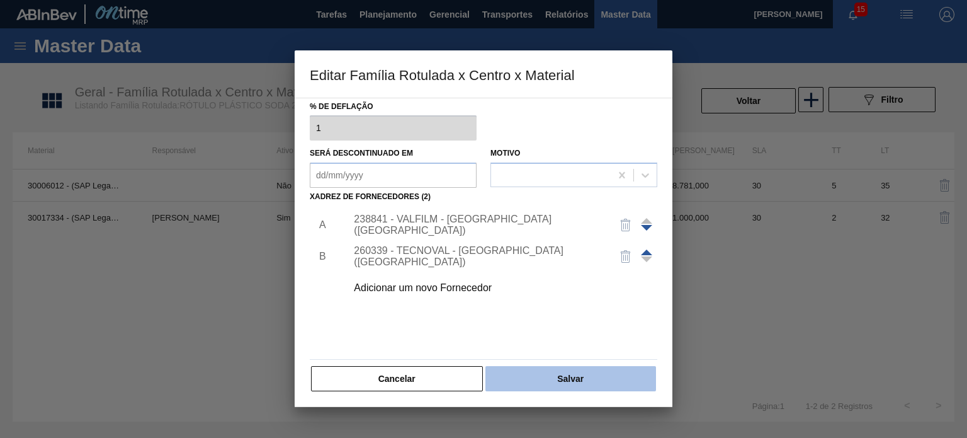
click at [566, 383] on button "Salvar" at bounding box center [570, 378] width 171 height 25
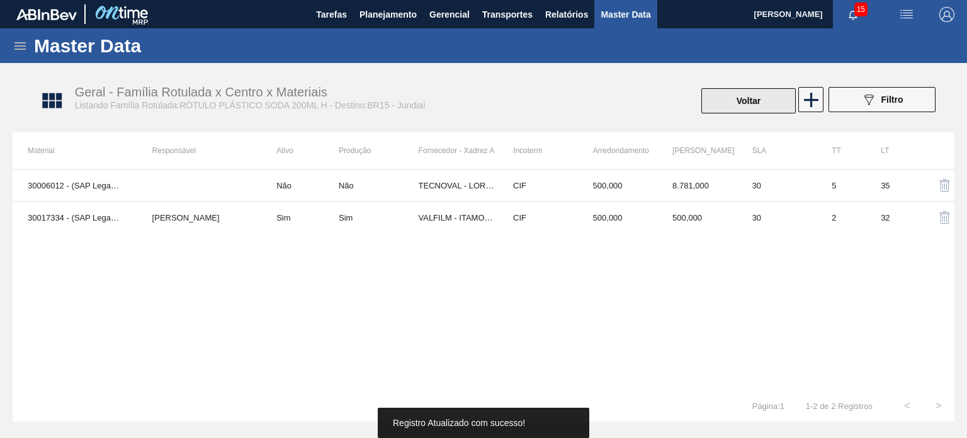
click at [759, 105] on button "Voltar" at bounding box center [748, 100] width 94 height 25
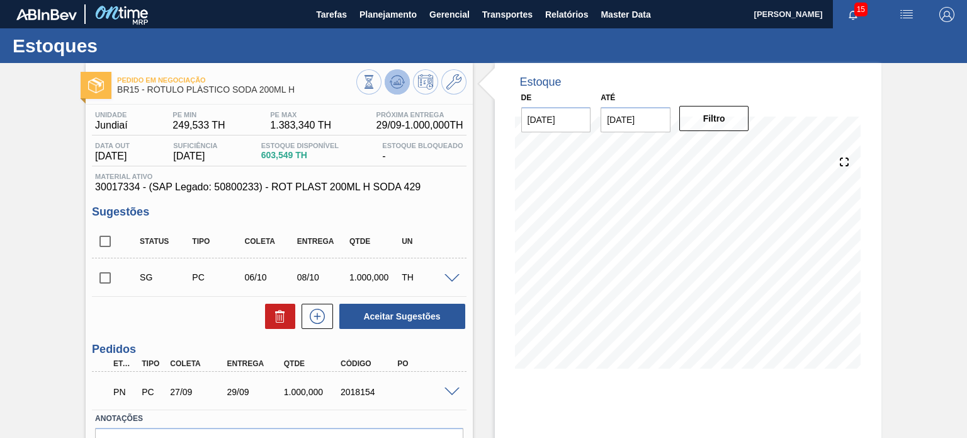
click at [393, 91] on button at bounding box center [397, 81] width 25 height 25
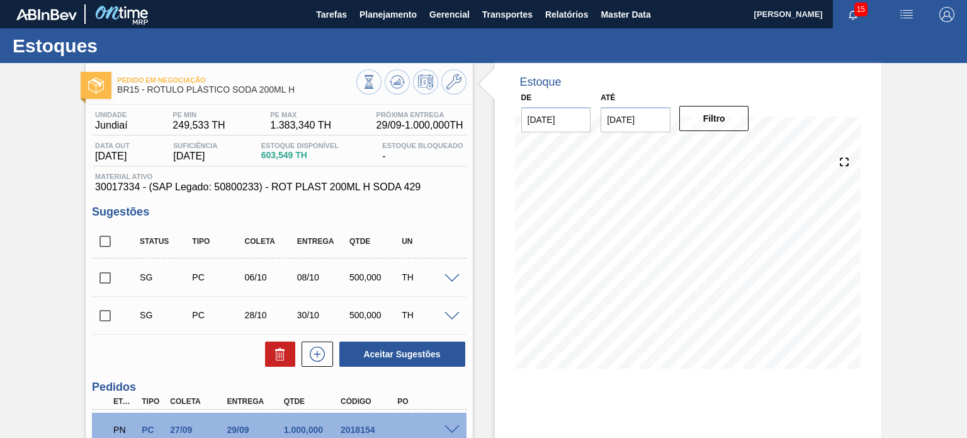
click at [105, 281] on input "checkbox" at bounding box center [105, 277] width 26 height 26
click at [429, 358] on button "Aceitar Sugestões" at bounding box center [402, 353] width 126 height 25
checkbox input "false"
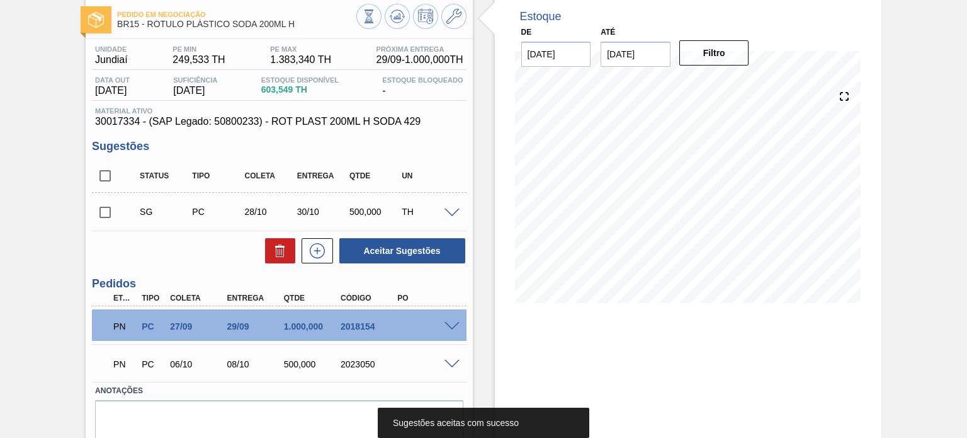
scroll to position [112, 0]
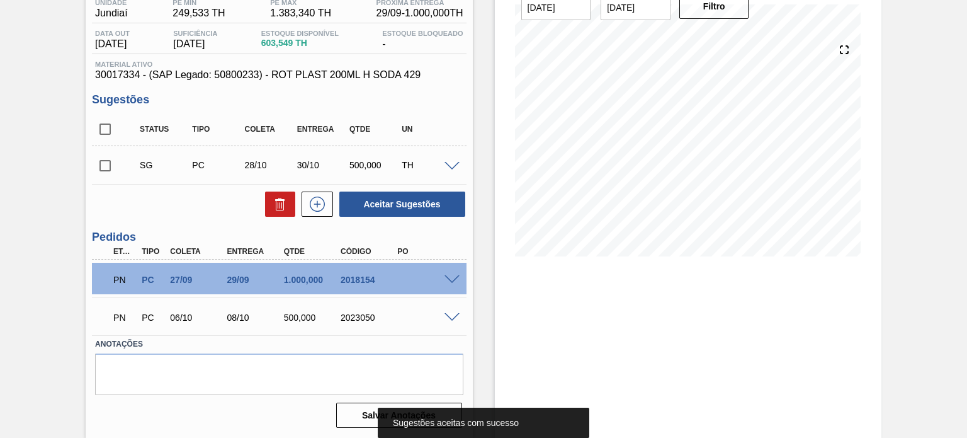
click at [360, 319] on div "2023050" at bounding box center [369, 317] width 62 height 10
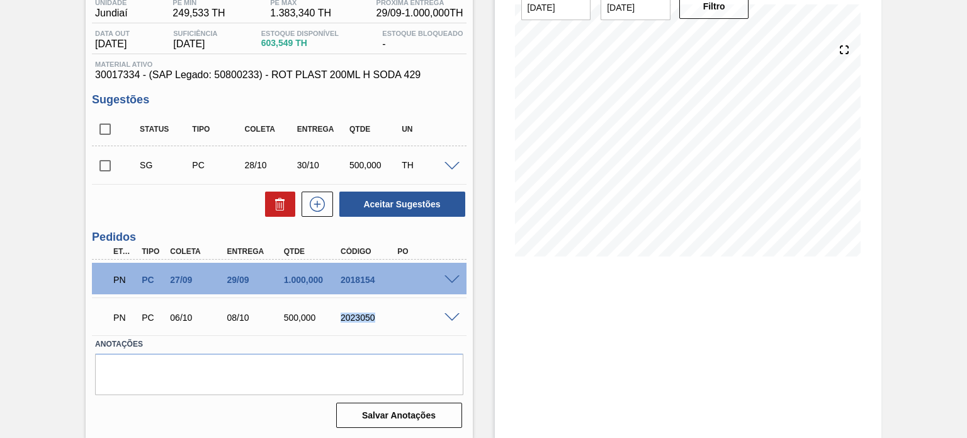
click at [361, 319] on div "2023050" at bounding box center [369, 317] width 62 height 10
copy div "2023050"
click at [346, 373] on textarea at bounding box center [279, 374] width 368 height 42
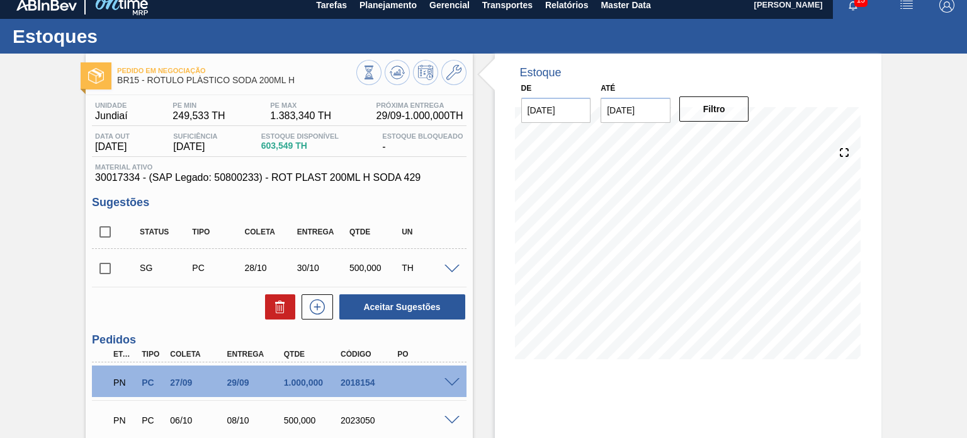
scroll to position [0, 0]
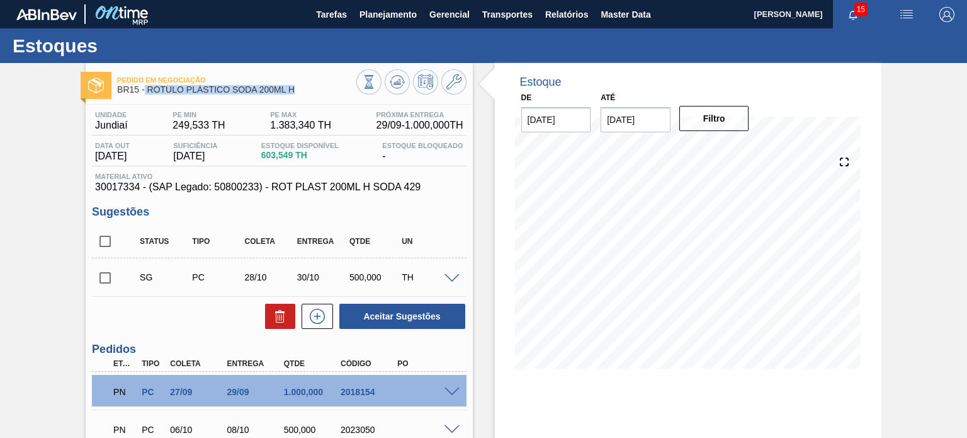
drag, startPoint x: 298, startPoint y: 93, endPoint x: 145, endPoint y: 95, distance: 153.0
click at [145, 95] on div "Pedido em Negociação BR15 - RÓTULO PLÁSTICO SODA 200ML H" at bounding box center [236, 85] width 239 height 28
click at [149, 92] on span "BR15 - RÓTULO PLÁSTICO SODA 200ML H" at bounding box center [236, 89] width 239 height 9
drag, startPoint x: 147, startPoint y: 89, endPoint x: 295, endPoint y: 92, distance: 148.0
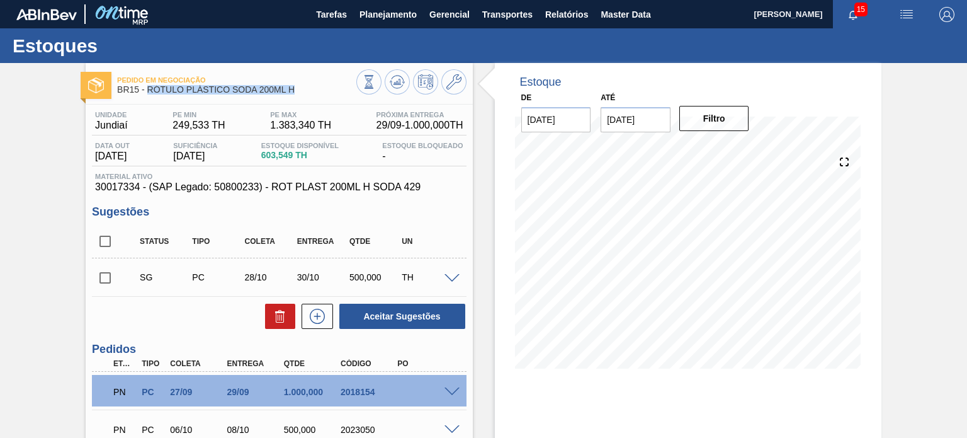
click at [297, 92] on span "BR15 - RÓTULO PLÁSTICO SODA 200ML H" at bounding box center [236, 89] width 239 height 9
copy span "RÓTULO PLÁSTICO SODA 200ML H"
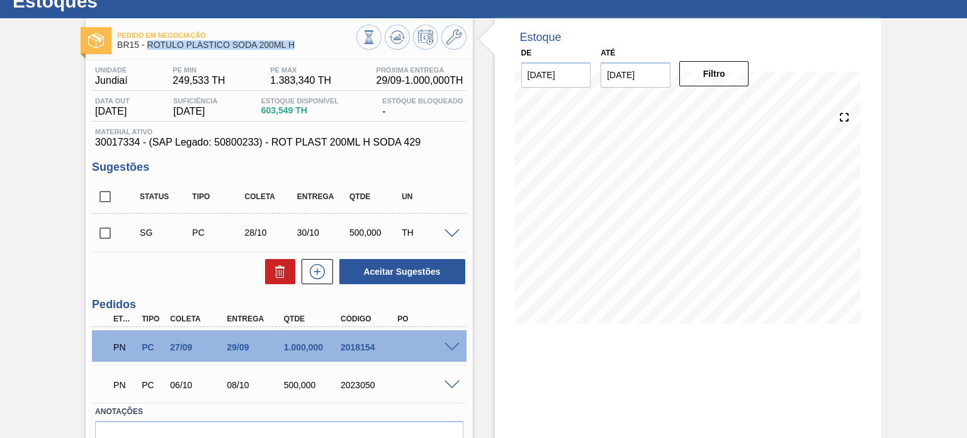
scroll to position [112, 0]
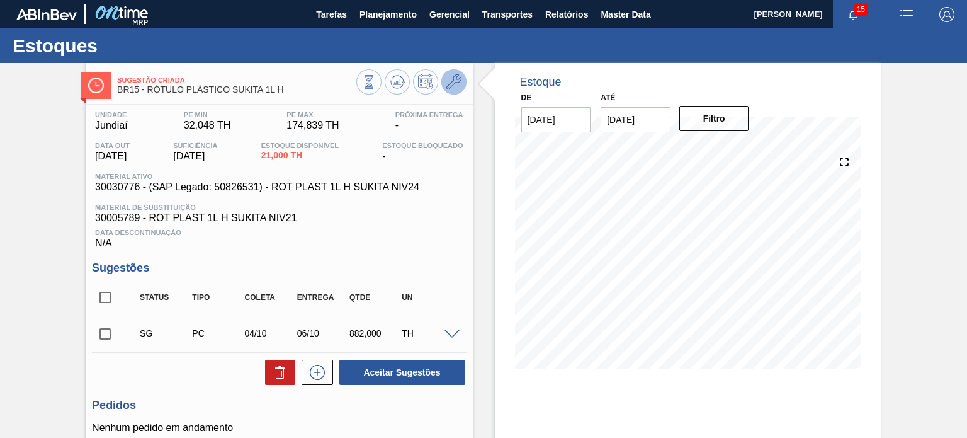
click at [446, 85] on icon at bounding box center [453, 81] width 15 height 15
click at [284, 157] on span "21,000 TH" at bounding box center [299, 154] width 77 height 9
click at [373, 82] on icon at bounding box center [369, 82] width 14 height 14
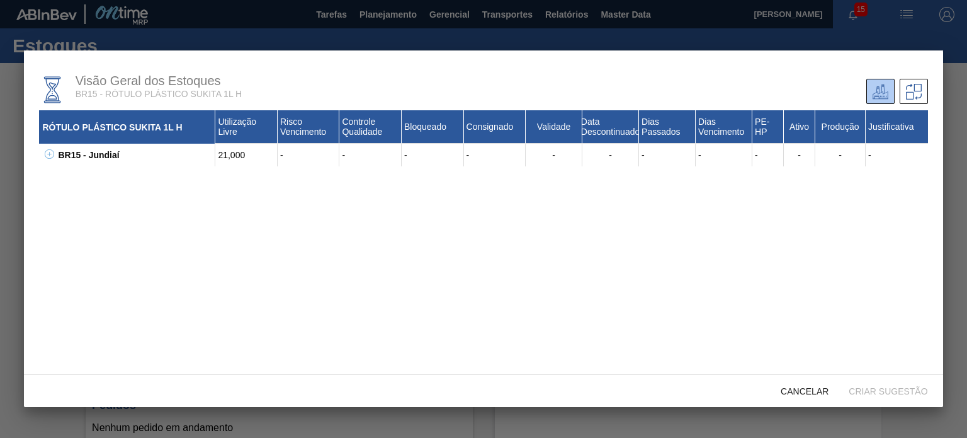
click at [40, 159] on div "BR15 - Jundiaí 21,000 - - - - - - - - - - - - 30017349 - ROT PLAST 1L H SUKITA …" at bounding box center [483, 155] width 888 height 23
click at [48, 157] on icon at bounding box center [49, 153] width 9 height 9
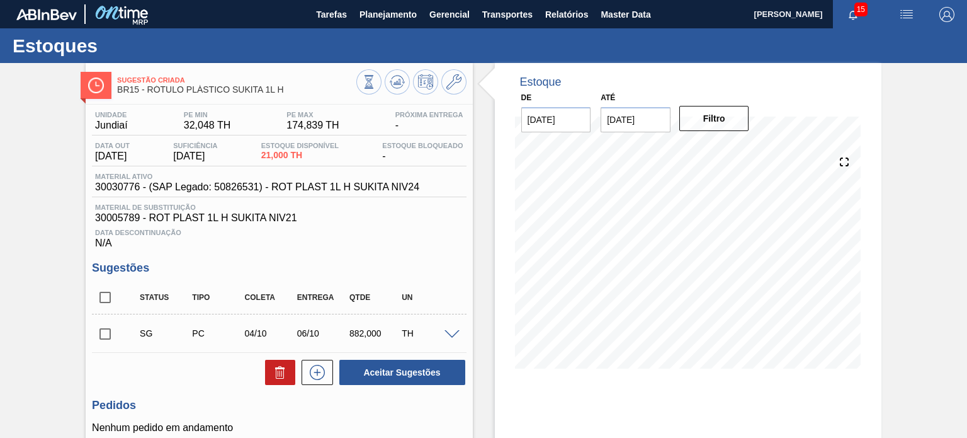
click at [123, 186] on span "30030776 - (SAP Legado: 50826531) - ROT PLAST 1L H SUKITA NIV24" at bounding box center [257, 186] width 324 height 11
copy span "30030776"
click at [457, 82] on icon at bounding box center [453, 81] width 15 height 15
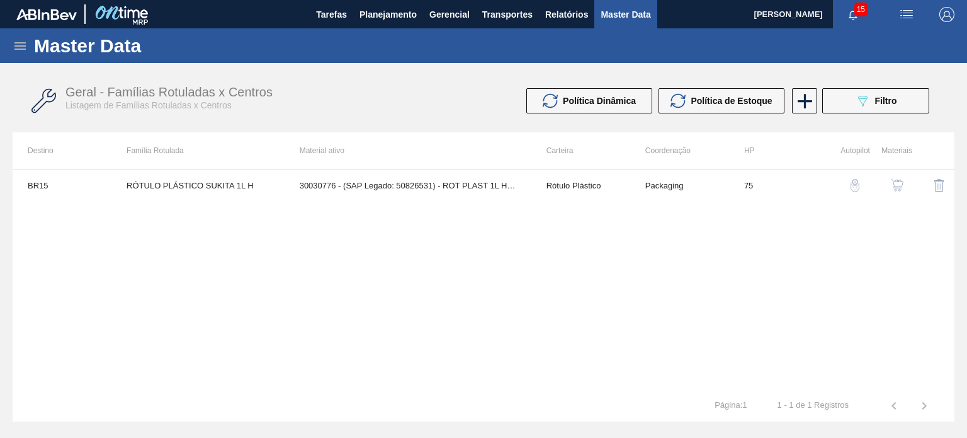
click at [897, 187] on img "button" at bounding box center [897, 185] width 13 height 13
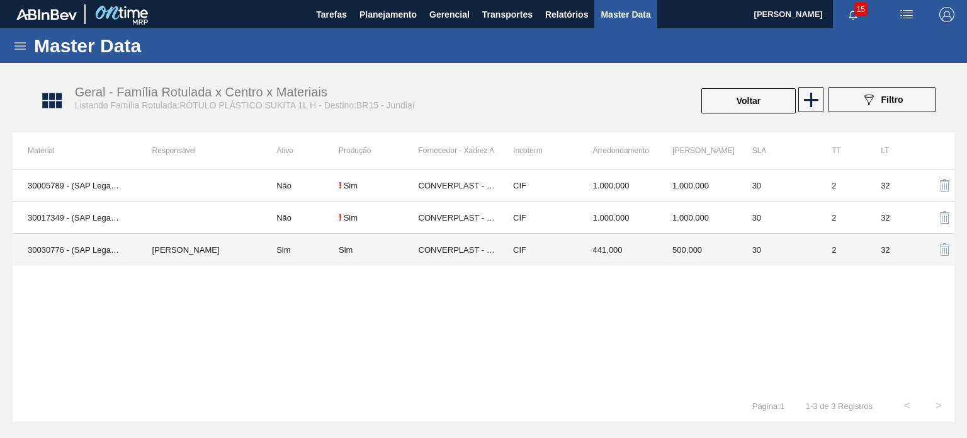
click at [676, 246] on td "500,000" at bounding box center [697, 250] width 80 height 32
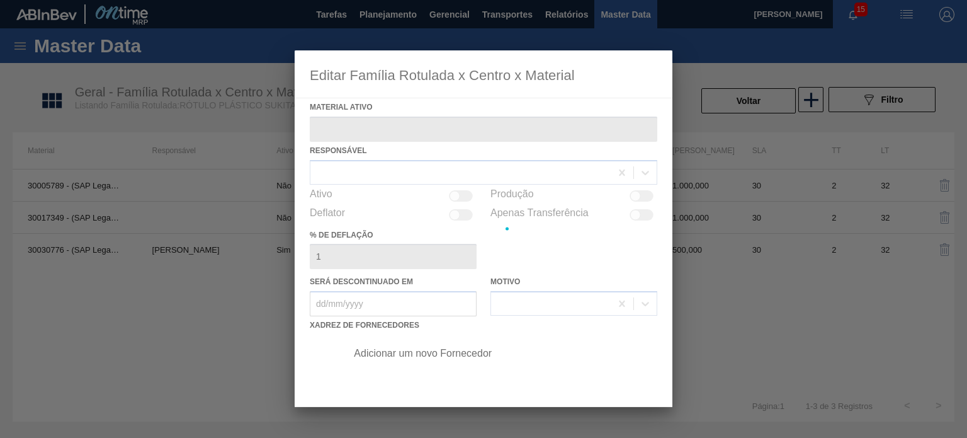
type ativo "30030776 - (SAP Legado: 50826531) - ROT PLAST 1L H SUKITA NIV24"
checkbox input "true"
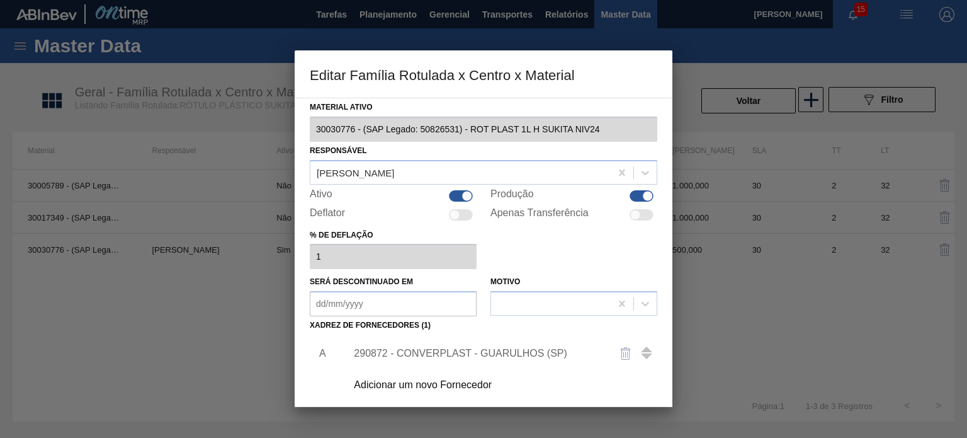
click at [519, 344] on div "290872 - CONVERPLAST - GUARULHOS (SP)" at bounding box center [498, 353] width 318 height 31
click at [506, 349] on div "290872 - CONVERPLAST - GUARULHOS (SP)" at bounding box center [477, 353] width 247 height 11
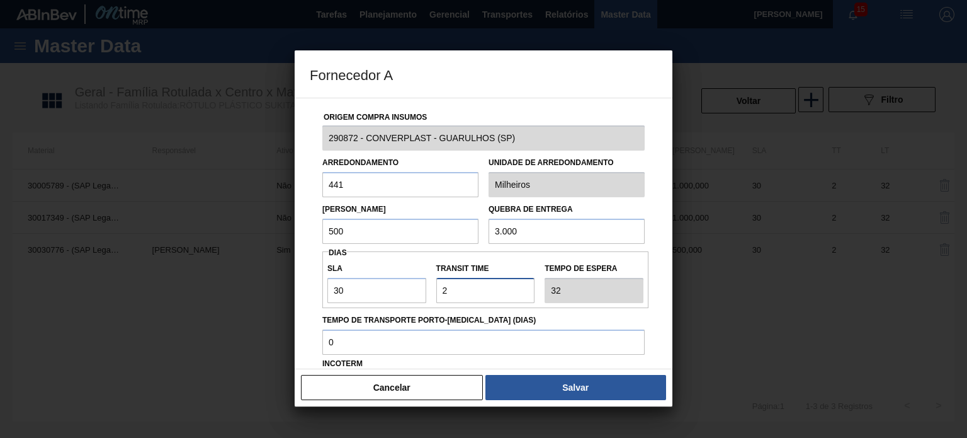
drag, startPoint x: 453, startPoint y: 290, endPoint x: 441, endPoint y: 289, distance: 12.7
click at [441, 289] on input "Transit Time" at bounding box center [485, 290] width 99 height 25
type input "0"
type input "30"
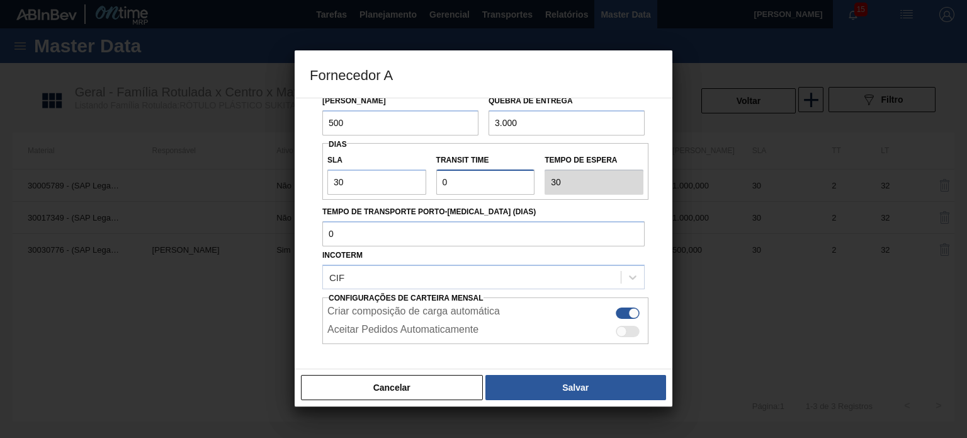
scroll to position [161, 0]
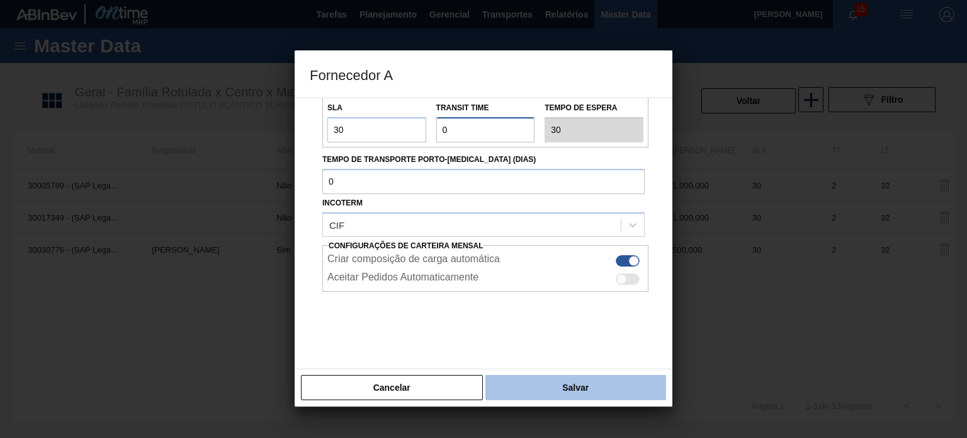
type input "0"
click at [566, 383] on button "Salvar" at bounding box center [575, 387] width 181 height 25
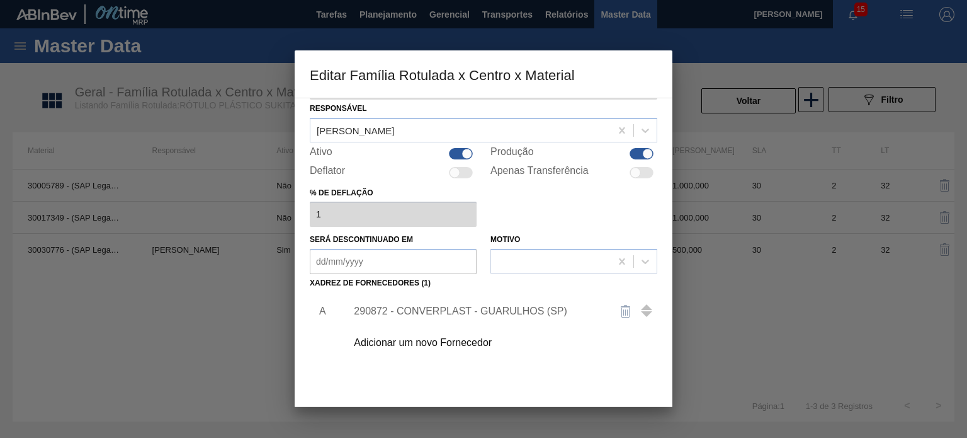
scroll to position [126, 0]
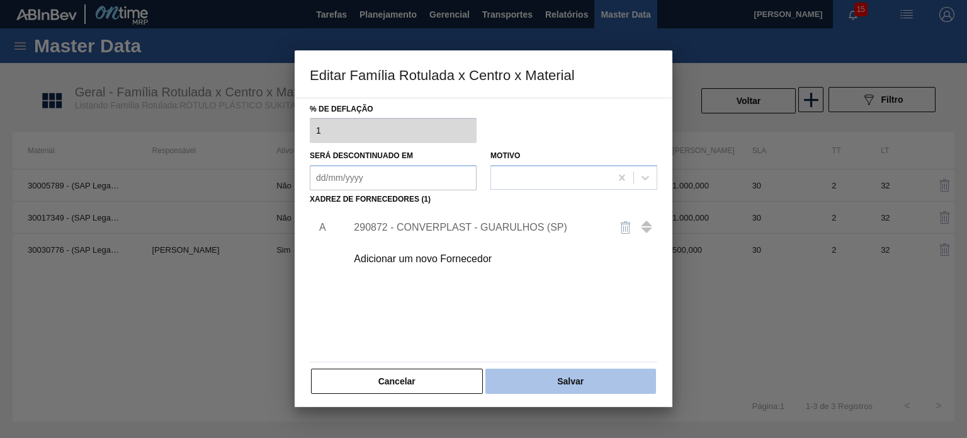
click at [572, 378] on button "Salvar" at bounding box center [570, 380] width 171 height 25
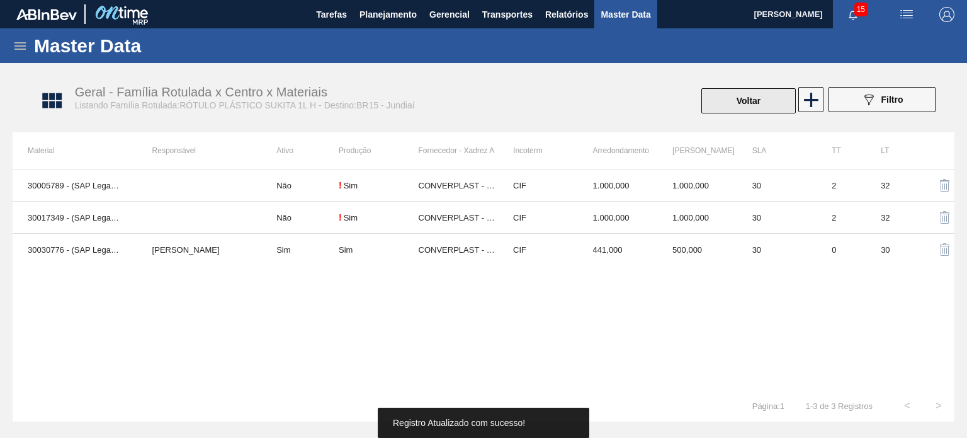
click at [755, 105] on button "Voltar" at bounding box center [748, 100] width 94 height 25
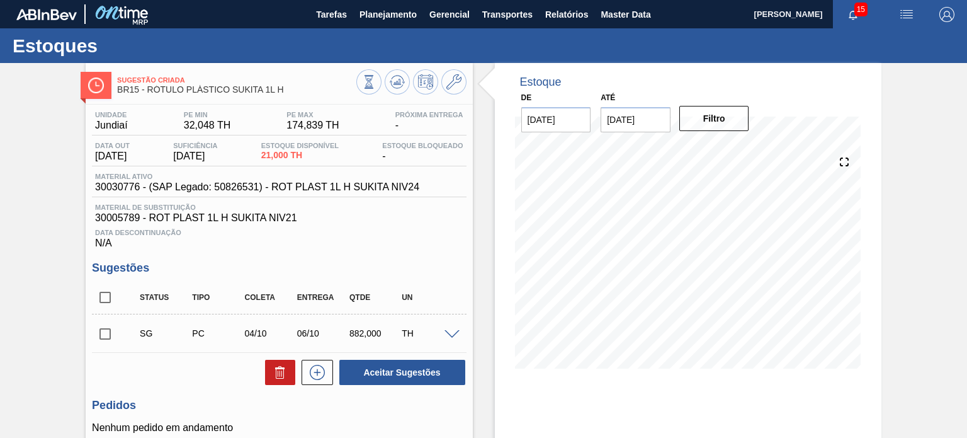
click at [400, 79] on icon at bounding box center [397, 81] width 15 height 15
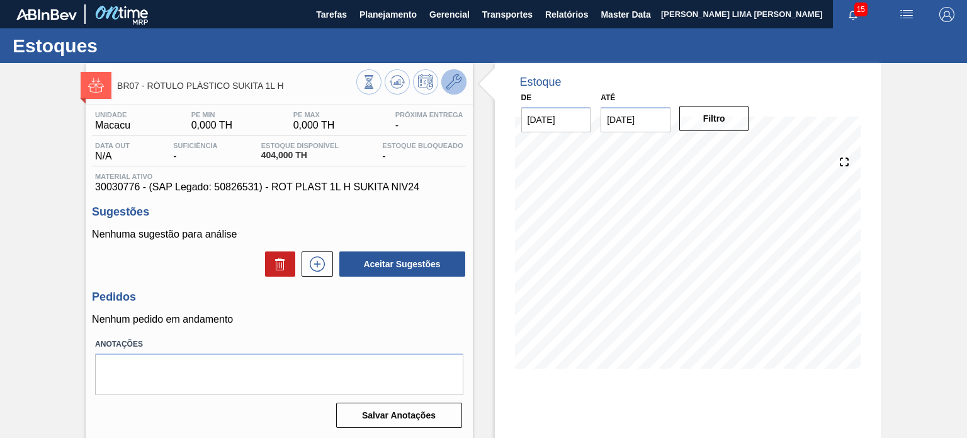
click at [448, 85] on icon at bounding box center [453, 81] width 15 height 15
click at [401, 86] on icon at bounding box center [397, 81] width 15 height 15
drag, startPoint x: 287, startPoint y: 86, endPoint x: 147, endPoint y: 84, distance: 139.8
click at [147, 84] on span "BR07 - RÓTULO PLÁSTICO SUKITA 1L H" at bounding box center [236, 85] width 239 height 9
copy span "RÓTULO PLÁSTICO SUKITA 1L H"
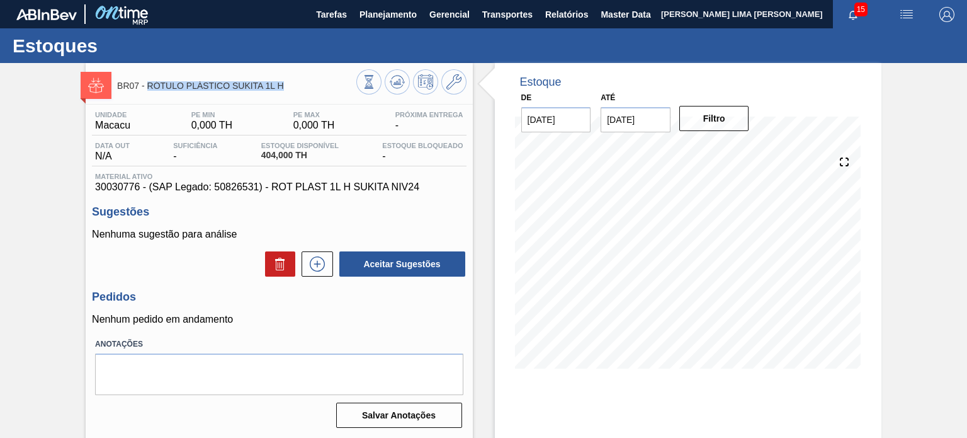
copy span "RÓTULO PLÁSTICO SUKITA 1L H"
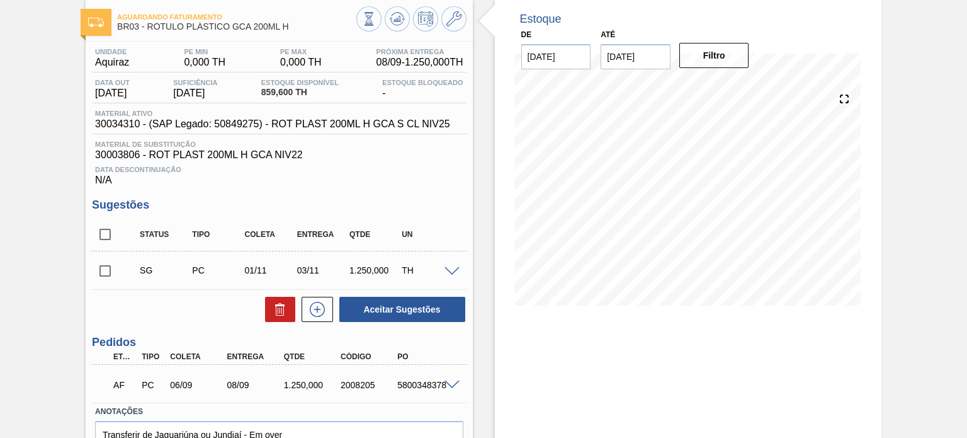
scroll to position [126, 0]
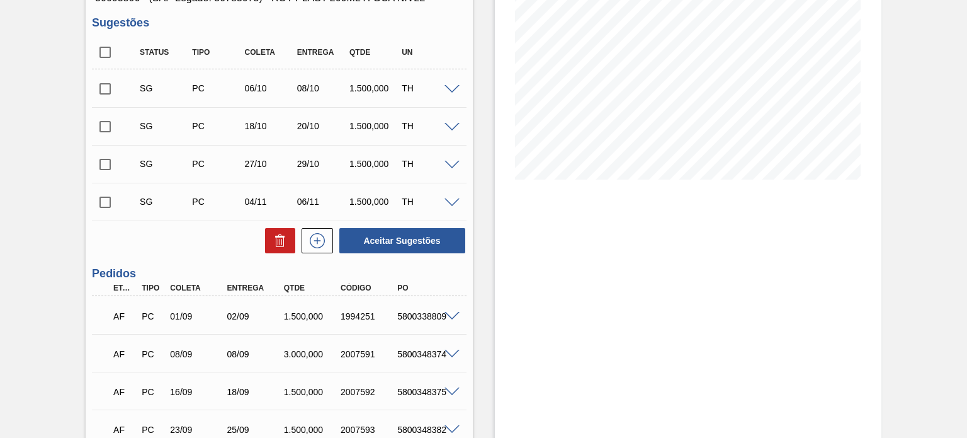
scroll to position [252, 0]
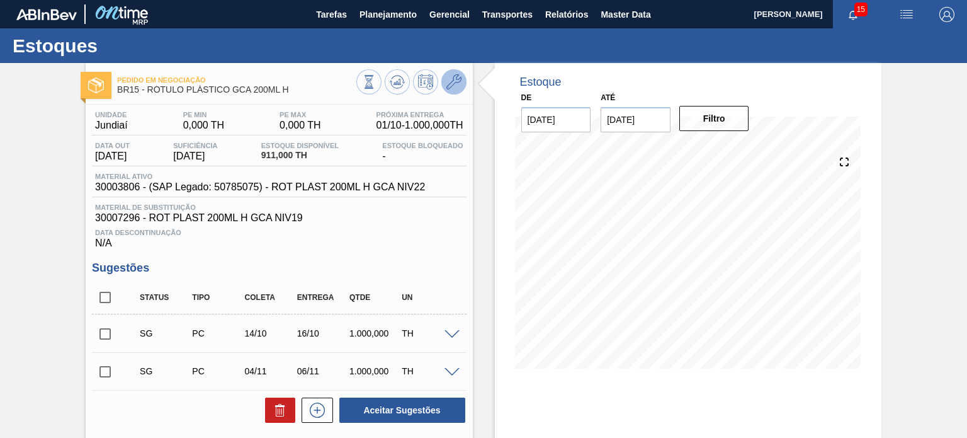
click at [456, 91] on button at bounding box center [453, 81] width 25 height 25
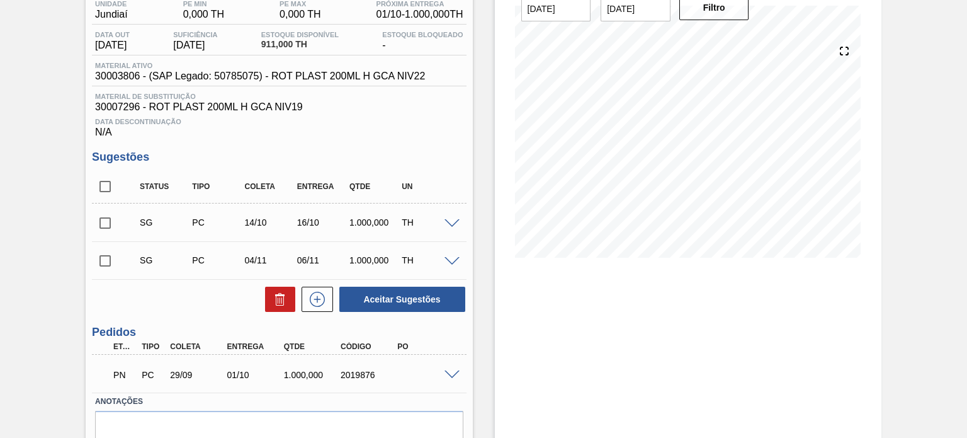
scroll to position [169, 0]
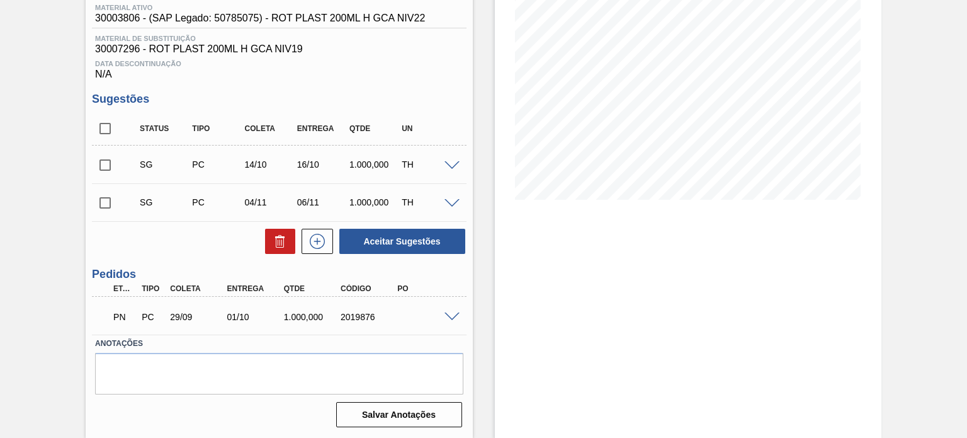
click at [453, 165] on span at bounding box center [452, 165] width 15 height 9
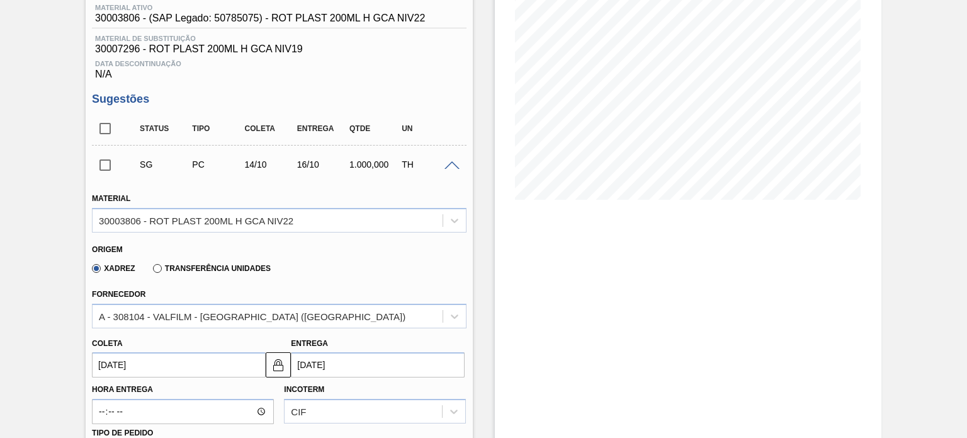
click at [451, 166] on span at bounding box center [452, 165] width 15 height 9
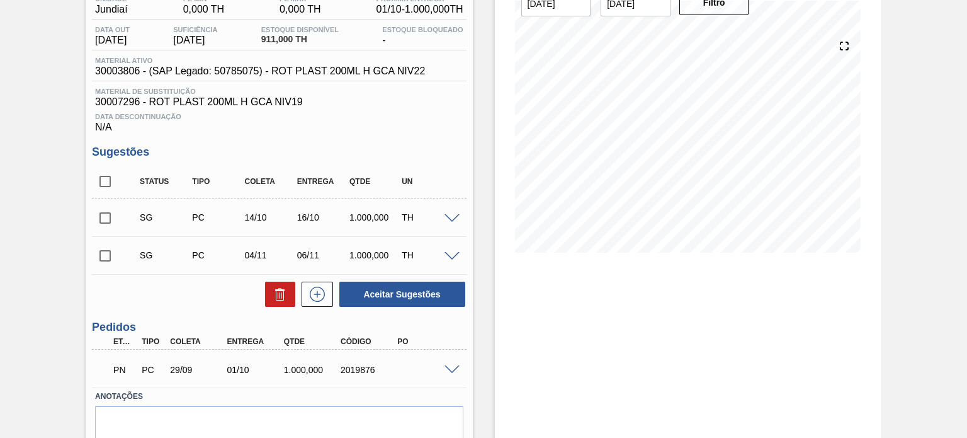
scroll to position [43, 0]
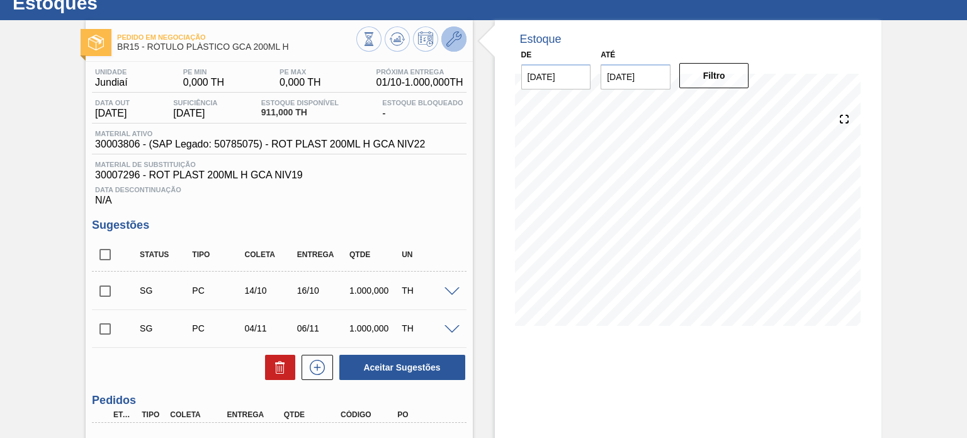
click at [456, 30] on button at bounding box center [453, 38] width 25 height 25
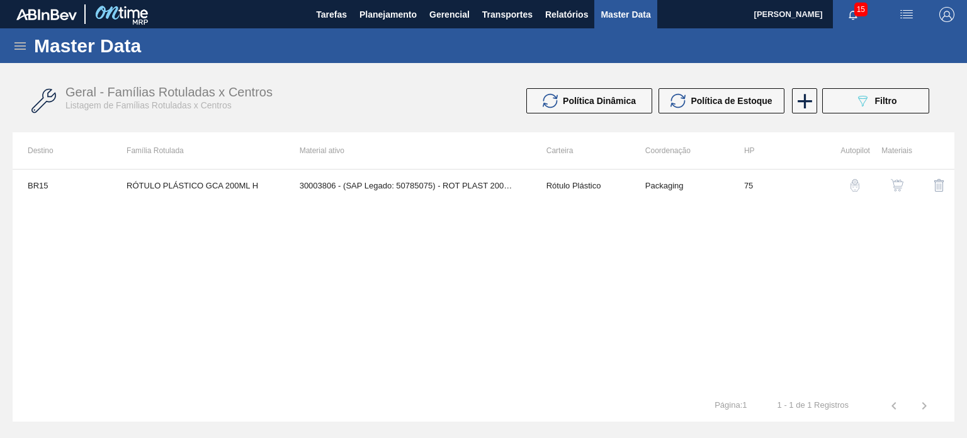
click at [896, 184] on img "button" at bounding box center [897, 185] width 13 height 13
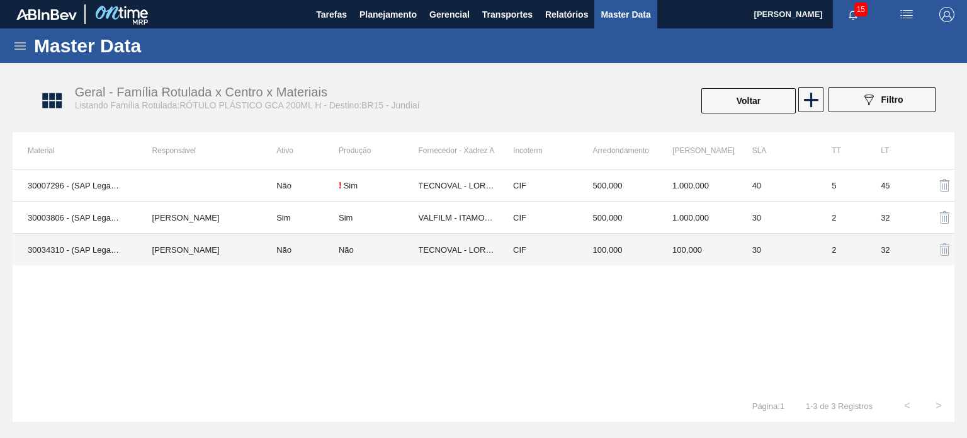
click at [661, 254] on td "100,000" at bounding box center [697, 250] width 80 height 32
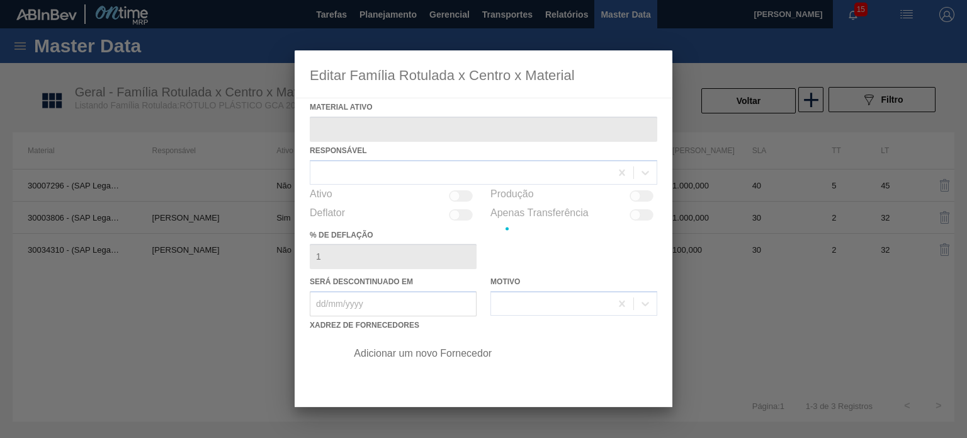
type ativo "30034310 - (SAP Legado: 50849275) - ROT PLAST 200ML H GCA S CL NIV25"
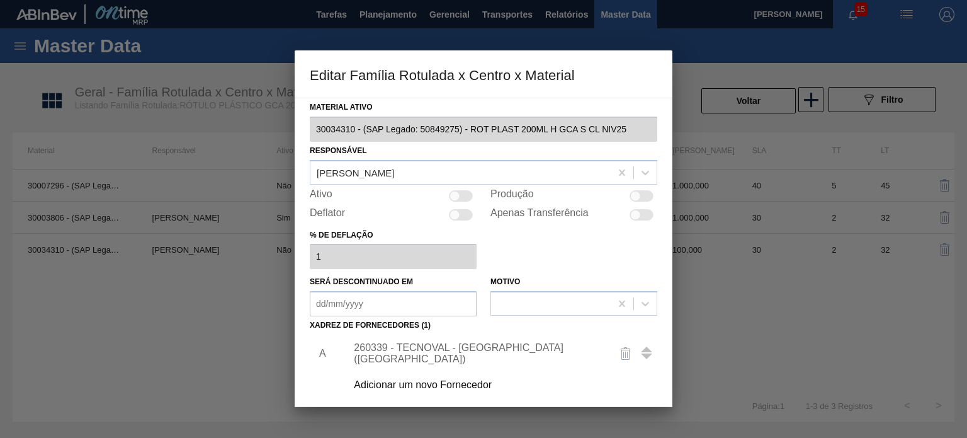
click at [456, 378] on div "Adicionar um novo Fornecedor" at bounding box center [498, 384] width 318 height 31
click at [460, 385] on div "Adicionar um novo Fornecedor" at bounding box center [477, 384] width 247 height 11
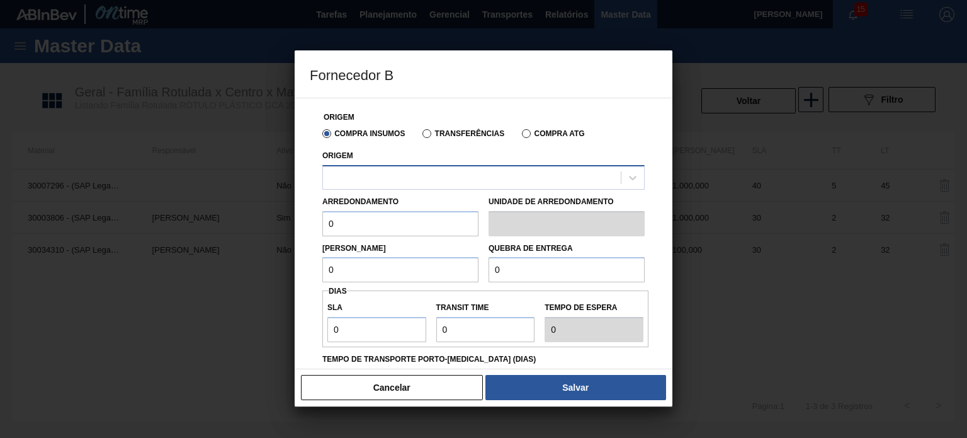
click at [477, 168] on div at bounding box center [472, 177] width 298 height 18
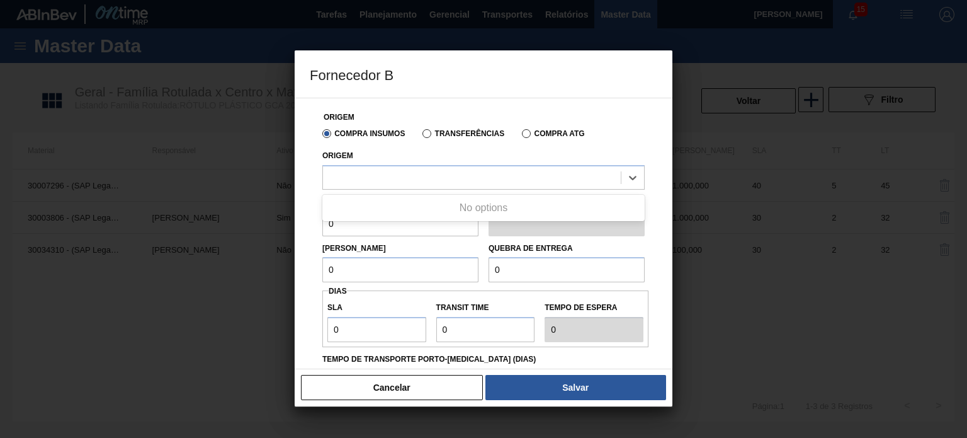
click at [430, 370] on div "Cancelar Salvar" at bounding box center [484, 387] width 378 height 38
click at [424, 374] on div "Cancelar Salvar" at bounding box center [484, 387] width 378 height 38
click at [419, 375] on button "Cancelar" at bounding box center [392, 387] width 182 height 25
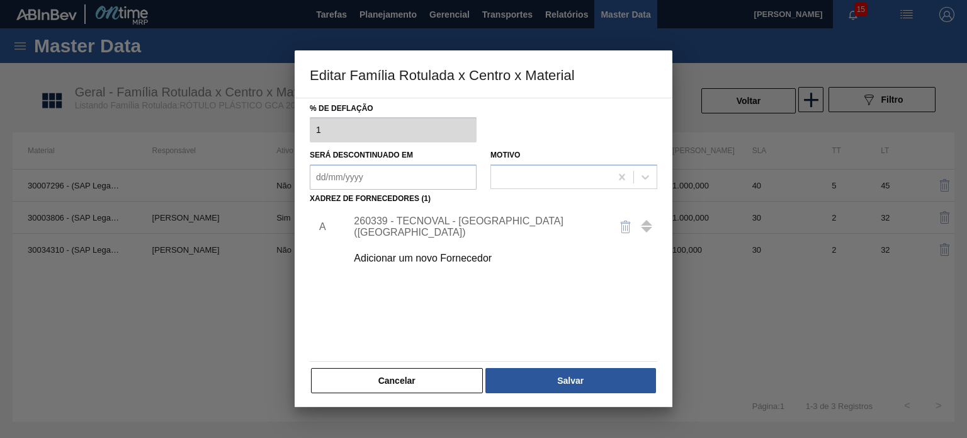
scroll to position [128, 0]
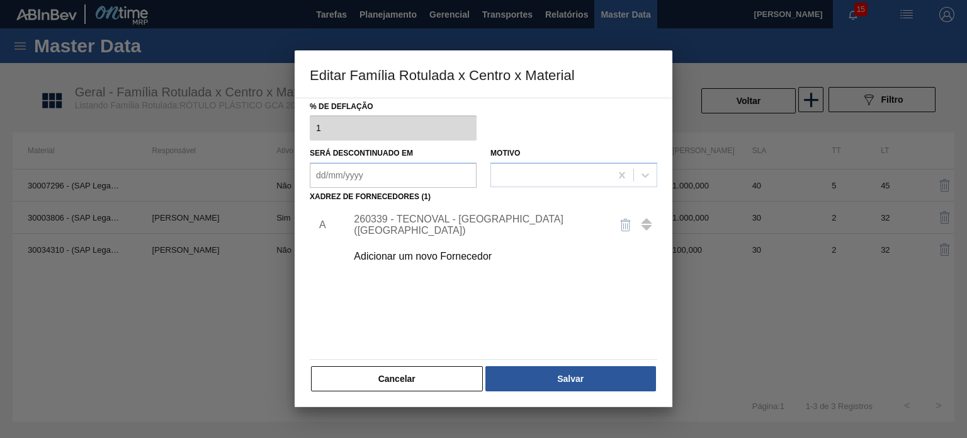
click at [396, 361] on div "Material ativo 30034310 - (SAP Legado: 50849275) - ROT PLAST 200ML H GCA S CL N…" at bounding box center [484, 181] width 348 height 423
click at [400, 366] on button "Cancelar" at bounding box center [397, 378] width 172 height 25
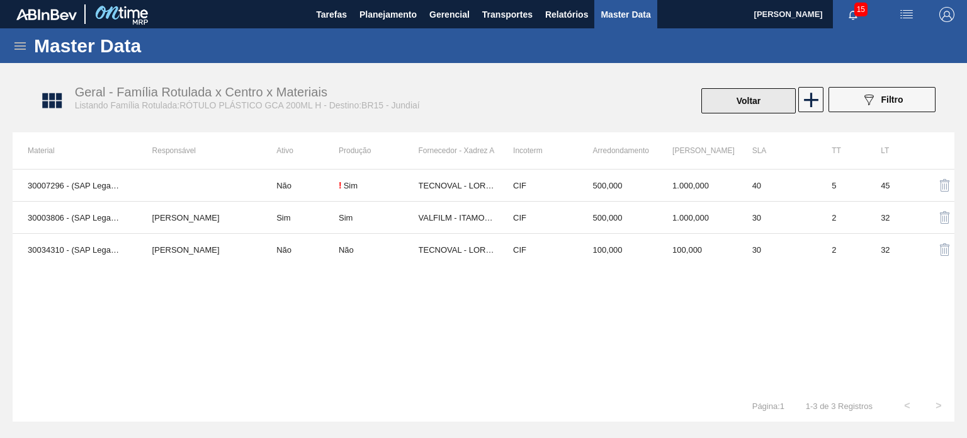
click at [705, 110] on button "Voltar" at bounding box center [748, 100] width 94 height 25
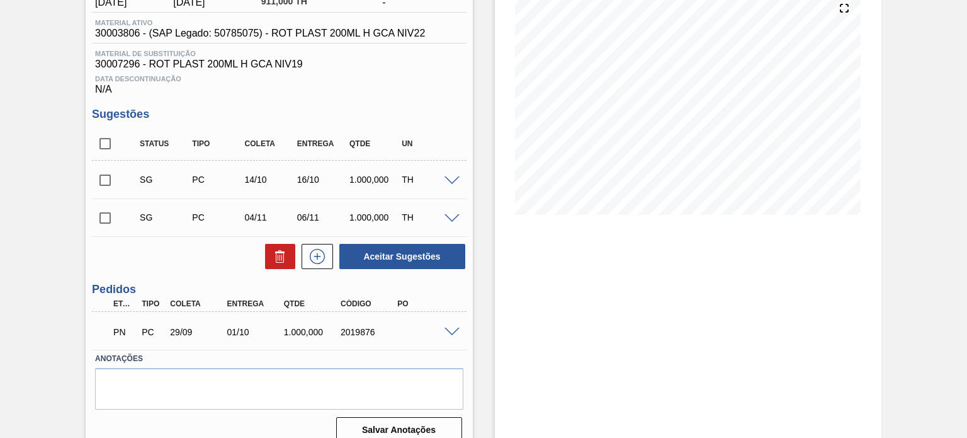
scroll to position [169, 0]
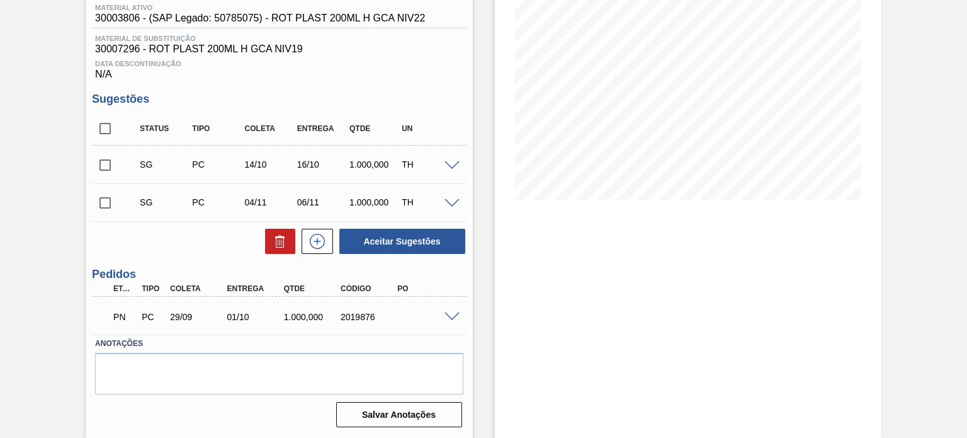
click at [358, 314] on div "2019876" at bounding box center [369, 317] width 62 height 10
click at [359, 314] on div "2019876" at bounding box center [369, 317] width 62 height 10
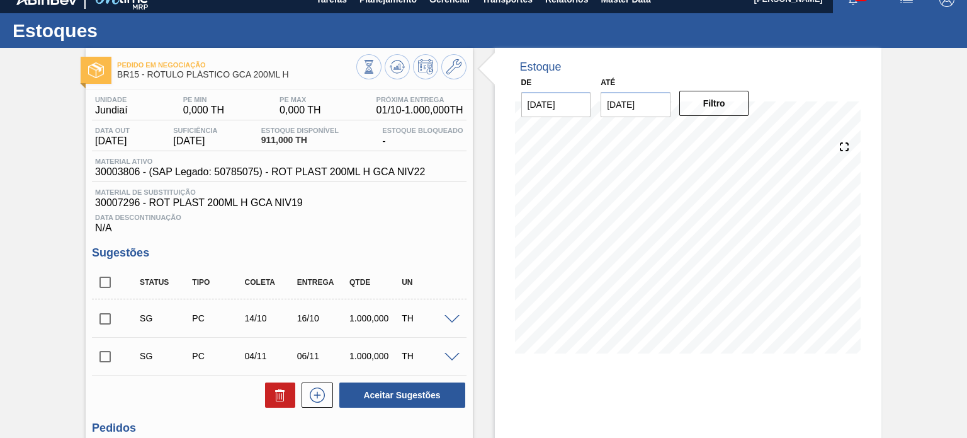
scroll to position [0, 0]
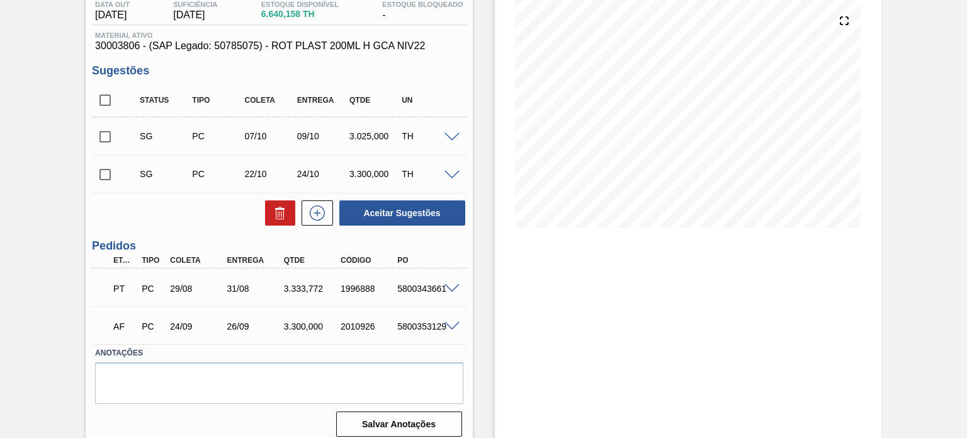
scroll to position [150, 0]
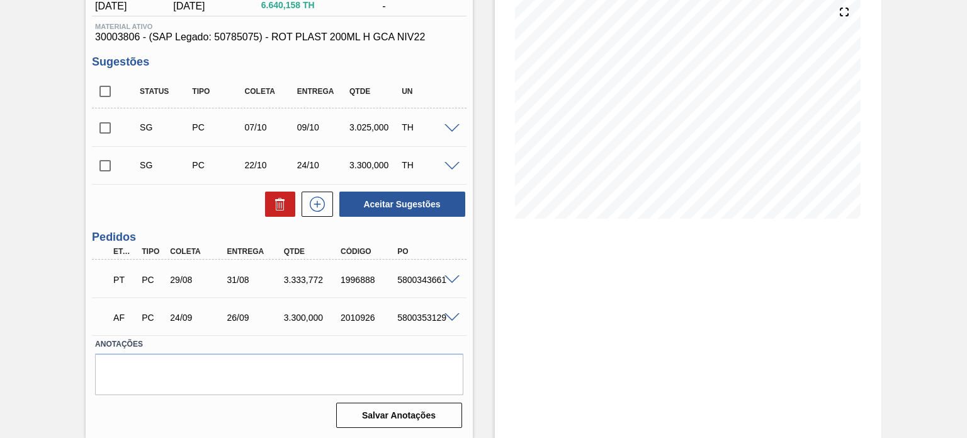
click at [355, 319] on div "2010926" at bounding box center [369, 317] width 62 height 10
click at [354, 282] on div "1996888" at bounding box center [369, 280] width 62 height 10
click at [353, 317] on div "2010926" at bounding box center [369, 317] width 62 height 10
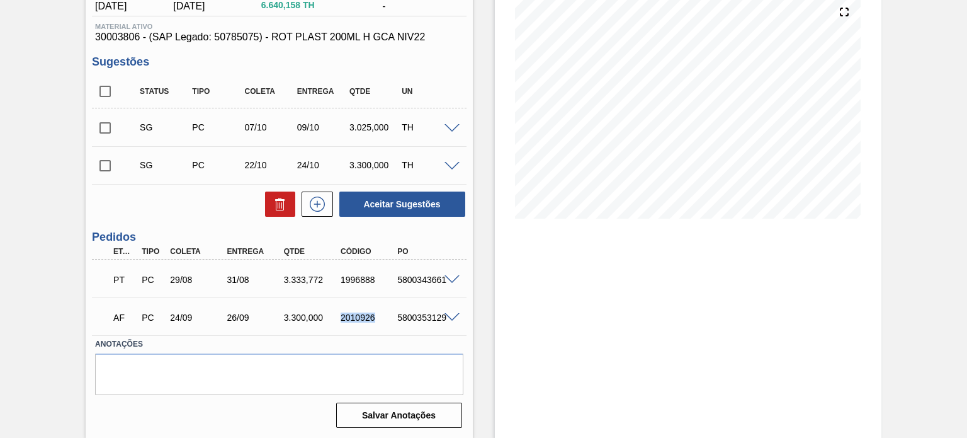
copy div "2010926"
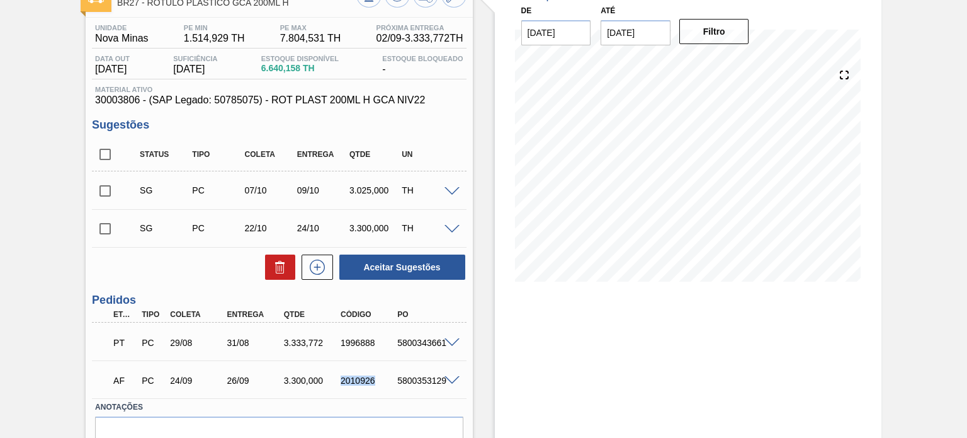
scroll to position [24, 0]
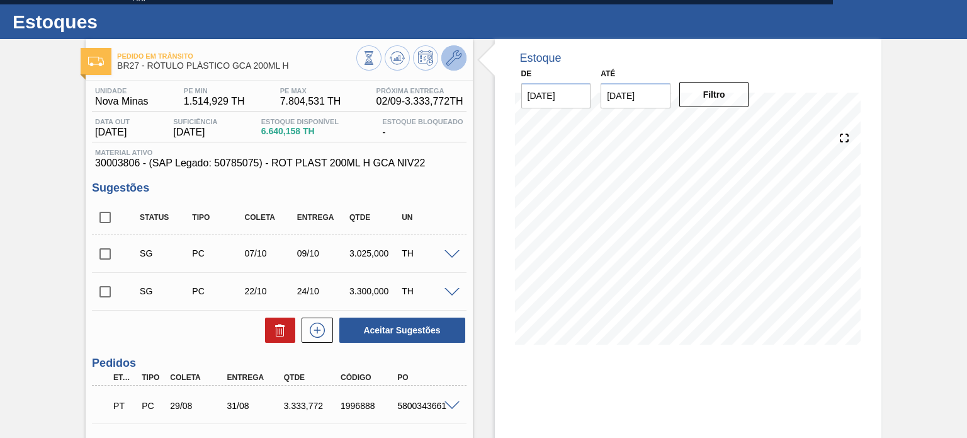
click at [457, 53] on icon at bounding box center [453, 57] width 15 height 15
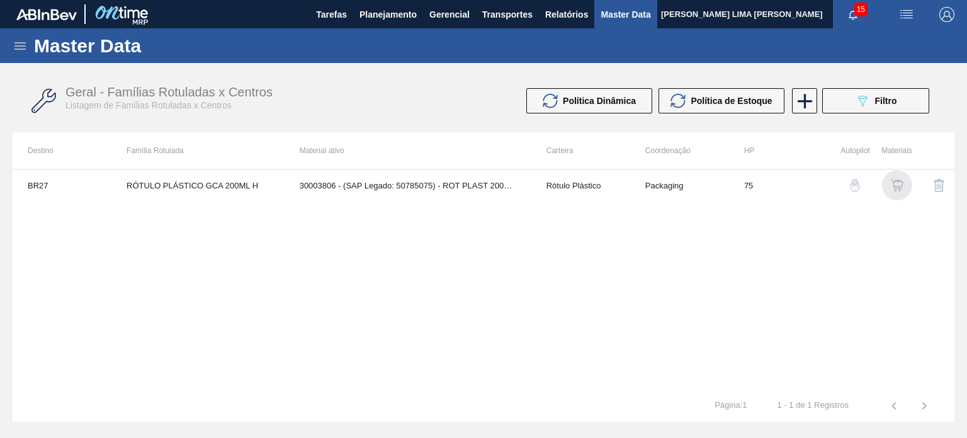
click at [895, 183] on img "button" at bounding box center [897, 185] width 13 height 13
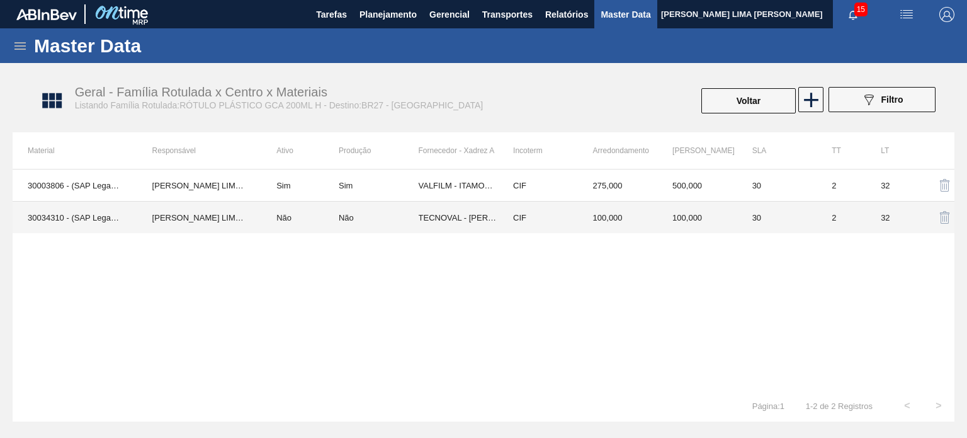
click at [542, 224] on td "CIF" at bounding box center [538, 217] width 80 height 32
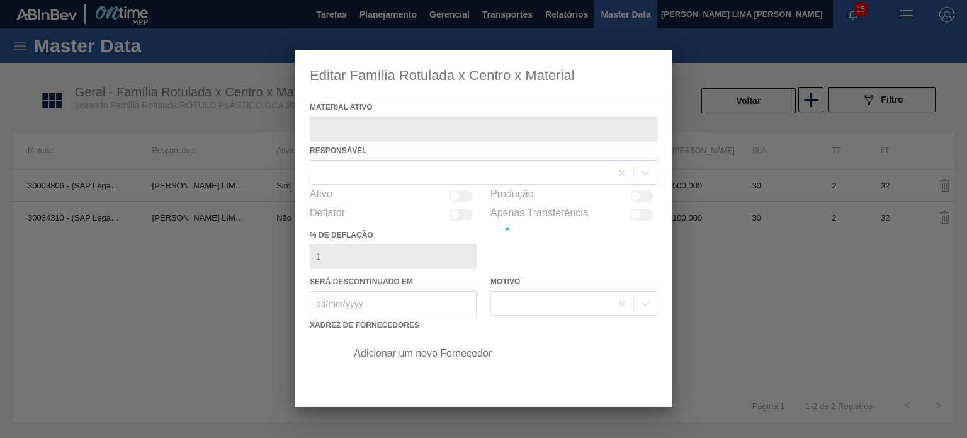
type ativo "30034310 - (SAP Legado: 50849275) - ROT PLAST 200ML H GCA S CL NIV25"
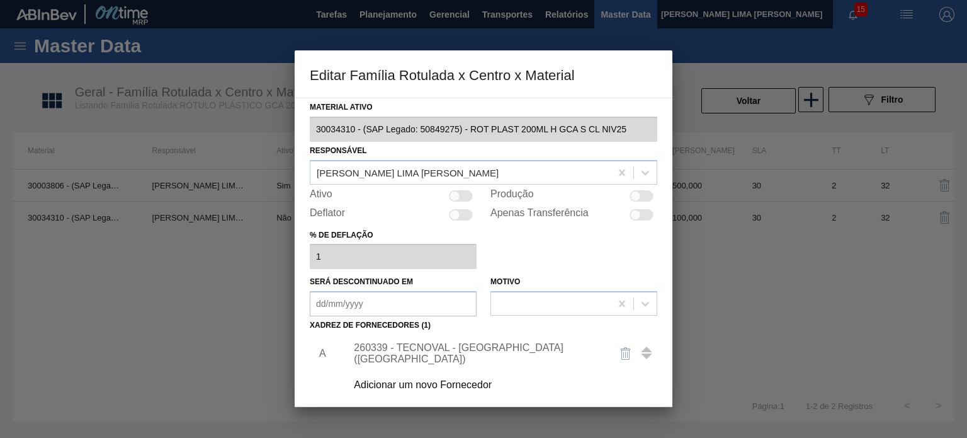
click at [450, 355] on div "260339 - TECNOVAL - LORENA (SP)" at bounding box center [477, 353] width 247 height 23
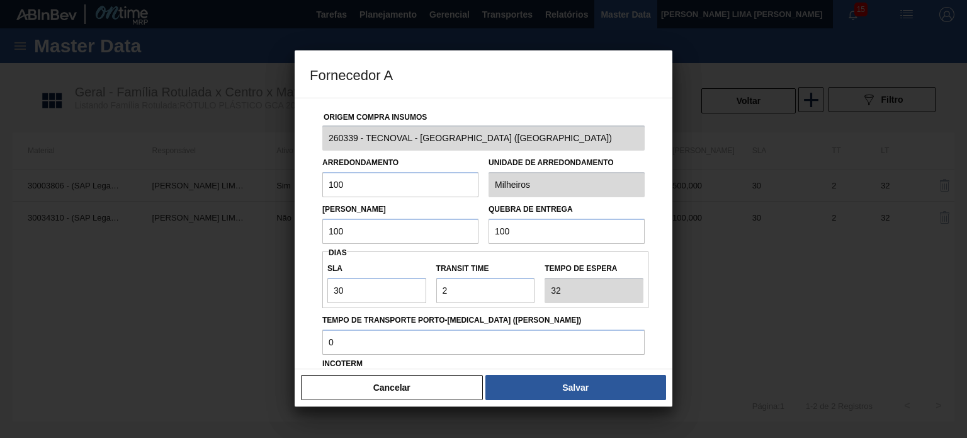
click at [428, 391] on button "Cancelar" at bounding box center [392, 387] width 182 height 25
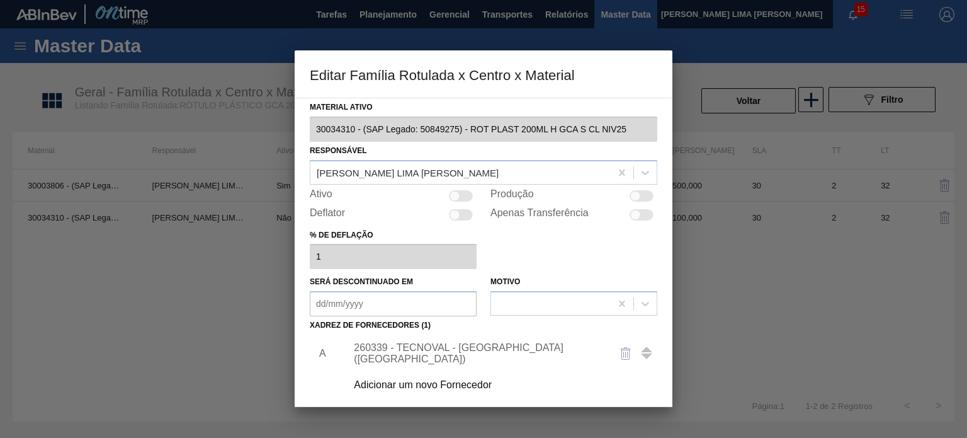
click at [435, 389] on div "Adicionar um novo Fornecedor" at bounding box center [477, 384] width 247 height 11
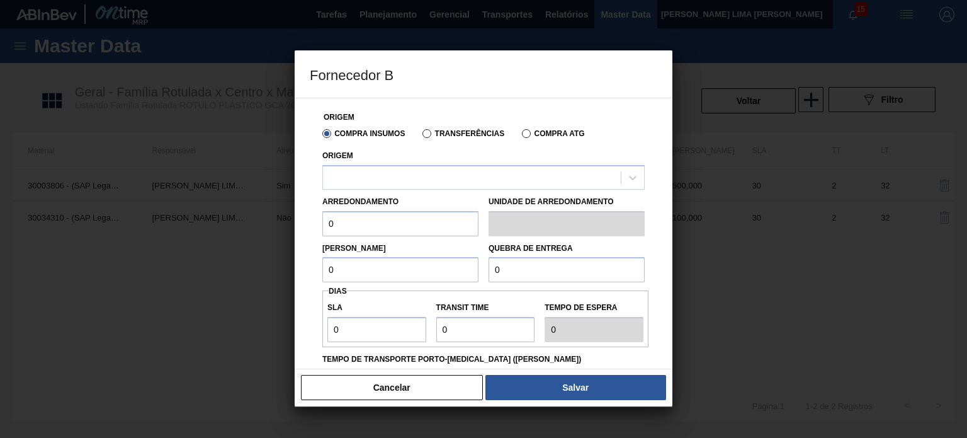
click at [468, 163] on div "Origem" at bounding box center [483, 168] width 322 height 43
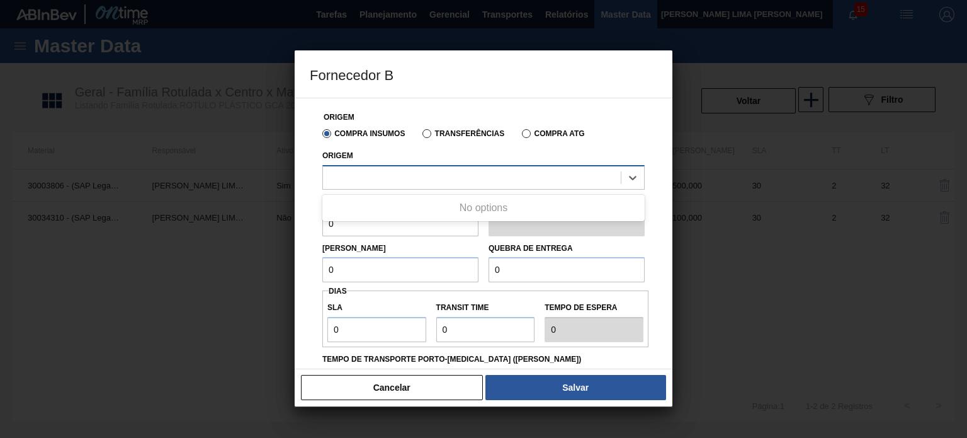
click at [469, 171] on div at bounding box center [472, 177] width 298 height 18
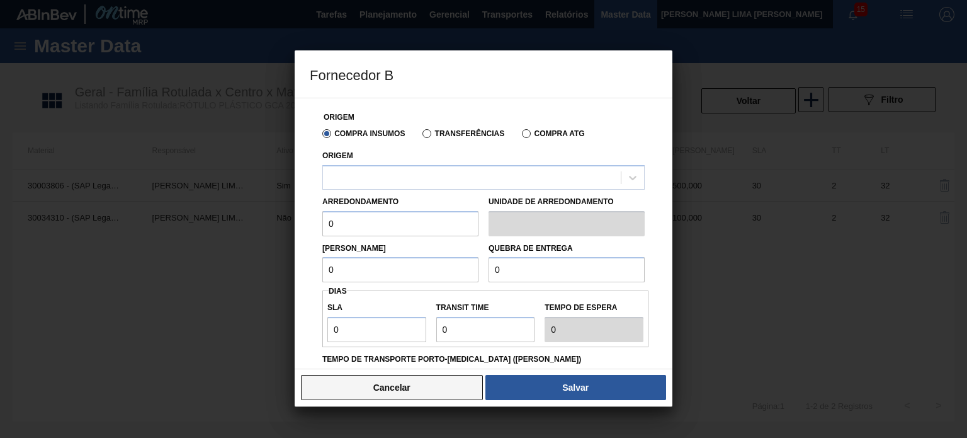
click at [444, 394] on button "Cancelar" at bounding box center [392, 387] width 182 height 25
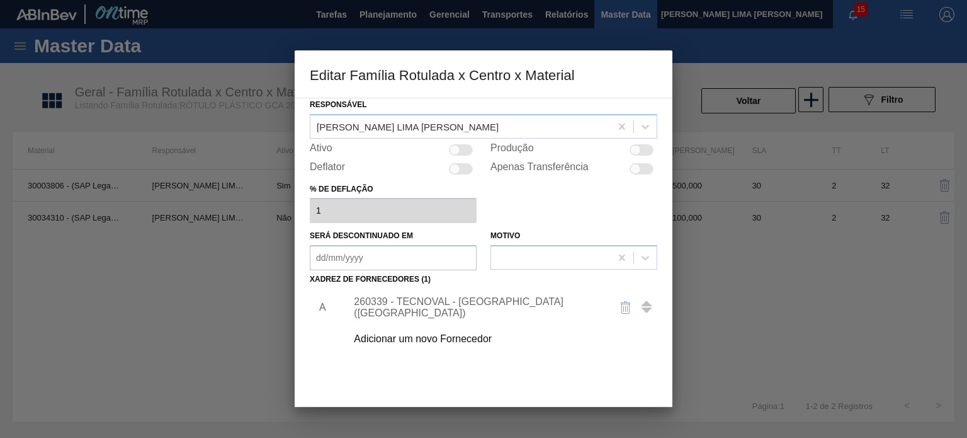
scroll to position [128, 0]
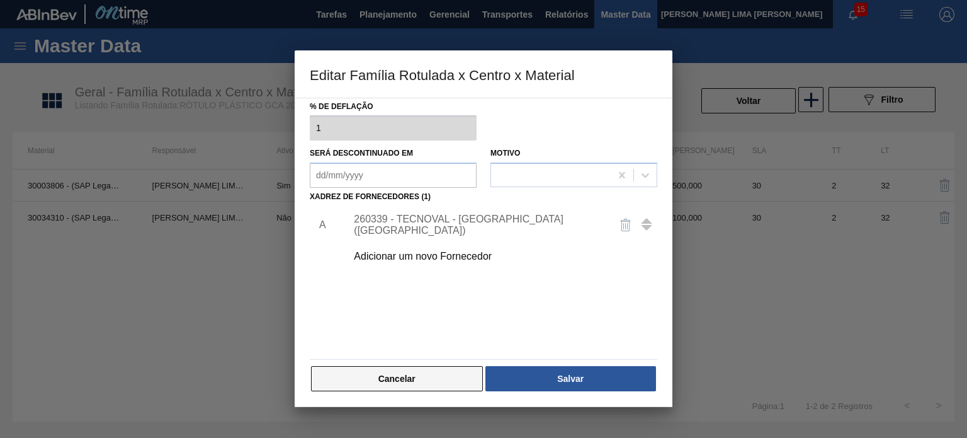
click at [434, 383] on button "Cancelar" at bounding box center [397, 378] width 172 height 25
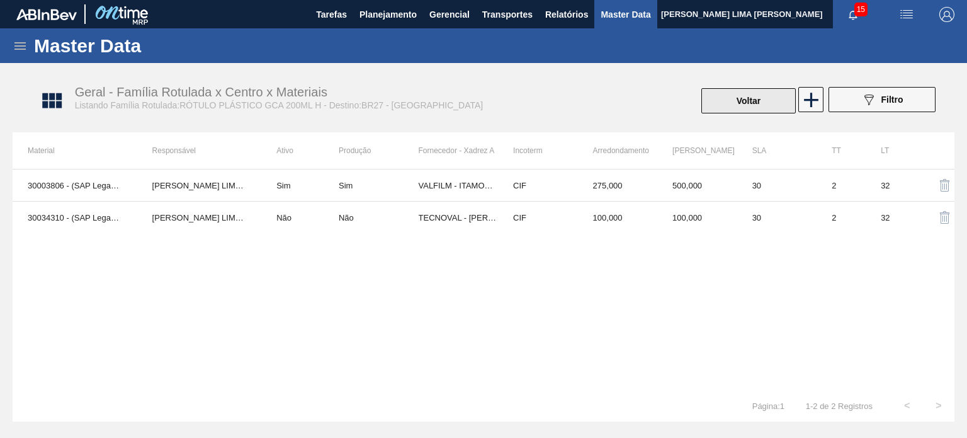
click at [720, 99] on button "Voltar" at bounding box center [748, 100] width 94 height 25
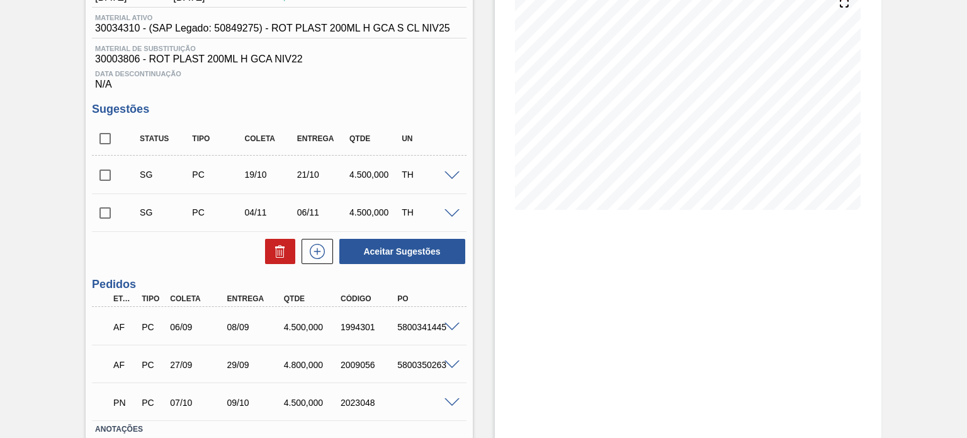
scroll to position [181, 0]
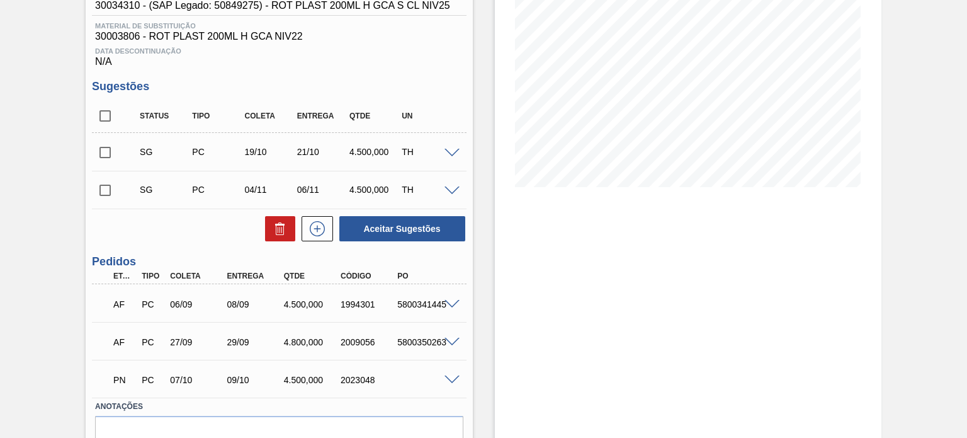
click at [366, 378] on div "2023048" at bounding box center [369, 380] width 62 height 10
click at [368, 309] on div "1994301" at bounding box center [369, 304] width 62 height 10
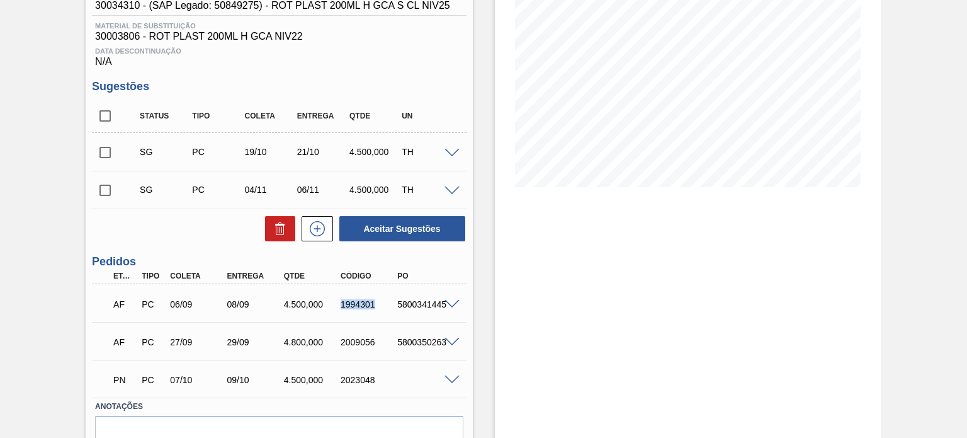
copy div "1994301"
click at [352, 343] on div "2009056" at bounding box center [369, 342] width 62 height 10
copy div "2009056"
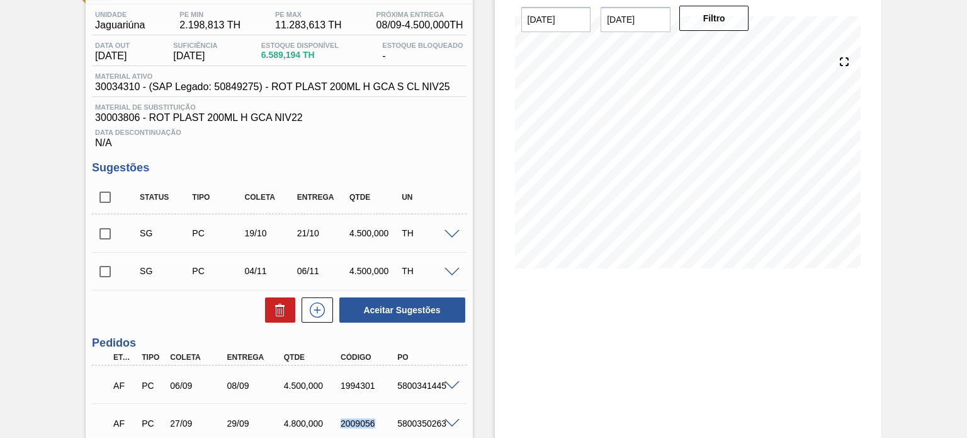
scroll to position [244, 0]
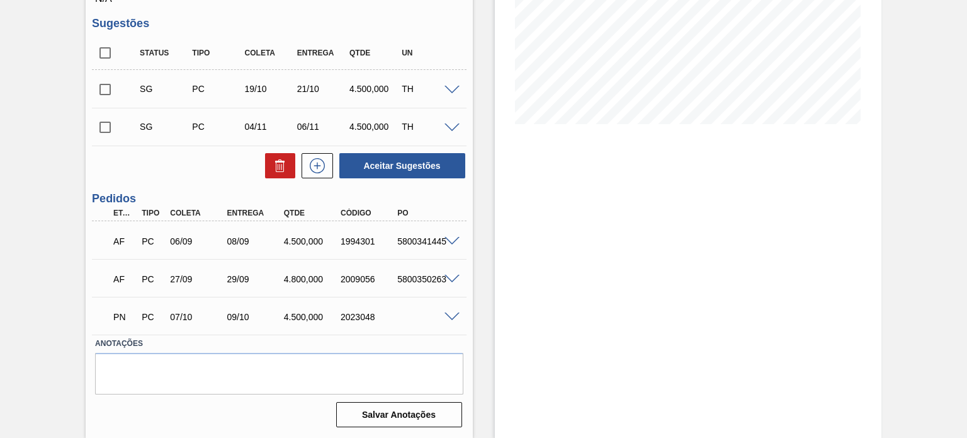
click at [445, 84] on div at bounding box center [453, 88] width 25 height 9
click at [449, 89] on span at bounding box center [452, 90] width 15 height 9
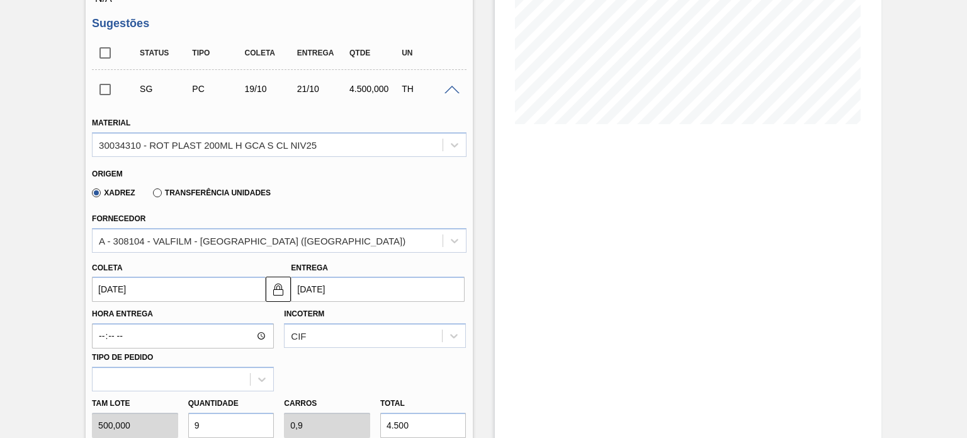
click at [446, 92] on span at bounding box center [452, 90] width 15 height 9
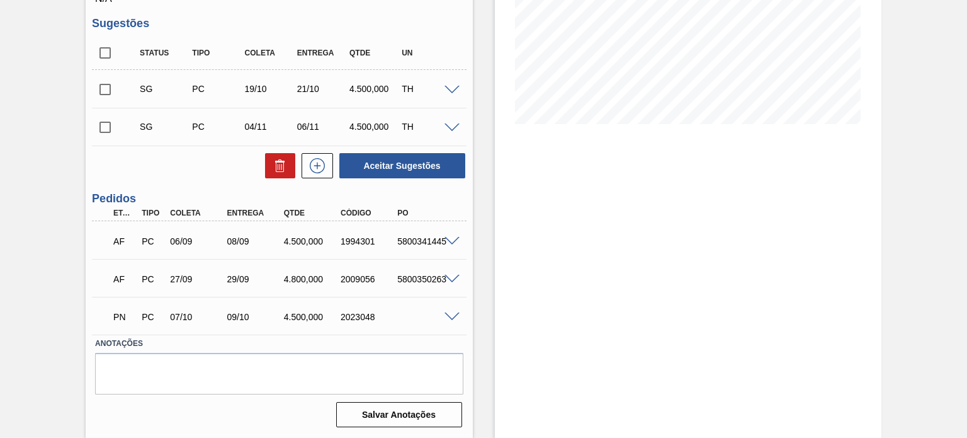
click at [446, 315] on span at bounding box center [452, 316] width 15 height 9
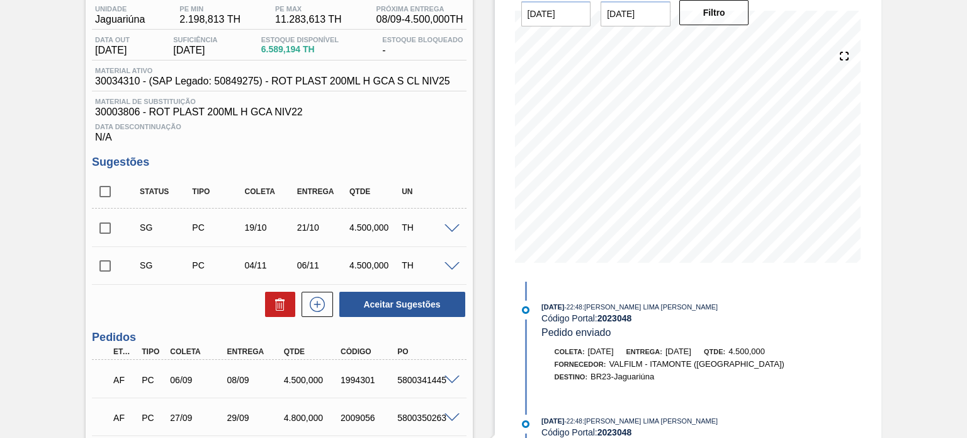
scroll to position [0, 0]
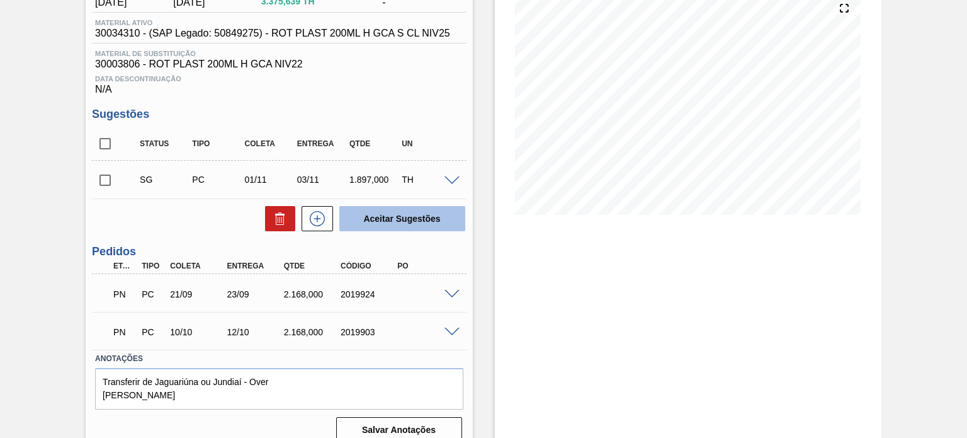
scroll to position [169, 0]
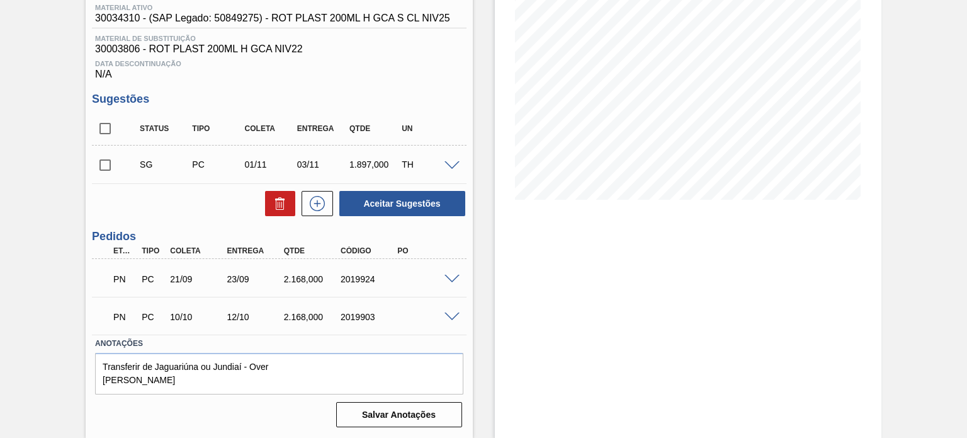
click at [445, 275] on span at bounding box center [452, 279] width 15 height 9
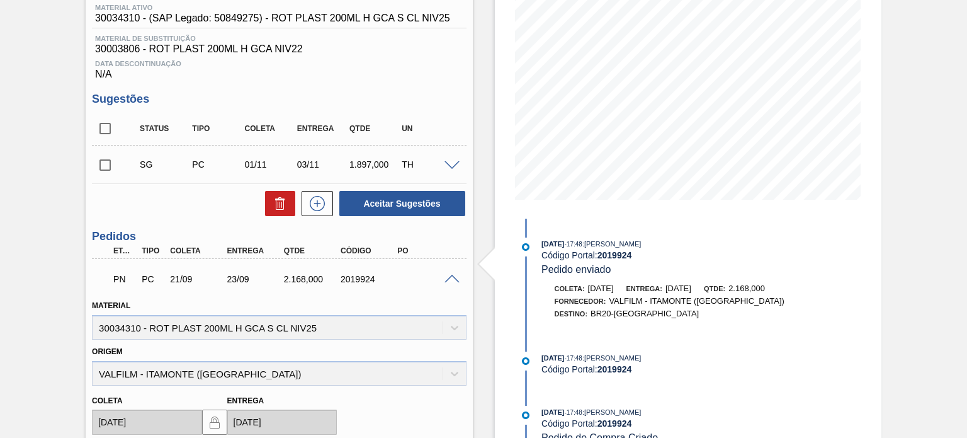
click at [448, 275] on span at bounding box center [452, 279] width 15 height 9
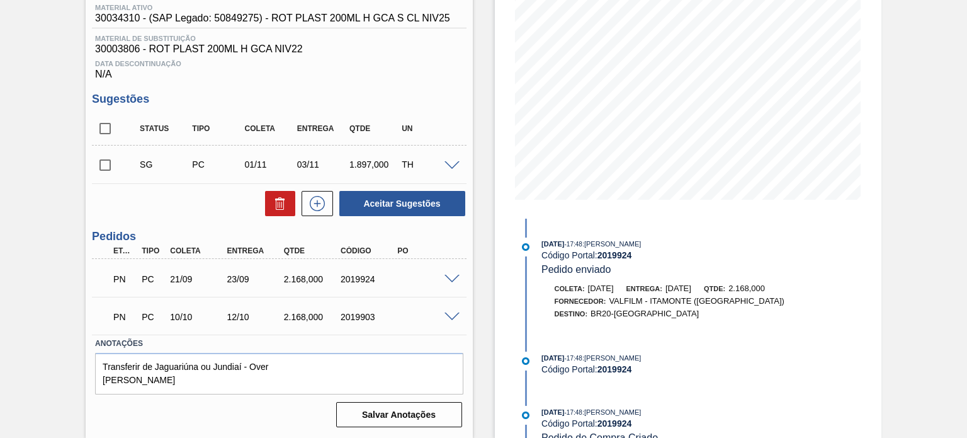
click at [448, 275] on span at bounding box center [452, 279] width 15 height 9
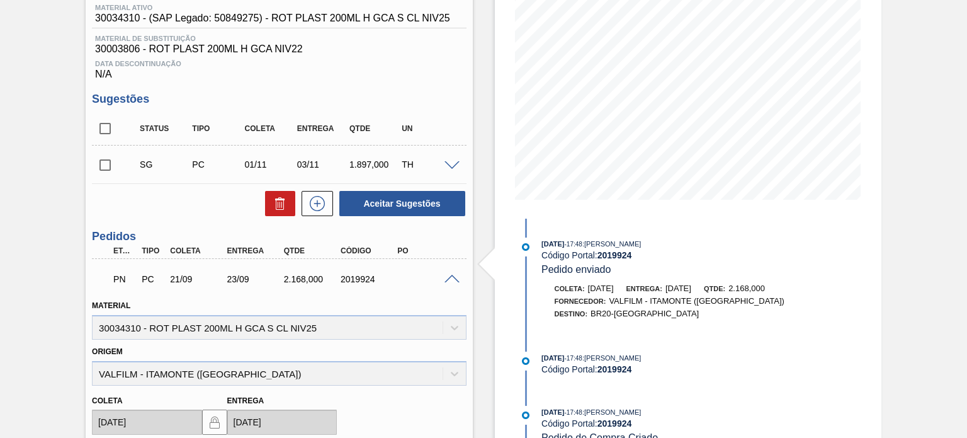
click at [448, 275] on span at bounding box center [452, 279] width 15 height 9
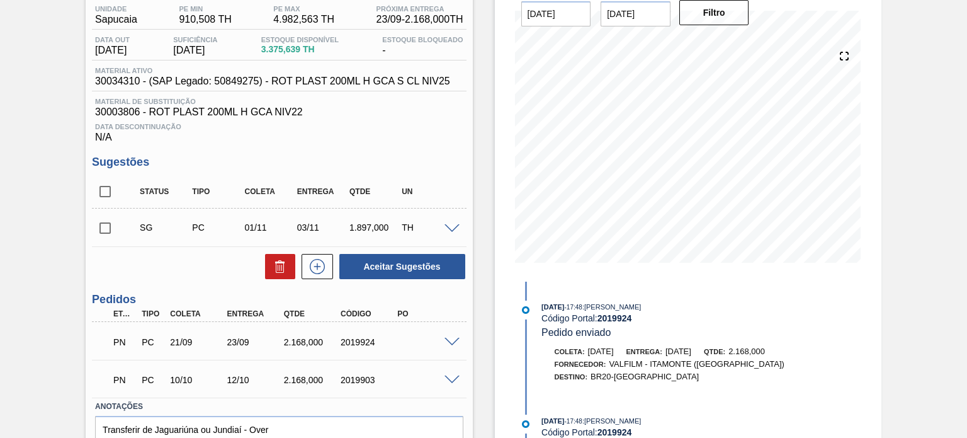
scroll to position [0, 0]
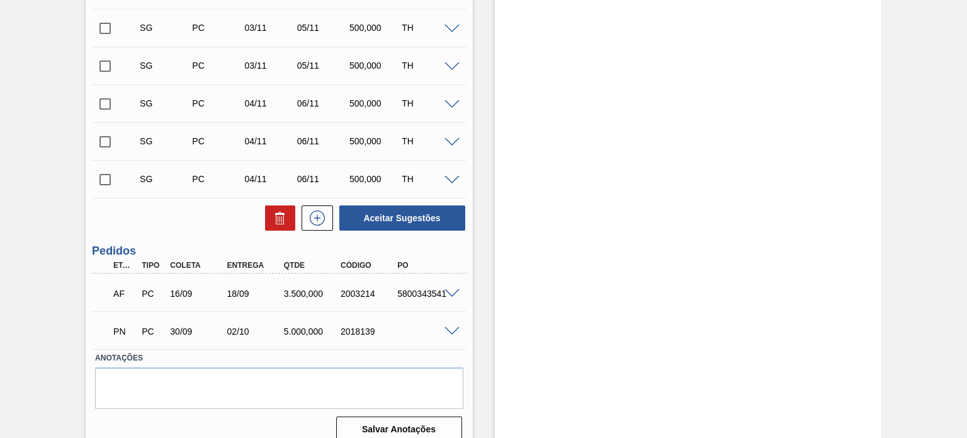
scroll to position [395, 0]
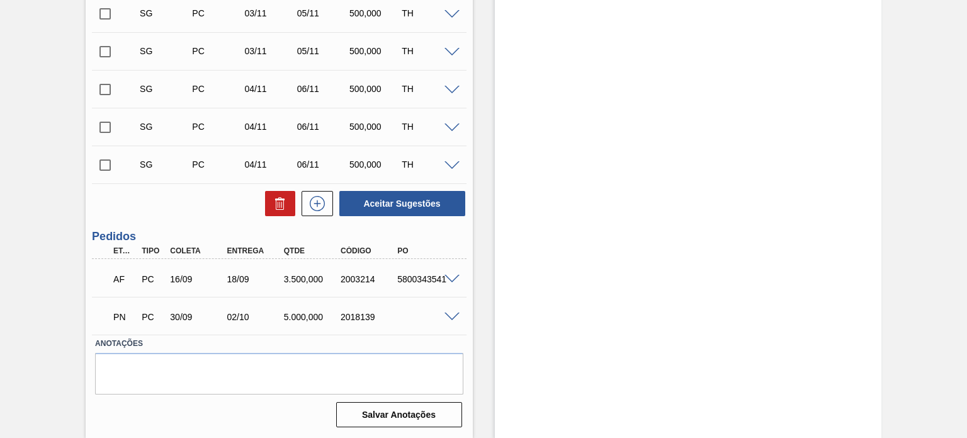
click at [451, 275] on span at bounding box center [452, 279] width 15 height 9
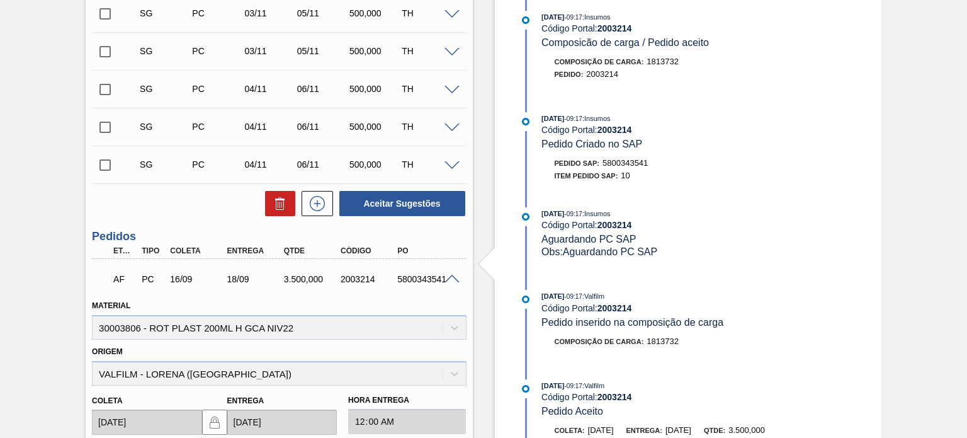
click at [363, 280] on div "2003214" at bounding box center [369, 279] width 62 height 10
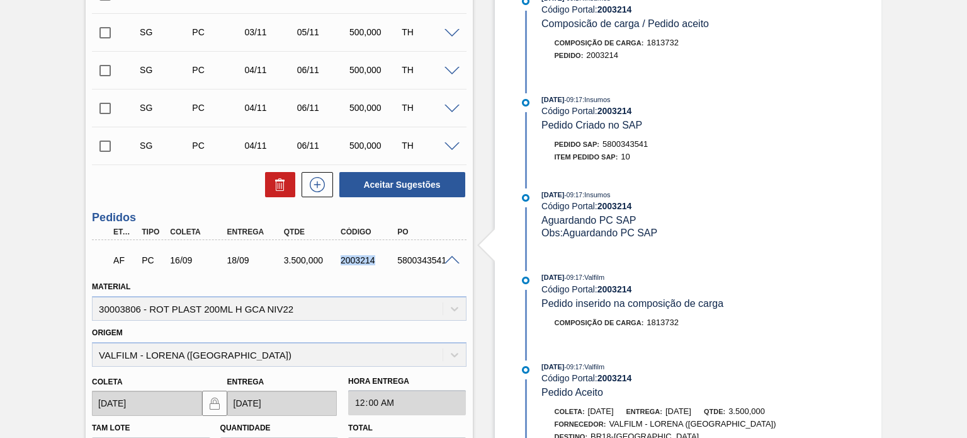
scroll to position [441, 0]
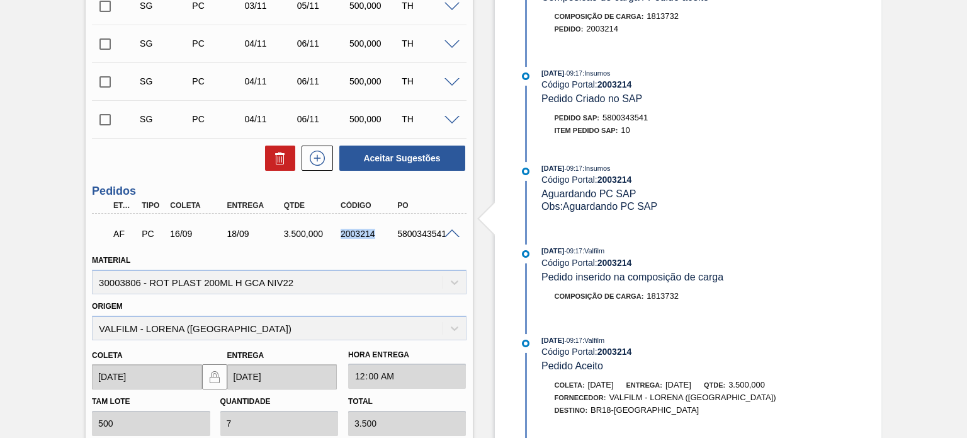
click at [357, 236] on div "2003214" at bounding box center [369, 234] width 62 height 10
click at [445, 231] on span at bounding box center [452, 233] width 15 height 9
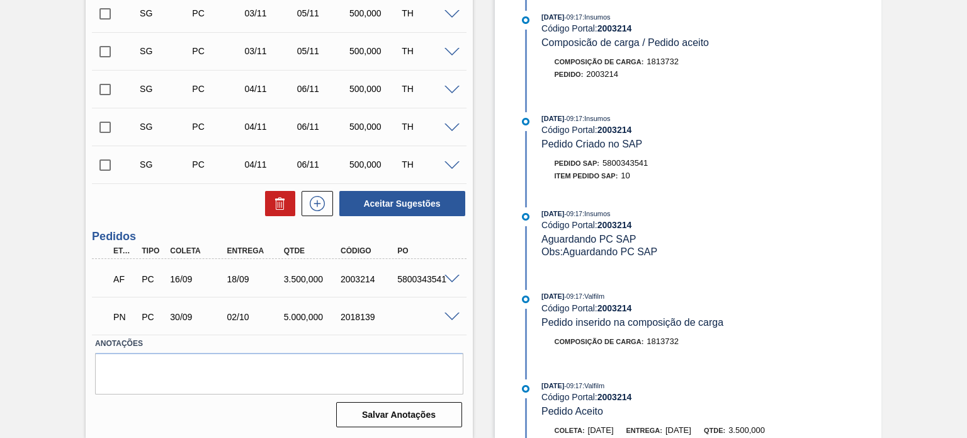
click at [447, 315] on span at bounding box center [452, 316] width 15 height 9
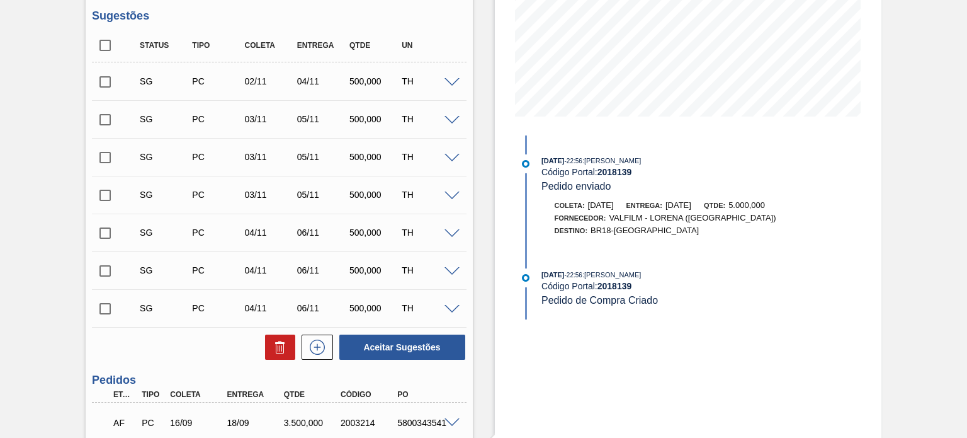
scroll to position [0, 0]
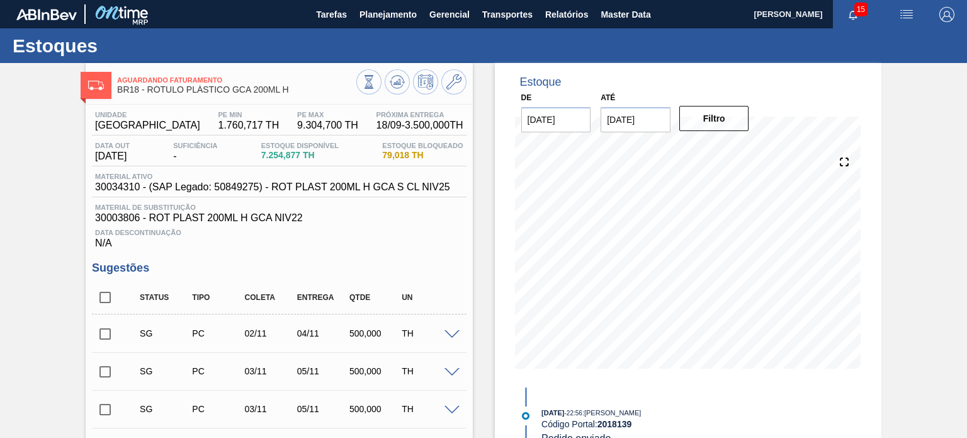
click at [453, 325] on div "SG PC 02/11 04/11 500,000 TH" at bounding box center [279, 332] width 374 height 31
click at [451, 337] on span at bounding box center [452, 334] width 15 height 9
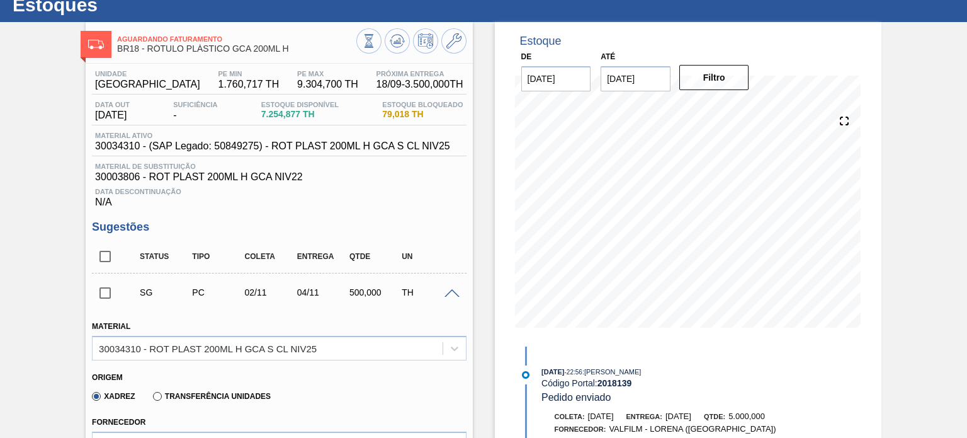
scroll to position [63, 0]
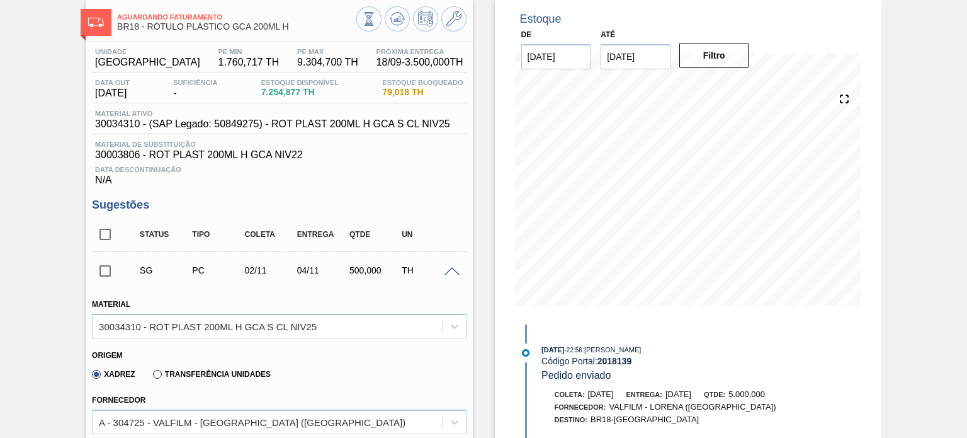
click at [451, 281] on div "SG PC 02/11 04/11 500,000 TH" at bounding box center [279, 269] width 374 height 31
click at [451, 279] on div "SG PC 02/11 04/11 500,000 TH" at bounding box center [279, 269] width 374 height 31
click at [451, 273] on span at bounding box center [452, 271] width 15 height 9
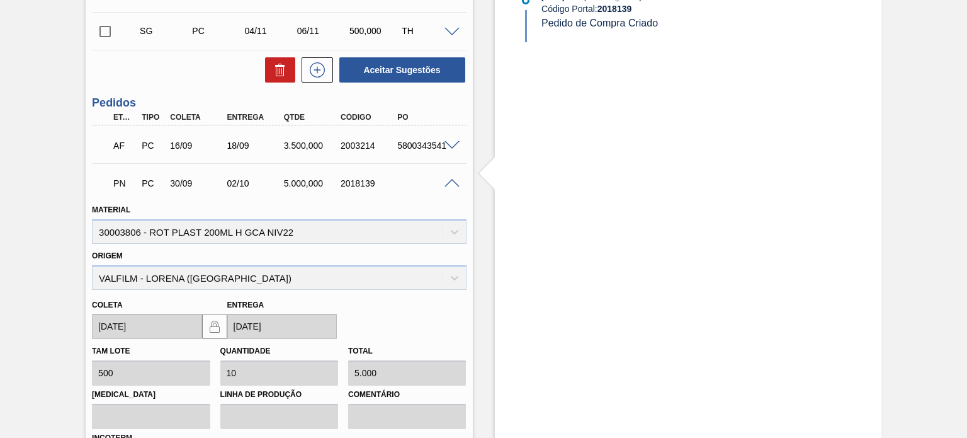
scroll to position [630, 0]
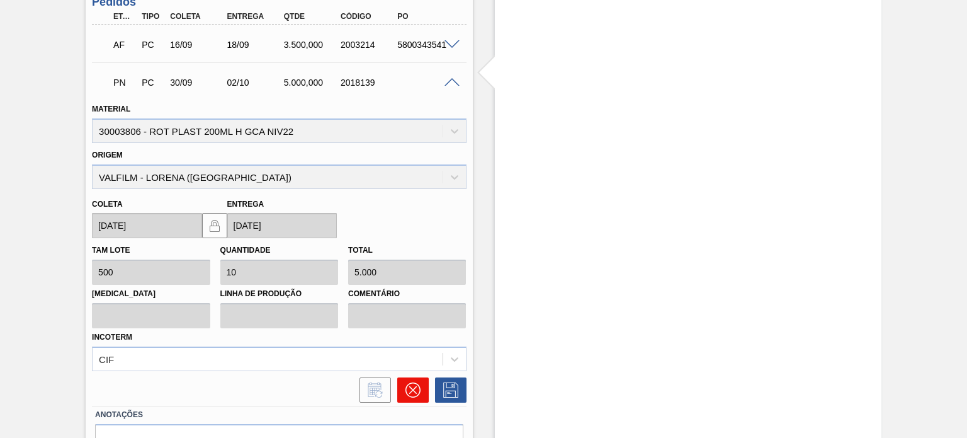
click at [411, 389] on icon at bounding box center [413, 389] width 15 height 15
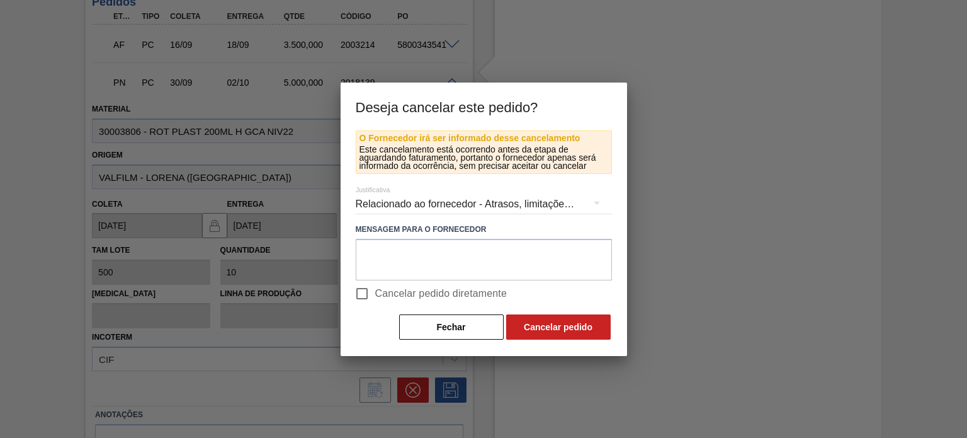
click at [492, 212] on div "Relacionado ao fornecedor - Atrasos, limitações de capacidade, etc." at bounding box center [484, 203] width 256 height 35
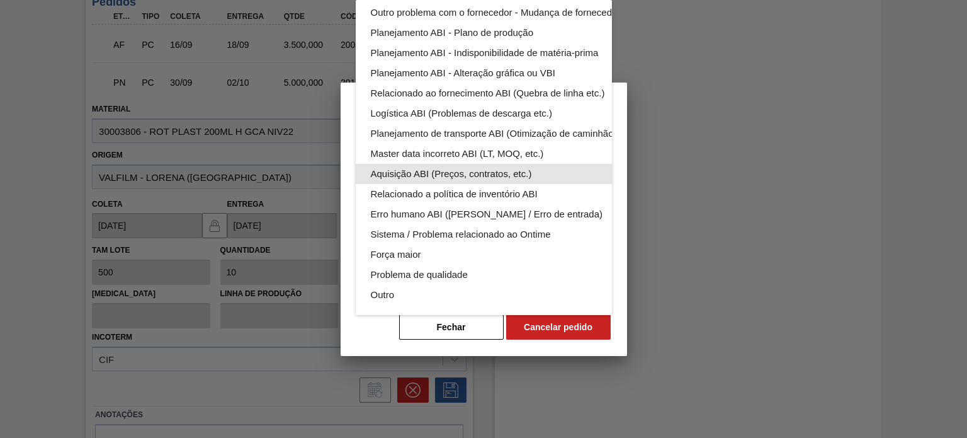
scroll to position [0, 0]
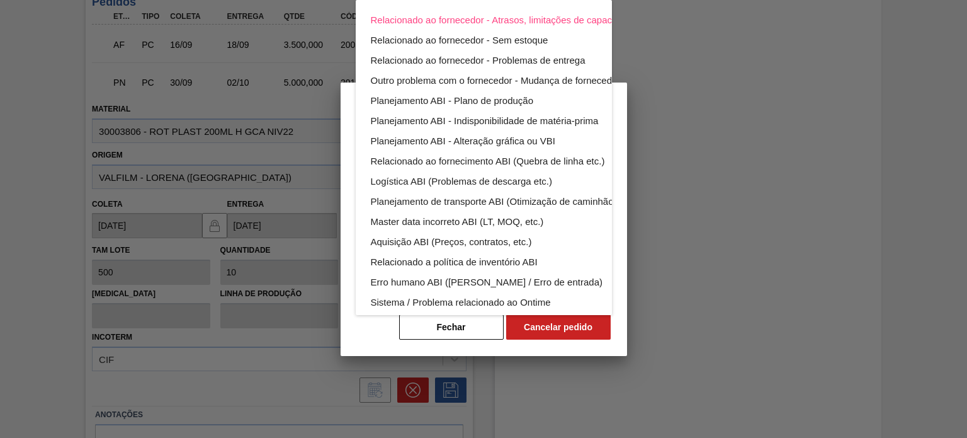
click at [304, 259] on div "Relacionado ao fornecedor - Atrasos, limitações de capacidade, etc. Relacionado…" at bounding box center [483, 219] width 967 height 438
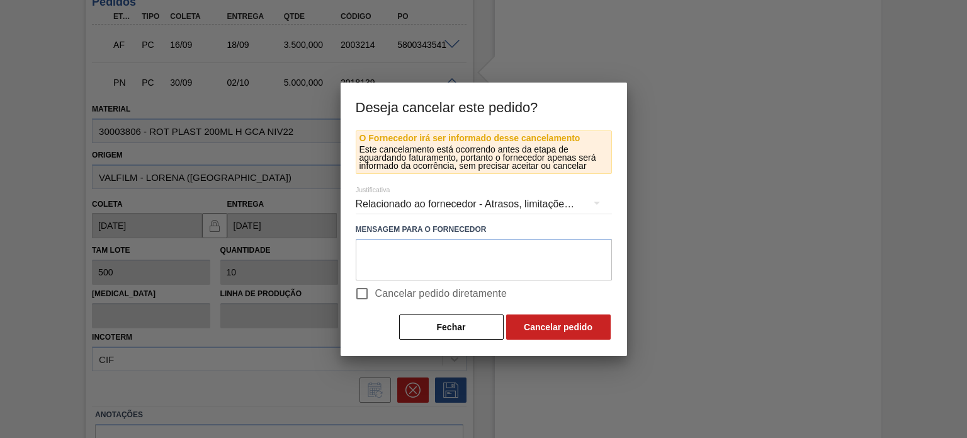
click at [423, 319] on button "Fechar" at bounding box center [451, 326] width 105 height 25
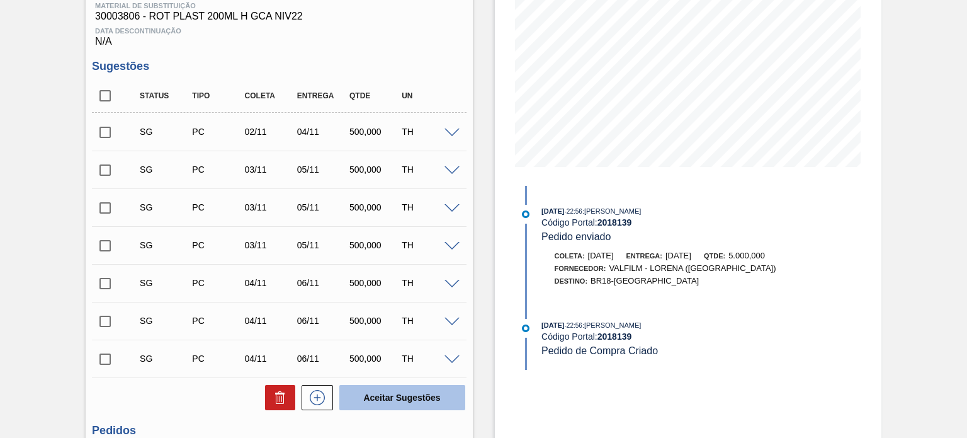
scroll to position [315, 0]
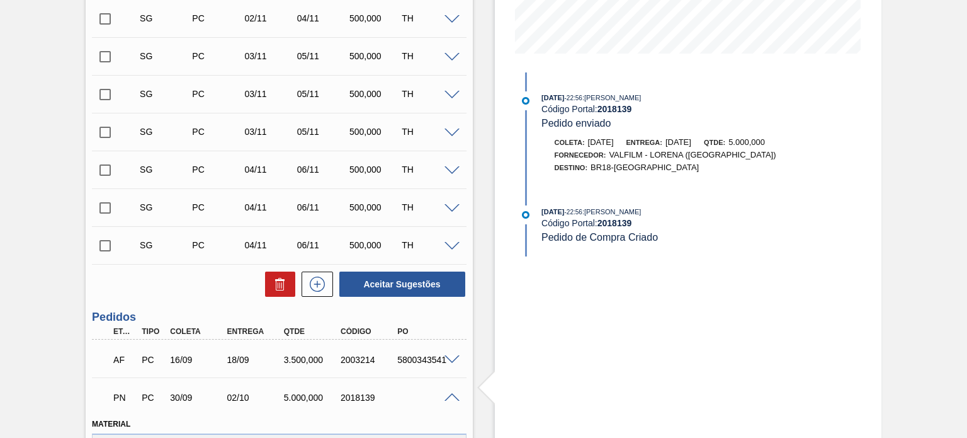
click at [354, 356] on div "2003214" at bounding box center [369, 360] width 62 height 10
click at [359, 397] on div "2018139" at bounding box center [369, 397] width 62 height 10
click at [360, 397] on div "2018139" at bounding box center [369, 397] width 62 height 10
copy div "2018139"
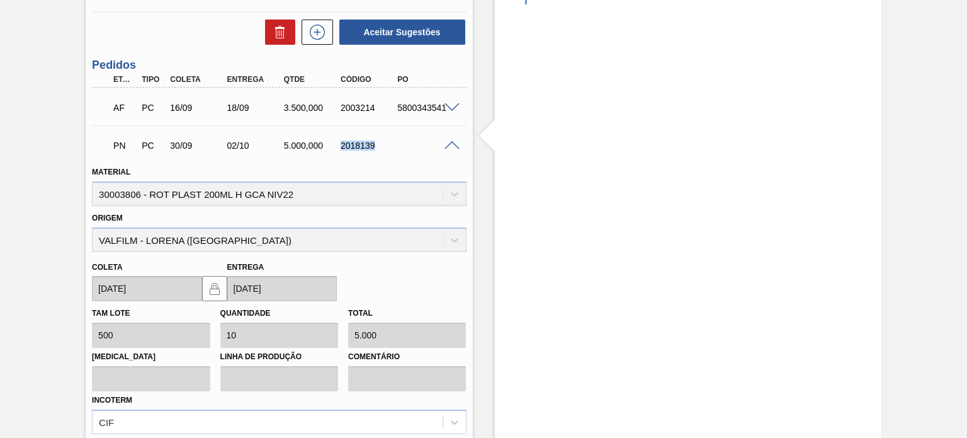
scroll to position [700, 0]
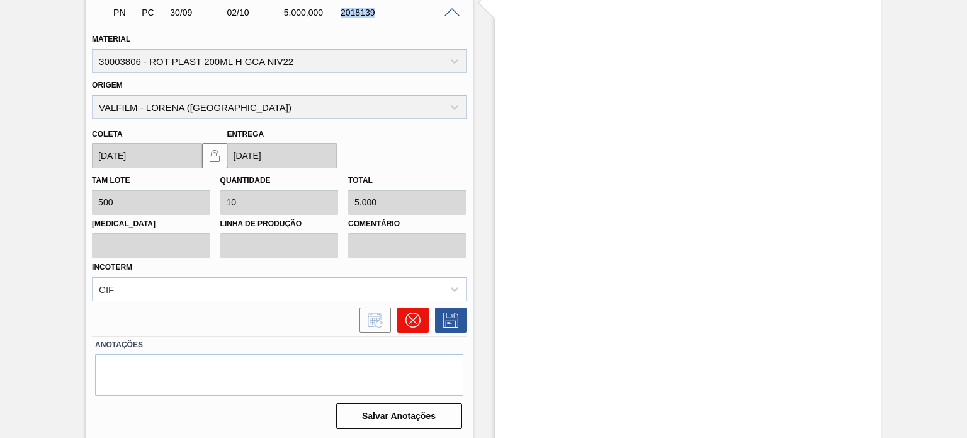
click at [417, 329] on button at bounding box center [412, 319] width 31 height 25
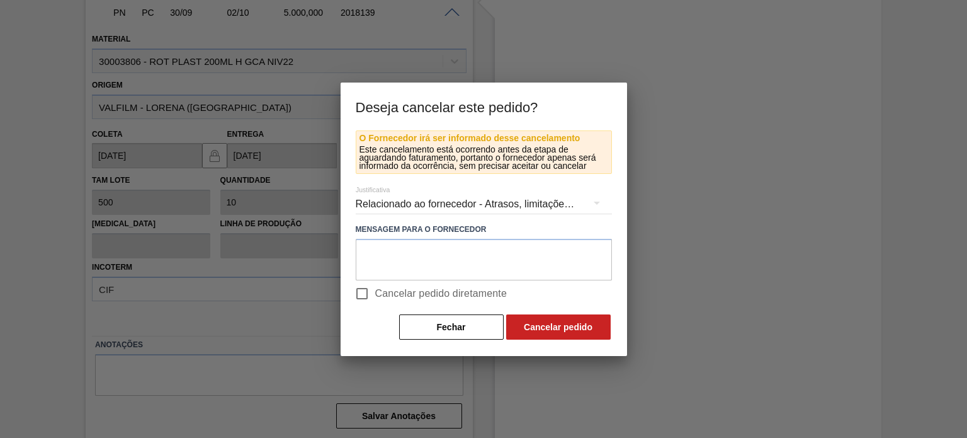
click at [449, 205] on div "Relacionado ao fornecedor - Atrasos, limitações de capacidade, etc." at bounding box center [484, 203] width 256 height 35
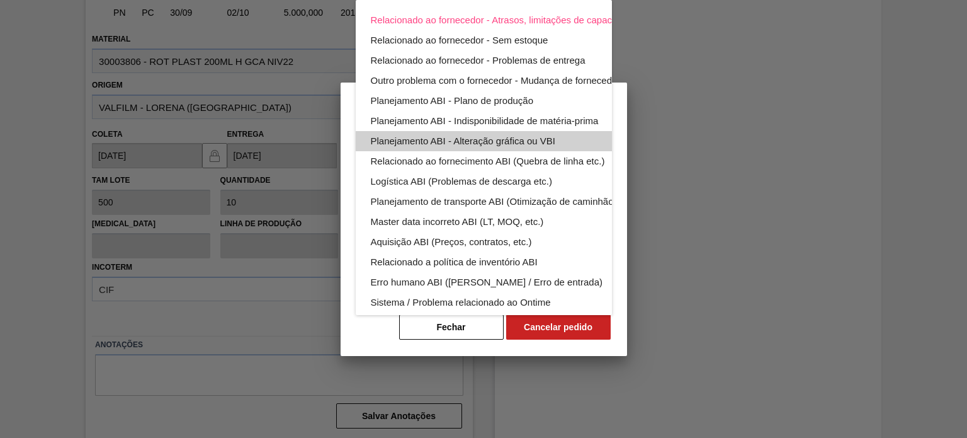
click at [549, 145] on div "Planejamento ABI - Alteração gráfica ou VBI" at bounding box center [513, 141] width 285 height 20
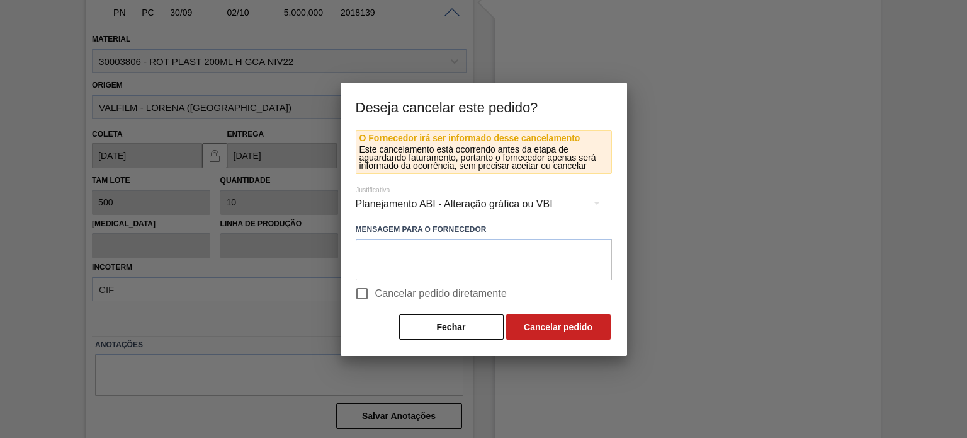
click at [369, 281] on input "Cancelar pedido diretamente" at bounding box center [362, 293] width 26 height 26
checkbox input "true"
click at [560, 314] on button "Cancelar pedido" at bounding box center [558, 326] width 105 height 25
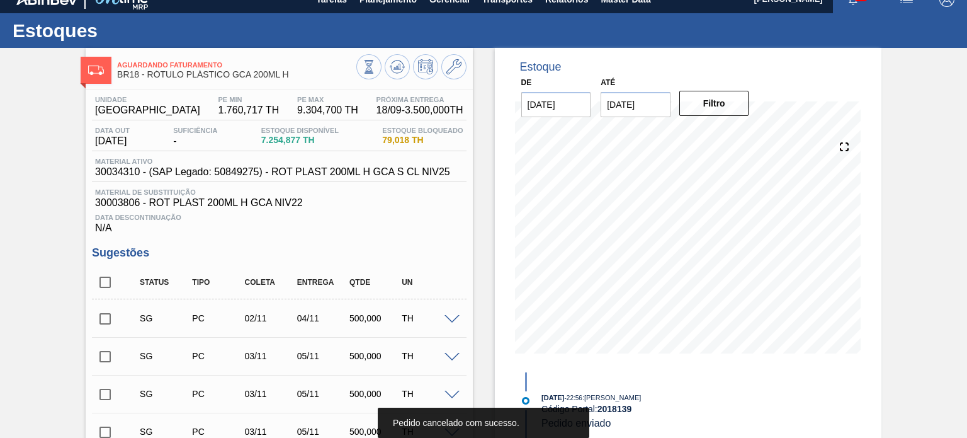
scroll to position [0, 0]
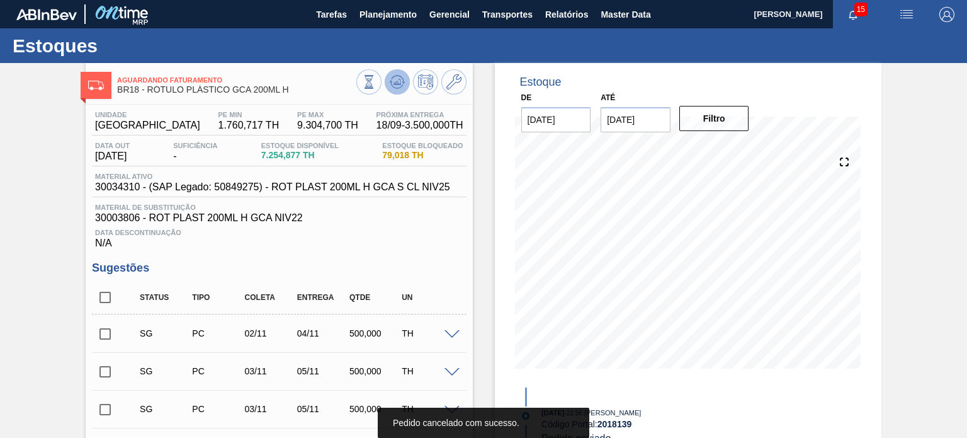
click at [400, 89] on icon at bounding box center [397, 81] width 15 height 15
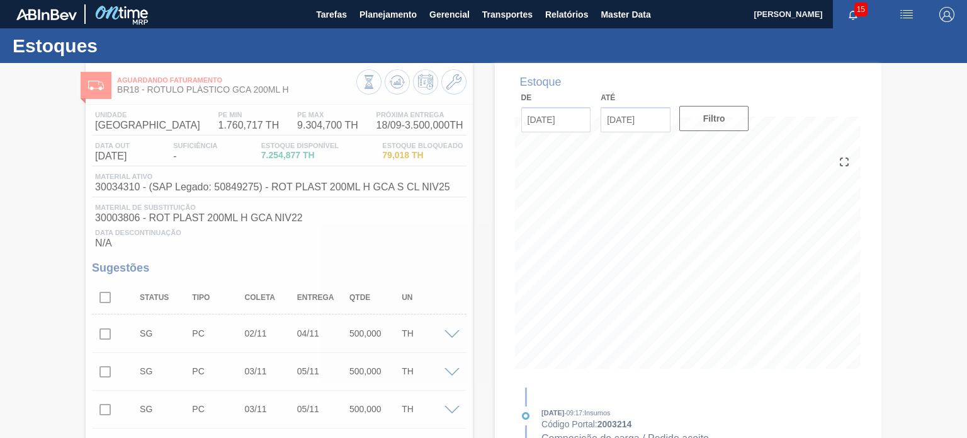
click at [451, 88] on div at bounding box center [483, 250] width 967 height 375
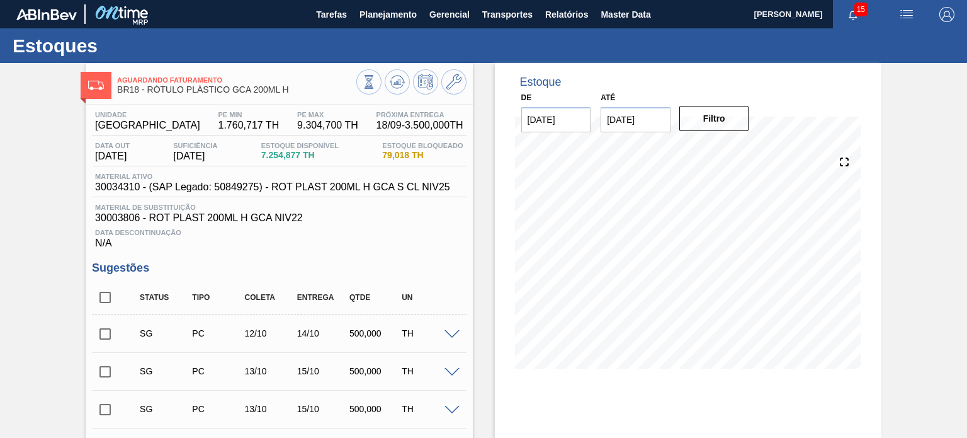
click at [451, 88] on icon at bounding box center [453, 81] width 15 height 15
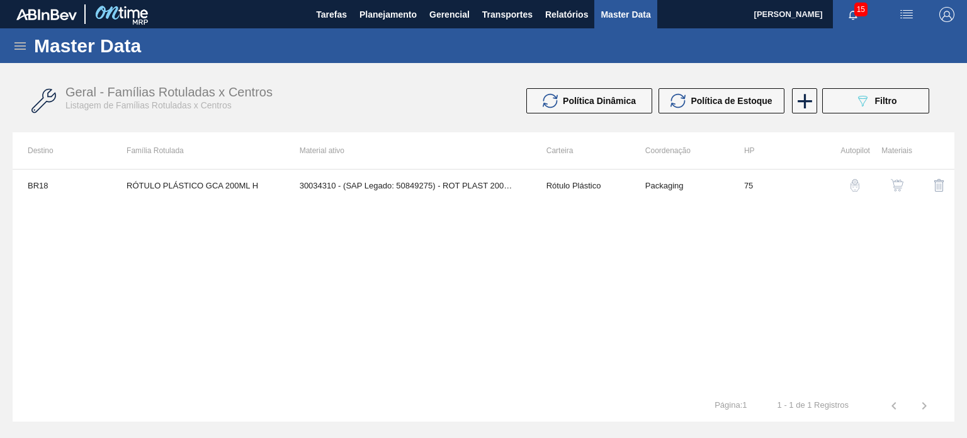
click at [891, 185] on img "button" at bounding box center [897, 185] width 13 height 13
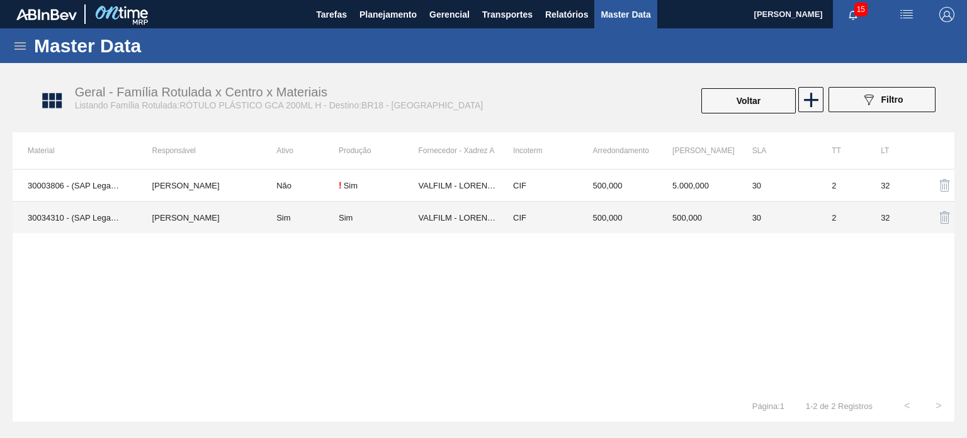
click at [715, 220] on td "500,000" at bounding box center [697, 217] width 80 height 32
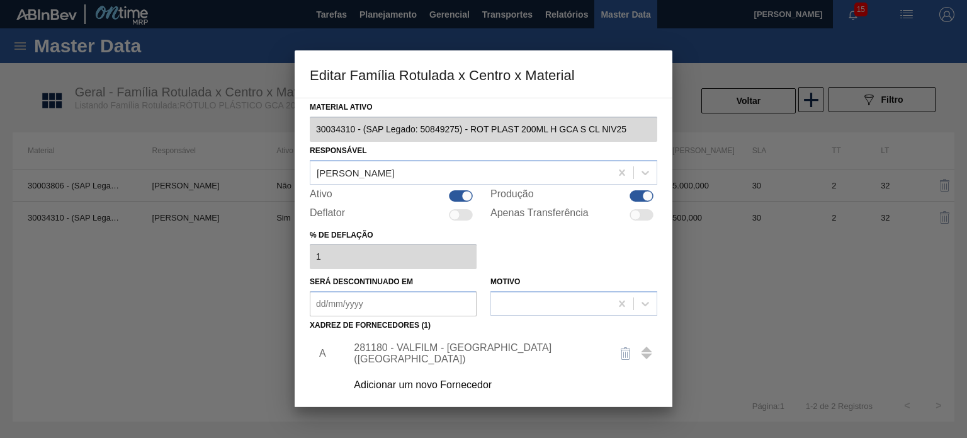
click at [483, 351] on div "281180 - VALFILM - LORENA (SP)" at bounding box center [477, 353] width 247 height 23
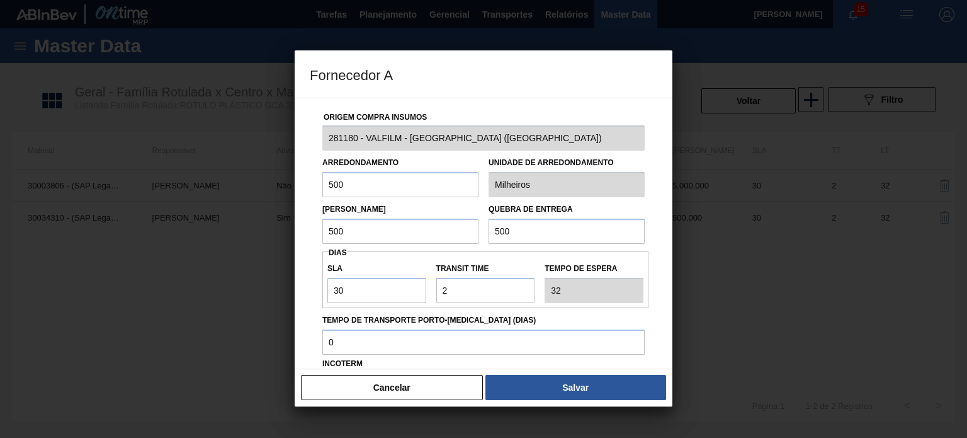
drag, startPoint x: 521, startPoint y: 233, endPoint x: 436, endPoint y: 231, distance: 85.0
click at [433, 231] on div "Lote Mínimo 500 Quebra de entrega 500" at bounding box center [483, 220] width 332 height 47
type input "4"
type input "5.000"
drag, startPoint x: 329, startPoint y: 229, endPoint x: 311, endPoint y: 229, distance: 17.6
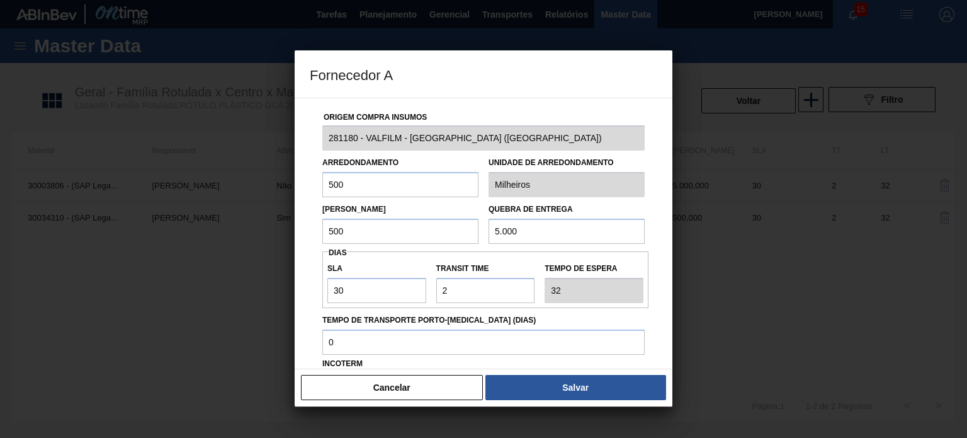
click at [311, 229] on div "Origem Compra Insumos 281180 - VALFILM - LORENA (SP) Arredondamento 500 Unidade…" at bounding box center [484, 306] width 348 height 417
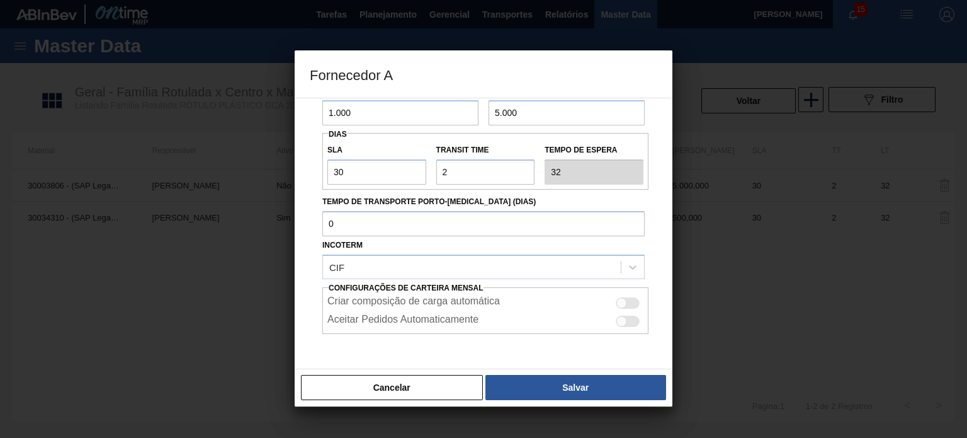
scroll to position [126, 0]
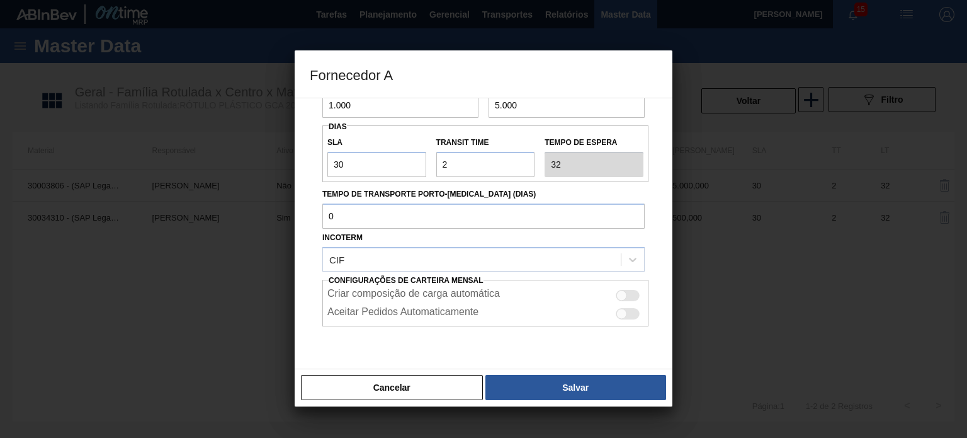
type input "1.000"
drag, startPoint x: 637, startPoint y: 288, endPoint x: 628, endPoint y: 290, distance: 9.8
click at [635, 288] on div "Criar composição de carga automática" at bounding box center [485, 295] width 316 height 15
click at [627, 291] on div at bounding box center [628, 295] width 24 height 11
checkbox input "true"
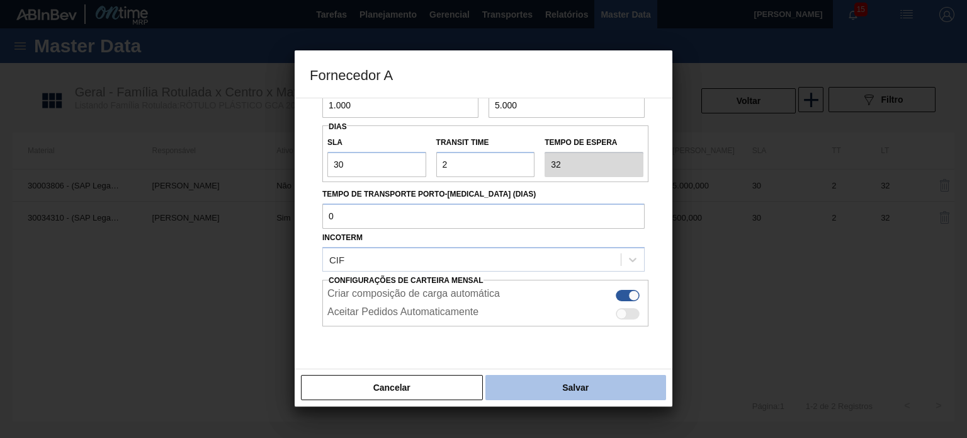
click at [603, 384] on button "Salvar" at bounding box center [575, 387] width 181 height 25
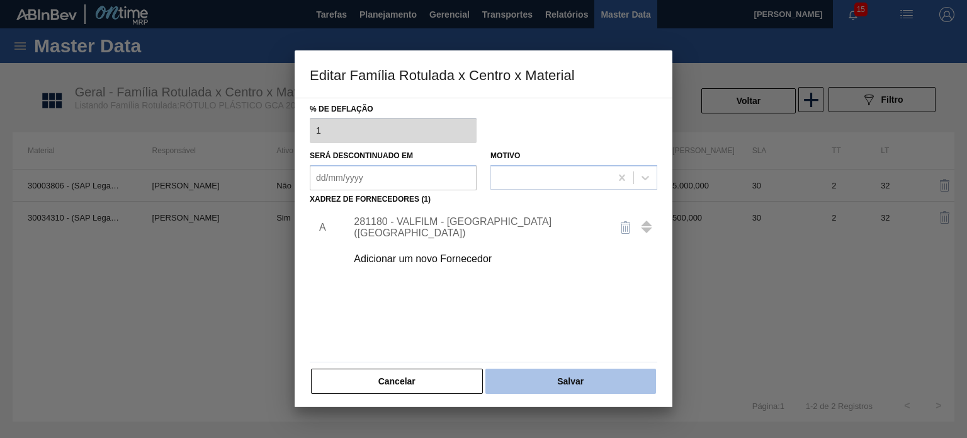
click at [608, 372] on button "Salvar" at bounding box center [570, 380] width 171 height 25
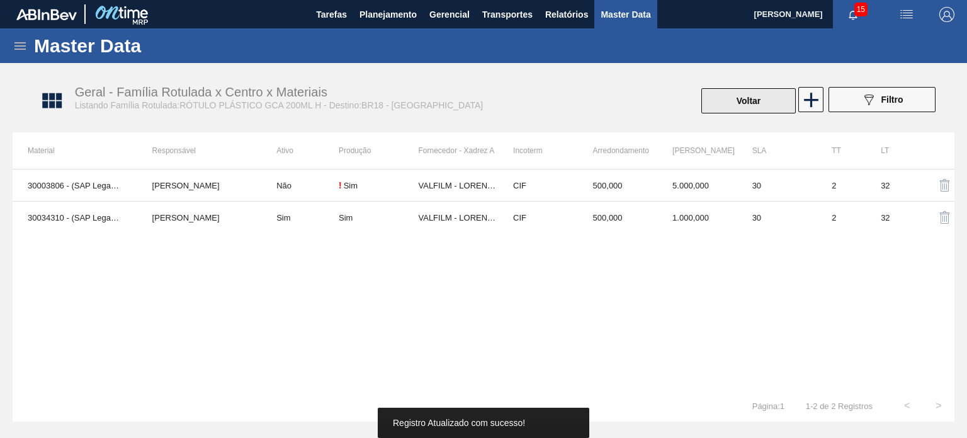
click at [741, 96] on button "Voltar" at bounding box center [748, 100] width 94 height 25
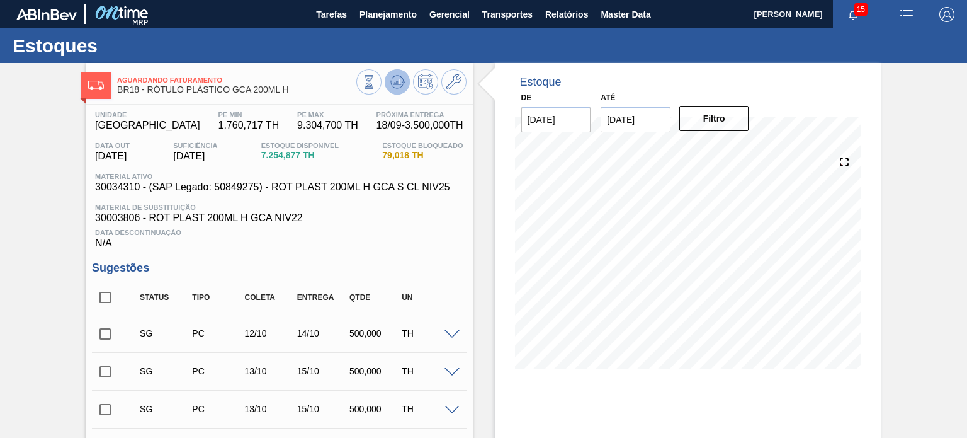
click at [400, 79] on icon at bounding box center [397, 81] width 15 height 15
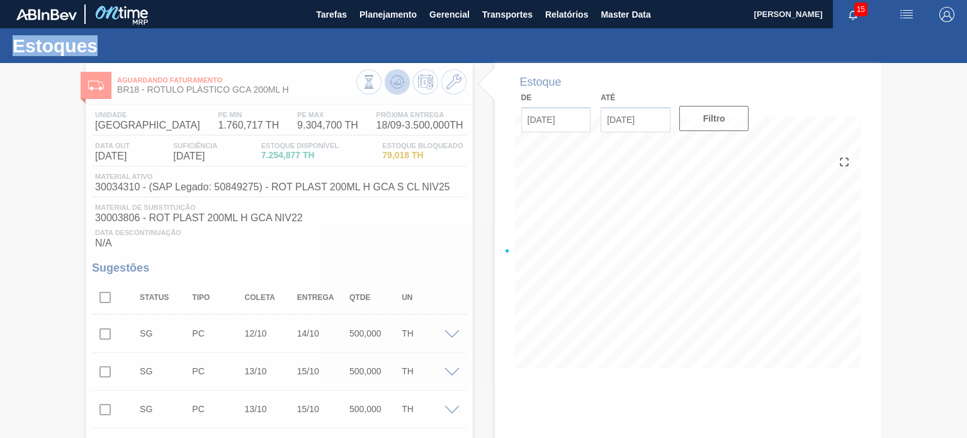
click at [400, 79] on div at bounding box center [483, 250] width 967 height 375
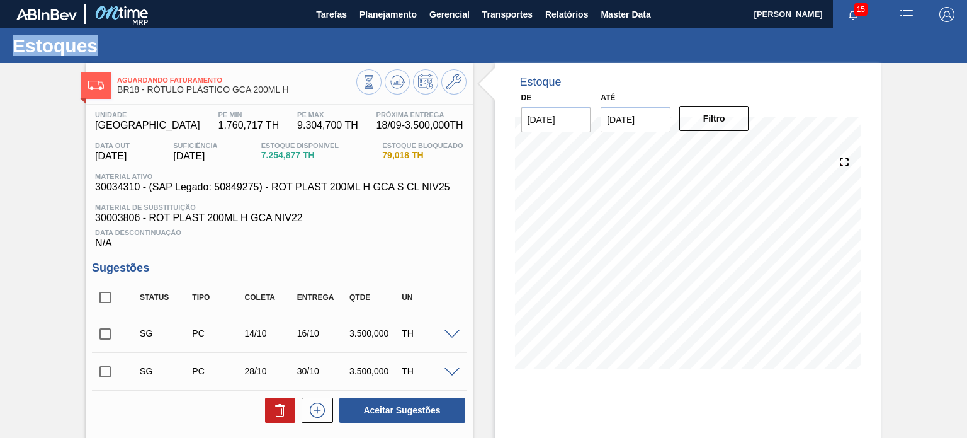
click at [96, 332] on input "checkbox" at bounding box center [105, 334] width 26 height 26
click at [382, 399] on button "Aceitar Sugestões" at bounding box center [402, 409] width 126 height 25
checkbox input "false"
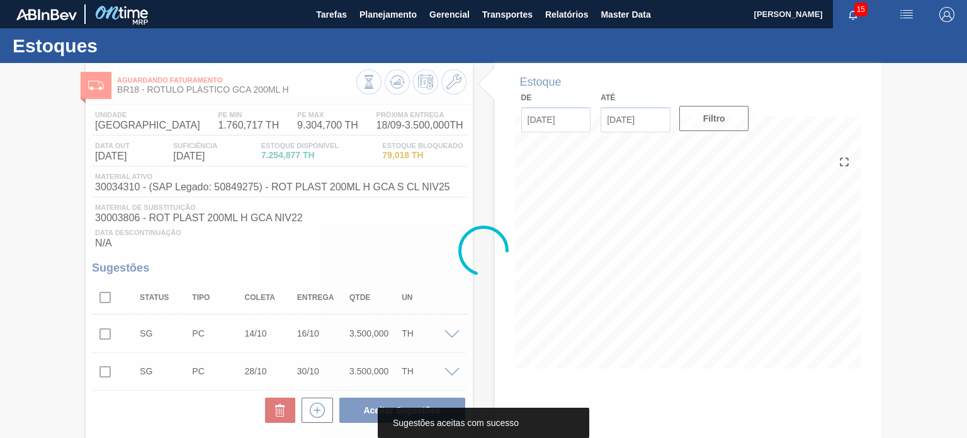
click at [395, 88] on div at bounding box center [483, 250] width 967 height 375
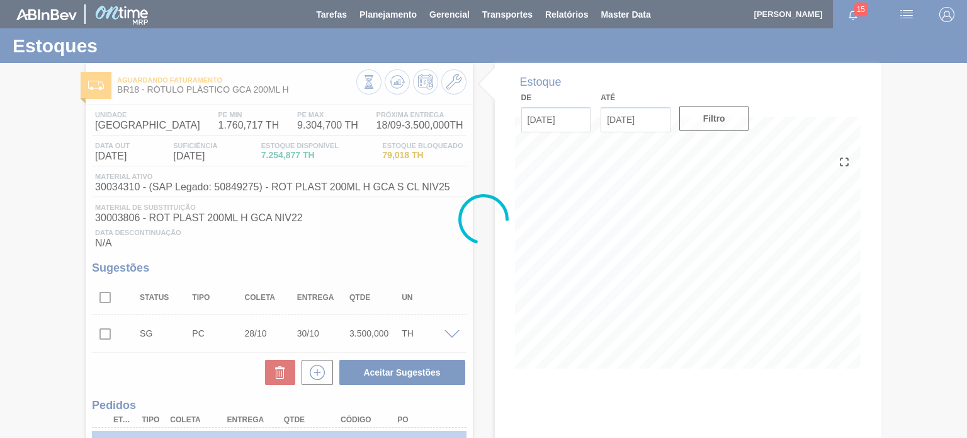
click at [395, 89] on div at bounding box center [483, 219] width 967 height 438
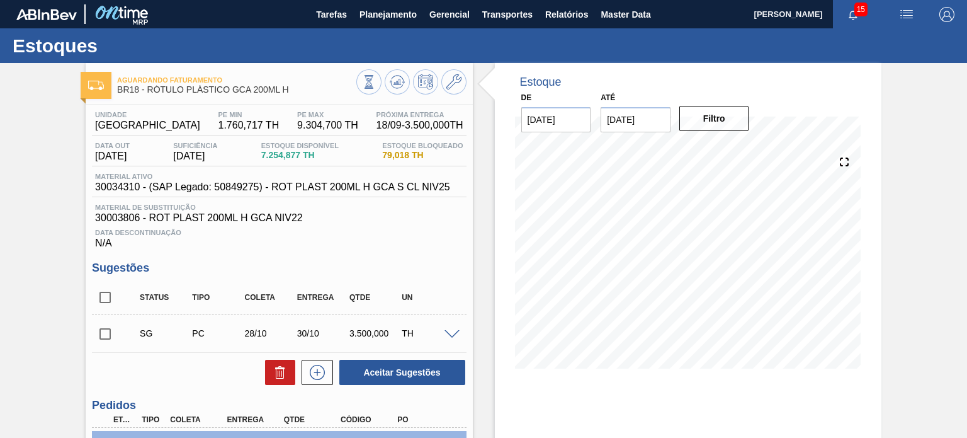
click at [395, 89] on icon at bounding box center [397, 81] width 15 height 15
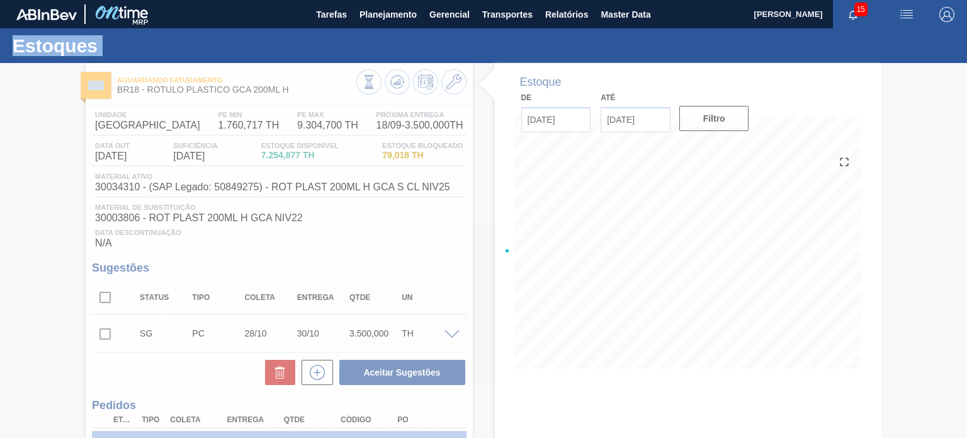
click at [395, 89] on div at bounding box center [483, 250] width 967 height 375
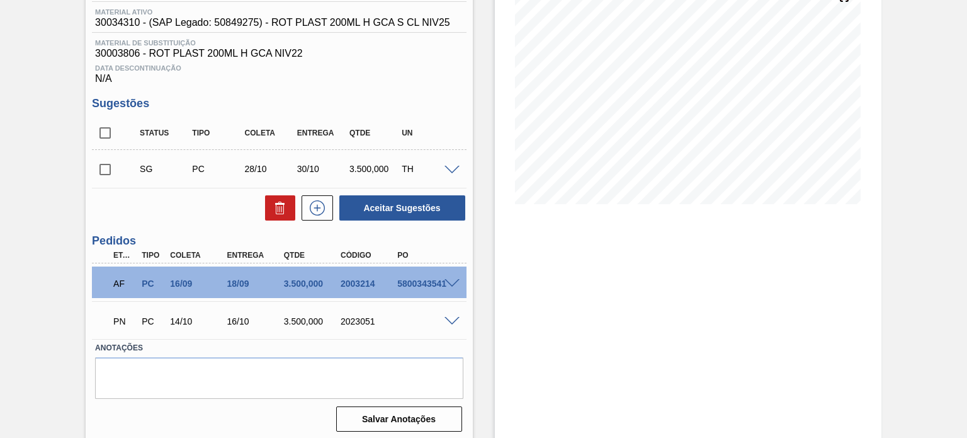
scroll to position [169, 0]
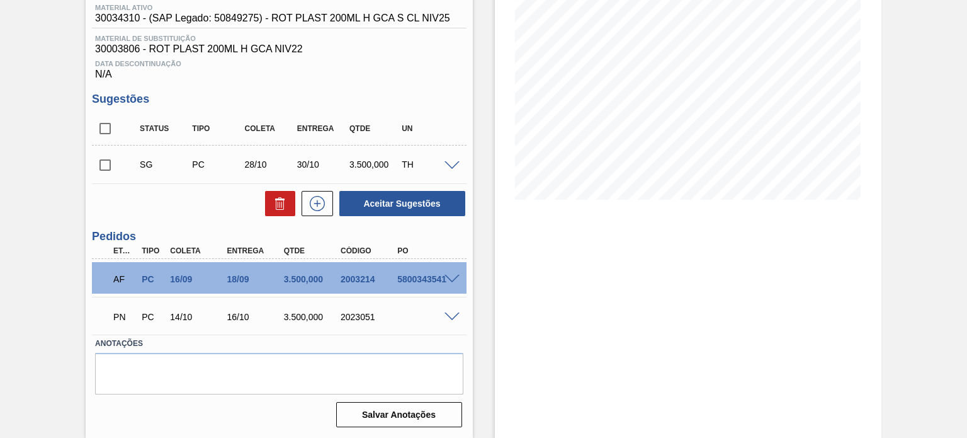
click at [349, 319] on div "2023051" at bounding box center [369, 317] width 62 height 10
copy div "2023051"
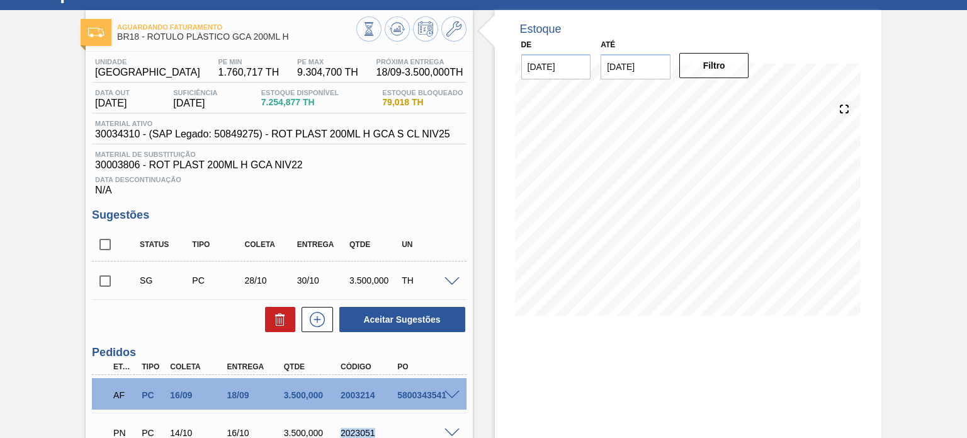
scroll to position [0, 0]
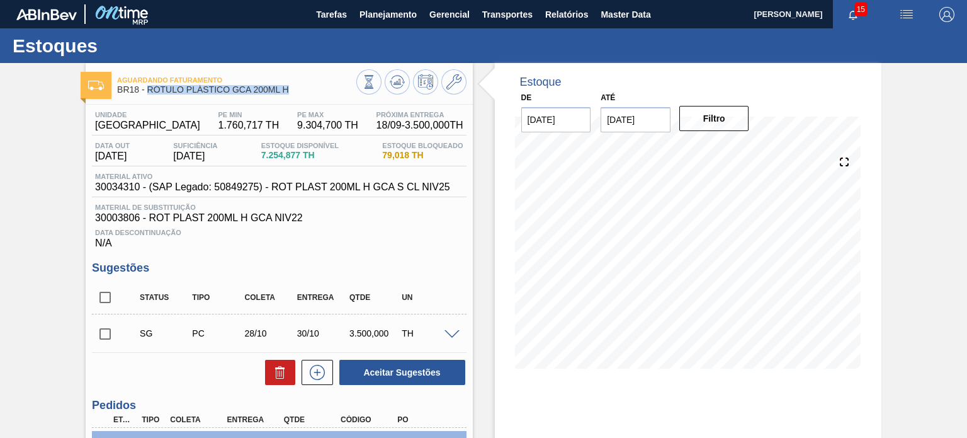
drag, startPoint x: 290, startPoint y: 93, endPoint x: 148, endPoint y: 89, distance: 142.4
click at [148, 89] on span "BR18 - RÓTULO PLÁSTICO GCA 200ML H" at bounding box center [236, 89] width 239 height 9
copy span "RÓTULO PLÁSTICO GCA 200ML H"
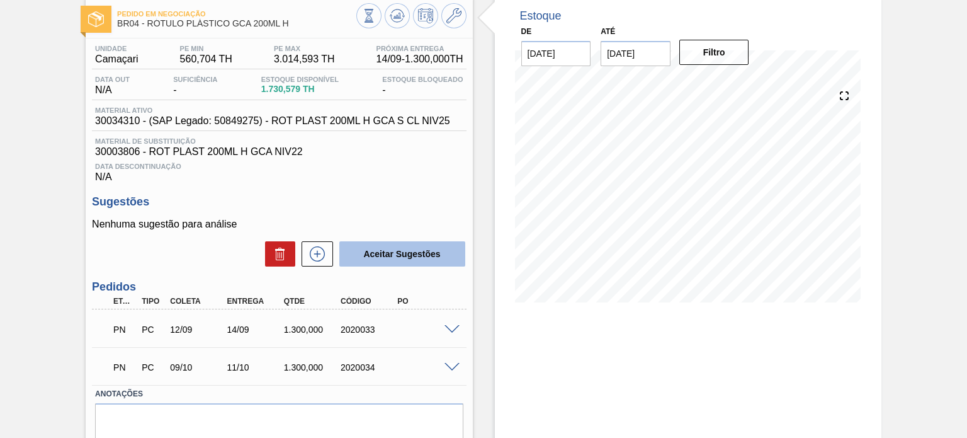
scroll to position [116, 0]
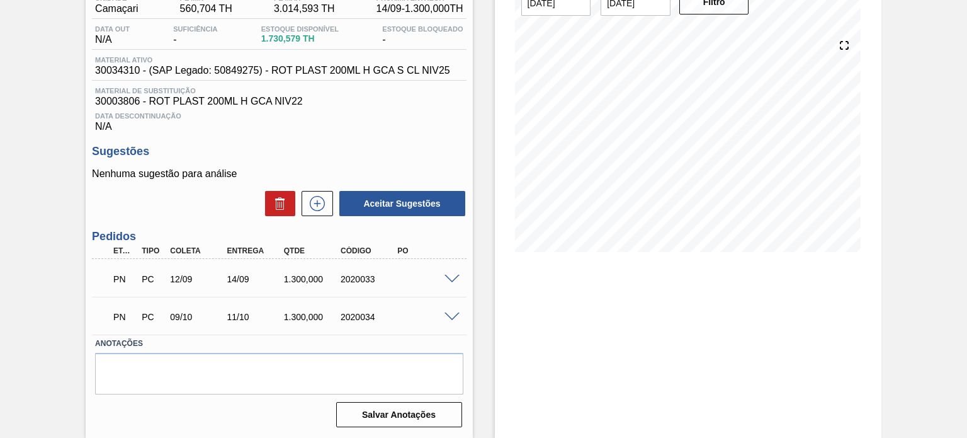
click at [448, 273] on div at bounding box center [453, 277] width 25 height 9
click at [450, 280] on span at bounding box center [452, 279] width 15 height 9
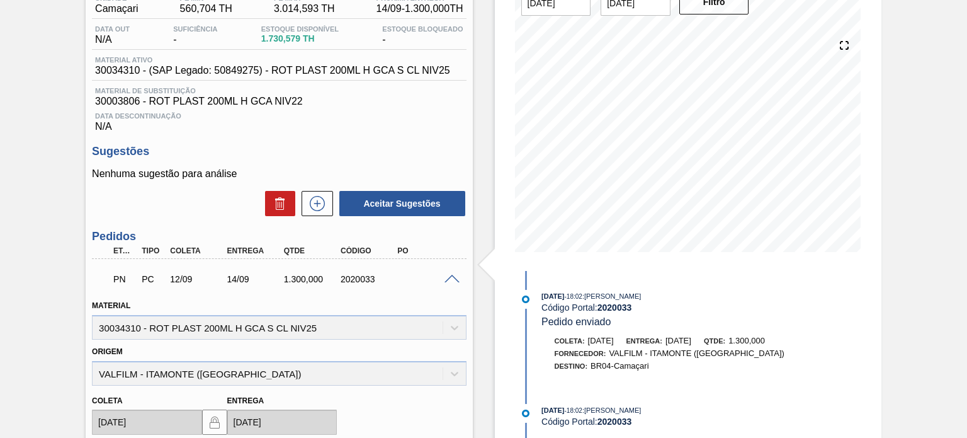
click at [450, 280] on span at bounding box center [452, 279] width 15 height 9
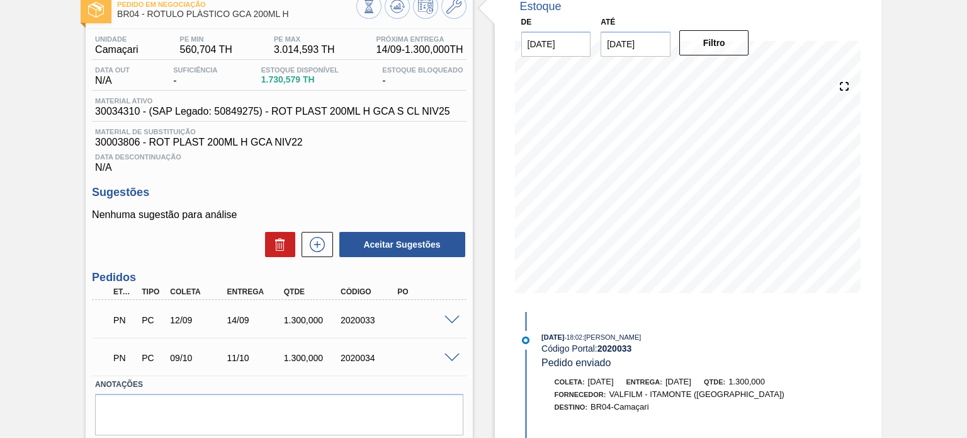
scroll to position [54, 0]
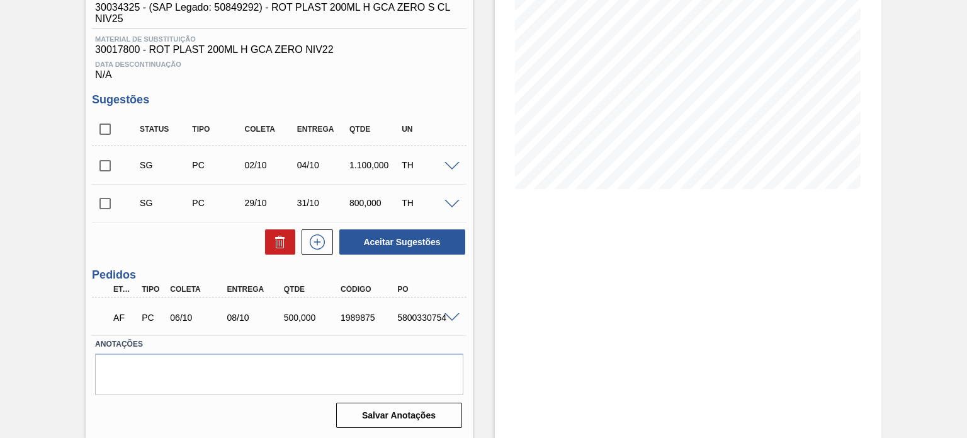
scroll to position [180, 0]
click at [453, 309] on div "AF PC 06/10 08/10 500,000 1989875 5800330754" at bounding box center [279, 315] width 374 height 31
click at [453, 315] on span at bounding box center [452, 316] width 15 height 9
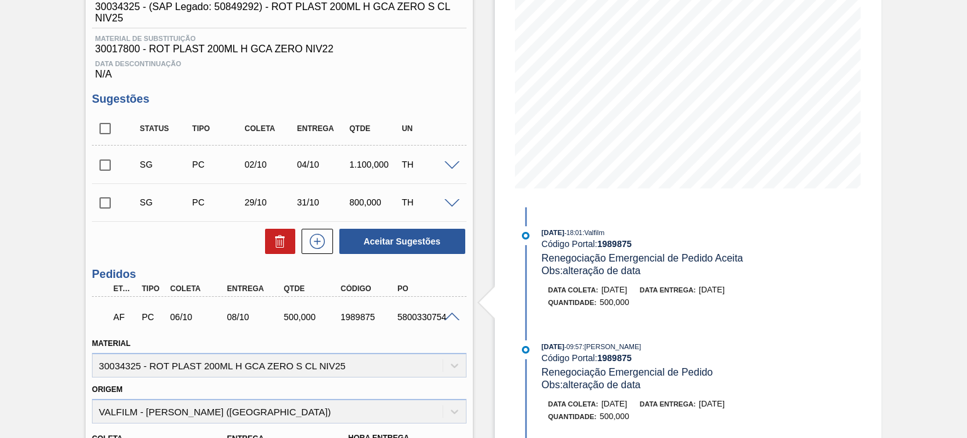
scroll to position [54, 0]
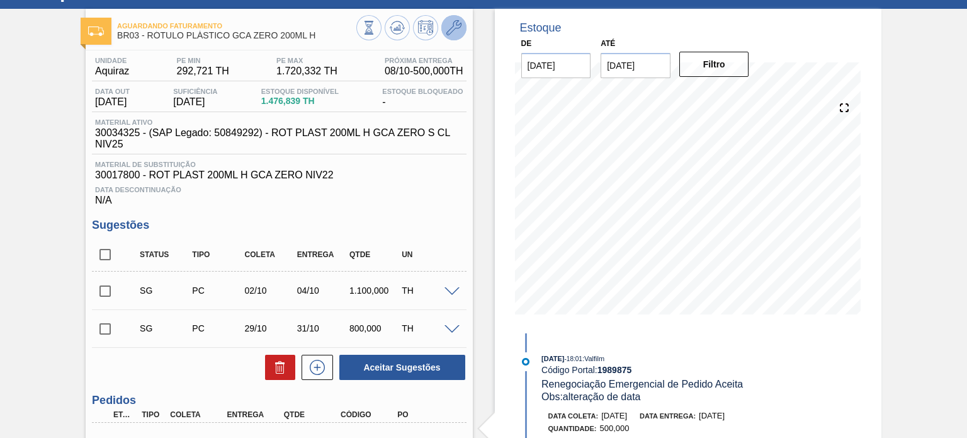
click at [448, 30] on icon at bounding box center [453, 27] width 15 height 15
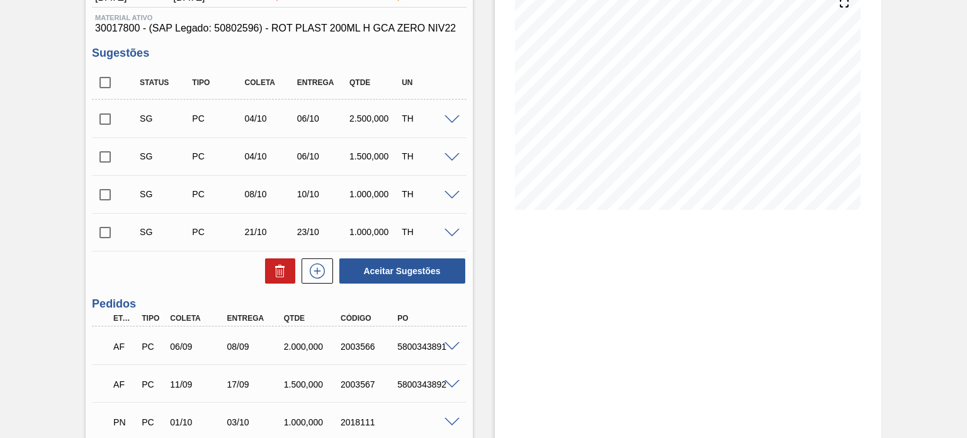
scroll to position [263, 0]
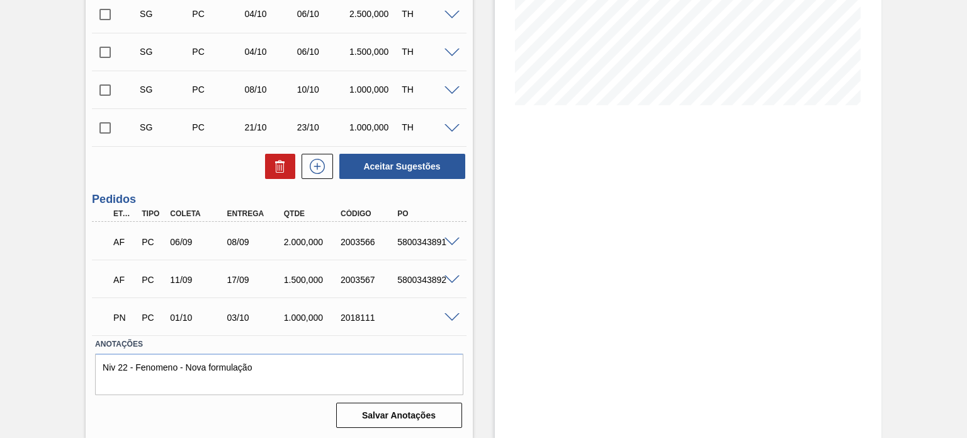
click at [350, 247] on div "AF PC 06/09 08/09 2.000,000 2003566 5800343891" at bounding box center [275, 240] width 341 height 25
click at [351, 244] on div "2003566" at bounding box center [369, 242] width 62 height 10
copy div "2003566"
click at [363, 275] on div "2003567" at bounding box center [369, 280] width 62 height 10
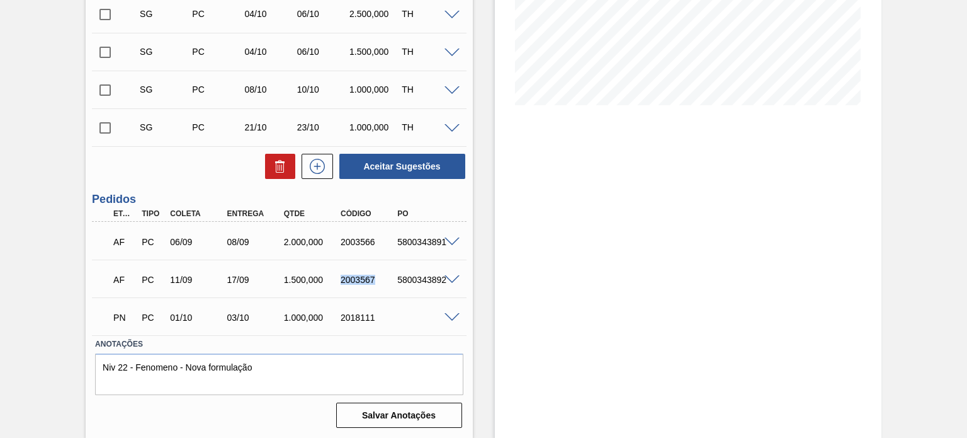
click at [363, 275] on div "2003567" at bounding box center [369, 280] width 62 height 10
copy div "2003567"
click at [358, 316] on div "2018111" at bounding box center [369, 317] width 62 height 10
click at [451, 314] on span at bounding box center [452, 317] width 15 height 9
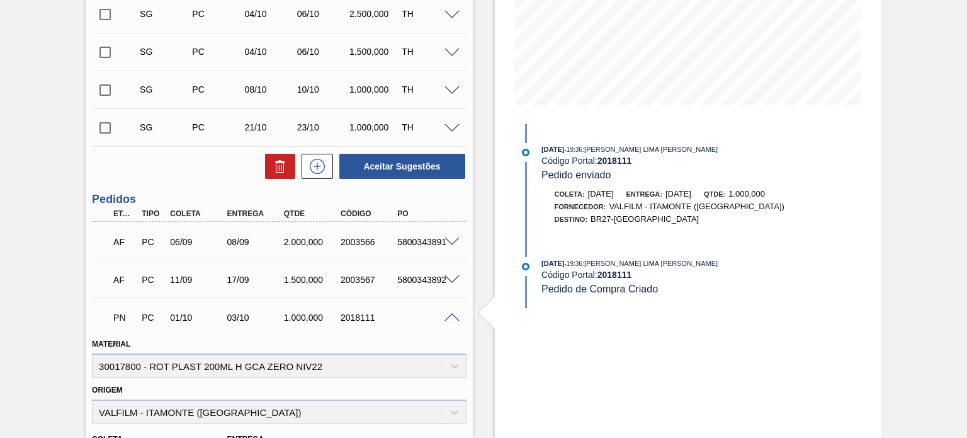
scroll to position [0, 0]
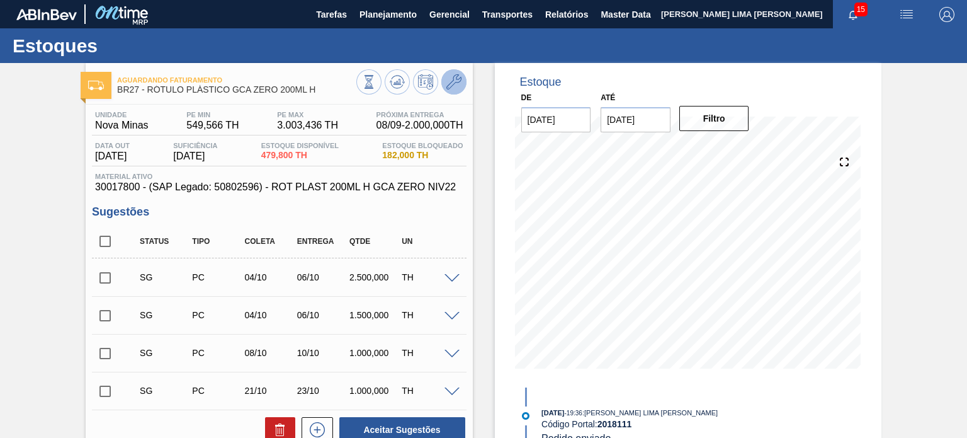
click at [453, 86] on icon at bounding box center [453, 81] width 15 height 15
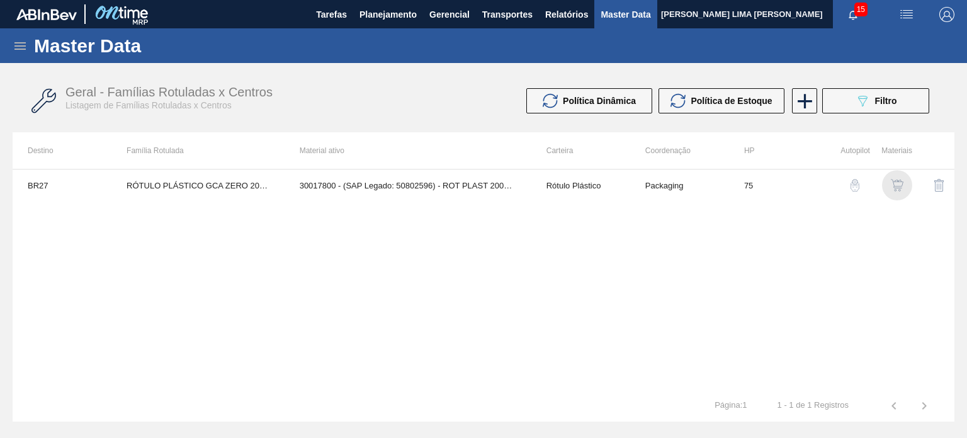
click at [894, 181] on img "button" at bounding box center [897, 185] width 13 height 13
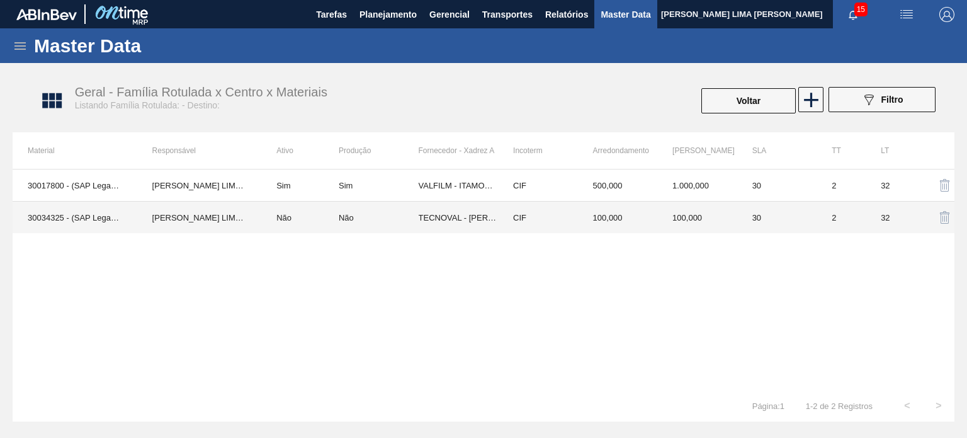
click at [602, 226] on td "100,000" at bounding box center [618, 217] width 80 height 32
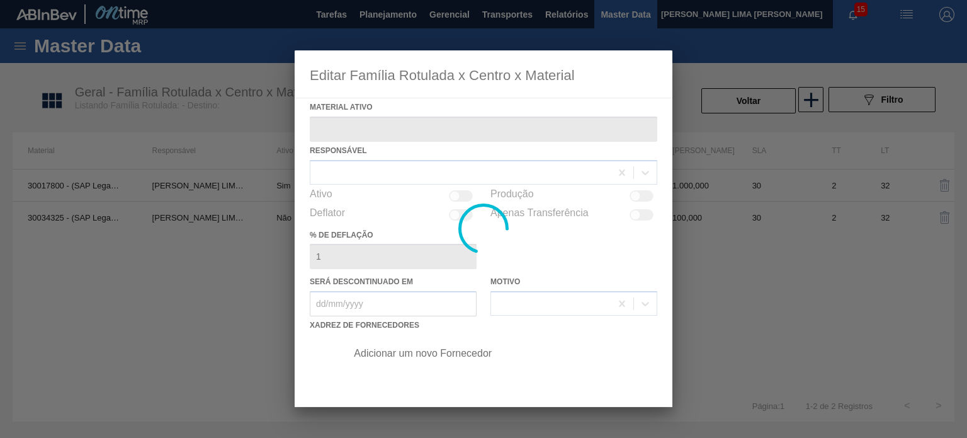
type ativo "30034325 - (SAP Legado: 50849292) - ROT PLAST 200ML H GCA ZERO S CL NIV25"
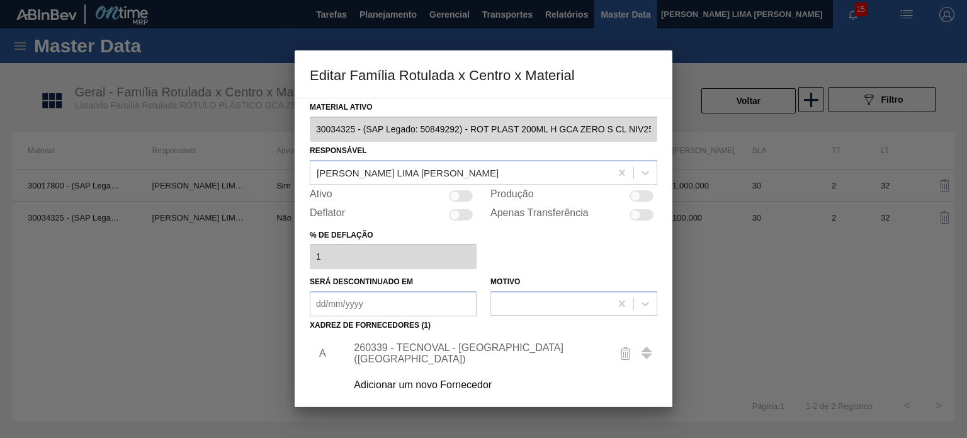
click at [467, 346] on div "260339 - TECNOVAL - LORENA (SP)" at bounding box center [498, 353] width 318 height 31
click at [462, 349] on div "260339 - TECNOVAL - LORENA (SP)" at bounding box center [477, 353] width 247 height 23
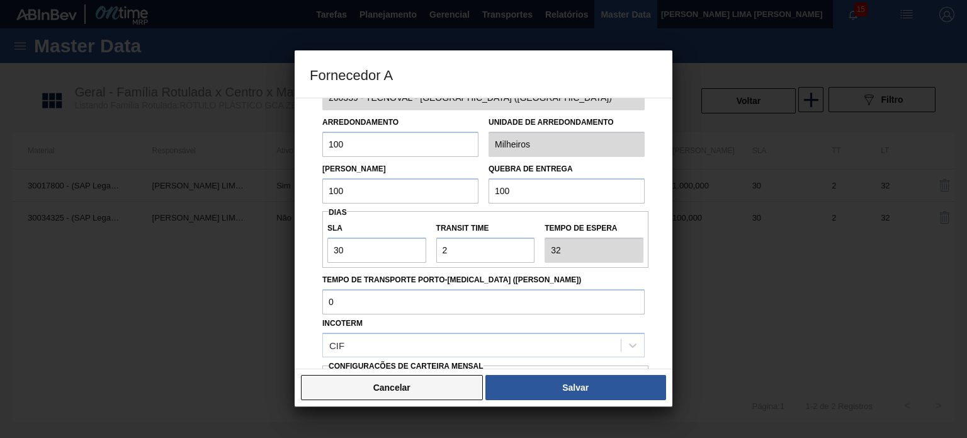
scroll to position [63, 0]
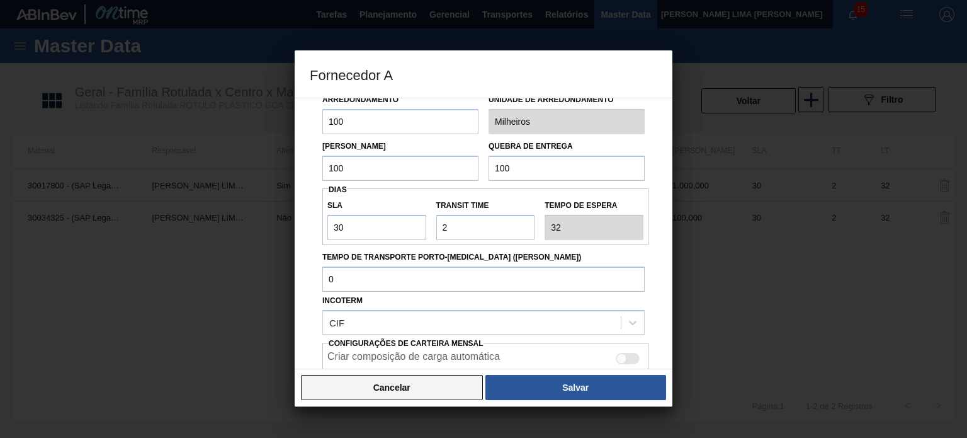
click at [433, 382] on button "Cancelar" at bounding box center [392, 387] width 182 height 25
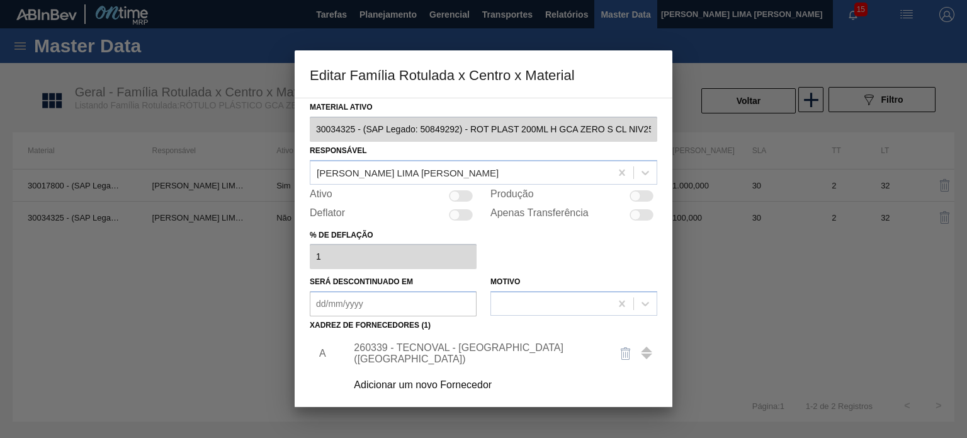
click at [446, 387] on div "Adicionar um novo Fornecedor" at bounding box center [477, 384] width 247 height 11
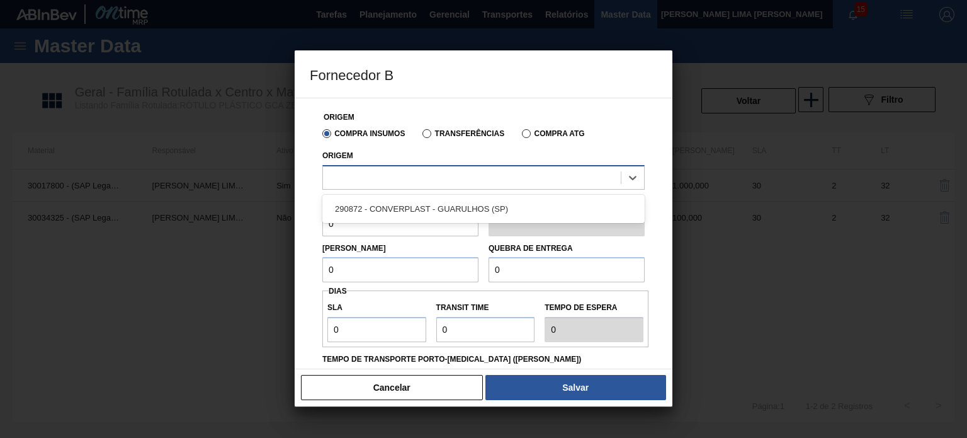
click at [484, 179] on div at bounding box center [472, 177] width 298 height 18
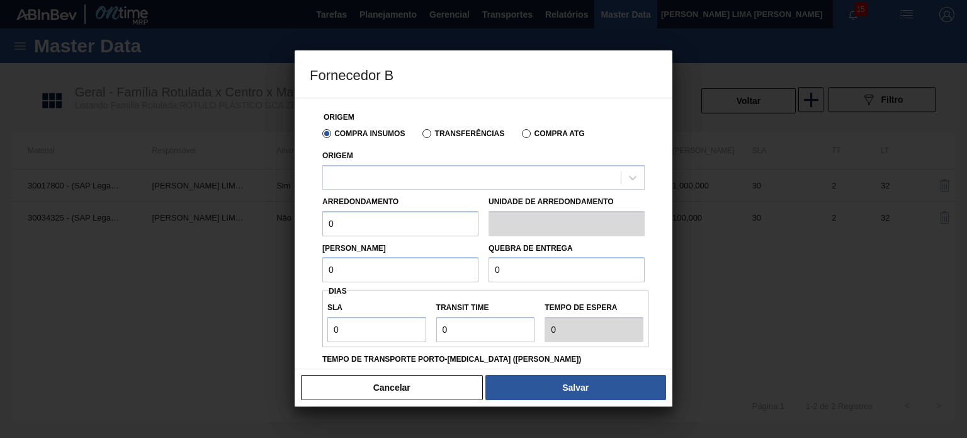
click at [431, 251] on div "Lote Mínimo 0" at bounding box center [400, 260] width 156 height 43
click at [413, 385] on button "Cancelar" at bounding box center [392, 387] width 182 height 25
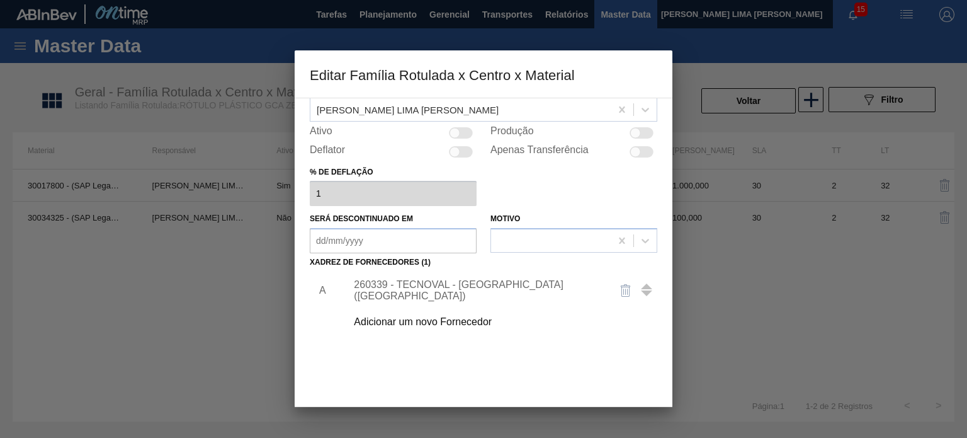
scroll to position [128, 0]
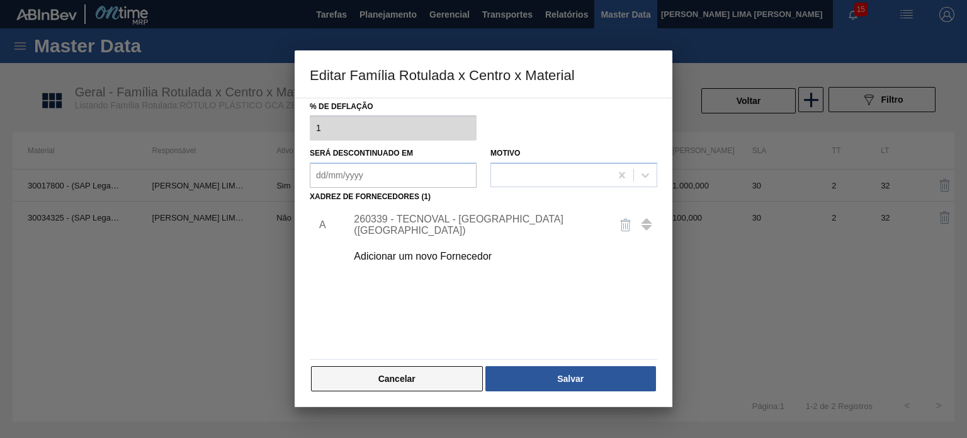
click at [408, 377] on button "Cancelar" at bounding box center [397, 378] width 172 height 25
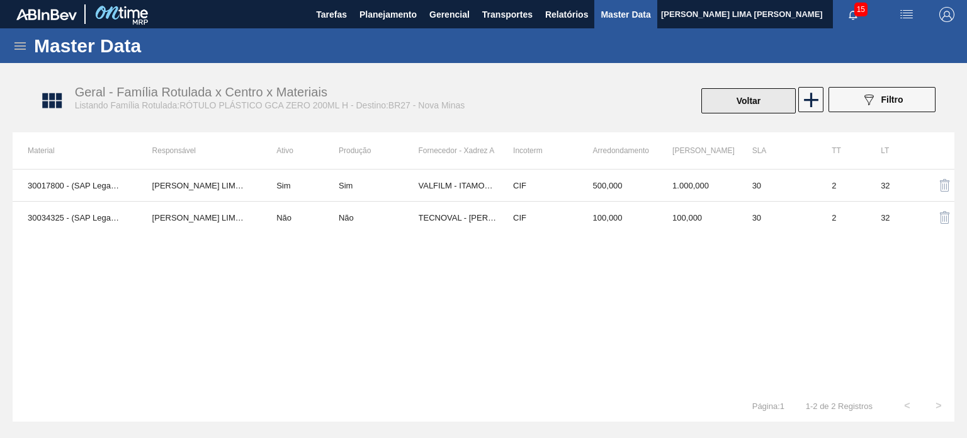
click at [753, 106] on button "Voltar" at bounding box center [748, 100] width 94 height 25
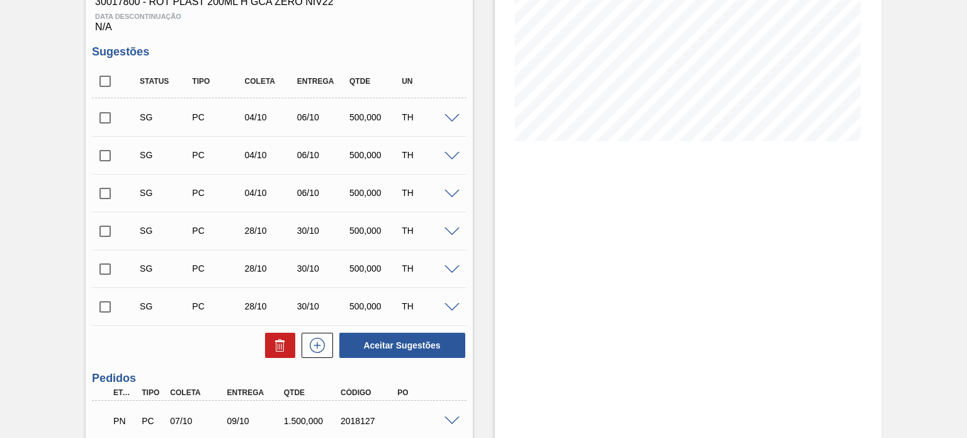
scroll to position [331, 0]
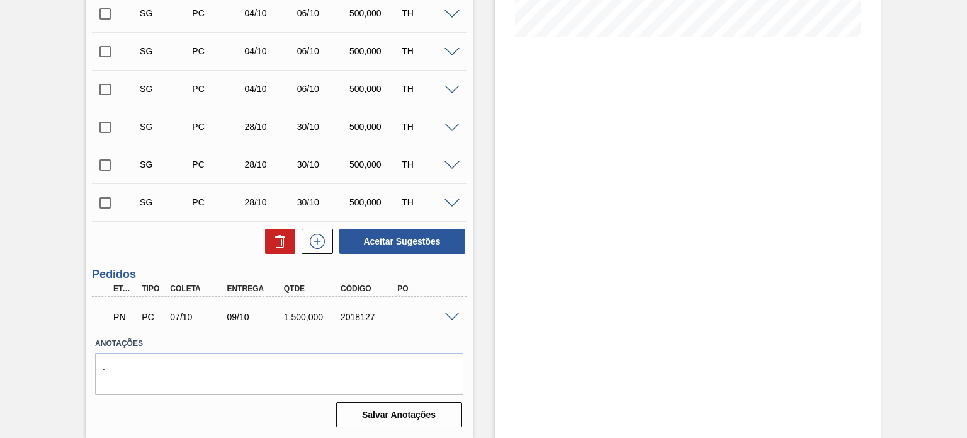
click at [448, 316] on span at bounding box center [452, 316] width 15 height 9
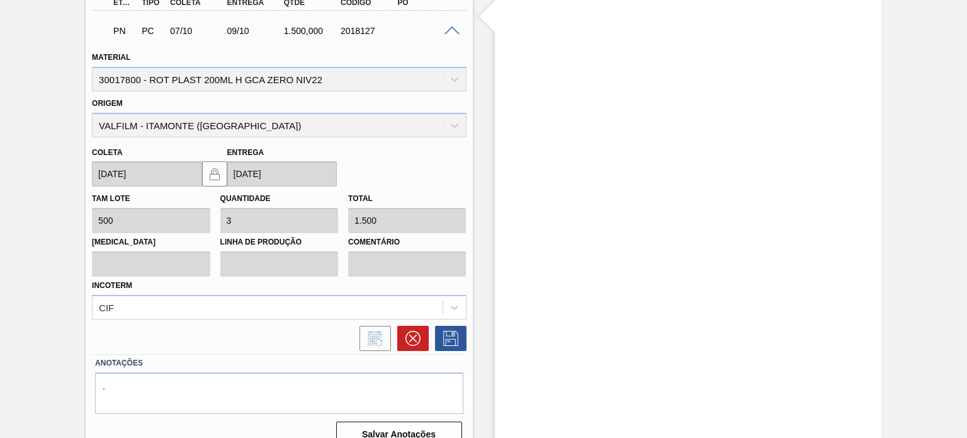
scroll to position [635, 0]
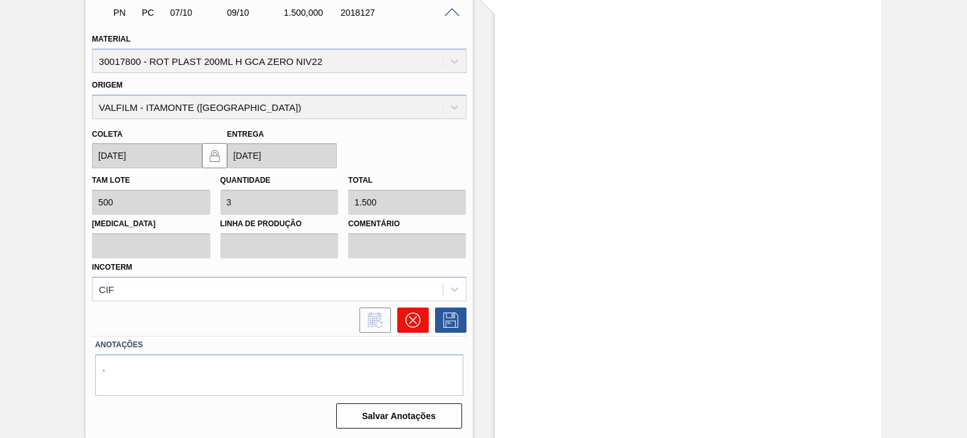
click at [416, 324] on icon at bounding box center [412, 319] width 15 height 15
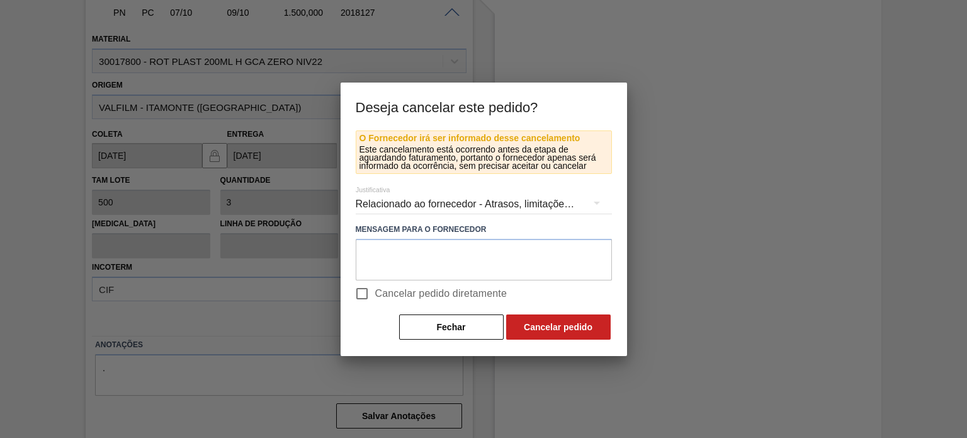
click at [426, 201] on div "Relacionado ao fornecedor - Atrasos, limitações de capacidade, etc." at bounding box center [484, 203] width 256 height 35
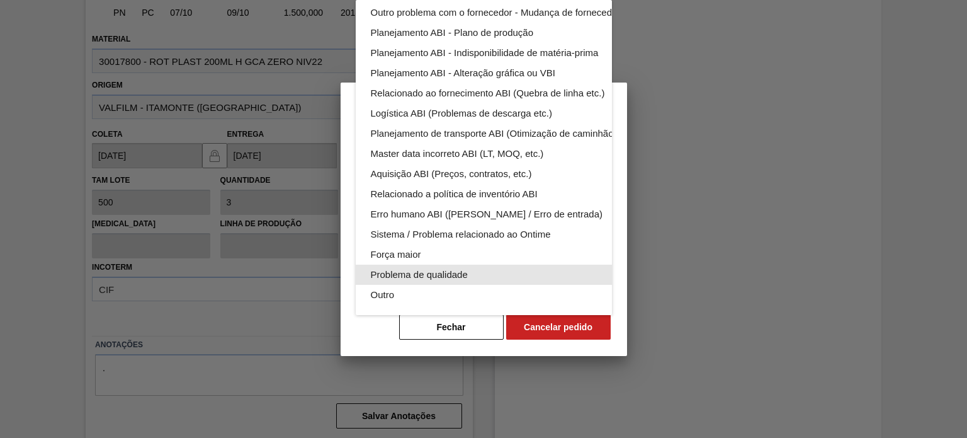
scroll to position [0, 0]
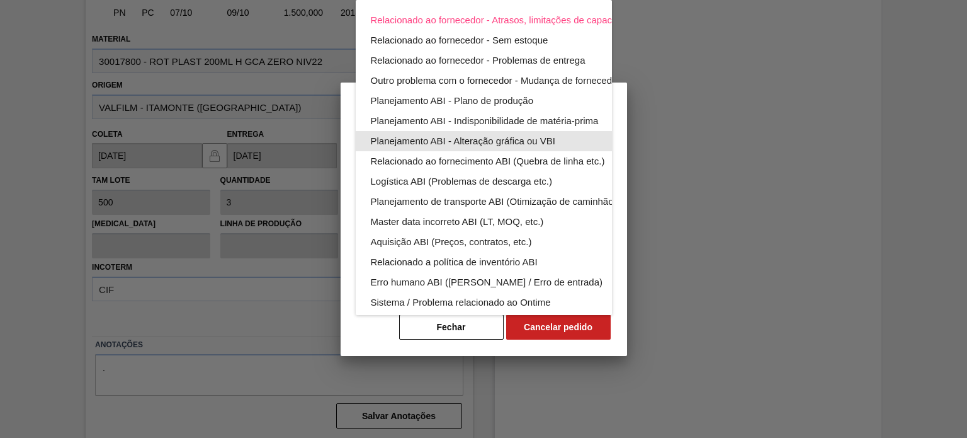
click at [536, 141] on div "Planejamento ABI - Alteração gráfica ou VBI" at bounding box center [513, 141] width 285 height 20
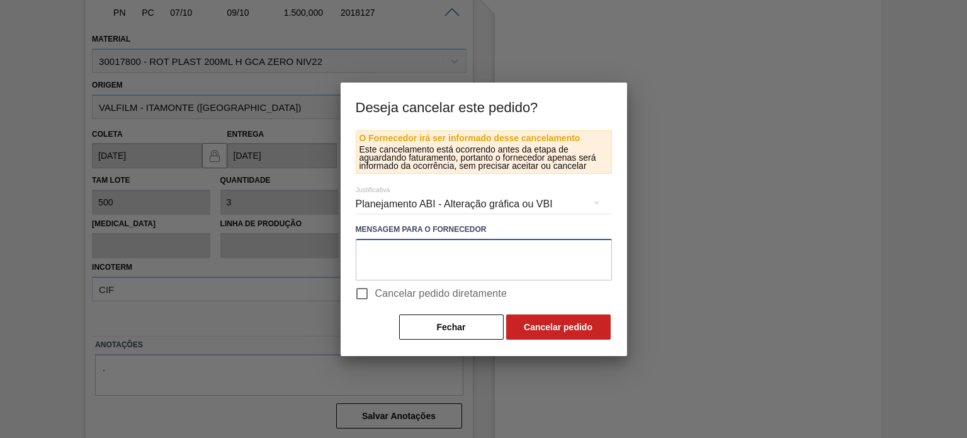
click at [436, 278] on textarea at bounding box center [484, 260] width 256 height 42
click at [441, 295] on span "Cancelar pedido diretamente" at bounding box center [441, 293] width 132 height 15
click at [375, 295] on input "Cancelar pedido diretamente" at bounding box center [362, 293] width 26 height 26
checkbox input "true"
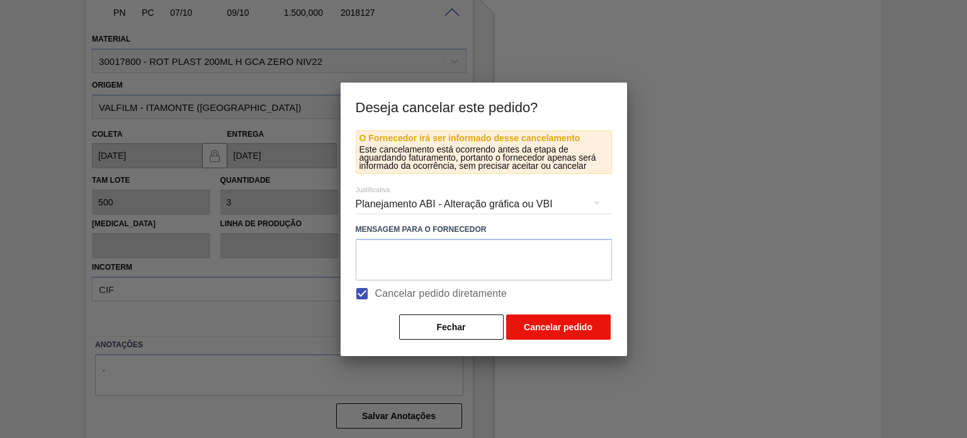
click at [569, 321] on button "Cancelar pedido" at bounding box center [558, 326] width 105 height 25
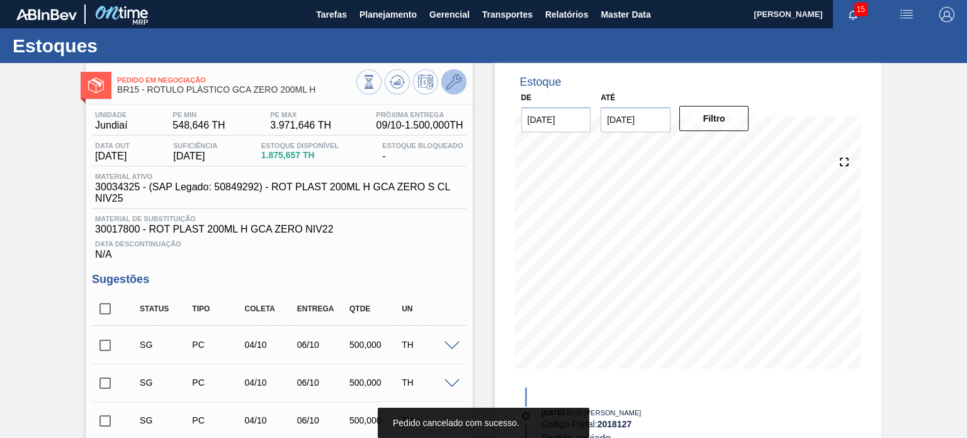
click at [458, 91] on button at bounding box center [453, 81] width 25 height 25
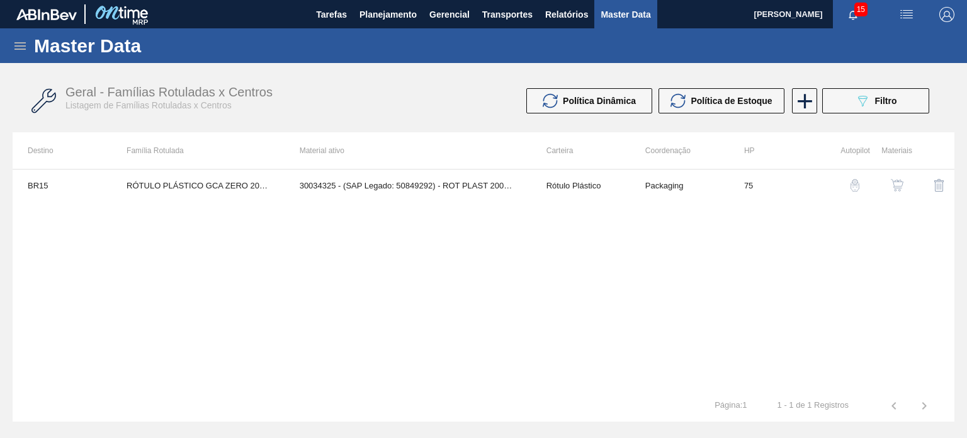
click at [893, 184] on img "button" at bounding box center [897, 185] width 13 height 13
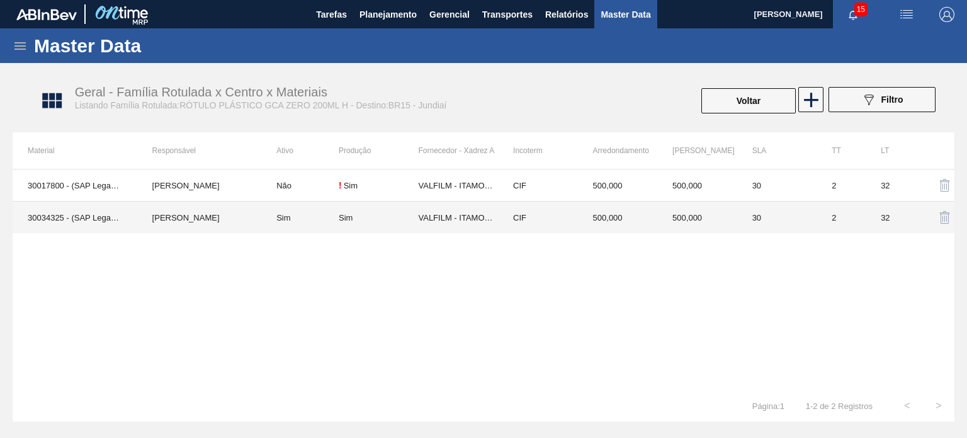
click at [543, 217] on td "CIF" at bounding box center [538, 217] width 80 height 32
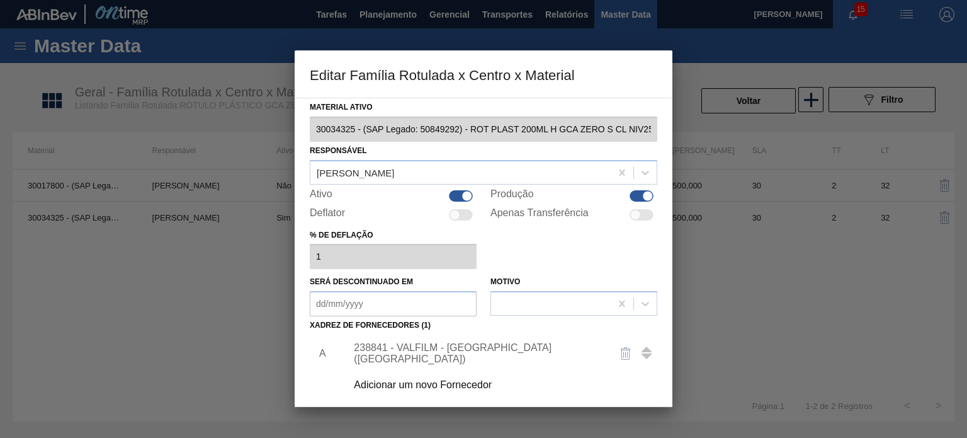
click at [448, 350] on div "238841 - VALFILM - ITAMONTE (MG)" at bounding box center [477, 353] width 247 height 23
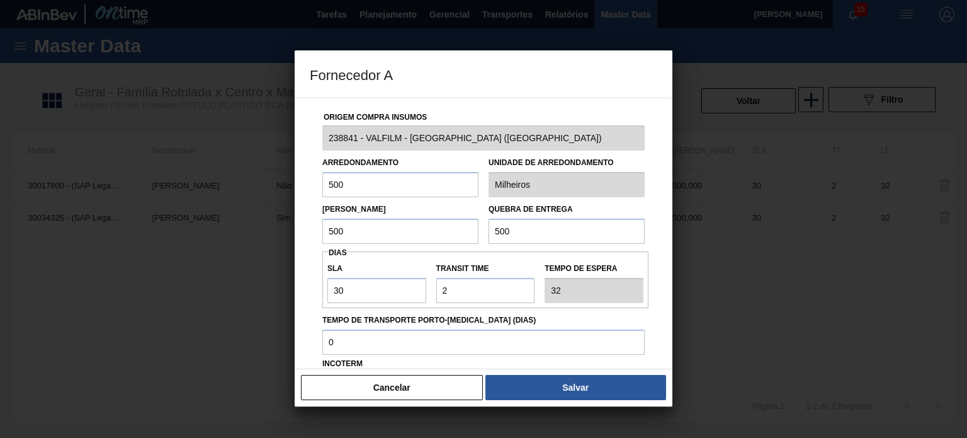
drag, startPoint x: 370, startPoint y: 230, endPoint x: 302, endPoint y: 229, distance: 68.0
click at [302, 229] on div "Origem Compra Insumos 238841 - VALFILM - ITAMONTE (MG) Arredondamento 500 Unida…" at bounding box center [484, 233] width 378 height 271
drag, startPoint x: 476, startPoint y: 221, endPoint x: 462, endPoint y: 220, distance: 13.9
click at [466, 220] on div "Lote Mínimo 500 Quebra de entrega 500" at bounding box center [483, 220] width 332 height 47
type input "5.000"
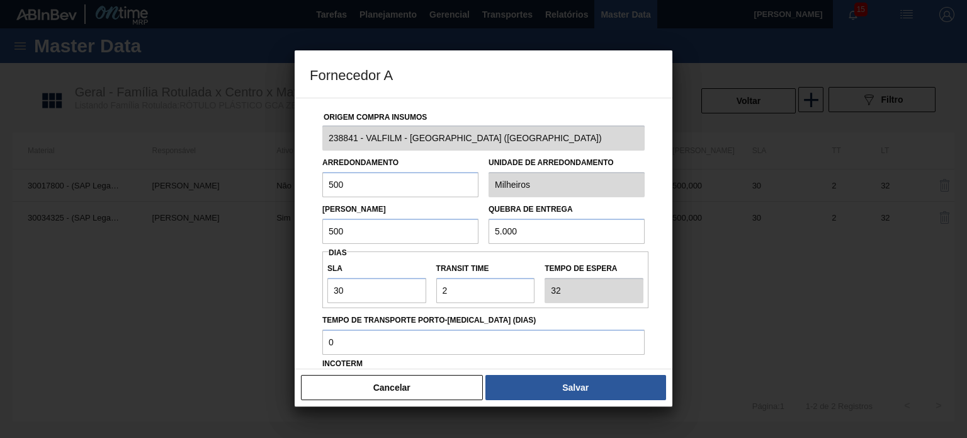
drag, startPoint x: 367, startPoint y: 234, endPoint x: 304, endPoint y: 230, distance: 63.7
click at [304, 230] on div "Origem Compra Insumos 238841 - VALFILM - ITAMONTE (MG) Arredondamento 500 Unida…" at bounding box center [484, 233] width 378 height 271
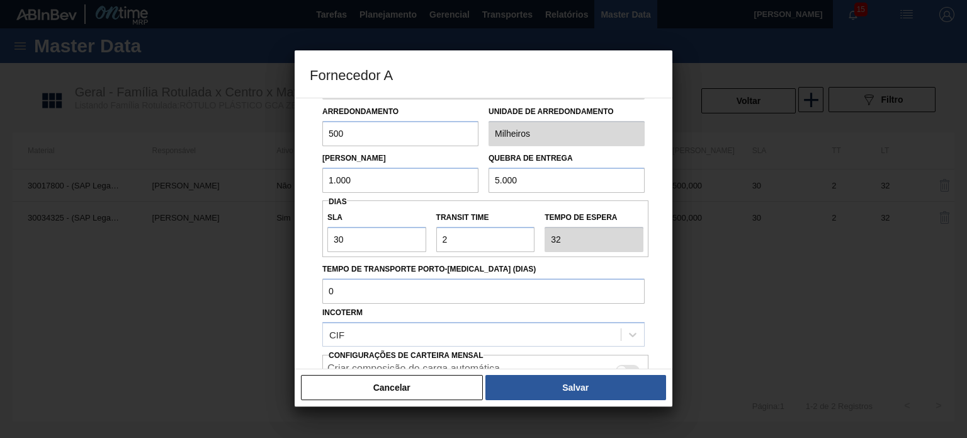
scroll to position [126, 0]
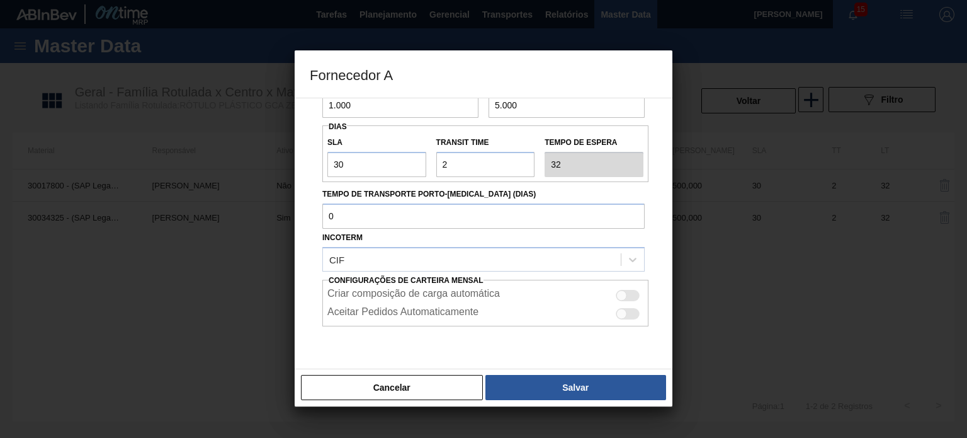
type input "1.000"
click at [619, 293] on div at bounding box center [621, 295] width 11 height 11
checkbox input "true"
click at [569, 407] on div at bounding box center [483, 219] width 967 height 438
click at [569, 382] on button "Salvar" at bounding box center [575, 387] width 181 height 25
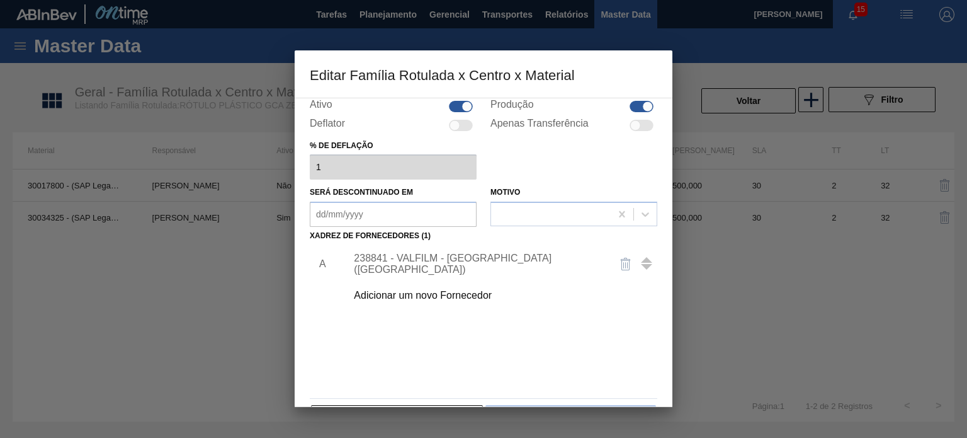
scroll to position [128, 0]
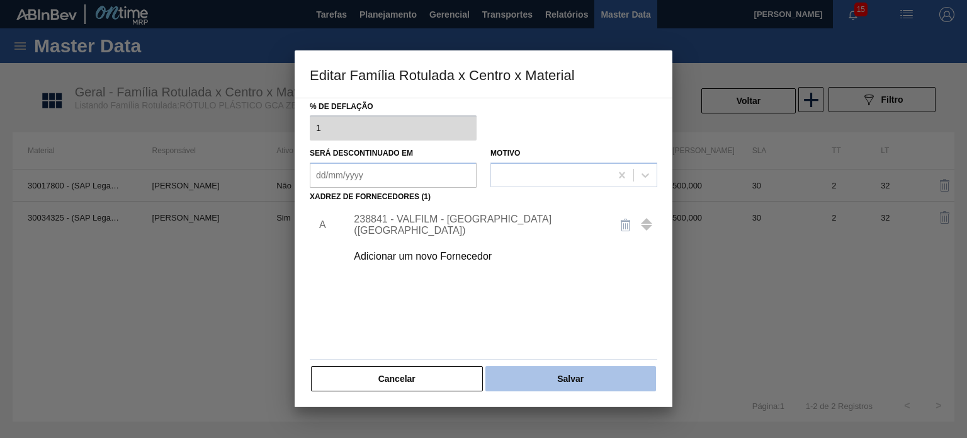
click at [573, 384] on button "Salvar" at bounding box center [570, 378] width 171 height 25
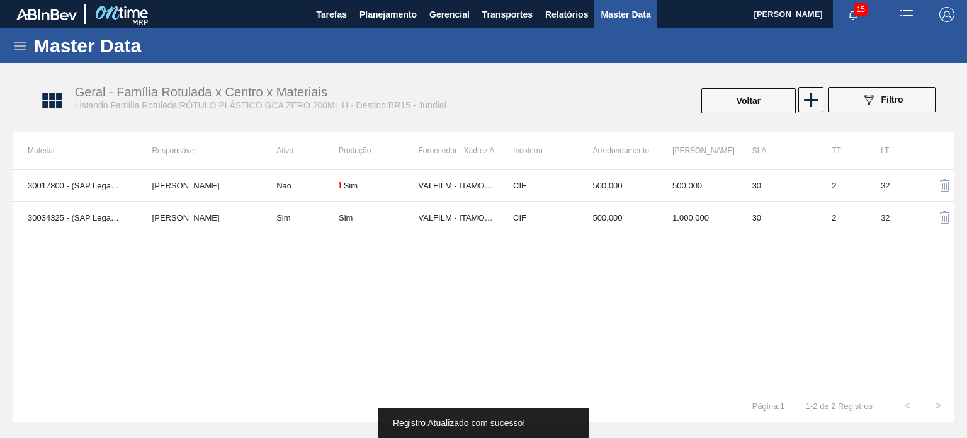
click at [735, 101] on button "Voltar" at bounding box center [748, 100] width 94 height 25
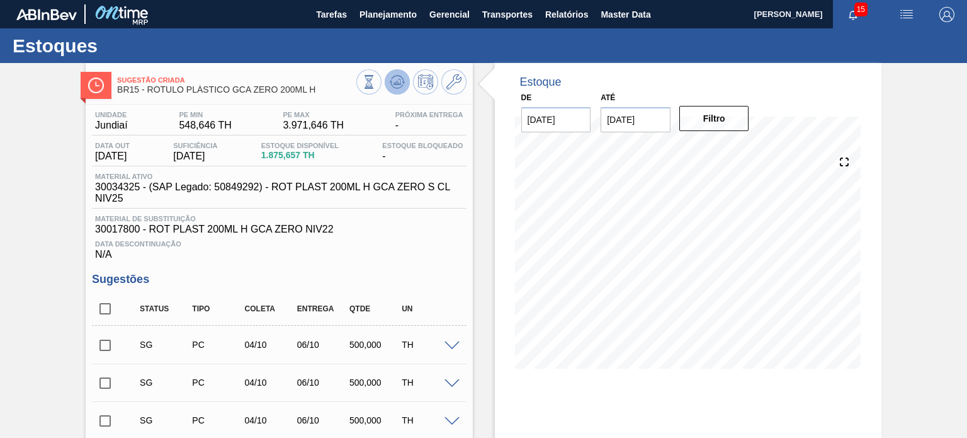
click at [390, 88] on icon at bounding box center [397, 81] width 15 height 15
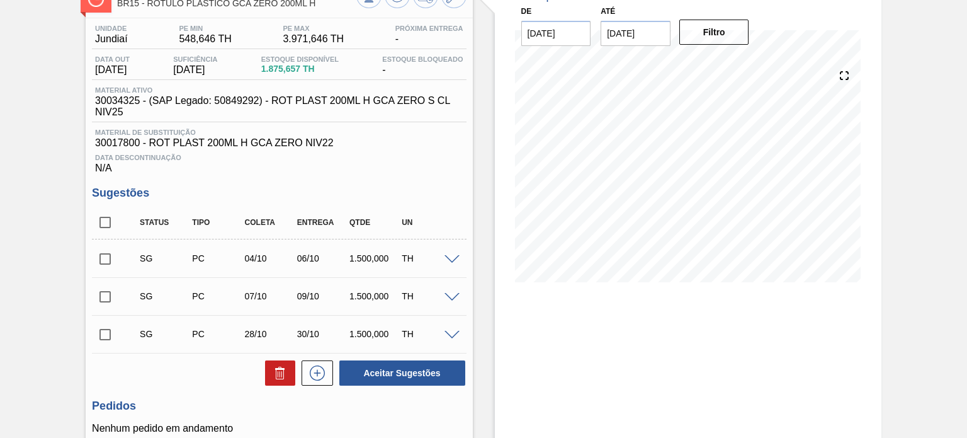
scroll to position [189, 0]
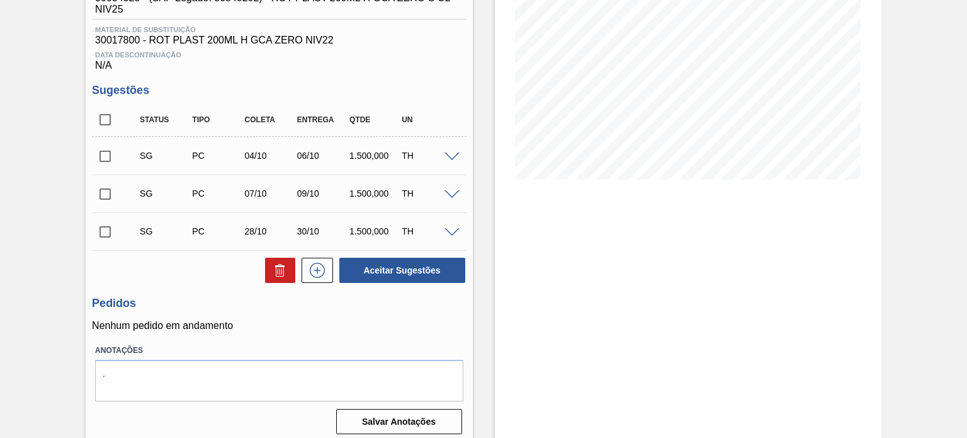
click at [106, 149] on input "checkbox" at bounding box center [105, 156] width 26 height 26
checkbox input "true"
click at [106, 183] on input "checkbox" at bounding box center [105, 194] width 26 height 26
checkbox input "true"
click at [396, 261] on button "Aceitar Sugestões" at bounding box center [402, 270] width 126 height 25
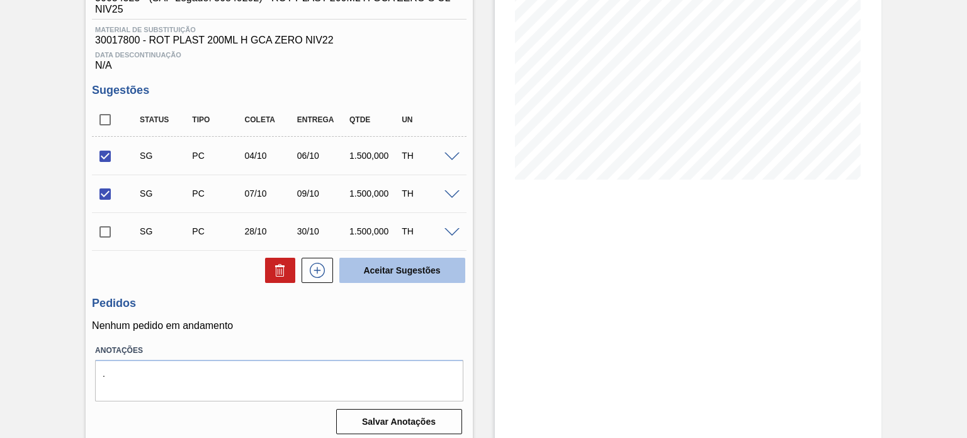
checkbox input "false"
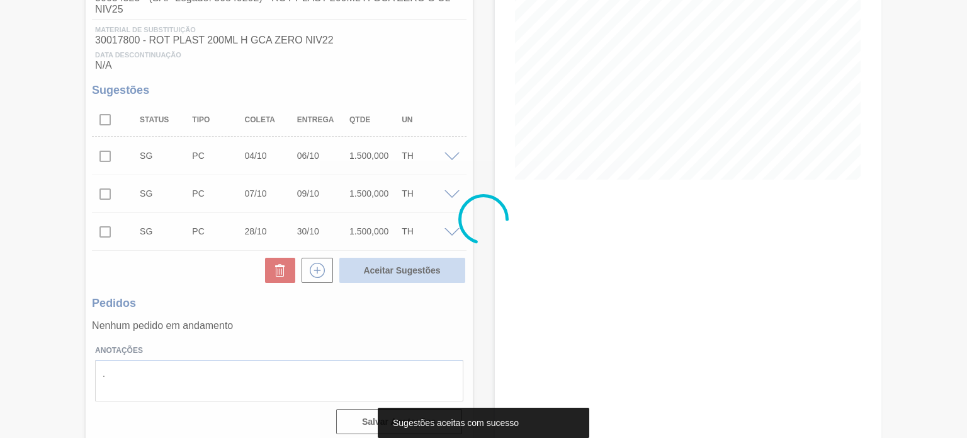
scroll to position [180, 0]
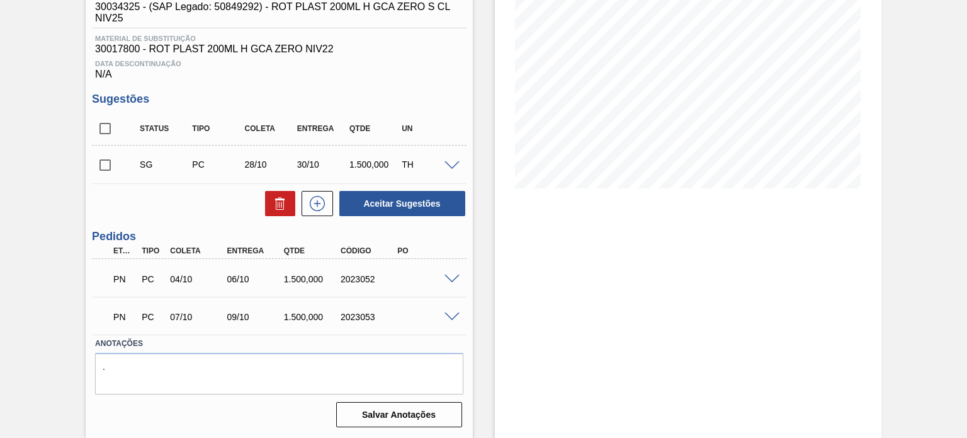
click at [355, 276] on div "2023052" at bounding box center [369, 279] width 62 height 10
copy div "2023052"
click at [344, 307] on div "PN PC 07/10 09/10 1.500,000 2023053" at bounding box center [275, 315] width 341 height 25
click at [346, 312] on div "2023053" at bounding box center [369, 317] width 62 height 10
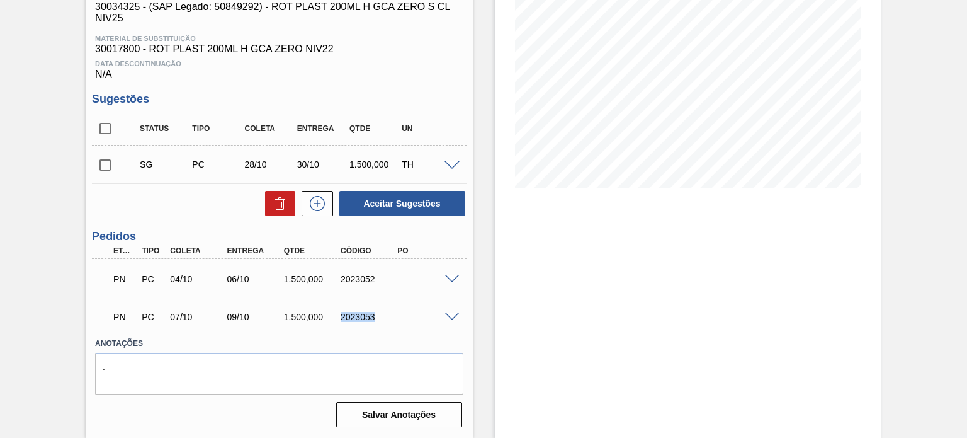
click at [346, 312] on div "2023053" at bounding box center [369, 317] width 62 height 10
copy div "2023053"
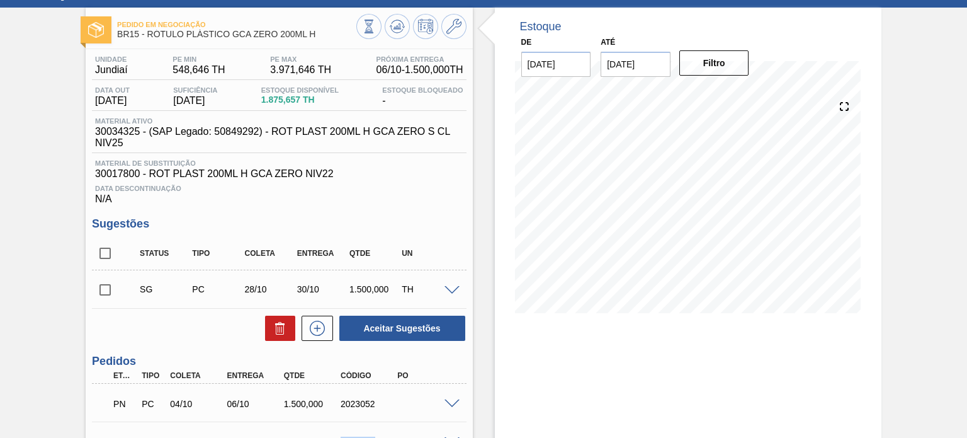
scroll to position [0, 0]
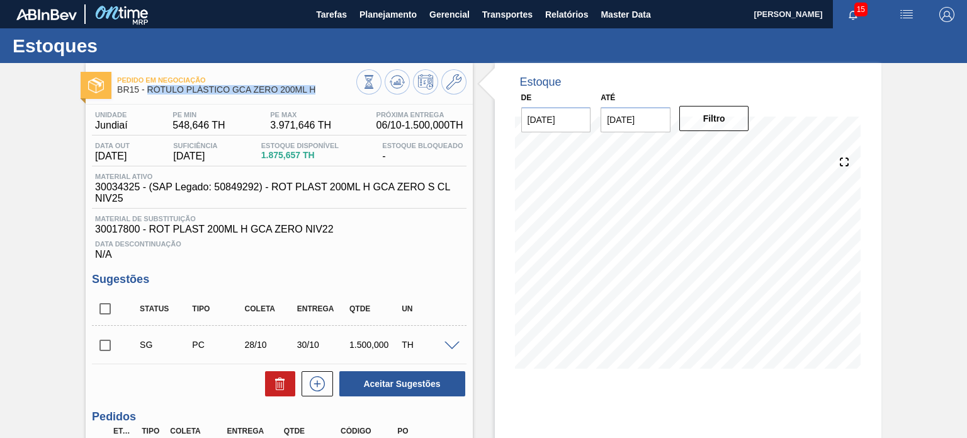
drag, startPoint x: 317, startPoint y: 88, endPoint x: 149, endPoint y: 93, distance: 168.8
click at [149, 93] on span "BR15 - RÓTULO PLÁSTICO GCA ZERO 200ML H" at bounding box center [236, 89] width 239 height 9
copy span "RÓTULO PLÁSTICO GCA ZERO 200ML H"
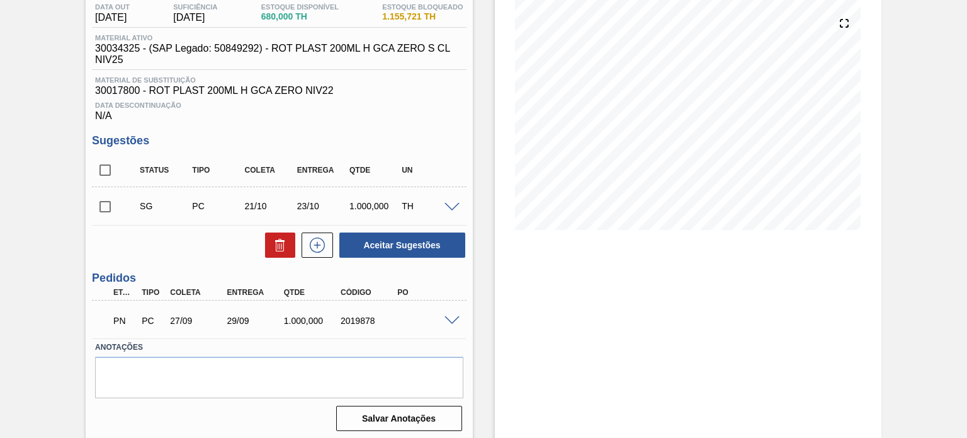
scroll to position [142, 0]
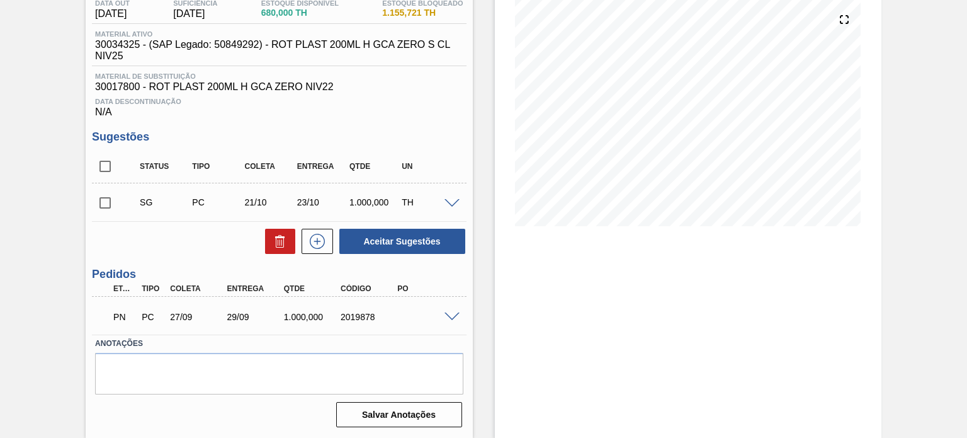
click at [450, 314] on span at bounding box center [452, 316] width 15 height 9
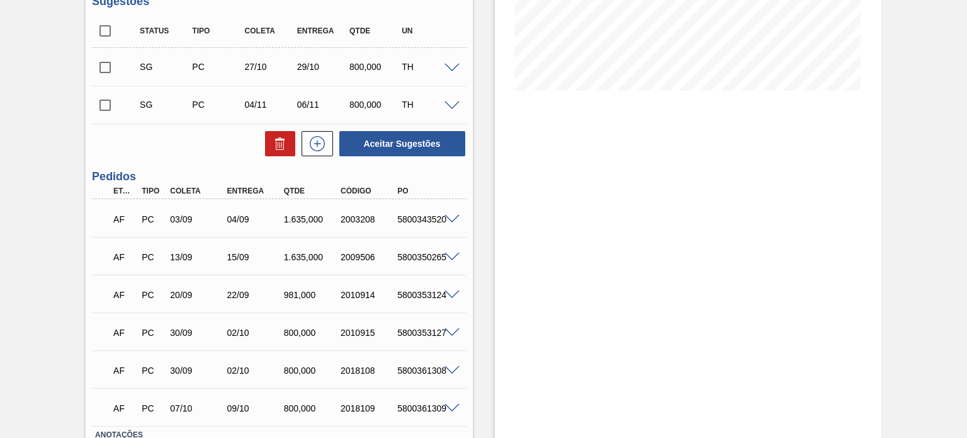
scroll to position [315, 0]
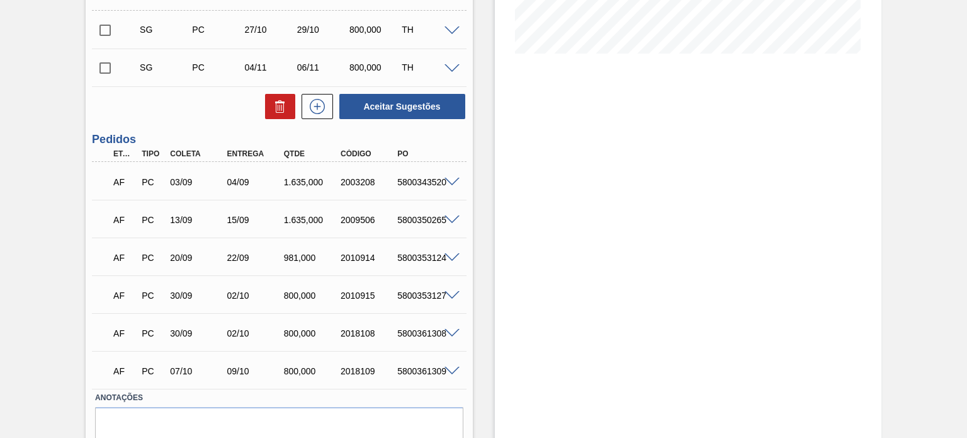
click at [363, 182] on div "2003208" at bounding box center [369, 182] width 62 height 10
copy div "2003208"
click at [350, 217] on div "2009506" at bounding box center [369, 220] width 62 height 10
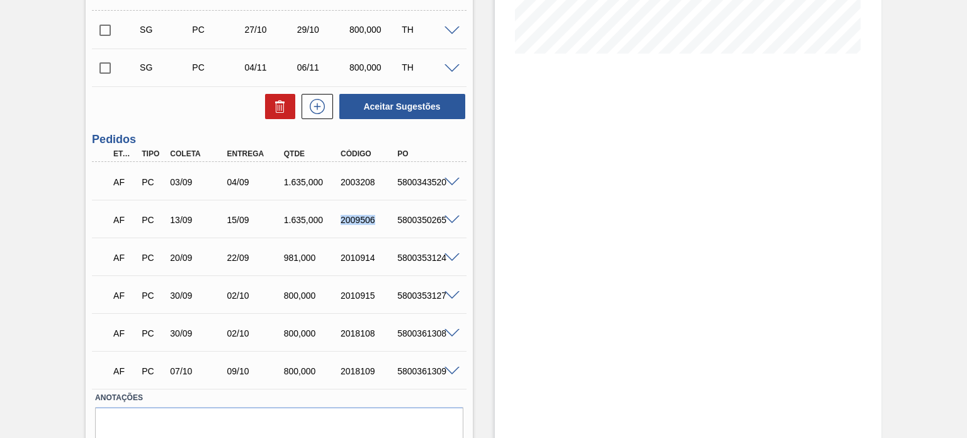
copy div "2009506"
click at [360, 262] on div "2010914" at bounding box center [369, 258] width 62 height 10
copy div "2010914"
click at [446, 294] on span at bounding box center [452, 295] width 15 height 9
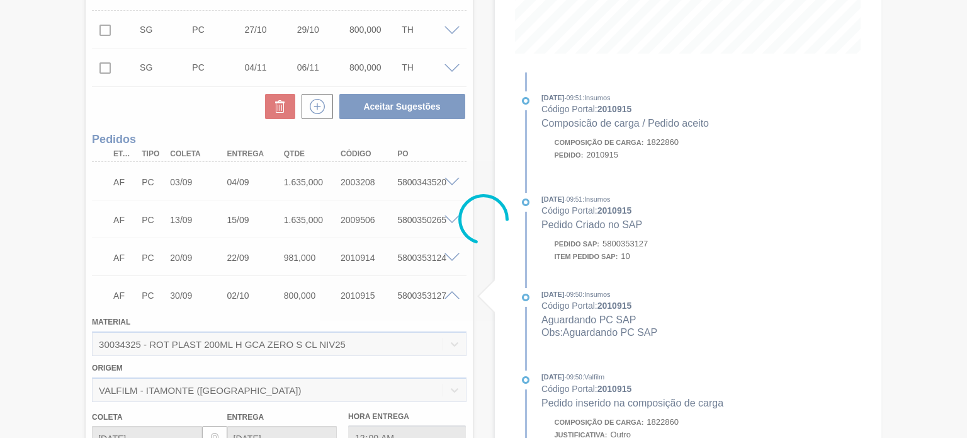
click at [446, 294] on div at bounding box center [483, 219] width 967 height 438
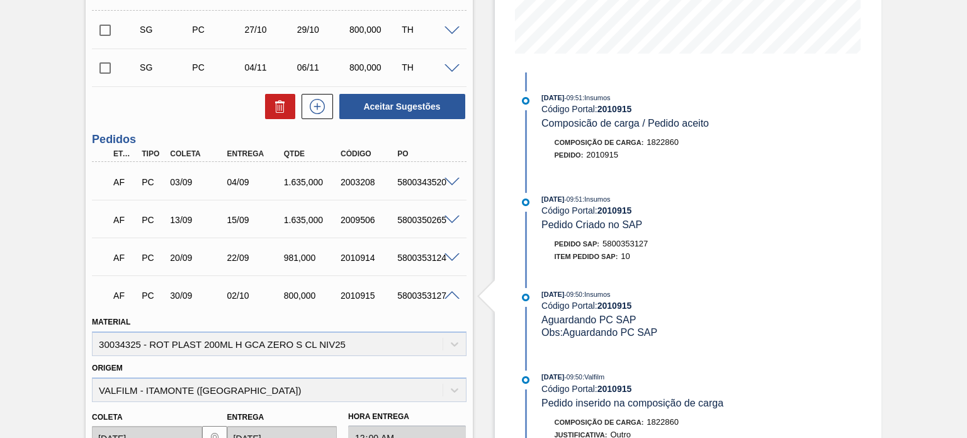
click at [446, 294] on span at bounding box center [452, 295] width 15 height 9
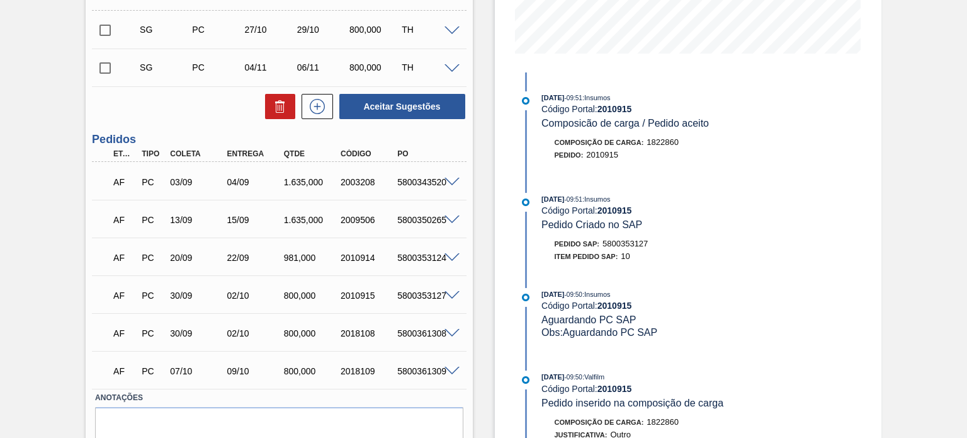
click at [443, 254] on div at bounding box center [453, 256] width 25 height 9
click at [446, 259] on span at bounding box center [452, 257] width 15 height 9
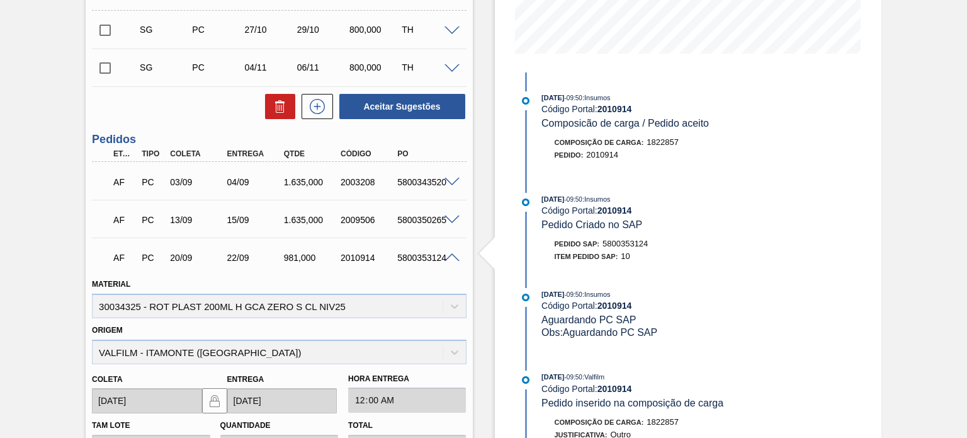
click at [446, 259] on span at bounding box center [452, 257] width 15 height 9
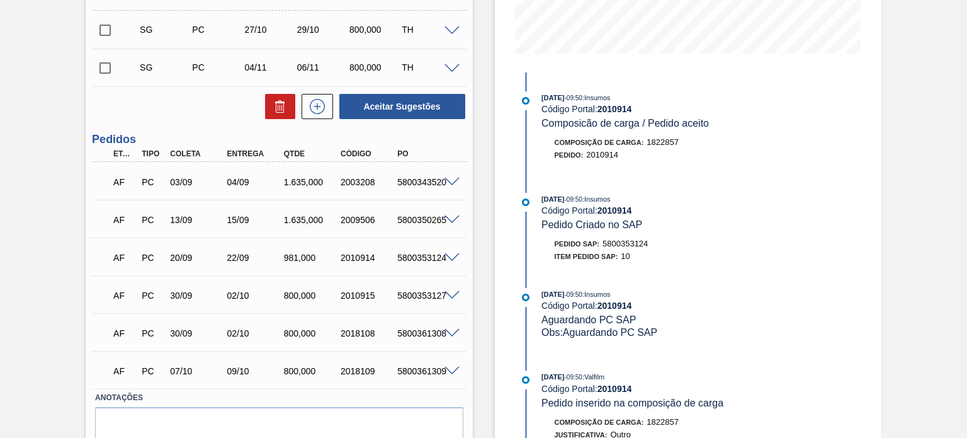
click at [448, 228] on div "AF PC 13/09 15/09 1.635,000 2009506 5800350265" at bounding box center [279, 218] width 374 height 31
click at [449, 224] on span at bounding box center [452, 219] width 15 height 9
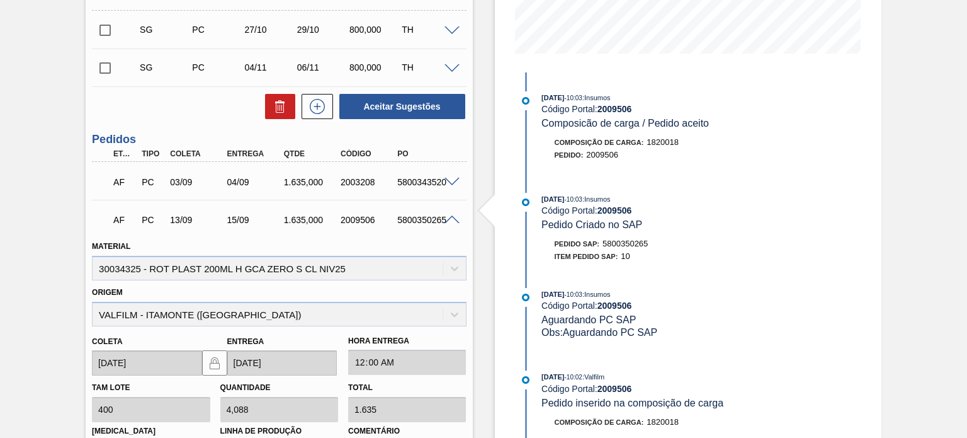
click at [449, 224] on span at bounding box center [452, 219] width 15 height 9
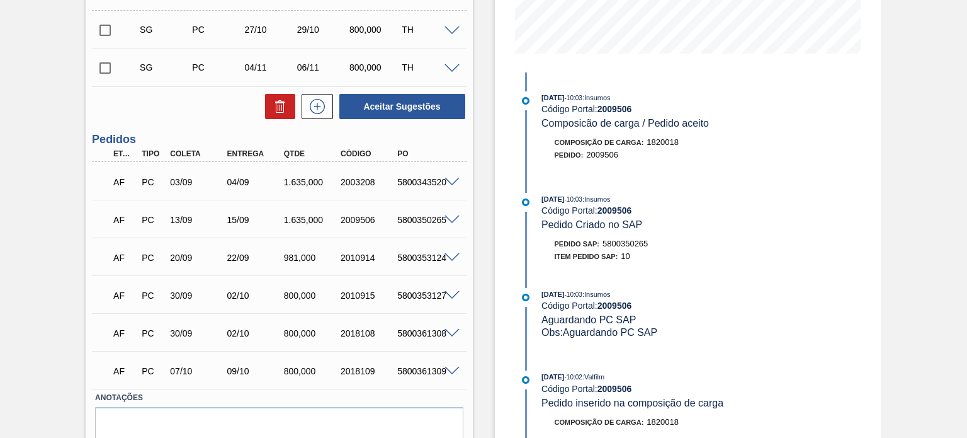
click at [445, 183] on span at bounding box center [452, 182] width 15 height 9
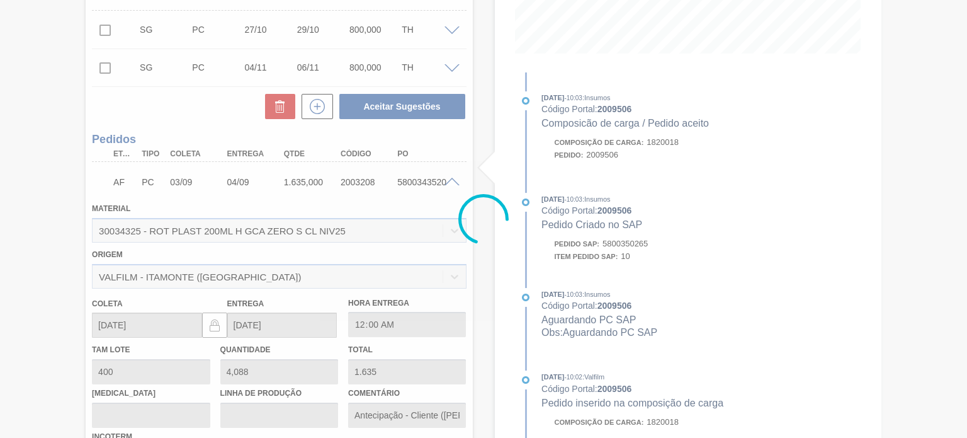
click at [445, 183] on span at bounding box center [452, 182] width 15 height 9
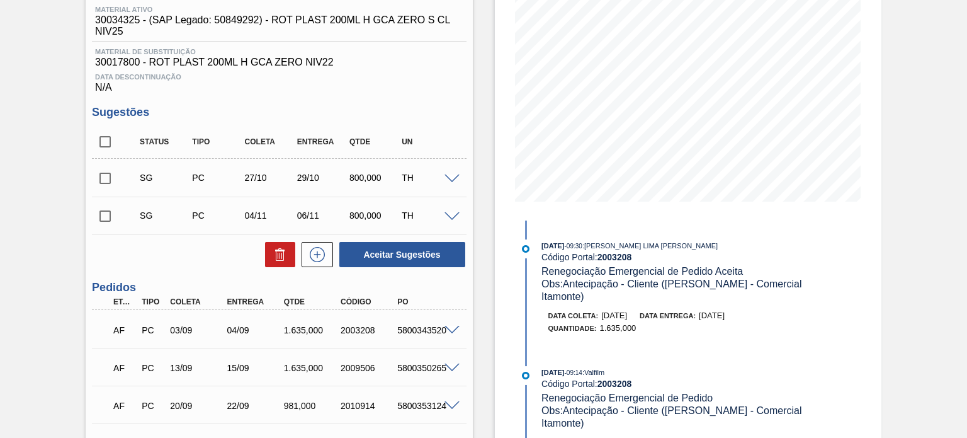
scroll to position [189, 0]
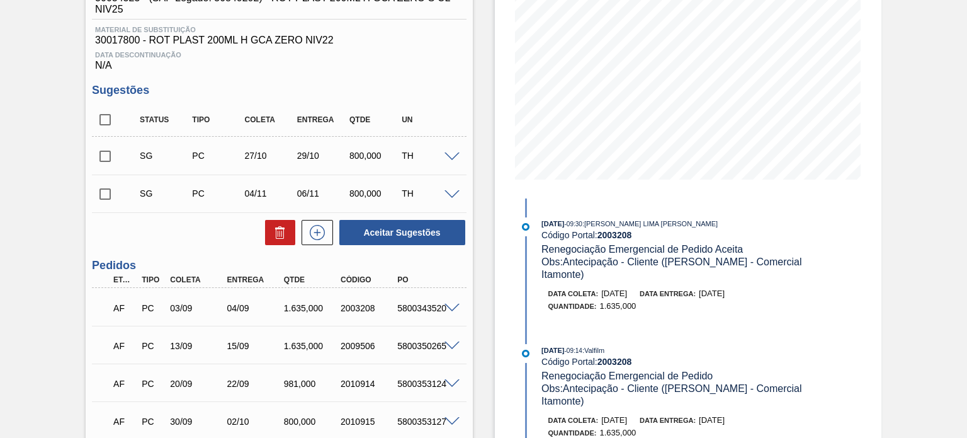
click at [453, 304] on span at bounding box center [452, 308] width 15 height 9
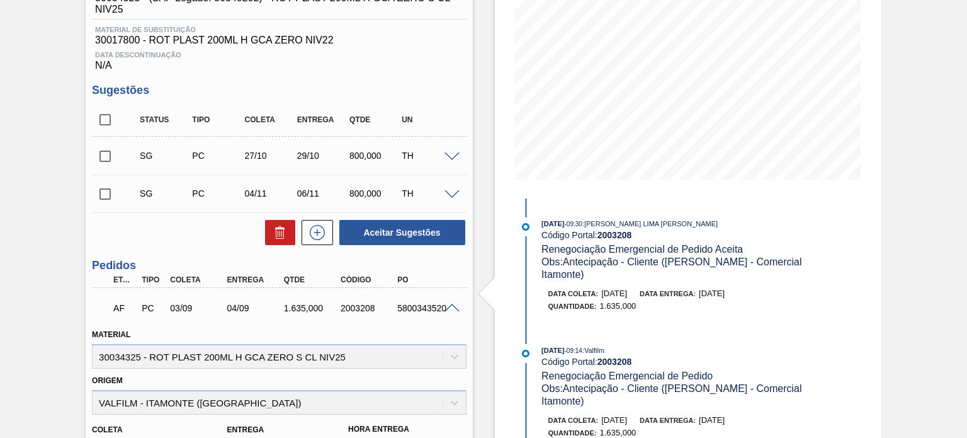
click at [453, 301] on div "AF PC 03/09 04/09 1.635,000 2003208 5800343520" at bounding box center [279, 306] width 374 height 31
click at [453, 304] on span at bounding box center [452, 308] width 15 height 9
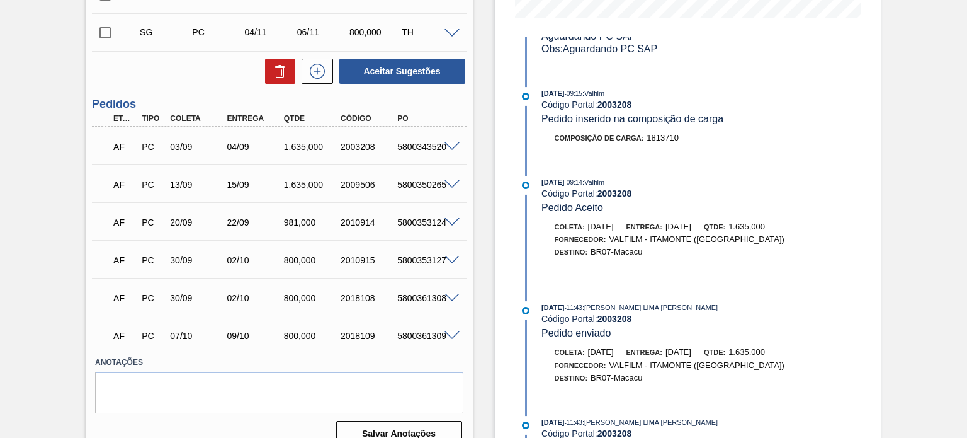
scroll to position [369, 0]
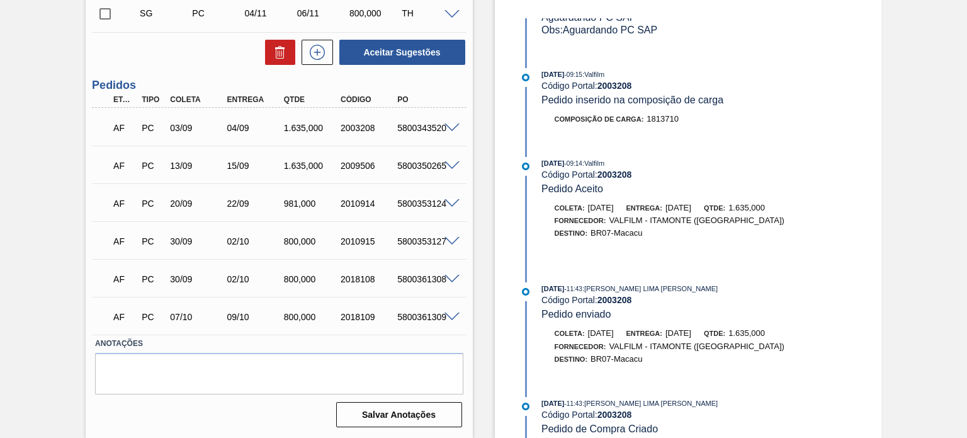
click at [443, 172] on div "AF PC 13/09 15/09 1.635,000 2009506 5800350265" at bounding box center [275, 164] width 341 height 25
click at [448, 171] on div "AF PC 13/09 15/09 1.635,000 2009506 5800350265" at bounding box center [279, 164] width 374 height 31
click at [451, 167] on span at bounding box center [452, 165] width 15 height 9
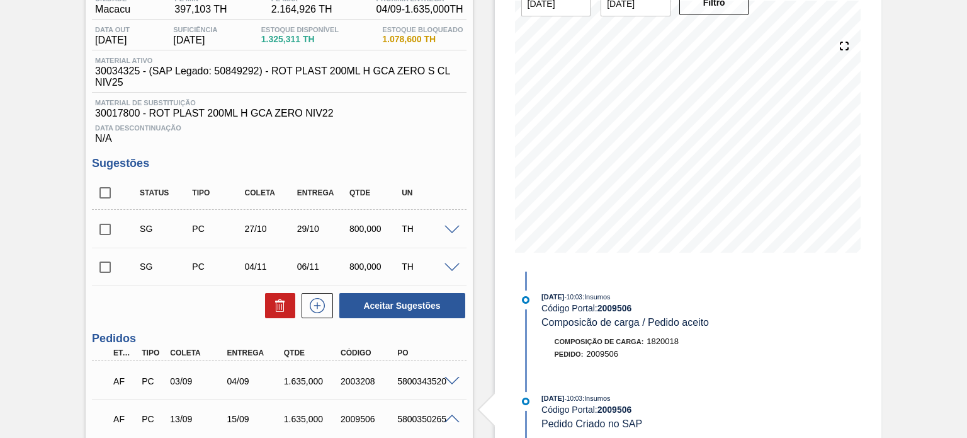
scroll to position [169, 0]
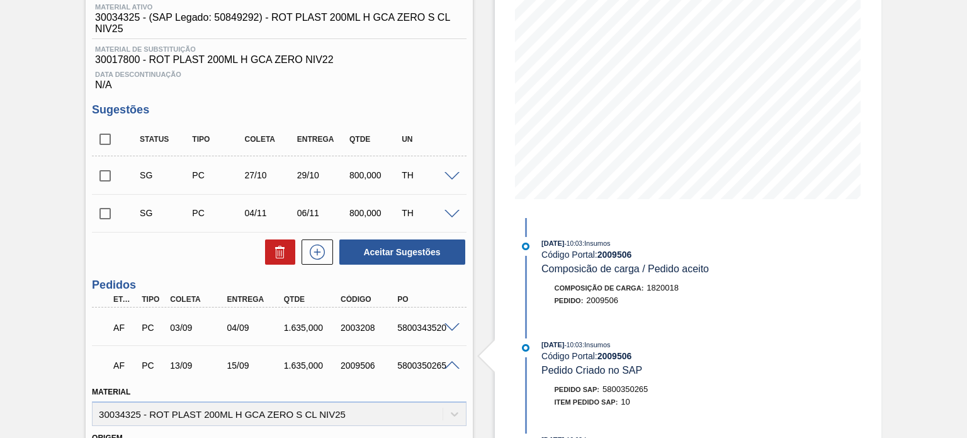
click at [448, 362] on span at bounding box center [452, 365] width 15 height 9
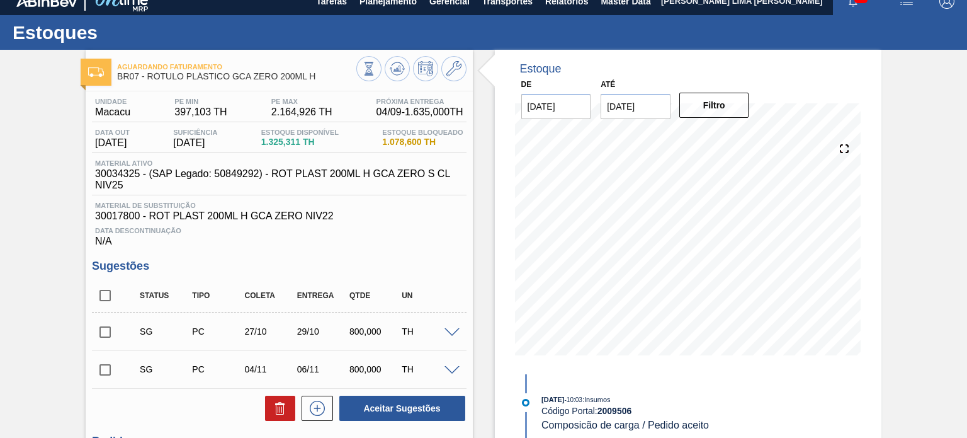
scroll to position [0, 0]
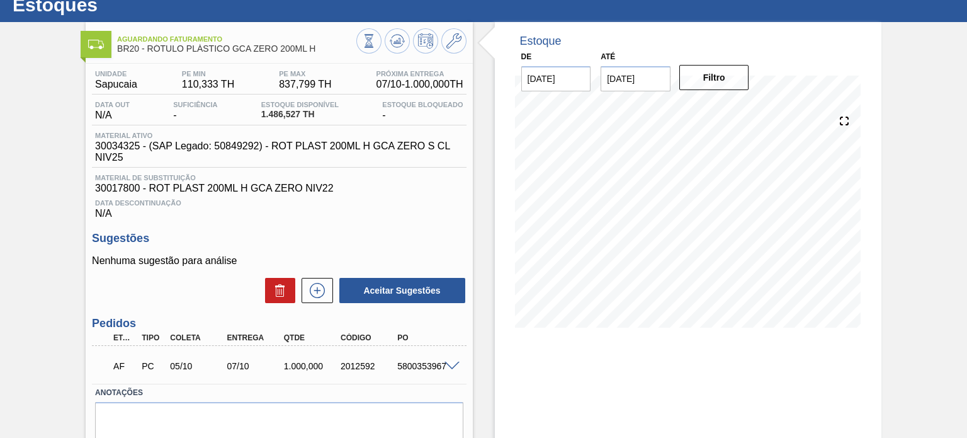
scroll to position [63, 0]
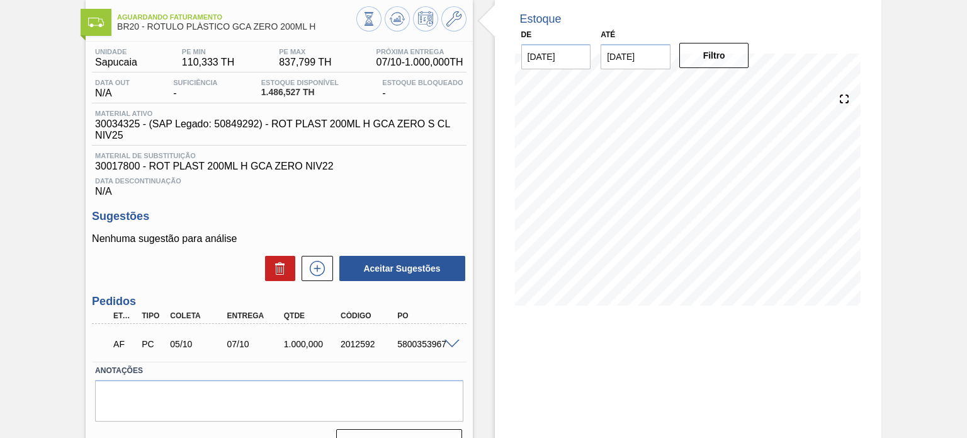
click at [453, 343] on span at bounding box center [452, 343] width 15 height 9
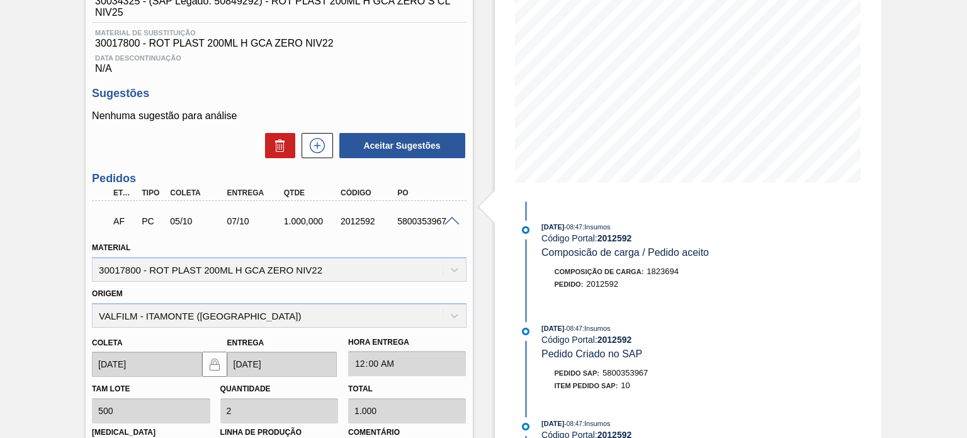
scroll to position [252, 0]
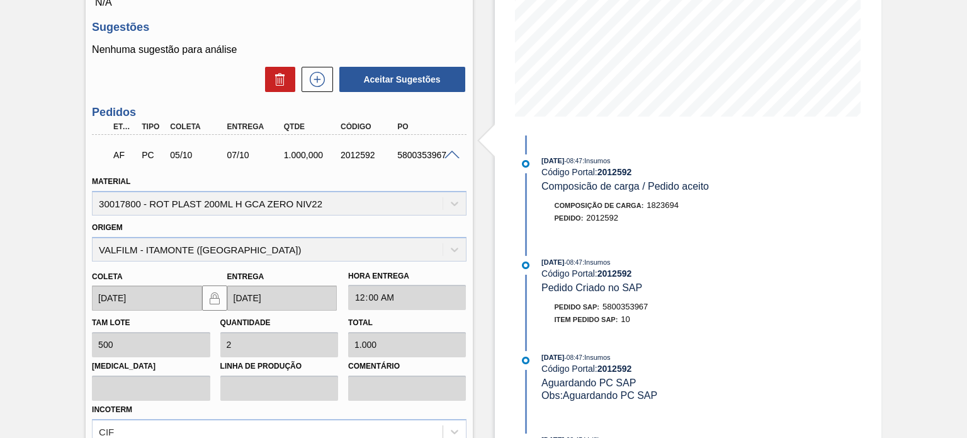
click at [355, 154] on div "2012592" at bounding box center [369, 155] width 62 height 10
copy div "2012592"
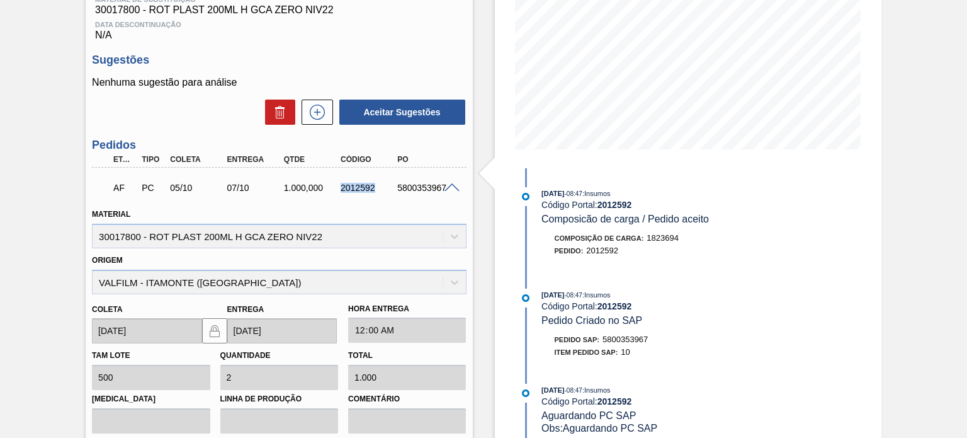
scroll to position [189, 0]
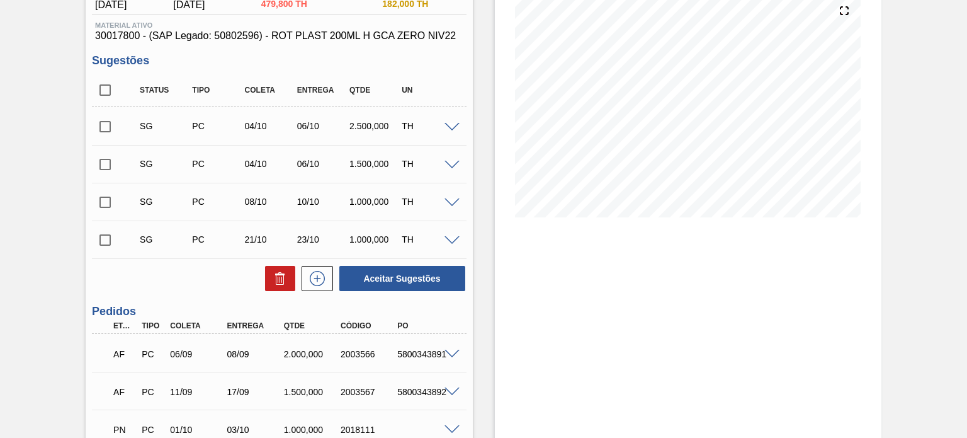
scroll to position [252, 0]
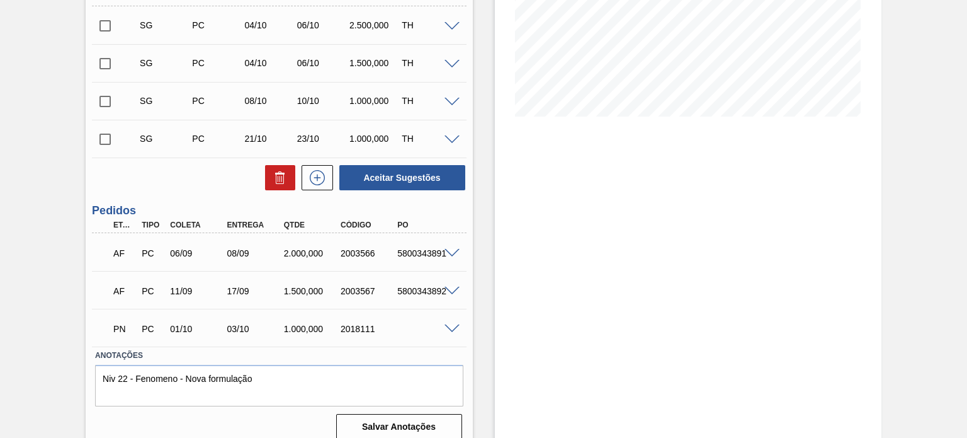
click at [446, 258] on div "5800343891" at bounding box center [425, 253] width 62 height 10
click at [451, 256] on span at bounding box center [452, 253] width 15 height 9
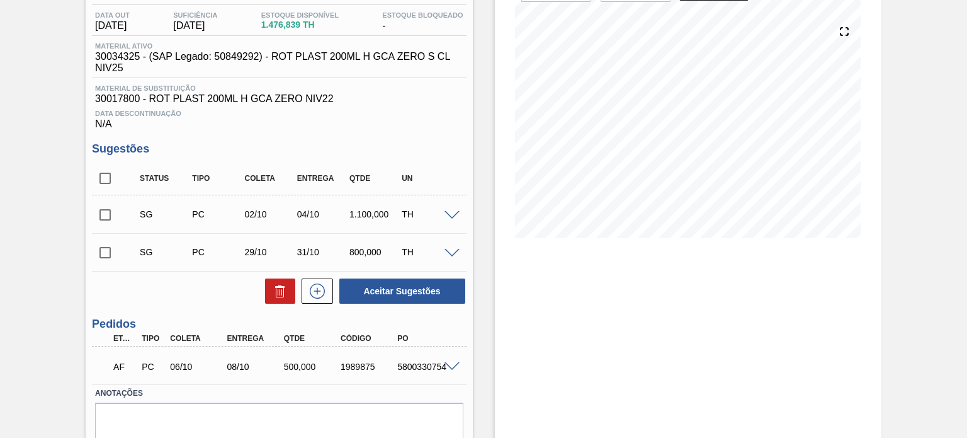
scroll to position [180, 0]
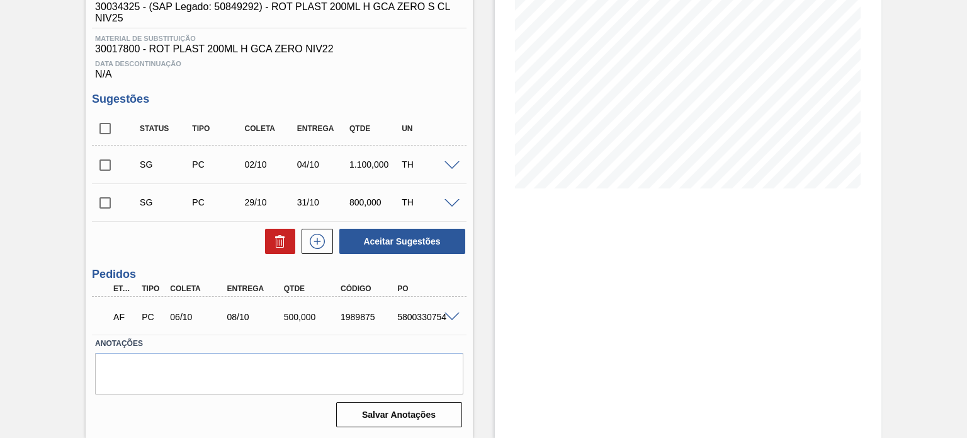
click at [450, 321] on div "5800330754" at bounding box center [425, 317] width 62 height 10
click at [453, 321] on div "5800330754" at bounding box center [425, 317] width 62 height 10
click at [451, 318] on span at bounding box center [452, 316] width 15 height 9
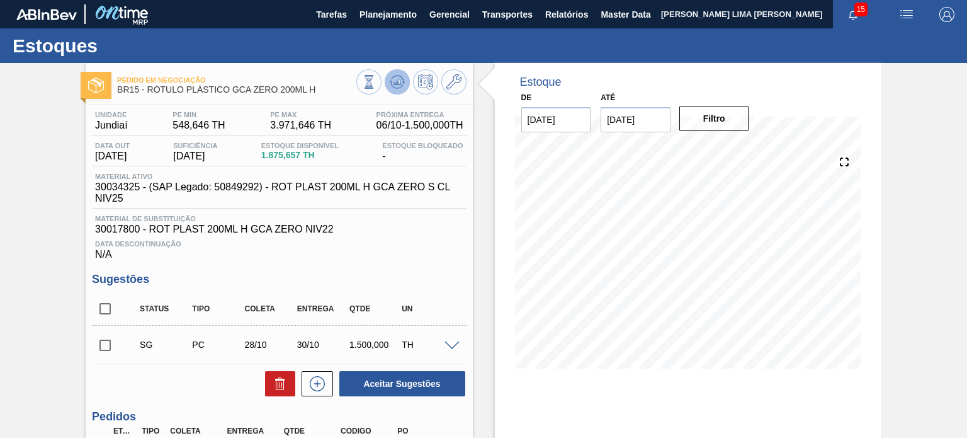
click at [401, 83] on icon at bounding box center [397, 81] width 15 height 15
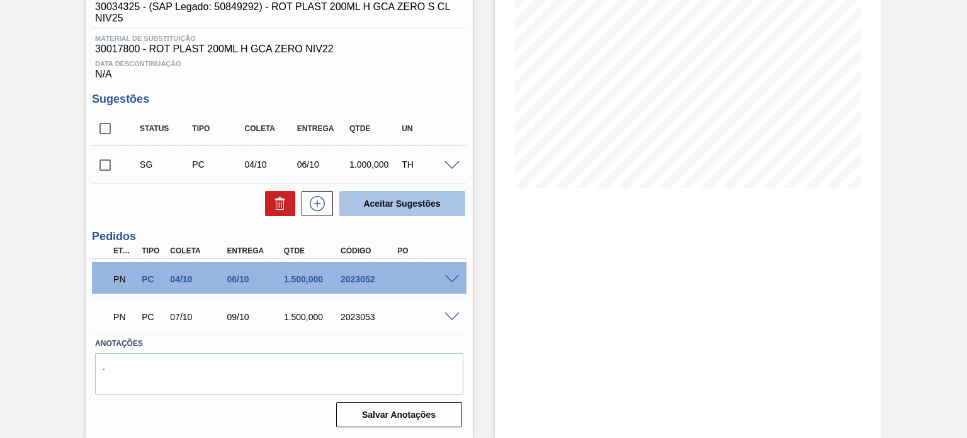
scroll to position [117, 0]
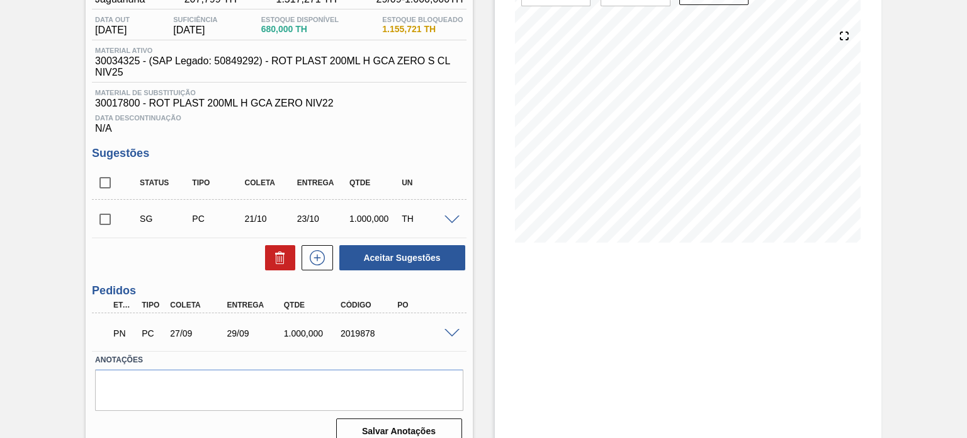
scroll to position [142, 0]
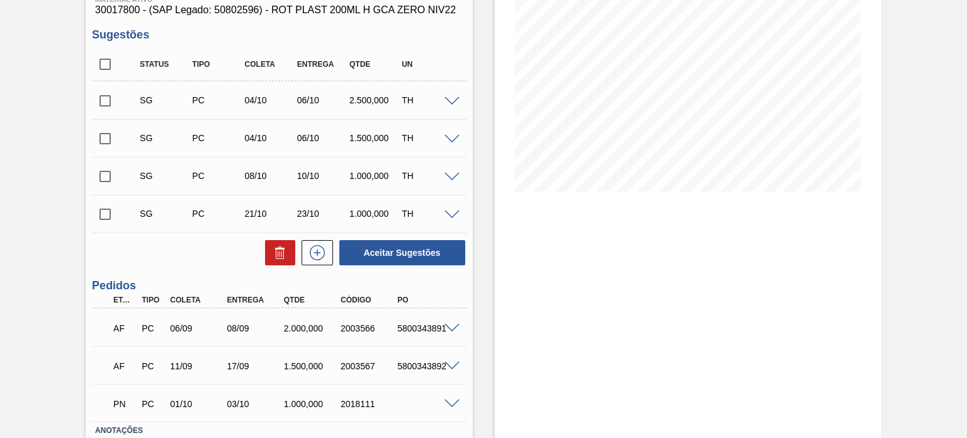
scroll to position [126, 0]
